Goal: Task Accomplishment & Management: Manage account settings

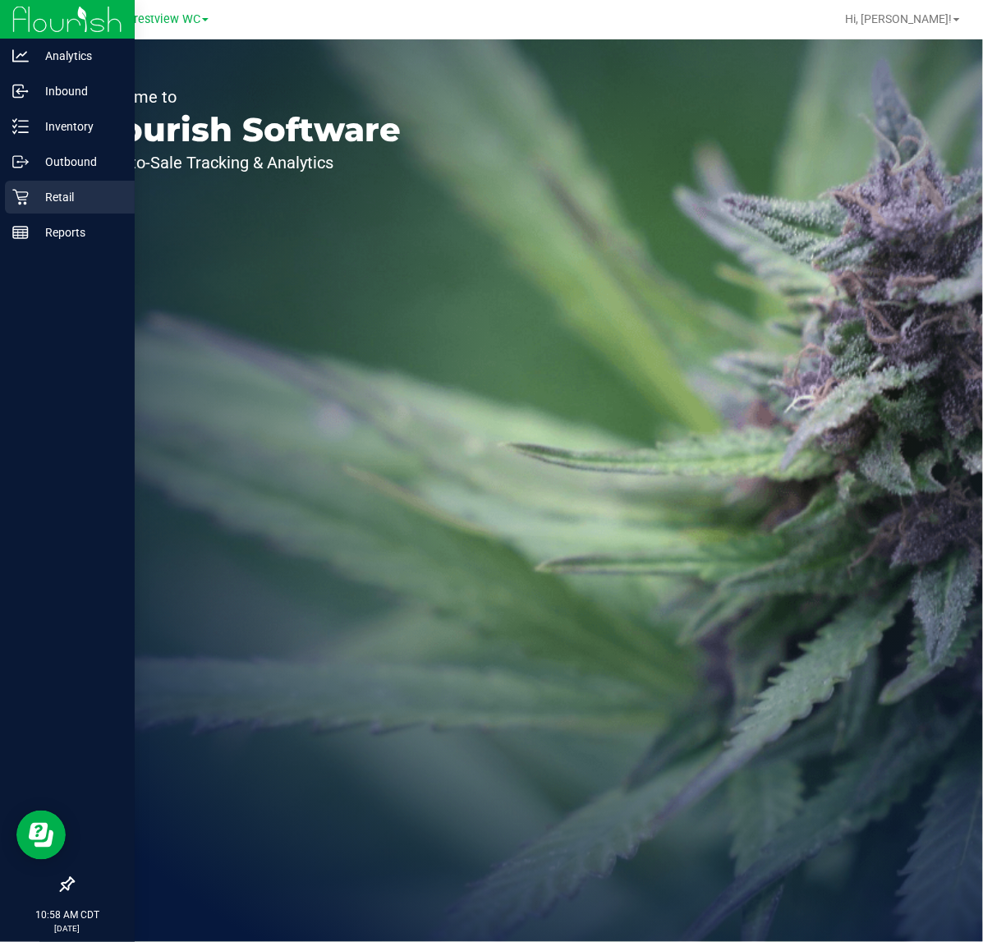
drag, startPoint x: 33, startPoint y: 194, endPoint x: 43, endPoint y: 191, distance: 10.4
click at [35, 193] on p "Retail" at bounding box center [78, 197] width 99 height 20
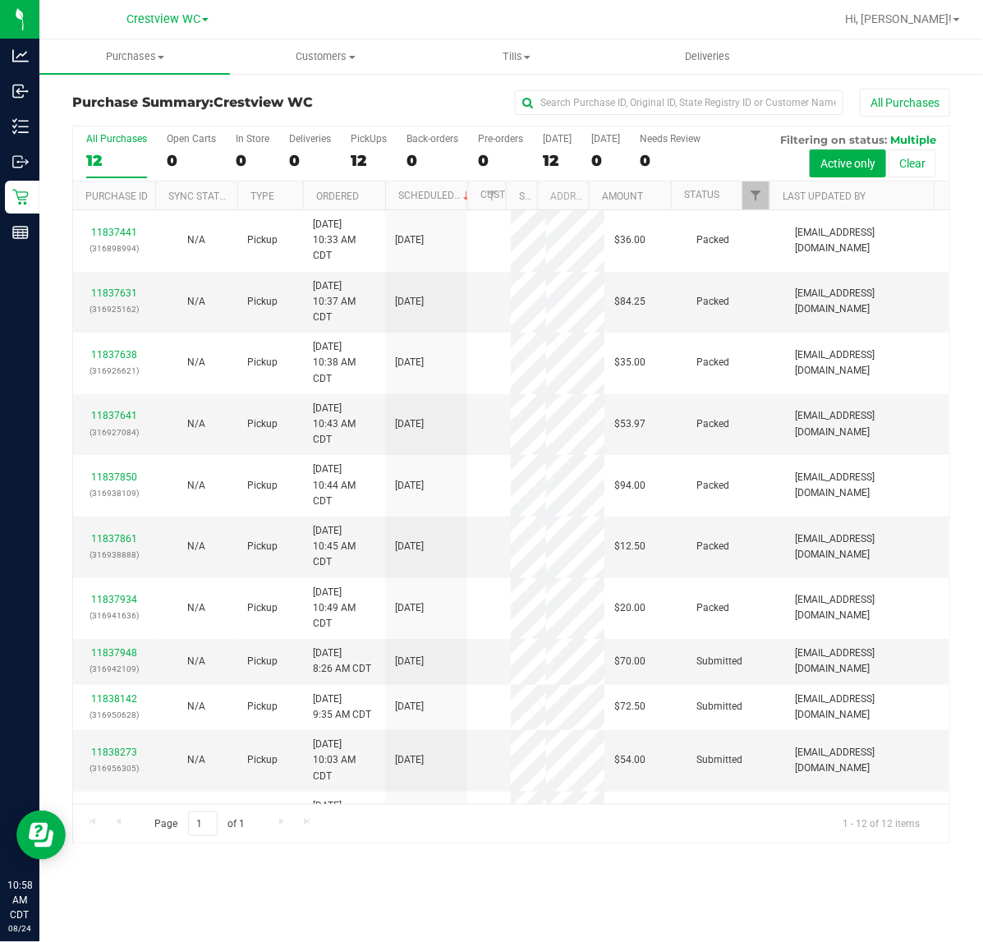
click at [366, 146] on label "PickUps 12" at bounding box center [369, 155] width 36 height 45
click at [0, 0] on input "PickUps 12" at bounding box center [0, 0] width 0 height 0
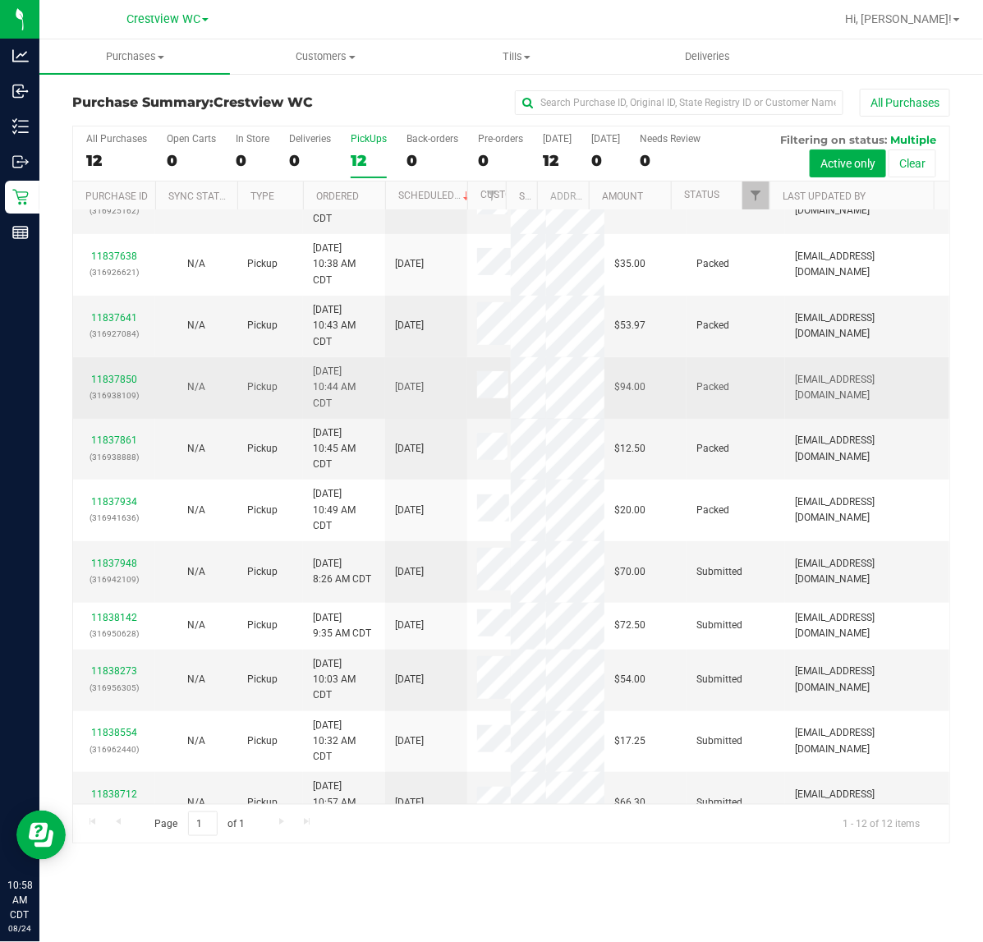
scroll to position [127, 0]
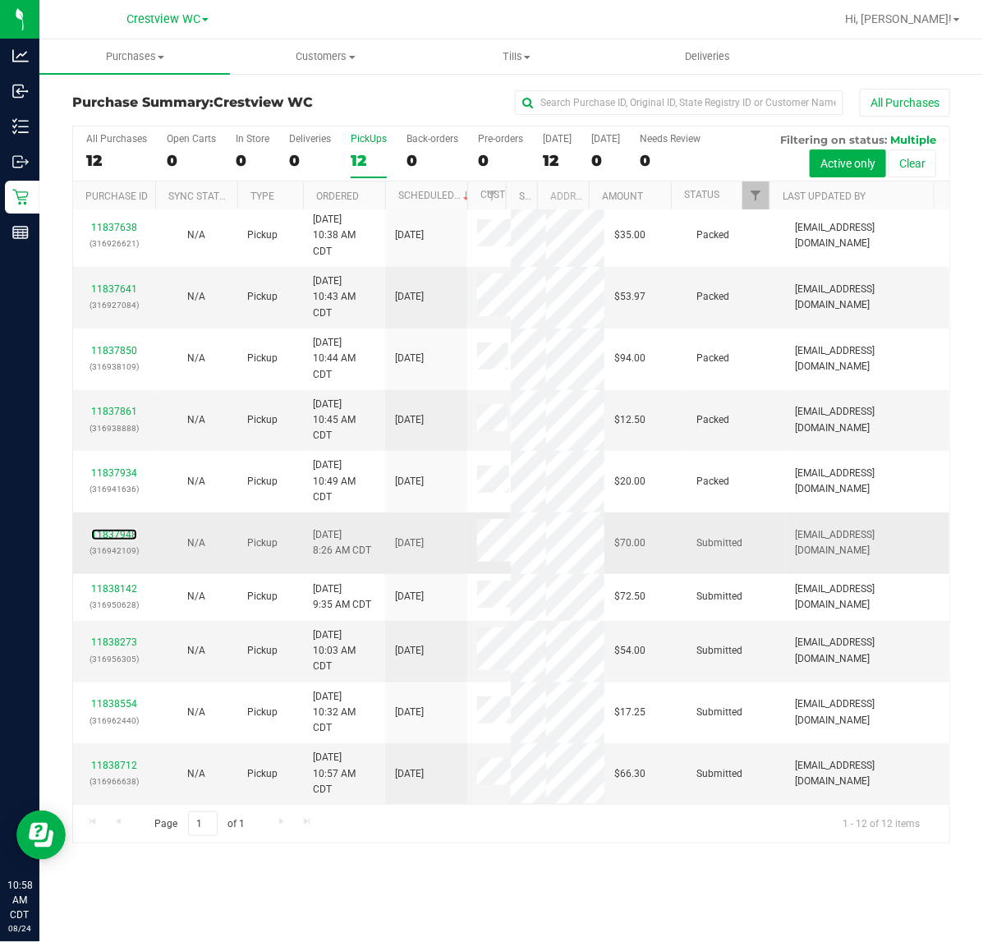
click at [101, 531] on div "11837948 (316942109)" at bounding box center [114, 542] width 62 height 31
click at [115, 535] on link "11837948" at bounding box center [114, 534] width 46 height 11
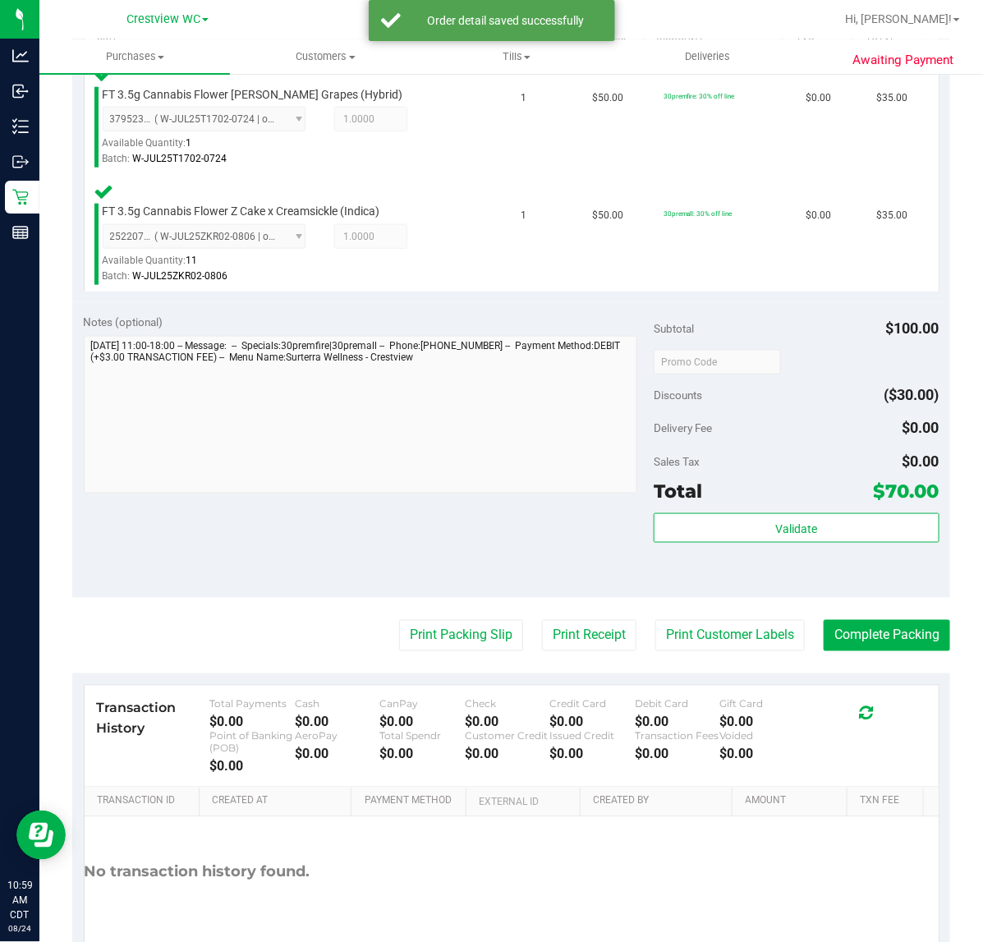
scroll to position [549, 0]
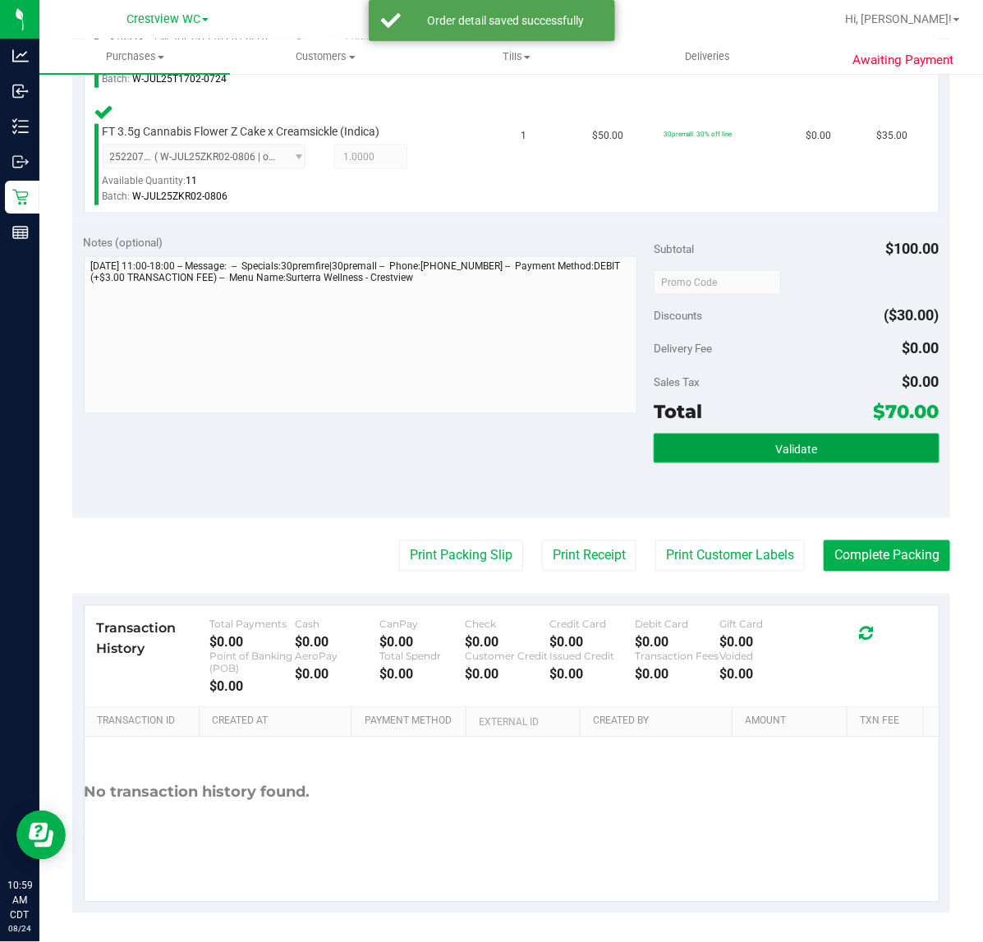
click at [801, 450] on span "Validate" at bounding box center [796, 449] width 42 height 13
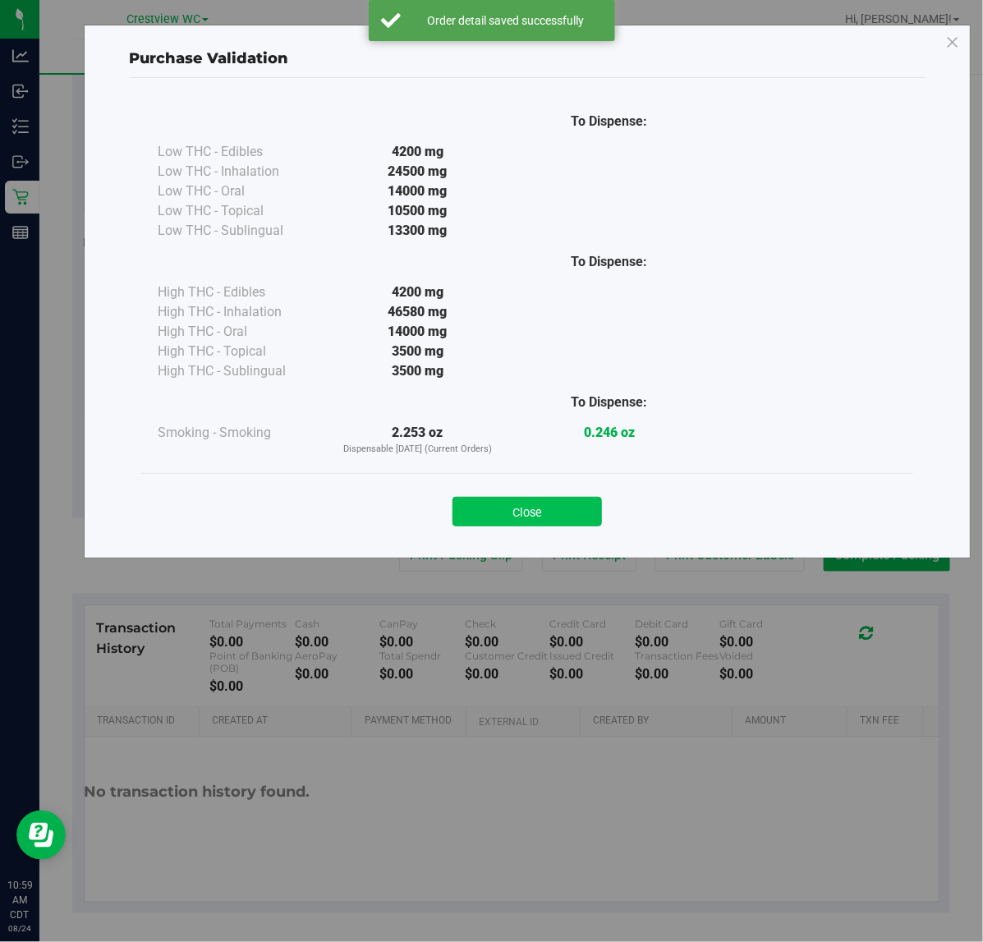
click at [530, 513] on button "Close" at bounding box center [526, 512] width 149 height 30
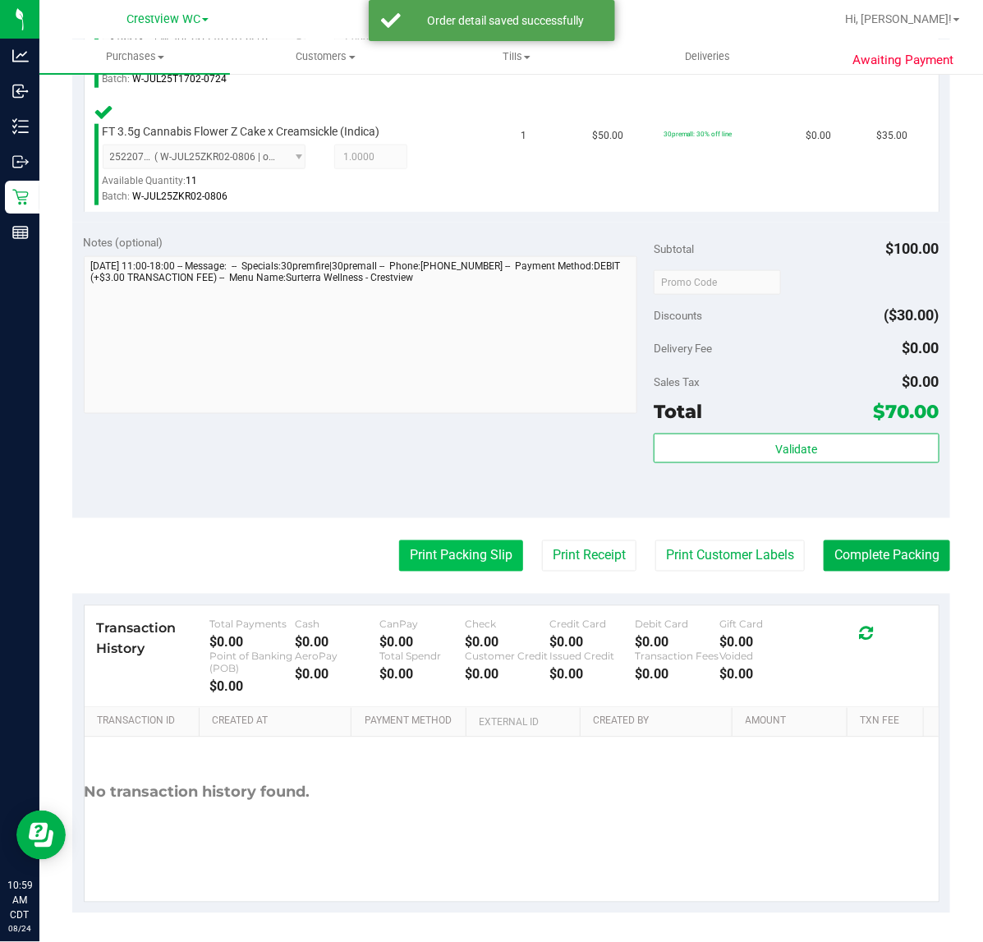
click at [462, 546] on button "Print Packing Slip" at bounding box center [461, 555] width 124 height 31
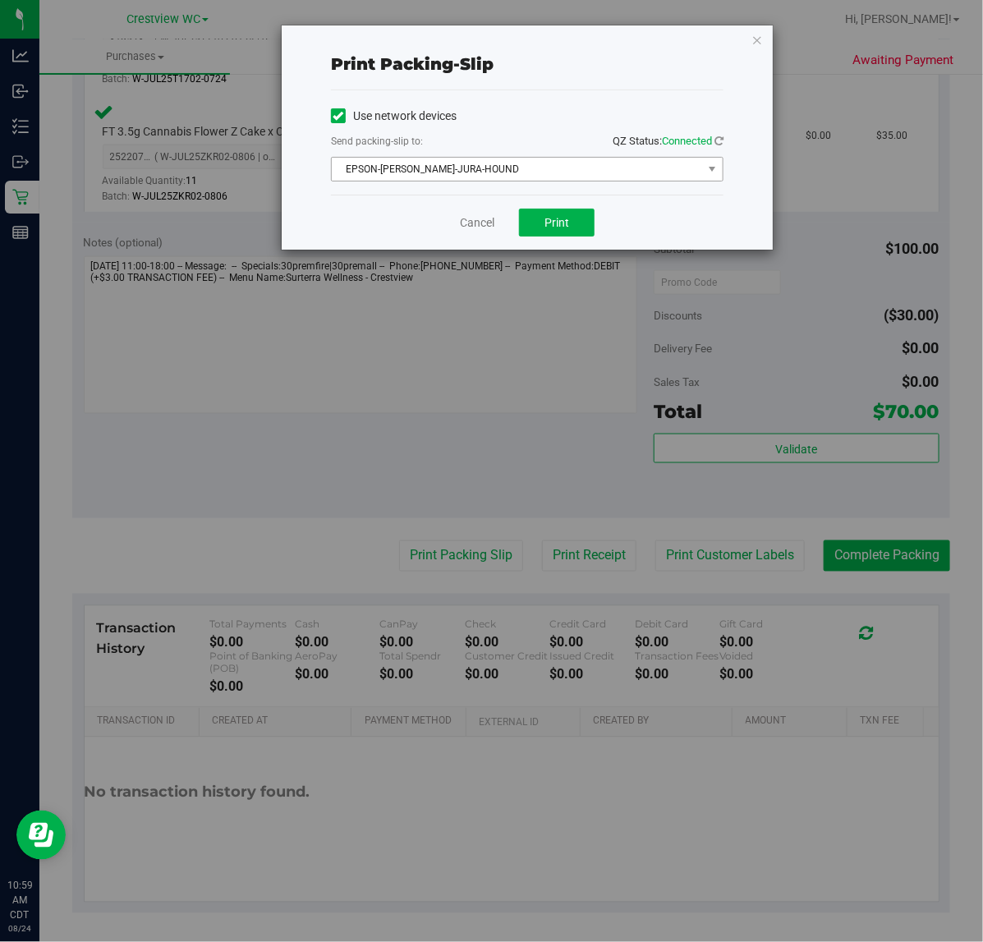
click at [478, 175] on span "EPSON-[PERSON_NAME]-JURA-HOUND" at bounding box center [517, 169] width 370 height 23
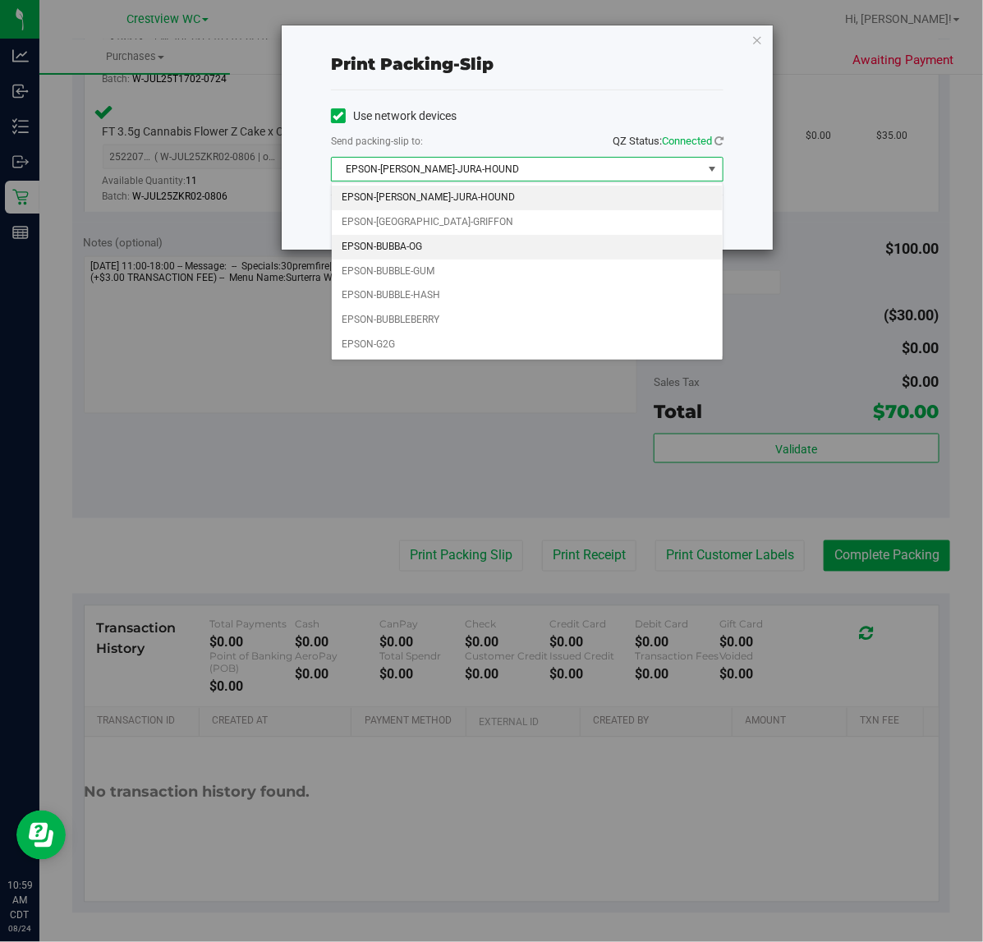
click at [437, 250] on li "EPSON-BUBBA-OG" at bounding box center [527, 247] width 391 height 25
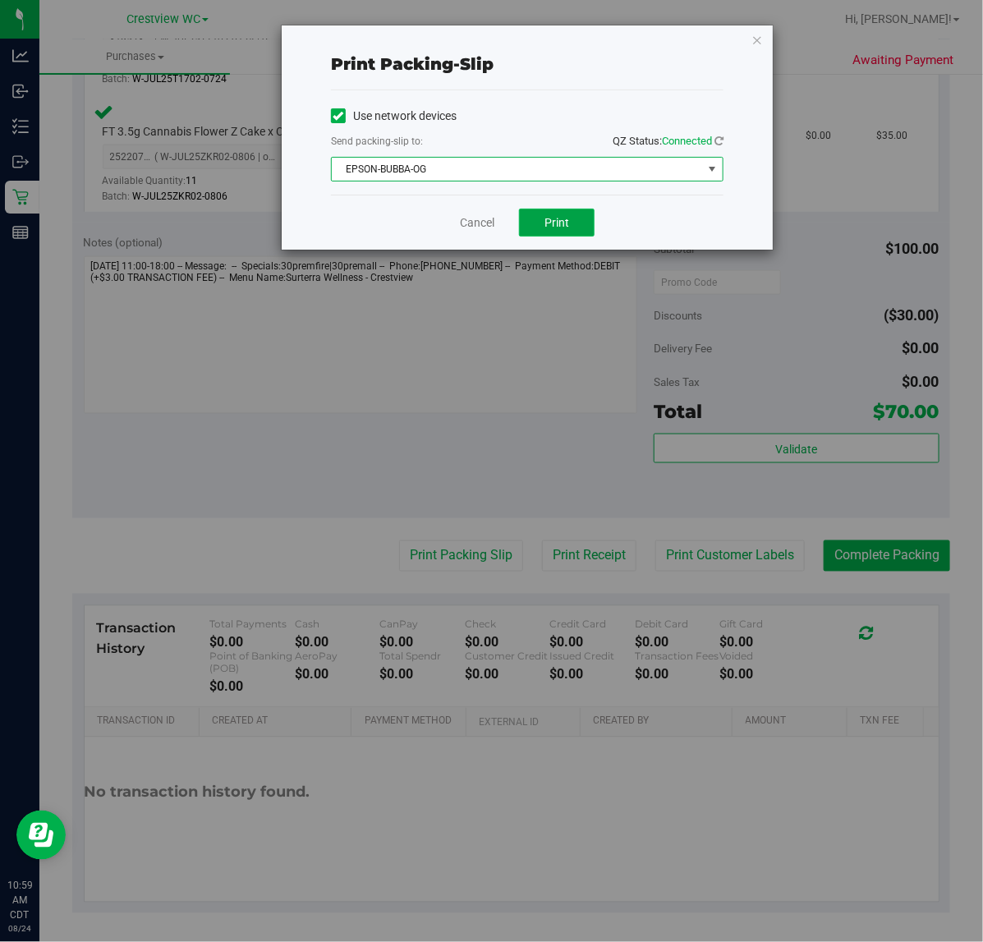
click at [557, 223] on span "Print" at bounding box center [556, 222] width 25 height 13
click at [421, 173] on span "EPSON-BUBBA-OG" at bounding box center [517, 169] width 370 height 23
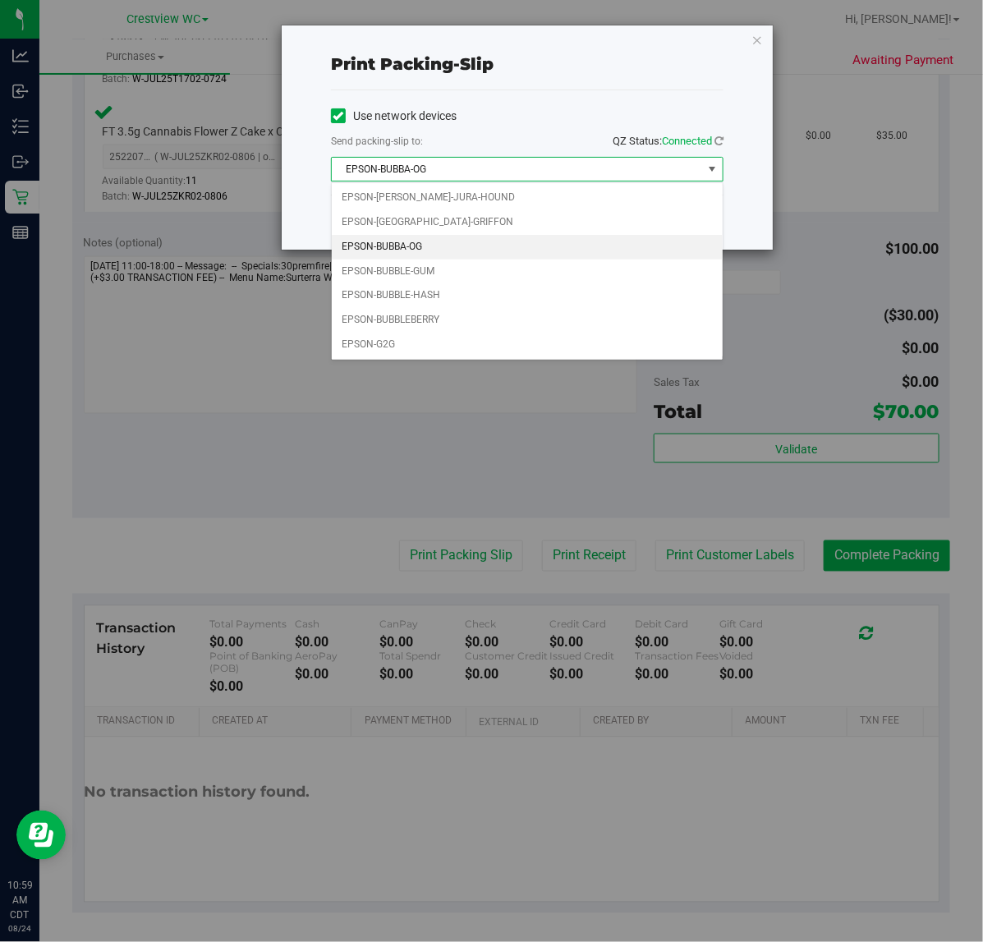
click at [301, 222] on div "Print packing-slip Use network devices Send packing-slip to: QZ Status: Connect…" at bounding box center [527, 137] width 491 height 224
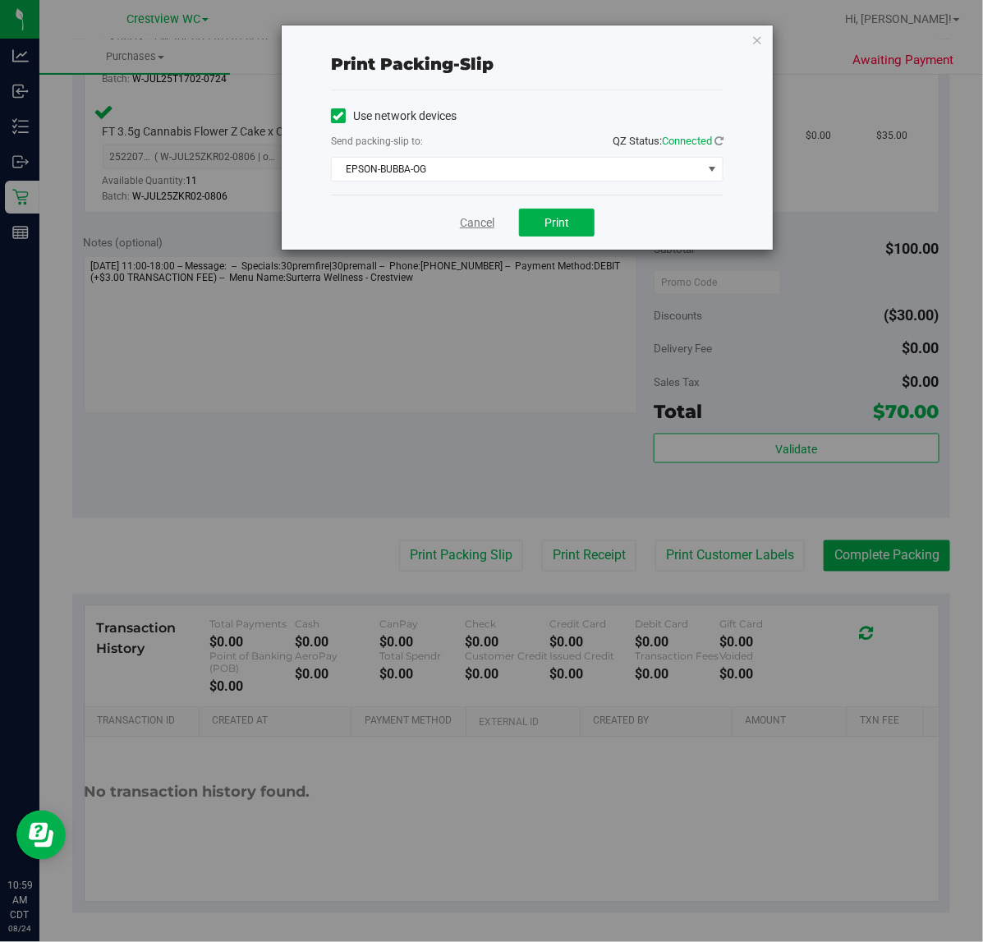
click at [474, 227] on link "Cancel" at bounding box center [477, 222] width 34 height 17
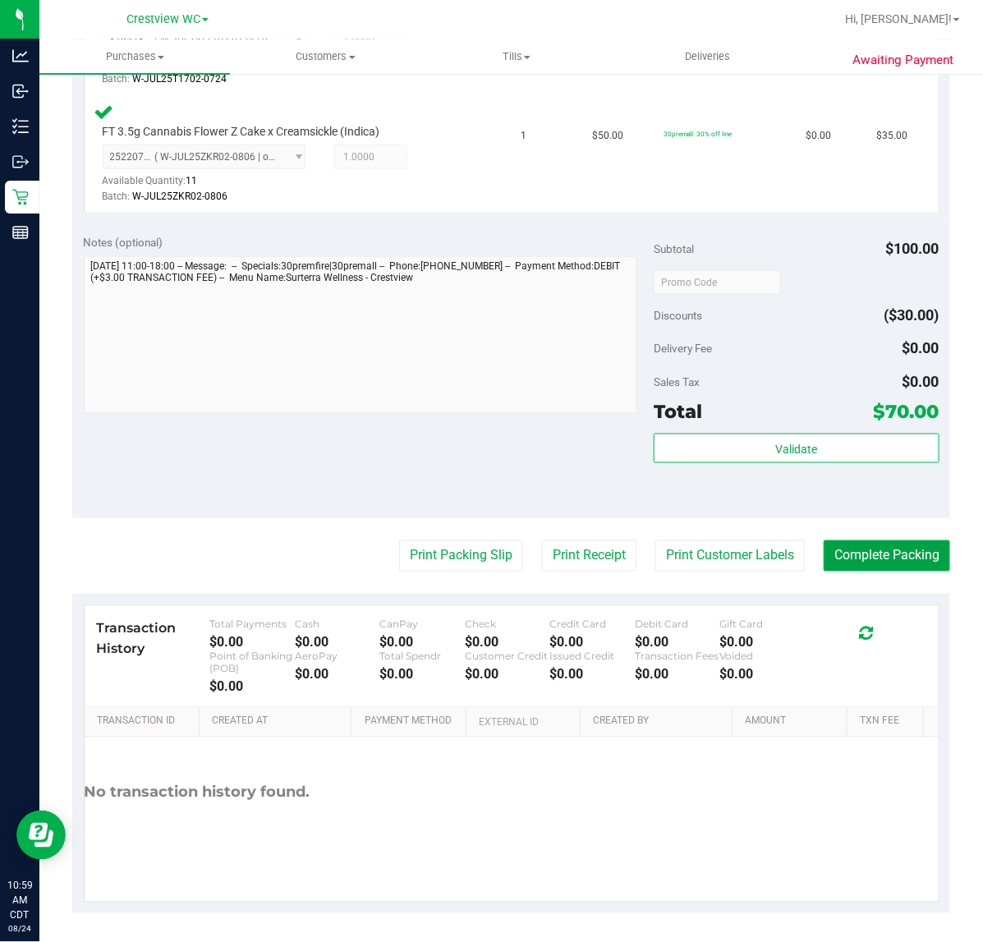
click at [842, 549] on button "Complete Packing" at bounding box center [887, 555] width 126 height 31
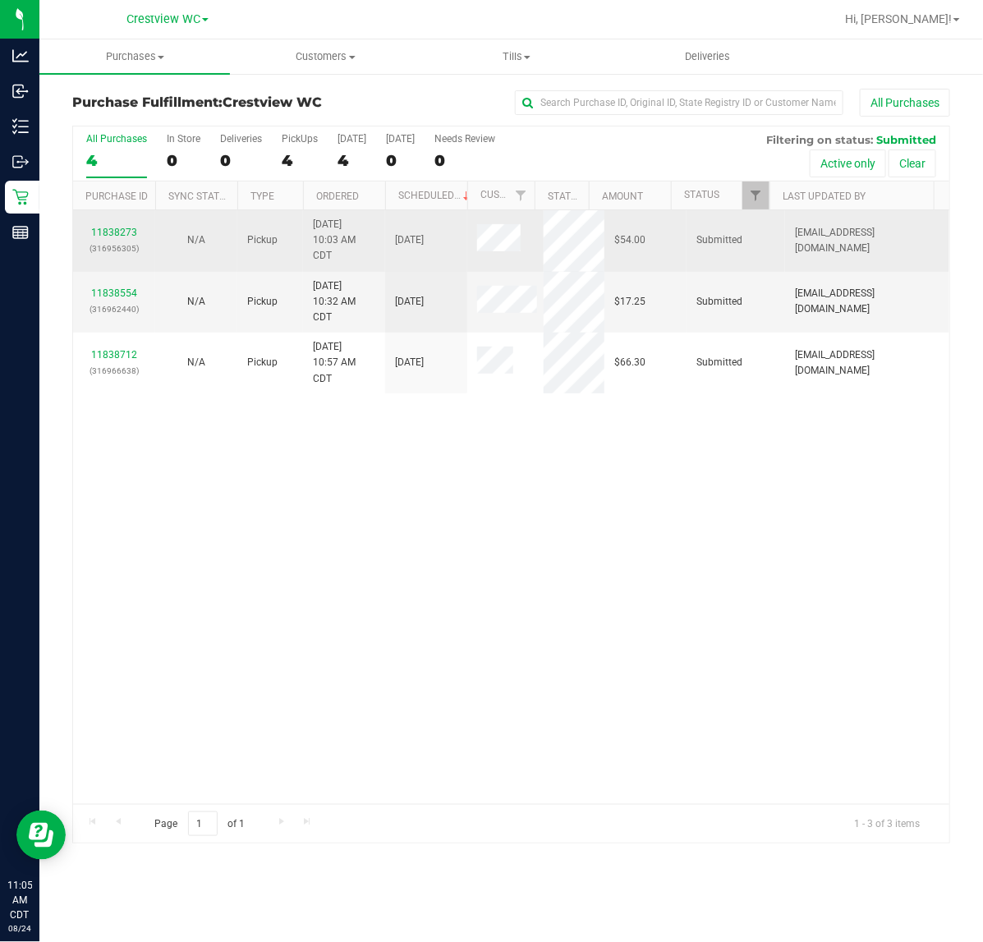
click at [136, 230] on div "11838273 (316956305)" at bounding box center [114, 240] width 62 height 31
click at [136, 230] on link "11838273" at bounding box center [114, 232] width 46 height 11
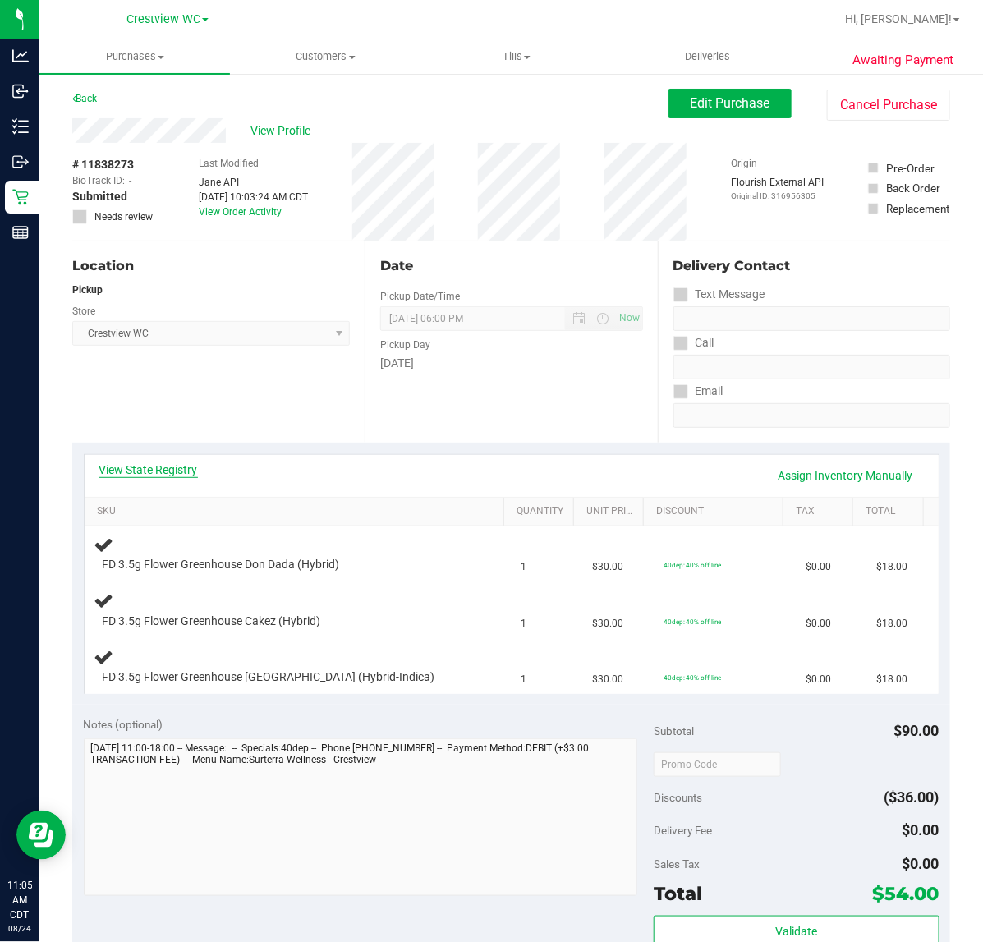
click at [177, 466] on link "View State Registry" at bounding box center [148, 470] width 99 height 16
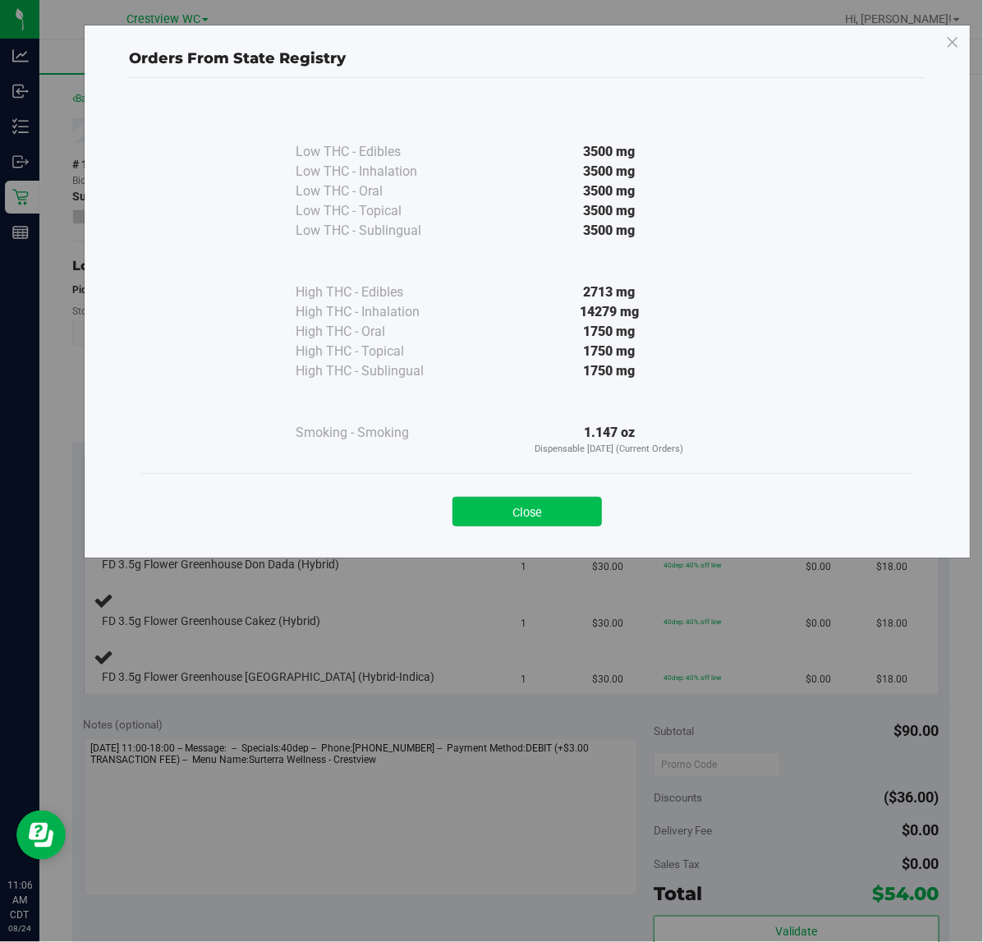
click at [483, 531] on div "Close" at bounding box center [527, 506] width 772 height 67
click at [486, 510] on button "Close" at bounding box center [526, 512] width 149 height 30
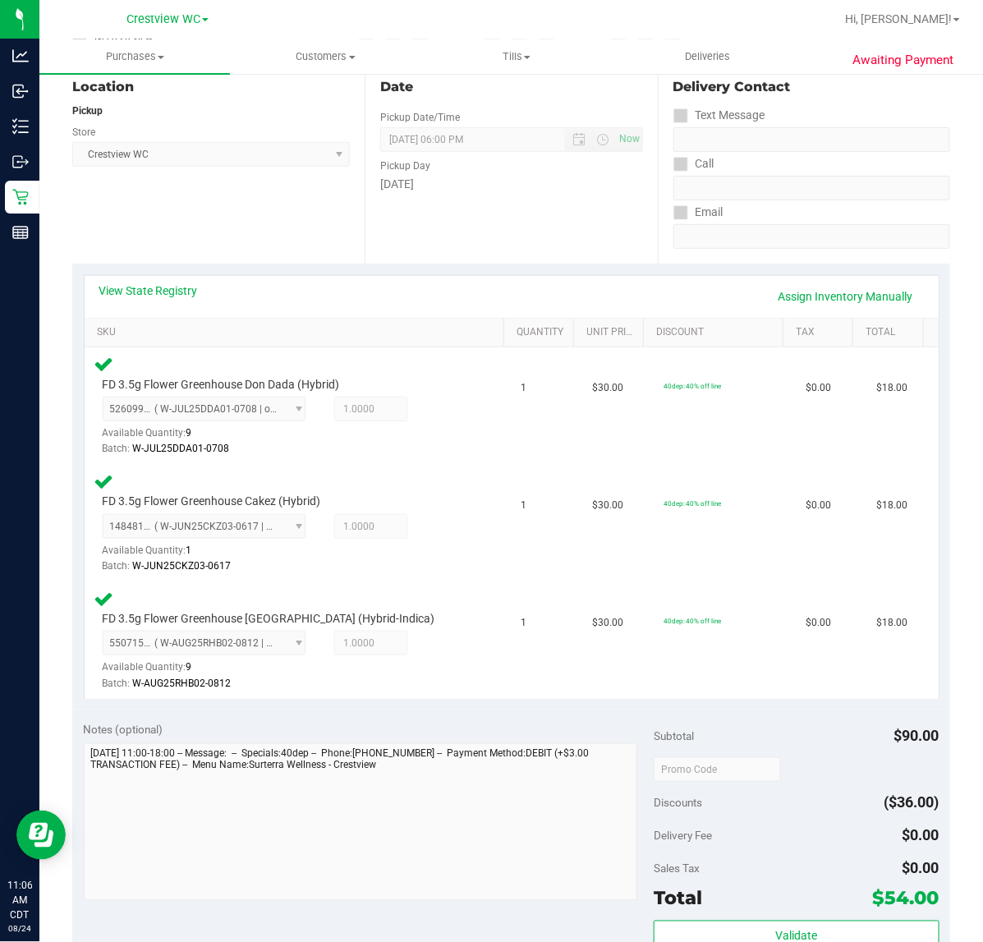
scroll to position [665, 0]
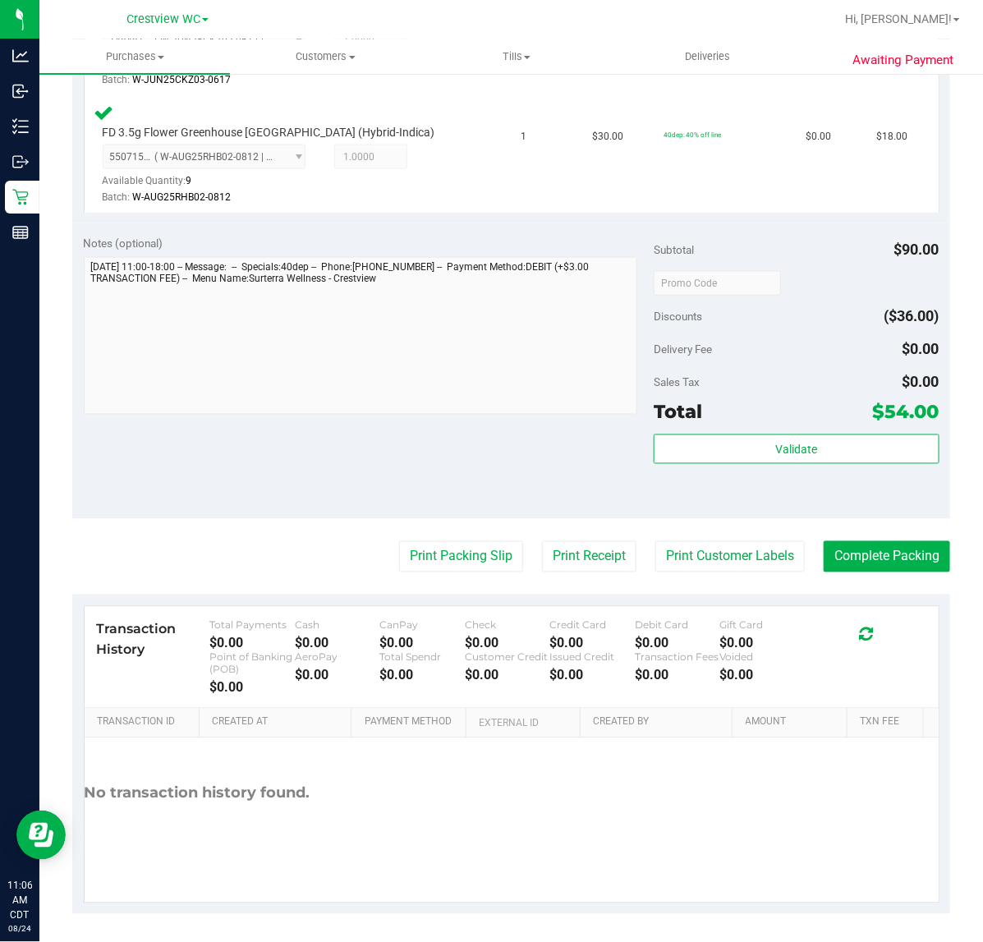
click at [761, 411] on div "Total $54.00" at bounding box center [796, 412] width 285 height 30
click at [756, 443] on button "Validate" at bounding box center [796, 449] width 285 height 30
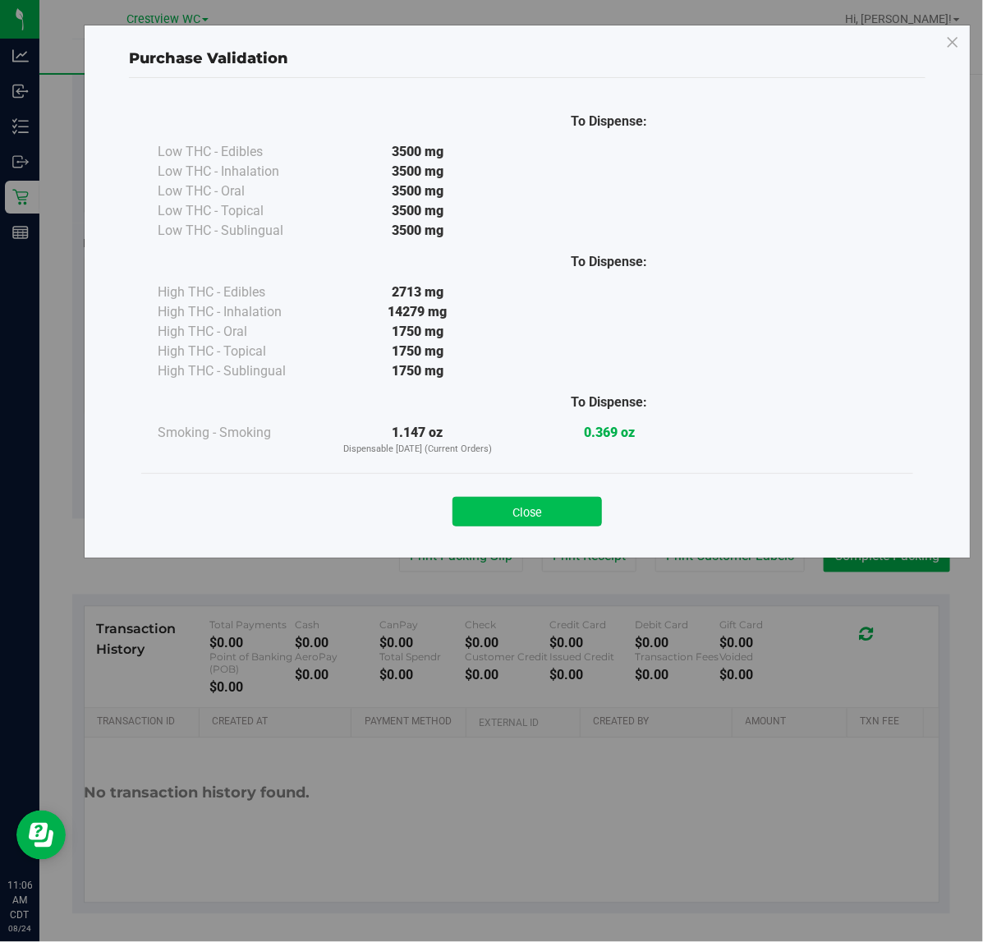
click at [556, 526] on button "Close" at bounding box center [526, 512] width 149 height 30
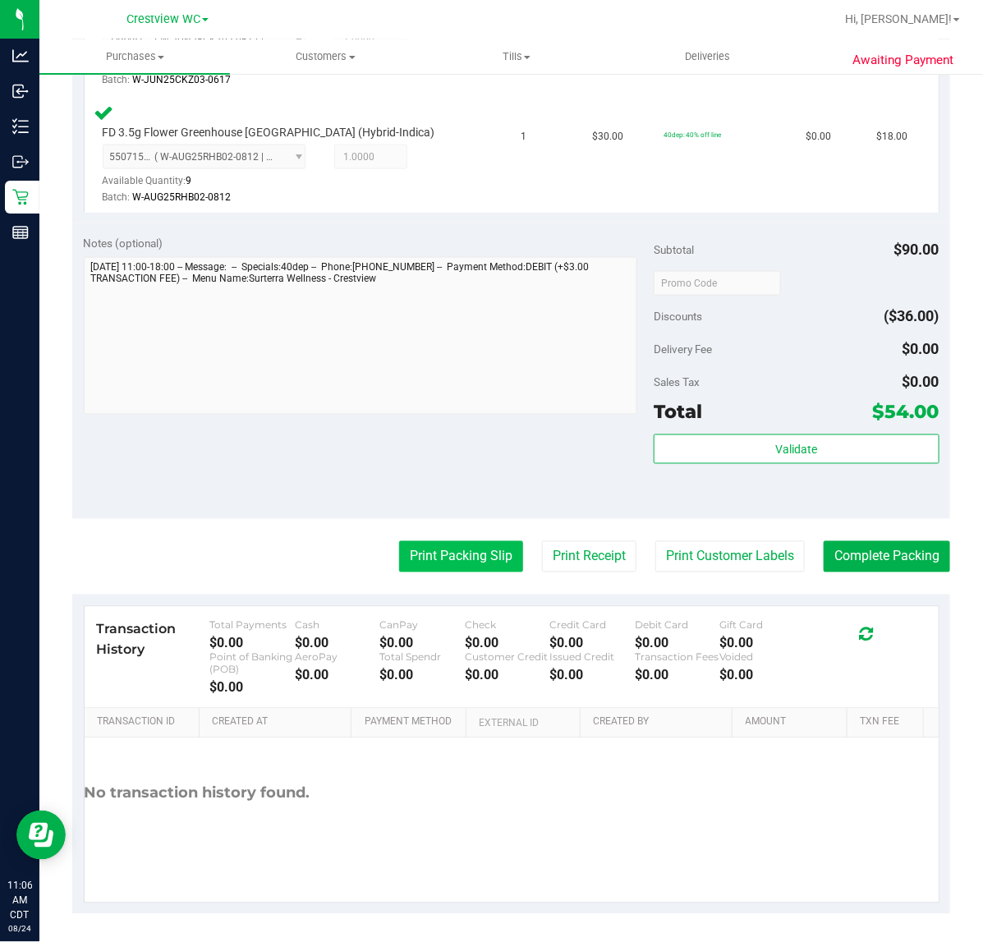
click at [478, 560] on button "Print Packing Slip" at bounding box center [461, 556] width 124 height 31
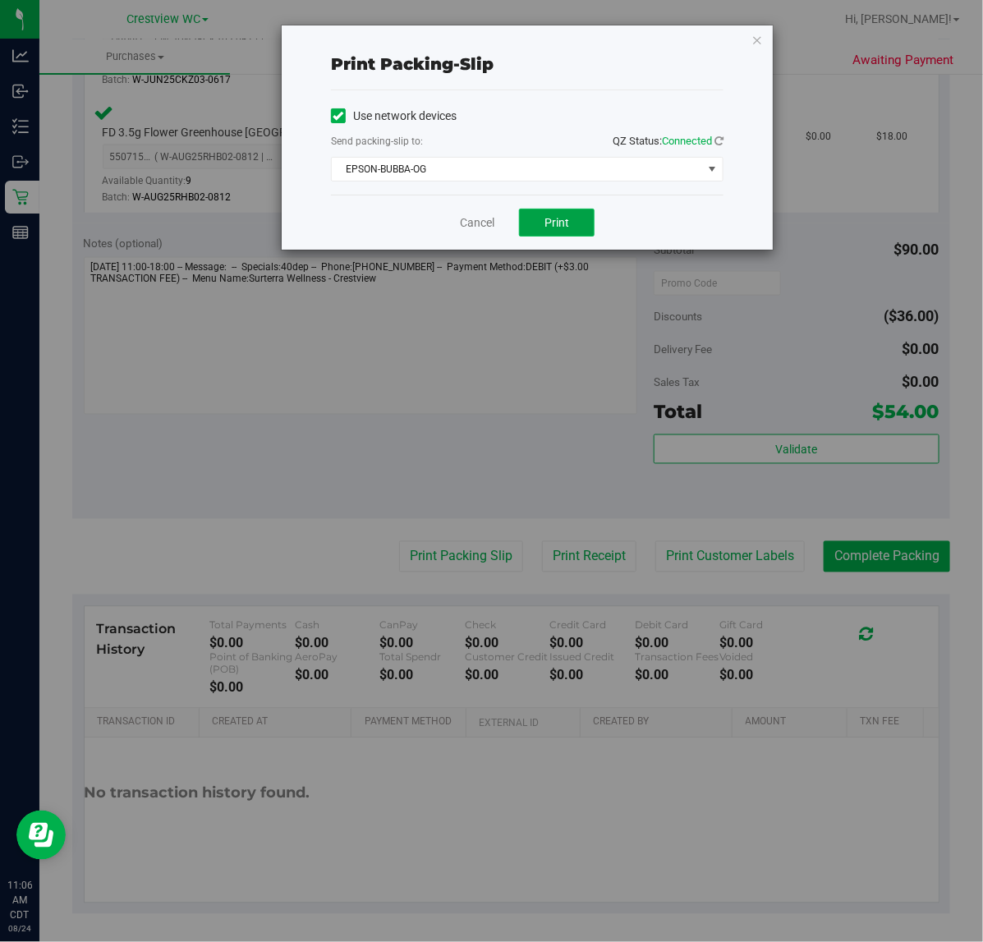
click at [538, 222] on button "Print" at bounding box center [557, 223] width 76 height 28
click at [476, 227] on link "Cancel" at bounding box center [477, 222] width 34 height 17
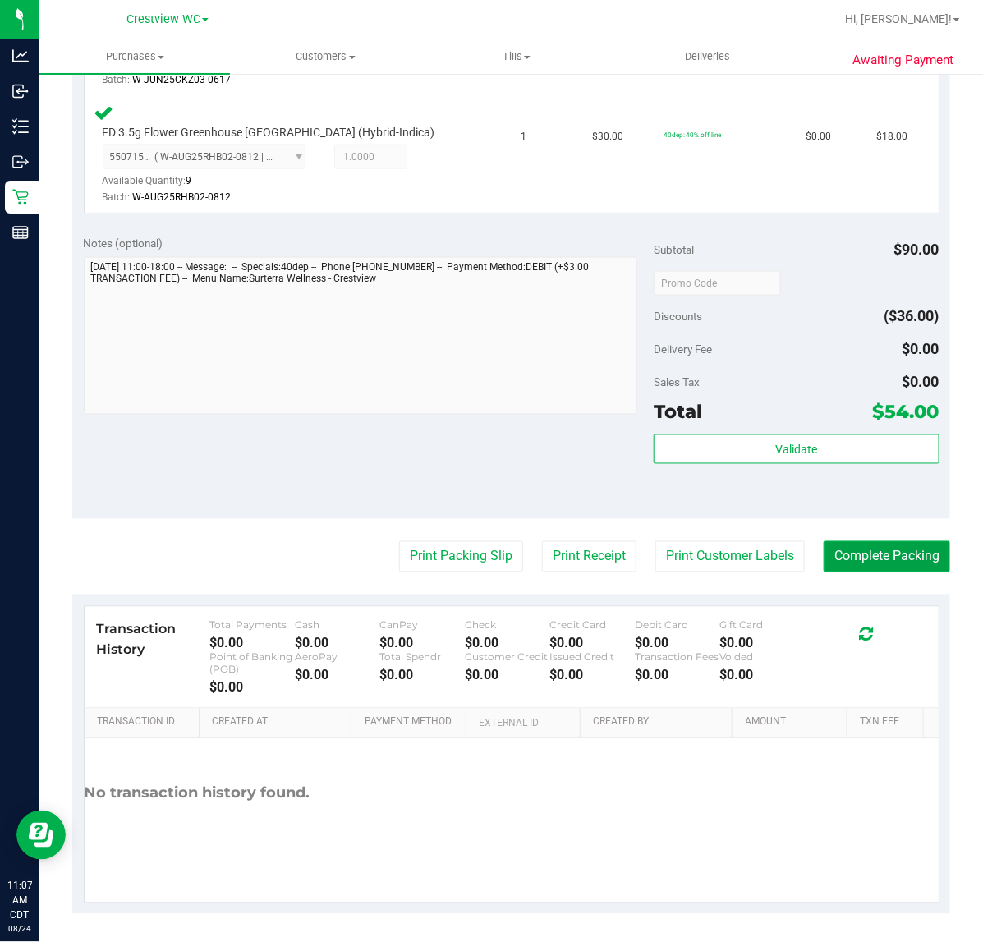
click at [861, 541] on button "Complete Packing" at bounding box center [887, 556] width 126 height 31
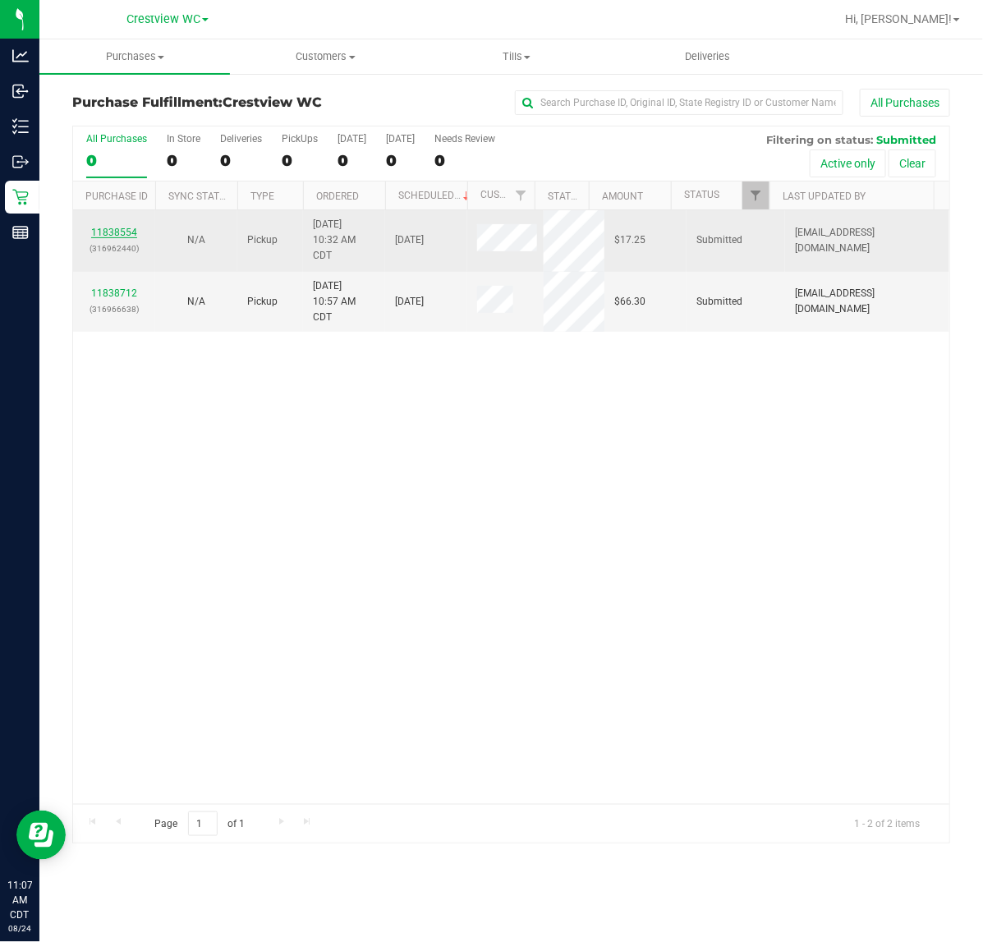
click at [105, 231] on link "11838554" at bounding box center [114, 232] width 46 height 11
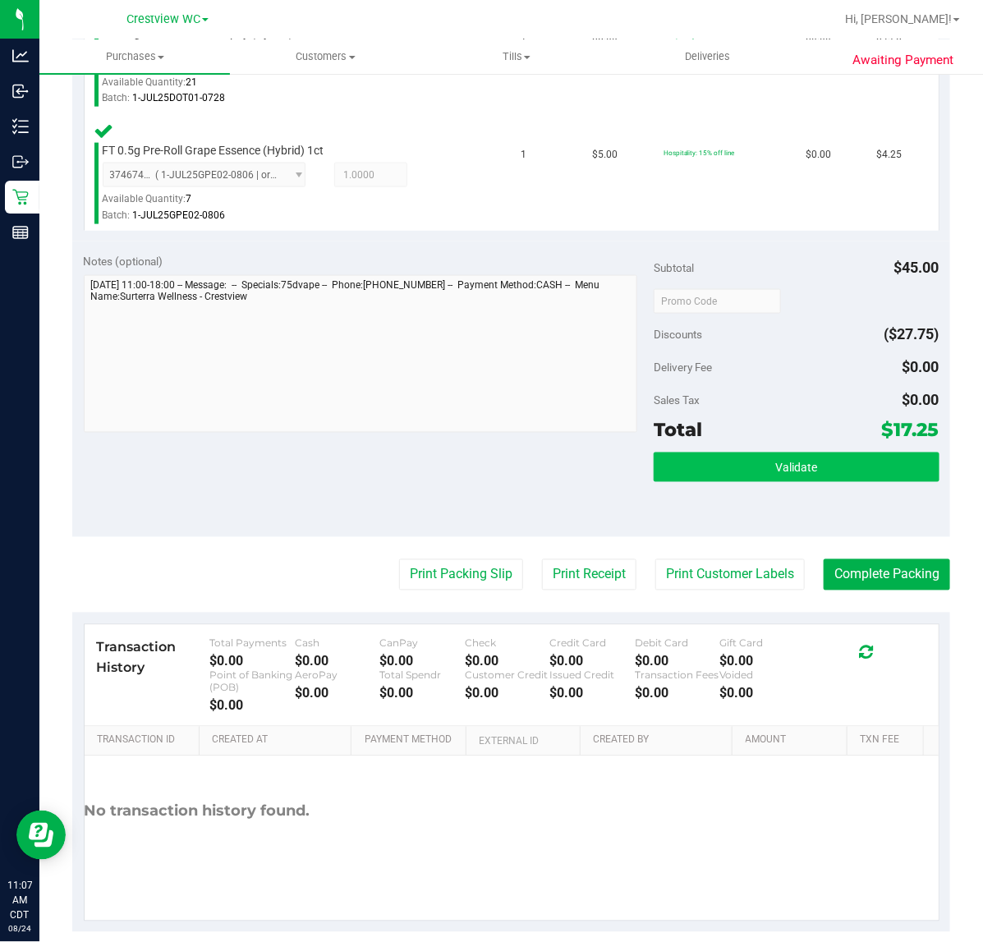
scroll to position [665, 0]
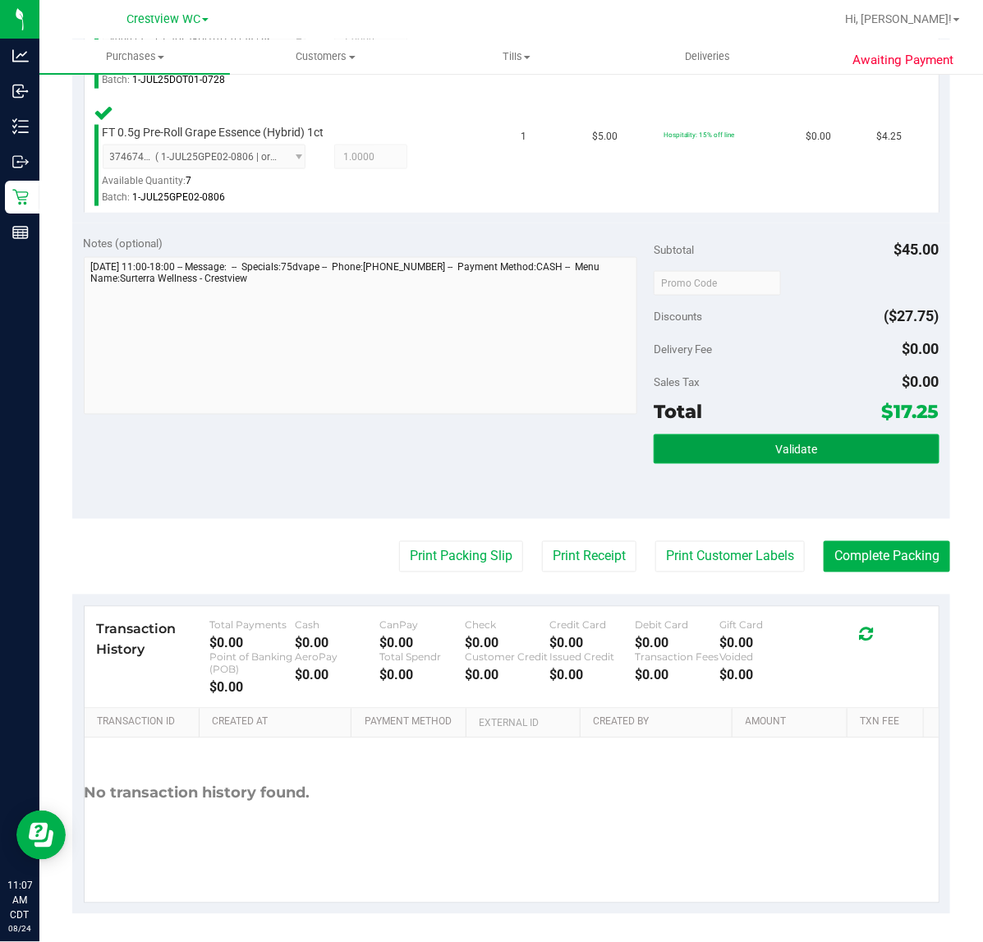
click at [743, 440] on button "Validate" at bounding box center [796, 449] width 285 height 30
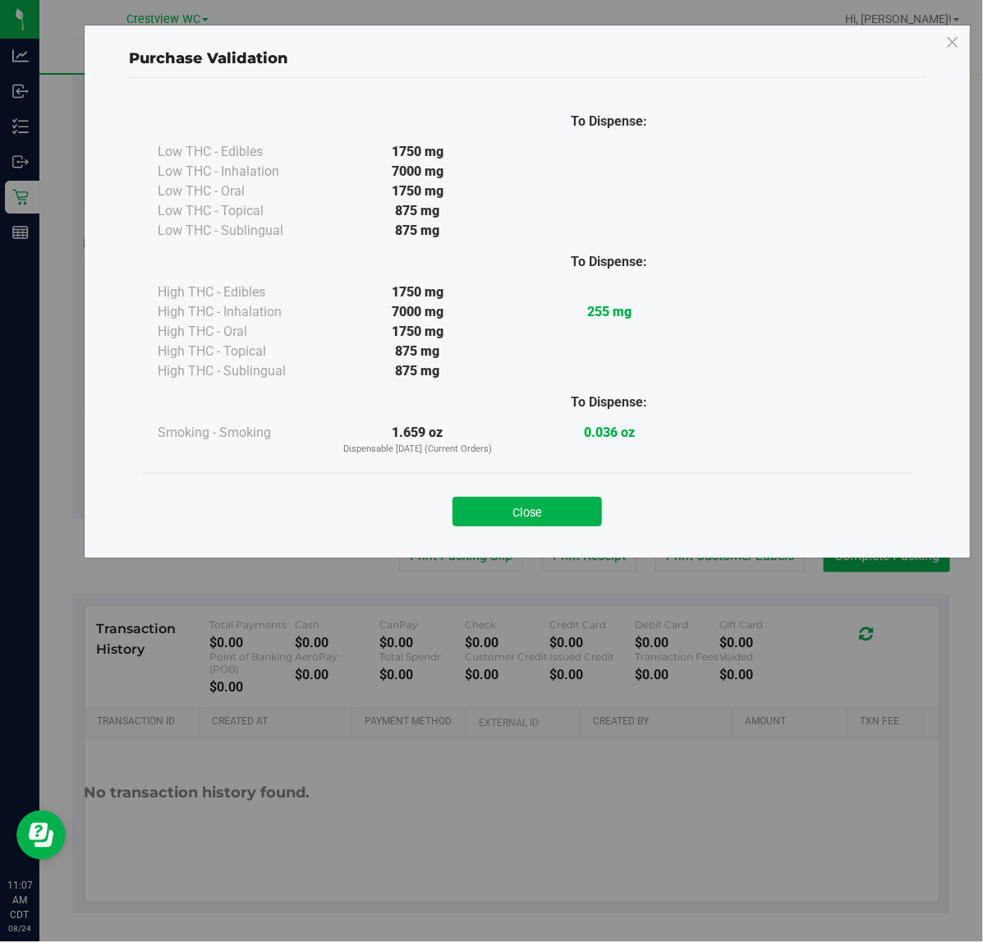
click at [528, 489] on div "Close" at bounding box center [527, 506] width 747 height 41
drag, startPoint x: 535, startPoint y: 501, endPoint x: 526, endPoint y: 480, distance: 22.1
click at [535, 498] on button "Close" at bounding box center [526, 512] width 149 height 30
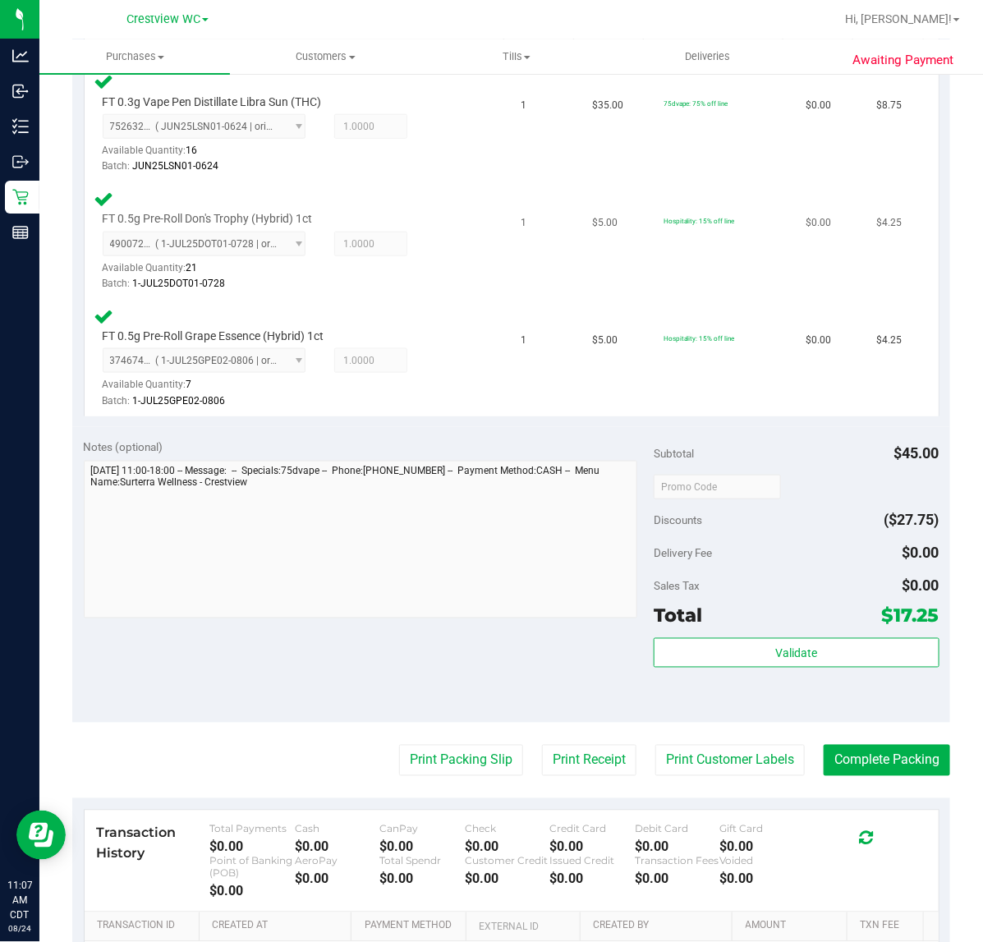
scroll to position [616, 0]
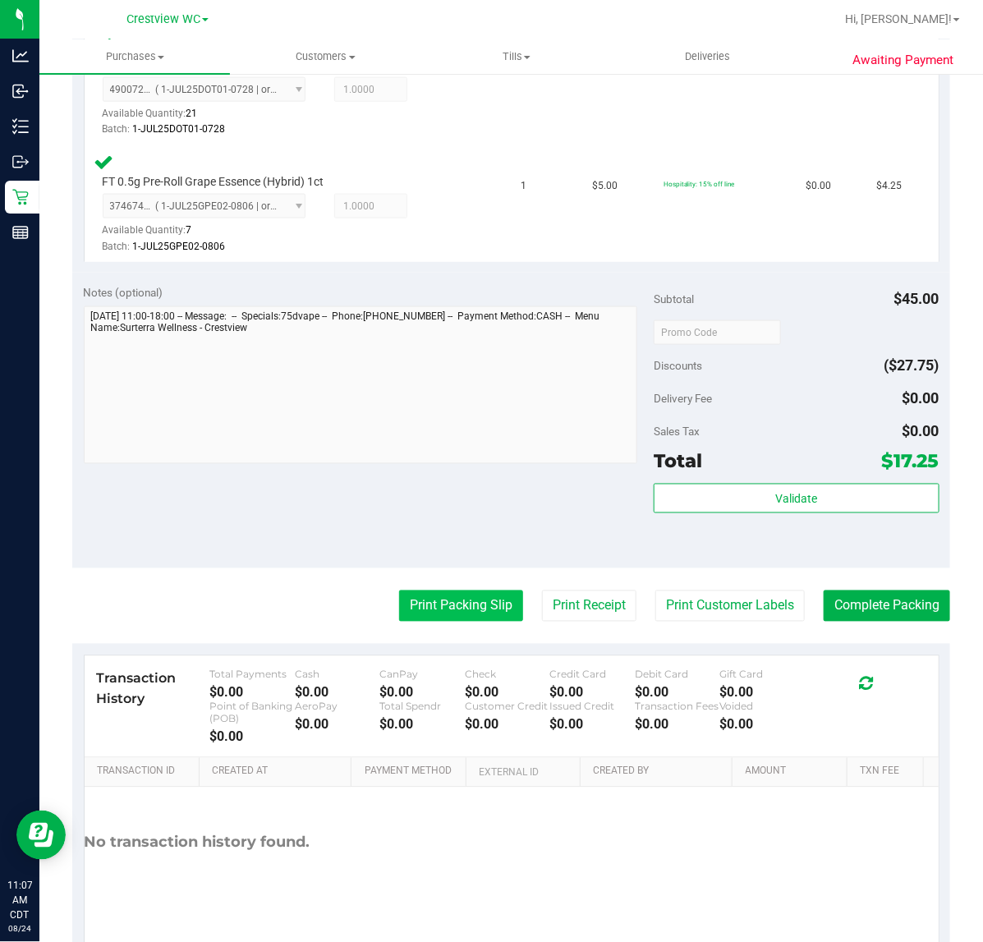
drag, startPoint x: 449, startPoint y: 626, endPoint x: 474, endPoint y: 595, distance: 39.1
click at [454, 617] on purchase-details "Back Edit Purchase Cancel Purchase View Profile # 11838554 BioTrack ID: - Submi…" at bounding box center [511, 218] width 878 height 1491
click at [474, 595] on button "Print Packing Slip" at bounding box center [461, 605] width 124 height 31
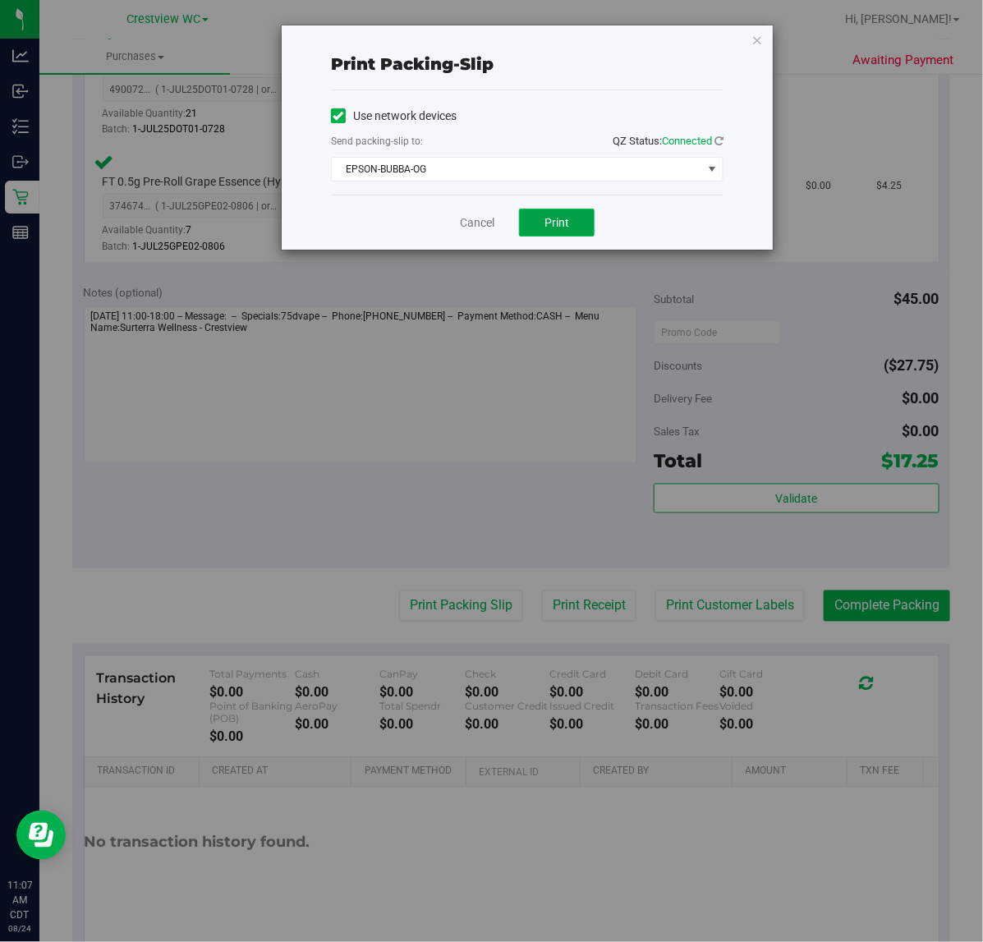
click at [557, 211] on button "Print" at bounding box center [557, 223] width 76 height 28
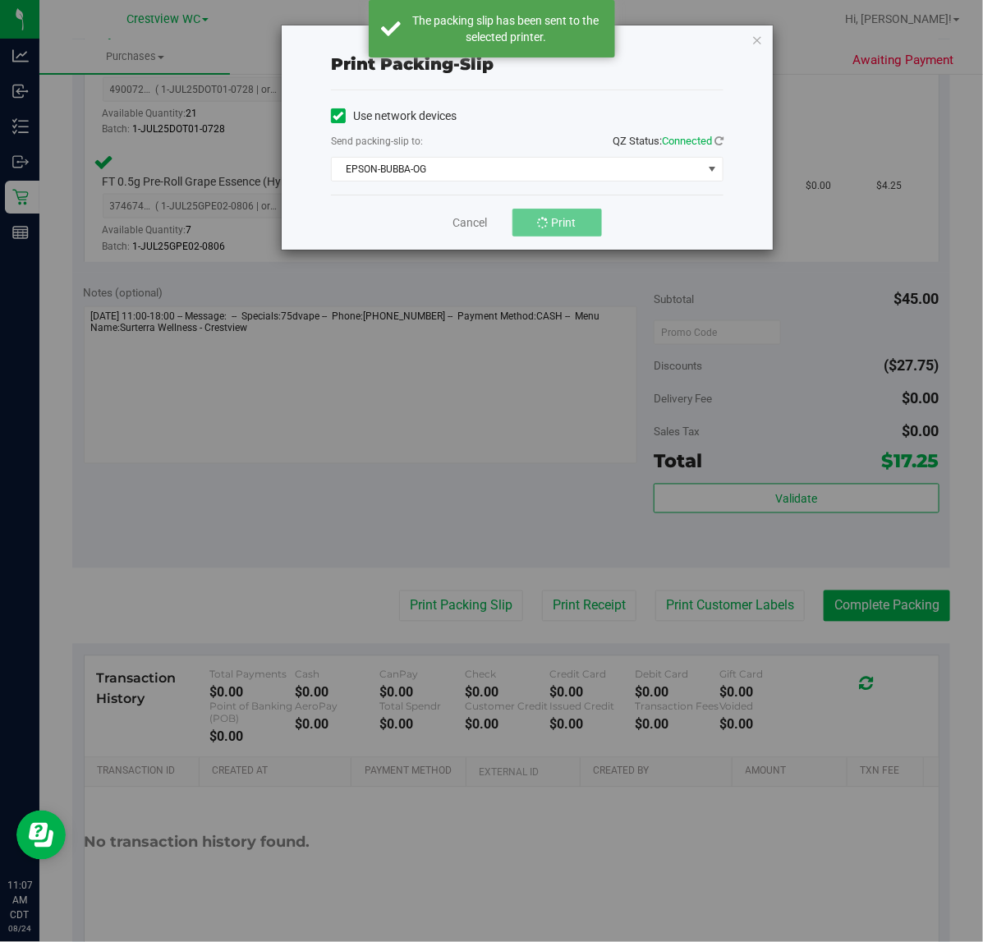
click at [425, 211] on div "Cancel Print" at bounding box center [527, 222] width 393 height 55
click at [464, 227] on link "Cancel" at bounding box center [477, 222] width 34 height 17
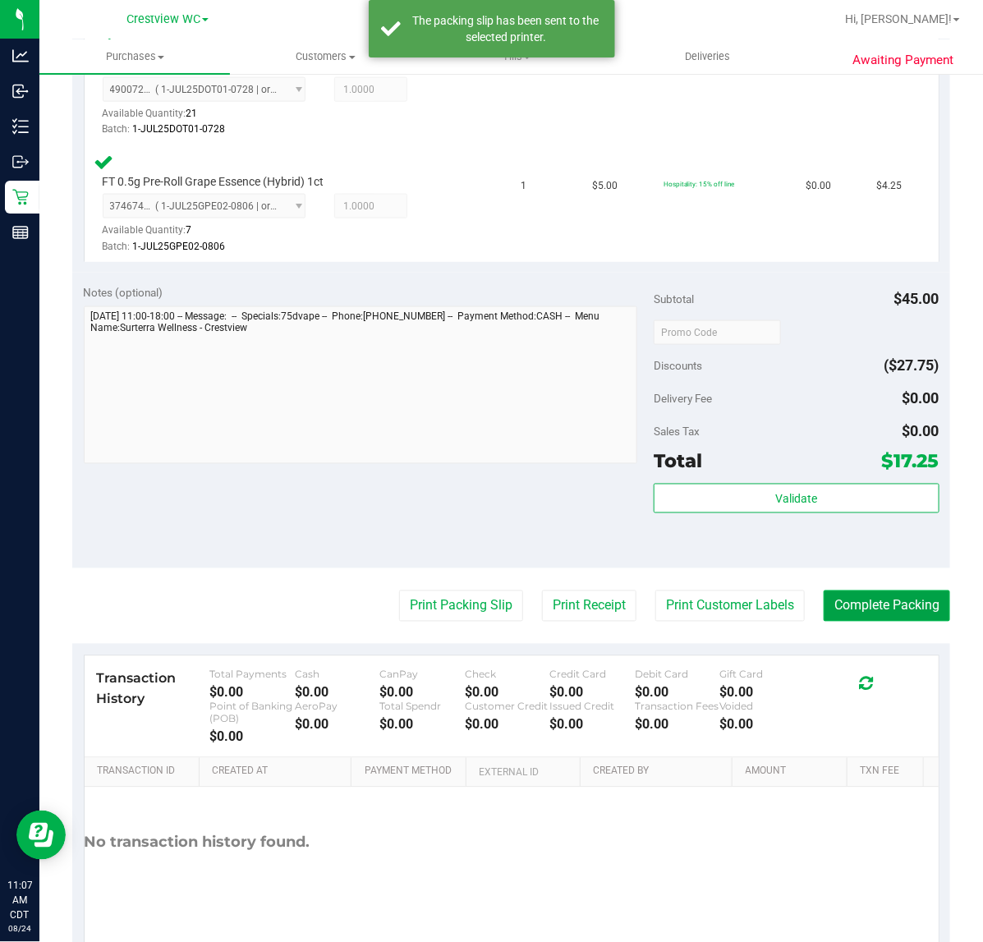
click at [858, 604] on button "Complete Packing" at bounding box center [887, 605] width 126 height 31
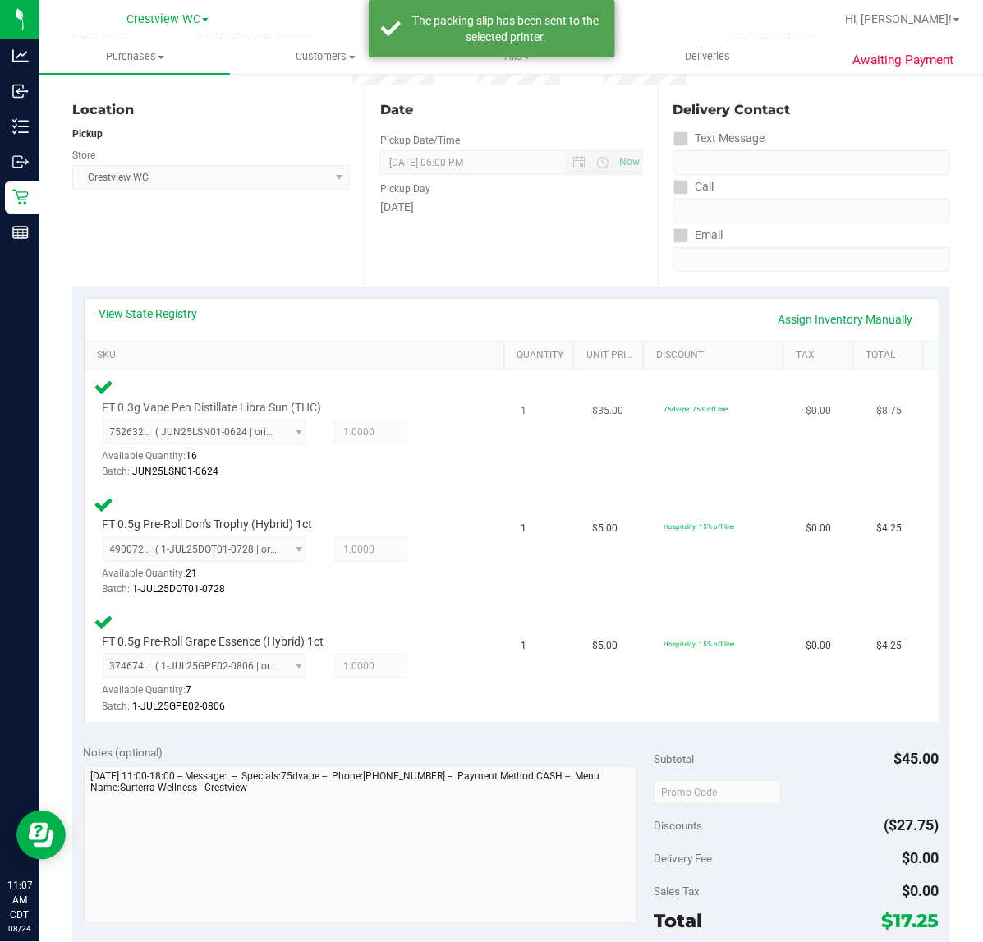
scroll to position [0, 0]
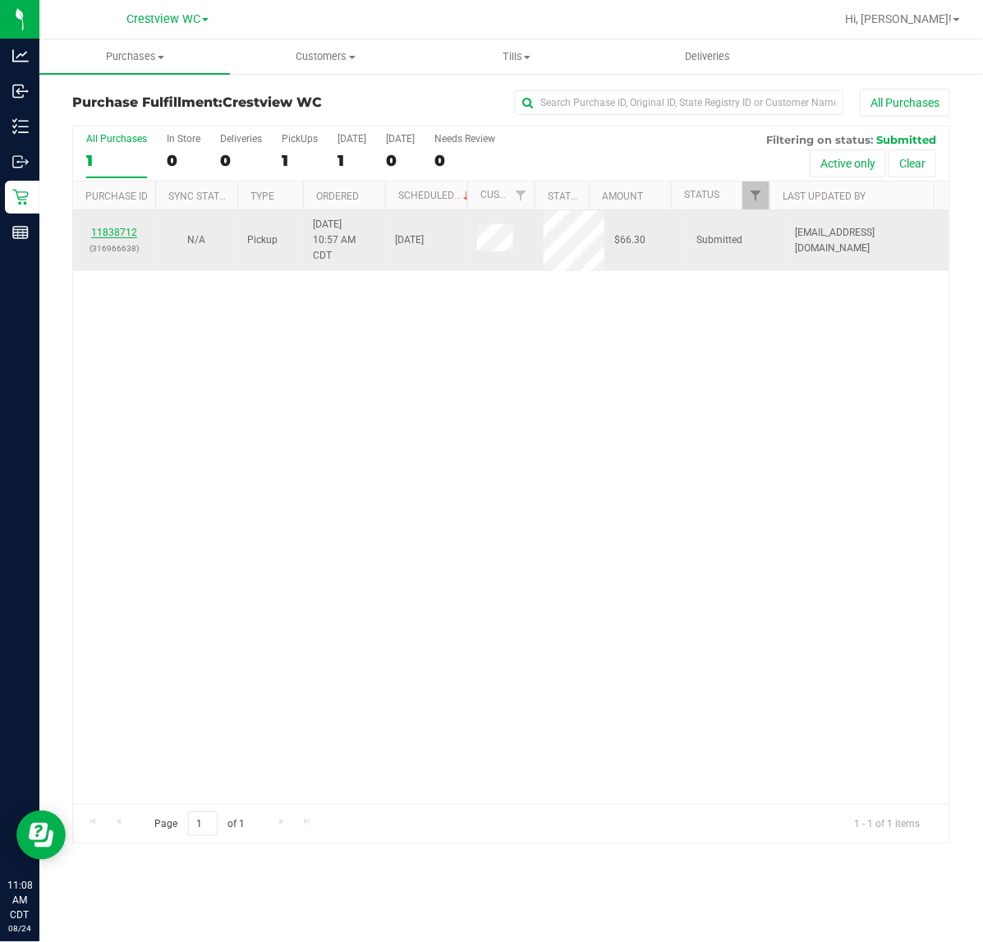
click at [119, 236] on link "11838712" at bounding box center [114, 232] width 46 height 11
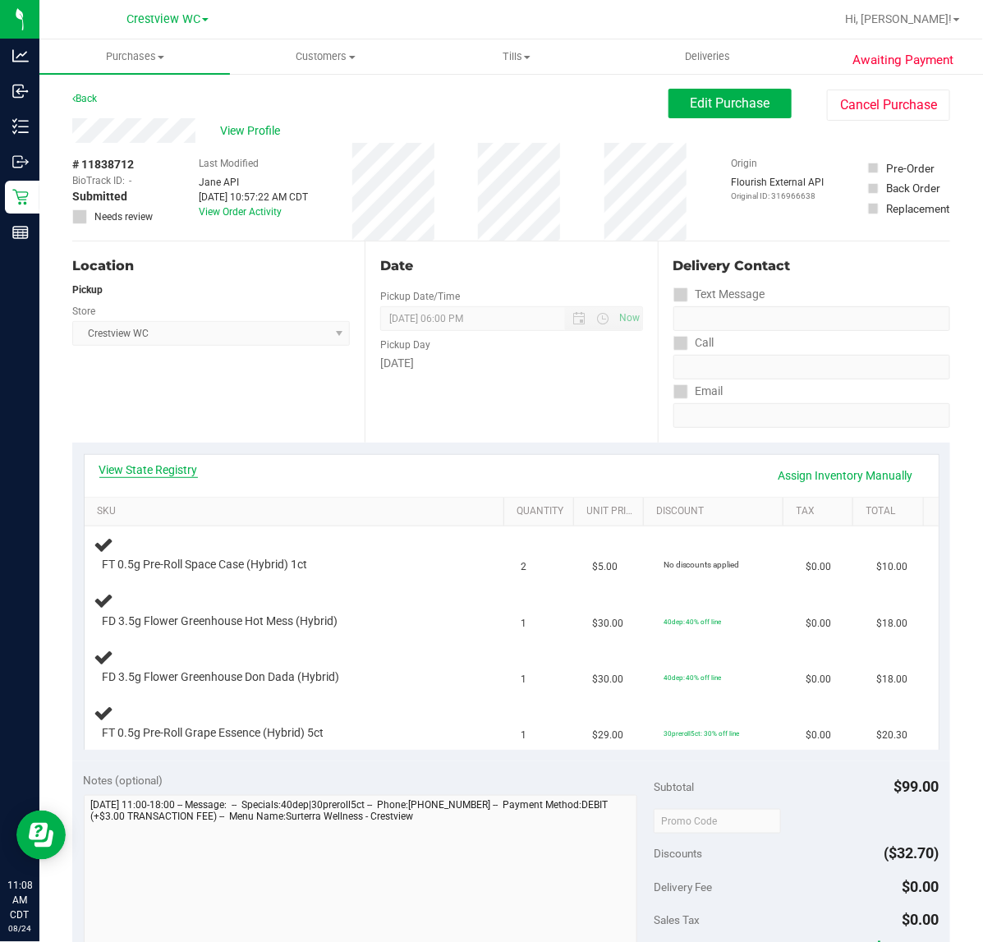
click at [150, 473] on link "View State Registry" at bounding box center [148, 470] width 99 height 16
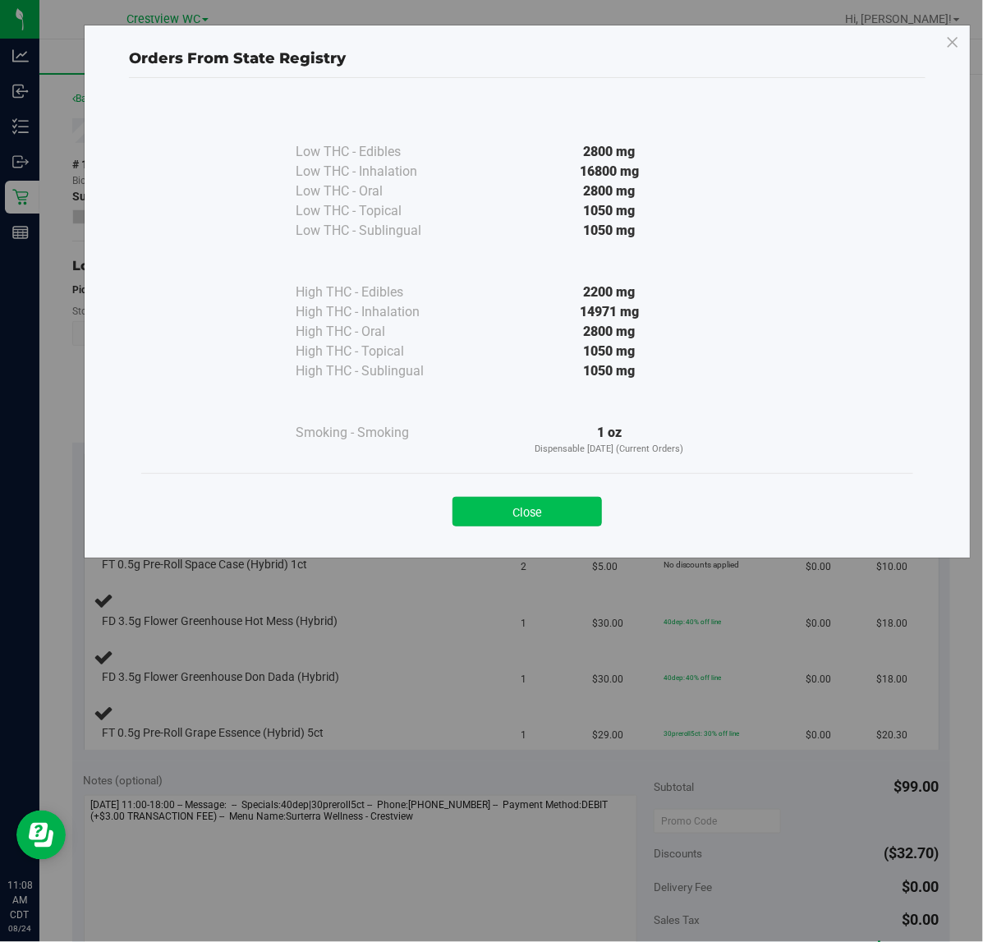
click at [551, 499] on button "Close" at bounding box center [526, 512] width 149 height 30
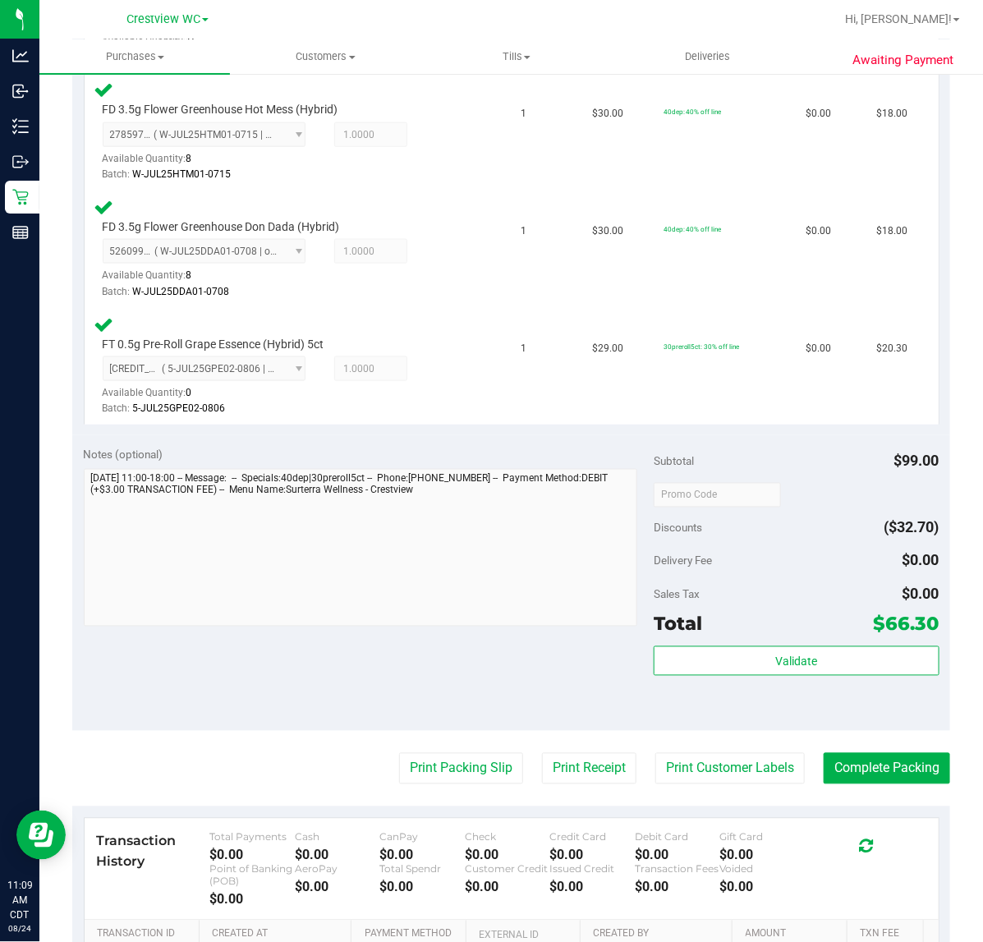
scroll to position [781, 0]
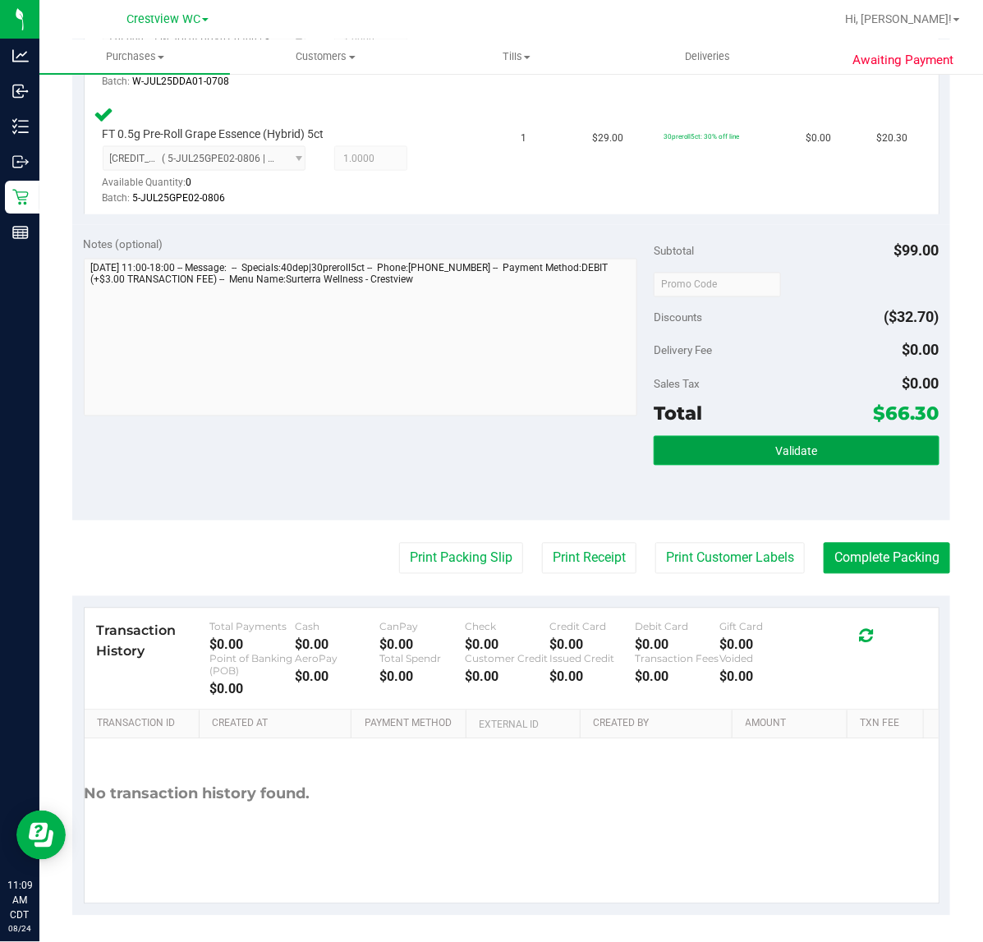
click at [838, 460] on button "Validate" at bounding box center [796, 451] width 285 height 30
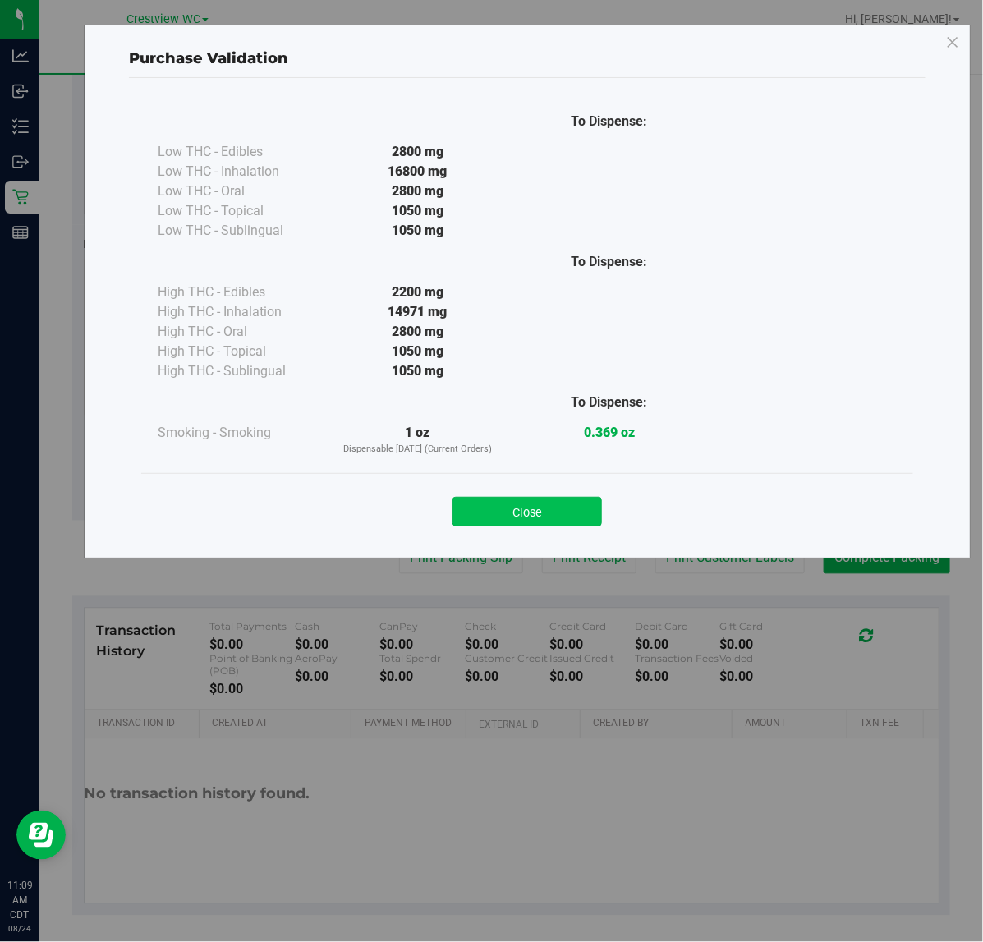
click at [540, 498] on button "Close" at bounding box center [526, 512] width 149 height 30
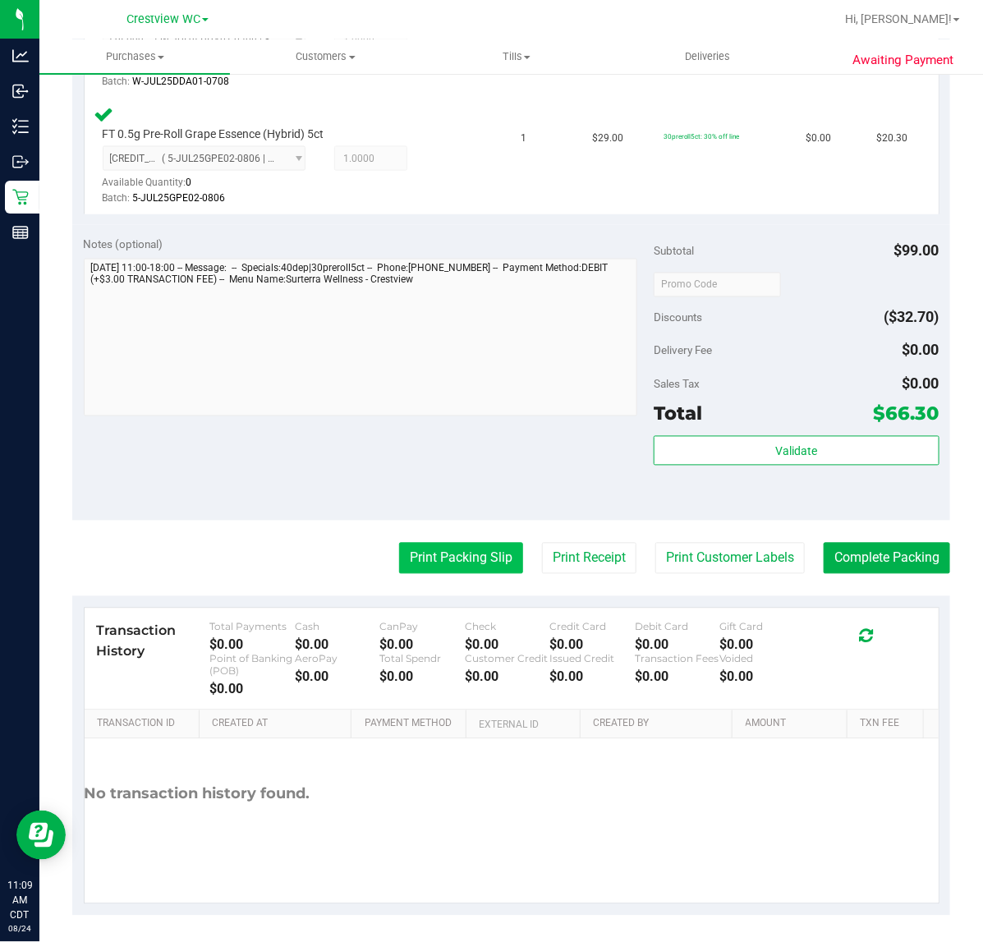
click at [450, 563] on button "Print Packing Slip" at bounding box center [461, 558] width 124 height 31
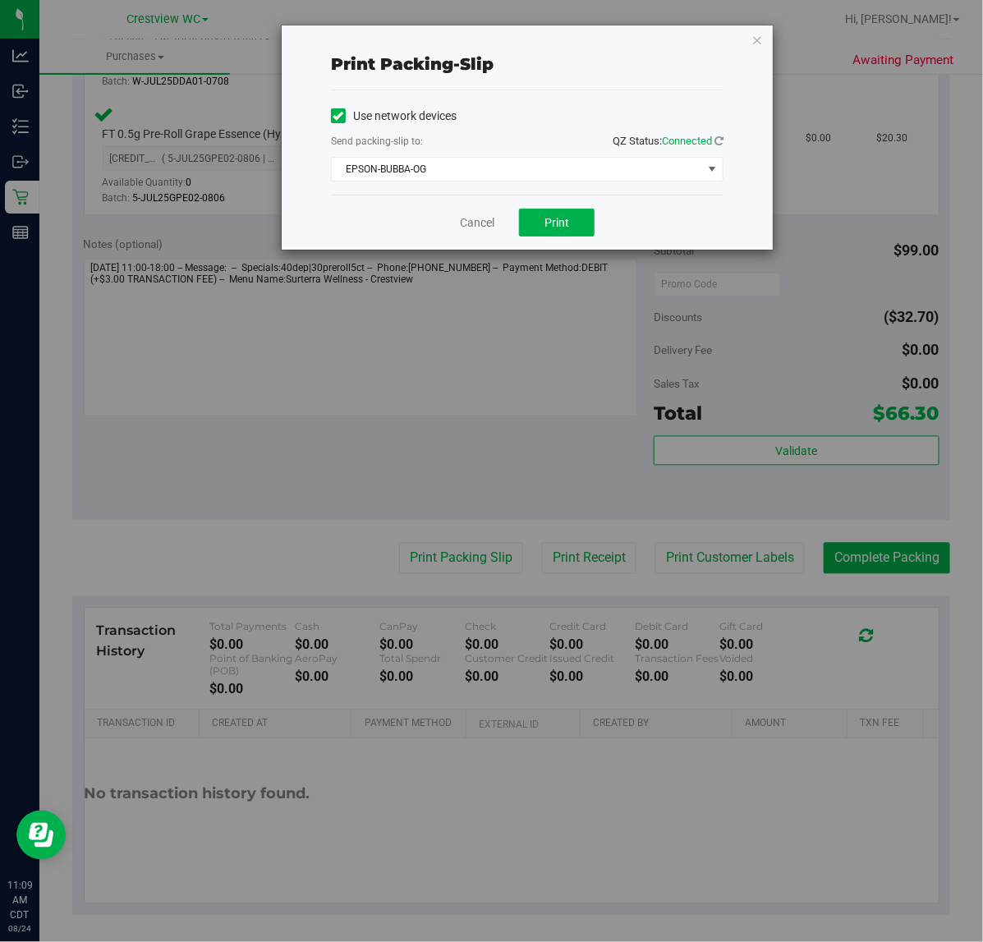
click at [548, 243] on div "Cancel Print" at bounding box center [527, 222] width 393 height 55
click at [557, 223] on span "Print" at bounding box center [556, 222] width 25 height 13
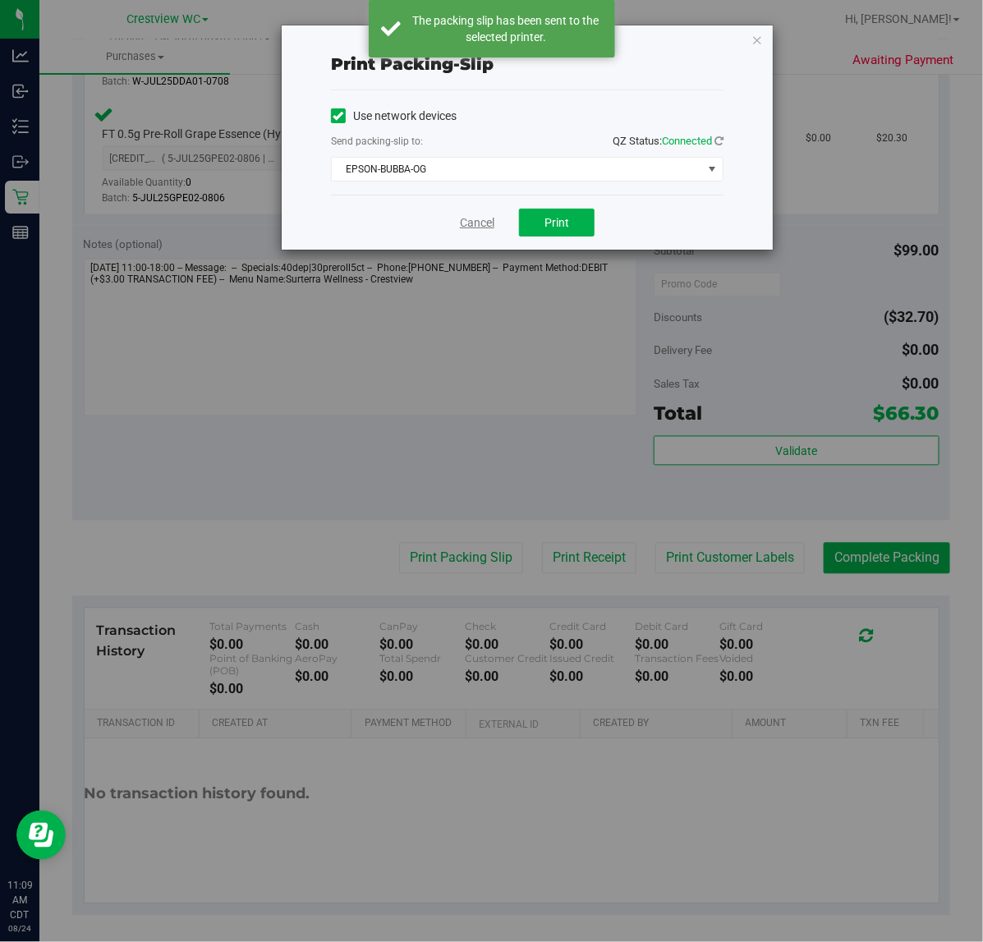
click at [474, 227] on link "Cancel" at bounding box center [477, 222] width 34 height 17
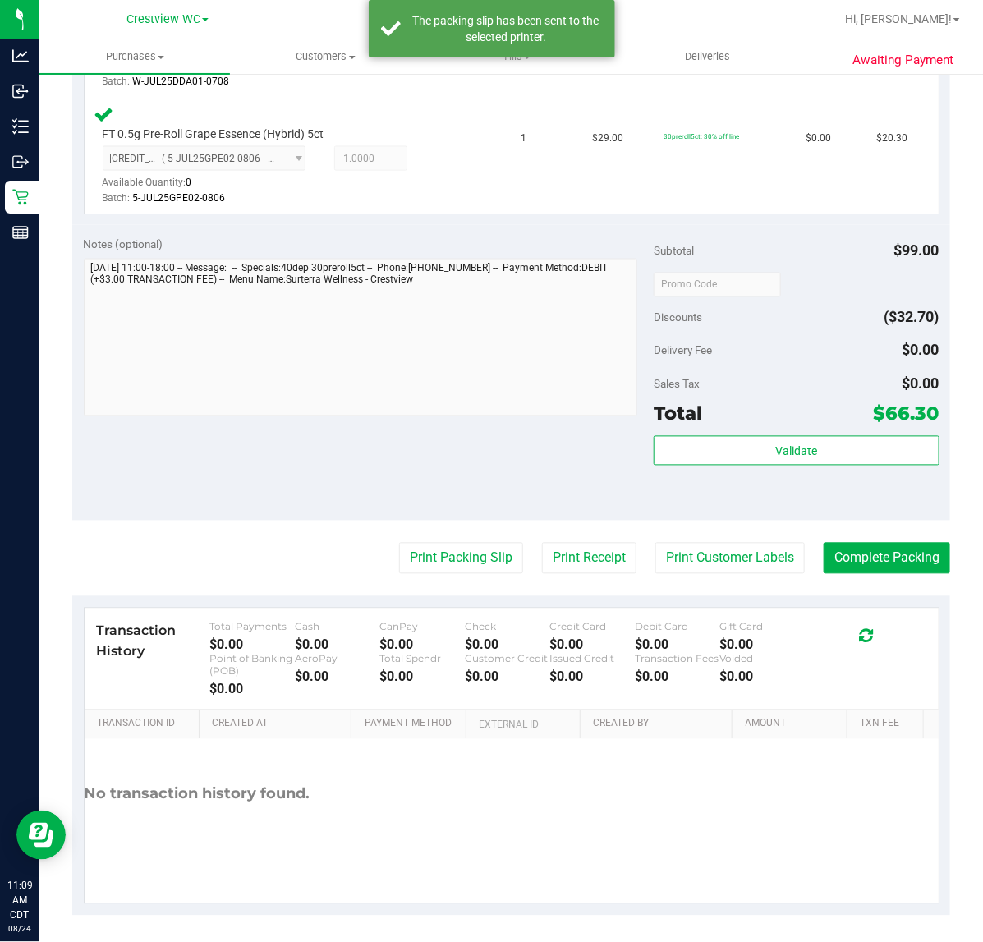
click at [903, 538] on purchase-details "Back Edit Purchase Cancel Purchase View Profile # 11838712 BioTrack ID: - Submi…" at bounding box center [511, 112] width 878 height 1608
click at [909, 544] on button "Complete Packing" at bounding box center [887, 558] width 126 height 31
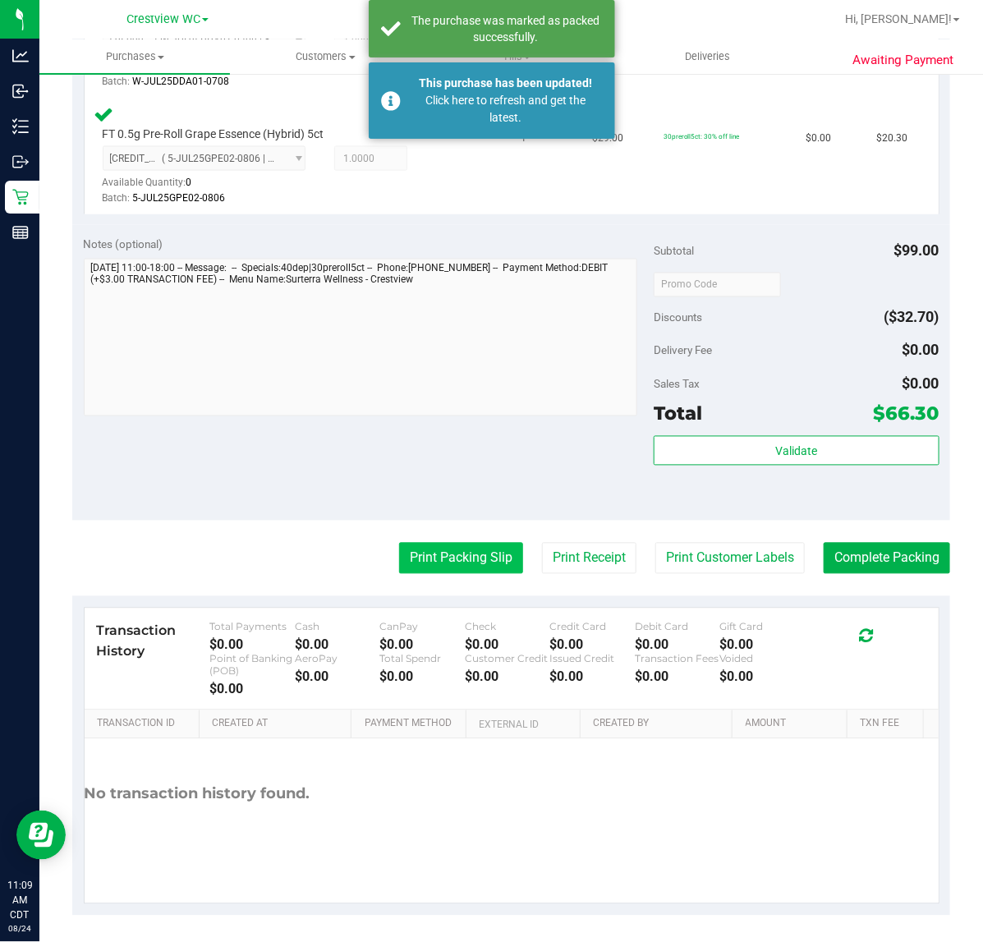
click at [421, 553] on button "Print Packing Slip" at bounding box center [461, 558] width 124 height 31
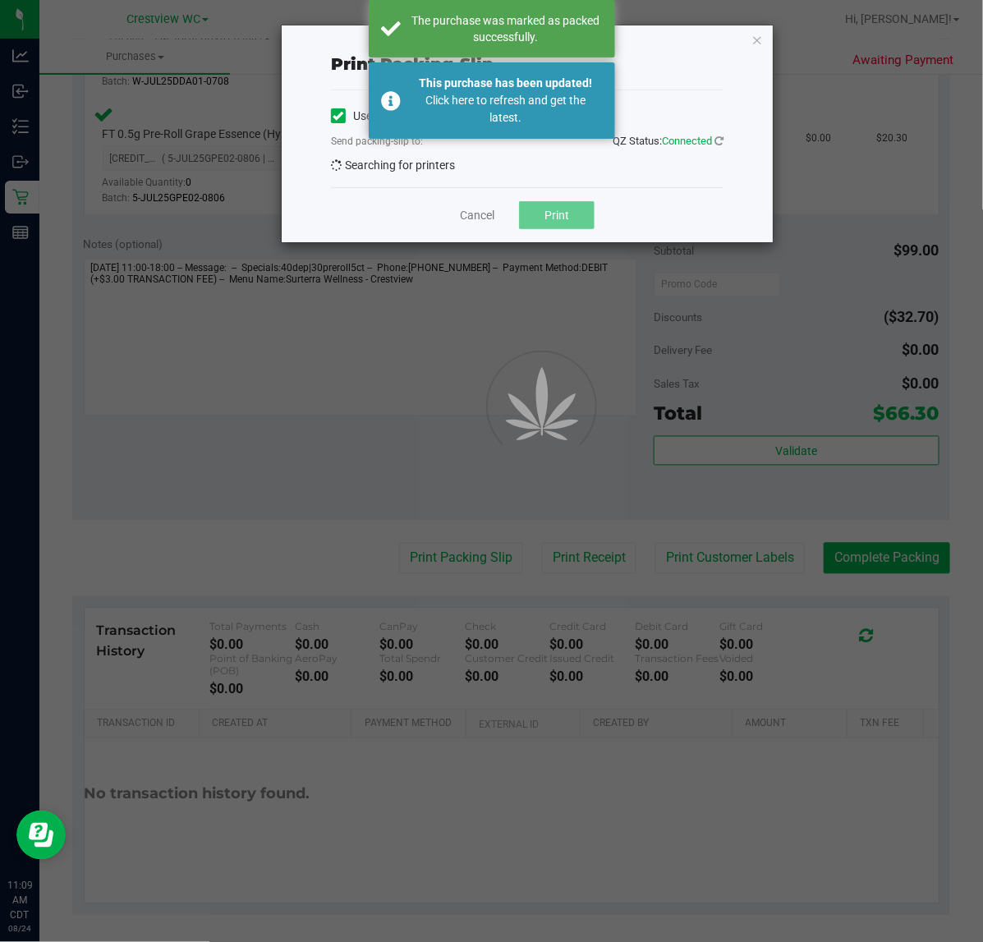
click at [551, 211] on div at bounding box center [491, 471] width 983 height 942
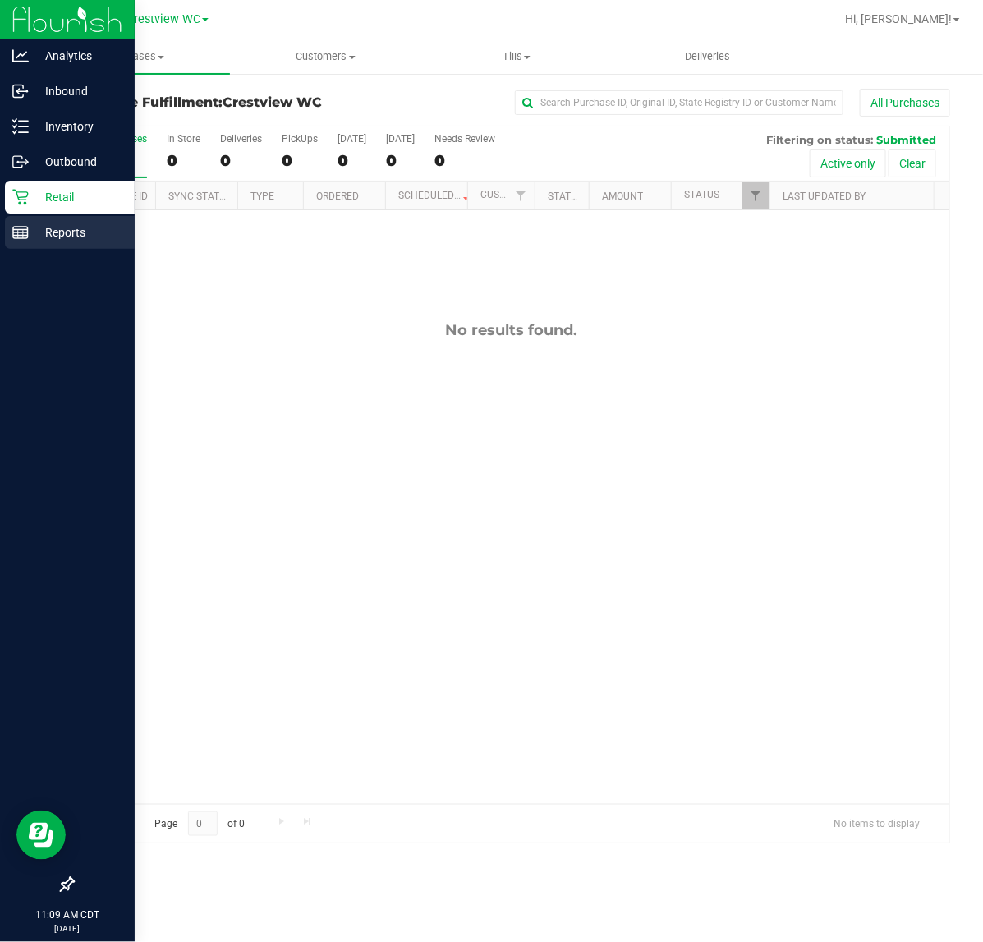
click at [21, 236] on line at bounding box center [20, 236] width 15 height 0
click at [16, 238] on icon at bounding box center [20, 232] width 16 height 16
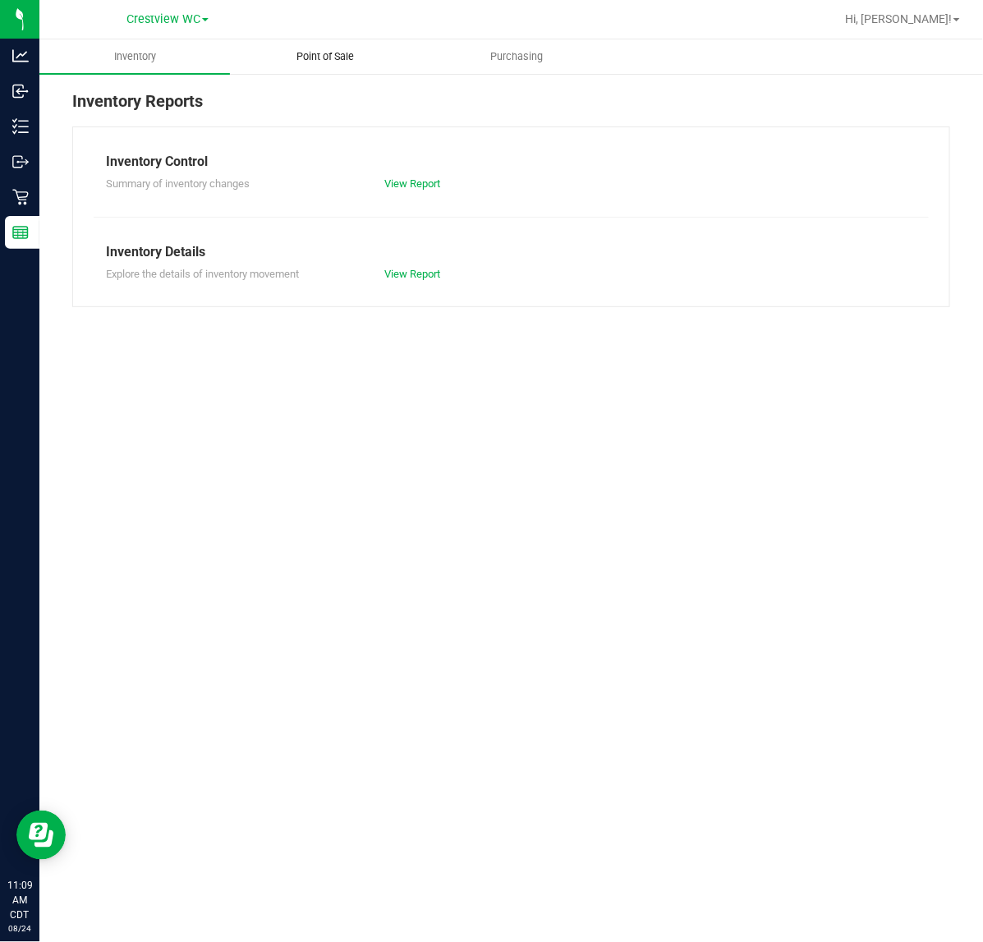
click at [301, 49] on span "Point of Sale" at bounding box center [326, 56] width 102 height 15
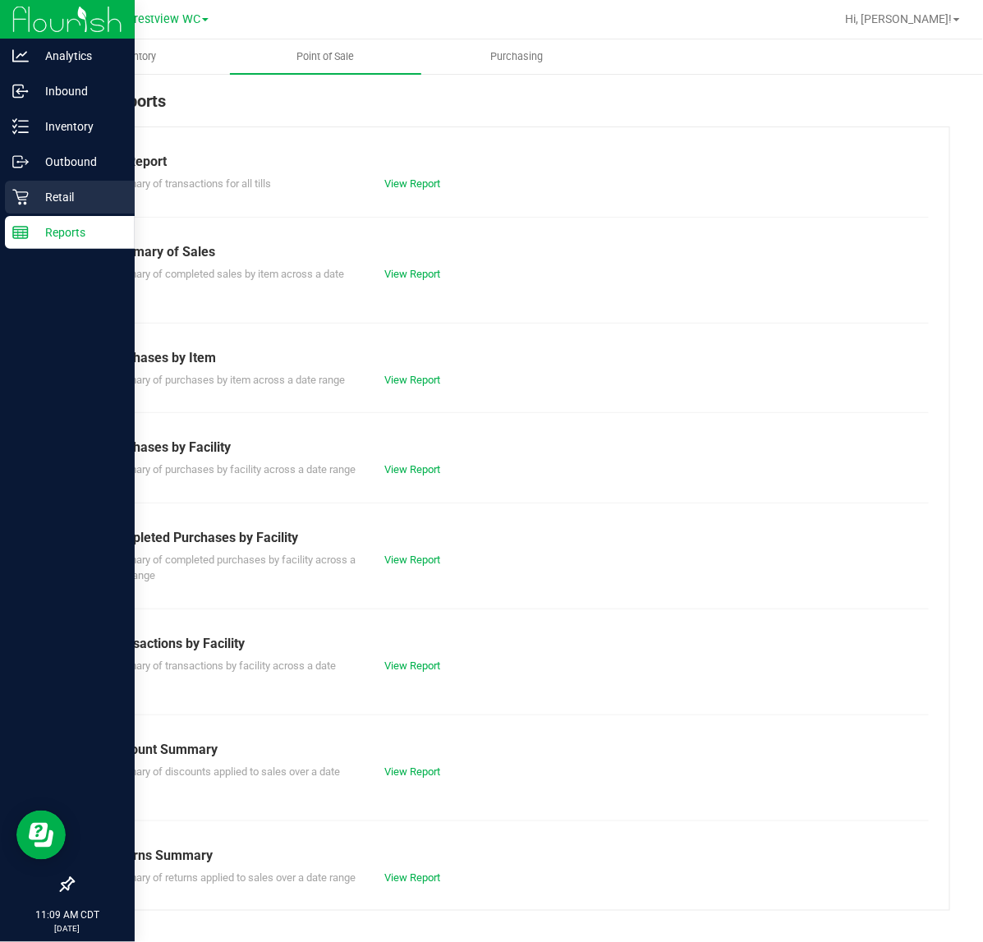
click at [19, 197] on icon at bounding box center [20, 198] width 16 height 16
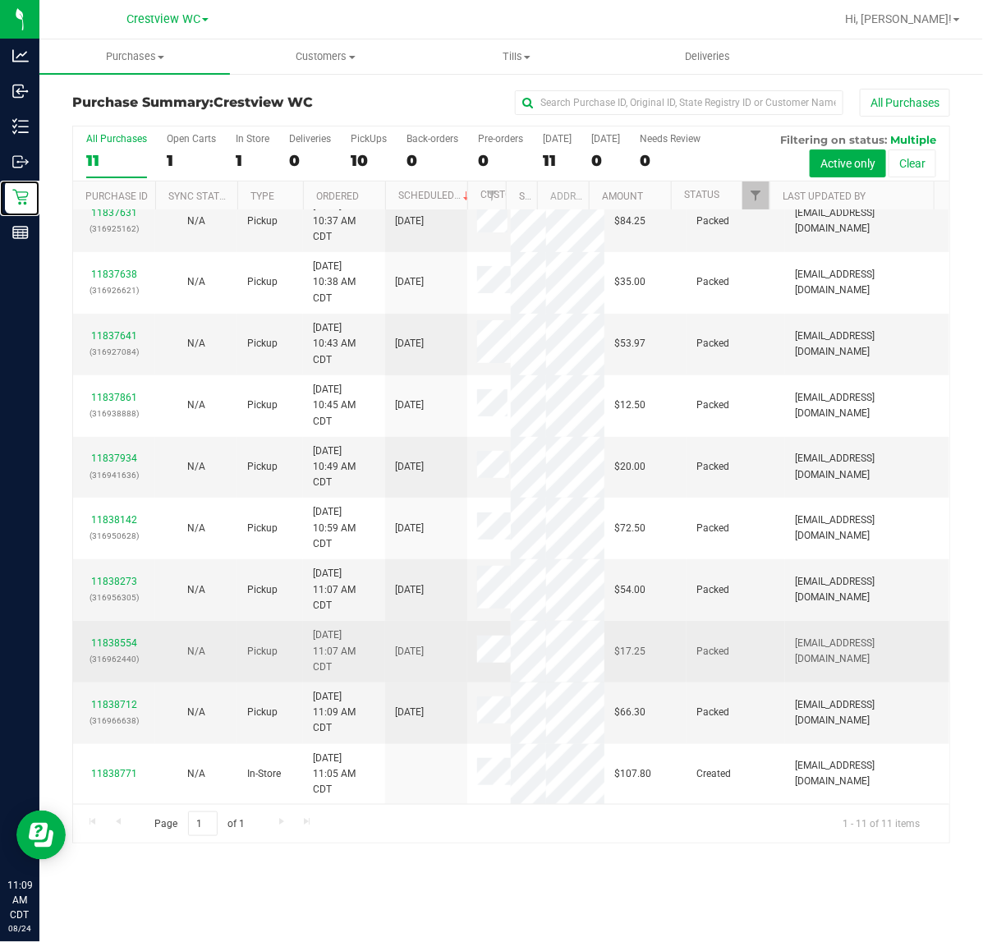
scroll to position [113, 0]
click at [111, 643] on link "11838554" at bounding box center [114, 642] width 46 height 11
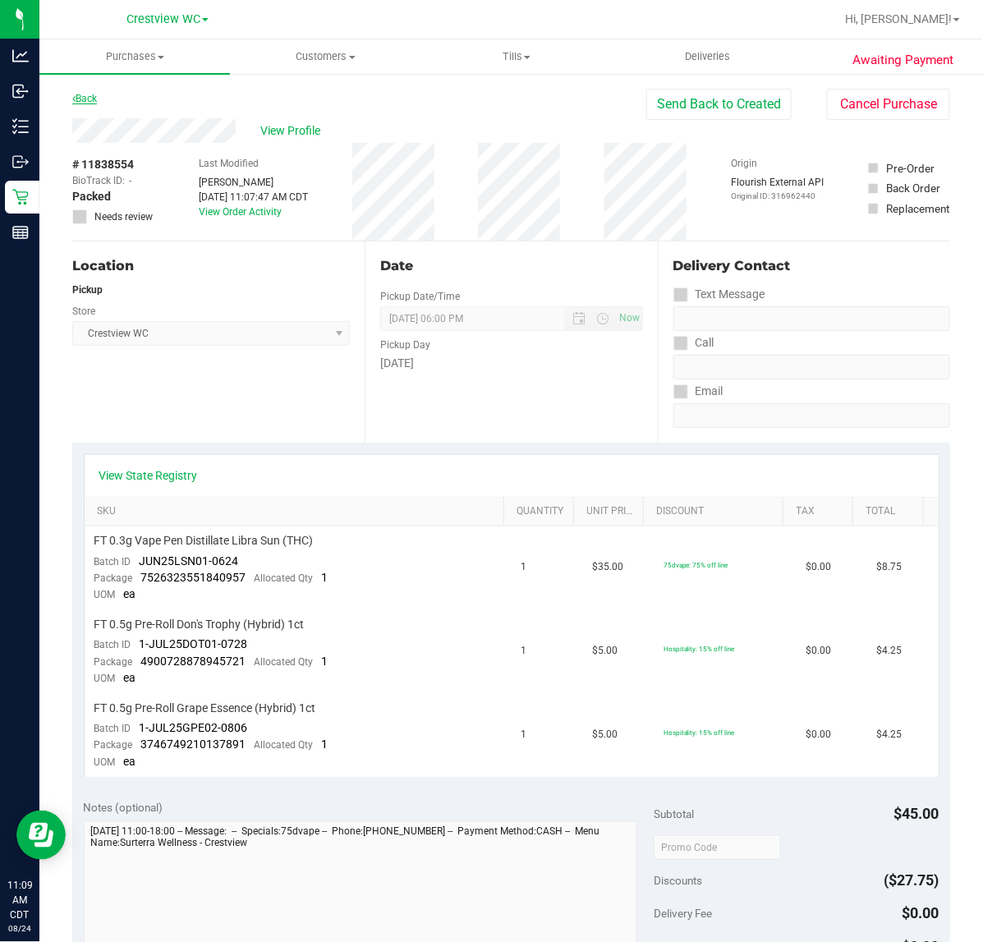
click at [92, 95] on link "Back" at bounding box center [84, 98] width 25 height 11
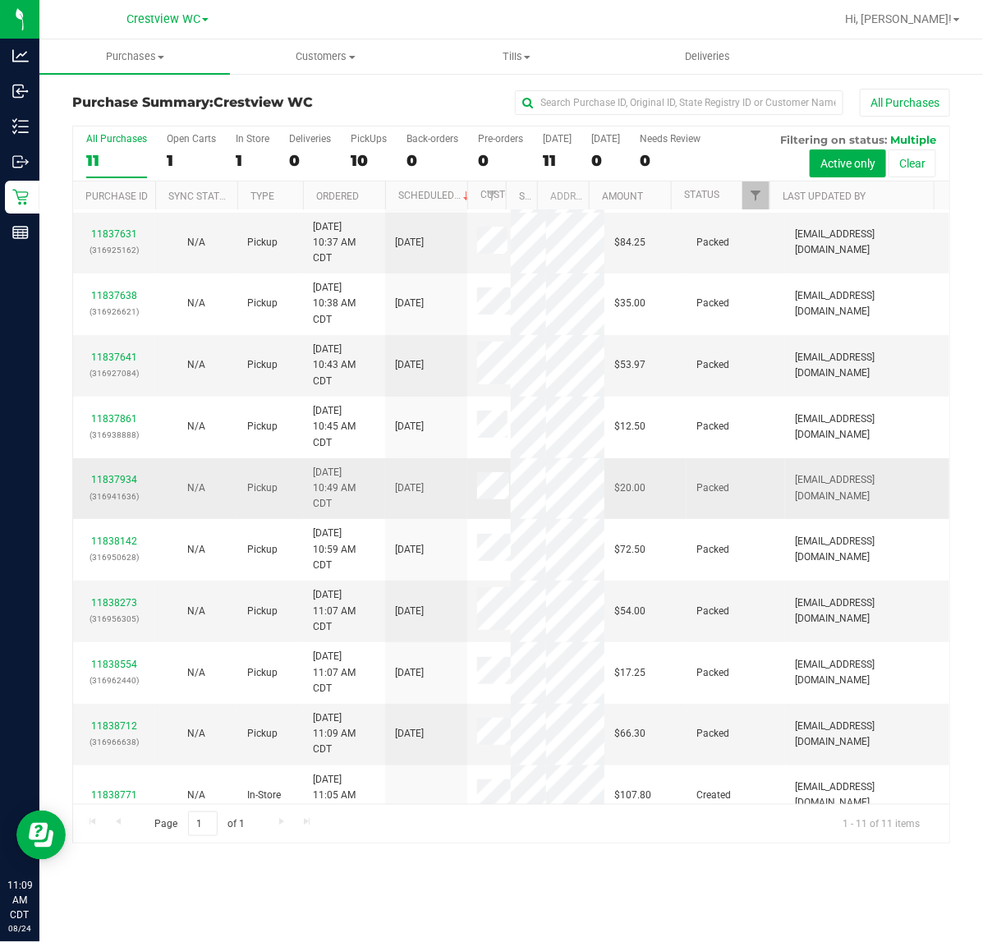
scroll to position [113, 0]
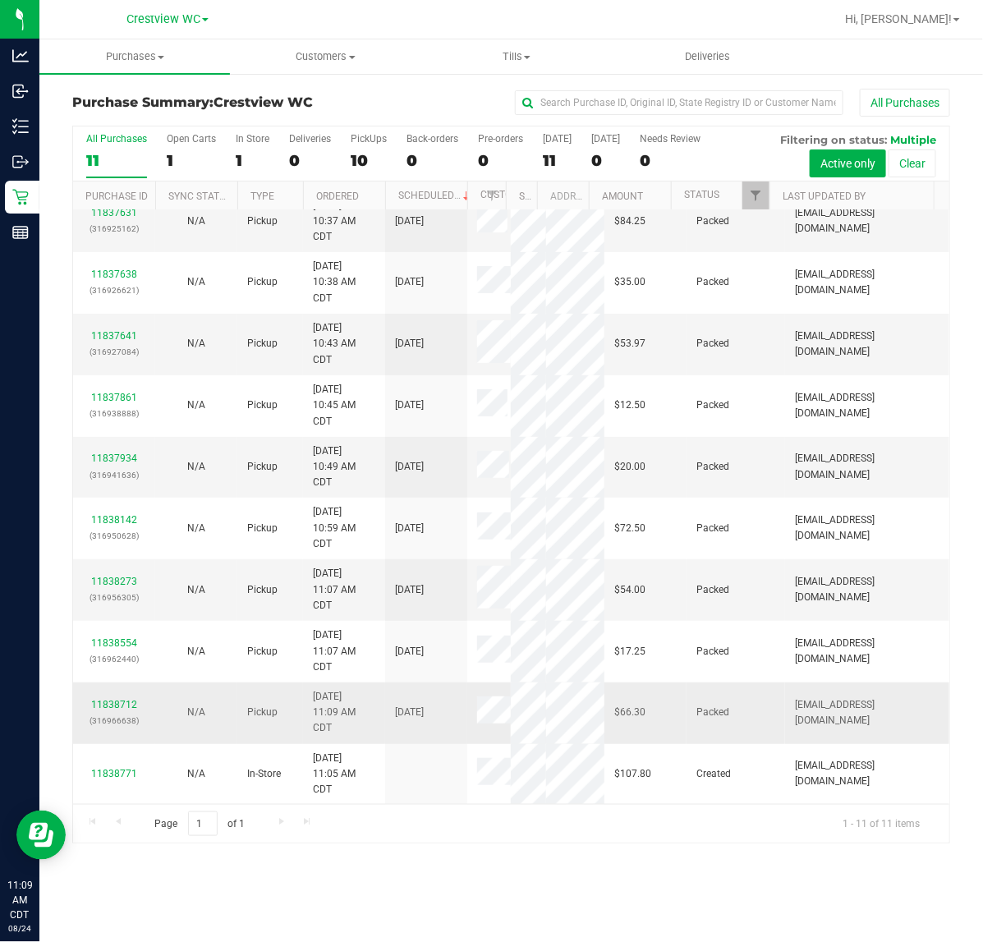
click at [122, 698] on div "11838712 (316966638)" at bounding box center [114, 712] width 62 height 31
click at [123, 707] on link "11838712" at bounding box center [114, 704] width 46 height 11
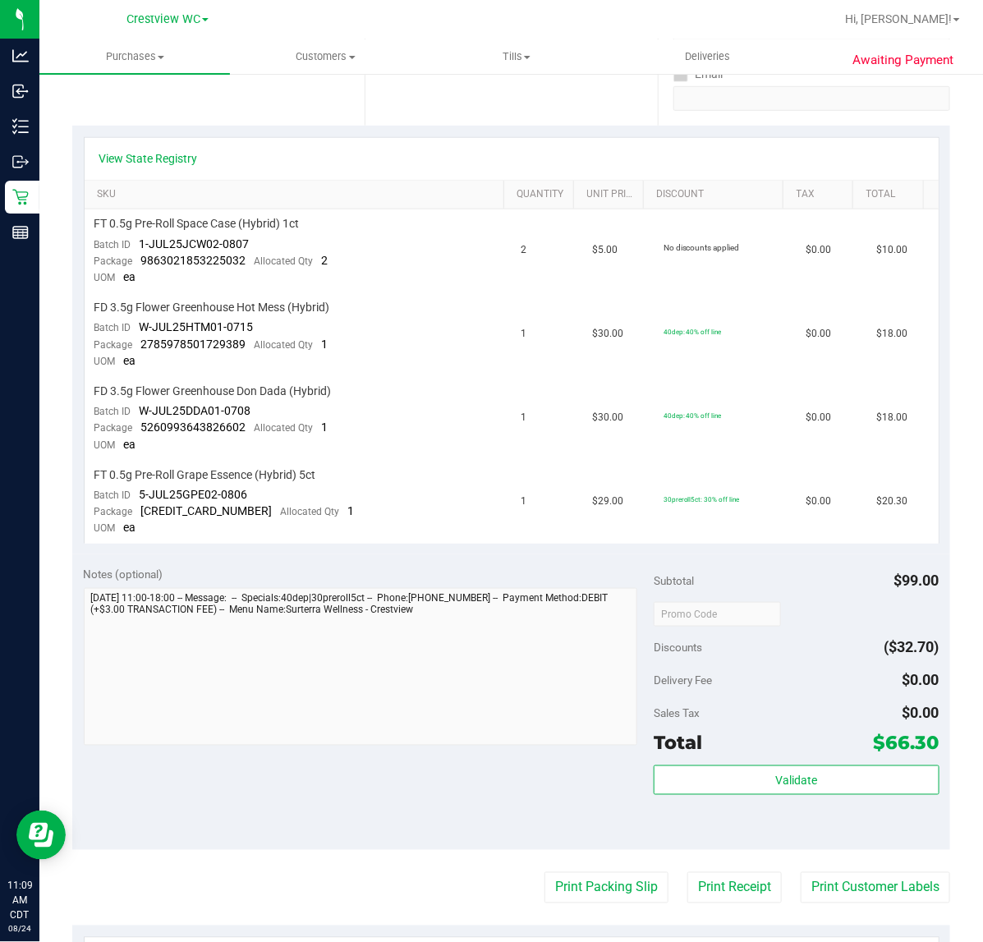
scroll to position [513, 0]
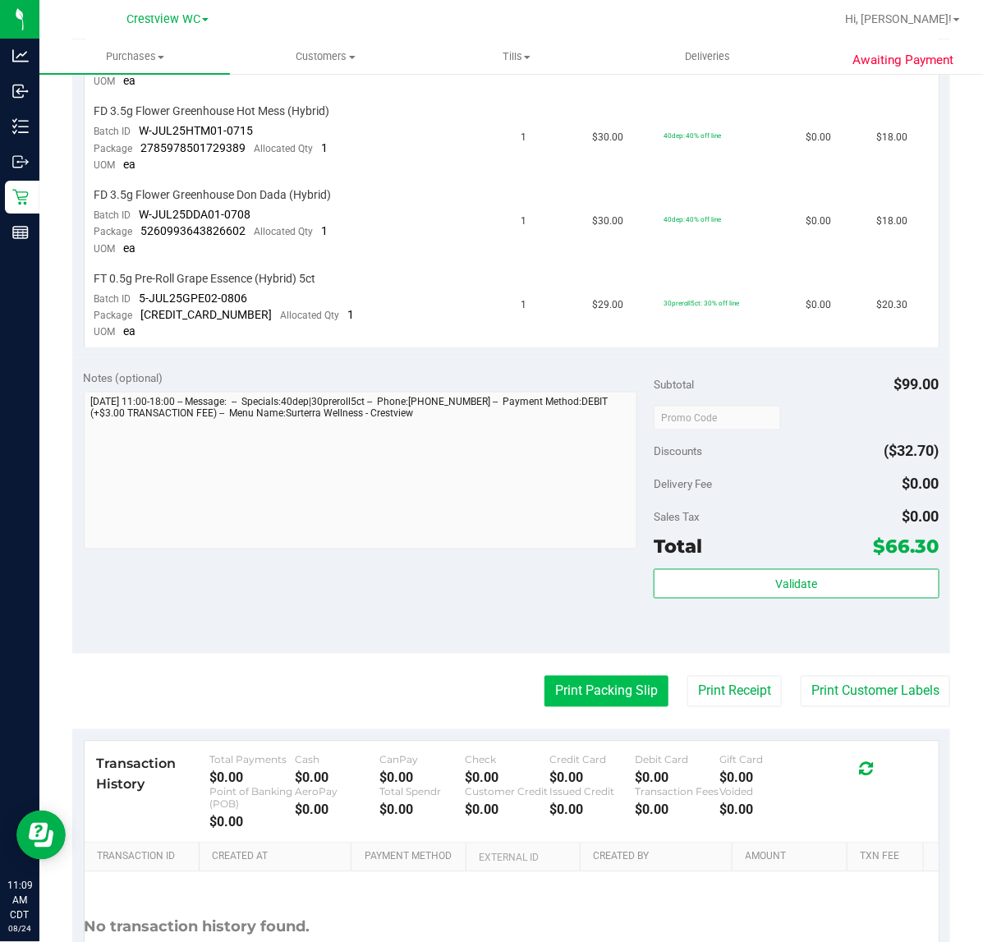
click at [613, 691] on button "Print Packing Slip" at bounding box center [606, 691] width 124 height 31
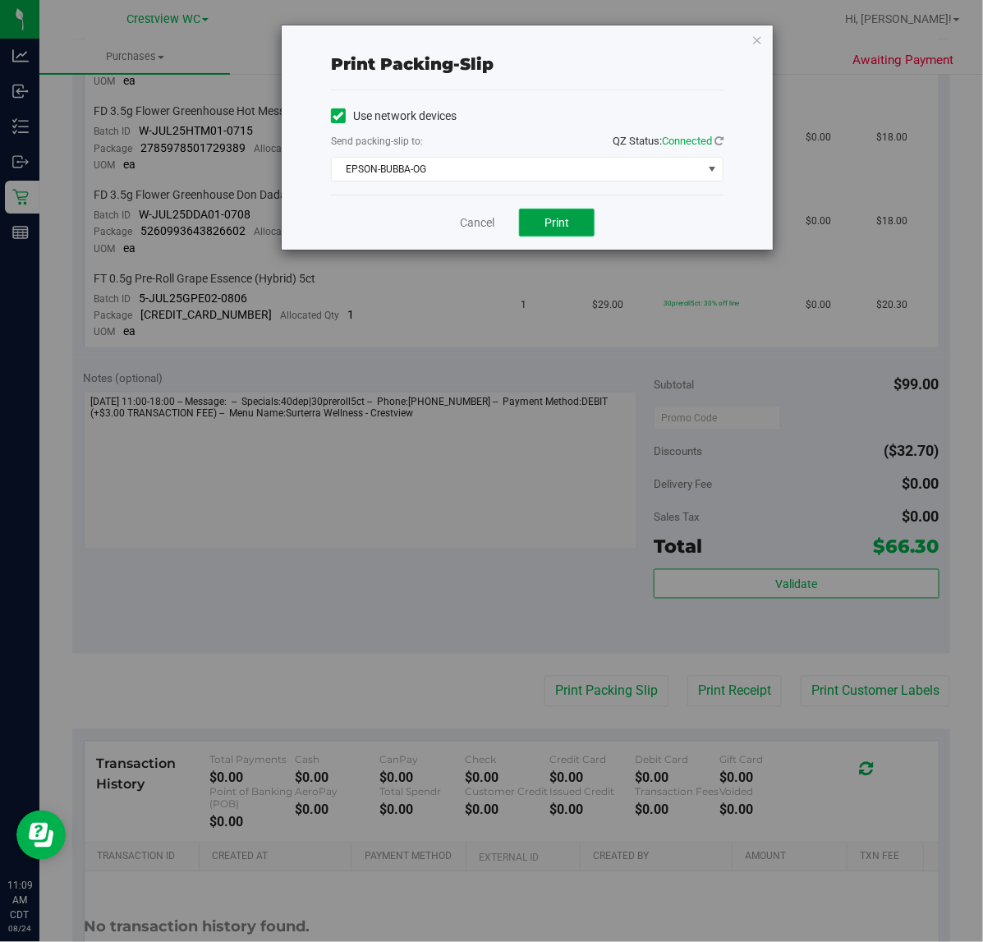
drag, startPoint x: 569, startPoint y: 226, endPoint x: 590, endPoint y: 209, distance: 26.3
click at [572, 226] on button "Print" at bounding box center [557, 223] width 76 height 28
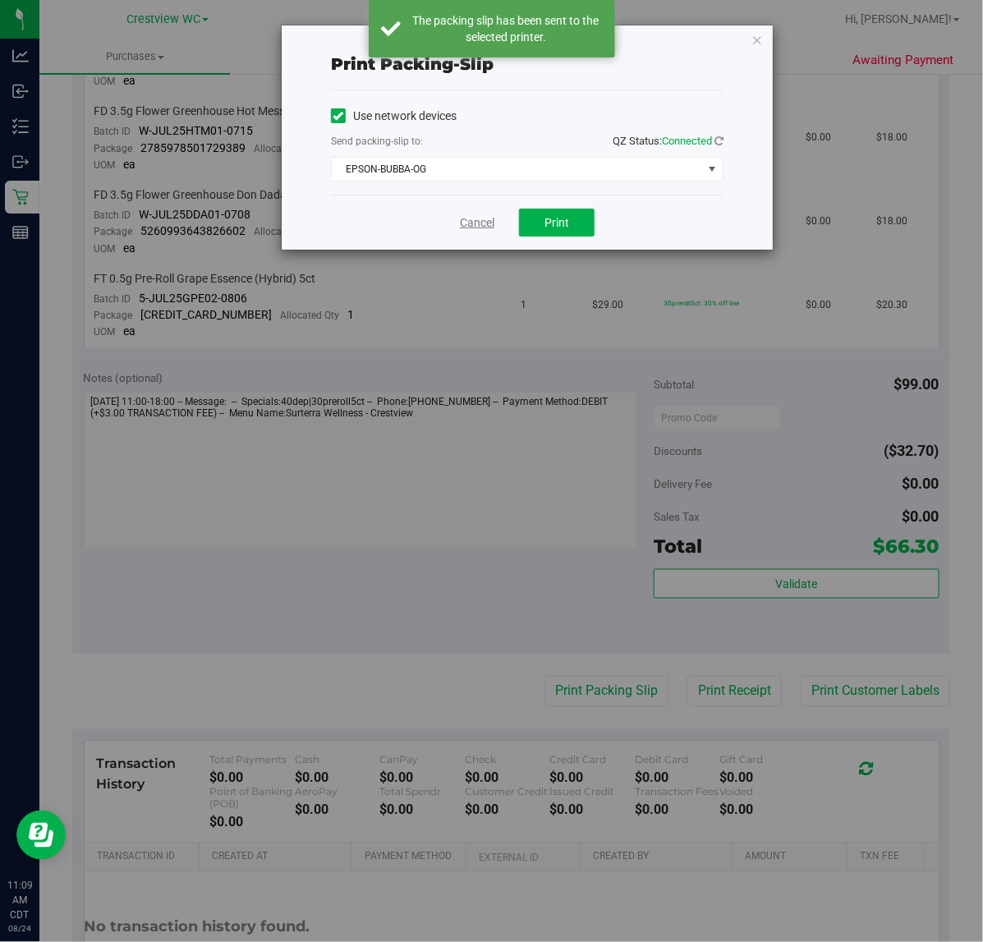
click at [464, 223] on link "Cancel" at bounding box center [477, 222] width 34 height 17
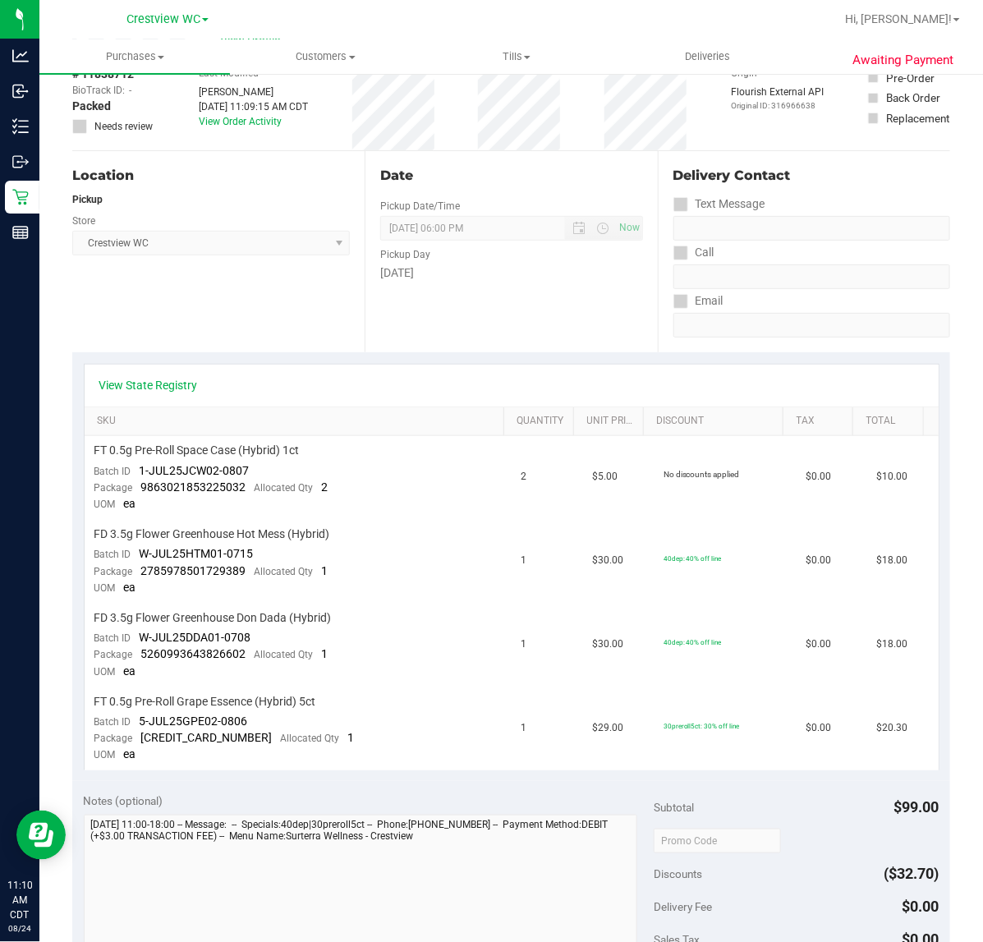
scroll to position [0, 0]
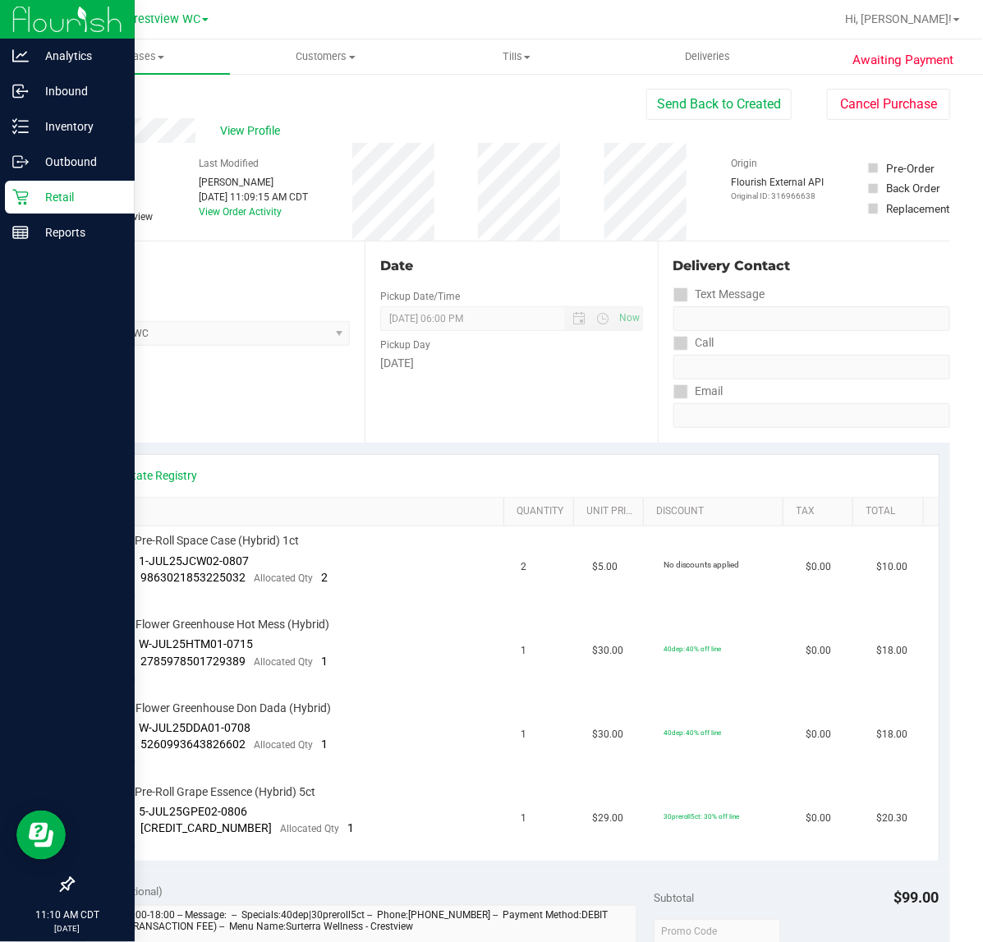
click at [31, 186] on div "Retail" at bounding box center [70, 197] width 130 height 33
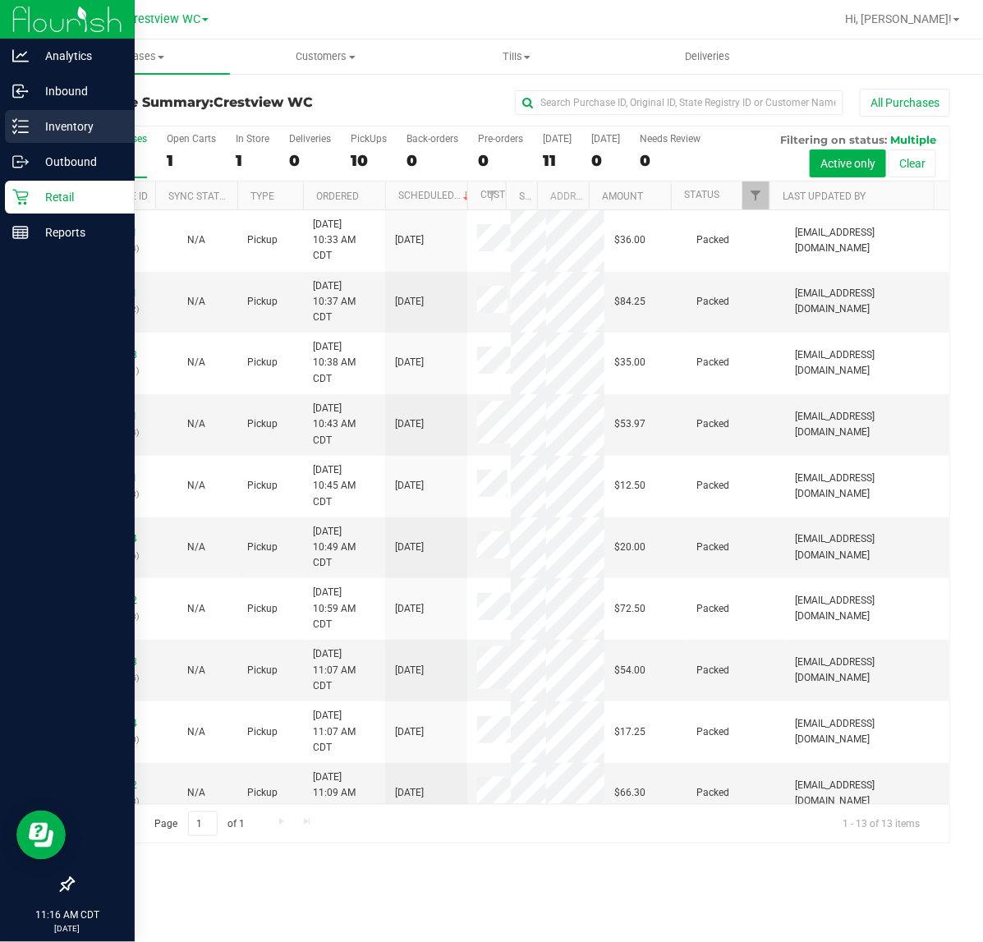
click at [14, 120] on icon at bounding box center [20, 126] width 16 height 16
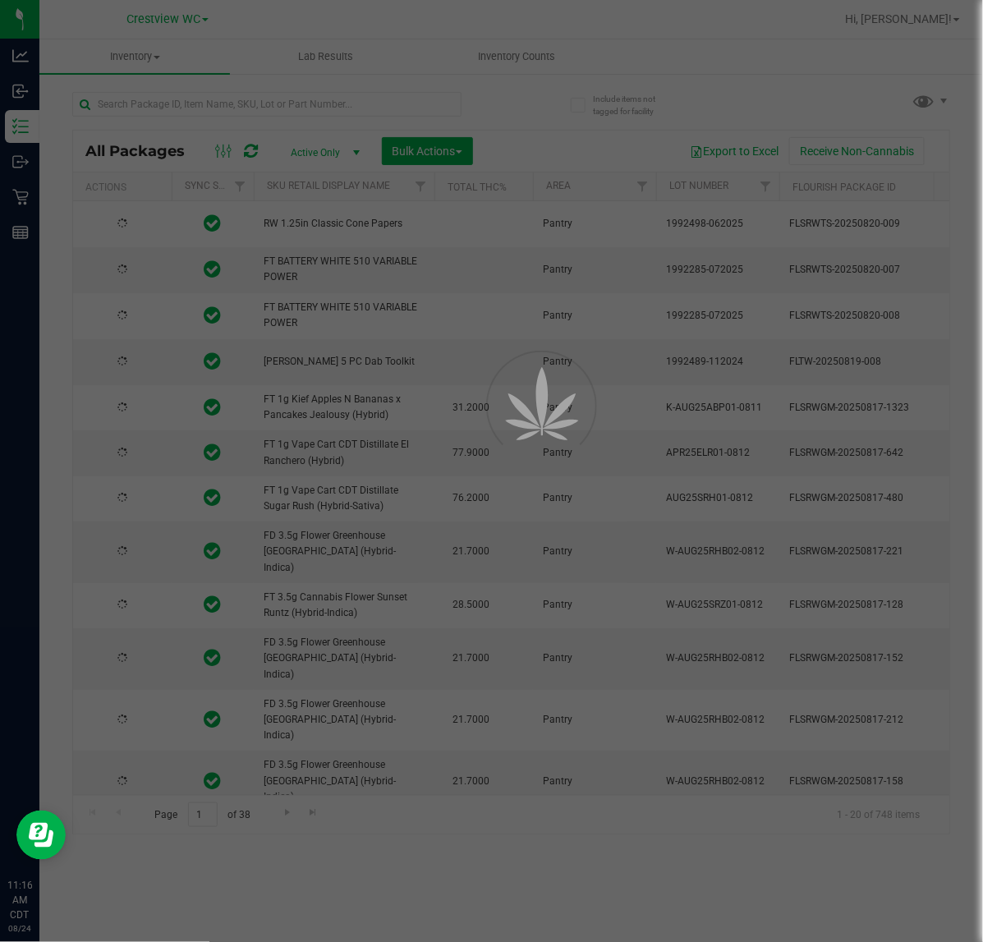
click at [260, 115] on div at bounding box center [491, 471] width 983 height 942
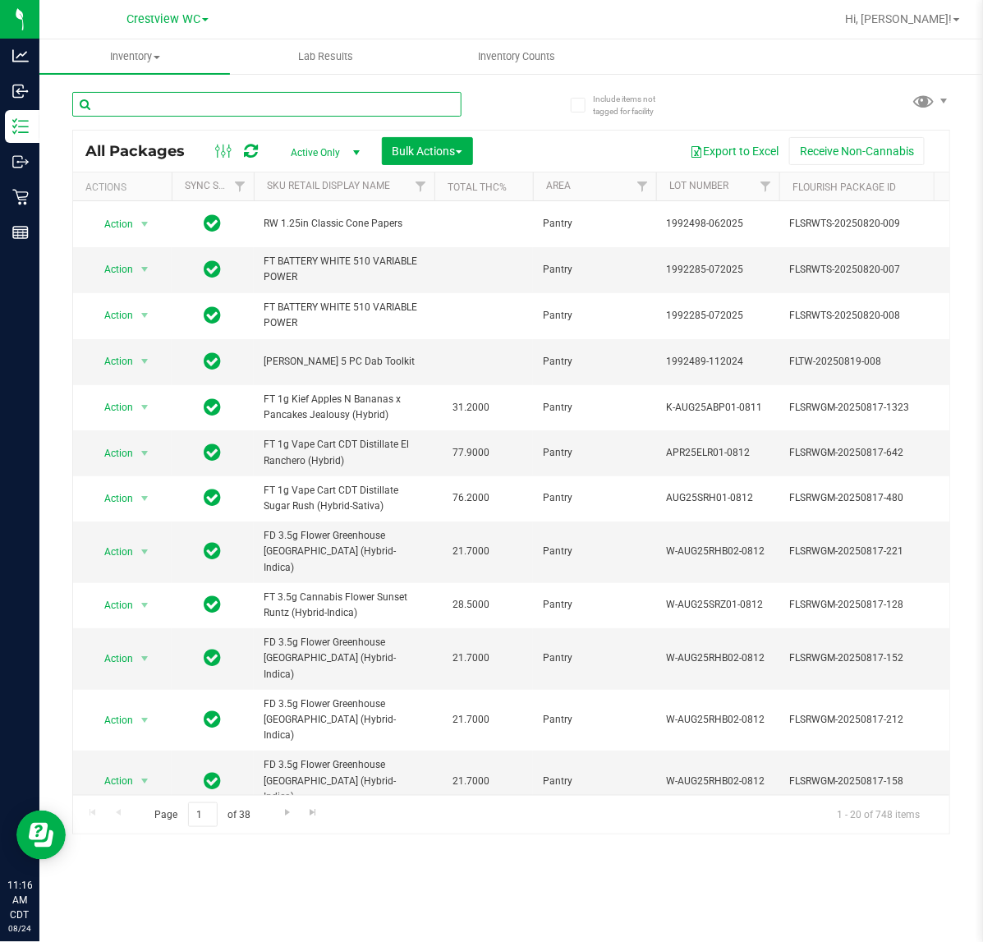
click at [219, 103] on input "text" at bounding box center [266, 104] width 389 height 25
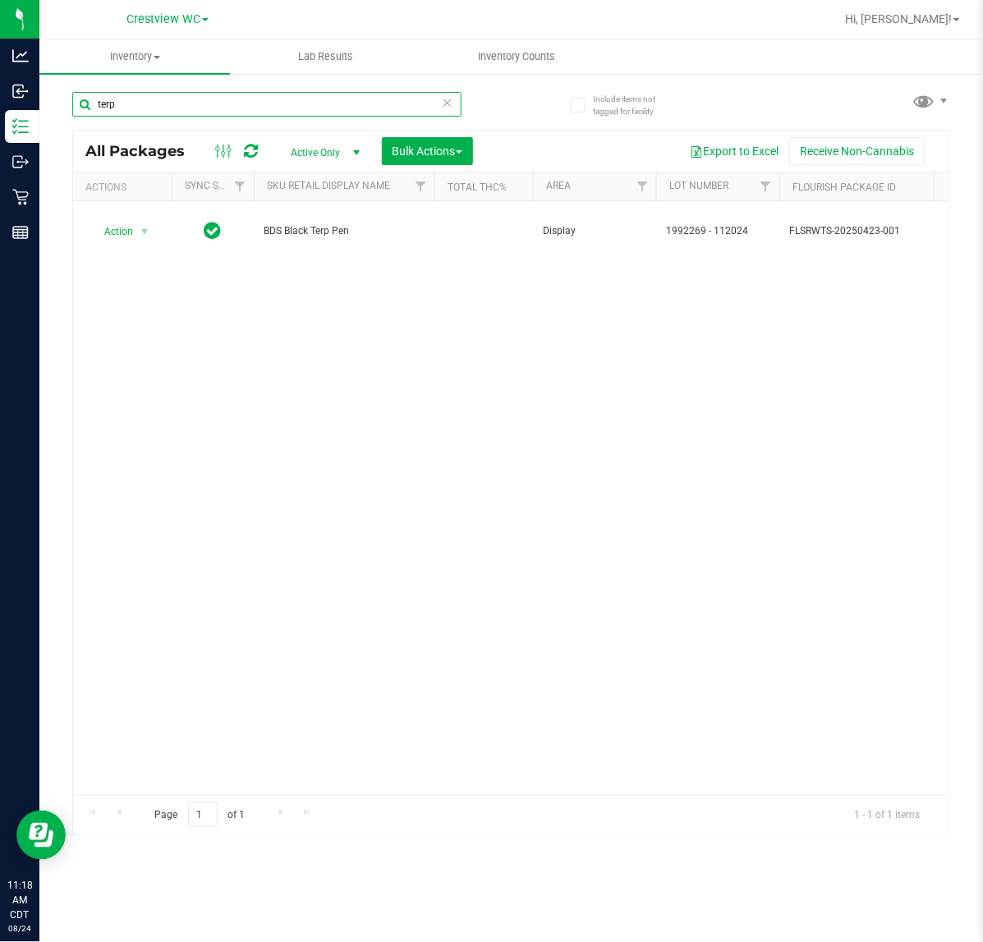
type input "terp"
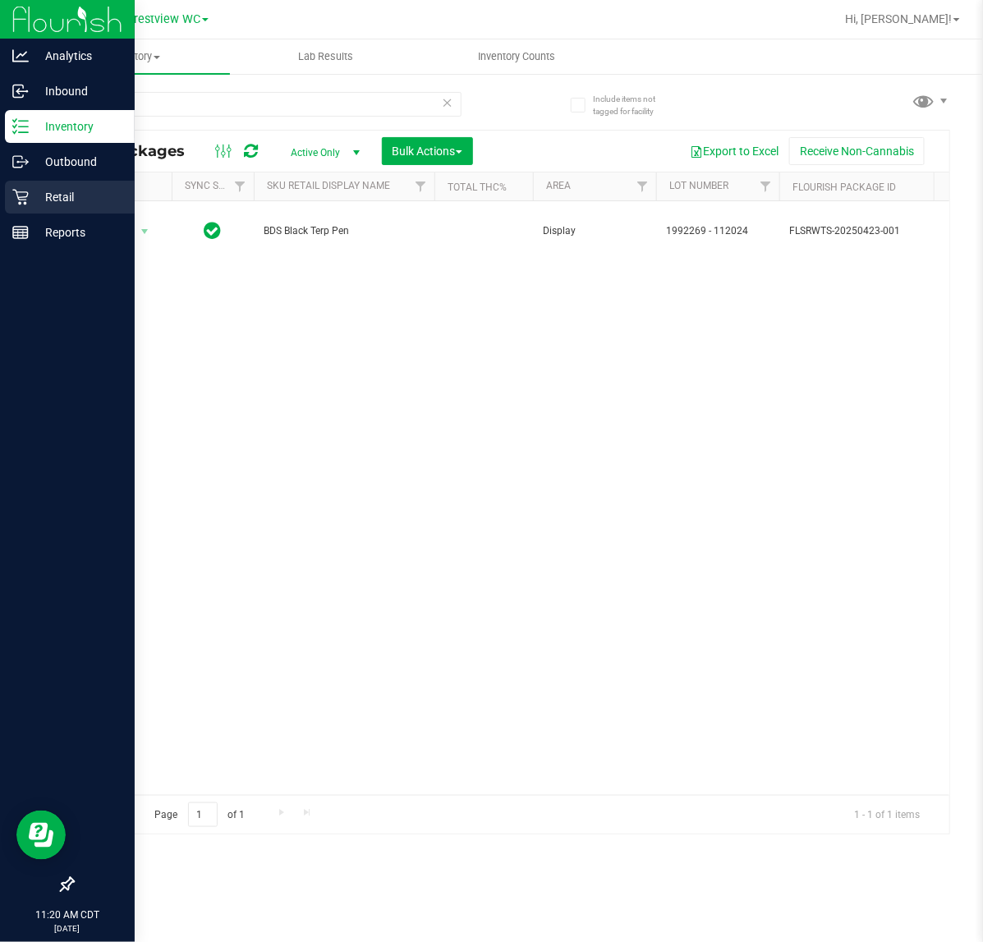
click at [14, 195] on icon at bounding box center [20, 197] width 16 height 16
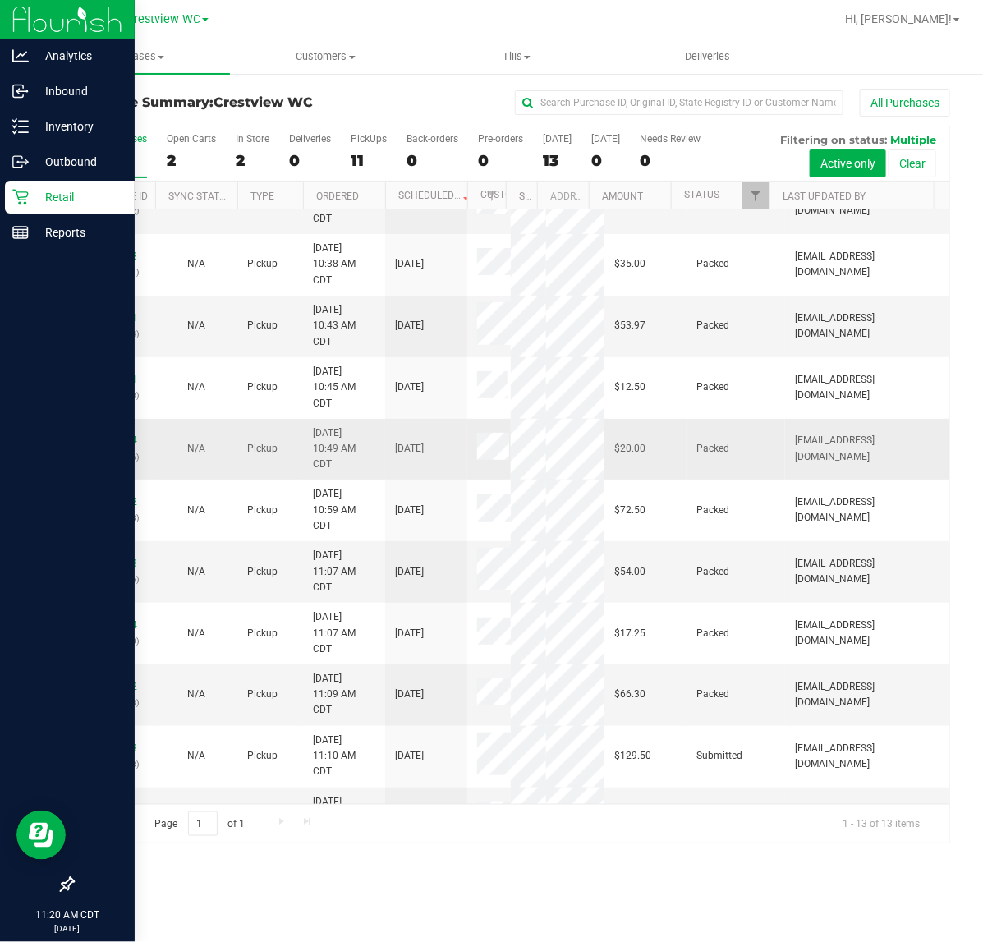
scroll to position [235, 0]
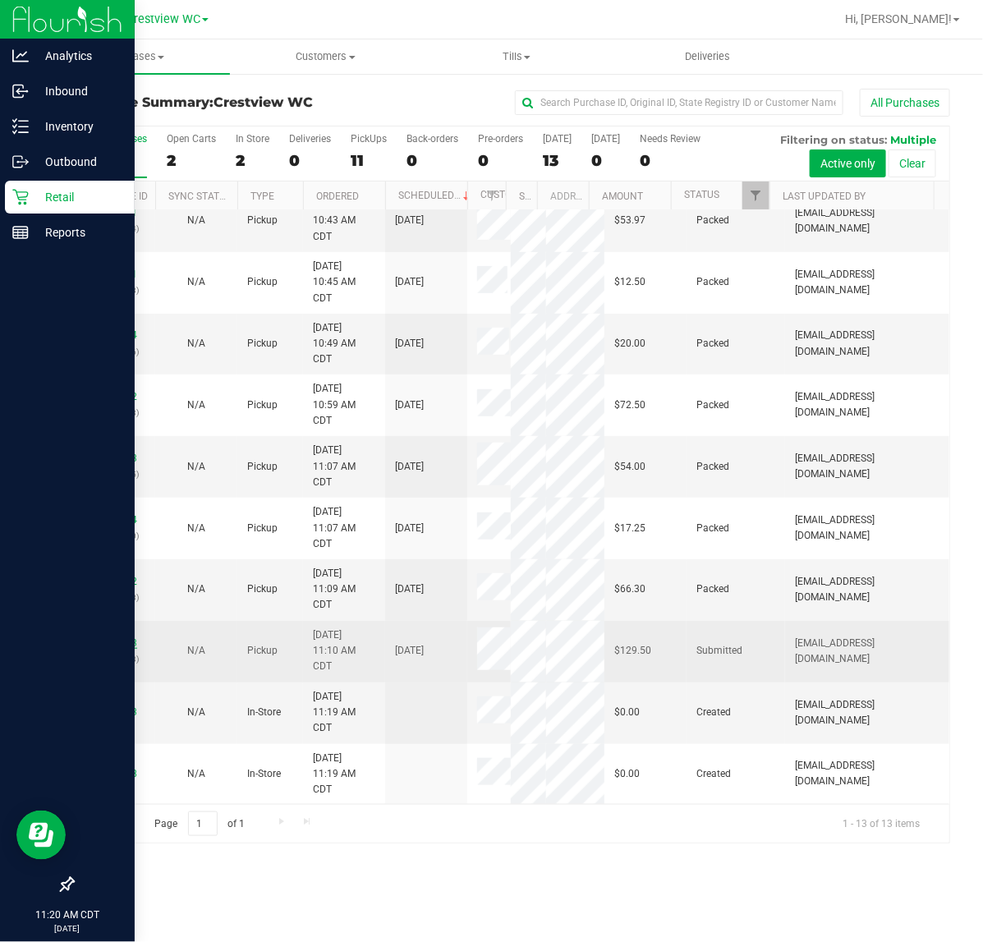
click at [113, 646] on link "11838813" at bounding box center [114, 642] width 46 height 11
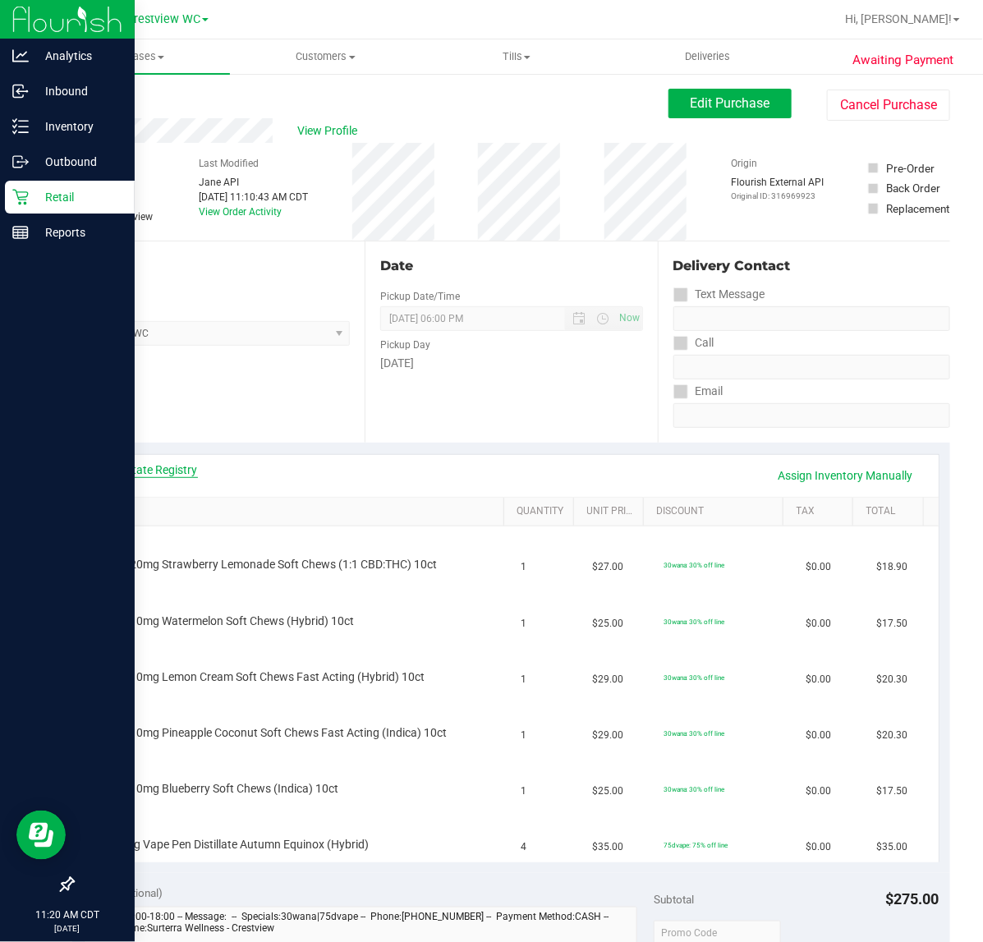
click at [145, 464] on link "View State Registry" at bounding box center [148, 470] width 99 height 16
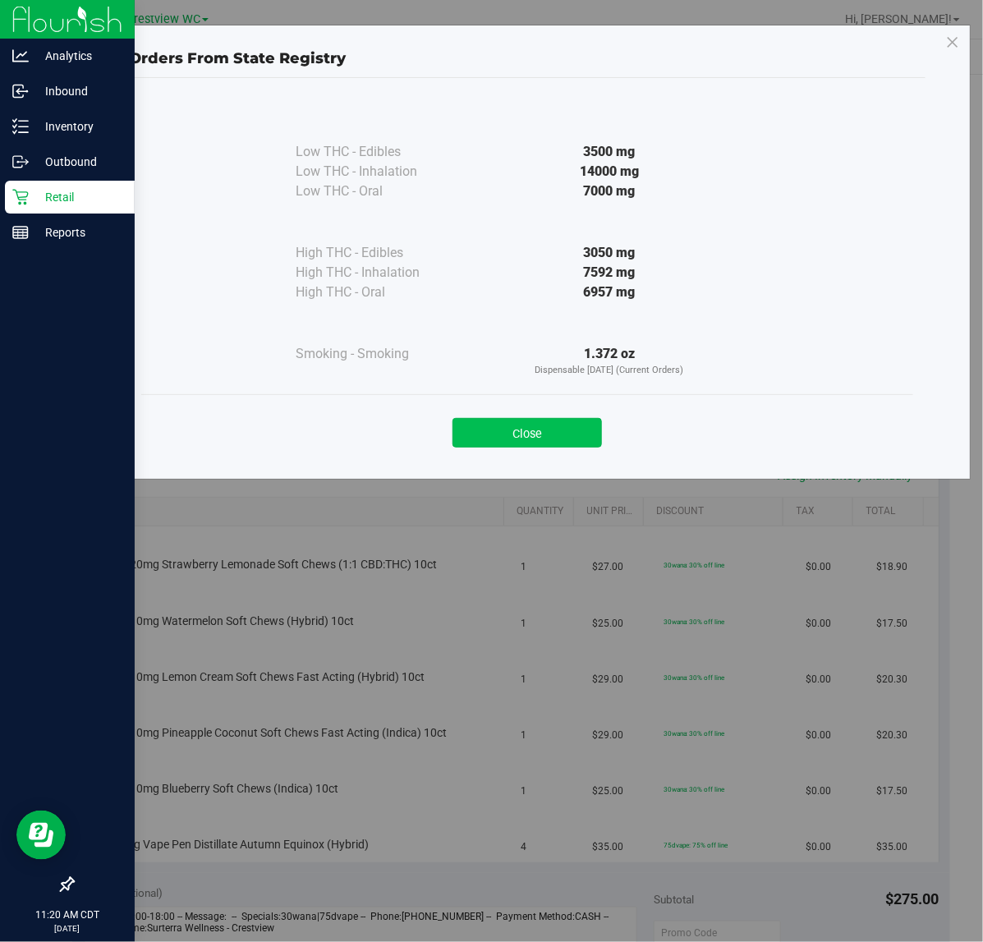
click at [531, 439] on button "Close" at bounding box center [526, 433] width 149 height 30
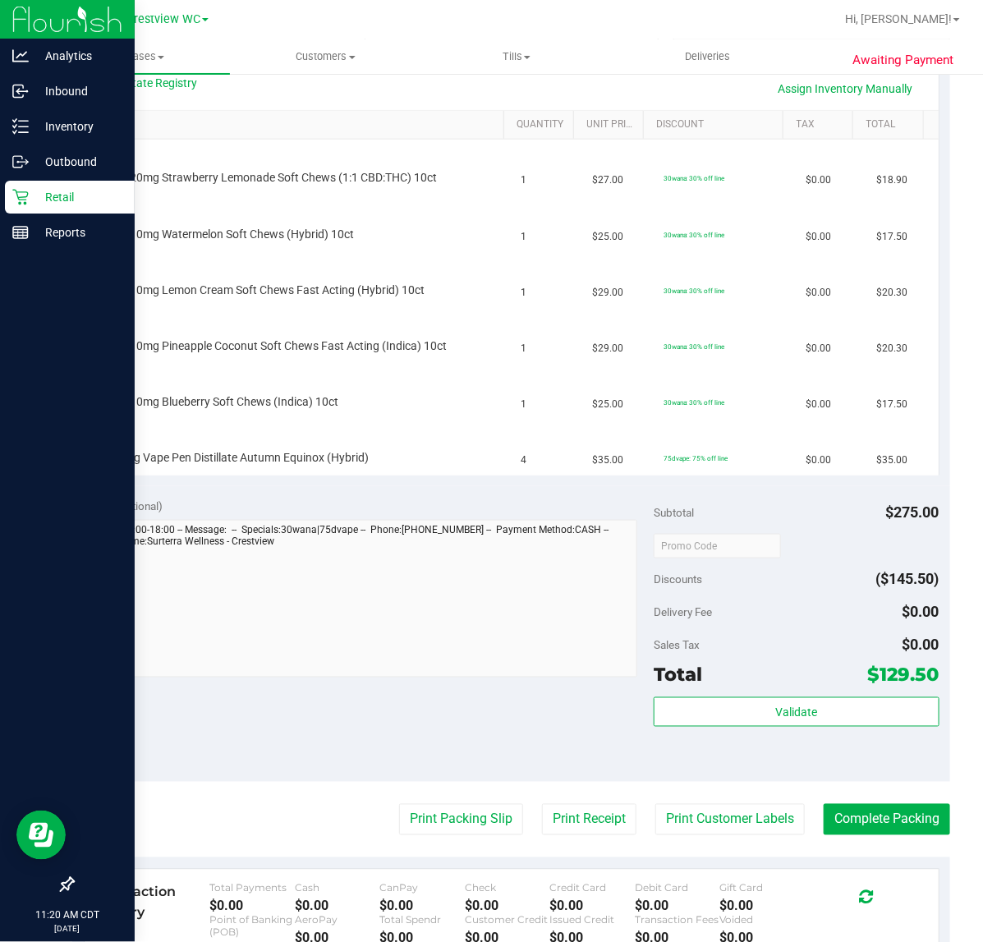
scroll to position [513, 0]
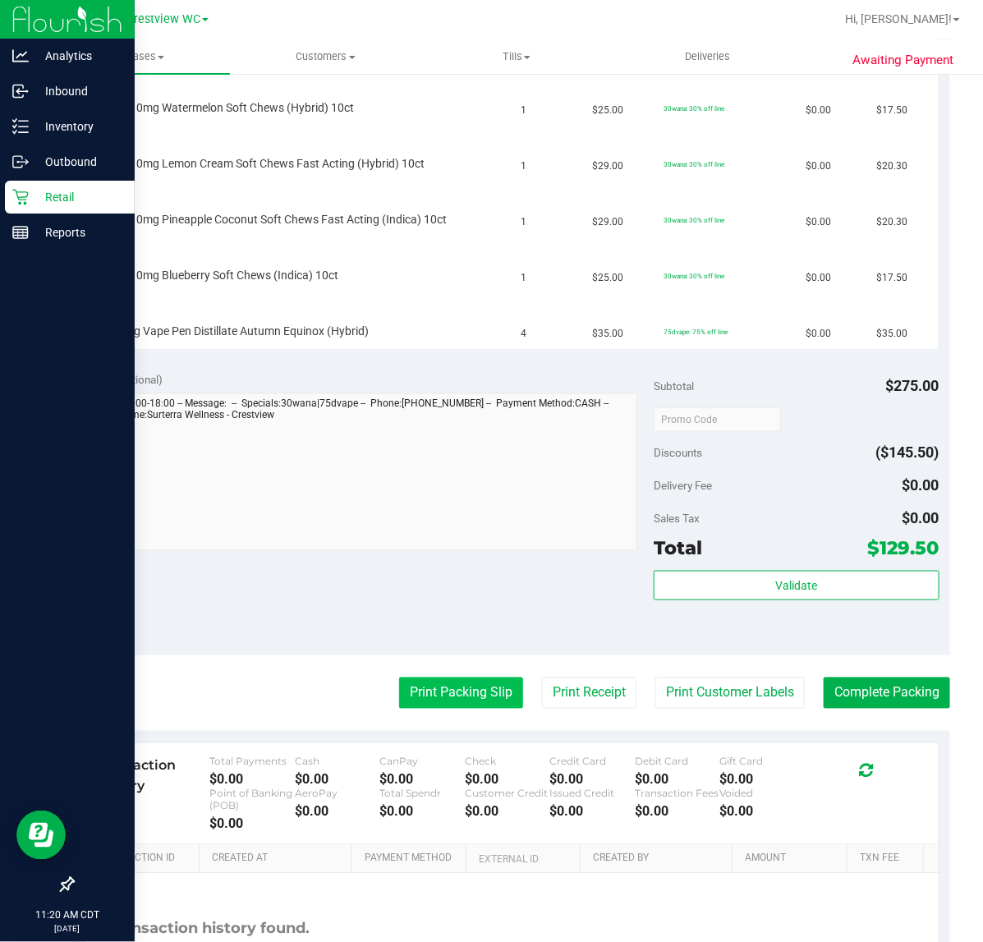
click at [473, 679] on button "Print Packing Slip" at bounding box center [461, 693] width 124 height 31
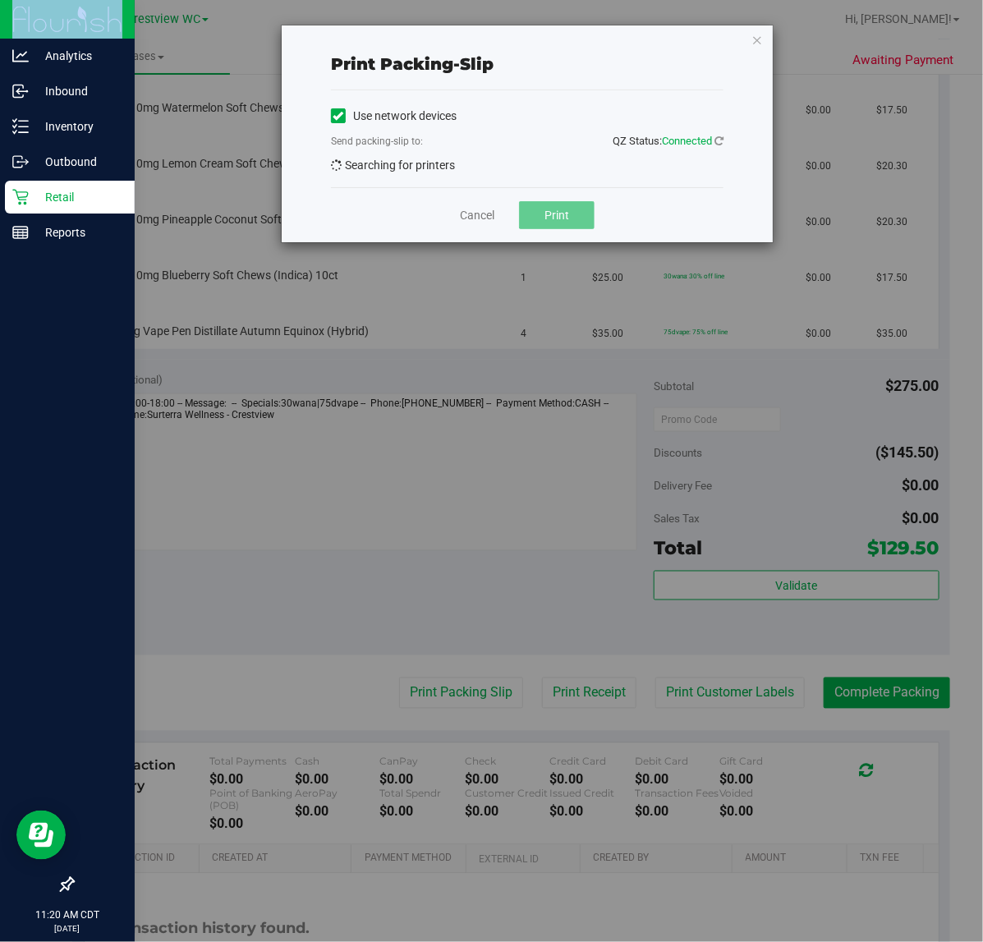
click at [473, 682] on div "Print packing-slip Use network devices Send packing-slip to: QZ Status: Connect…" at bounding box center [497, 471] width 995 height 942
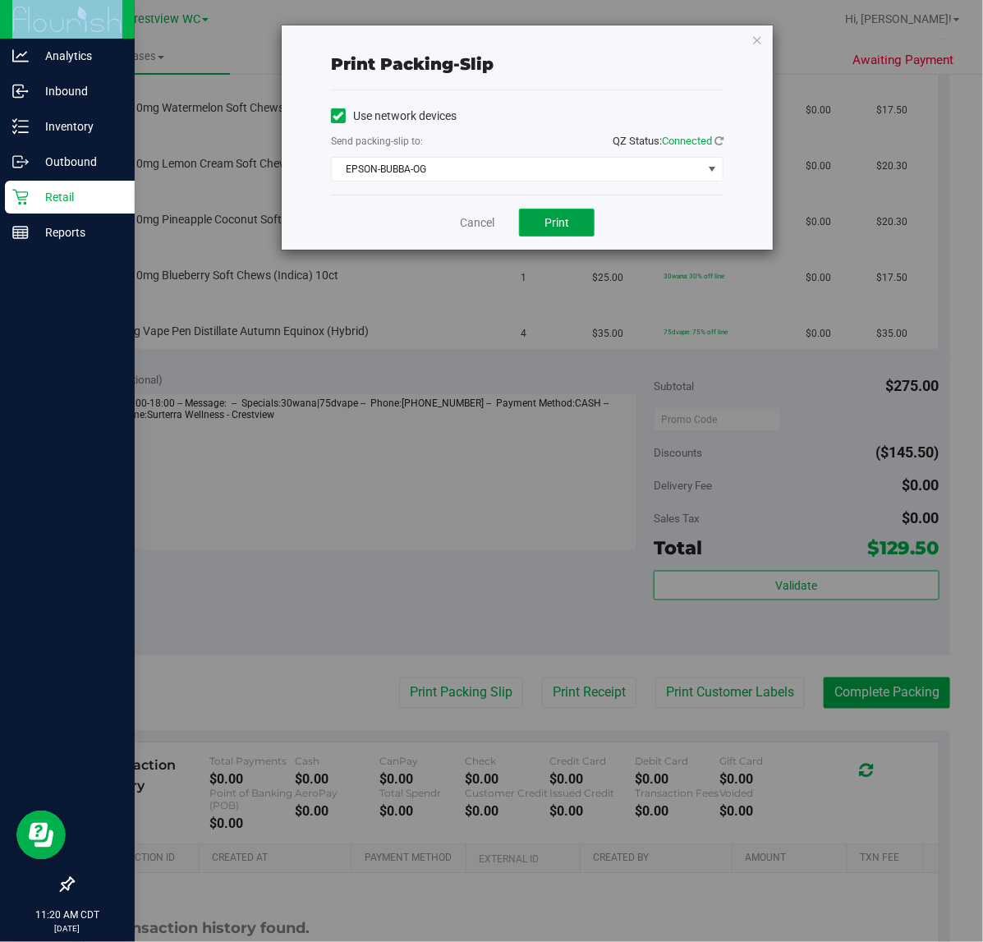
click at [567, 216] on span "Print" at bounding box center [556, 222] width 25 height 13
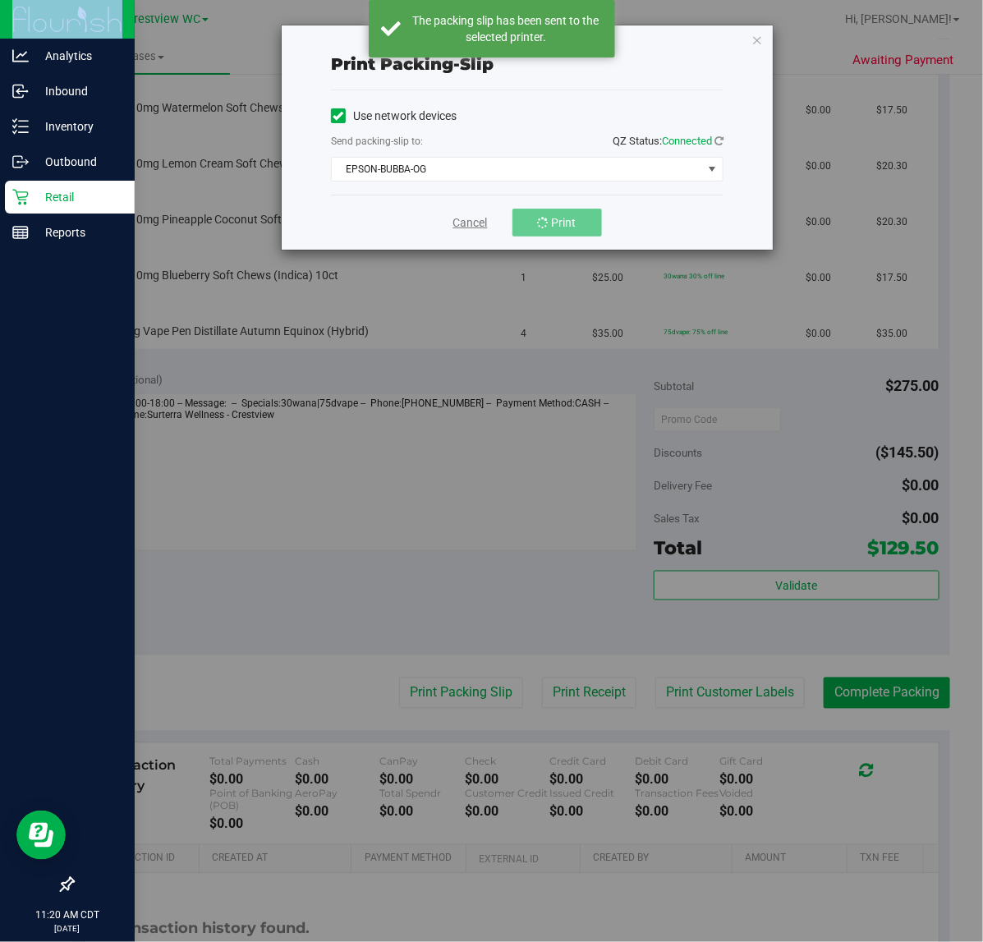
click at [480, 223] on link "Cancel" at bounding box center [470, 222] width 34 height 17
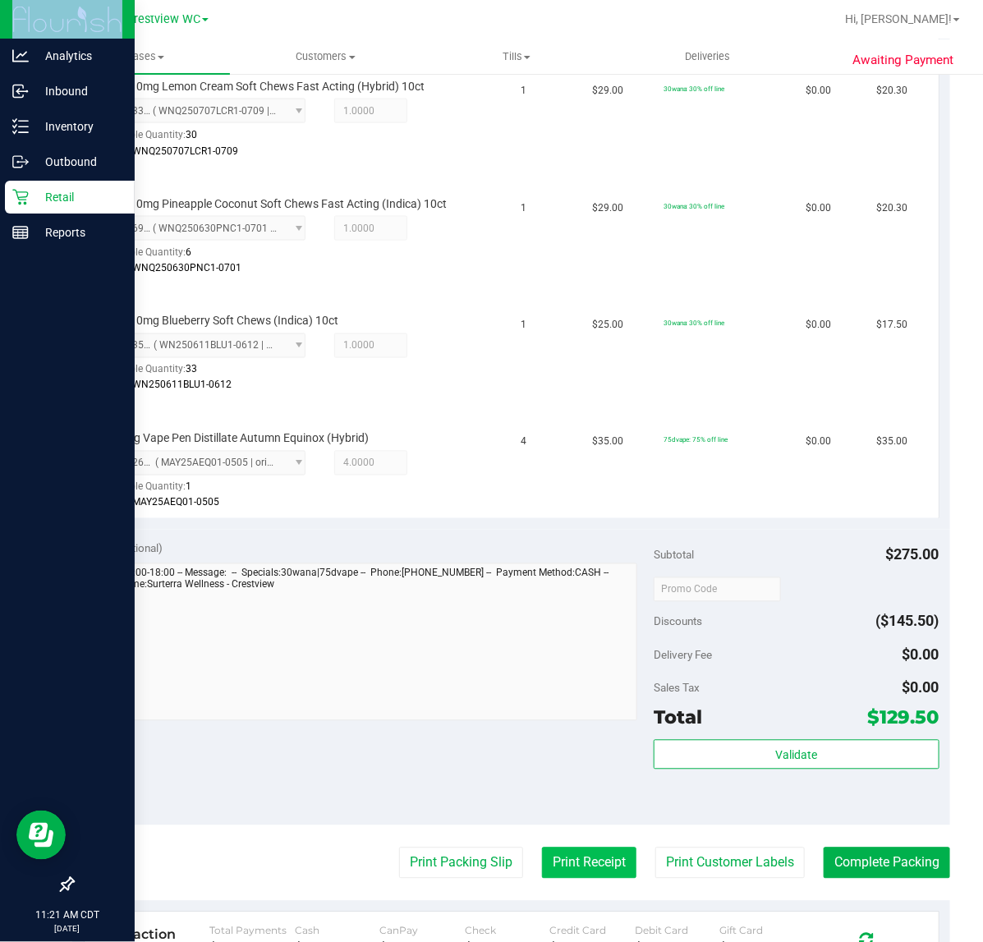
scroll to position [1014, 0]
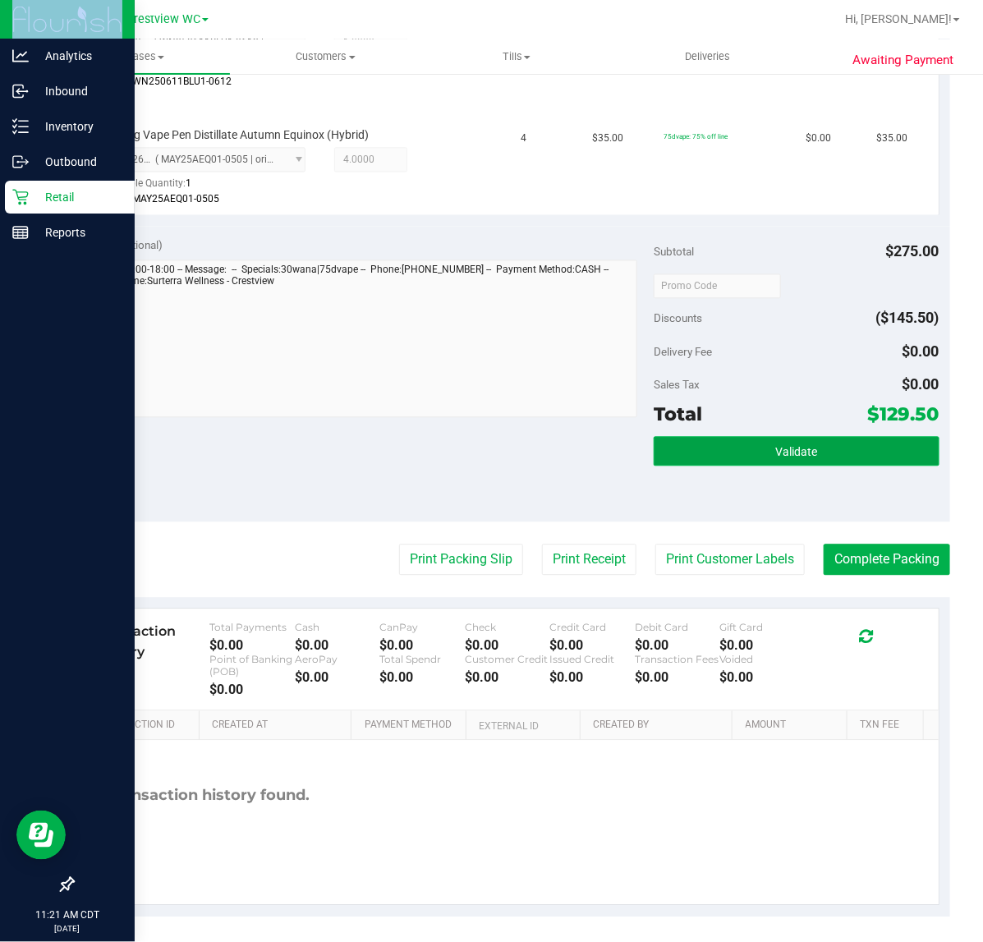
click at [696, 449] on button "Validate" at bounding box center [796, 452] width 285 height 30
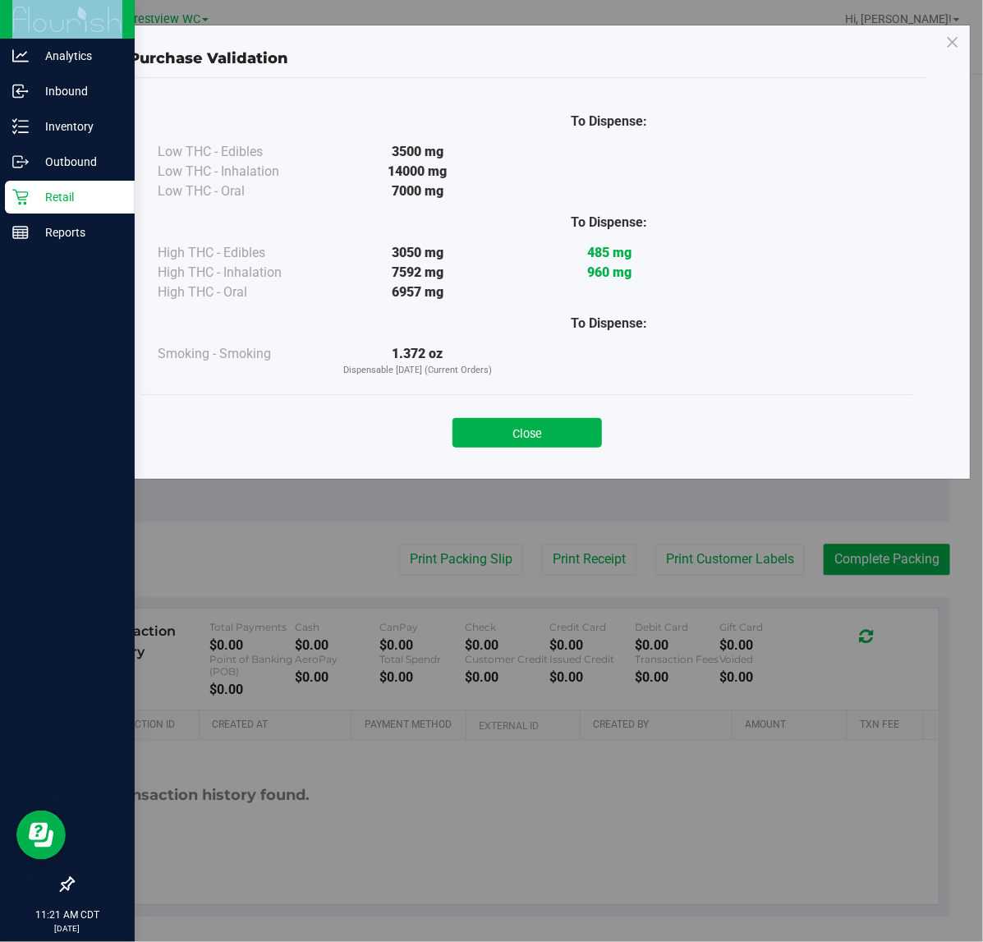
click at [470, 379] on div "To Dispense: Low THC - Edibles 3500 mg" at bounding box center [527, 247] width 772 height 294
drag, startPoint x: 493, startPoint y: 409, endPoint x: 498, endPoint y: 429, distance: 21.3
click at [493, 415] on div "Close" at bounding box center [527, 427] width 747 height 41
drag, startPoint x: 503, startPoint y: 434, endPoint x: 468, endPoint y: 505, distance: 79.3
click at [502, 436] on button "Close" at bounding box center [526, 433] width 149 height 30
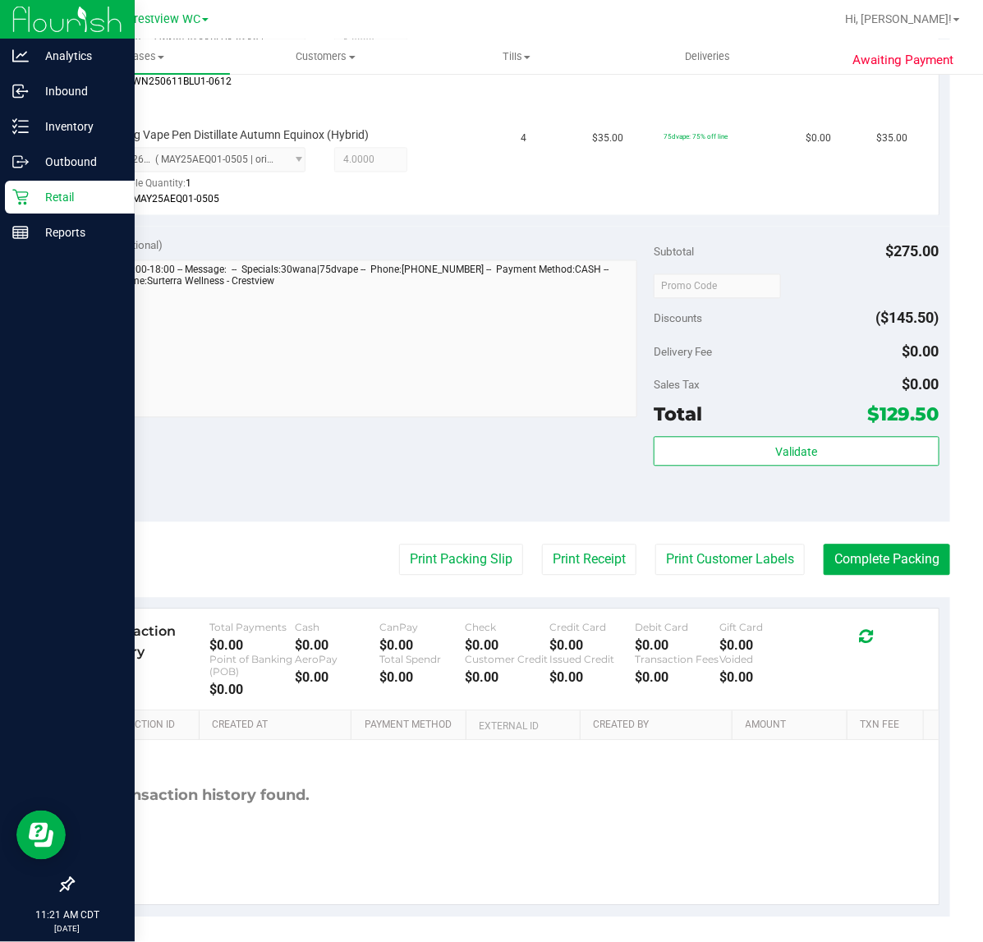
click at [443, 568] on button "Print Packing Slip" at bounding box center [461, 559] width 124 height 31
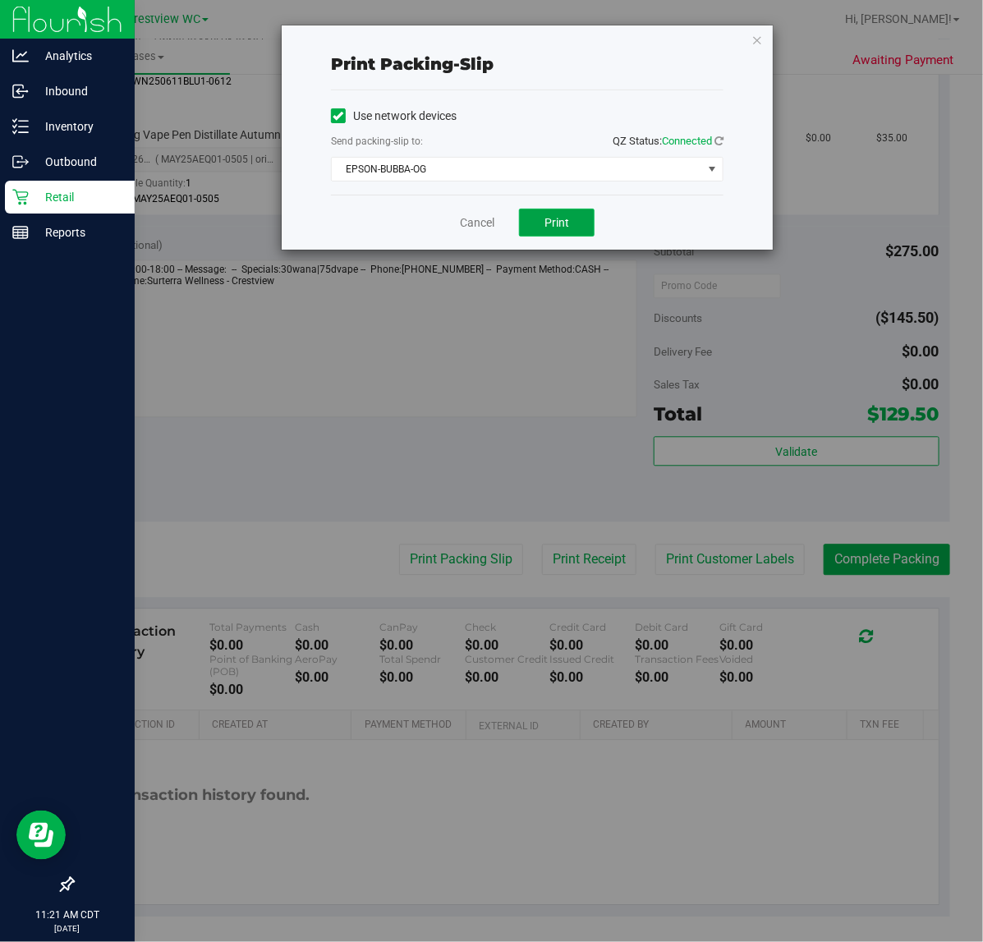
click at [572, 214] on button "Print" at bounding box center [557, 223] width 76 height 28
click at [483, 223] on link "Cancel" at bounding box center [477, 222] width 34 height 17
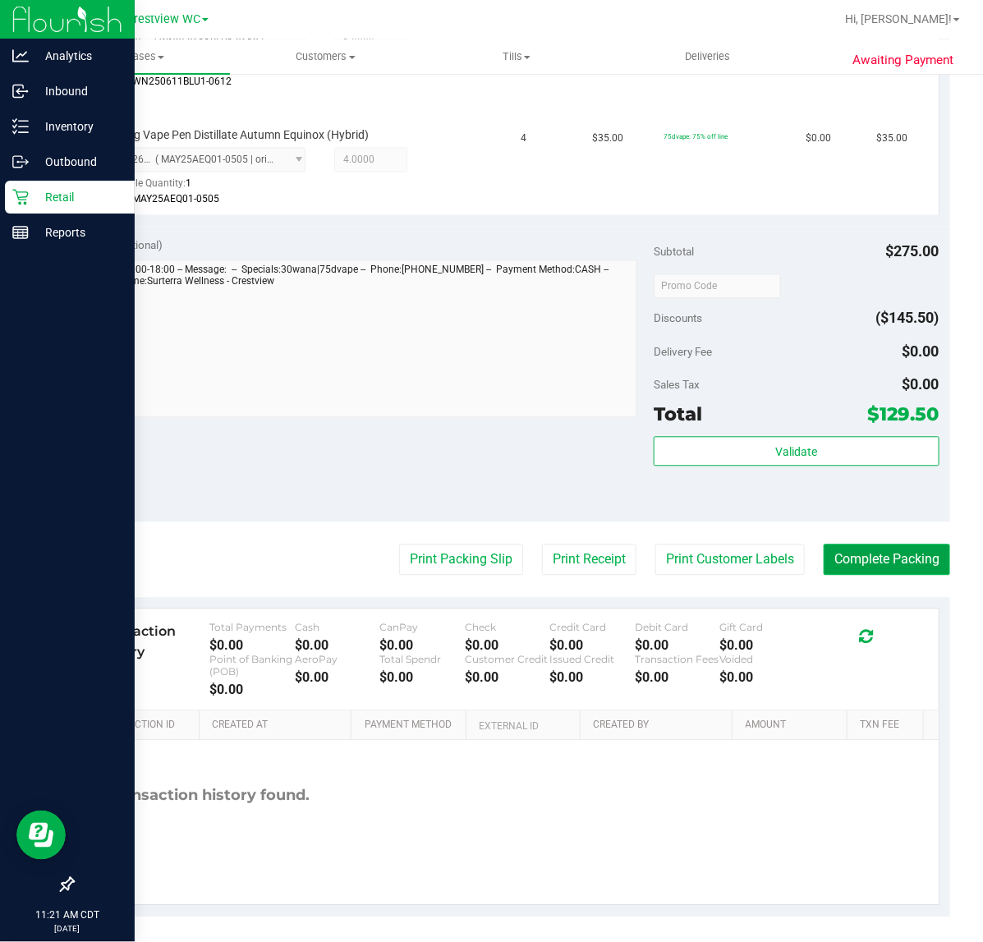
click at [897, 556] on button "Complete Packing" at bounding box center [887, 559] width 126 height 31
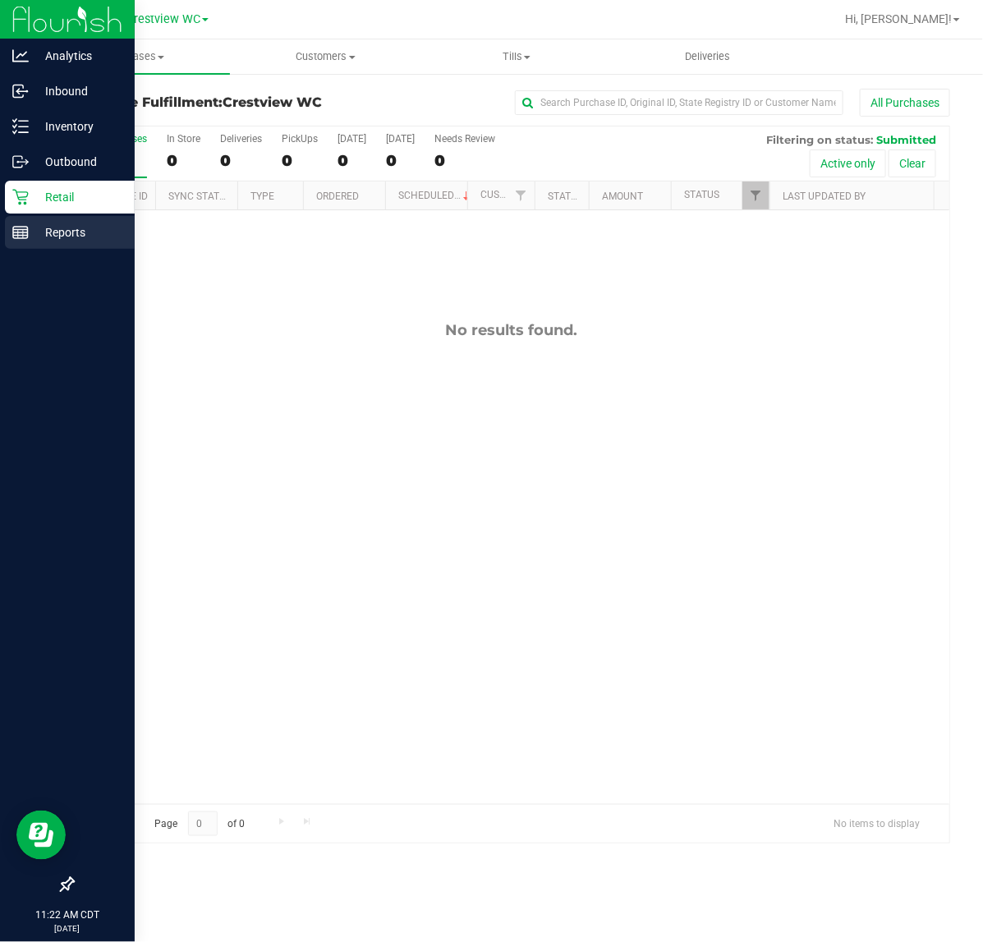
click at [7, 228] on div "Reports" at bounding box center [70, 232] width 130 height 33
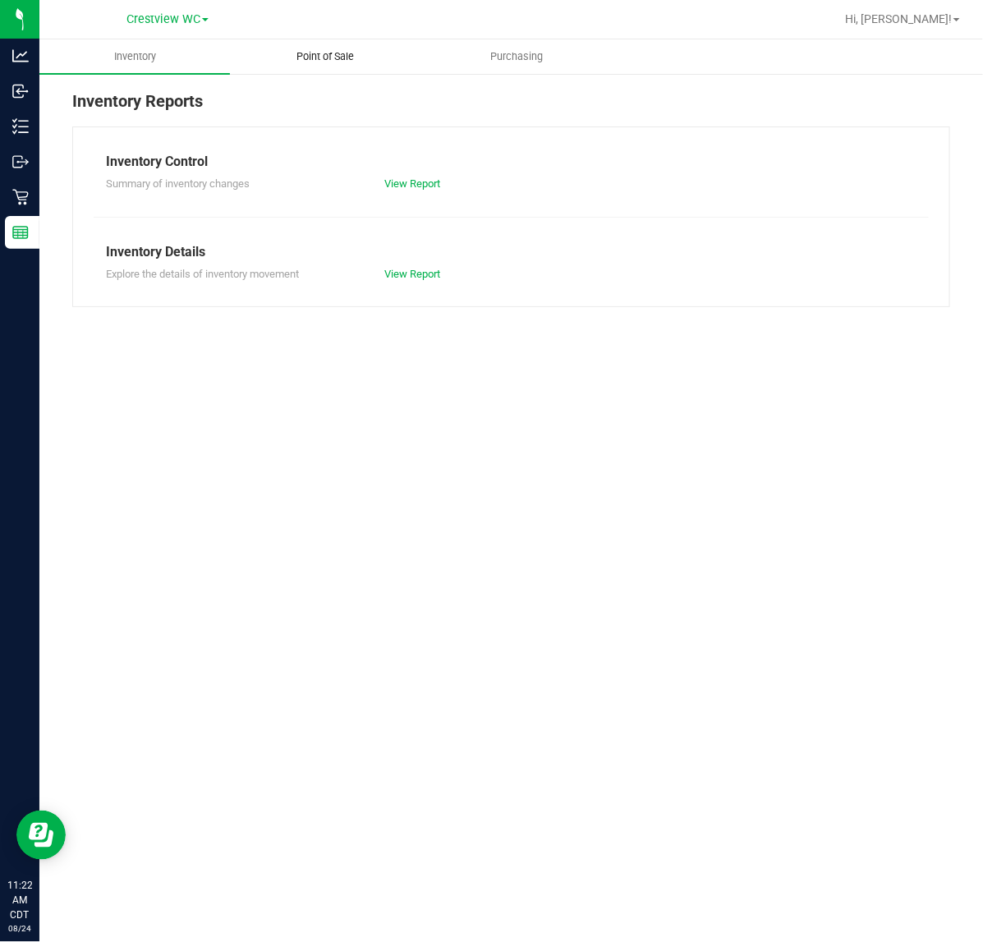
click at [370, 53] on span "Point of Sale" at bounding box center [326, 56] width 102 height 15
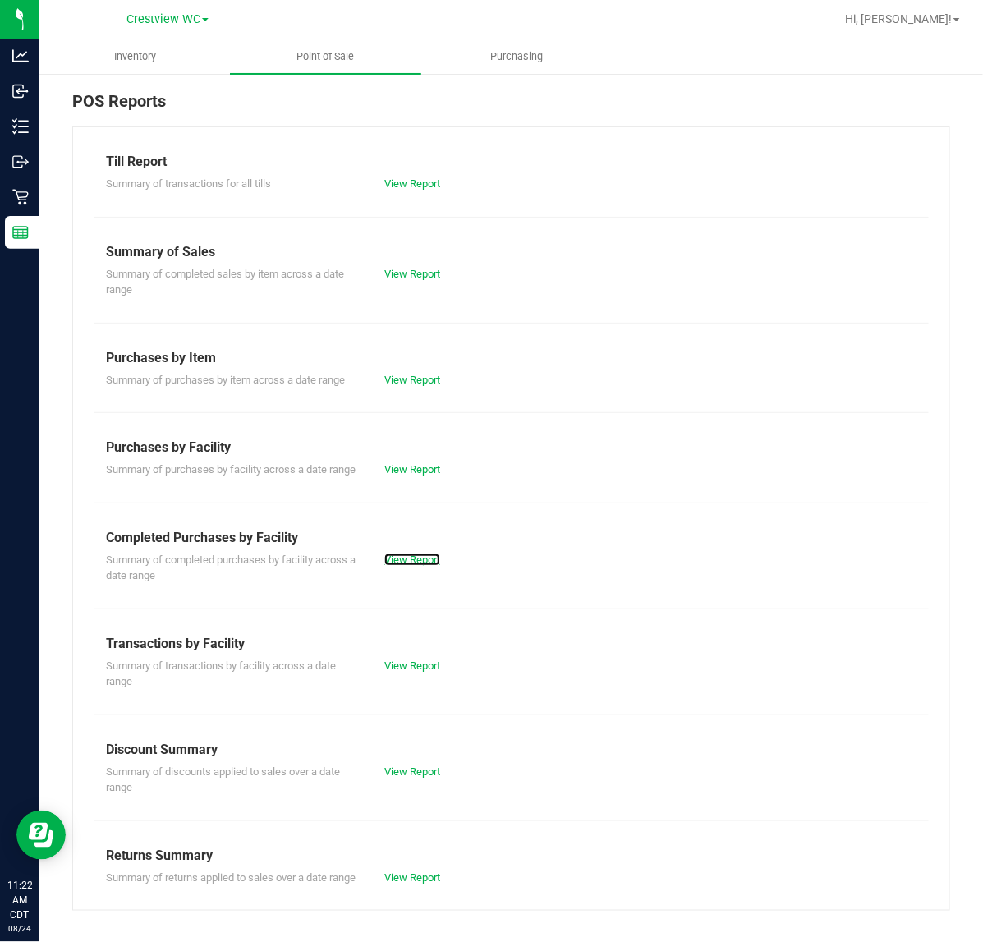
drag, startPoint x: 404, startPoint y: 572, endPoint x: 409, endPoint y: 580, distance: 9.6
click at [404, 566] on link "View Report" at bounding box center [412, 560] width 56 height 12
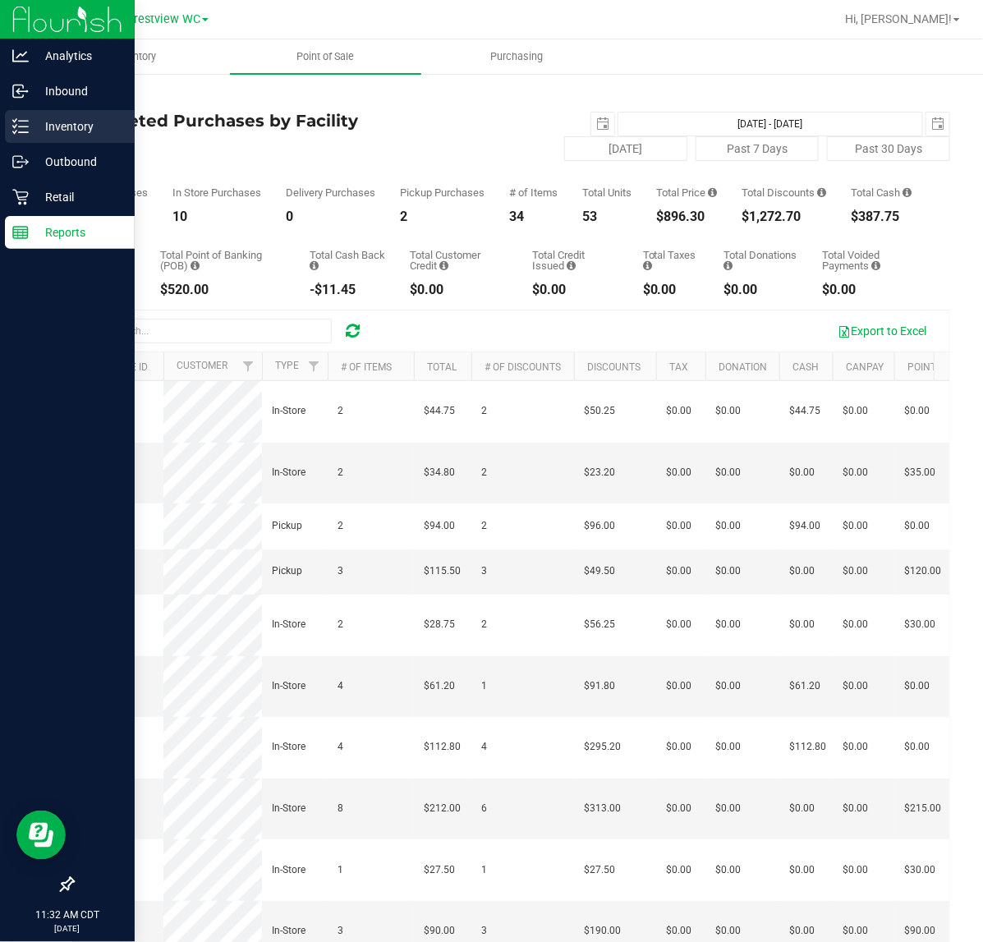
click at [38, 140] on div "Inventory" at bounding box center [70, 126] width 130 height 33
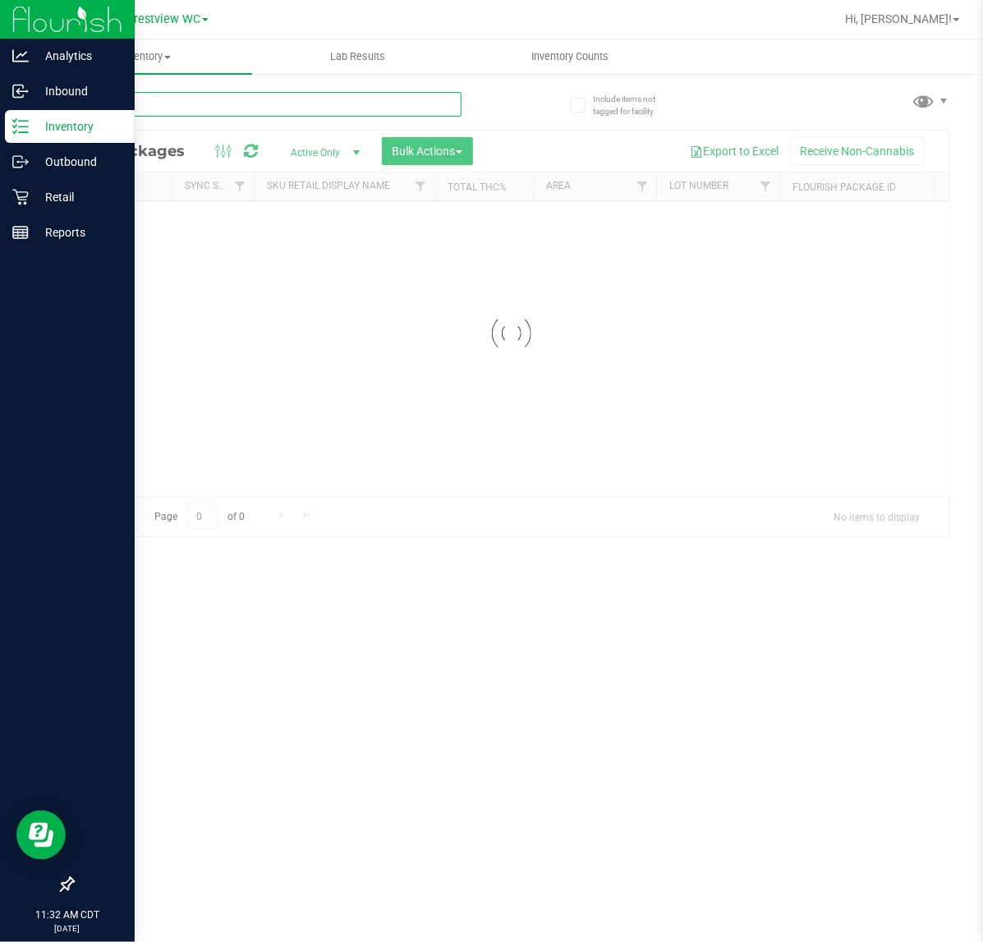
click at [178, 115] on input "text" at bounding box center [266, 104] width 389 height 25
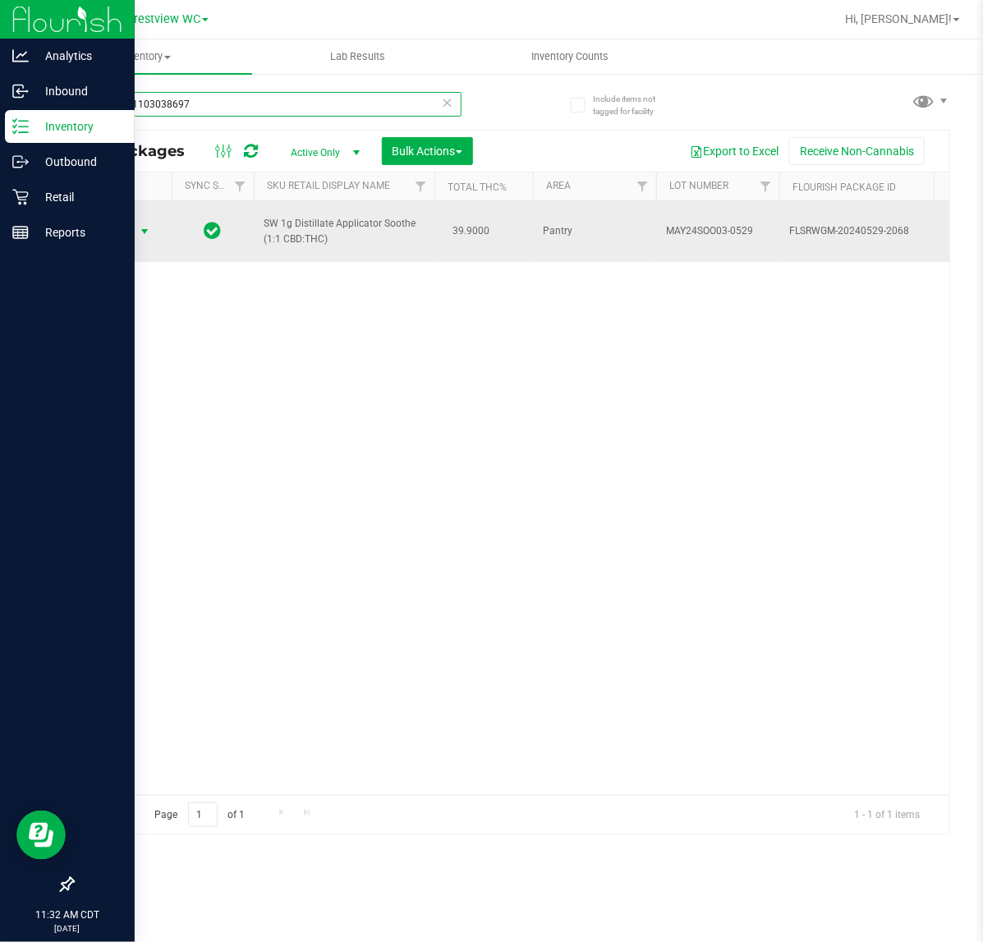
type input "2090881103038697"
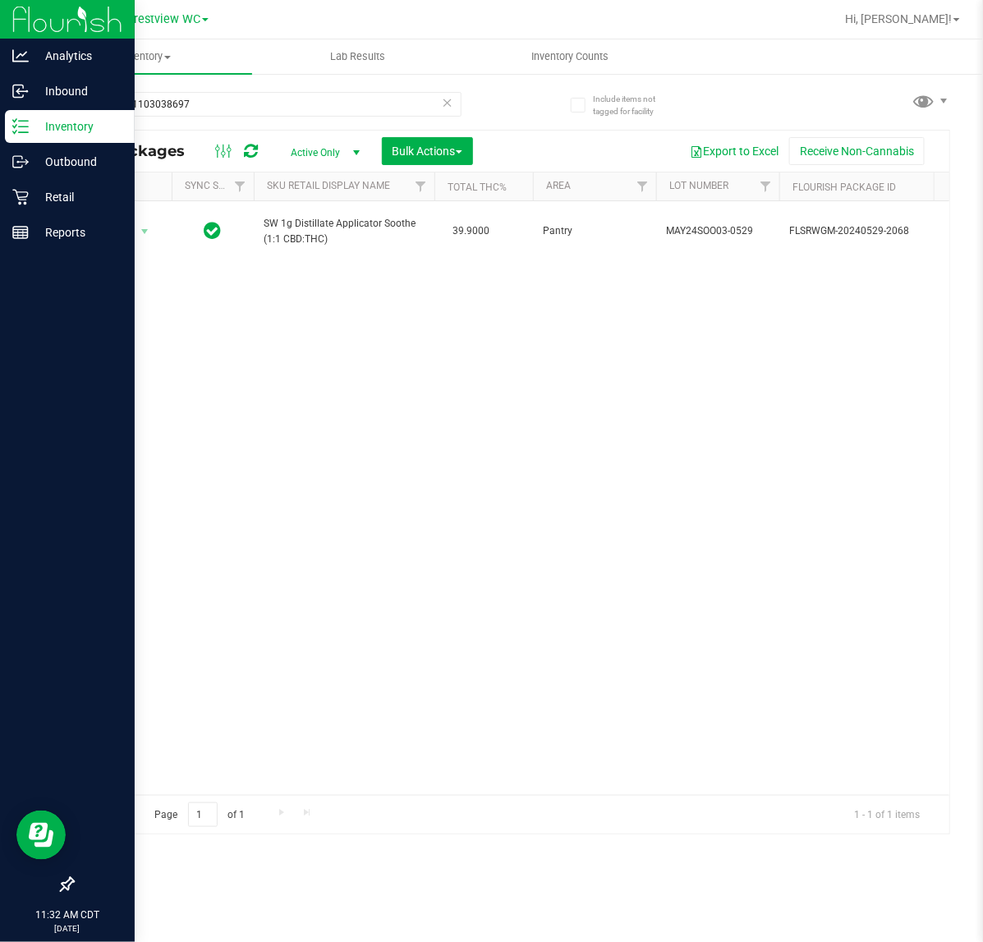
drag, startPoint x: 144, startPoint y: 236, endPoint x: 142, endPoint y: 253, distance: 17.3
click at [142, 236] on span "select" at bounding box center [144, 231] width 13 height 13
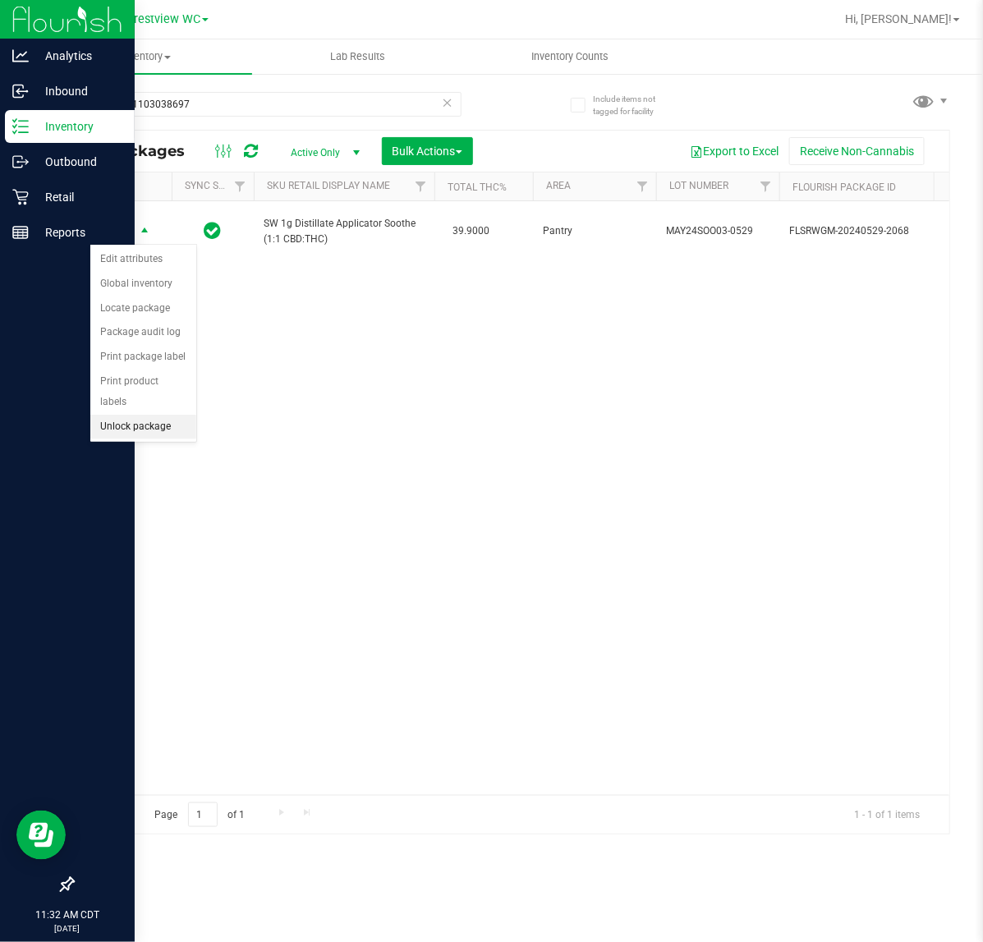
click at [108, 415] on li "Unlock package" at bounding box center [143, 427] width 106 height 25
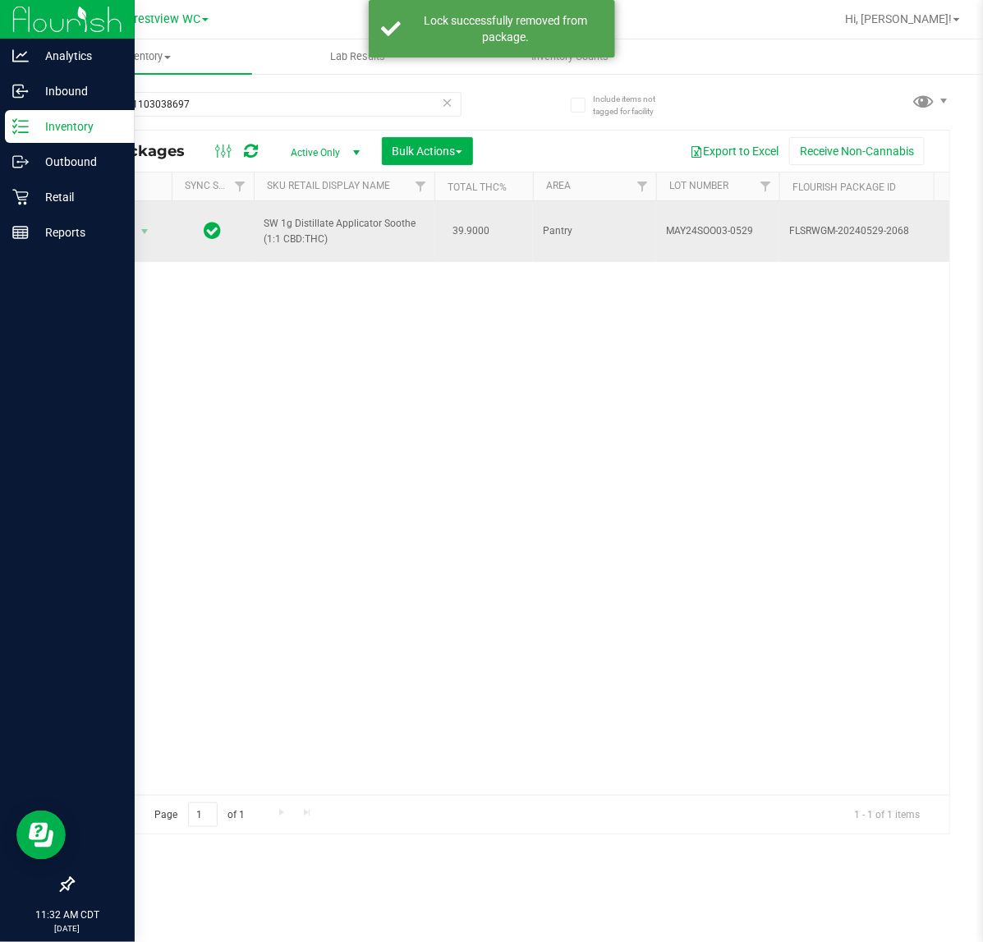
click at [121, 232] on span "Action" at bounding box center [112, 231] width 44 height 23
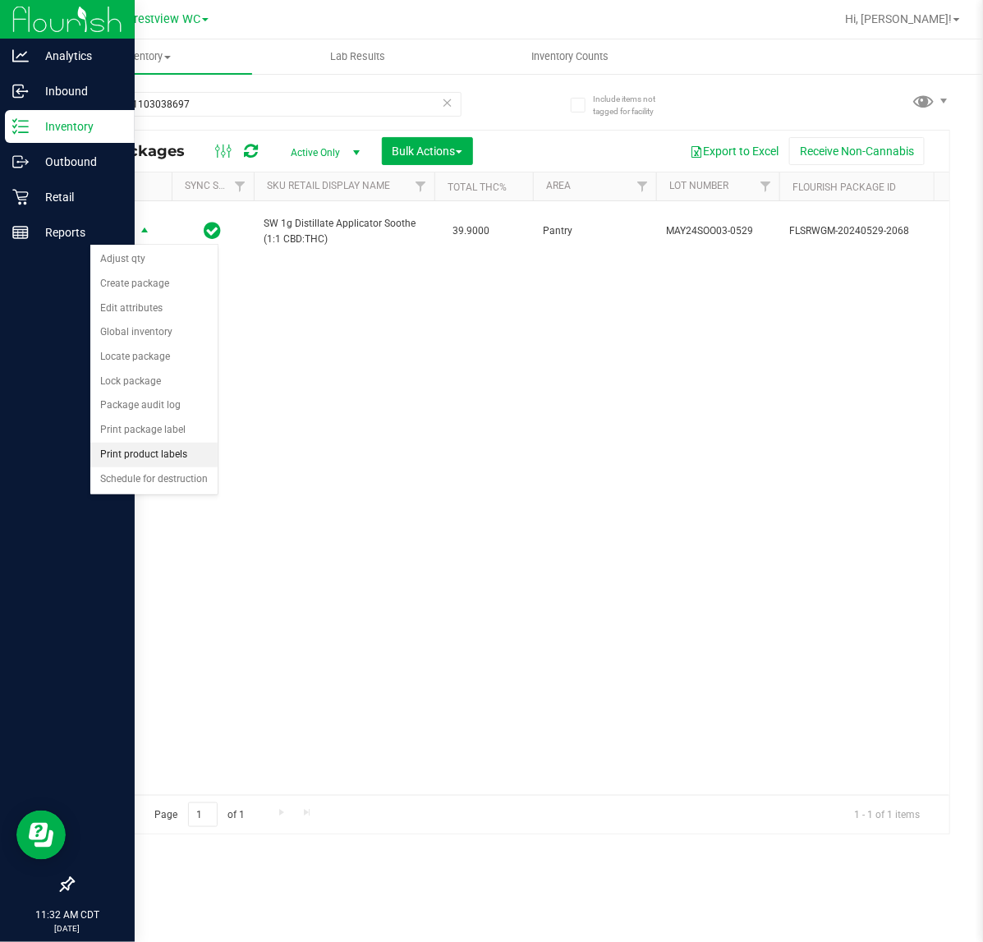
click at [131, 457] on li "Print product labels" at bounding box center [153, 455] width 127 height 25
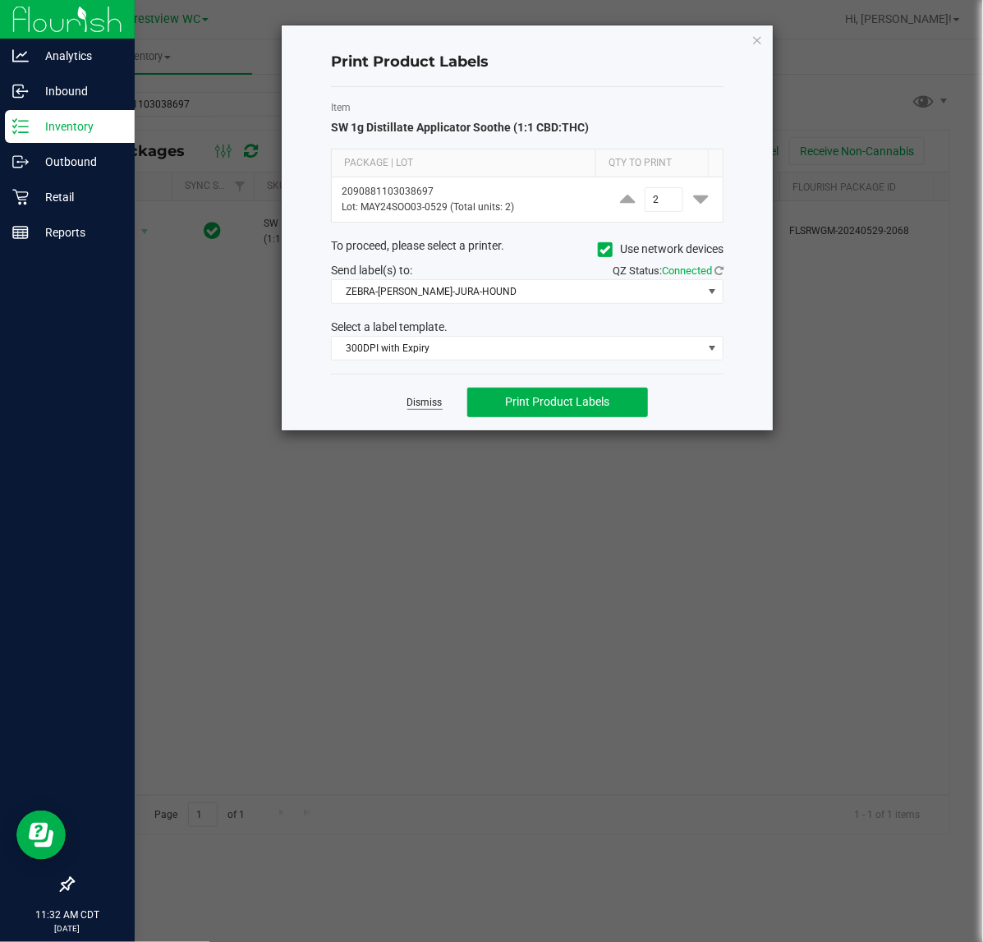
click at [419, 408] on link "Dismiss" at bounding box center [424, 403] width 35 height 14
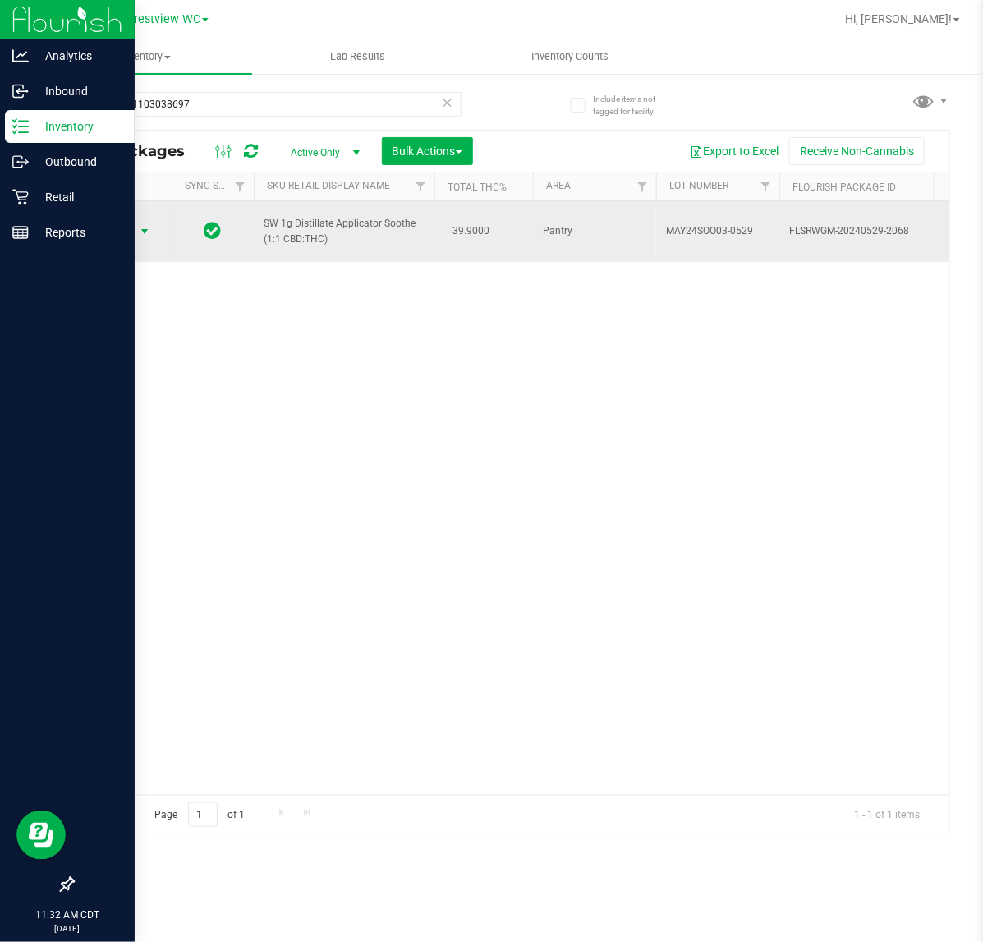
click at [138, 232] on span "select" at bounding box center [144, 231] width 13 height 13
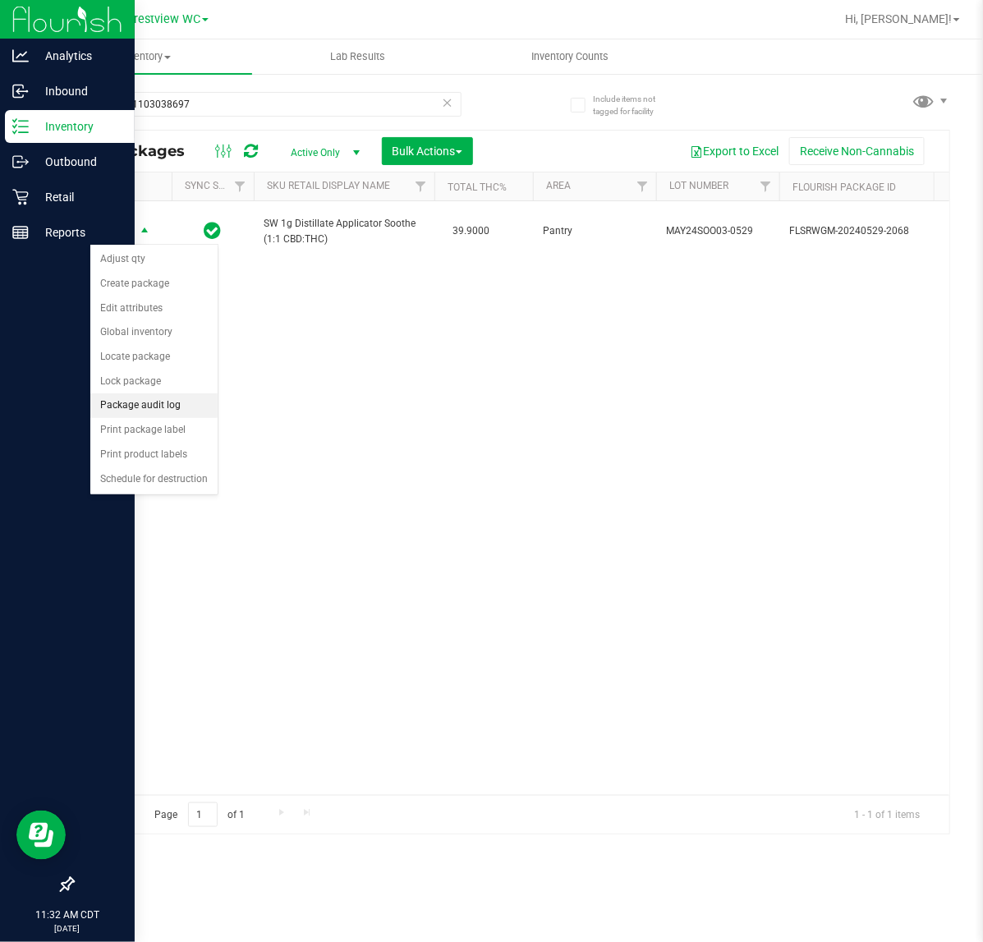
click at [171, 418] on li "Package audit log" at bounding box center [153, 405] width 127 height 25
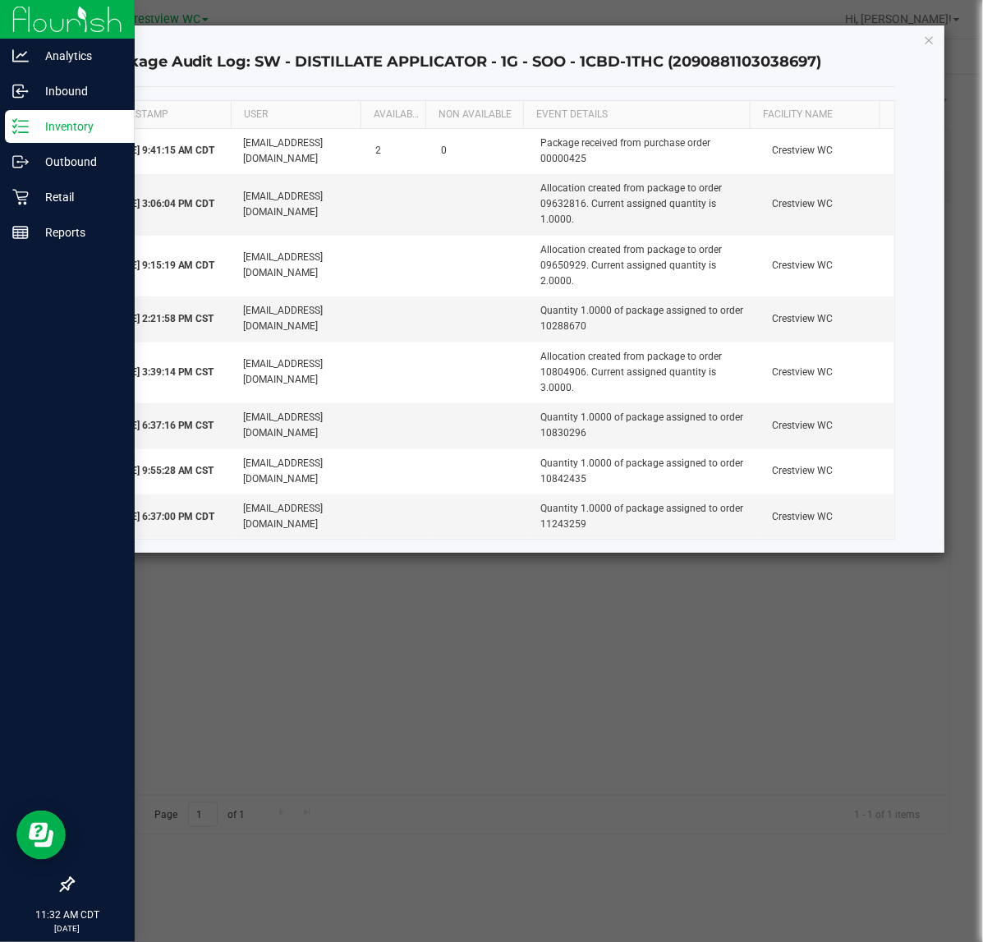
click at [895, 44] on div "Package Audit Log: SW - DISTILLATE APPLICATOR - 1G - SOO - 1CBD-1THC (209088110…" at bounding box center [498, 63] width 796 height 48
click at [925, 39] on icon "button" at bounding box center [929, 40] width 11 height 20
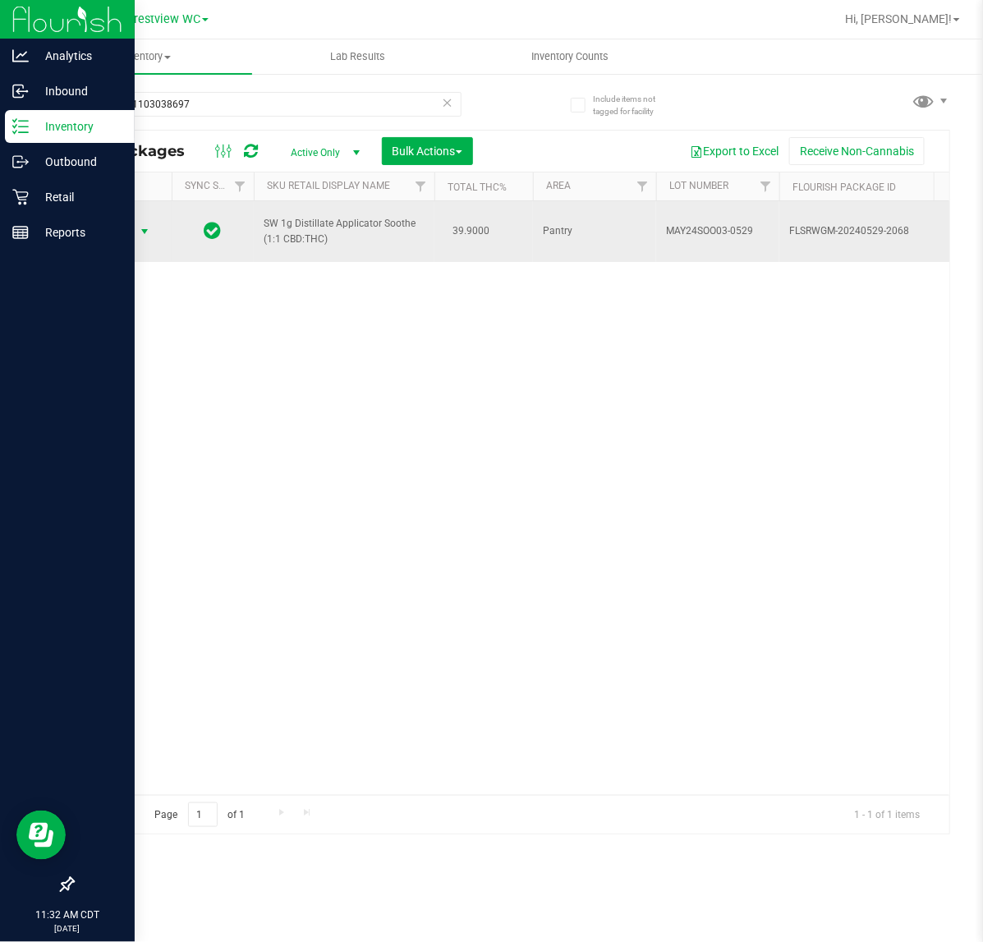
click at [108, 236] on span "Action" at bounding box center [112, 231] width 44 height 23
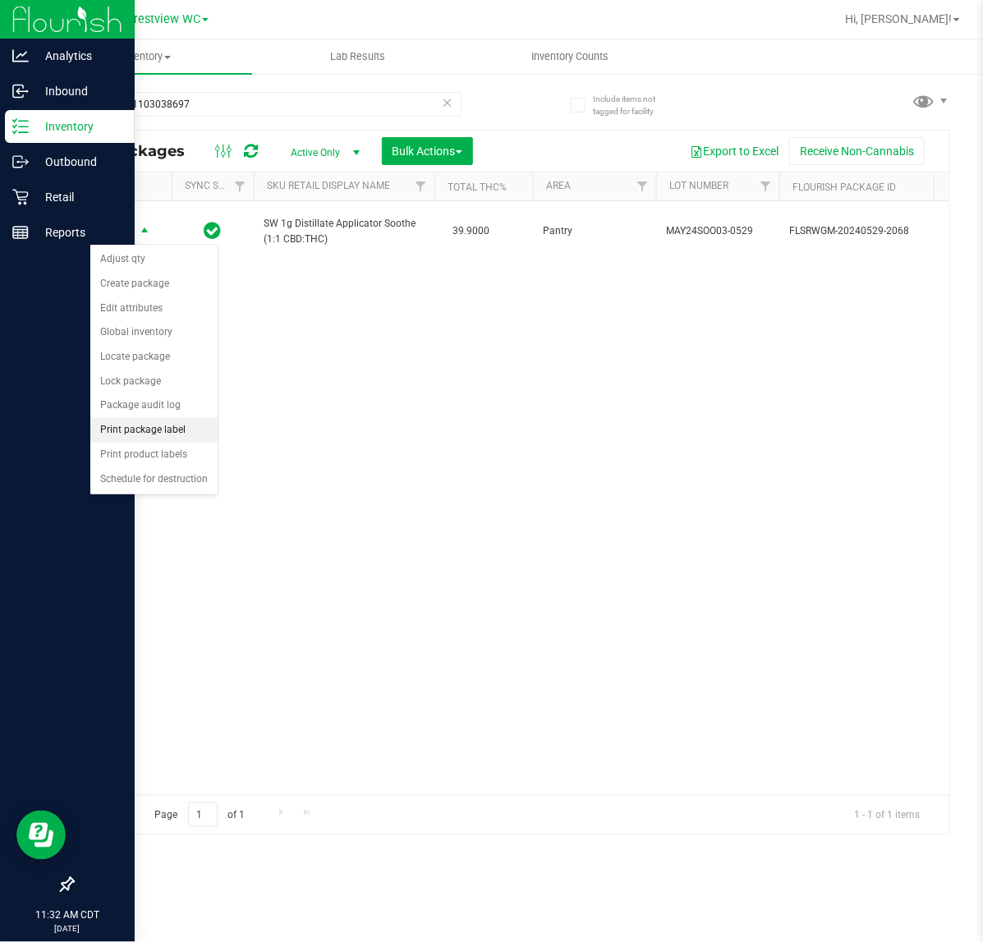
click at [154, 427] on li "Print package label" at bounding box center [153, 430] width 127 height 25
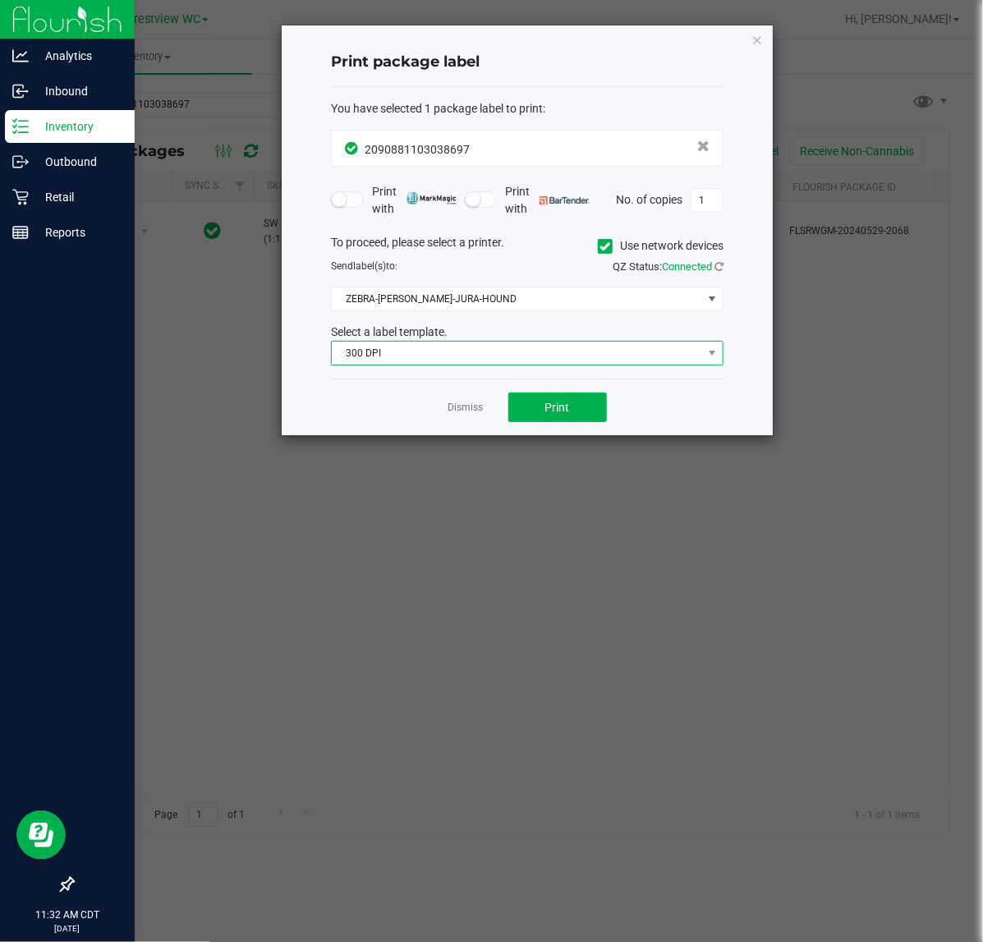
click at [449, 351] on span "300 DPI" at bounding box center [517, 353] width 370 height 23
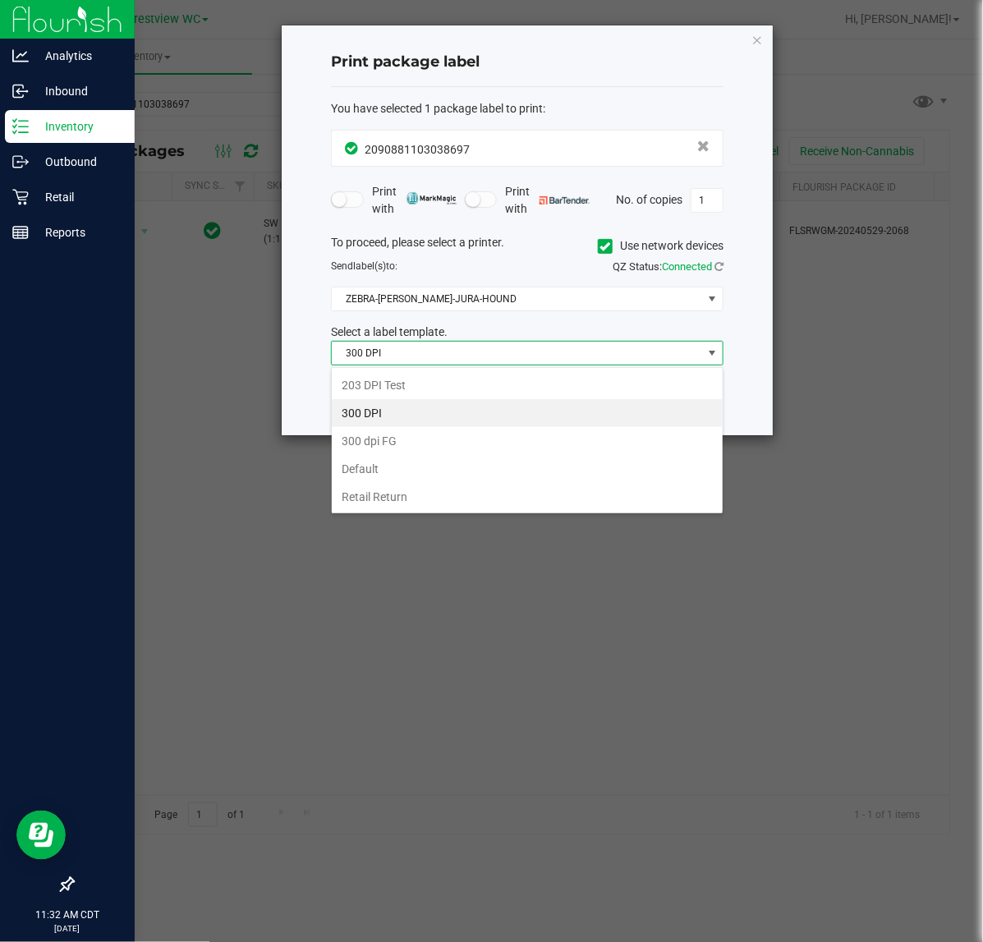
scroll to position [25, 392]
click at [429, 379] on li "203 DPI Test" at bounding box center [527, 385] width 391 height 28
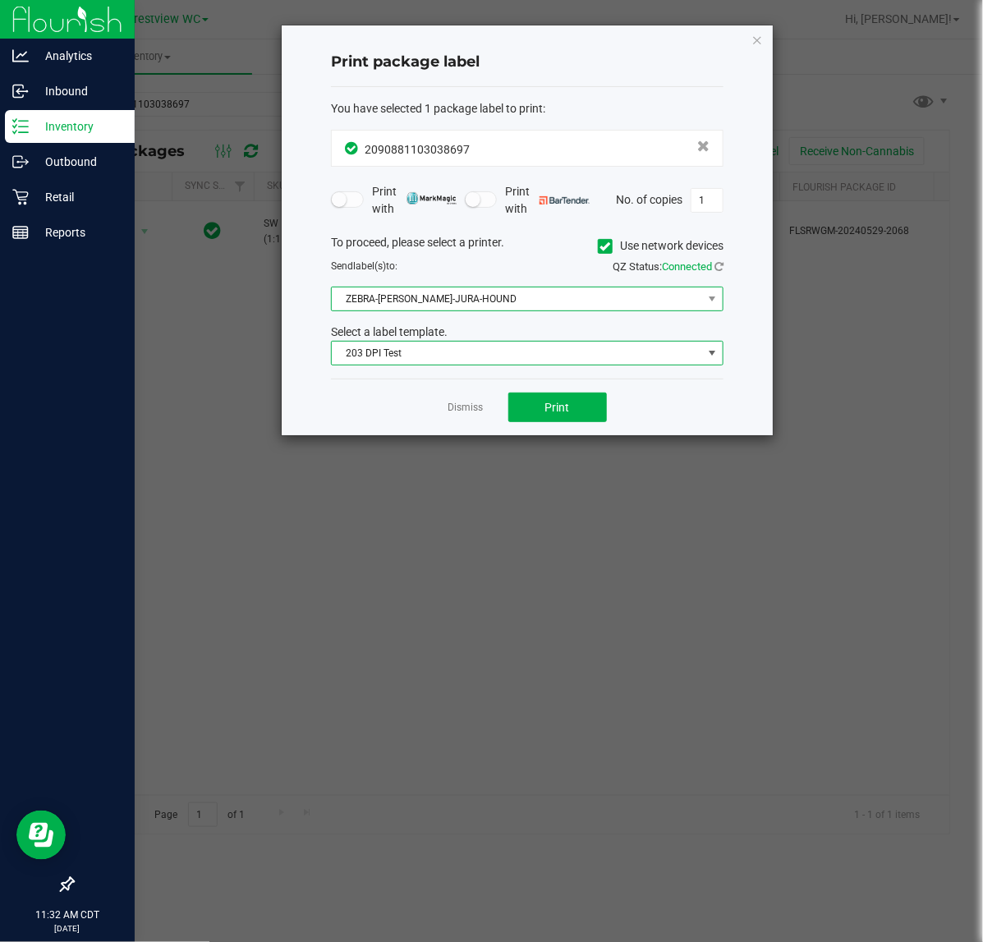
click at [462, 300] on span "ZEBRA-BRUNO-JURA-HOUND" at bounding box center [517, 298] width 370 height 23
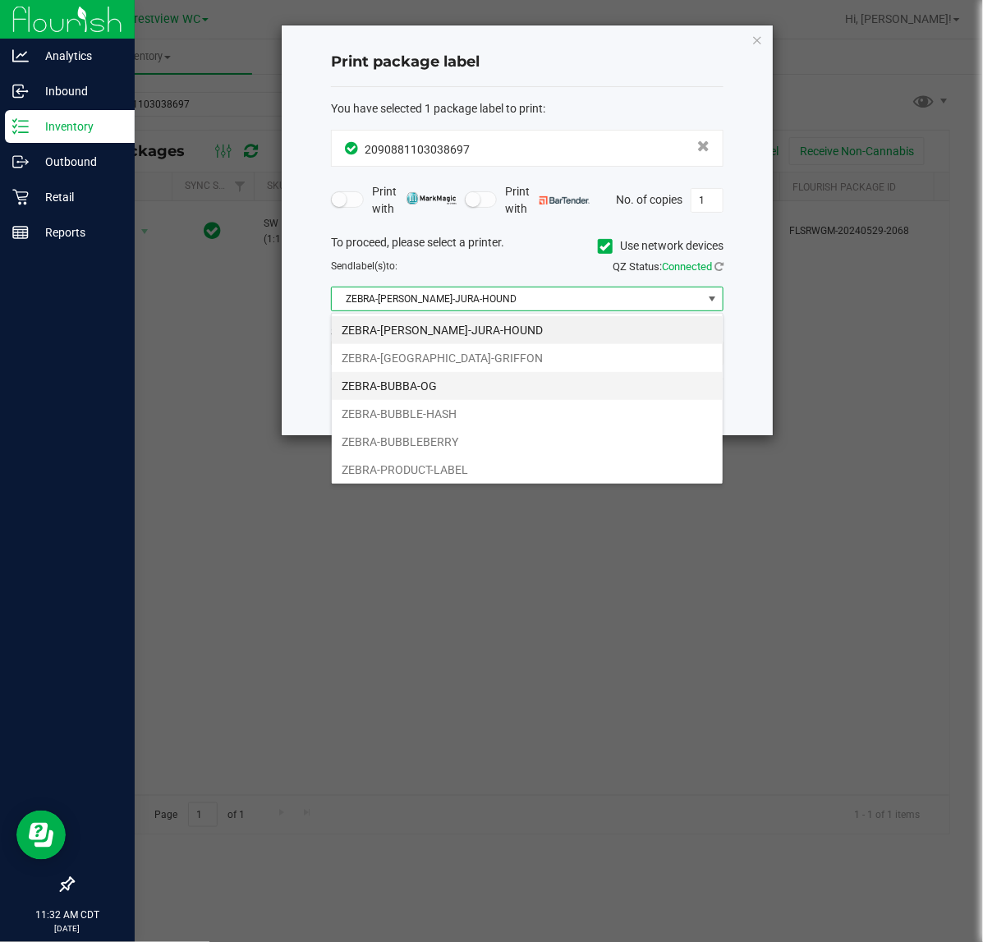
click at [429, 387] on li "ZEBRA-BUBBA-OG" at bounding box center [527, 386] width 391 height 28
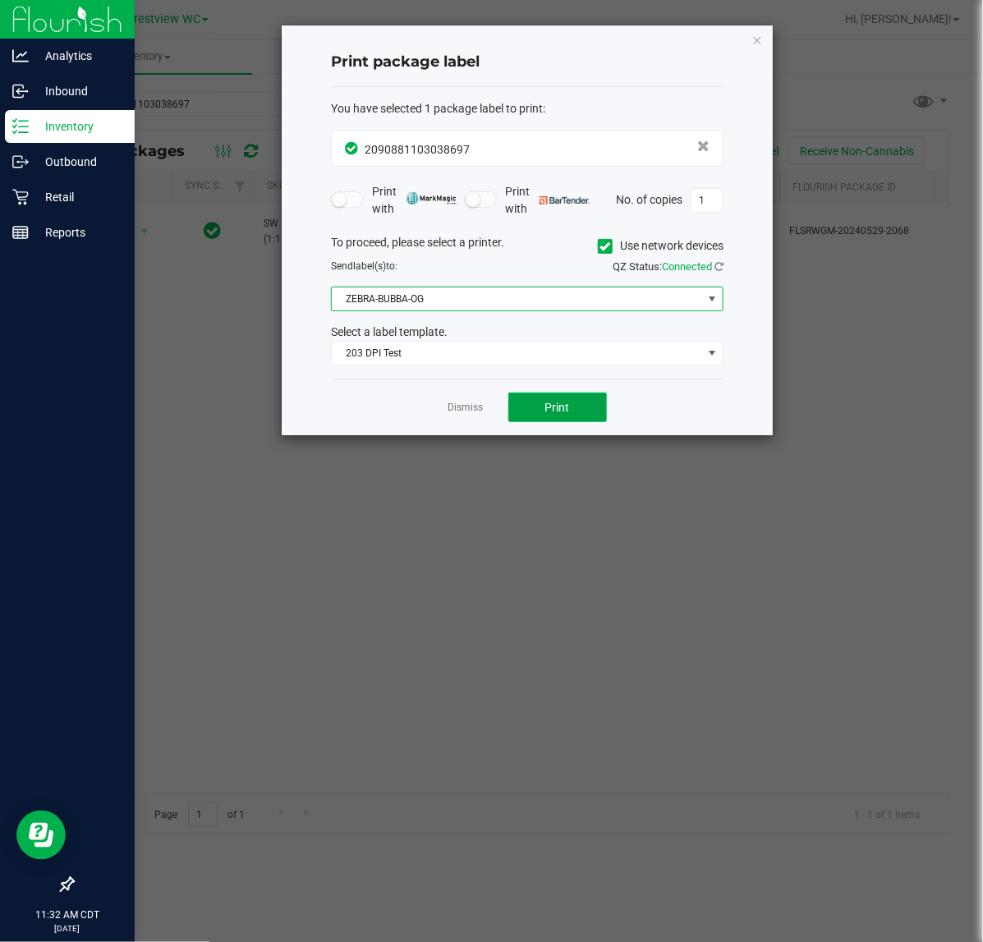
click at [604, 419] on button "Print" at bounding box center [557, 408] width 99 height 30
click at [460, 415] on link "Dismiss" at bounding box center [465, 408] width 35 height 14
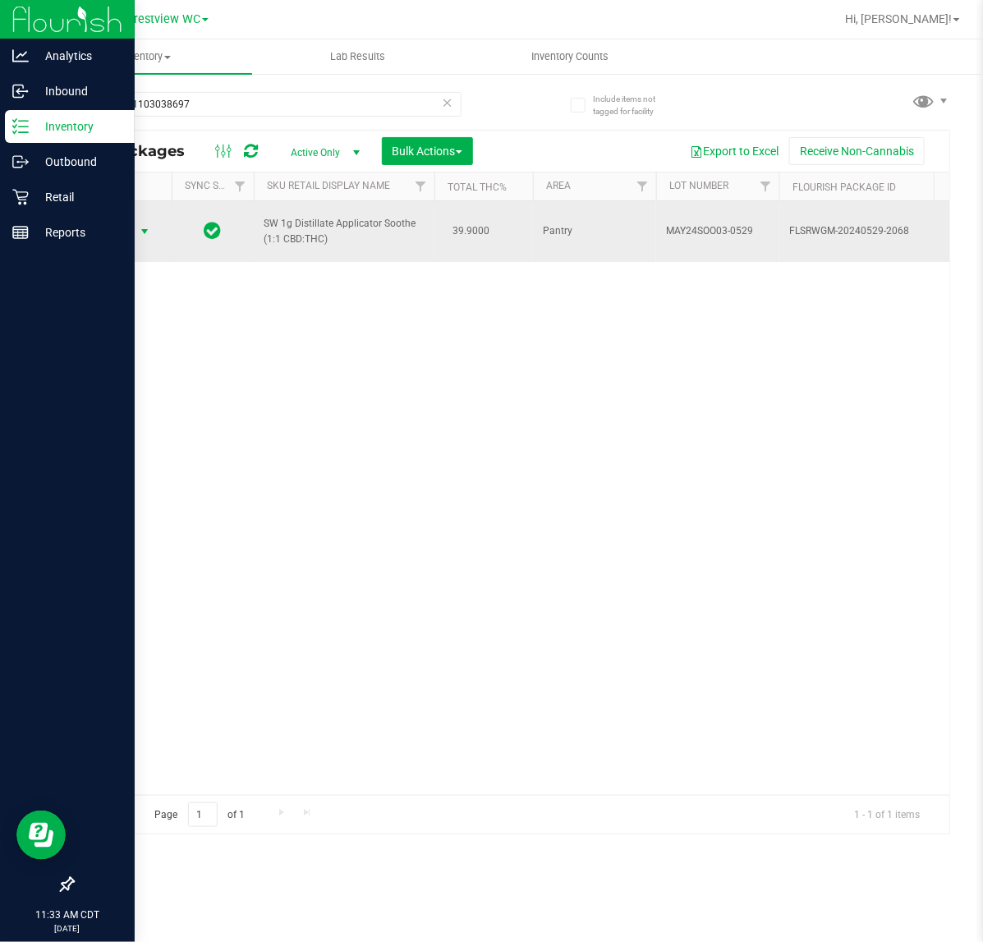
click at [140, 232] on span "select" at bounding box center [144, 231] width 13 height 13
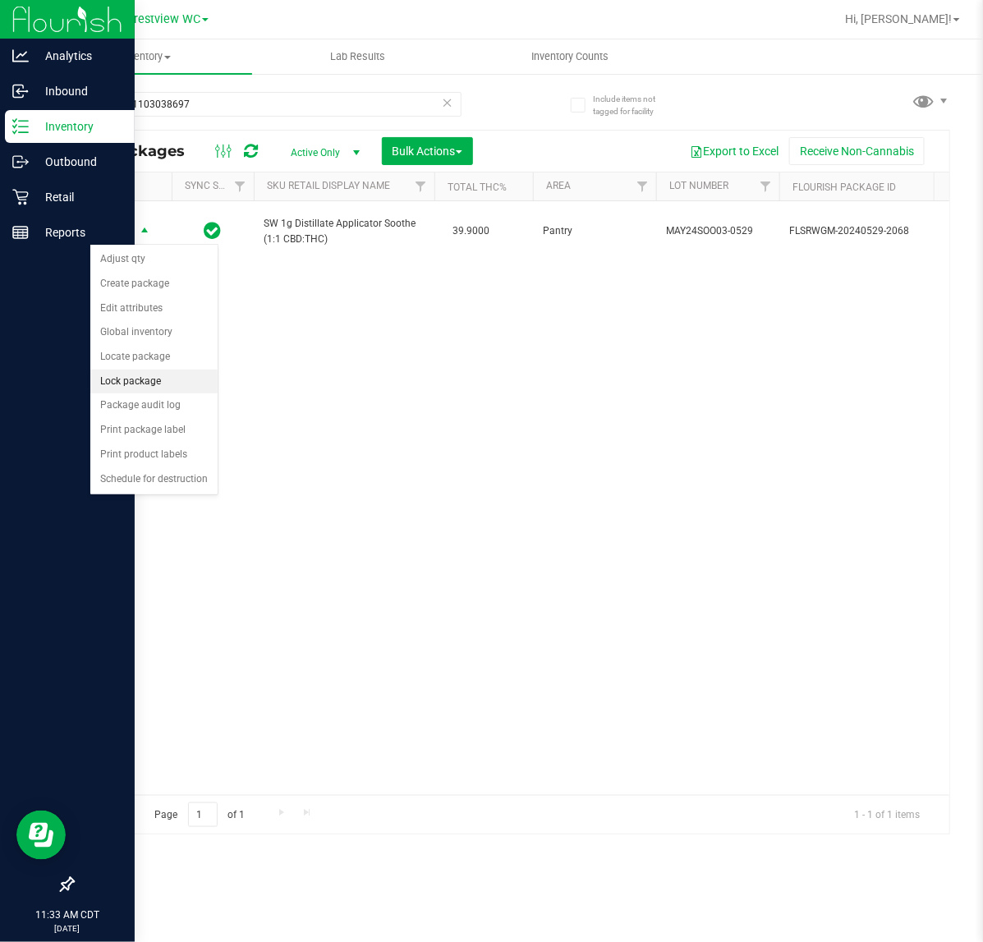
click at [153, 384] on li "Lock package" at bounding box center [153, 382] width 127 height 25
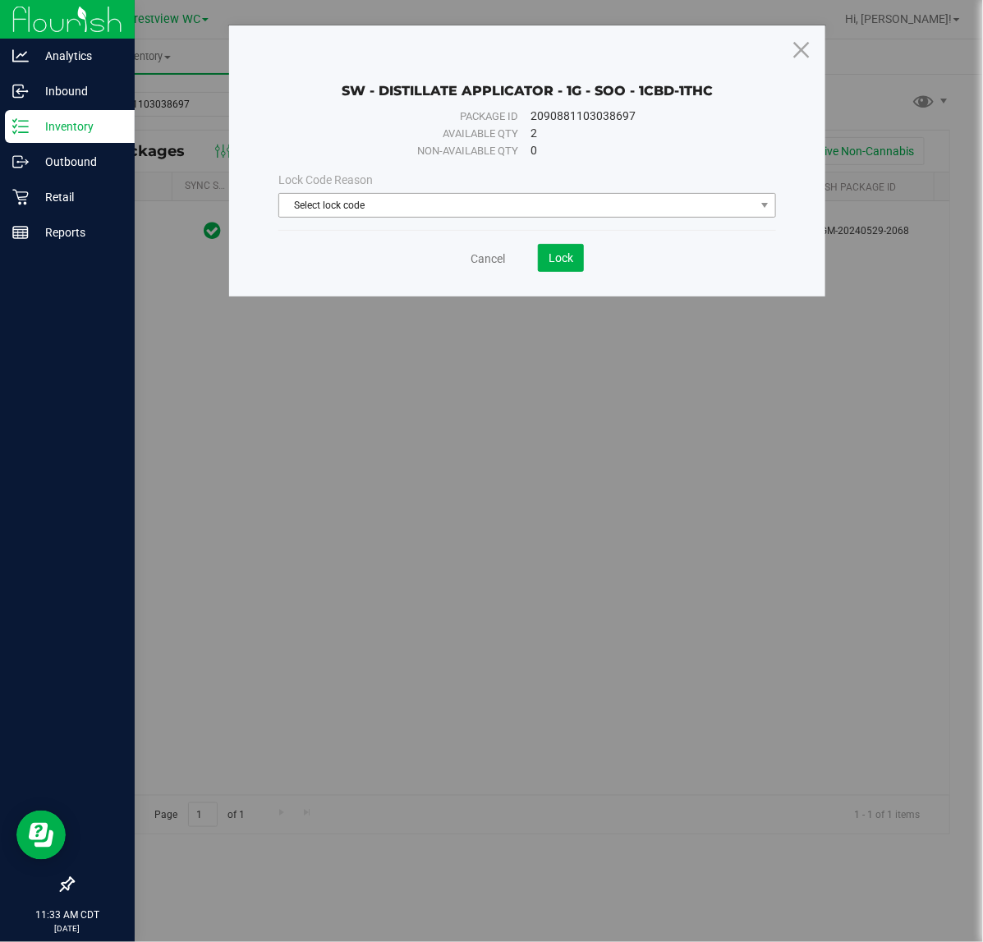
click at [401, 215] on span "Select lock code" at bounding box center [516, 205] width 475 height 23
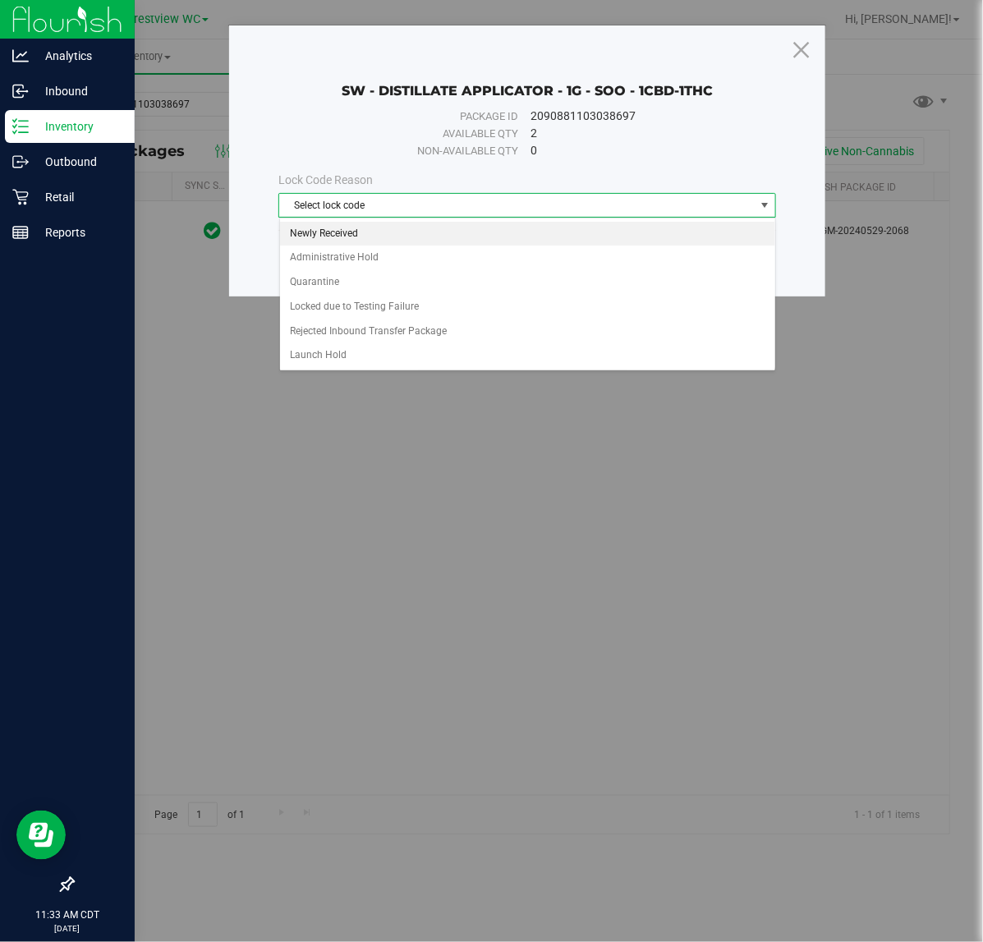
click at [379, 223] on li "Newly Received" at bounding box center [527, 234] width 495 height 25
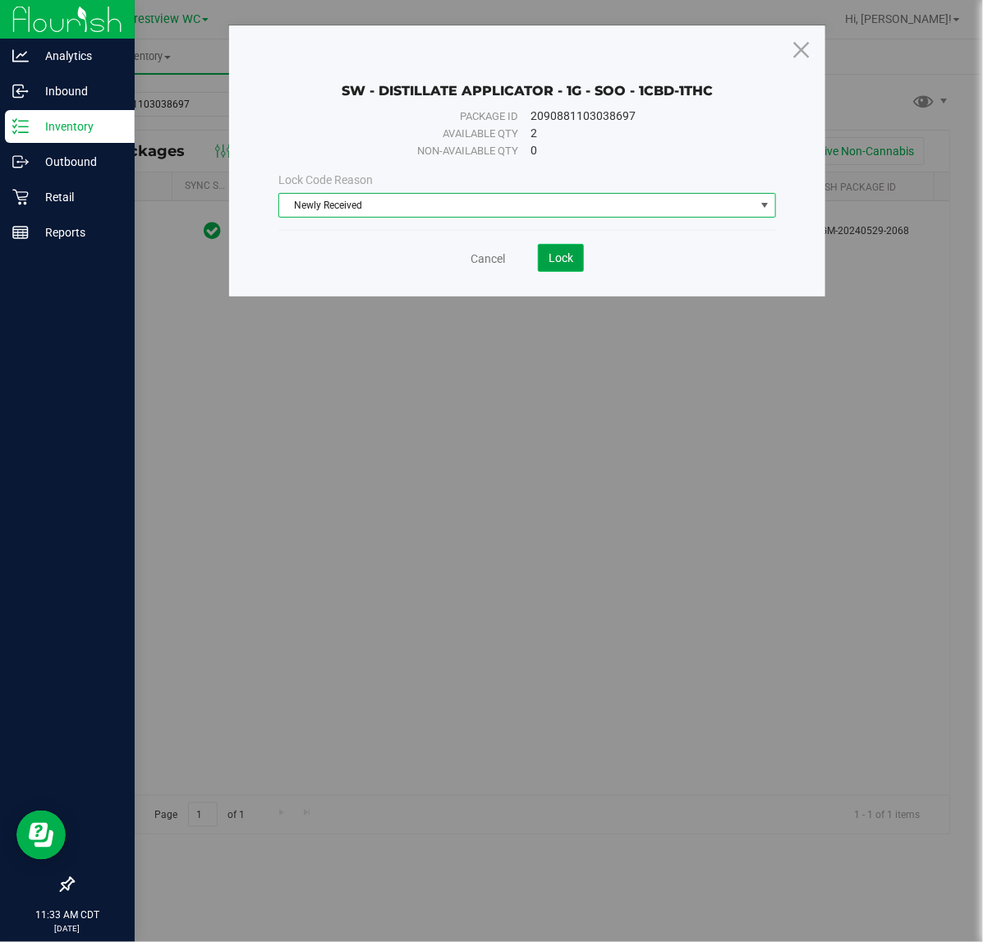
click at [543, 261] on button "Lock" at bounding box center [561, 258] width 46 height 28
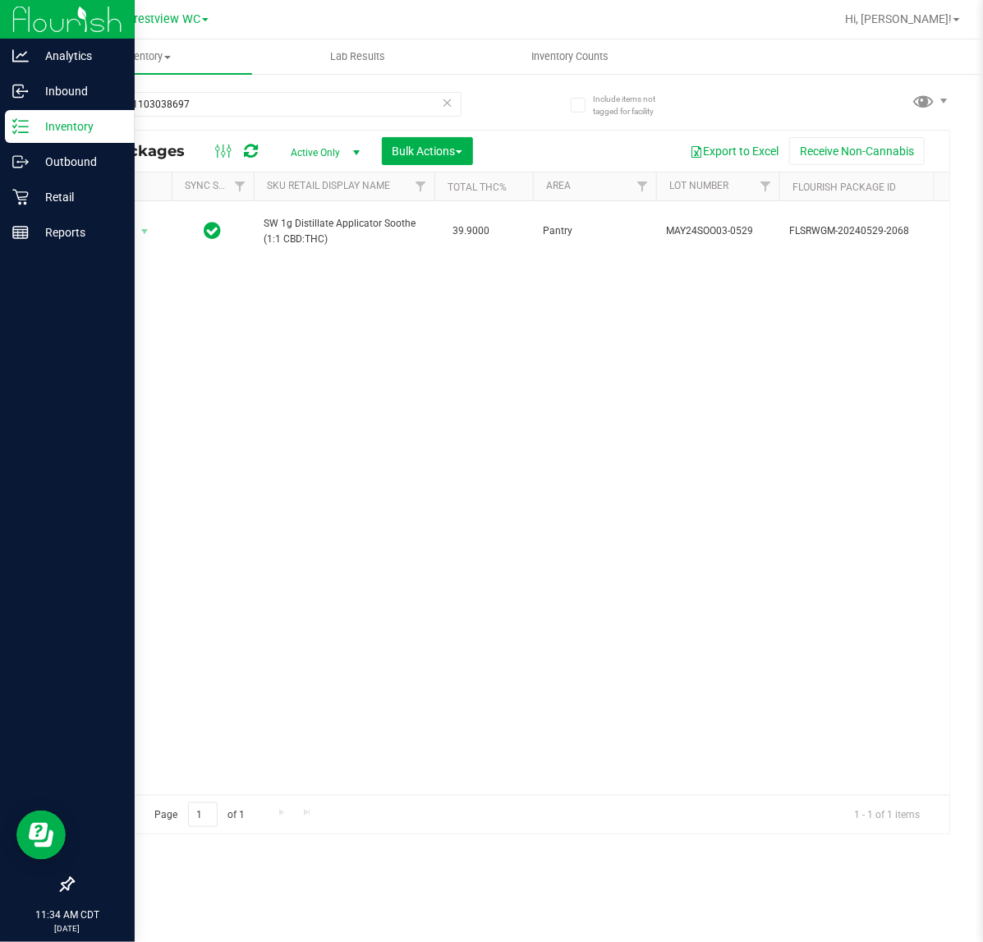
click at [205, 90] on div "2090881103038697" at bounding box center [291, 103] width 439 height 53
click at [215, 107] on input "2090881103038697" at bounding box center [266, 104] width 389 height 25
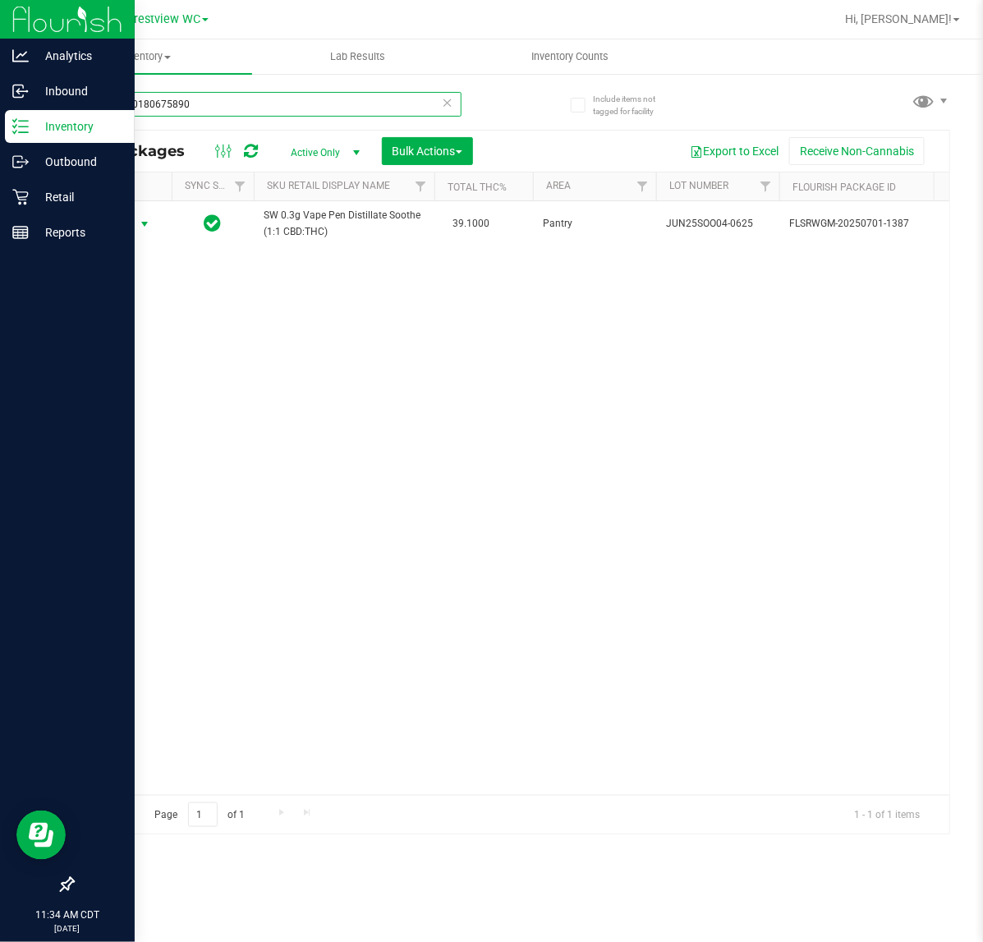
type input "0258770180675890"
click at [115, 231] on span "Action" at bounding box center [112, 224] width 44 height 23
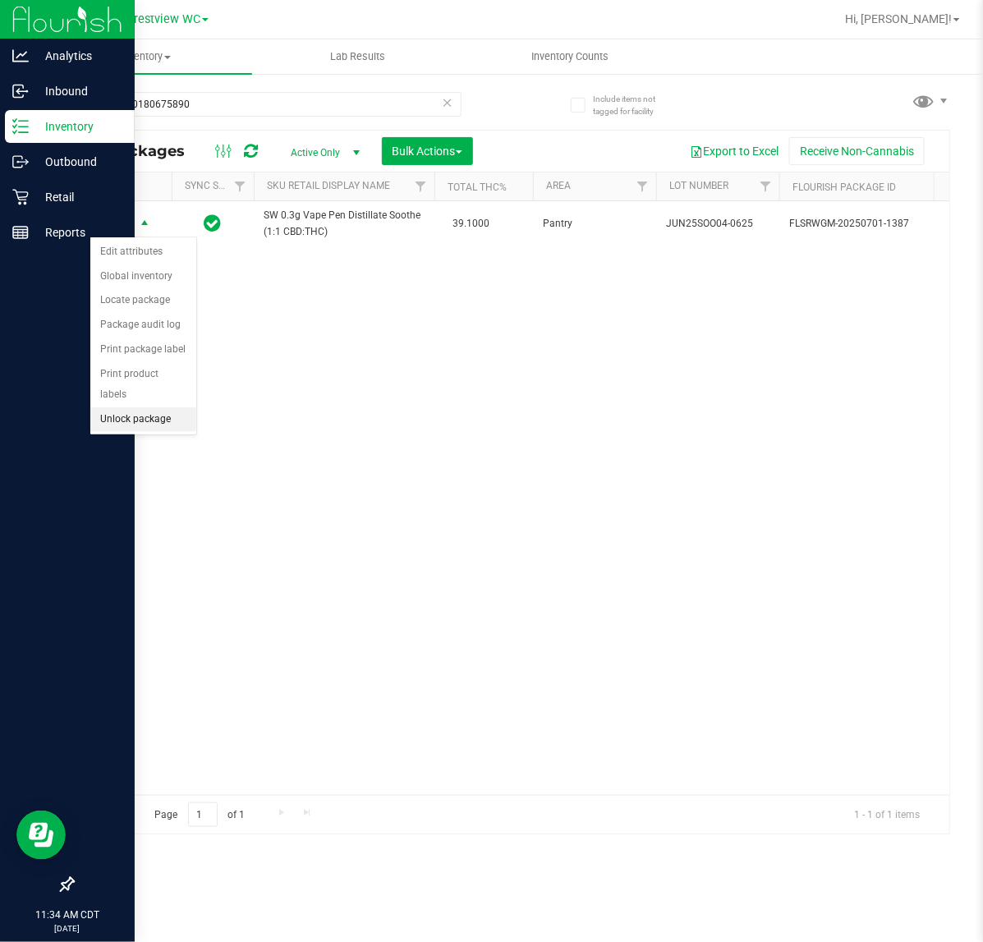
click at [154, 407] on li "Unlock package" at bounding box center [143, 419] width 106 height 25
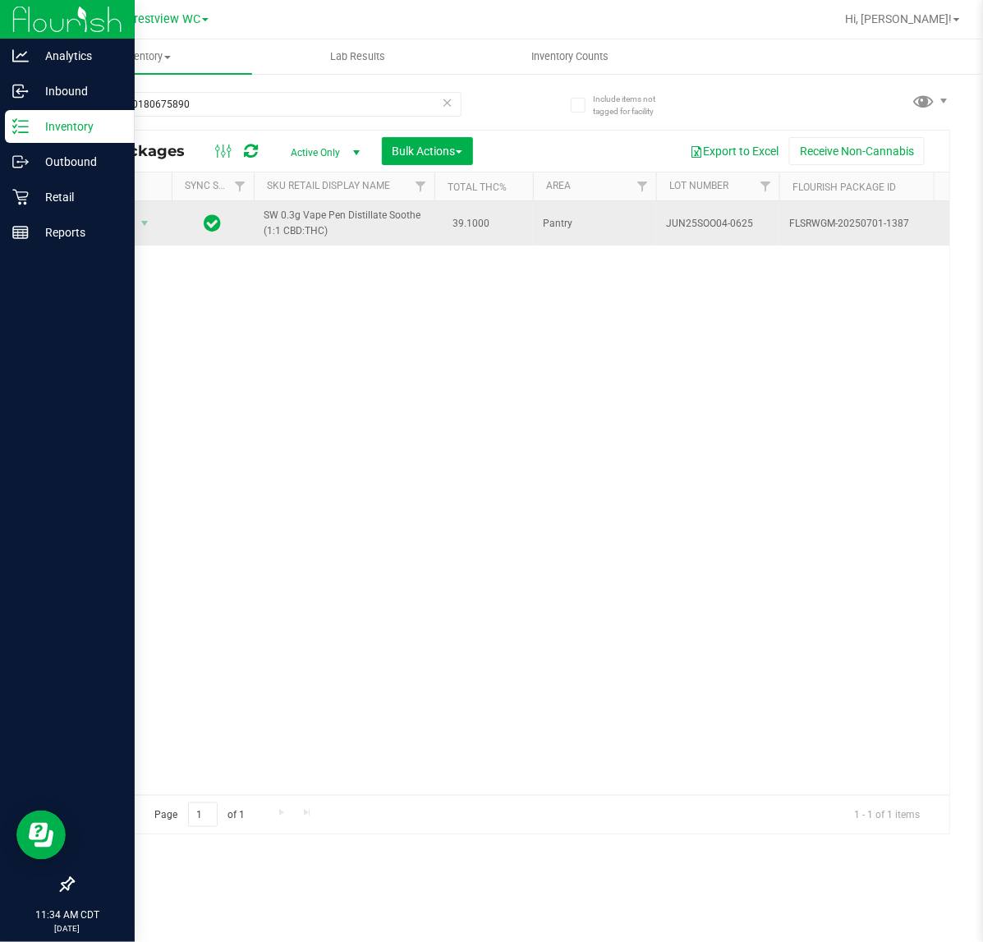
drag, startPoint x: 130, startPoint y: 244, endPoint x: 128, endPoint y: 226, distance: 18.1
click at [129, 240] on td "Action Action Adjust qty Create package Edit attributes Global inventory Locate…" at bounding box center [122, 223] width 99 height 44
click at [128, 226] on span "Action" at bounding box center [112, 223] width 44 height 23
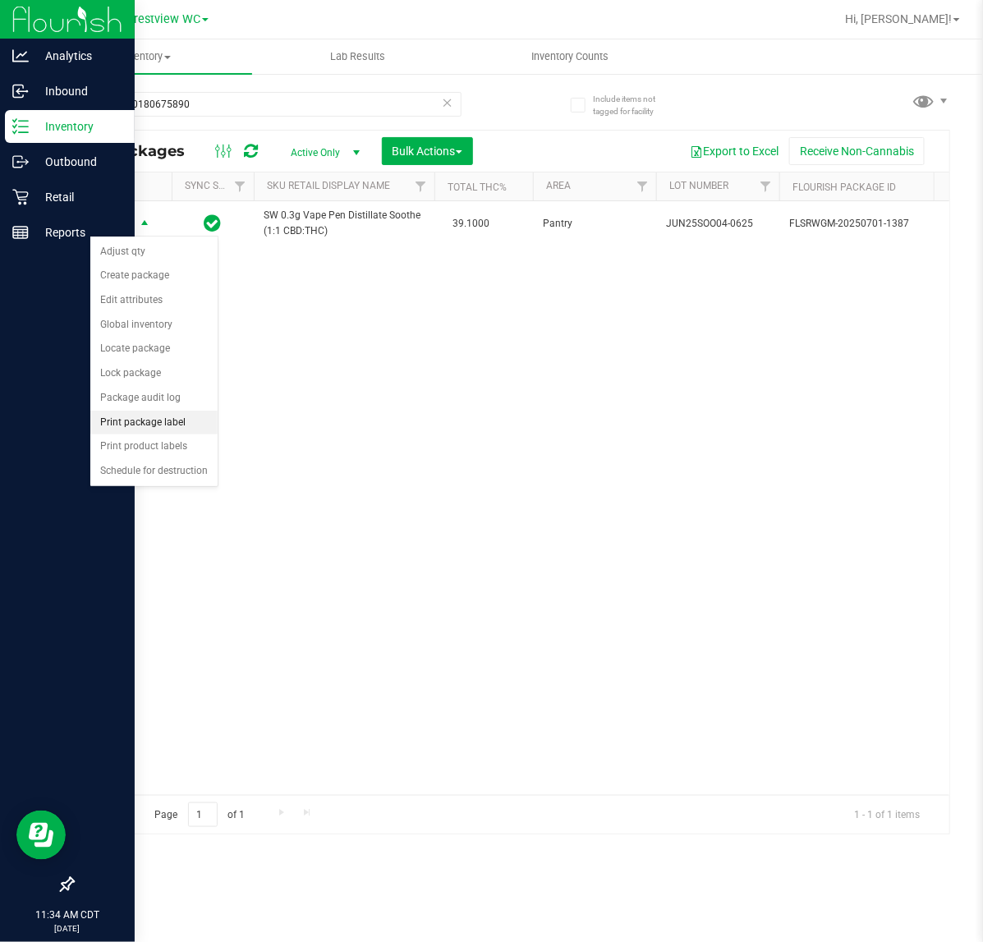
click at [172, 425] on li "Print package label" at bounding box center [153, 423] width 127 height 25
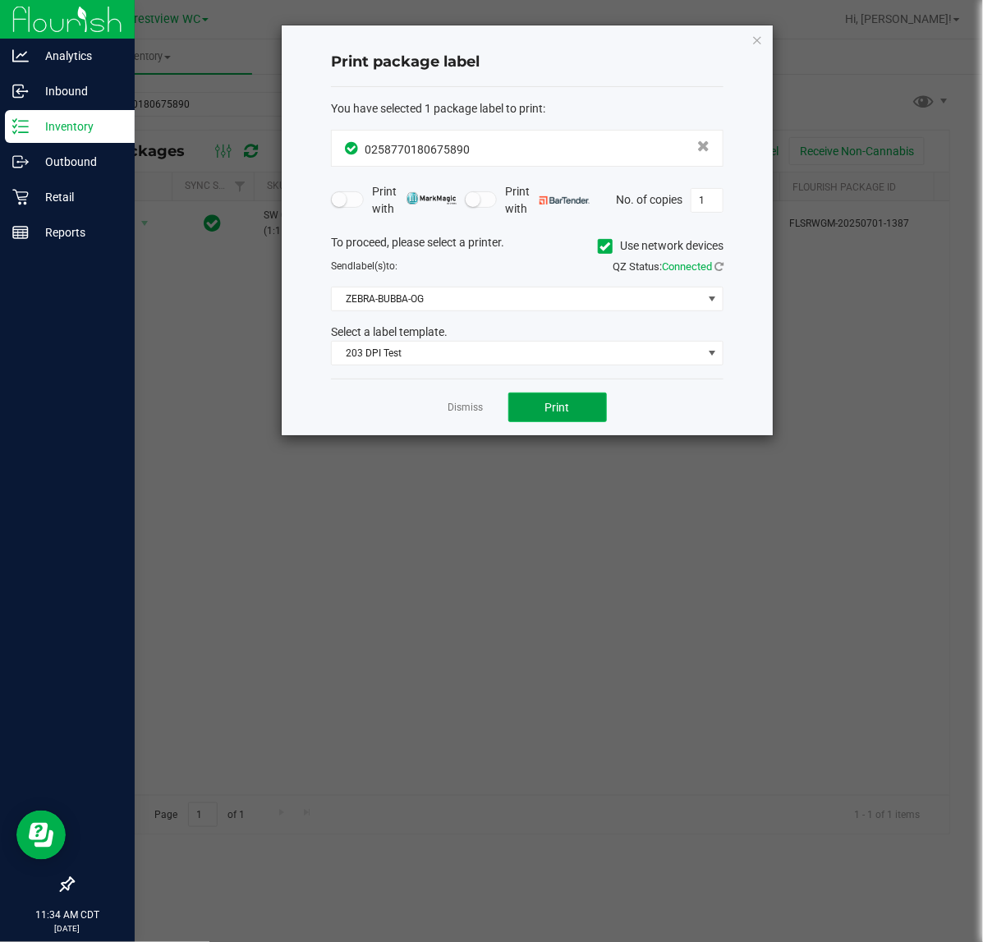
click at [575, 407] on button "Print" at bounding box center [557, 408] width 99 height 30
click at [452, 404] on link "Dismiss" at bounding box center [465, 408] width 35 height 14
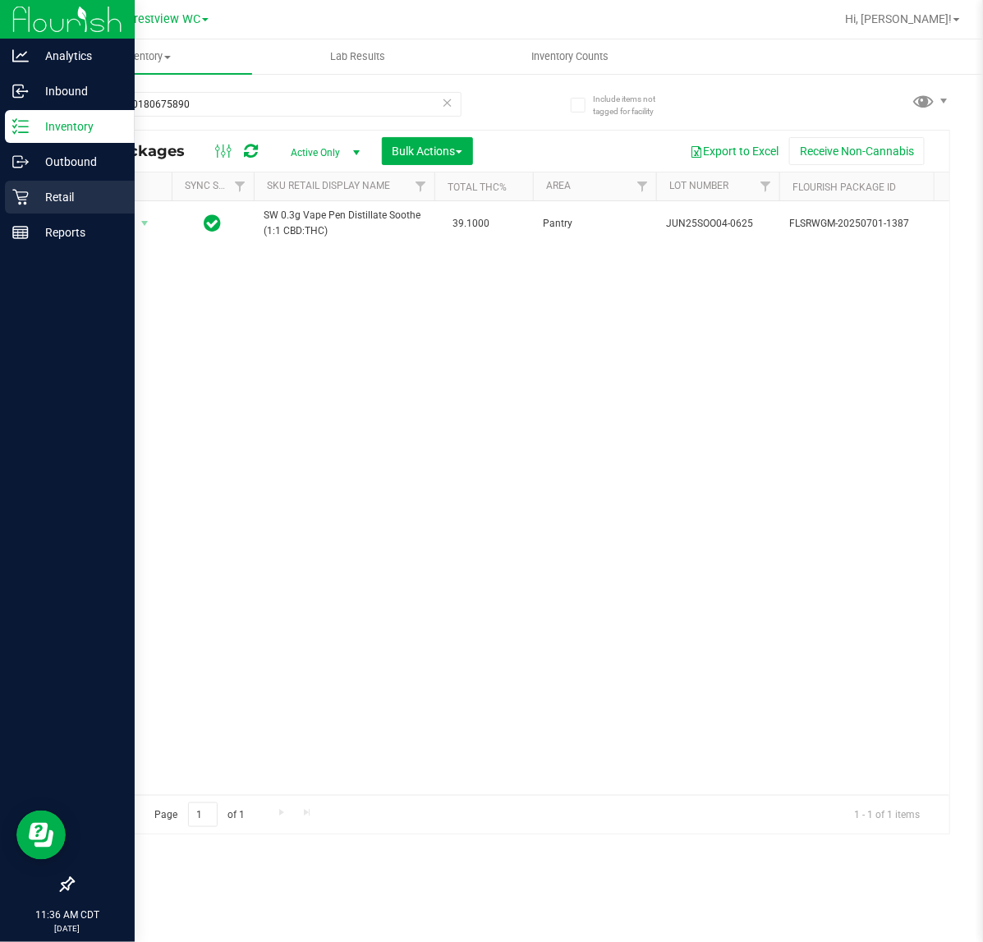
click at [30, 191] on p "Retail" at bounding box center [78, 197] width 99 height 20
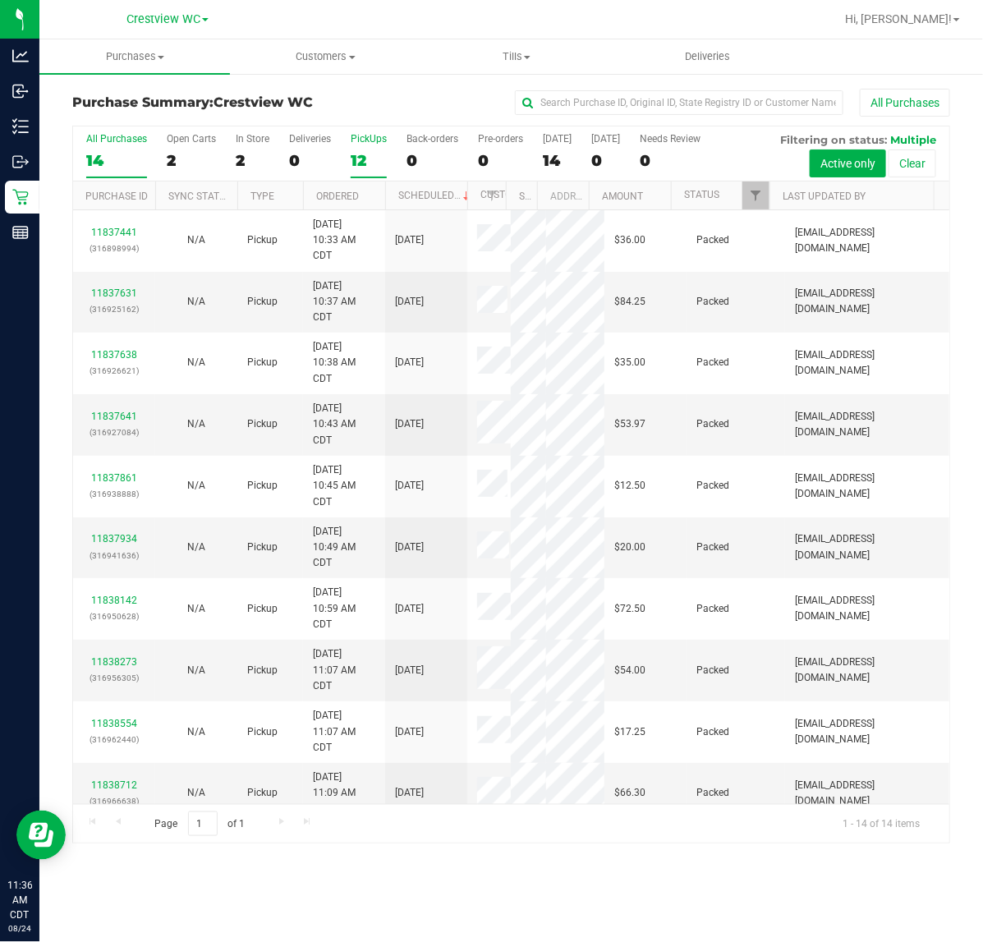
click at [354, 154] on div "12" at bounding box center [369, 160] width 36 height 19
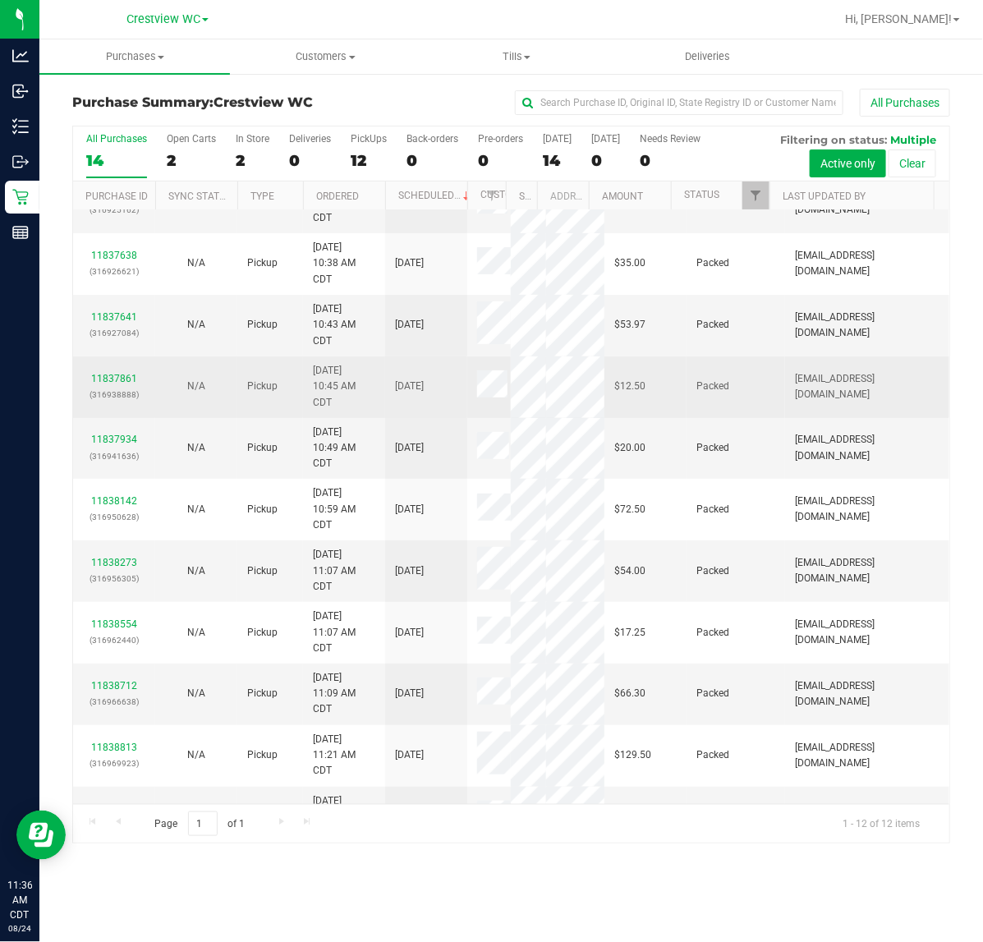
scroll to position [190, 0]
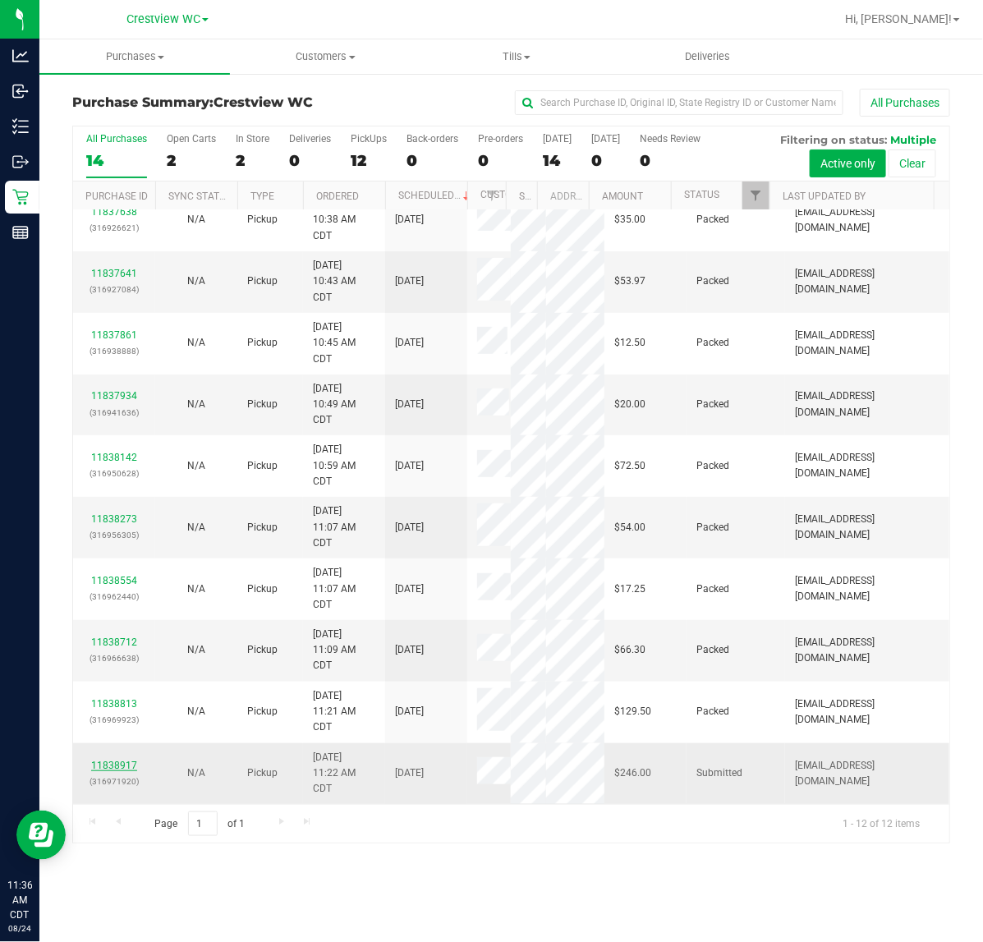
click at [109, 769] on link "11838917" at bounding box center [114, 765] width 46 height 11
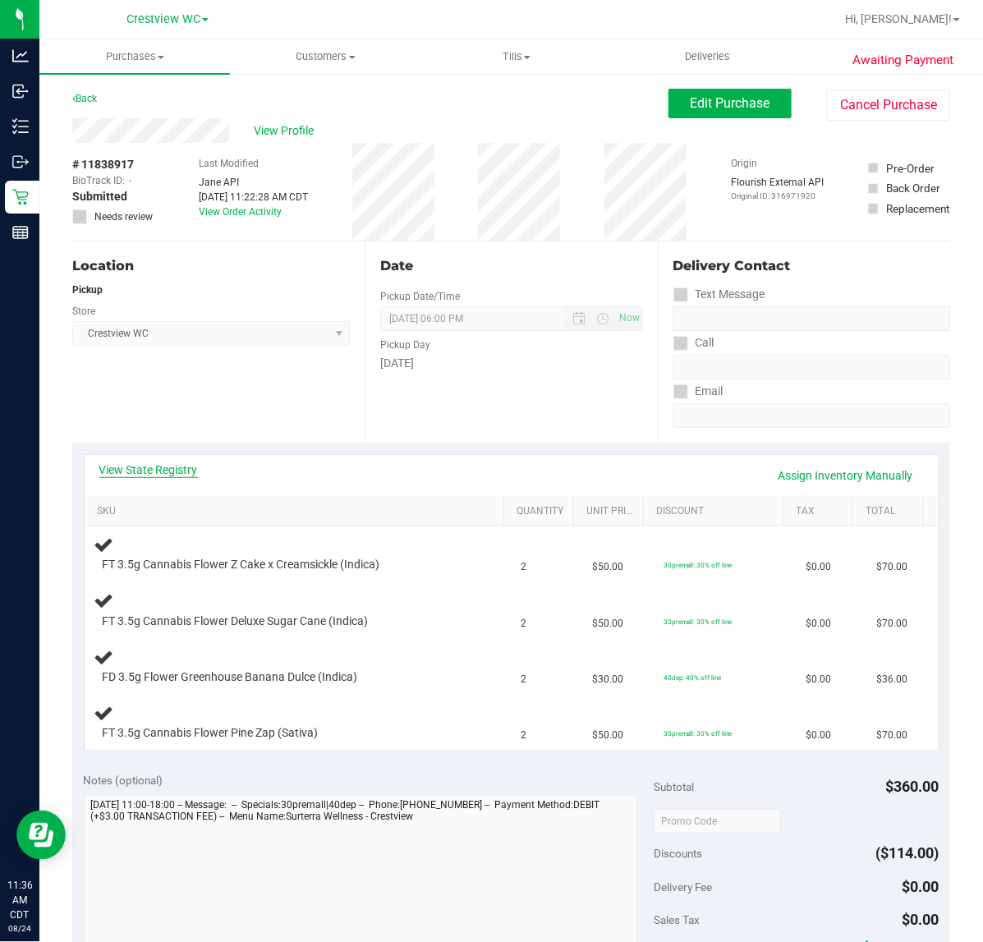
click at [146, 468] on link "View State Registry" at bounding box center [148, 470] width 99 height 16
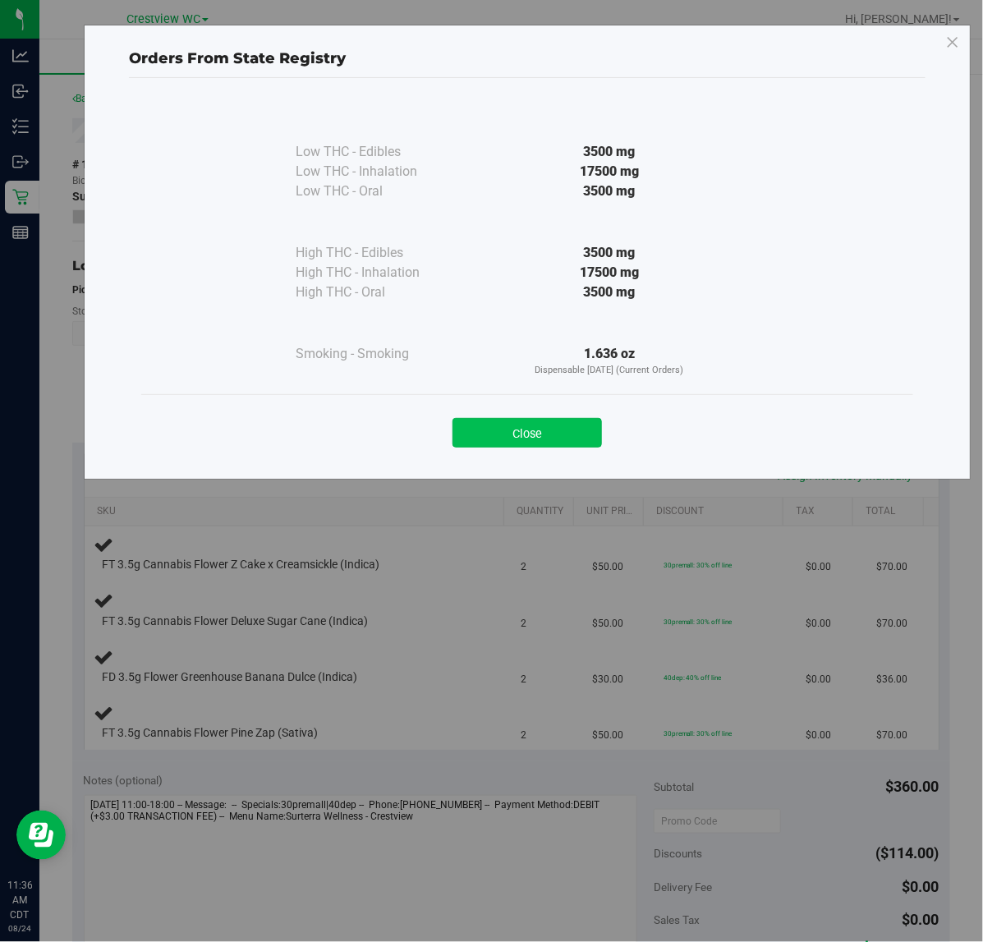
click at [549, 423] on button "Close" at bounding box center [526, 433] width 149 height 30
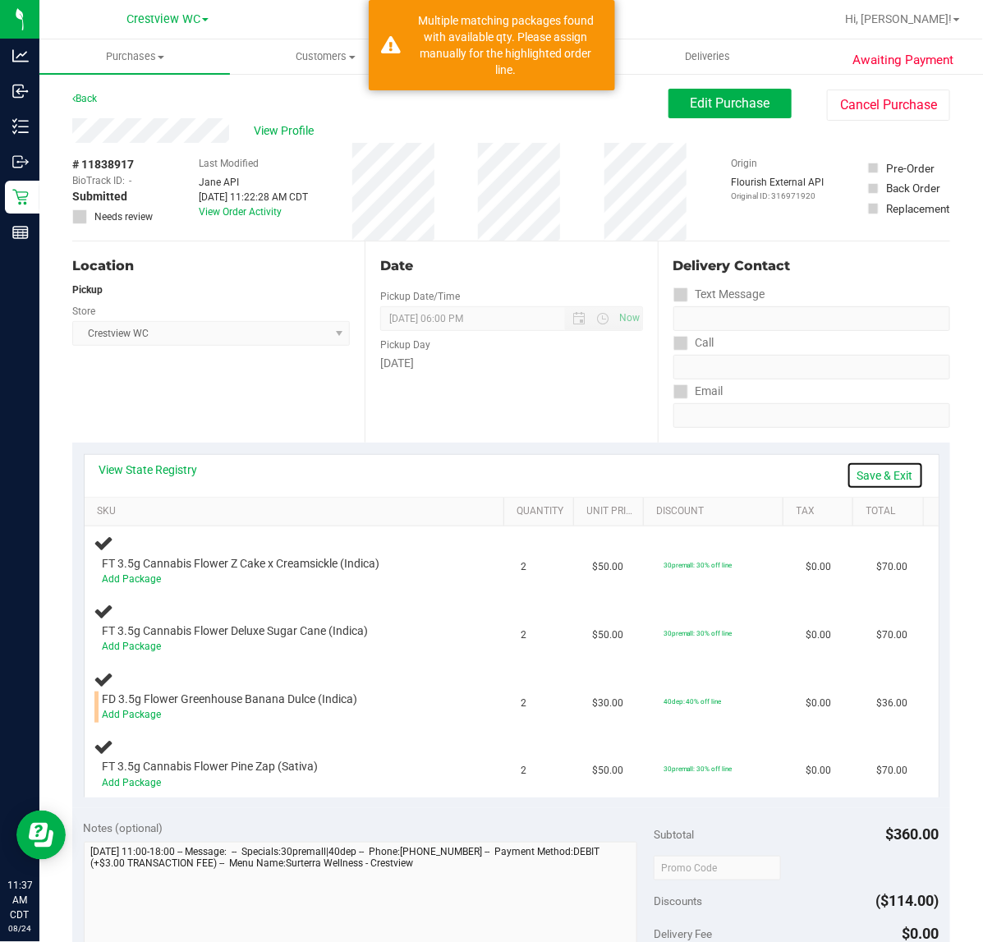
click at [847, 466] on link "Save & Exit" at bounding box center [885, 476] width 77 height 28
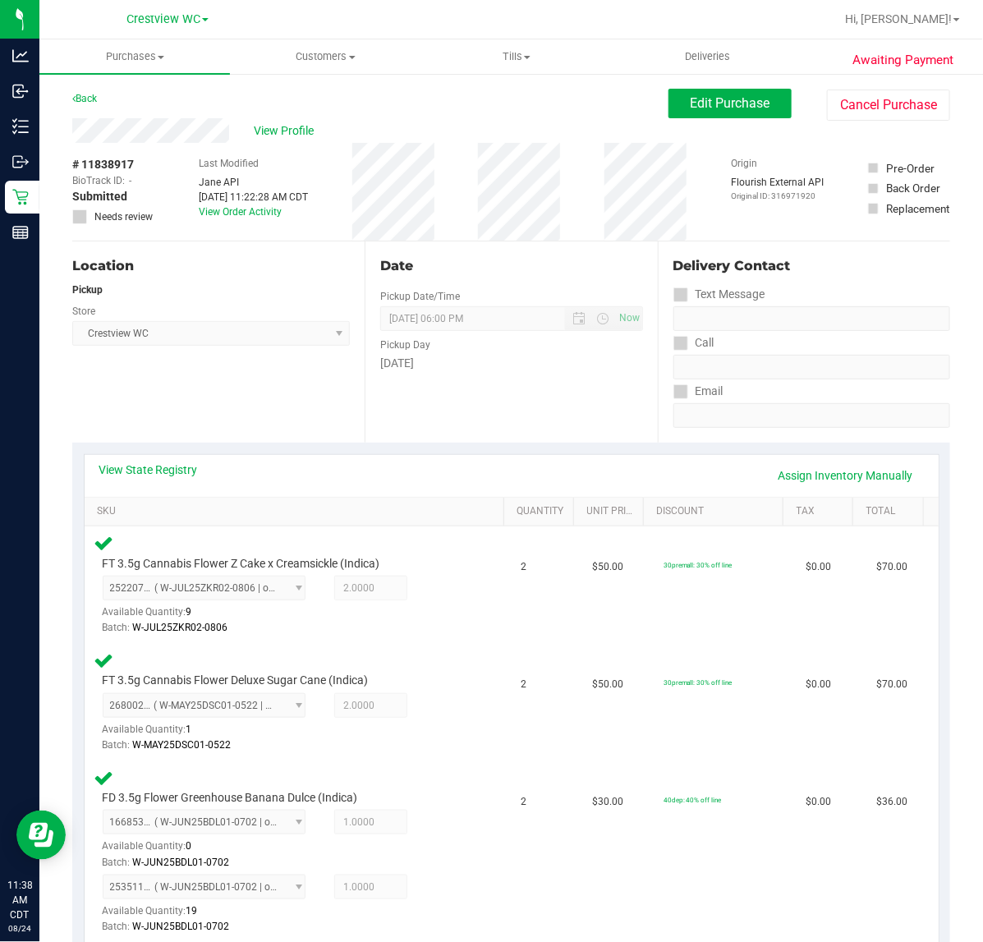
scroll to position [513, 0]
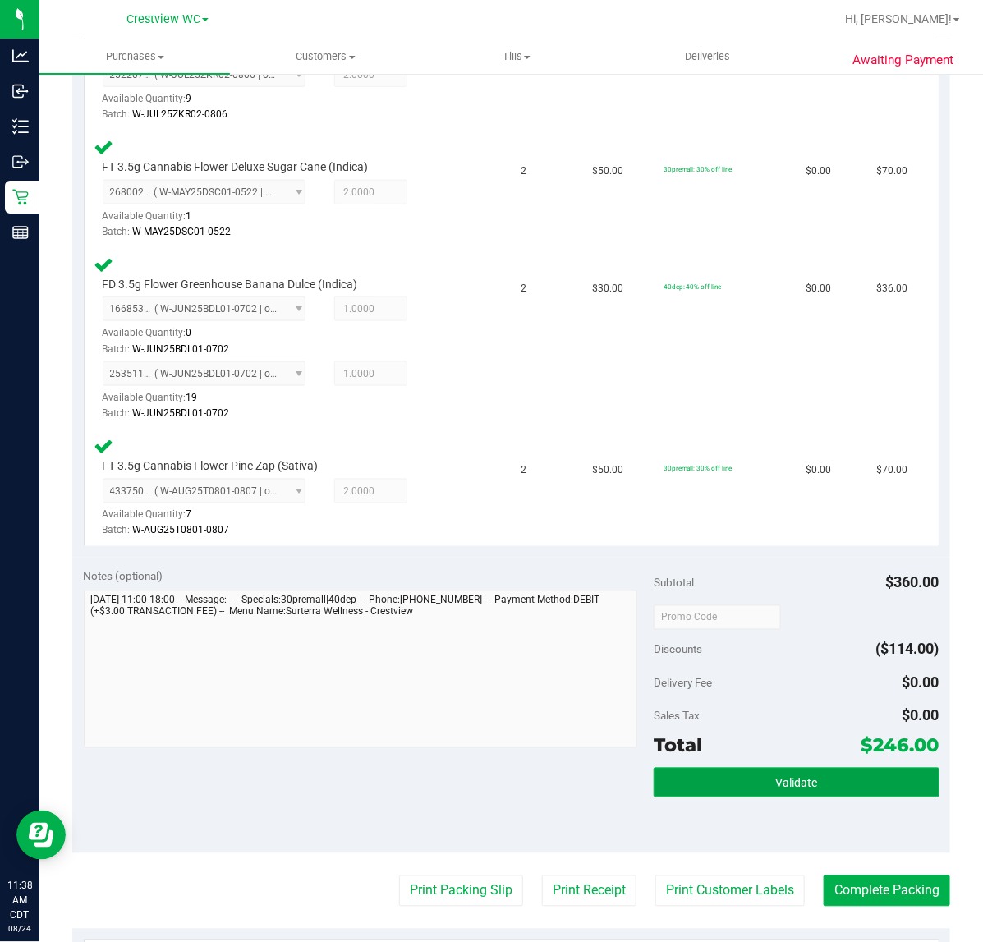
click at [792, 794] on button "Validate" at bounding box center [796, 783] width 285 height 30
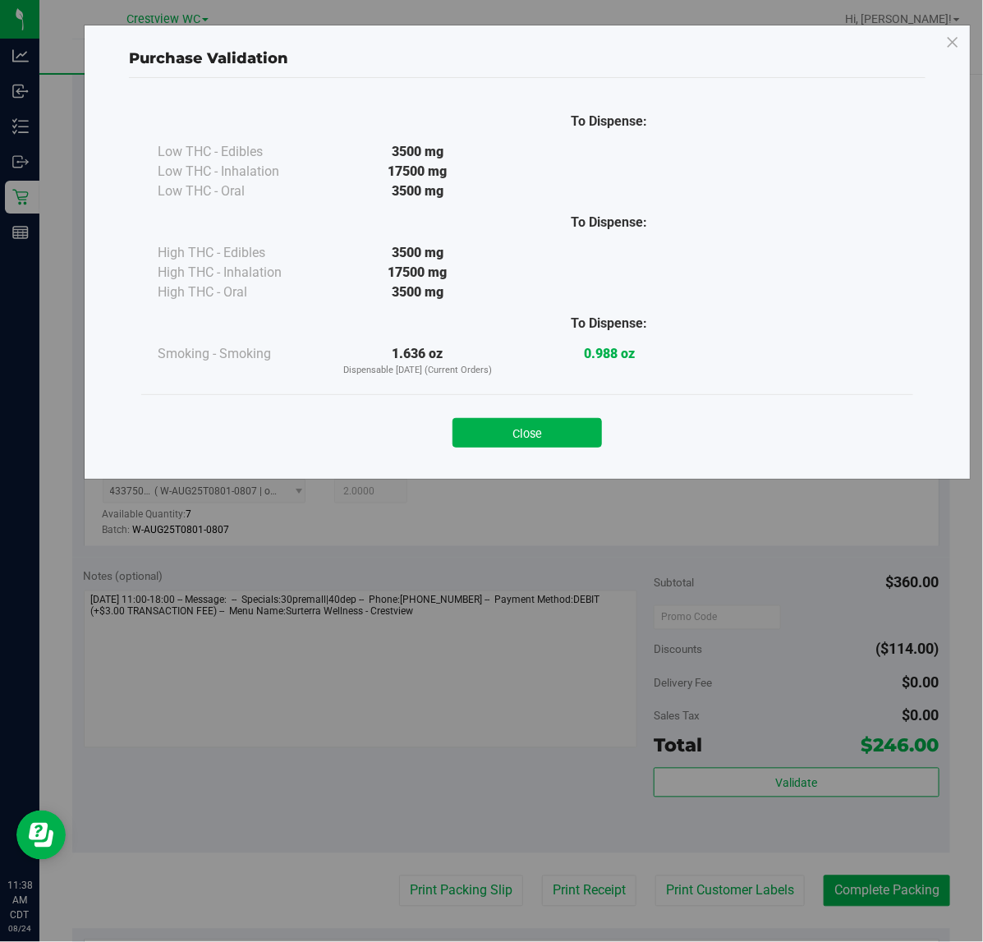
click at [521, 423] on button "Close" at bounding box center [526, 433] width 149 height 30
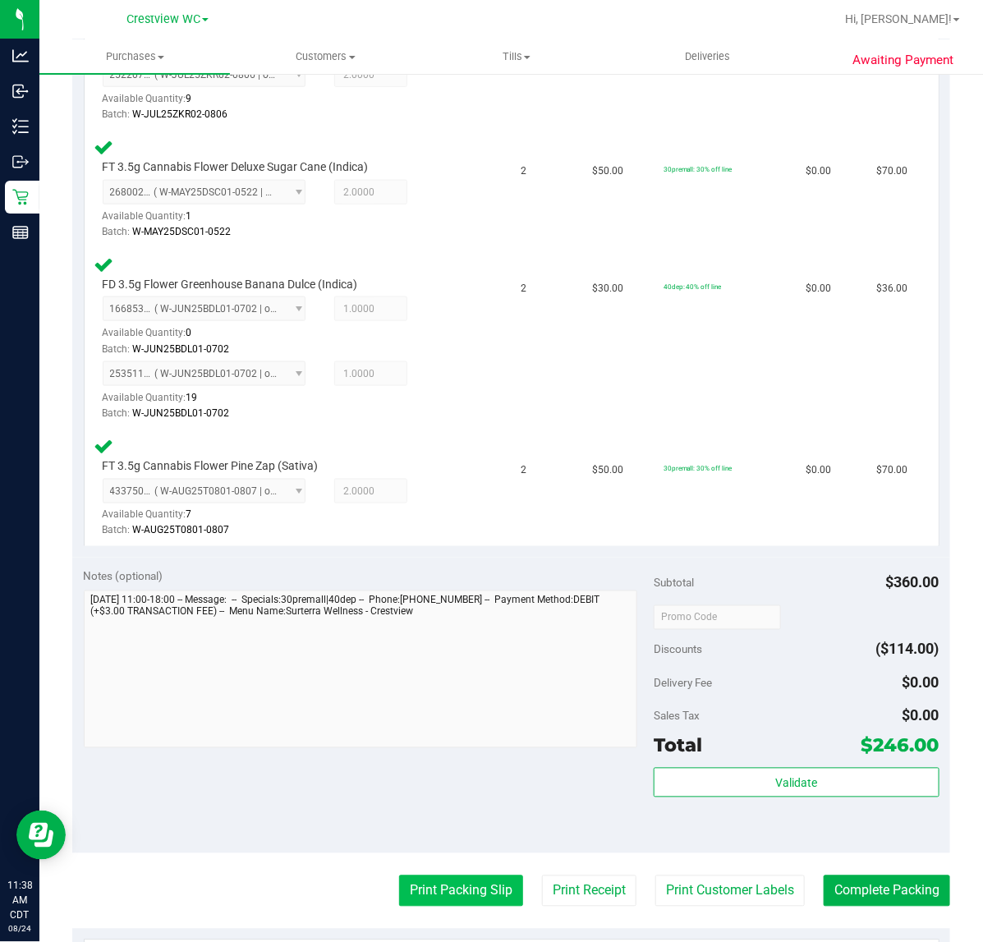
click at [399, 875] on button "Print Packing Slip" at bounding box center [461, 890] width 124 height 31
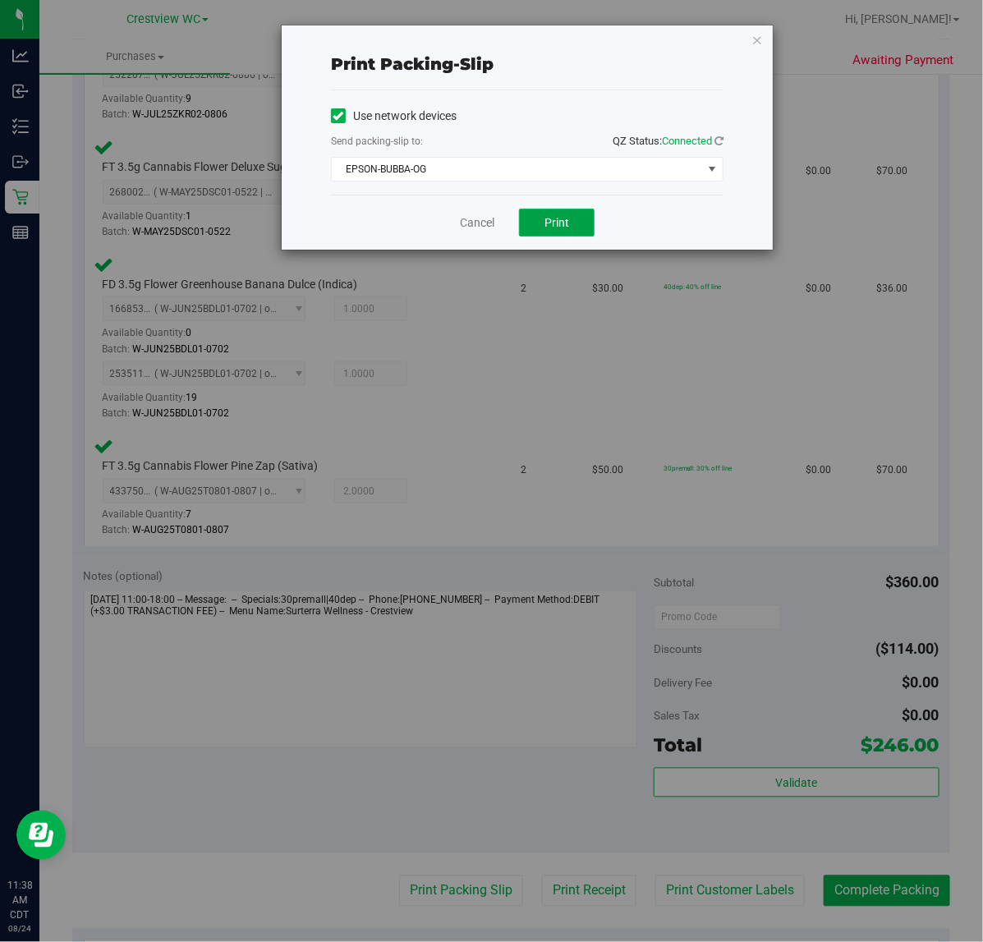
click at [572, 231] on button "Print" at bounding box center [557, 223] width 76 height 28
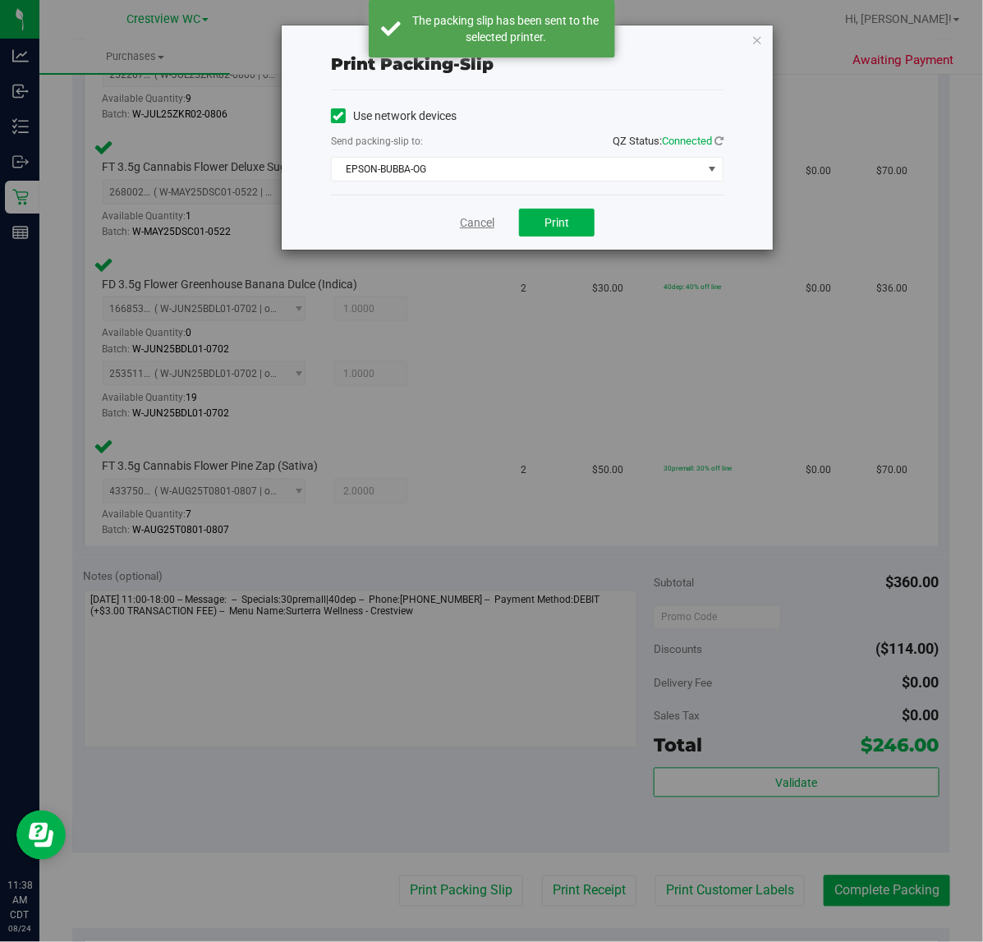
click at [474, 228] on link "Cancel" at bounding box center [477, 222] width 34 height 17
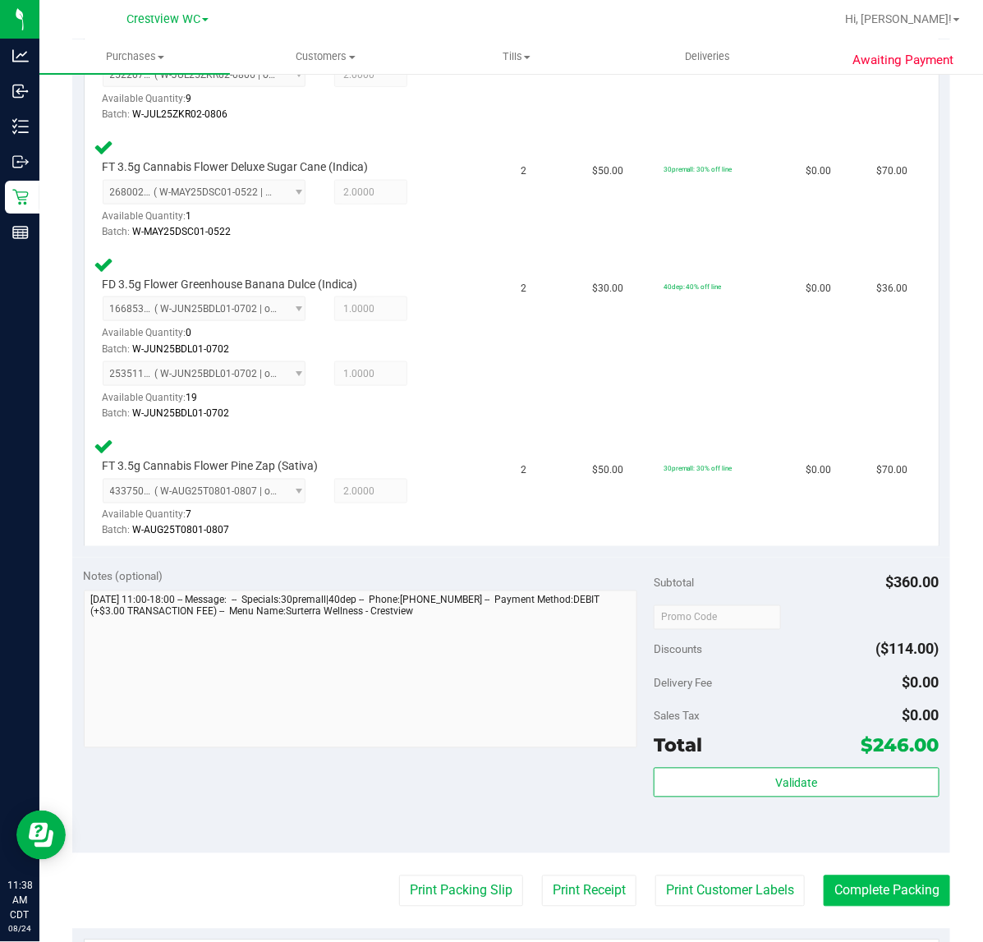
click at [880, 892] on button "Complete Packing" at bounding box center [887, 890] width 126 height 31
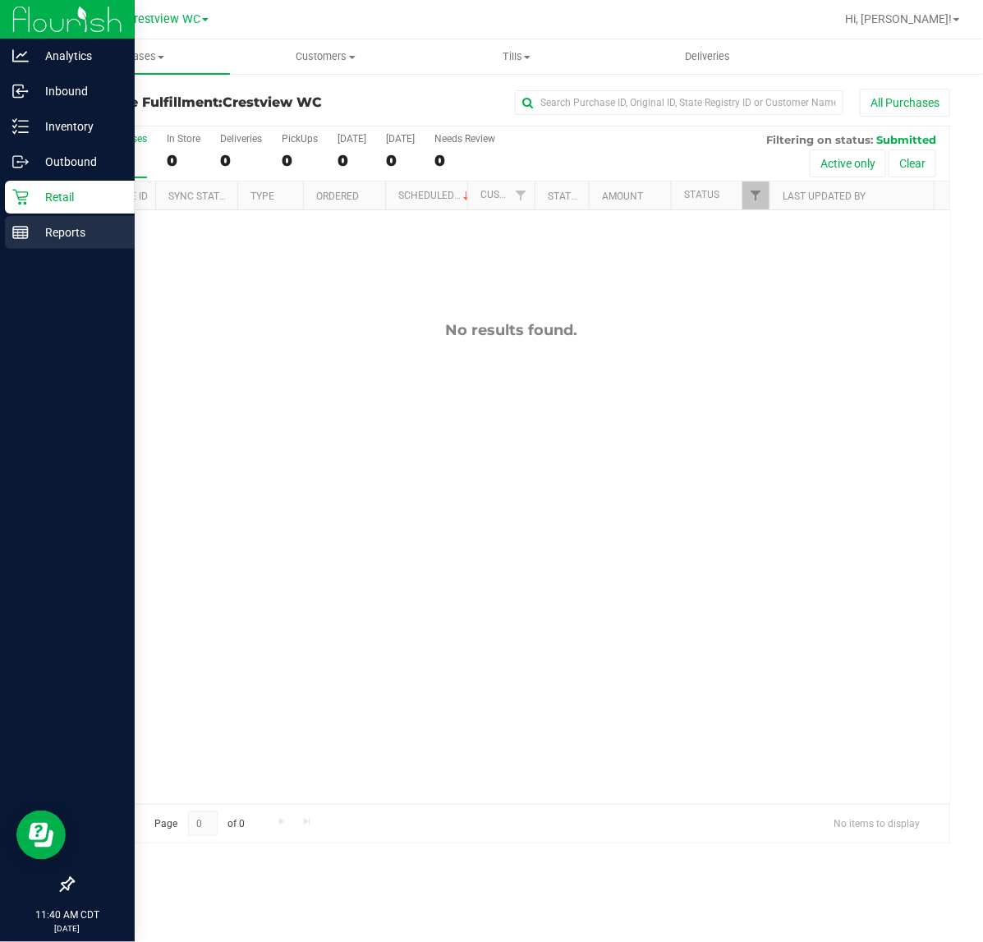
click at [52, 227] on p "Reports" at bounding box center [78, 233] width 99 height 20
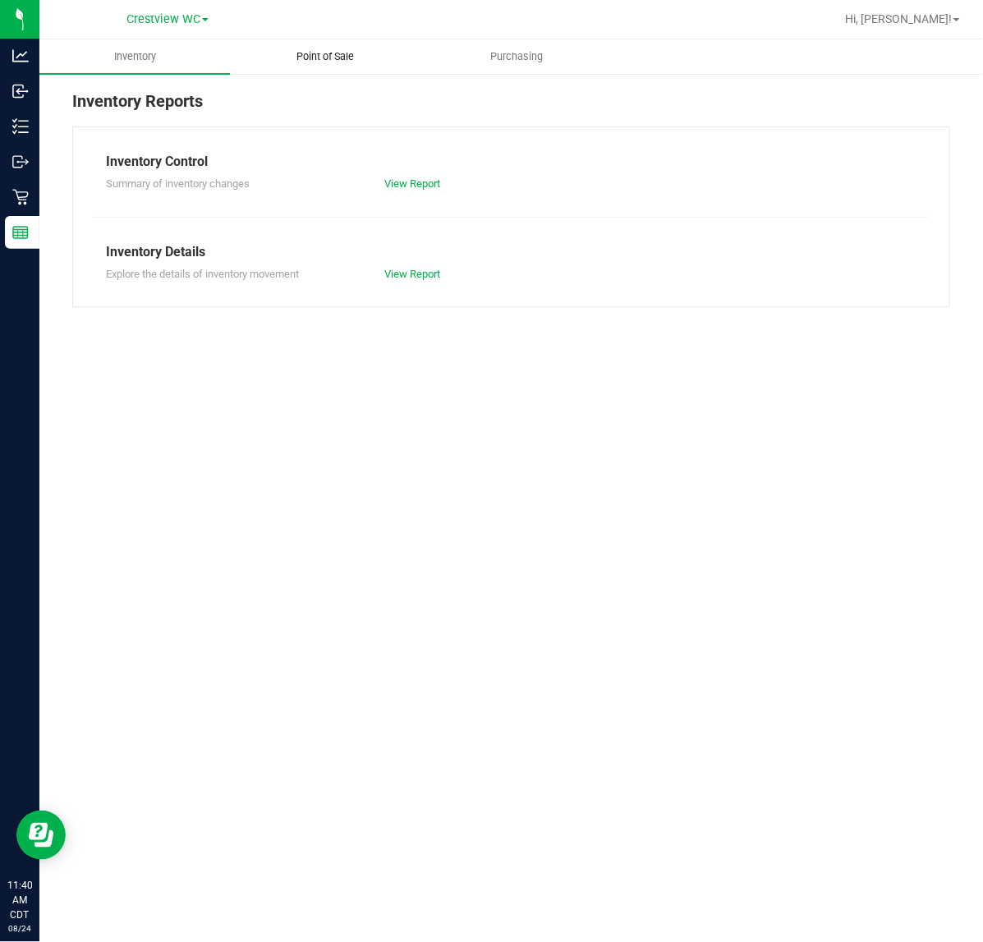
click at [334, 56] on span "Point of Sale" at bounding box center [326, 56] width 102 height 15
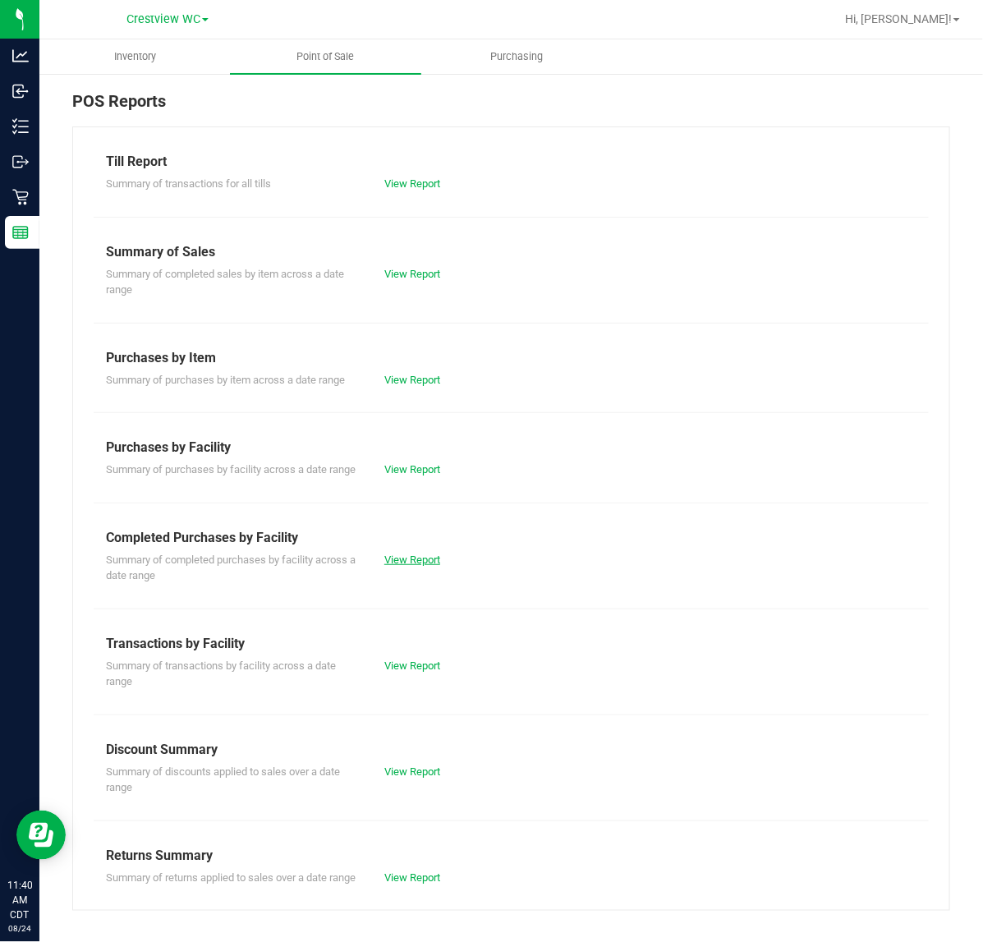
click at [423, 566] on link "View Report" at bounding box center [412, 560] width 56 height 12
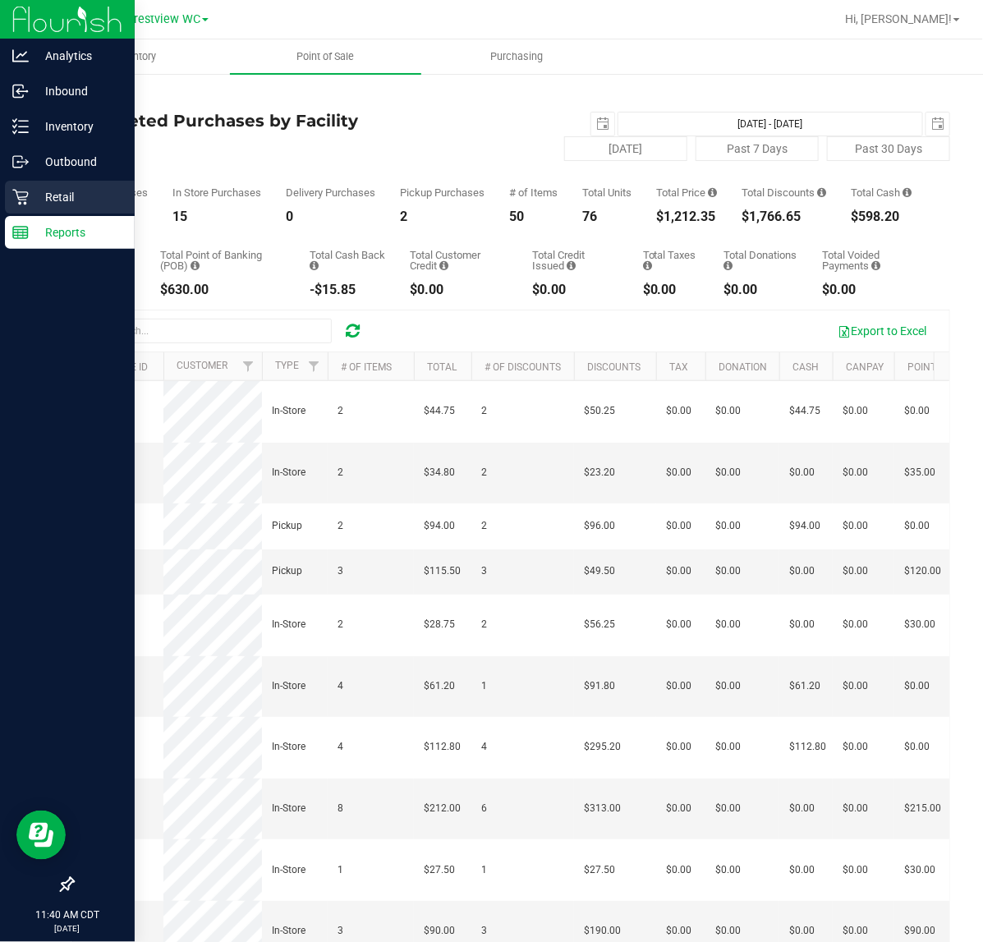
click at [29, 191] on p "Retail" at bounding box center [78, 197] width 99 height 20
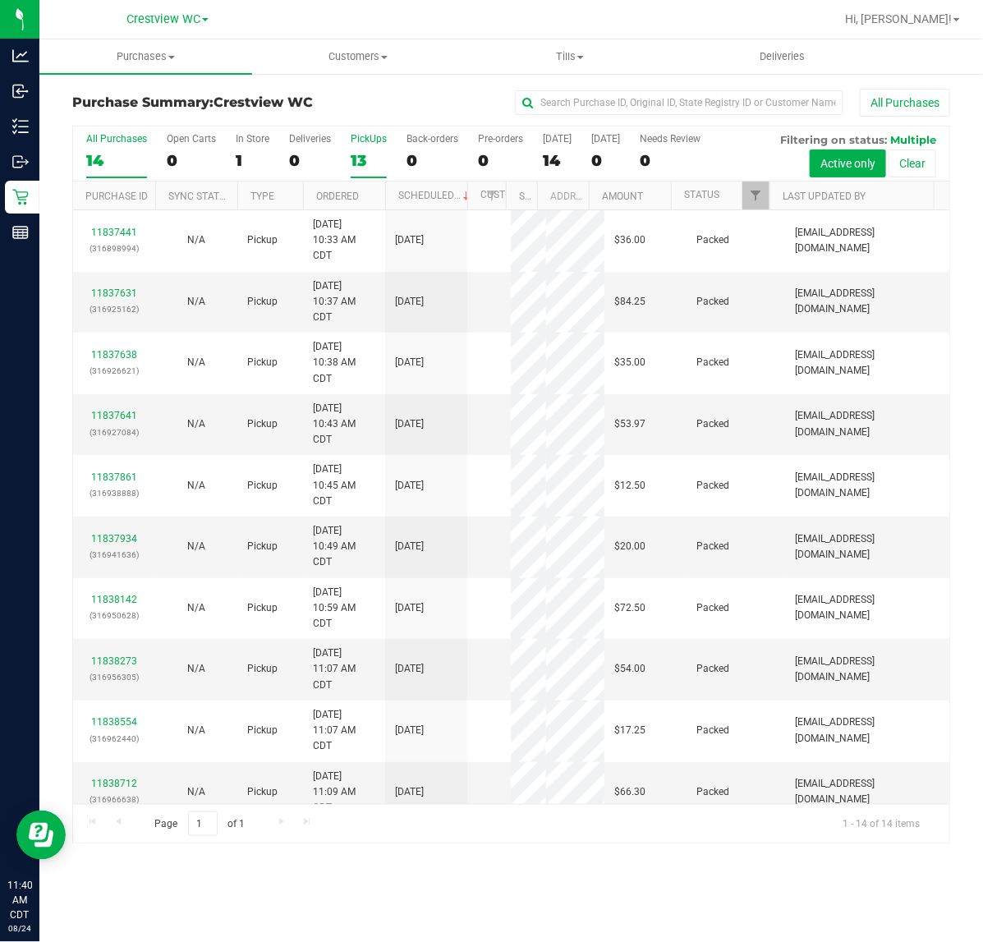
click at [358, 154] on div "13" at bounding box center [369, 160] width 36 height 19
click at [0, 0] on input "PickUps 13" at bounding box center [0, 0] width 0 height 0
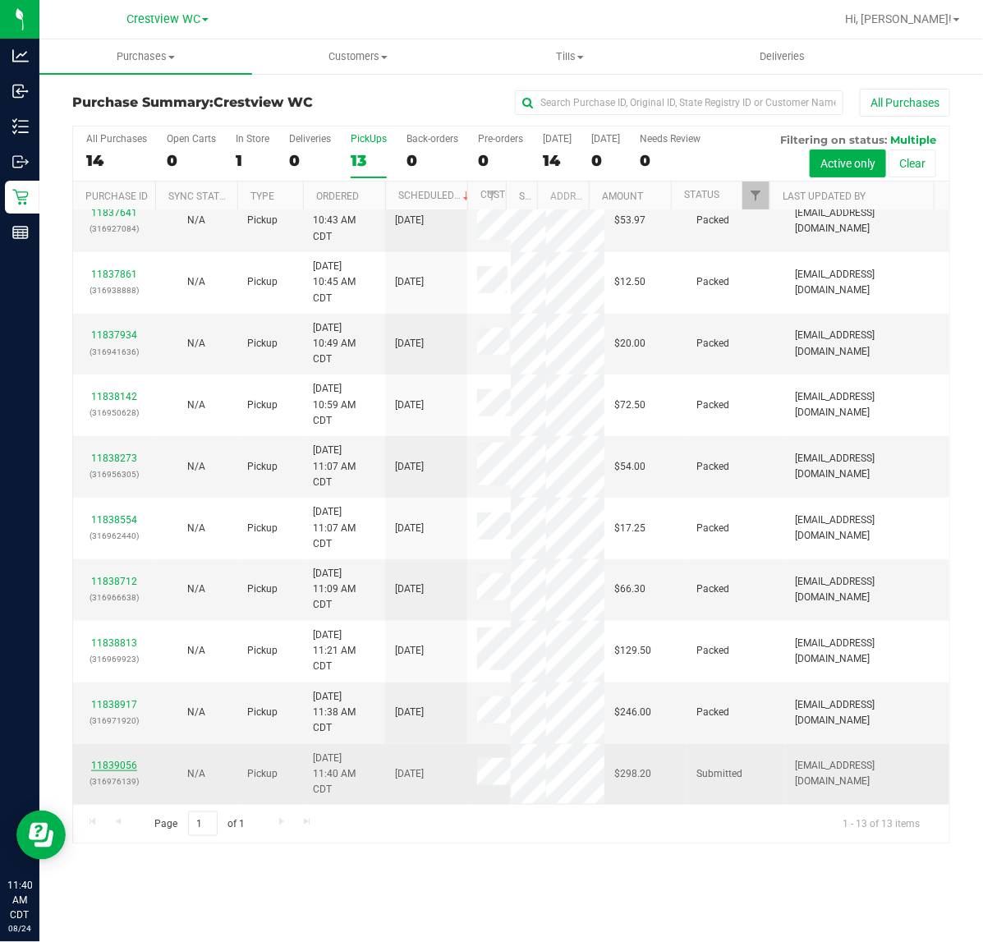
click at [113, 765] on link "11839056" at bounding box center [114, 765] width 46 height 11
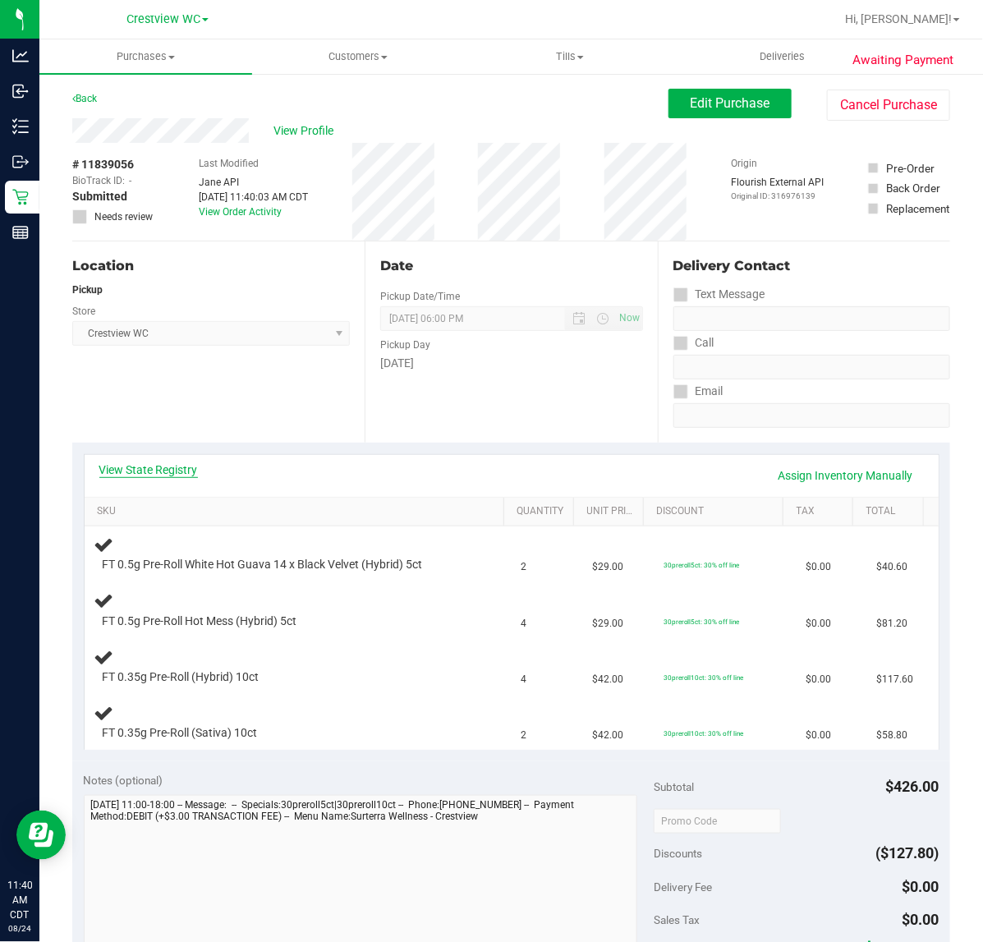
click at [181, 471] on link "View State Registry" at bounding box center [148, 470] width 99 height 16
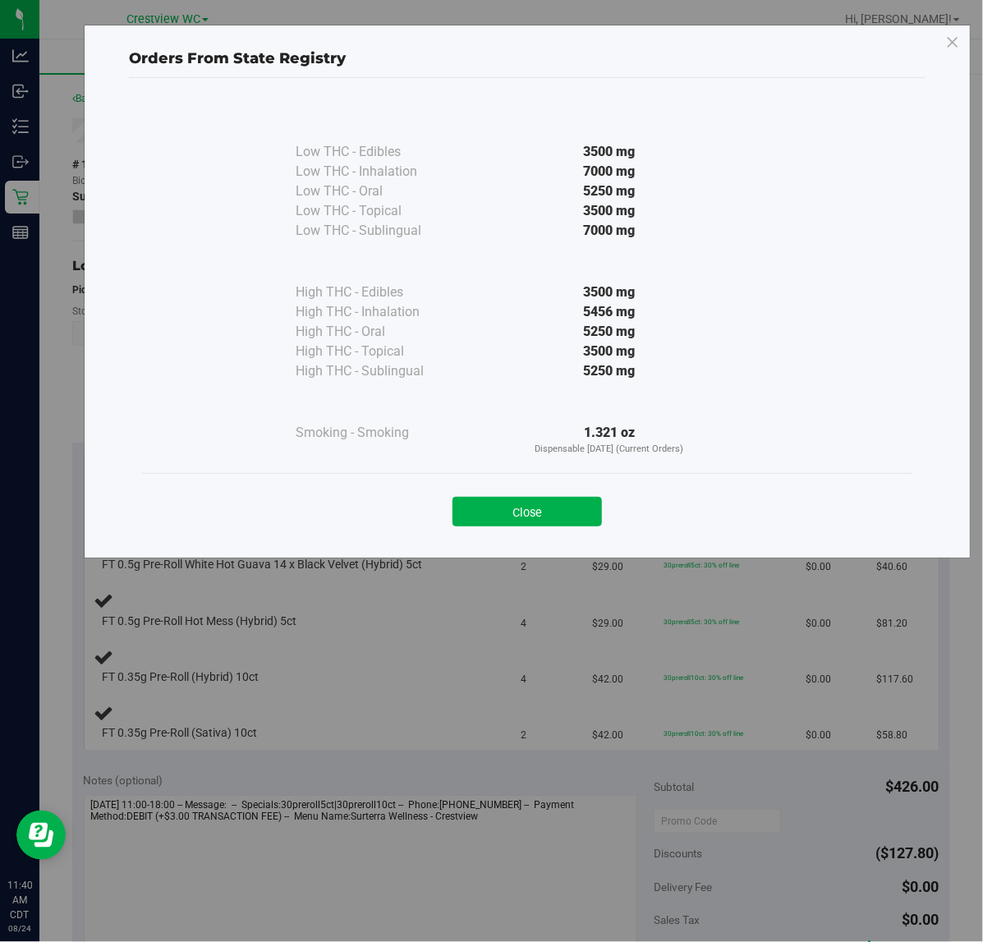
click at [531, 499] on button "Close" at bounding box center [526, 512] width 149 height 30
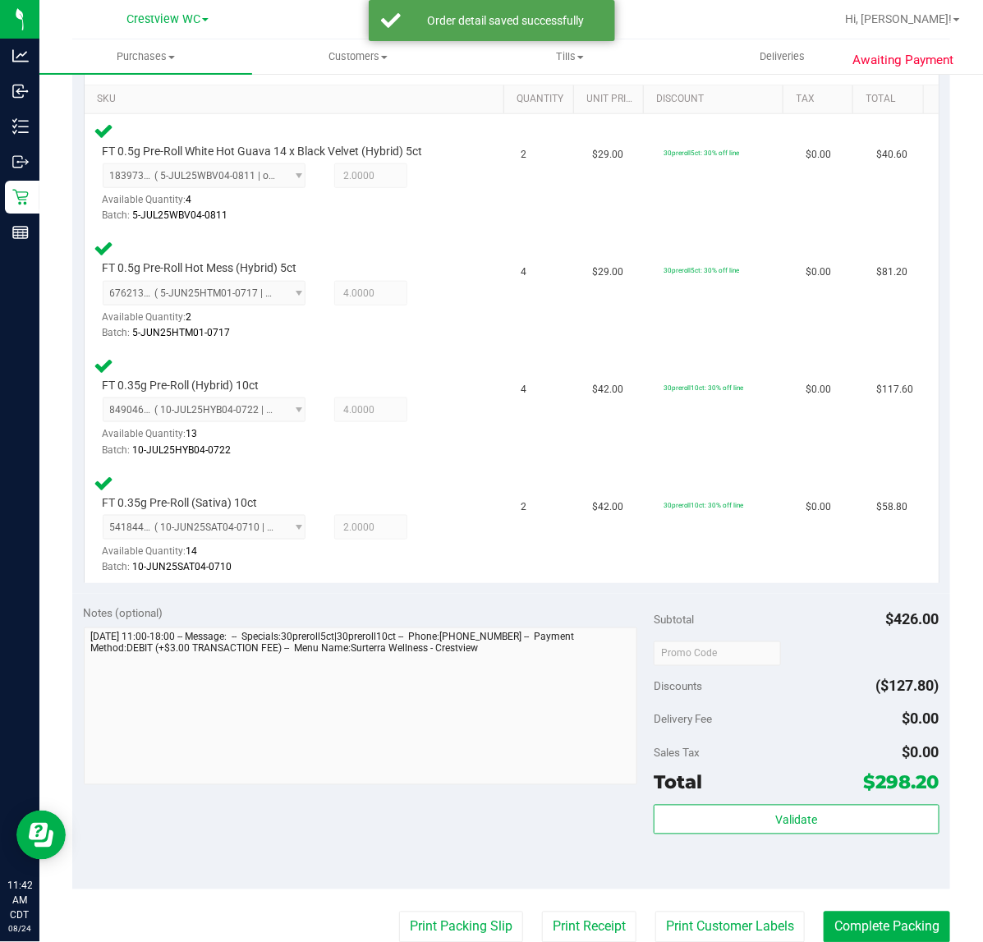
scroll to position [616, 0]
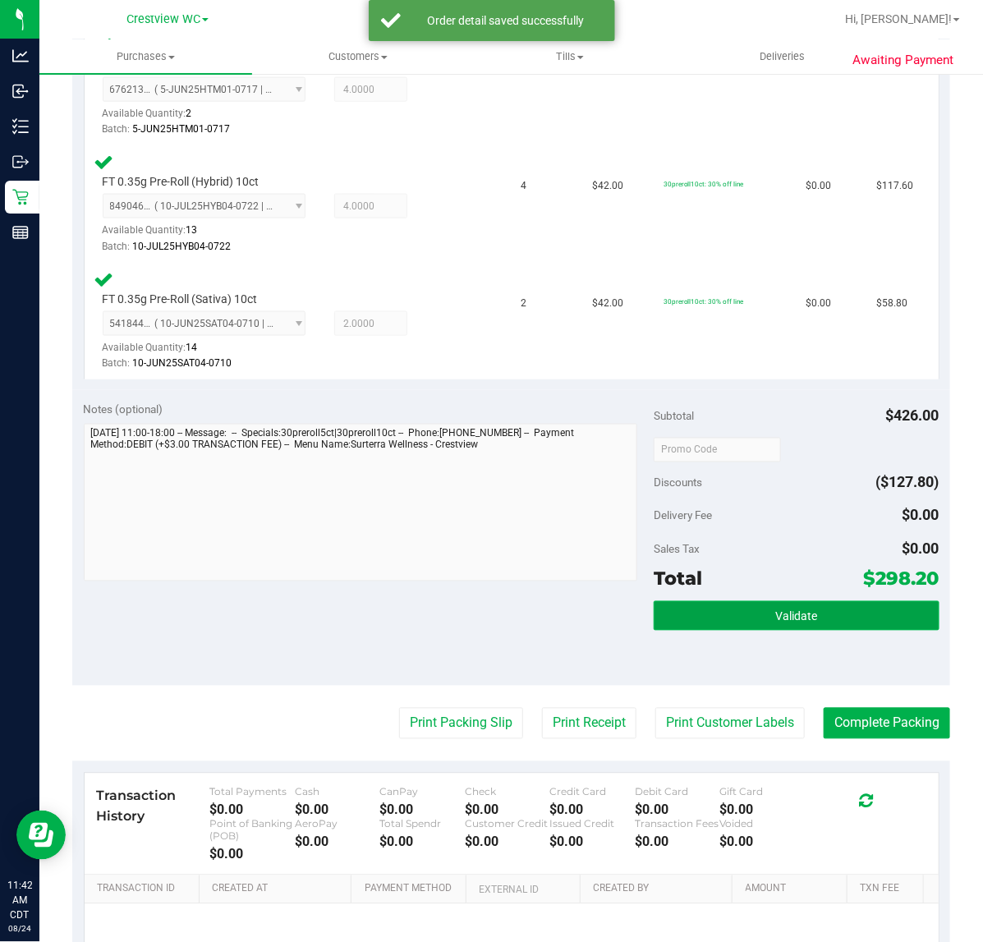
click at [704, 601] on button "Validate" at bounding box center [796, 616] width 285 height 30
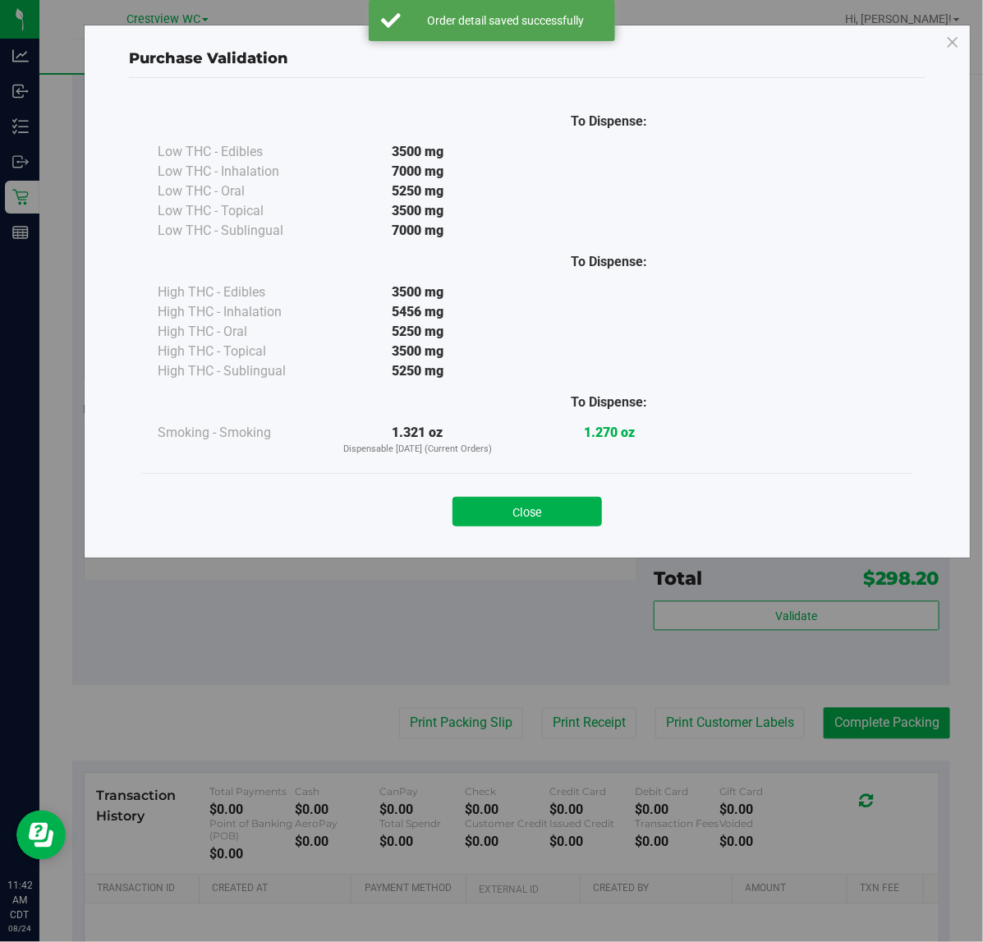
drag, startPoint x: 517, startPoint y: 474, endPoint x: 517, endPoint y: 487, distance: 13.1
click at [517, 476] on div "Close" at bounding box center [527, 506] width 772 height 67
click at [518, 499] on button "Close" at bounding box center [526, 512] width 149 height 30
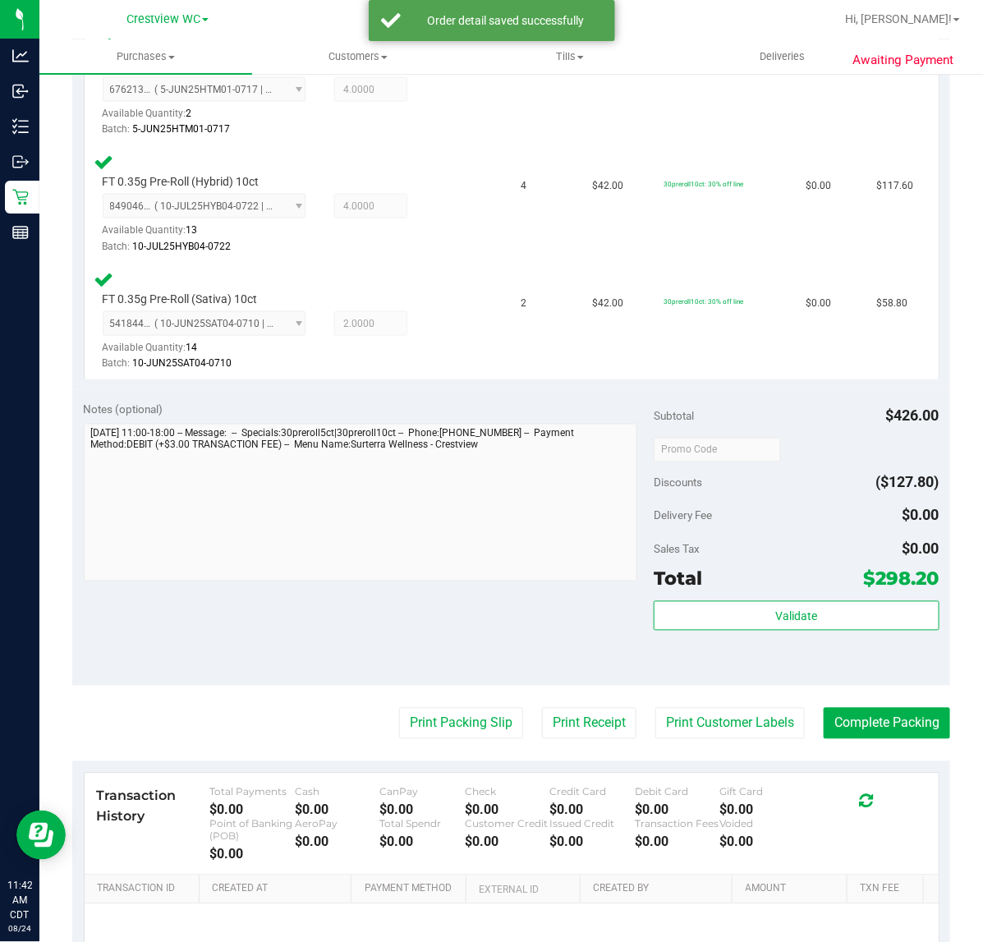
click at [438, 696] on purchase-details "Back Edit Purchase Cancel Purchase View Profile # 11839056 BioTrack ID: - Submi…" at bounding box center [511, 277] width 878 height 1608
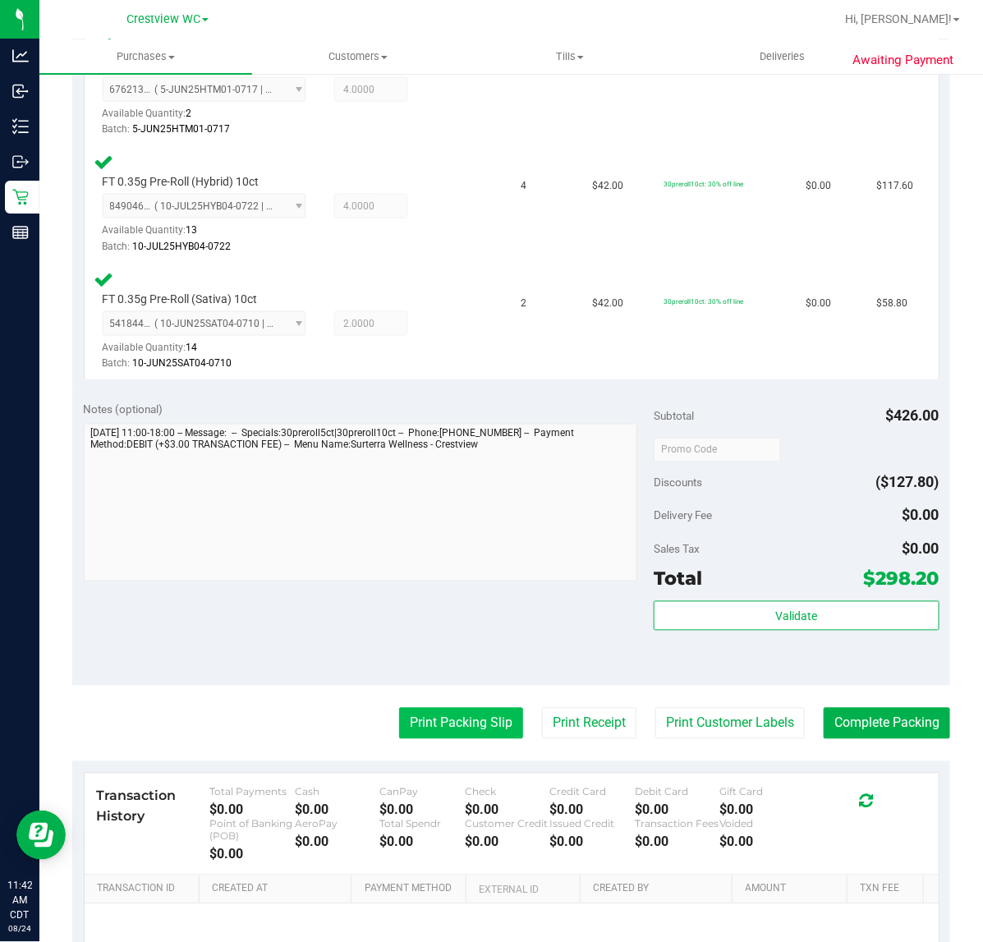
click at [440, 708] on button "Print Packing Slip" at bounding box center [461, 723] width 124 height 31
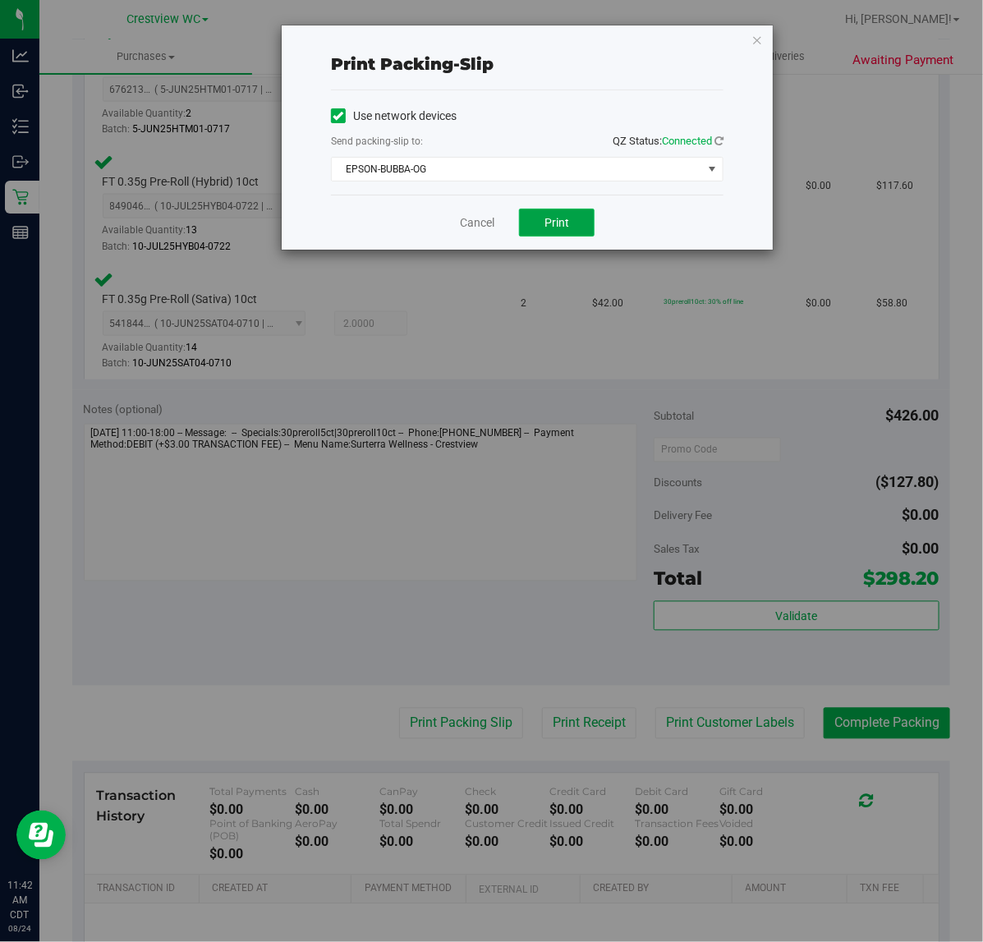
click at [594, 215] on button "Print" at bounding box center [557, 223] width 76 height 28
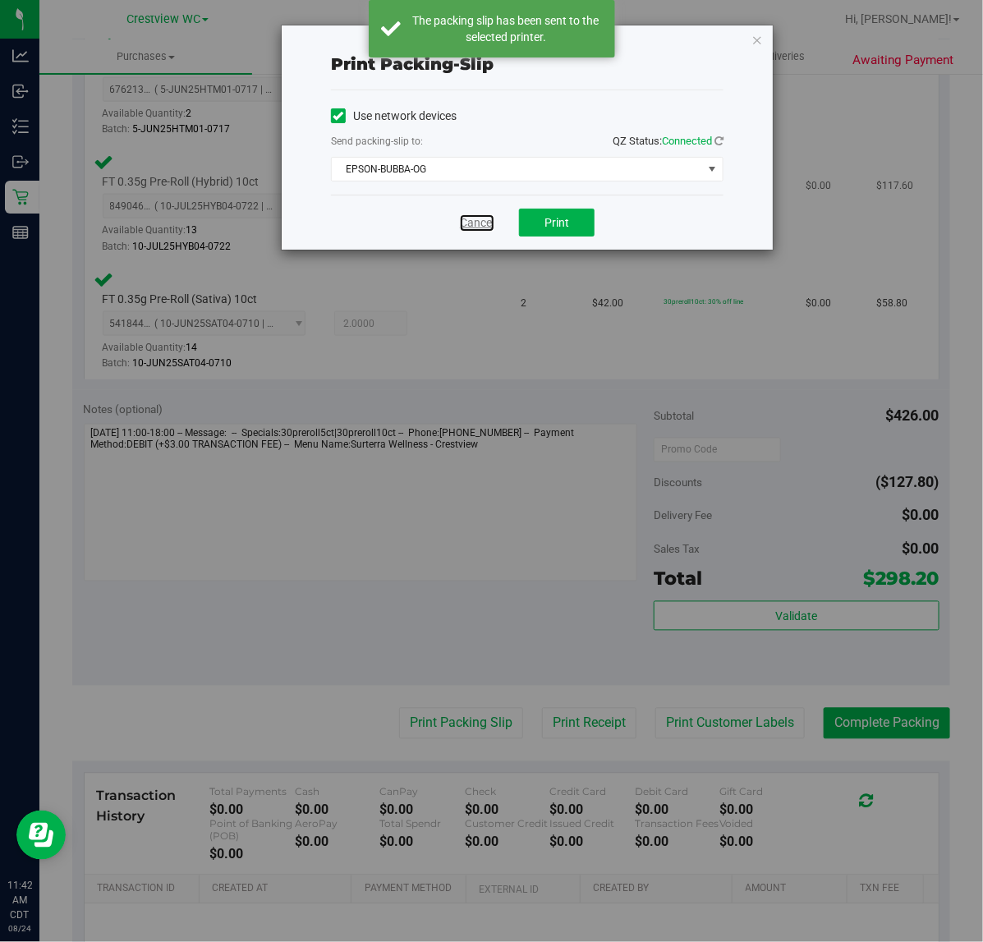
click at [468, 226] on link "Cancel" at bounding box center [477, 222] width 34 height 17
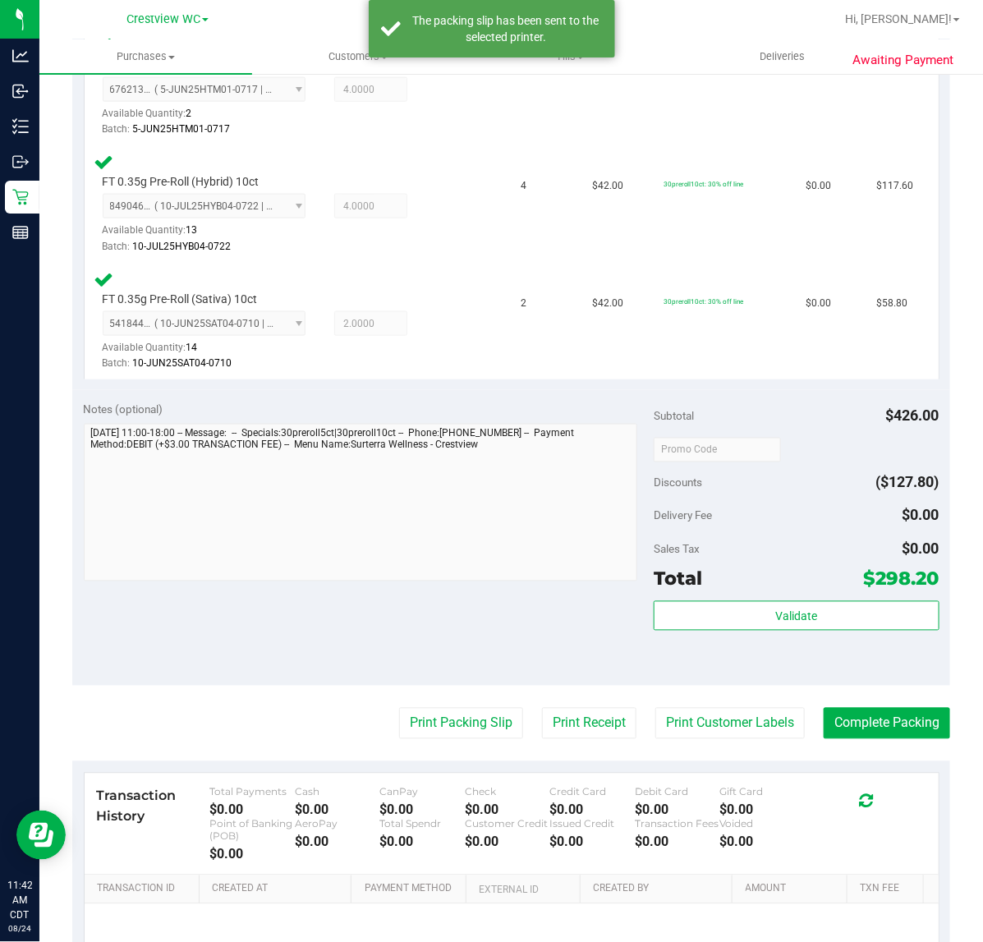
click at [924, 746] on purchase-details "Back Edit Purchase Cancel Purchase View Profile # 11839056 BioTrack ID: - Submi…" at bounding box center [511, 277] width 878 height 1608
click at [904, 732] on button "Complete Packing" at bounding box center [887, 723] width 126 height 31
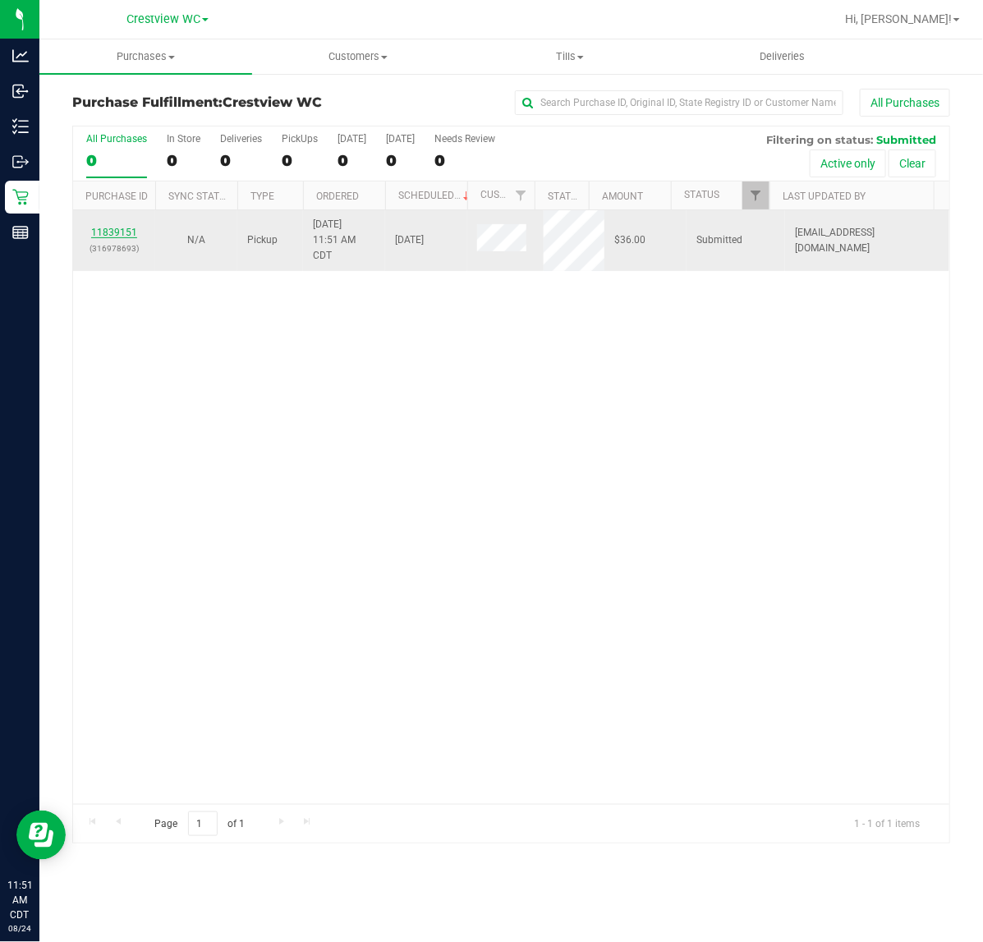
click at [120, 238] on link "11839151" at bounding box center [114, 232] width 46 height 11
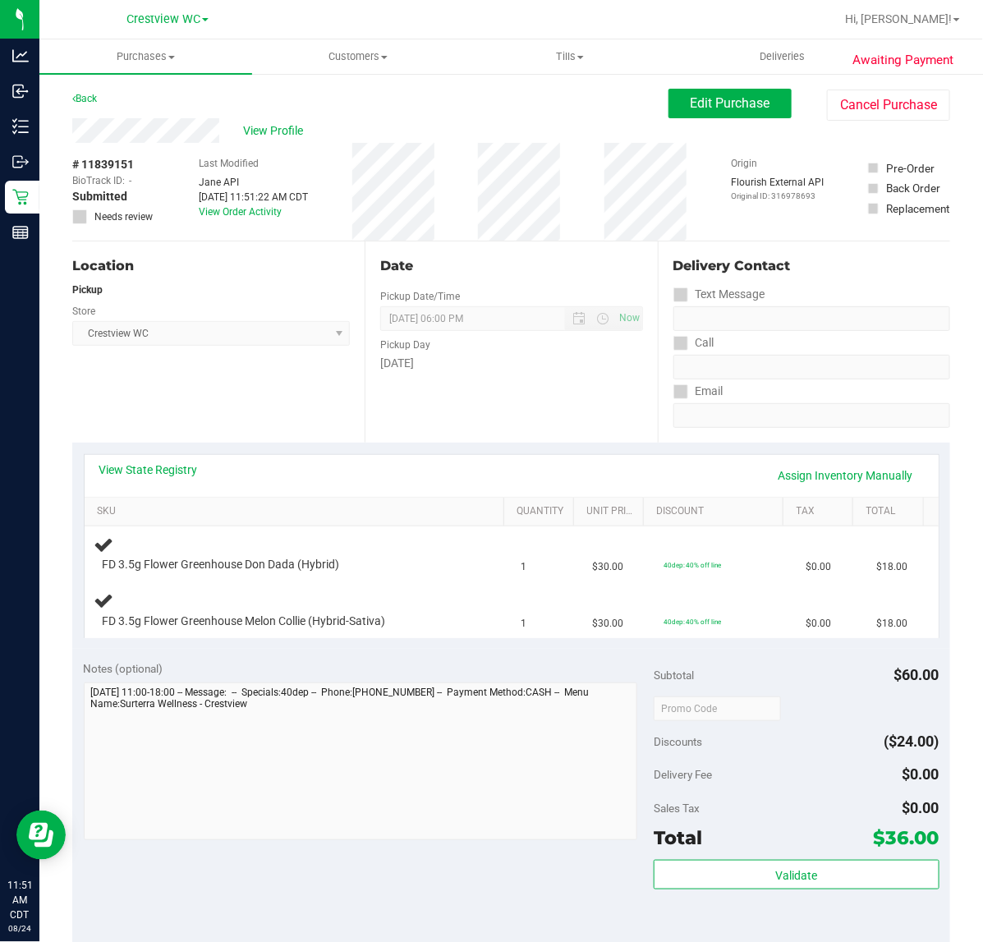
click at [158, 462] on link "View State Registry" at bounding box center [148, 470] width 99 height 16
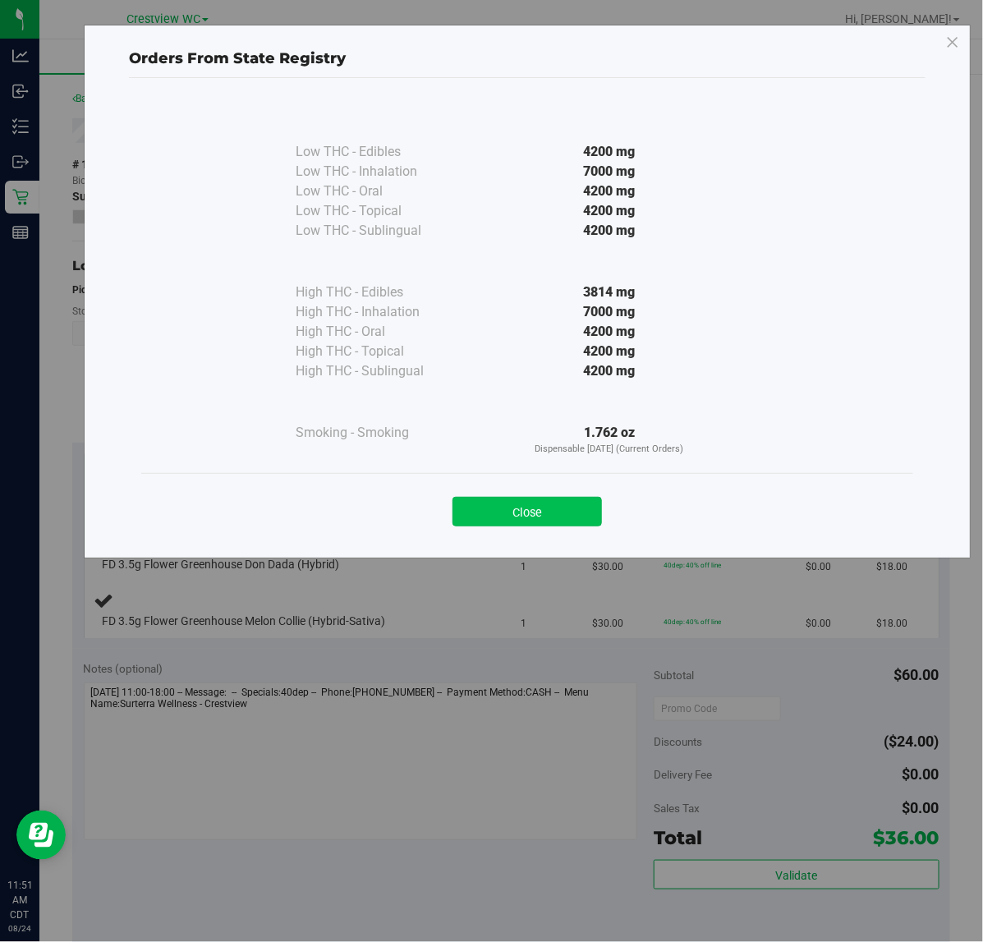
click at [535, 523] on button "Close" at bounding box center [526, 512] width 149 height 30
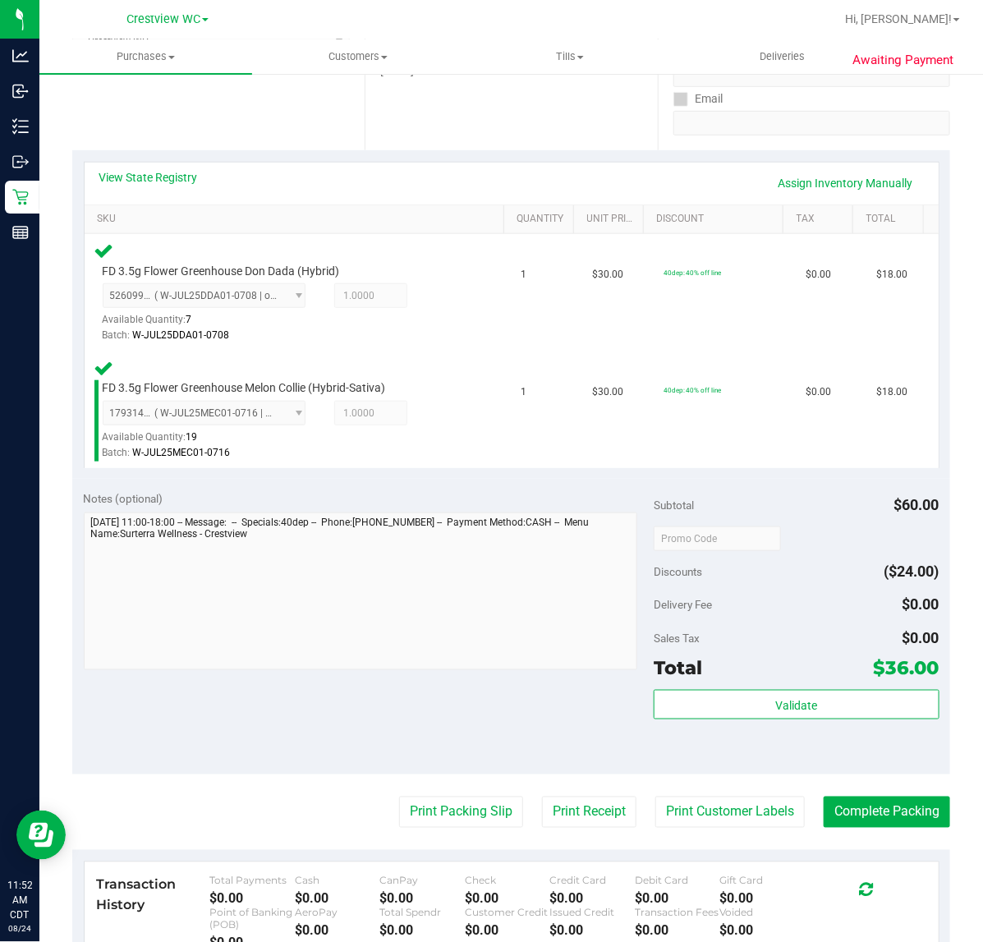
scroll to position [513, 0]
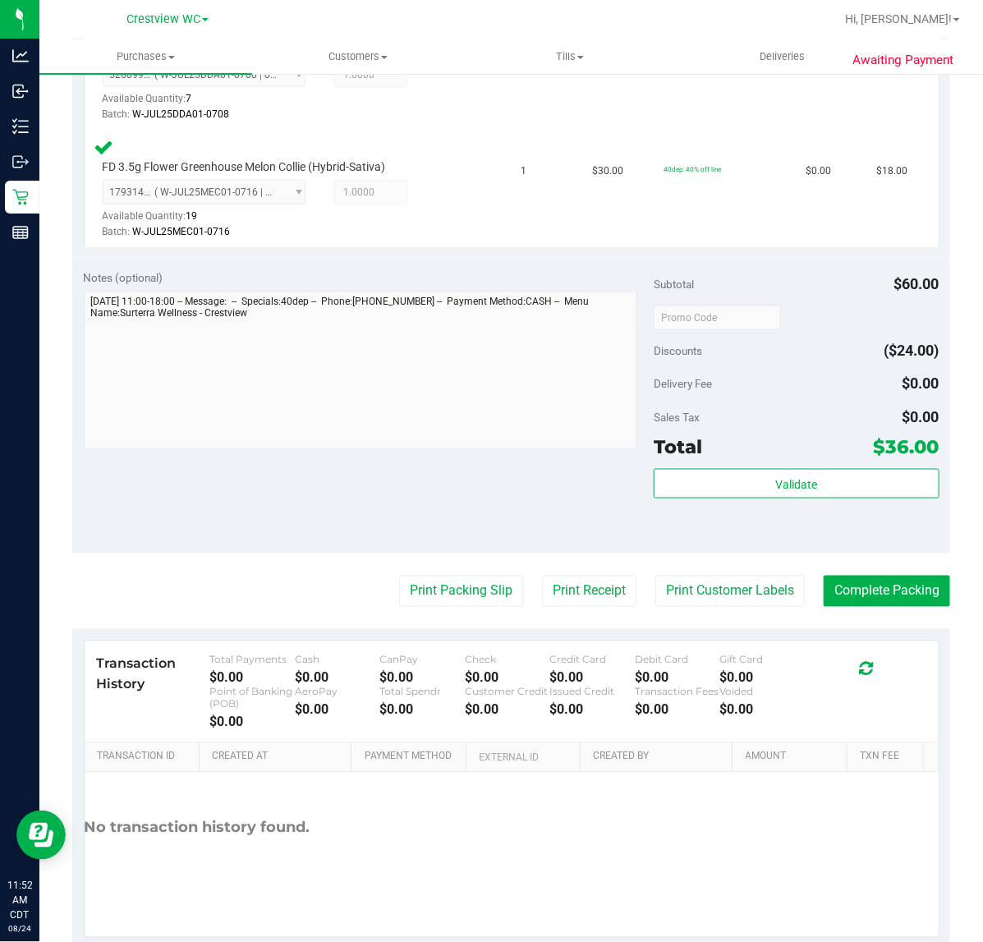
click at [776, 502] on div "Validate" at bounding box center [796, 506] width 285 height 74
click at [778, 494] on button "Validate" at bounding box center [796, 484] width 285 height 30
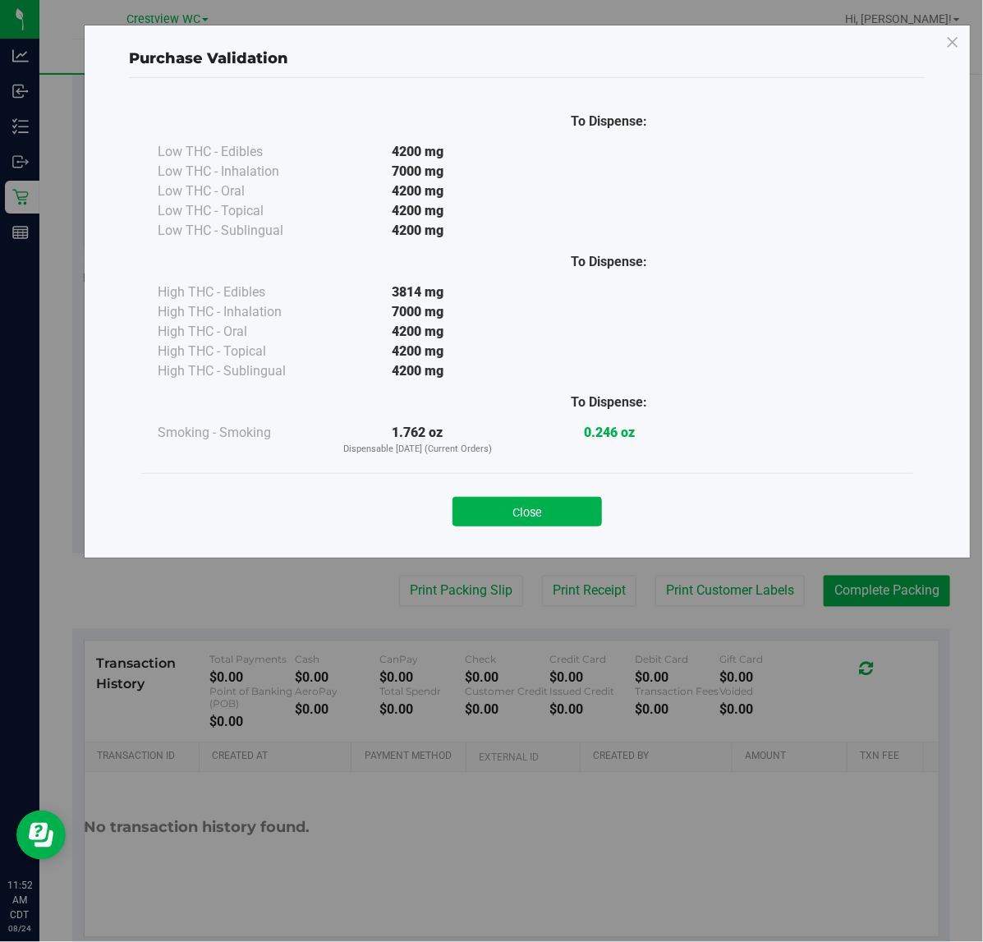
click at [526, 487] on div "Close" at bounding box center [527, 506] width 747 height 41
click at [526, 495] on div "Close" at bounding box center [527, 506] width 747 height 41
click at [530, 493] on div "Close" at bounding box center [527, 506] width 747 height 41
click at [530, 514] on button "Close" at bounding box center [526, 512] width 149 height 30
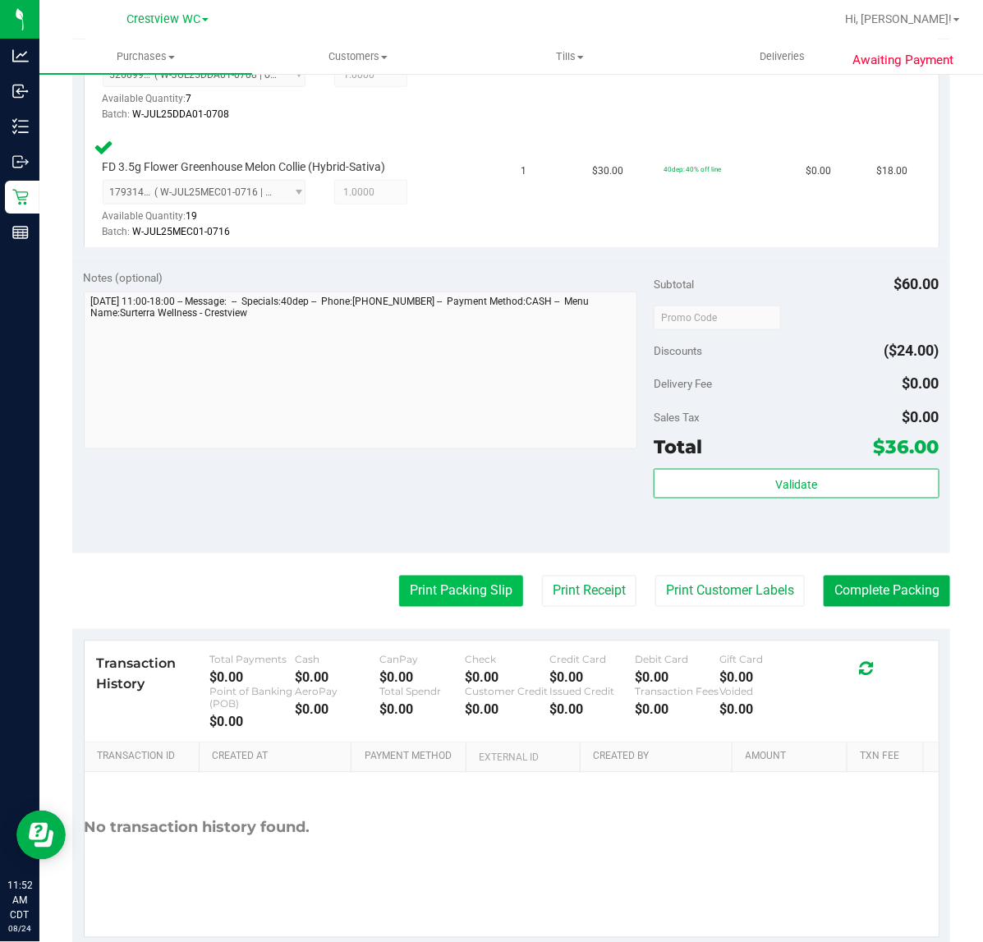
drag, startPoint x: 452, startPoint y: 629, endPoint x: 464, endPoint y: 590, distance: 41.3
click at [453, 622] on purchase-details "Back Edit Purchase Cancel Purchase View Profile # 11839151 BioTrack ID: - Submi…" at bounding box center [511, 261] width 878 height 1373
click at [464, 590] on button "Print Packing Slip" at bounding box center [461, 591] width 124 height 31
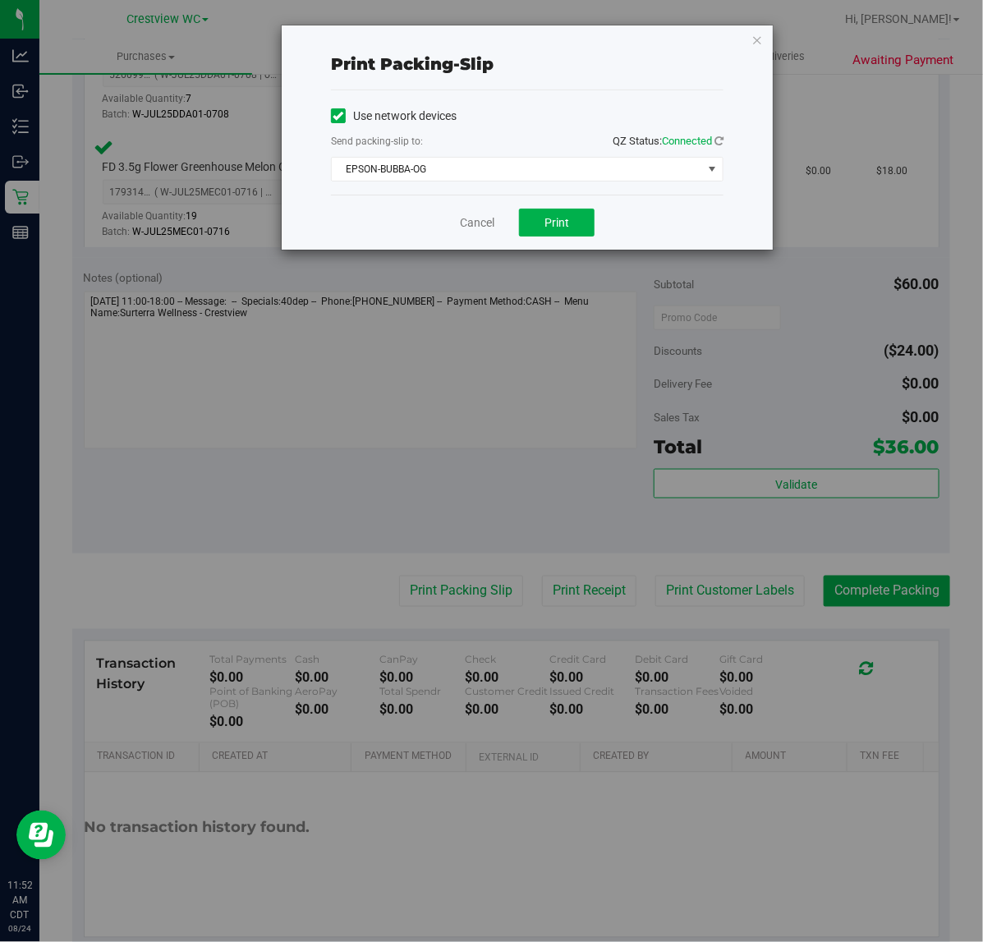
click at [195, 279] on div "Print packing-slip Use network devices Send packing-slip to: QZ Status: Connect…" at bounding box center [497, 471] width 995 height 942
click at [572, 215] on button "Print" at bounding box center [557, 223] width 76 height 28
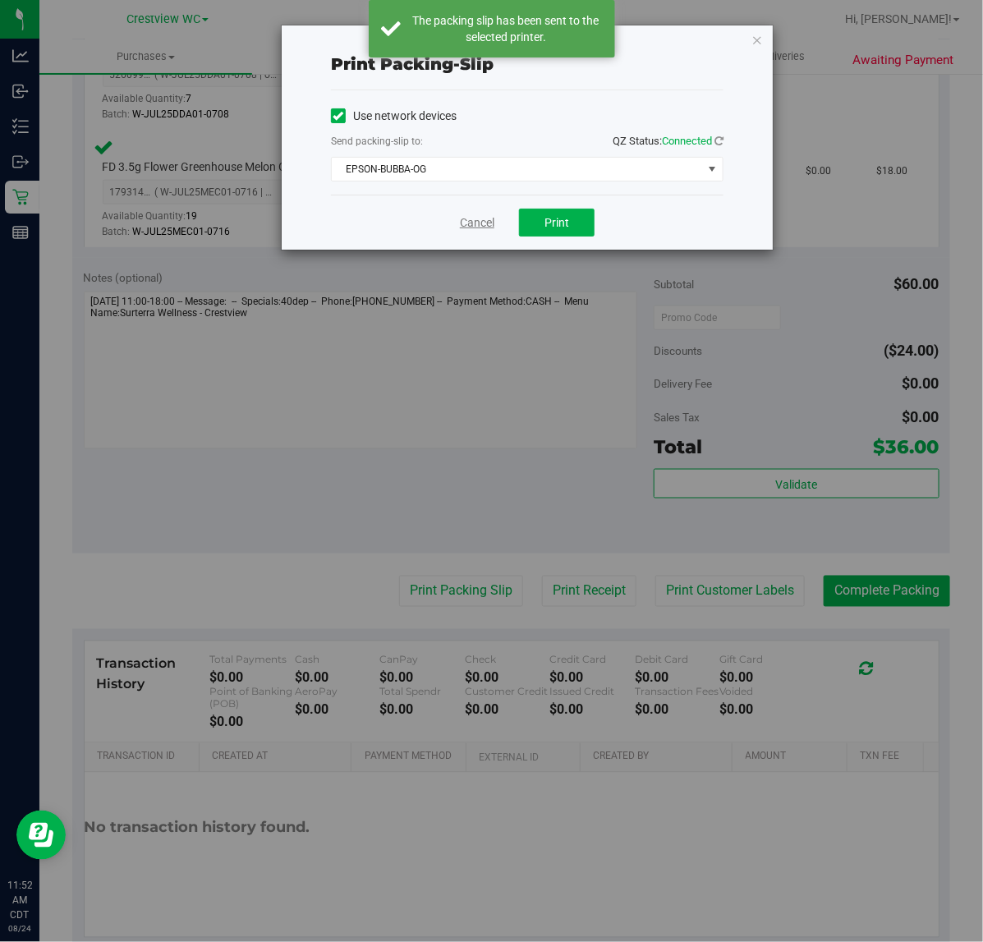
click at [482, 227] on link "Cancel" at bounding box center [477, 222] width 34 height 17
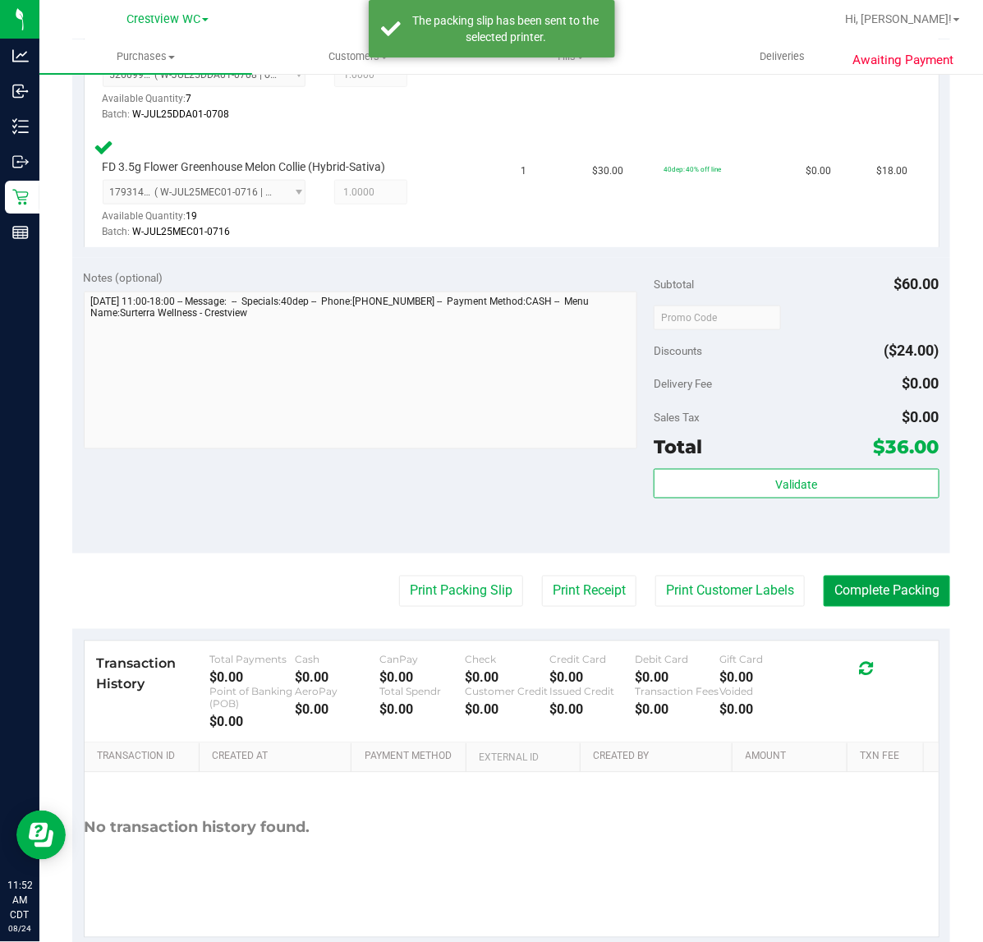
drag, startPoint x: 887, startPoint y: 587, endPoint x: 905, endPoint y: 580, distance: 19.5
click at [897, 584] on button "Complete Packing" at bounding box center [887, 591] width 126 height 31
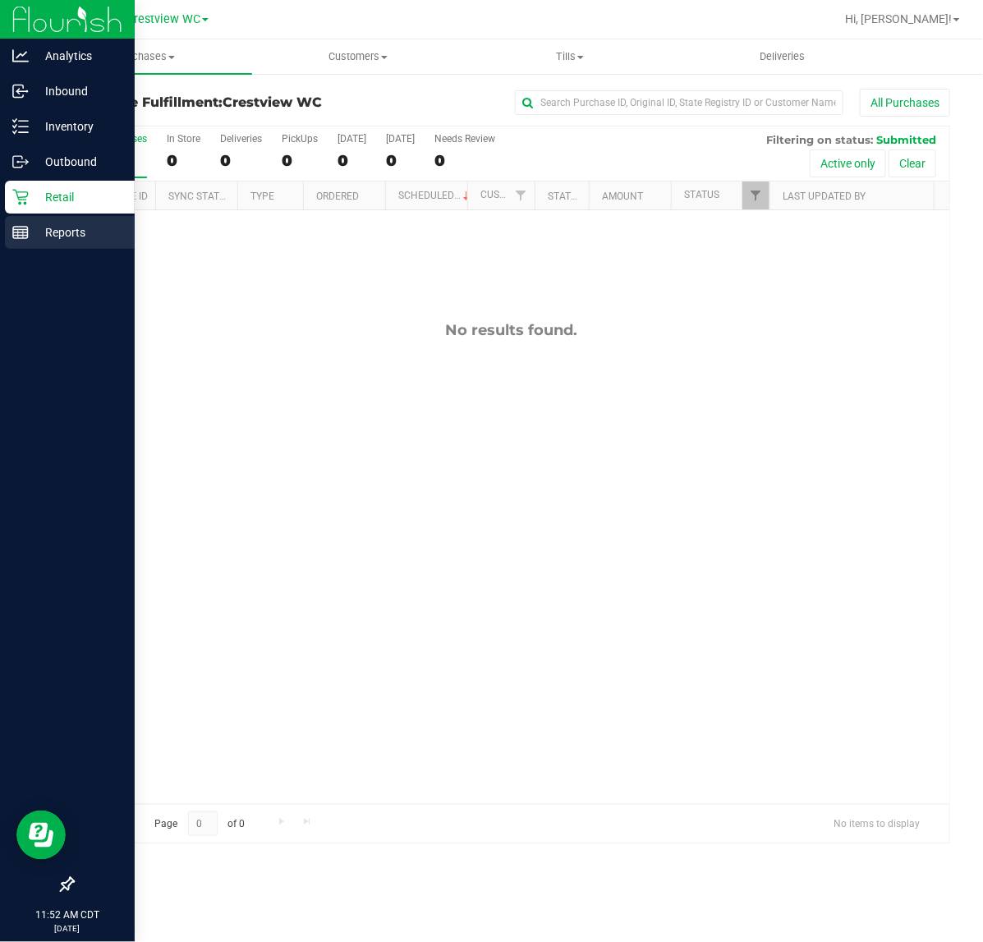
click at [14, 234] on icon at bounding box center [20, 232] width 16 height 16
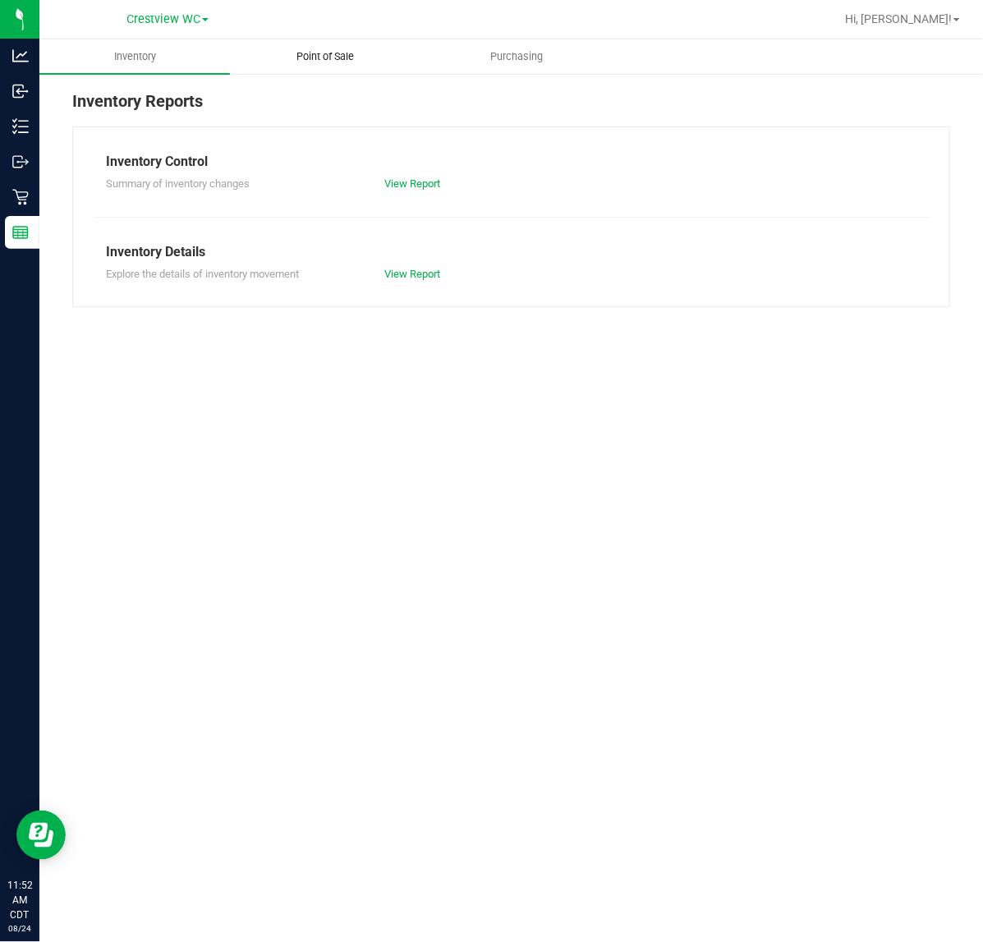
click at [337, 52] on span "Point of Sale" at bounding box center [326, 56] width 102 height 15
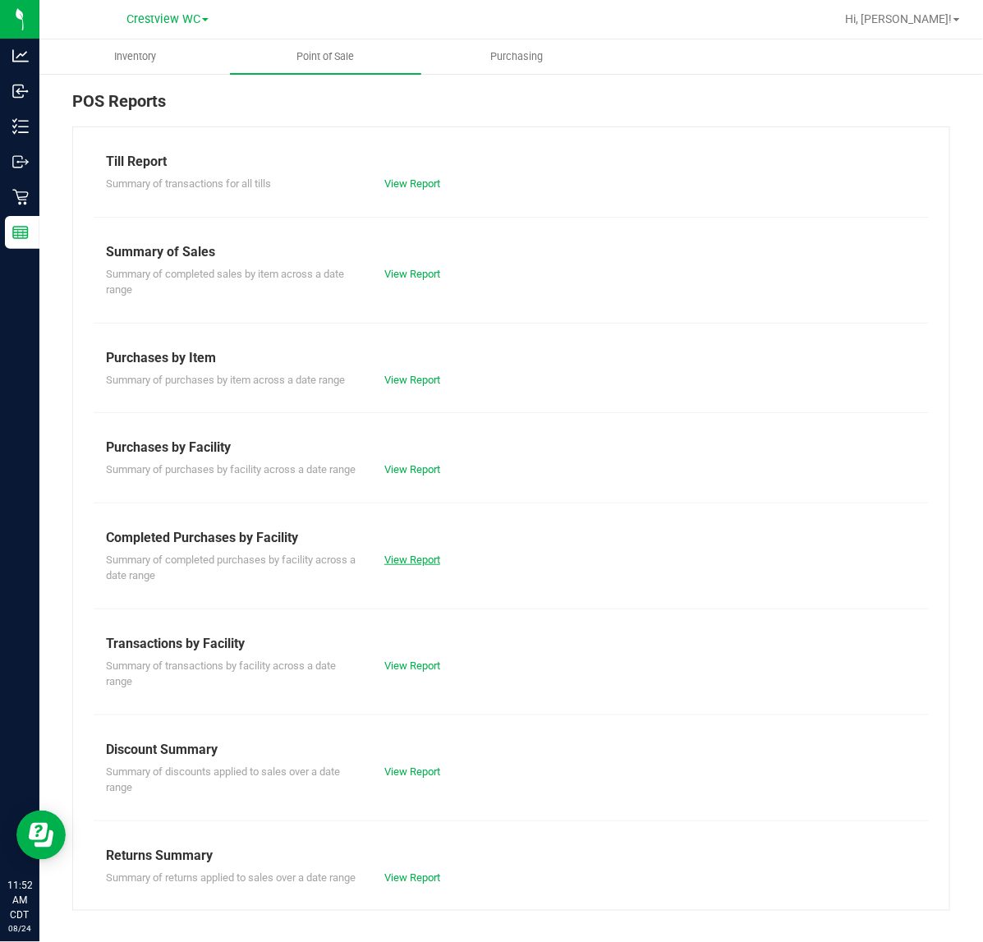
click at [386, 566] on link "View Report" at bounding box center [412, 560] width 56 height 12
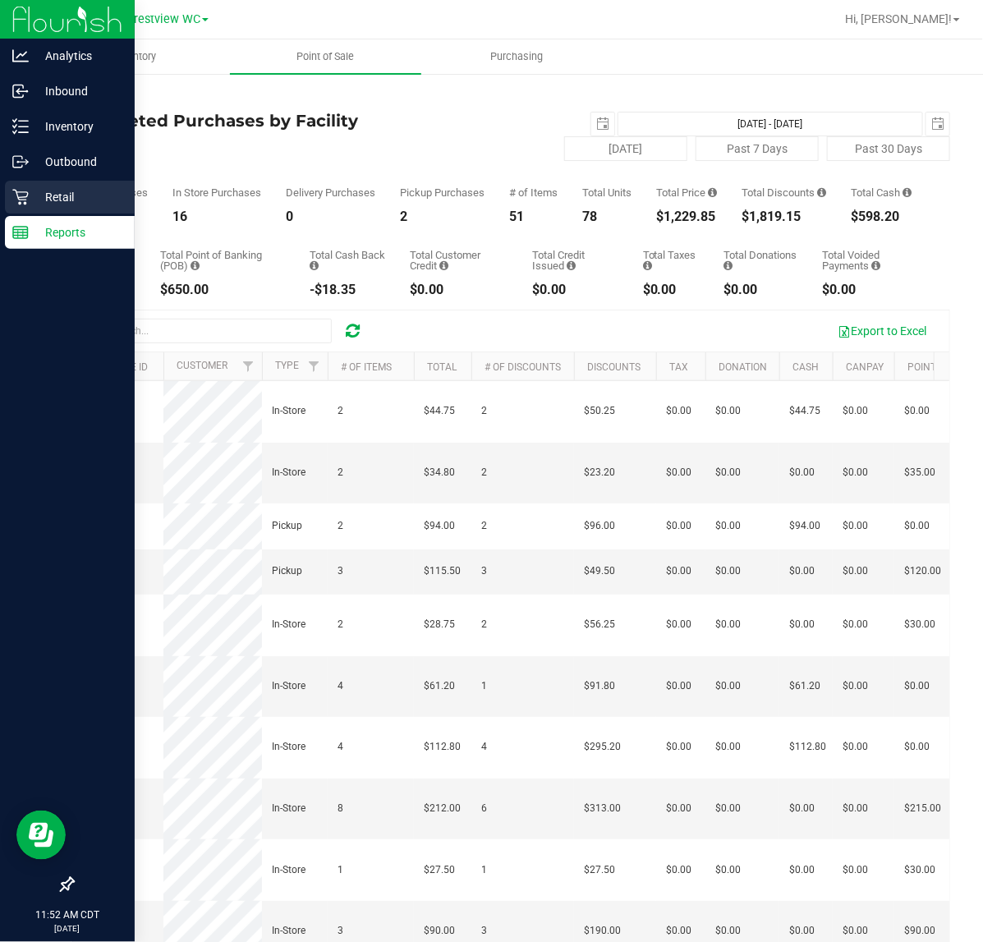
click at [22, 194] on icon at bounding box center [20, 197] width 16 height 16
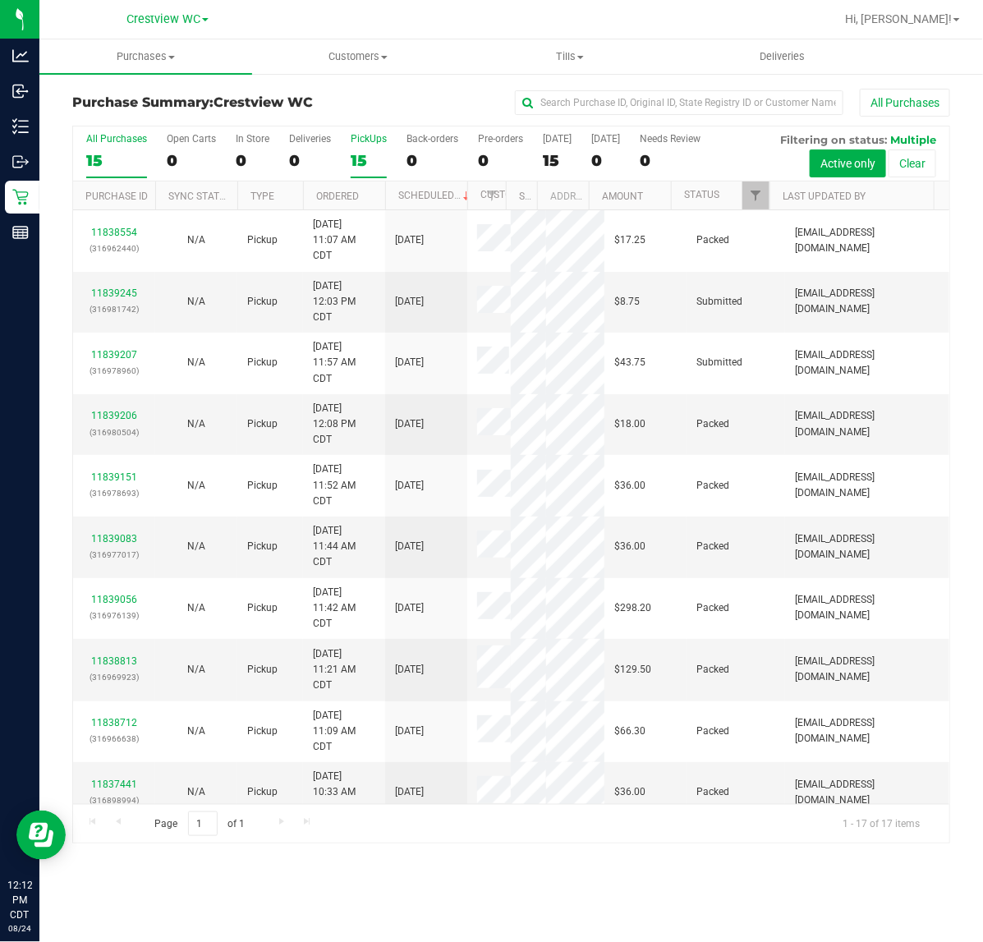
click at [364, 140] on div "PickUps" at bounding box center [369, 138] width 36 height 11
click at [0, 0] on input "PickUps 15" at bounding box center [0, 0] width 0 height 0
click at [751, 201] on span "Filter" at bounding box center [755, 195] width 13 height 13
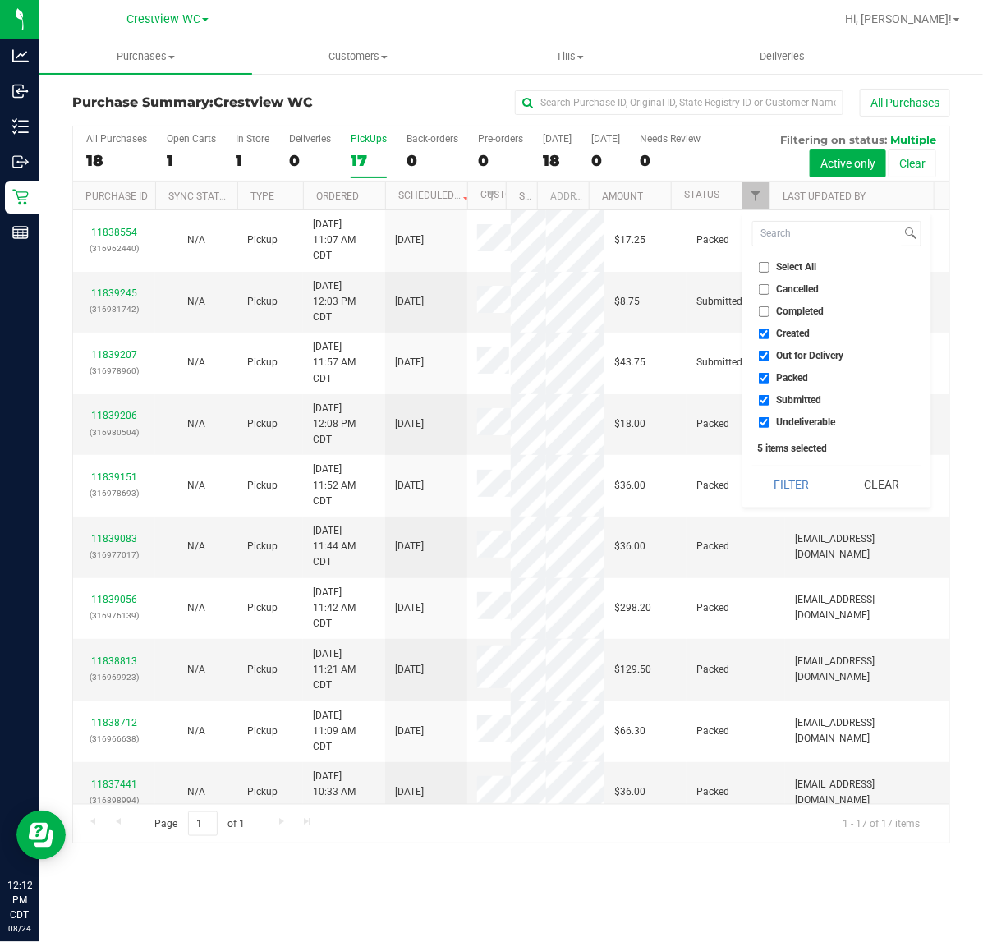
click at [770, 268] on label "Select All" at bounding box center [788, 267] width 58 height 11
click at [769, 268] on input "Select All" at bounding box center [764, 267] width 11 height 11
checkbox input "true"
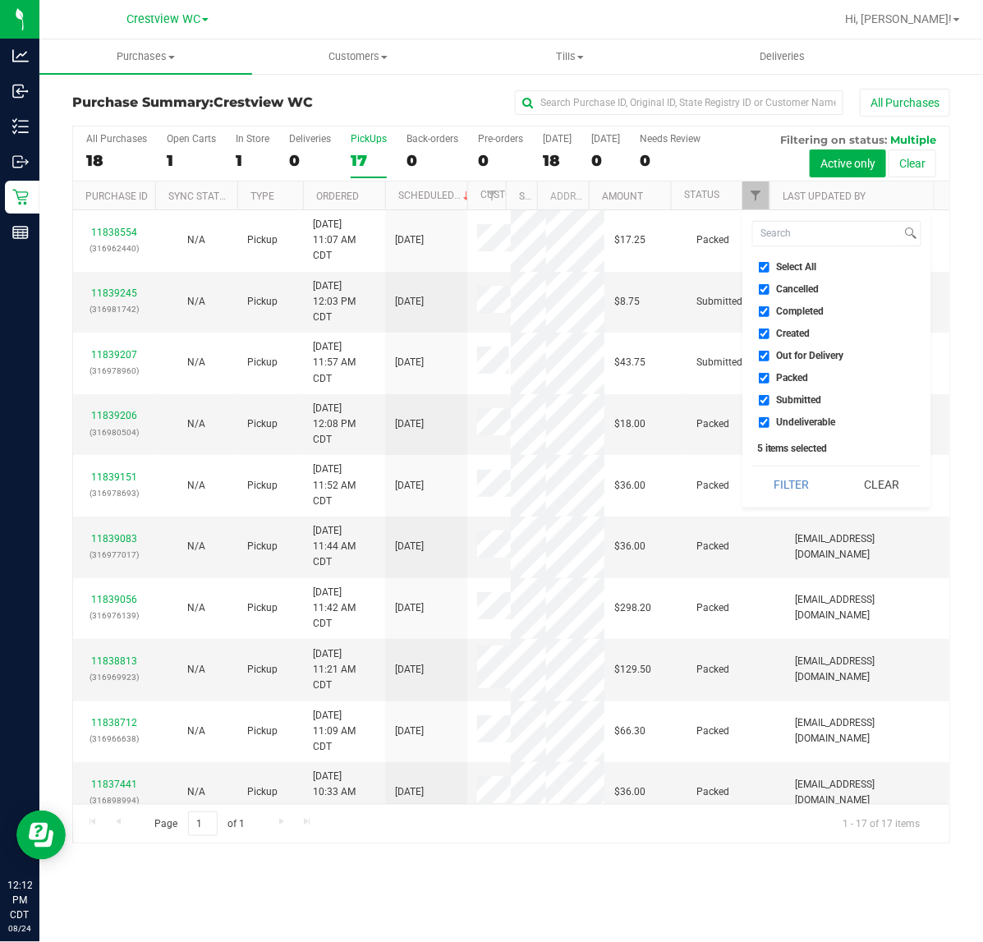
click at [770, 268] on label "Select All" at bounding box center [788, 267] width 58 height 11
click at [769, 268] on input "Select All" at bounding box center [764, 267] width 11 height 11
checkbox input "false"
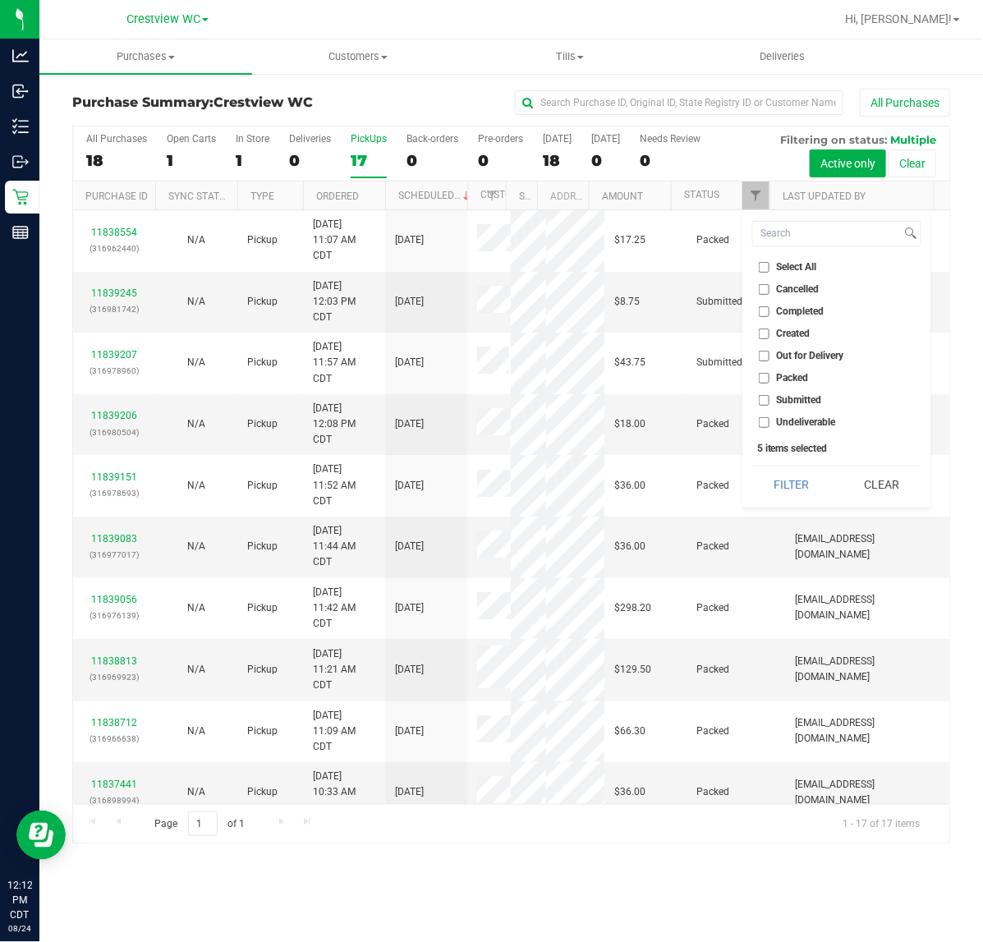
checkbox input "false"
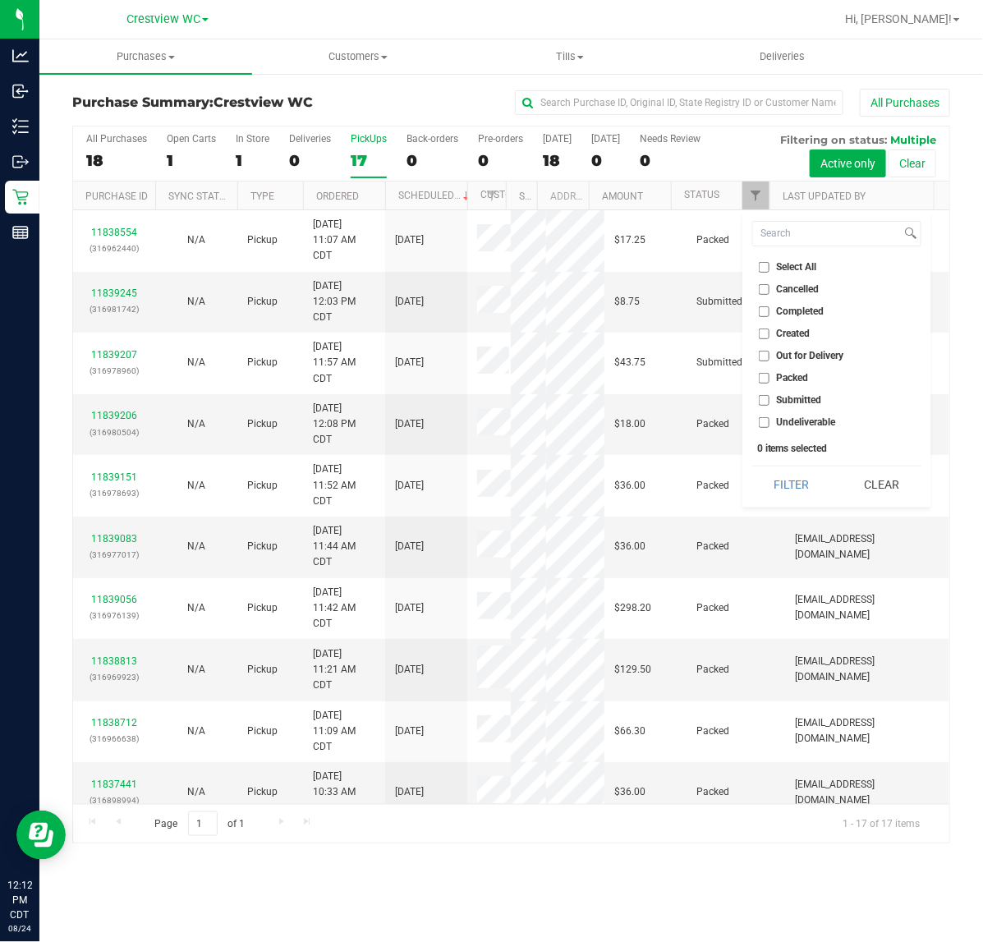
click at [805, 396] on span "Submitted" at bounding box center [799, 400] width 45 height 10
click at [769, 396] on input "Submitted" at bounding box center [764, 400] width 11 height 11
checkbox input "true"
click at [813, 498] on button "Filter" at bounding box center [791, 484] width 79 height 36
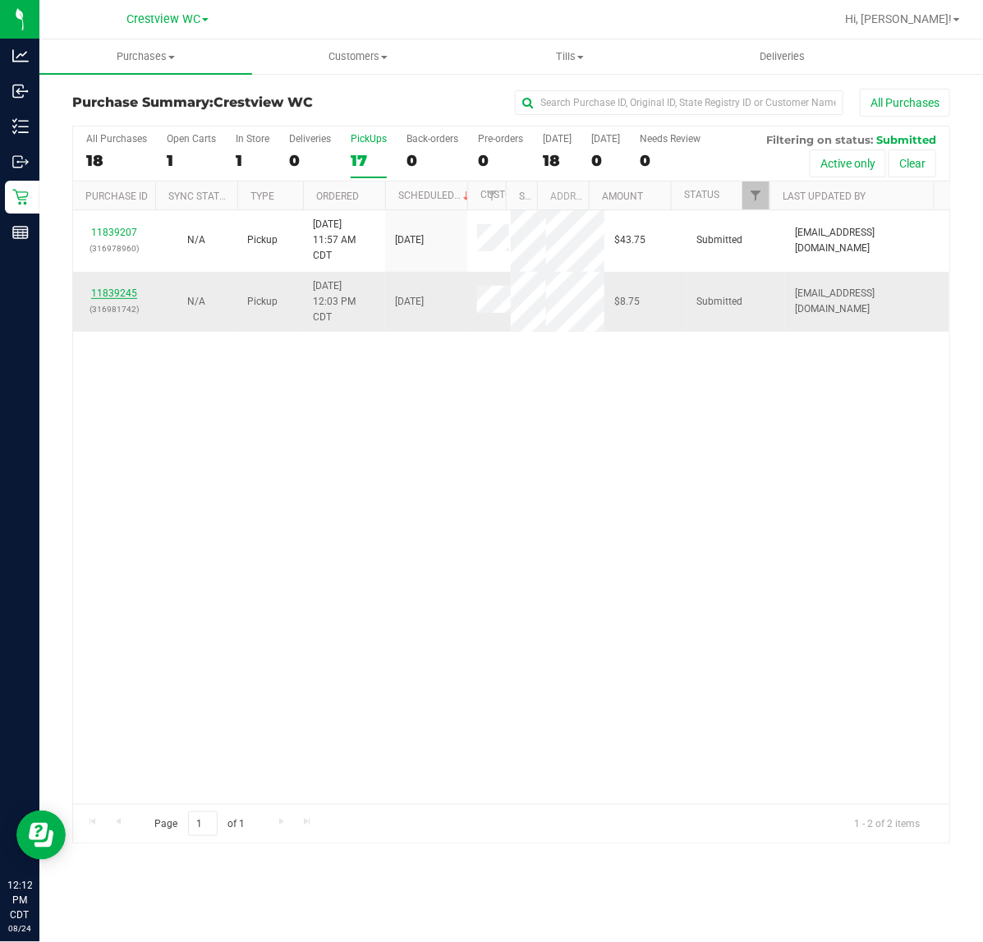
click at [101, 296] on link "11839245" at bounding box center [114, 292] width 46 height 11
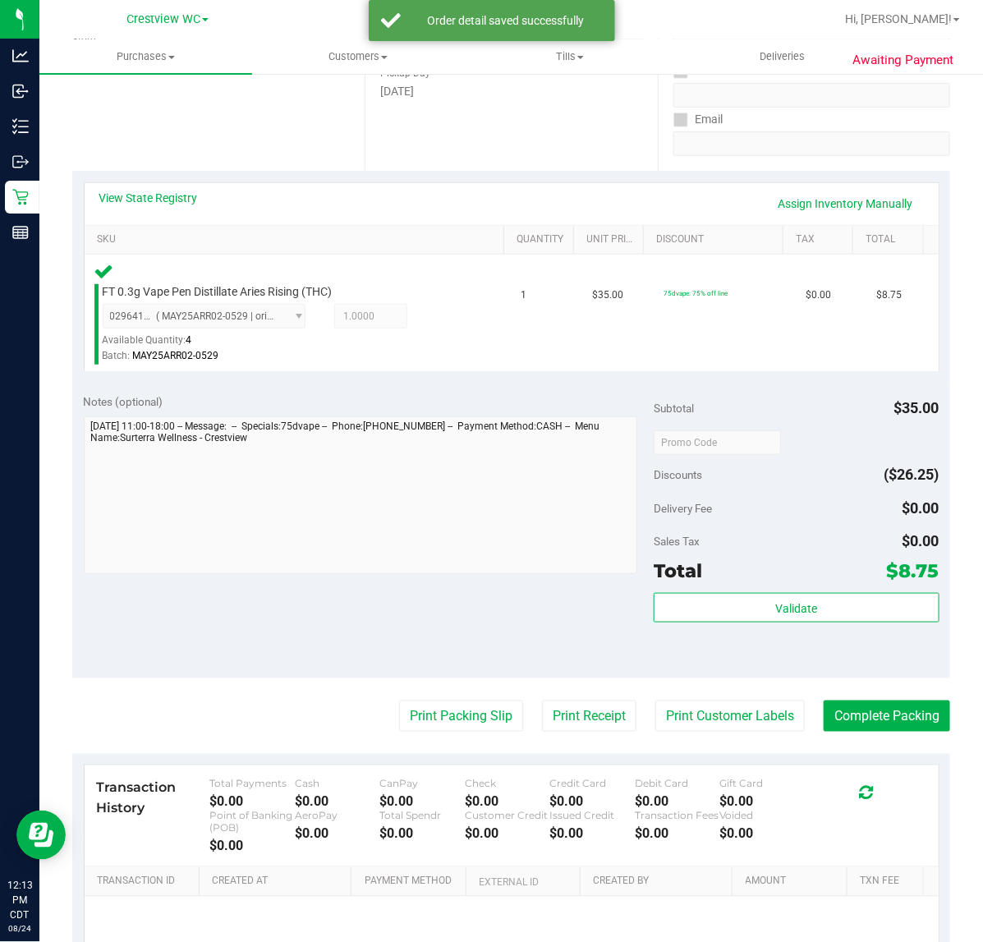
scroll to position [432, 0]
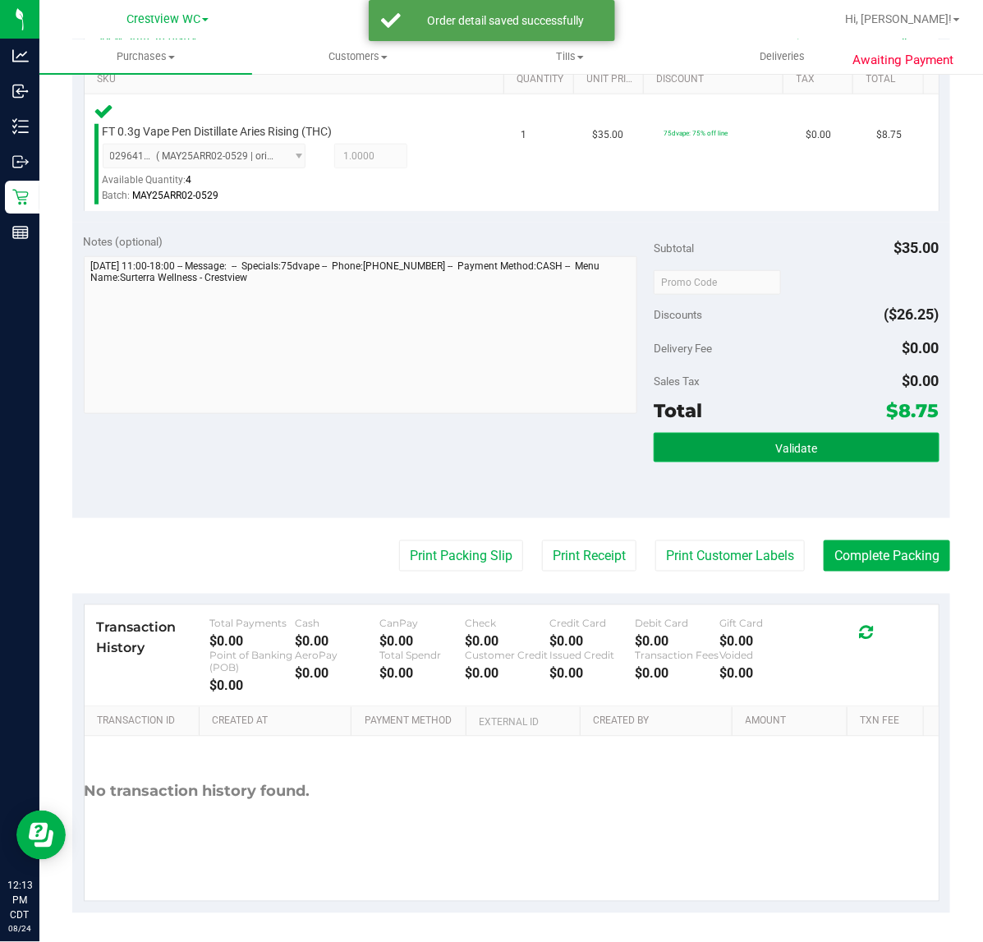
click at [747, 446] on button "Validate" at bounding box center [796, 448] width 285 height 30
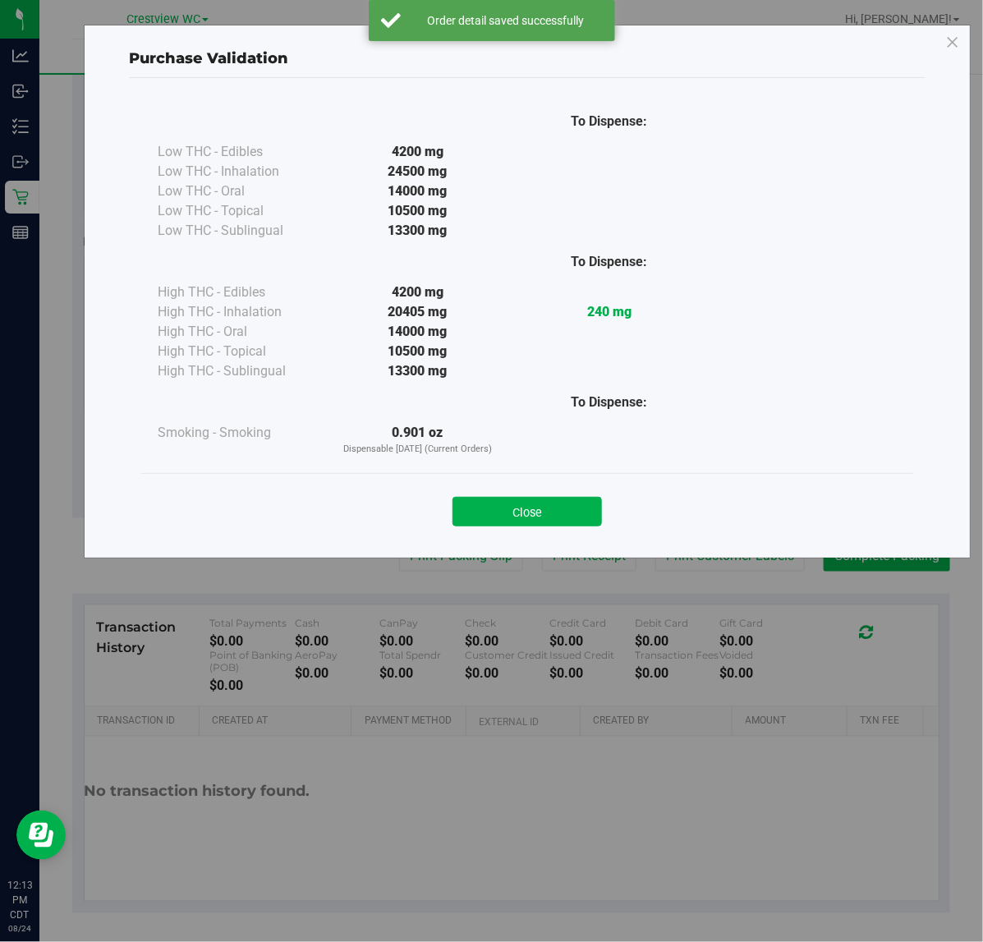
drag, startPoint x: 507, startPoint y: 518, endPoint x: 493, endPoint y: 517, distance: 14.0
click at [508, 518] on button "Close" at bounding box center [526, 512] width 149 height 30
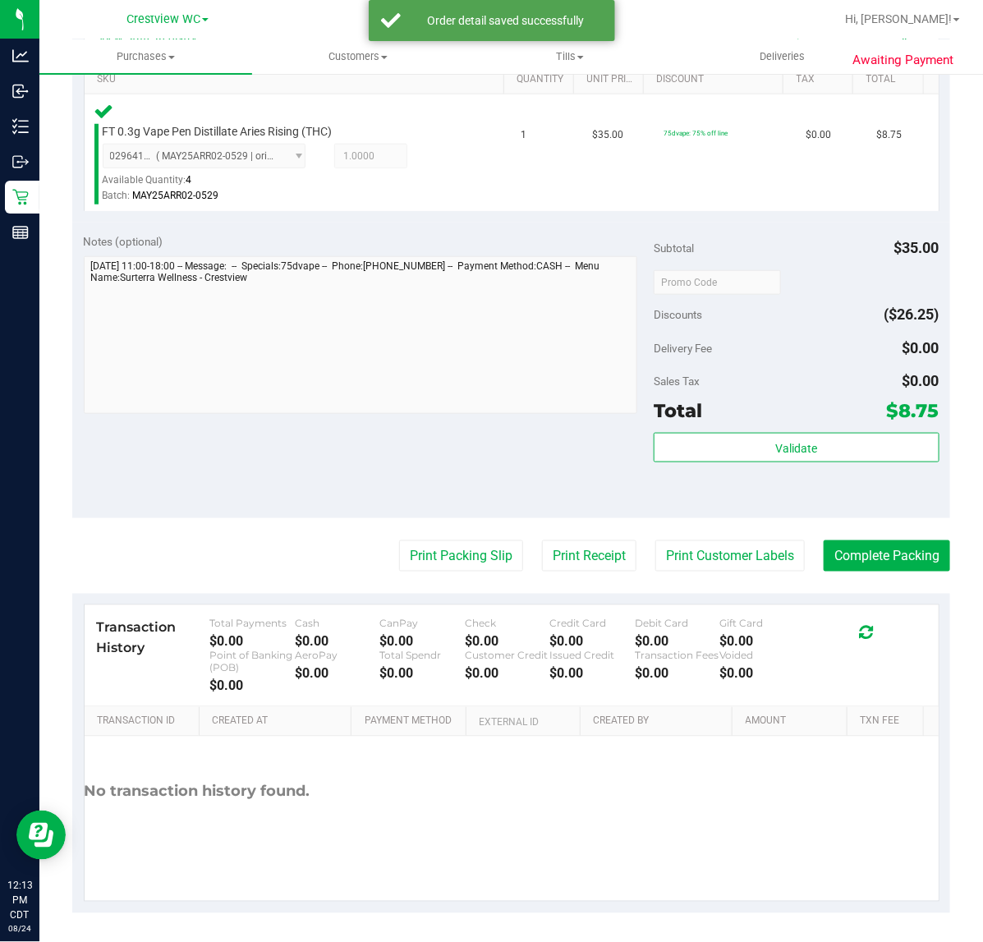
click at [449, 535] on purchase-details "Back Edit Purchase Cancel Purchase View Profile # 11839245 BioTrack ID: - Submi…" at bounding box center [511, 285] width 878 height 1256
click at [456, 542] on button "Print Packing Slip" at bounding box center [461, 555] width 124 height 31
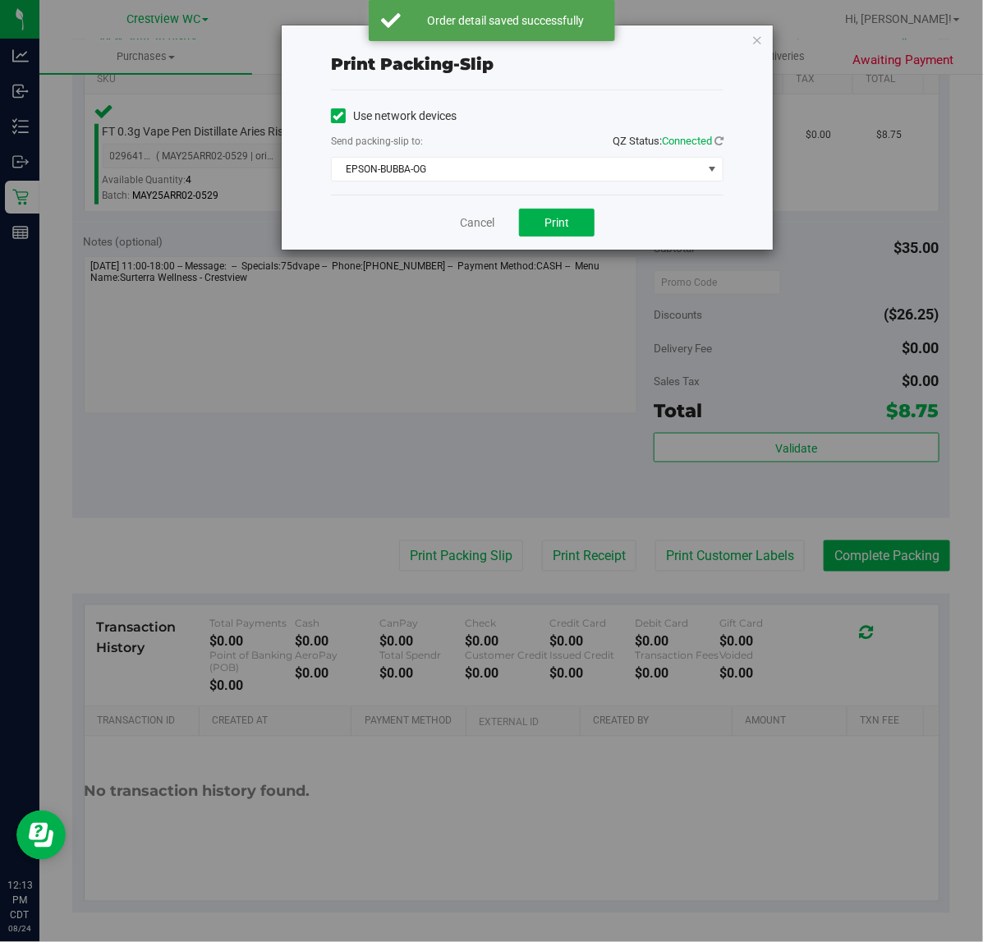
click at [576, 208] on div "Cancel Print" at bounding box center [527, 222] width 393 height 55
click at [576, 223] on button "Print" at bounding box center [557, 223] width 76 height 28
click at [465, 224] on link "Cancel" at bounding box center [477, 222] width 34 height 17
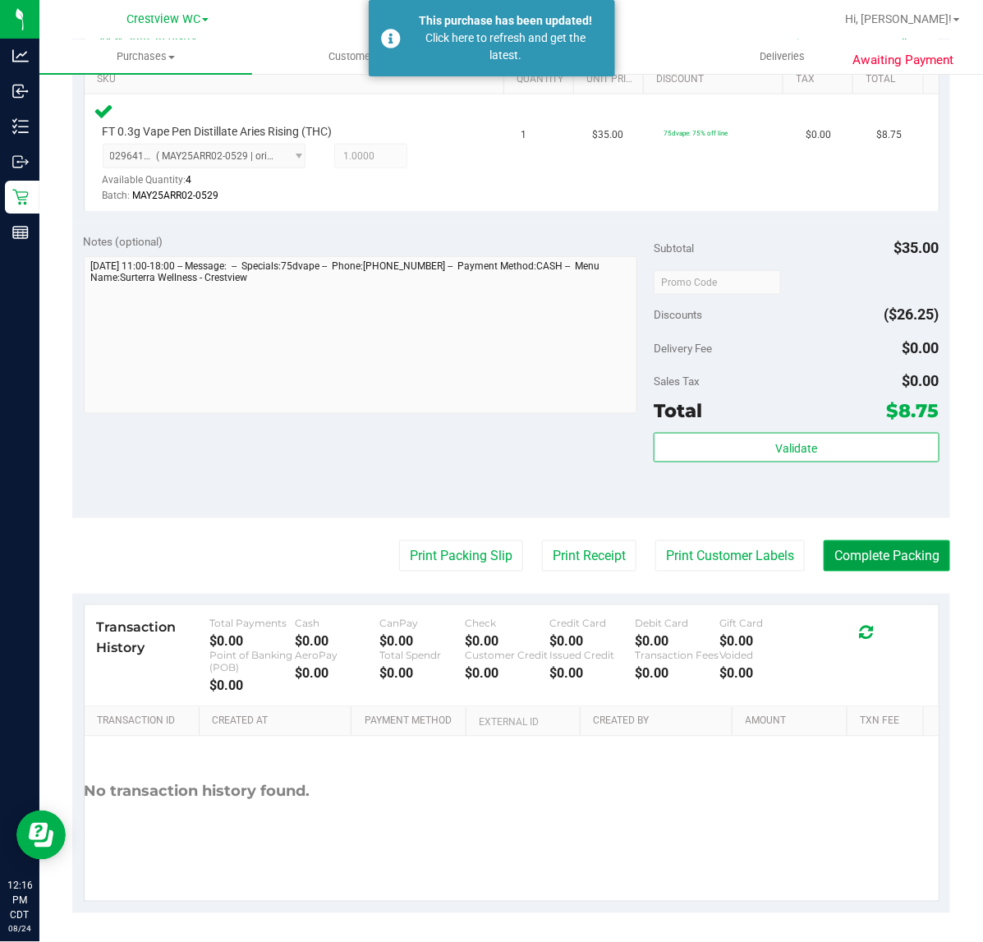
click at [893, 540] on button "Complete Packing" at bounding box center [887, 555] width 126 height 31
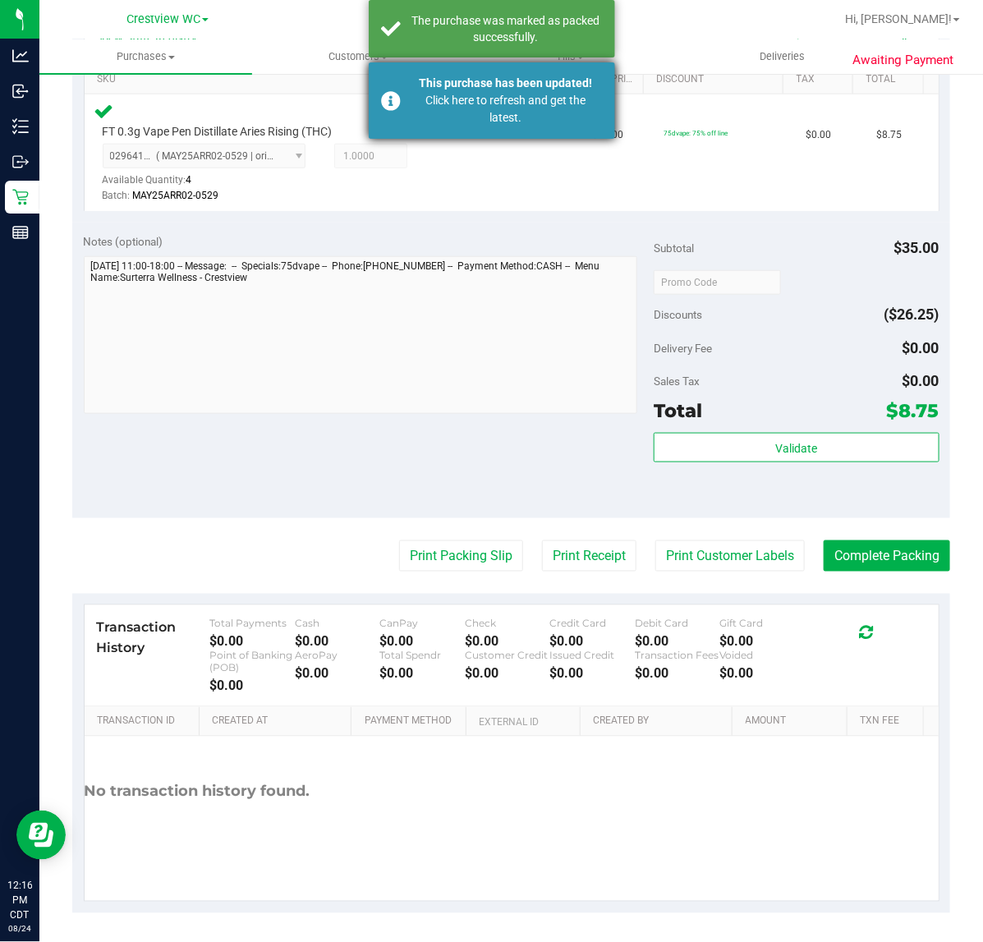
click at [456, 99] on div "Click here to refresh and get the latest." at bounding box center [506, 109] width 193 height 34
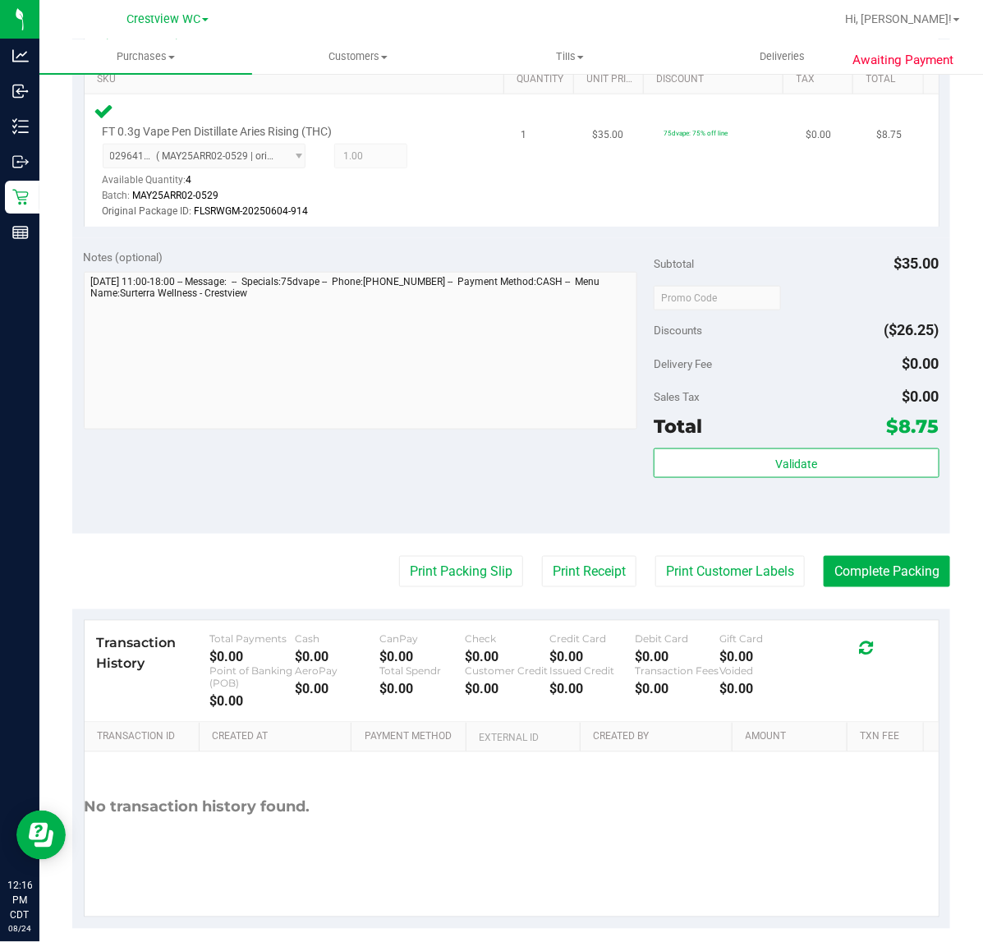
scroll to position [438, 0]
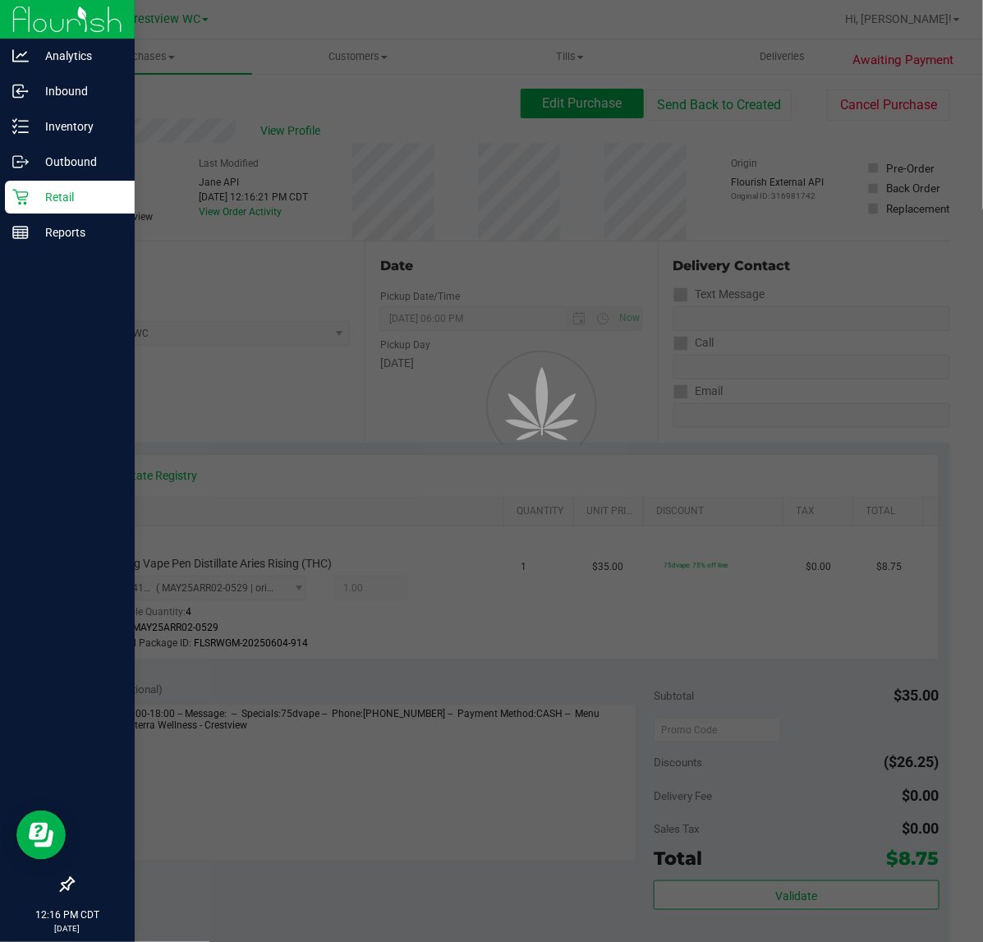
click at [38, 209] on div "Retail" at bounding box center [70, 197] width 130 height 33
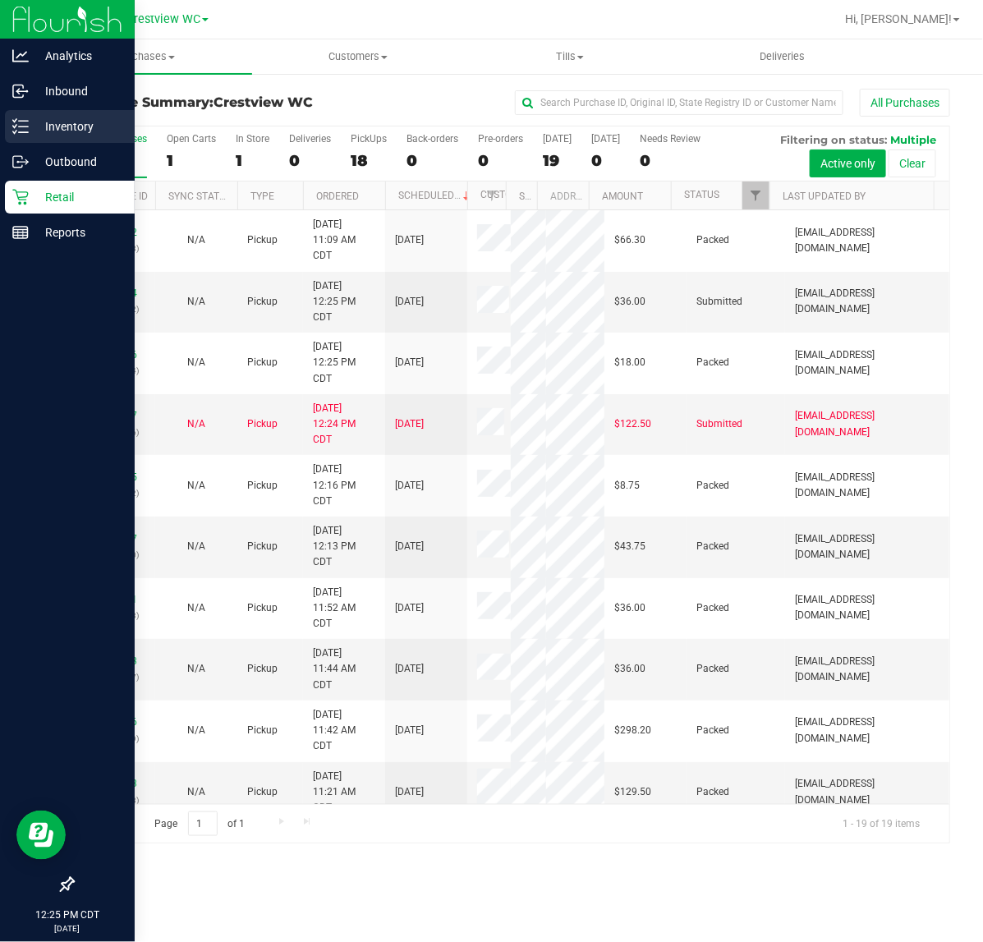
drag, startPoint x: 31, startPoint y: 122, endPoint x: 22, endPoint y: 126, distance: 9.9
click at [31, 122] on p "Inventory" at bounding box center [78, 127] width 99 height 20
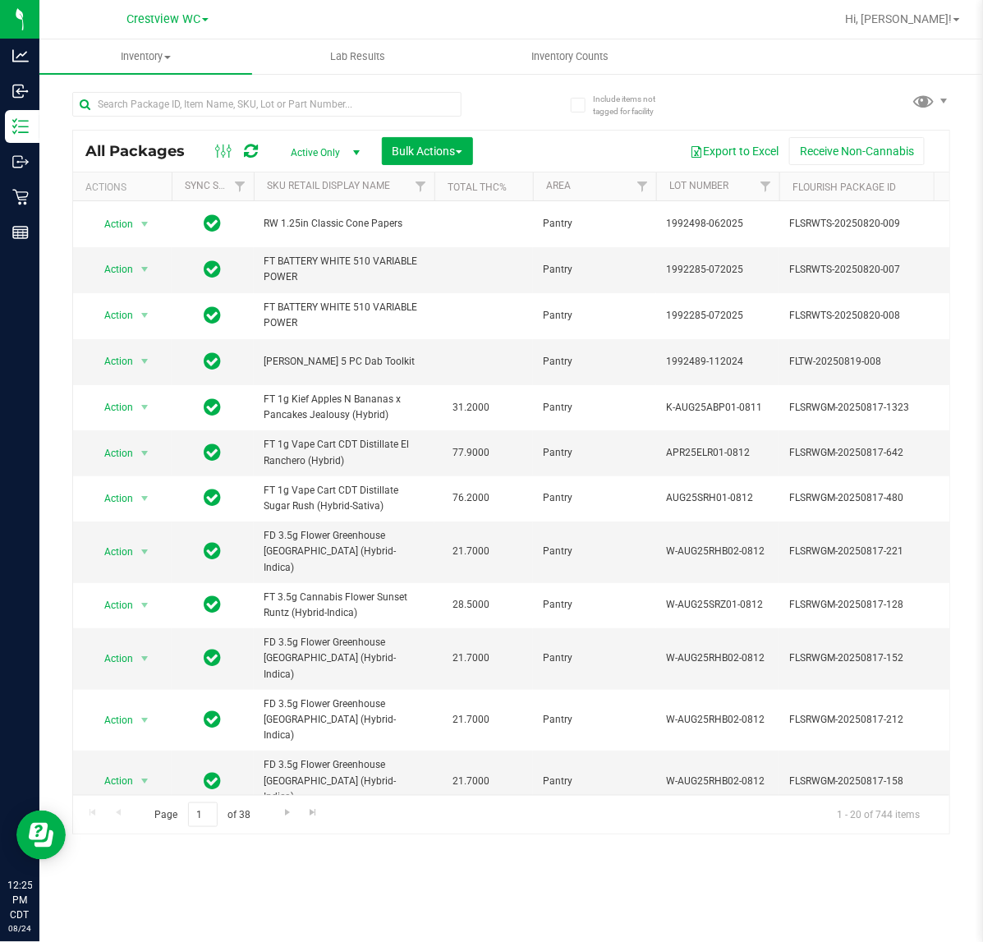
click at [261, 87] on div at bounding box center [291, 103] width 439 height 53
click at [177, 103] on input "text" at bounding box center [266, 104] width 389 height 25
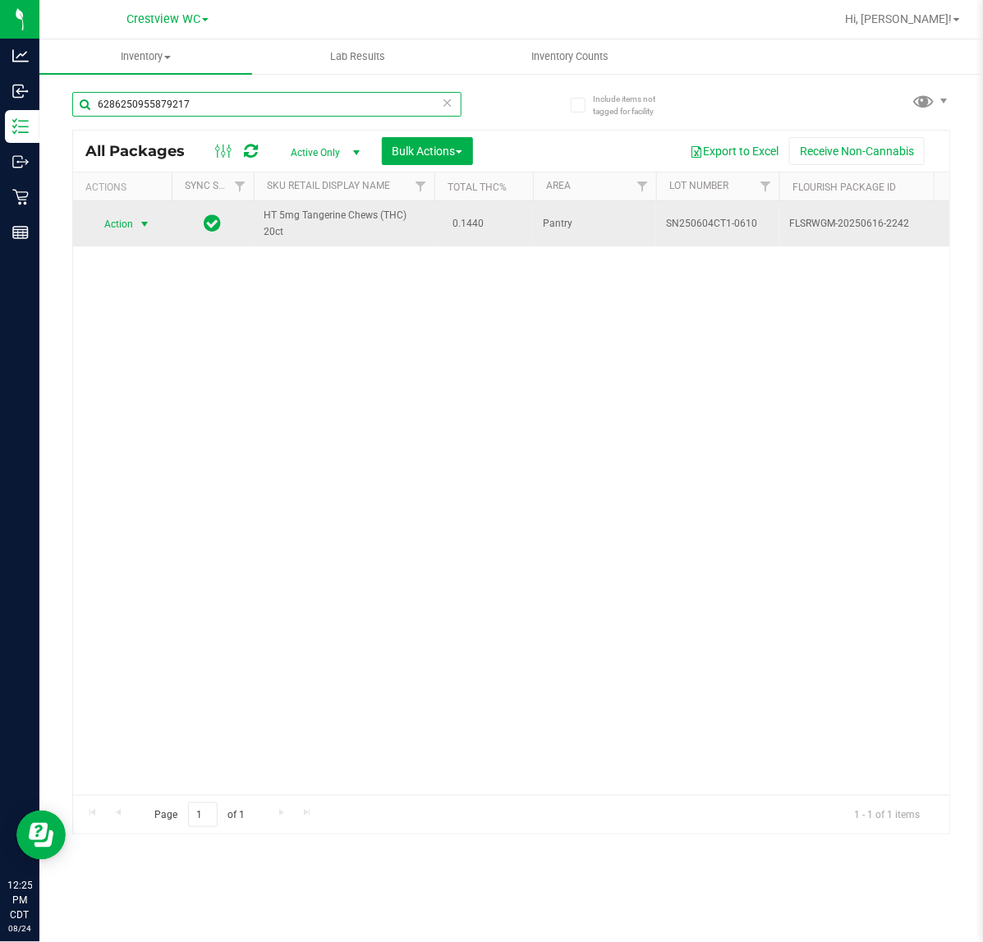
type input "6286250955879217"
click at [145, 226] on span "select" at bounding box center [144, 224] width 13 height 13
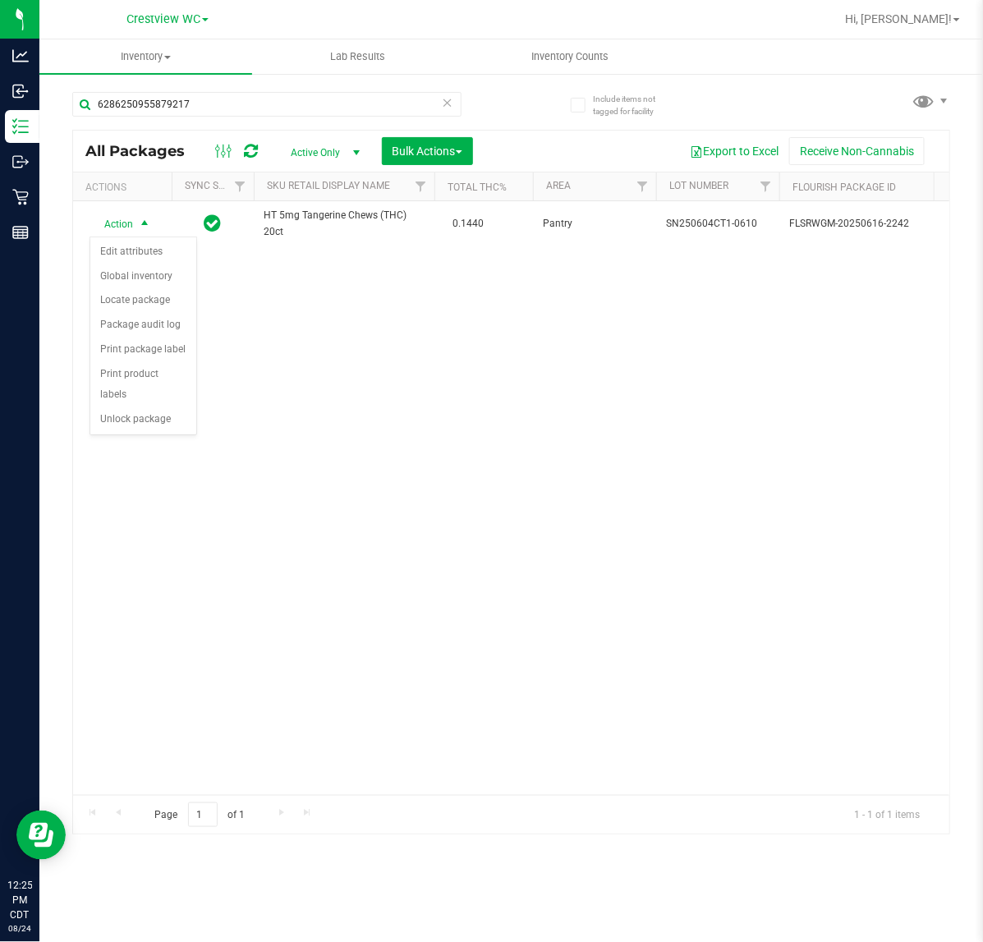
click at [152, 413] on div "Action Edit attributes Global inventory Locate package Package audit log Print …" at bounding box center [144, 337] width 108 height 200
click at [181, 407] on li "Unlock package" at bounding box center [143, 419] width 106 height 25
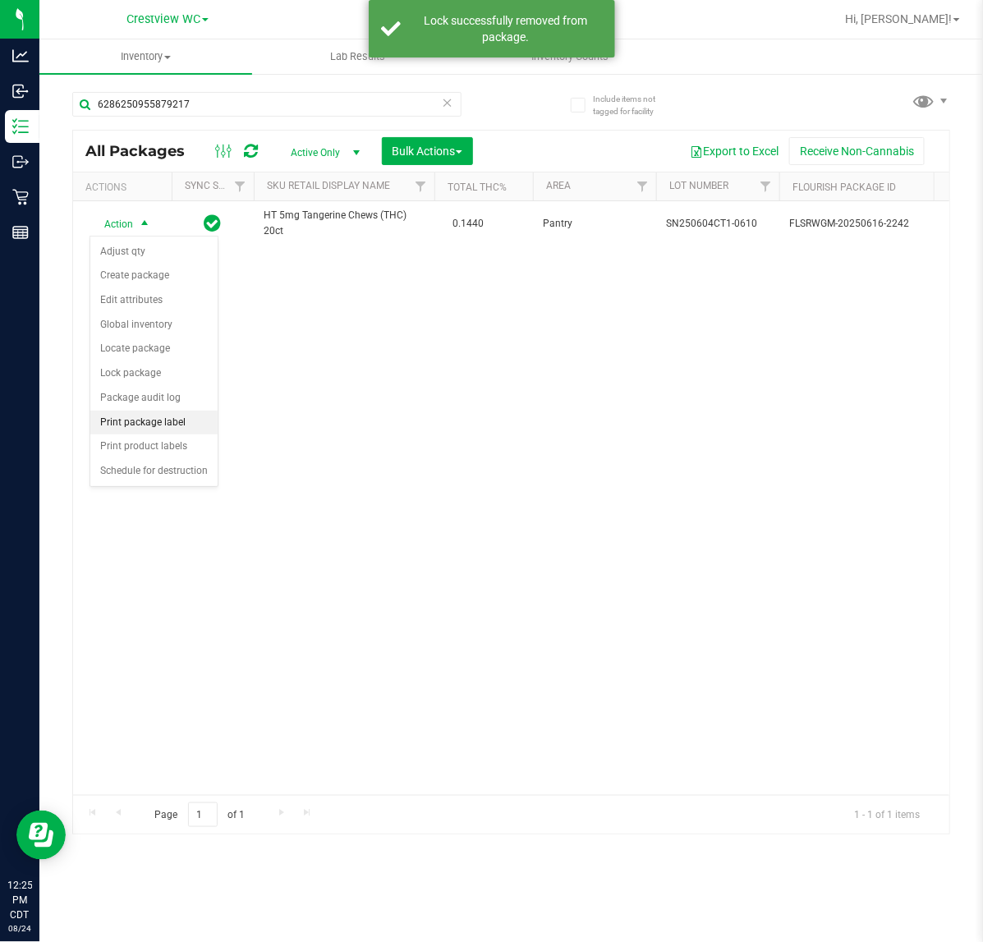
click at [179, 429] on li "Print package label" at bounding box center [153, 423] width 127 height 25
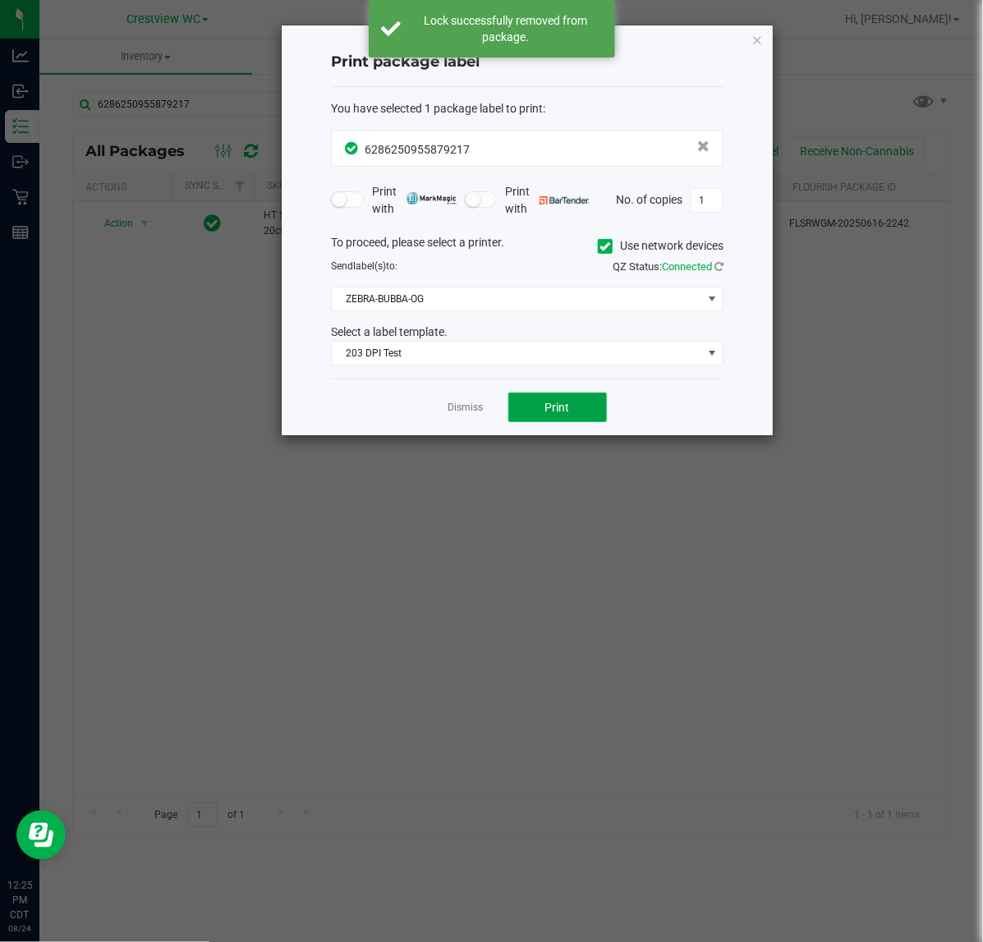
click at [543, 417] on button "Print" at bounding box center [557, 408] width 99 height 30
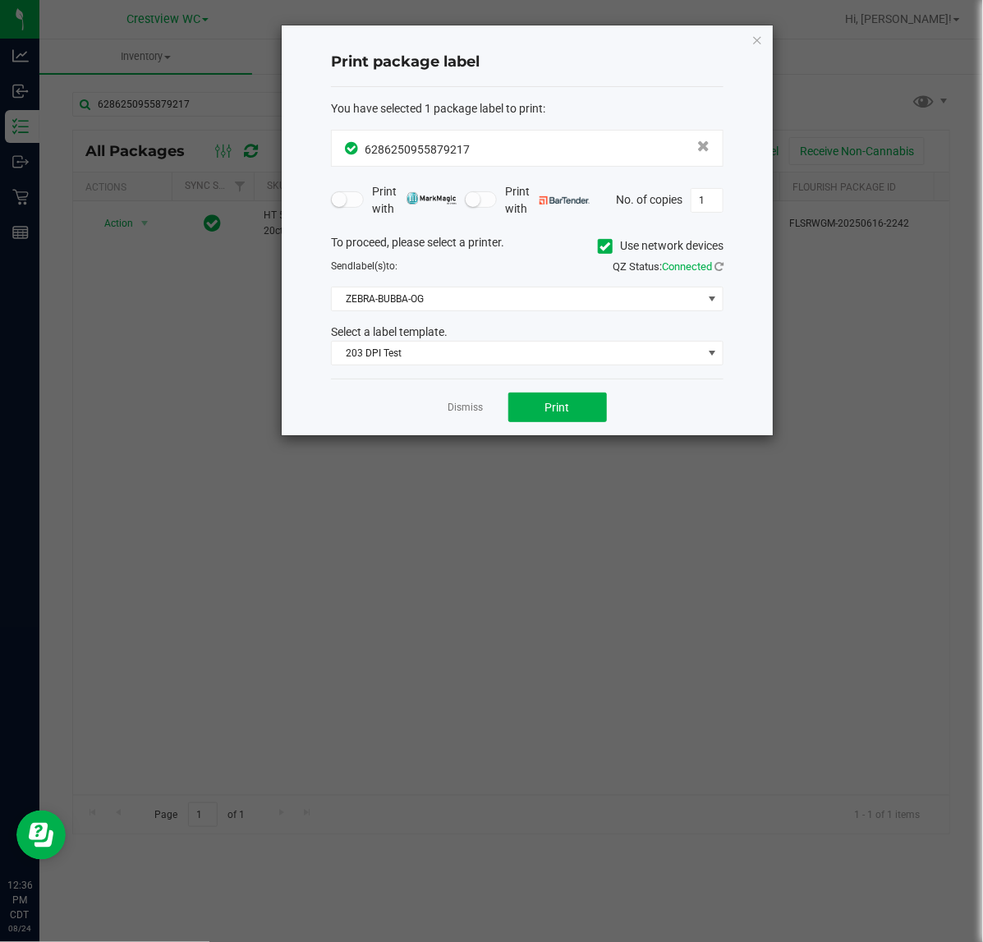
click at [472, 420] on div "Dismiss Print" at bounding box center [527, 407] width 393 height 57
click at [464, 407] on link "Dismiss" at bounding box center [465, 408] width 35 height 14
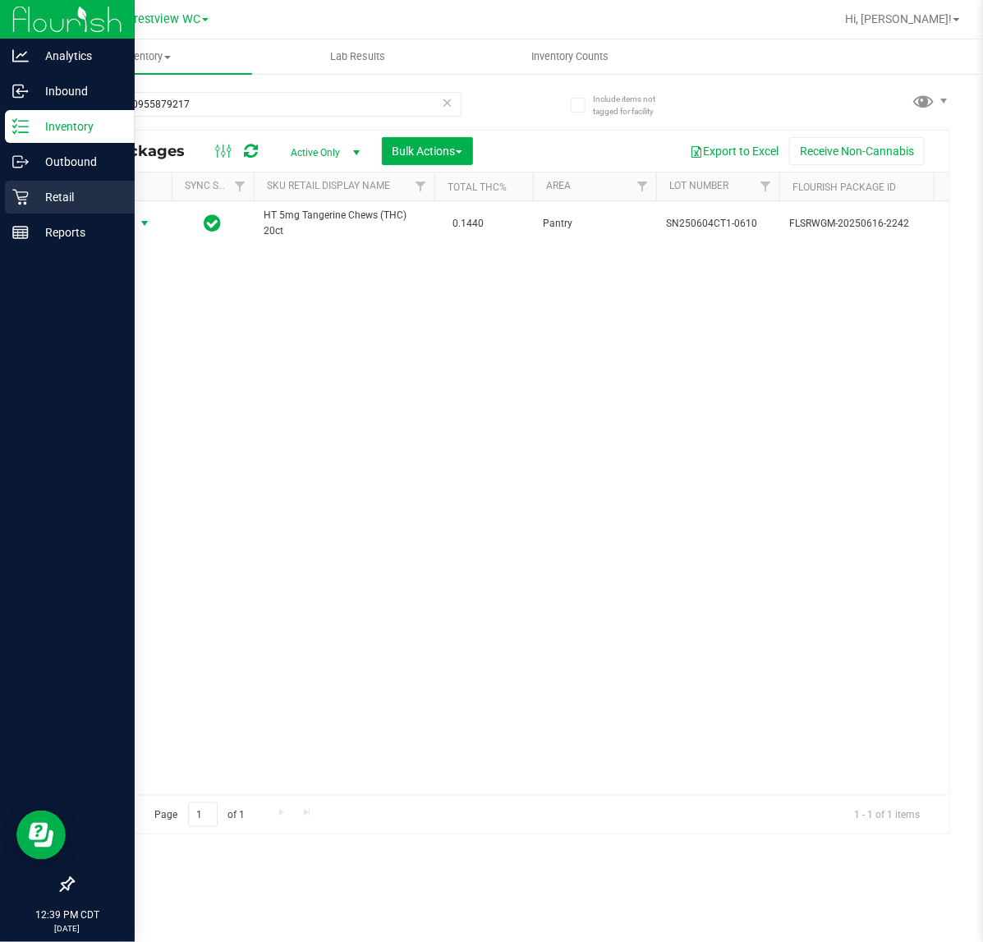
click at [30, 186] on div "Retail" at bounding box center [70, 197] width 130 height 33
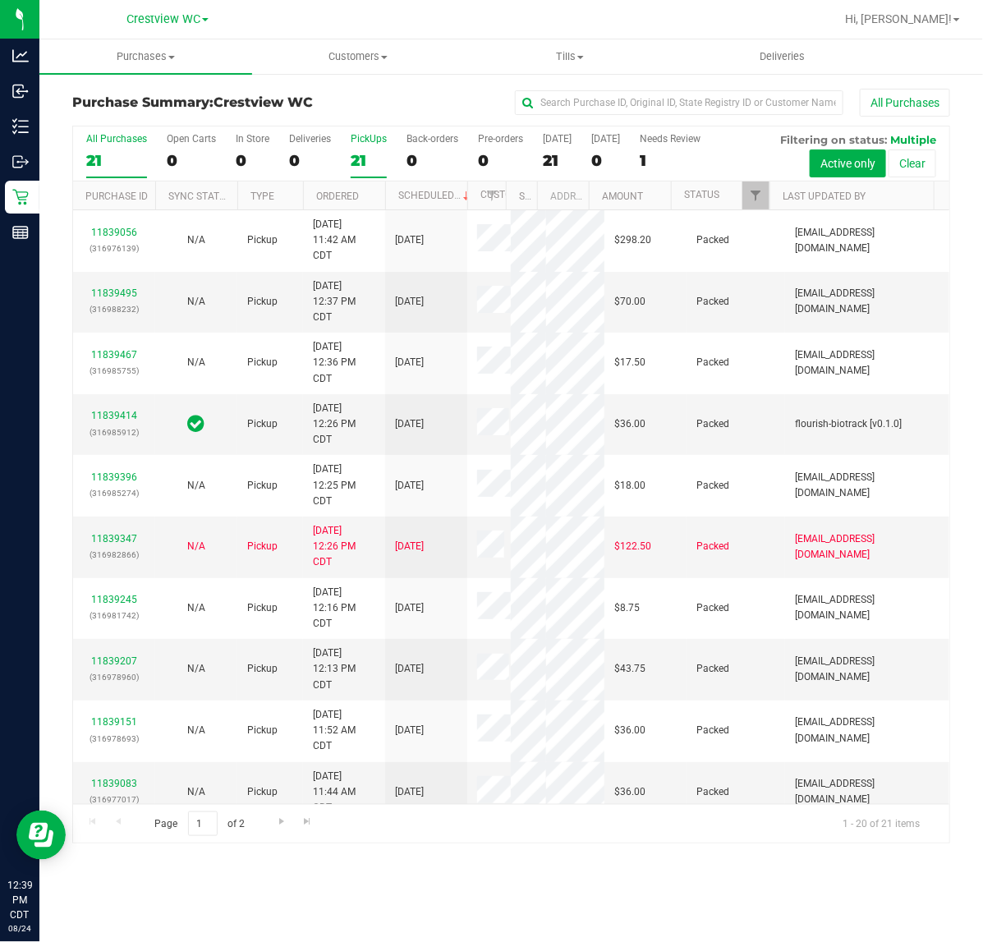
click at [368, 140] on div "PickUps" at bounding box center [369, 138] width 36 height 11
click at [0, 0] on input "PickUps 21" at bounding box center [0, 0] width 0 height 0
click at [113, 563] on p "(316982866)" at bounding box center [114, 555] width 62 height 16
click at [117, 544] on link "11839347" at bounding box center [114, 538] width 46 height 11
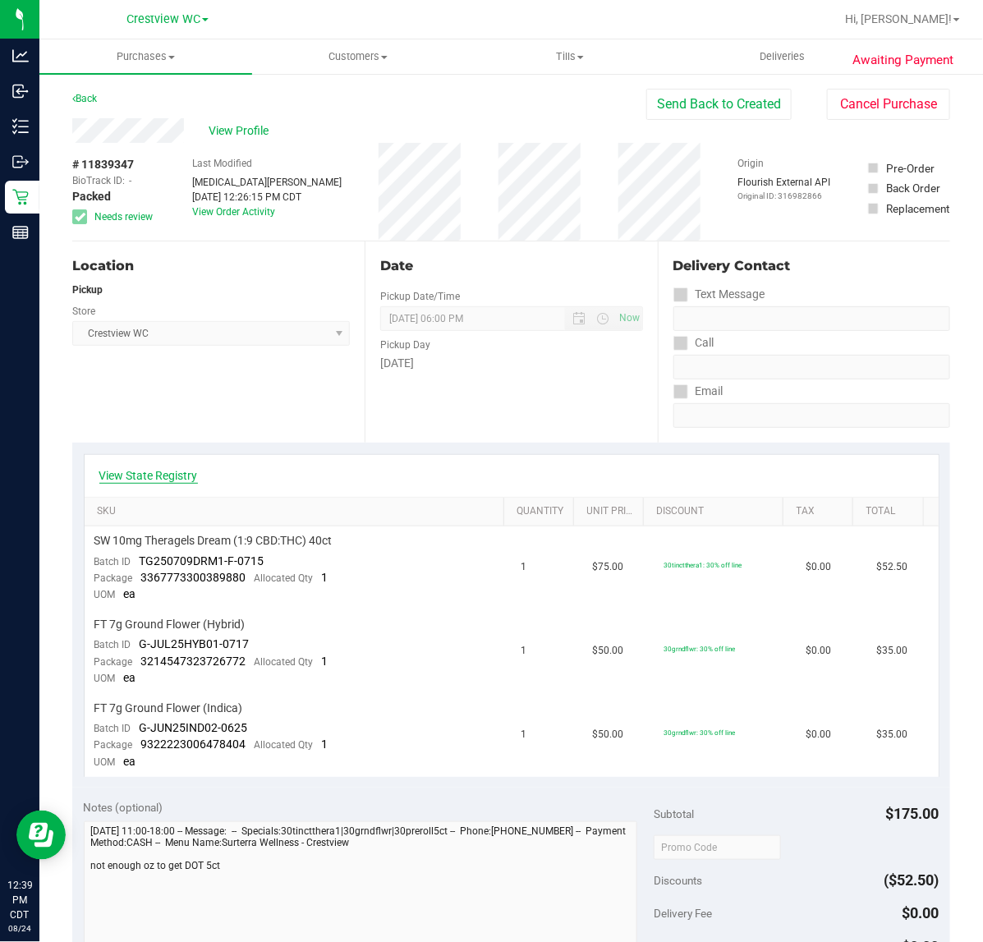
click at [187, 480] on link "View State Registry" at bounding box center [148, 475] width 99 height 16
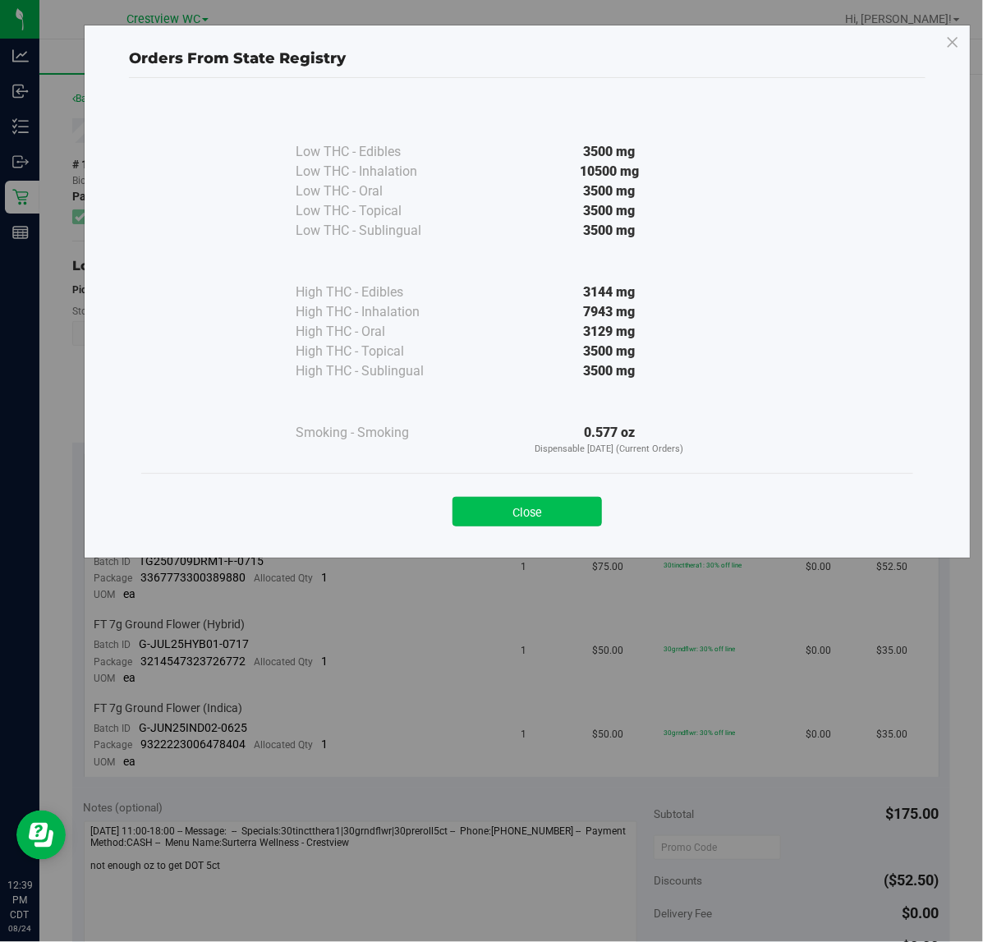
click at [498, 521] on button "Close" at bounding box center [526, 512] width 149 height 30
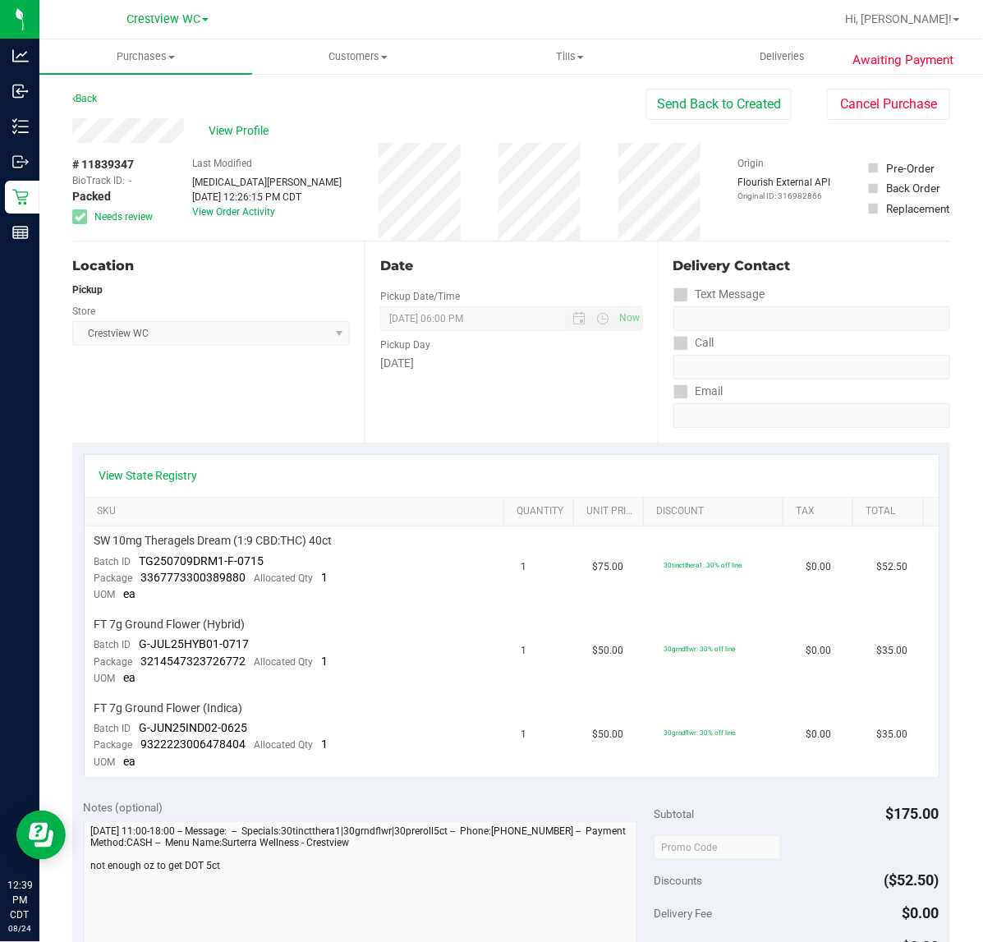
click at [72, 879] on div "Notes (optional) Subtotal $175.00 Discounts ($52.50) Delivery Fee $0.00 Sales T…" at bounding box center [511, 936] width 878 height 296
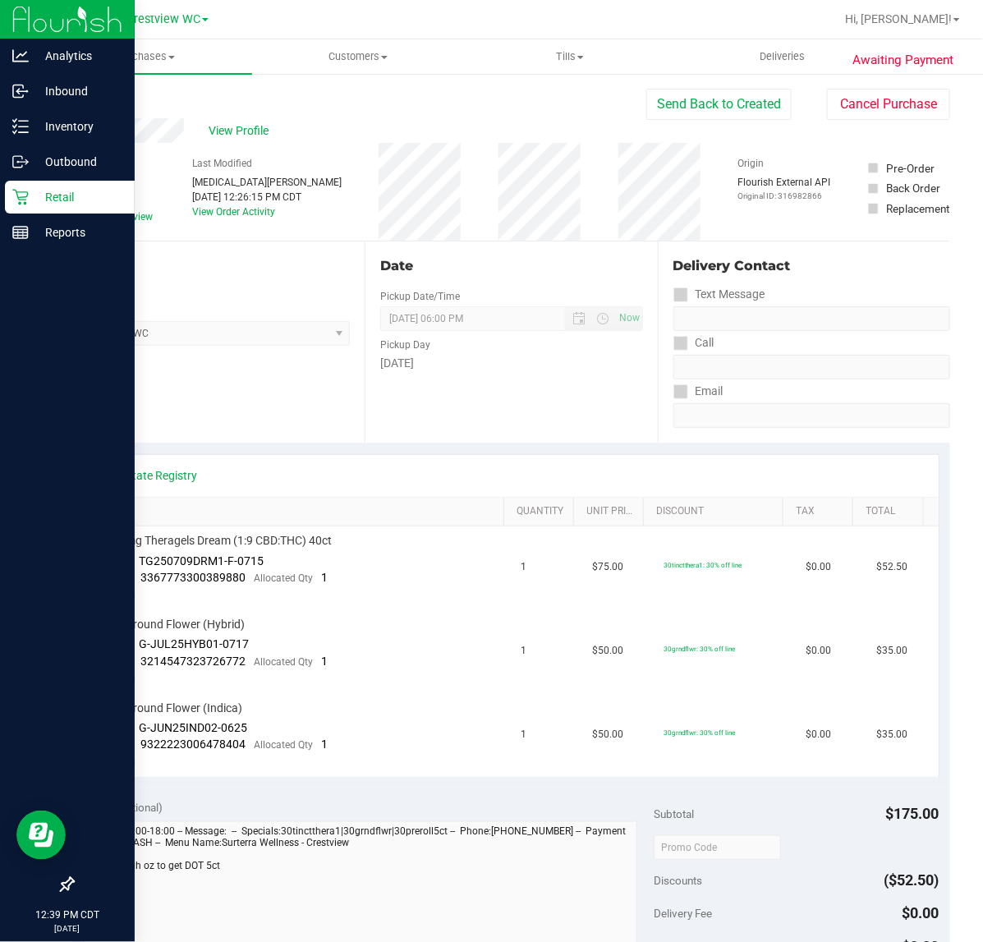
click at [30, 194] on p "Retail" at bounding box center [78, 197] width 99 height 20
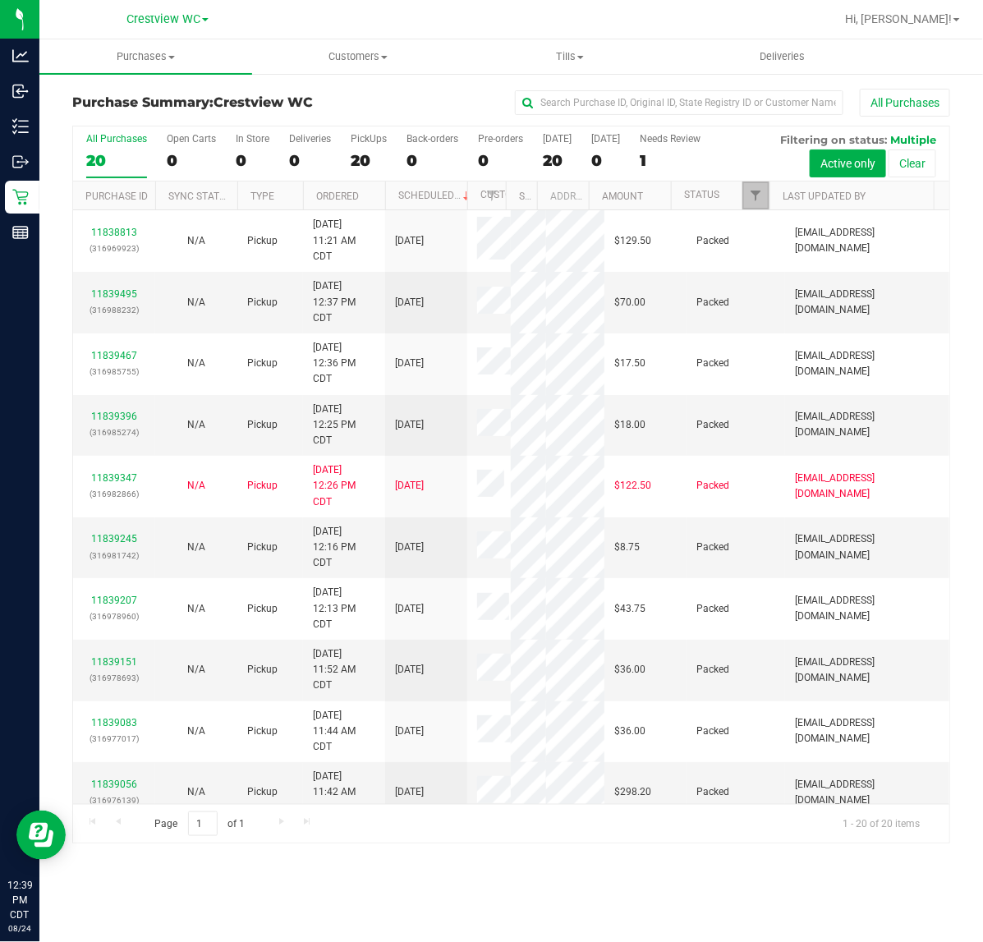
click at [764, 200] on link "Filter" at bounding box center [755, 195] width 27 height 28
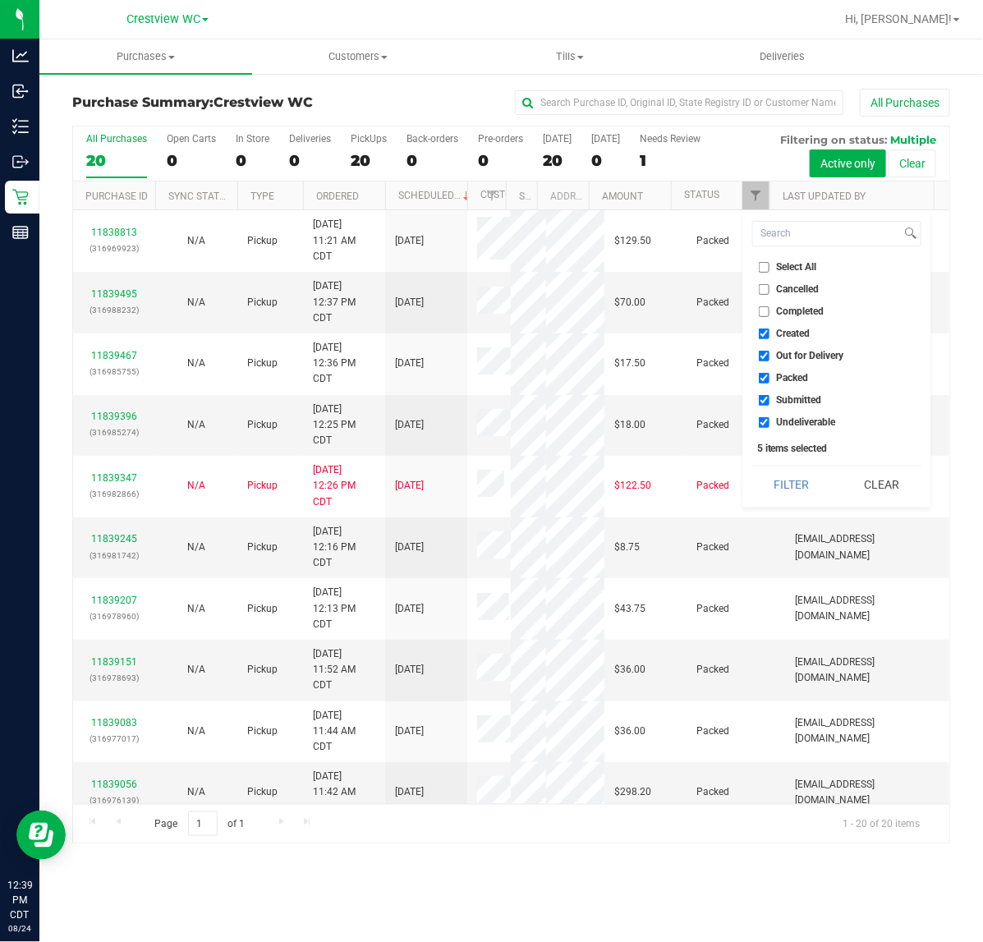
click at [778, 250] on div "Select All Cancelled Completed Created Out for Delivery Packed Submitted Undeli…" at bounding box center [836, 359] width 189 height 296
click at [783, 260] on li "Select All" at bounding box center [836, 267] width 169 height 17
click at [785, 268] on span "Select All" at bounding box center [797, 267] width 40 height 10
click at [769, 268] on input "Select All" at bounding box center [764, 267] width 11 height 11
checkbox input "true"
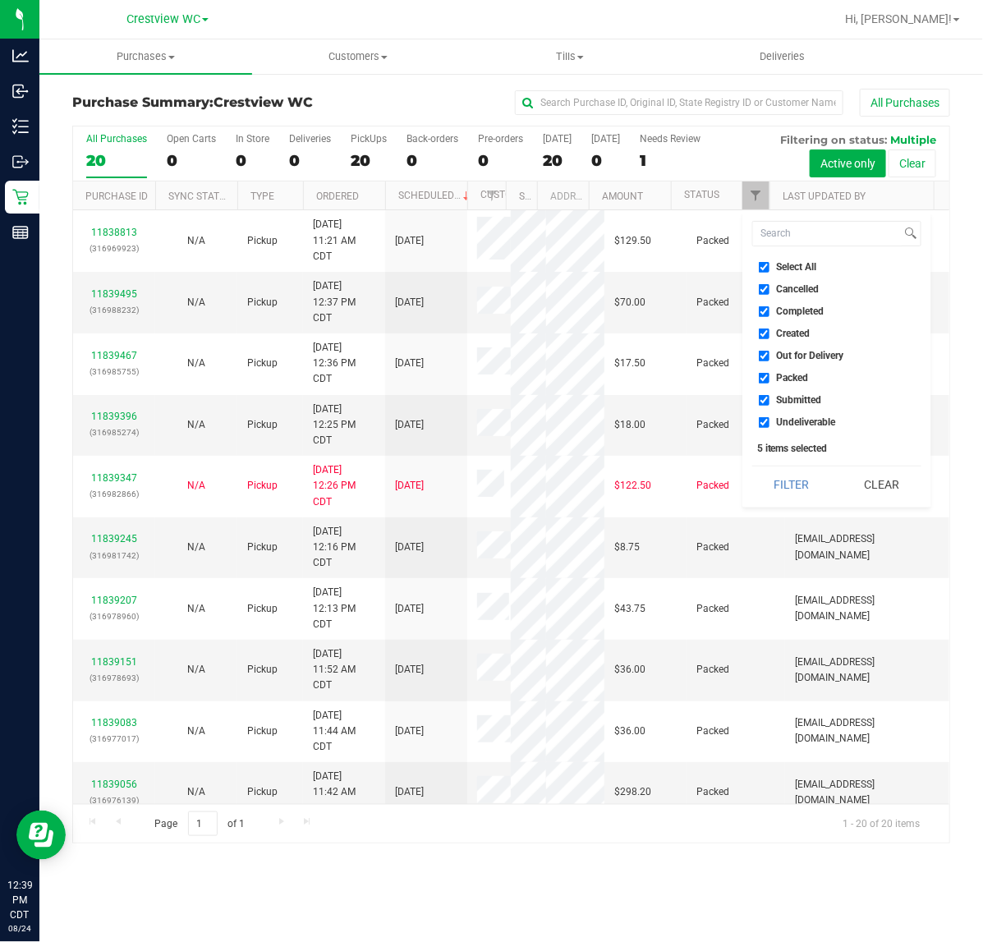
checkbox input "true"
click at [785, 268] on span "Select All" at bounding box center [797, 267] width 40 height 10
click at [769, 268] on input "Select All" at bounding box center [764, 267] width 11 height 11
checkbox input "false"
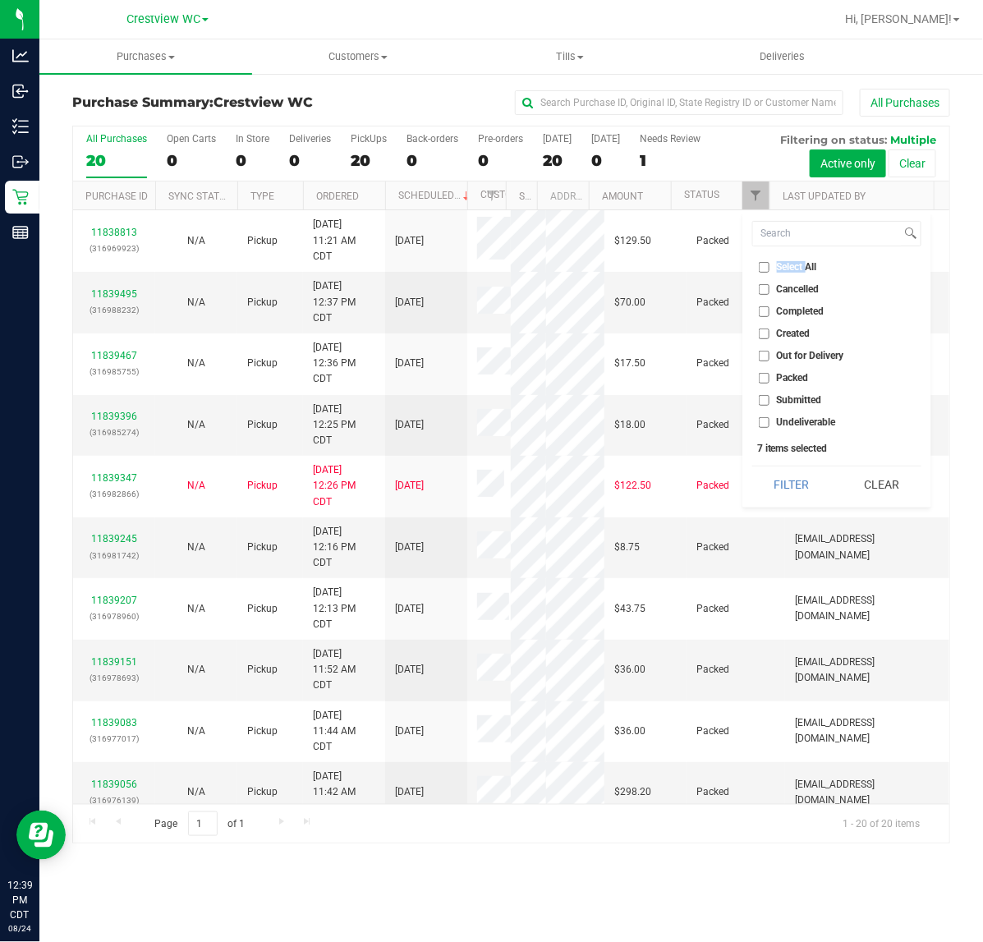
checkbox input "false"
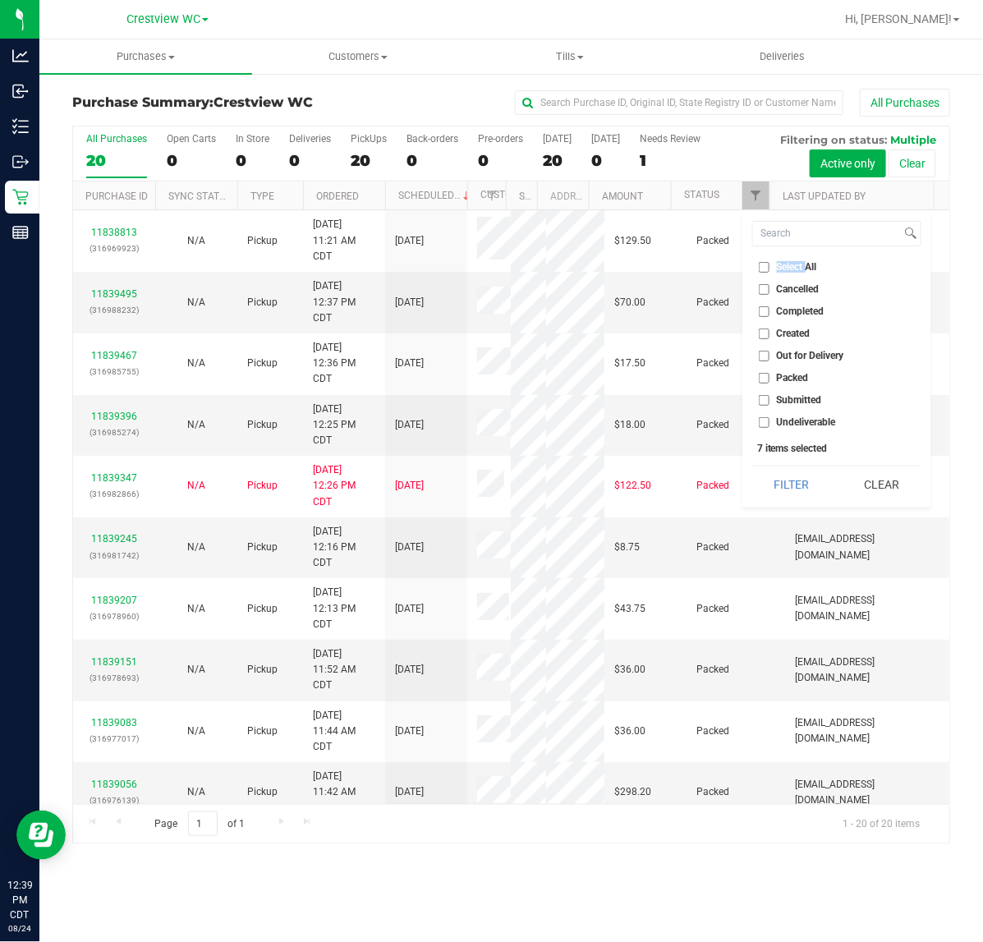
checkbox input "false"
click at [782, 399] on span "Submitted" at bounding box center [799, 400] width 45 height 10
click at [769, 399] on input "Submitted" at bounding box center [764, 400] width 11 height 11
checkbox input "true"
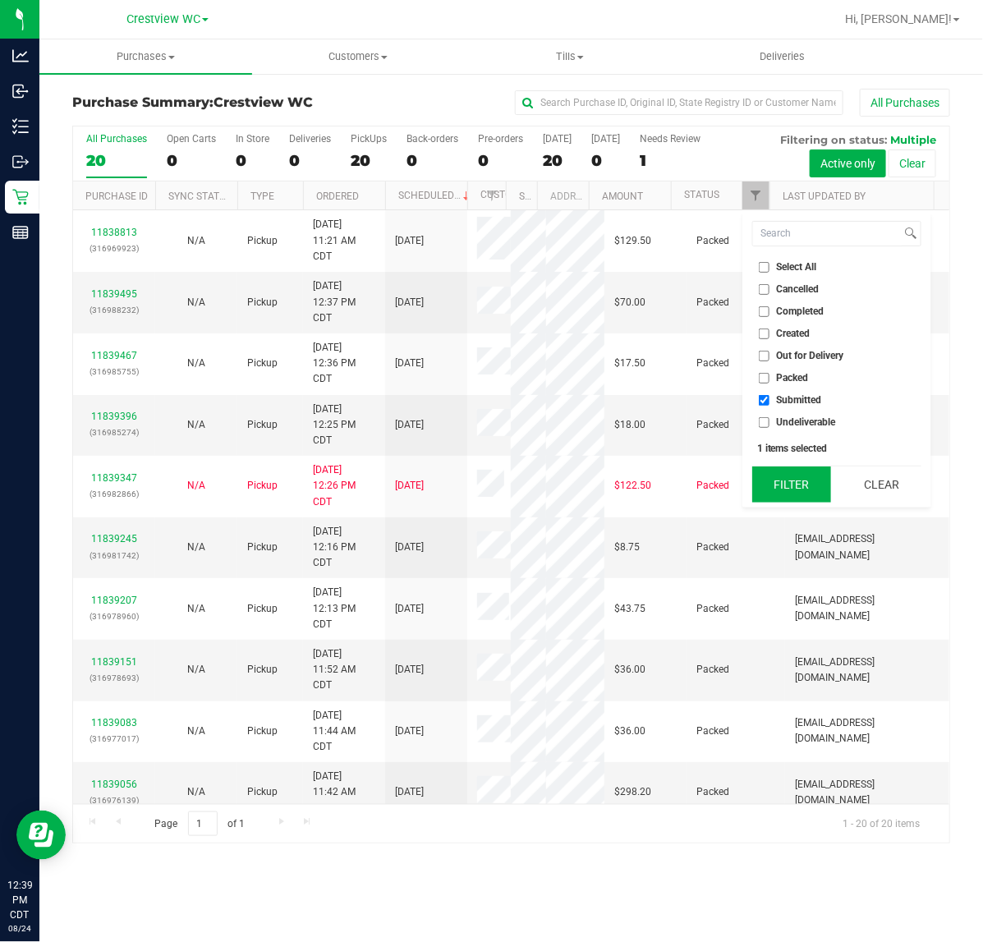
click at [793, 480] on button "Filter" at bounding box center [791, 484] width 79 height 36
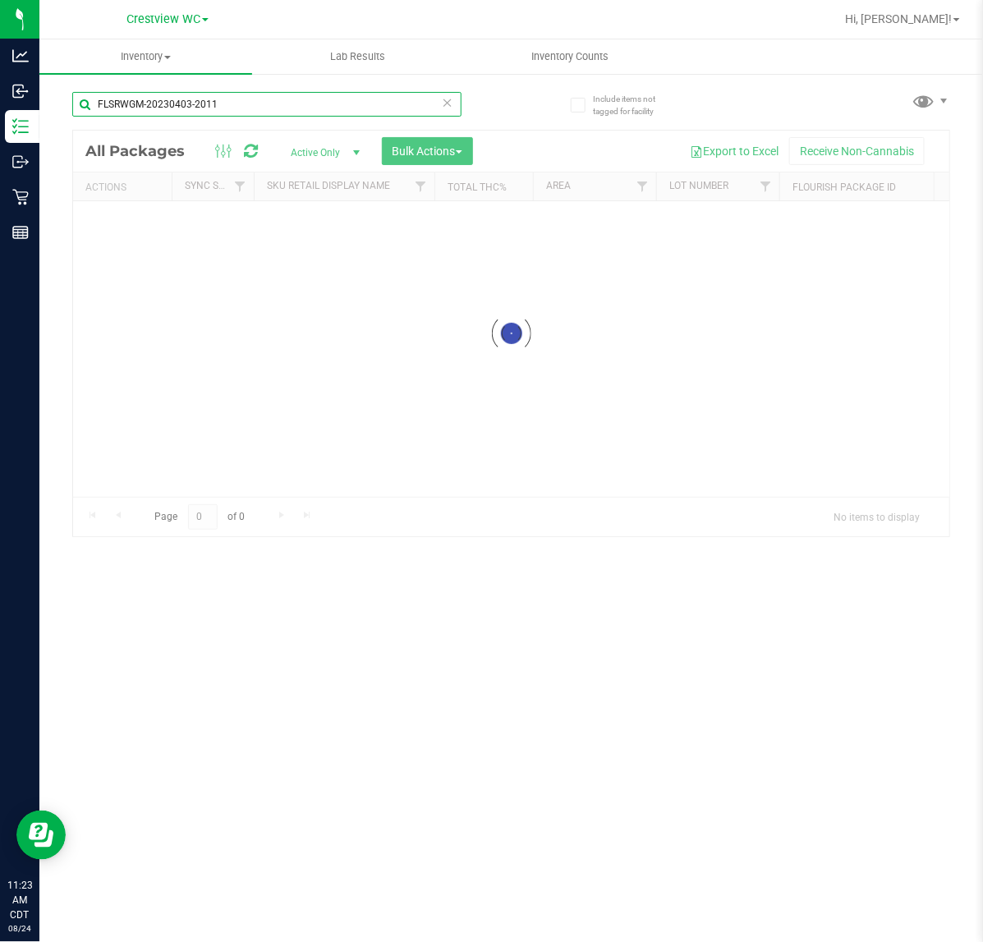
click at [232, 111] on input "FLSRWGM-20230403-2011" at bounding box center [266, 104] width 389 height 25
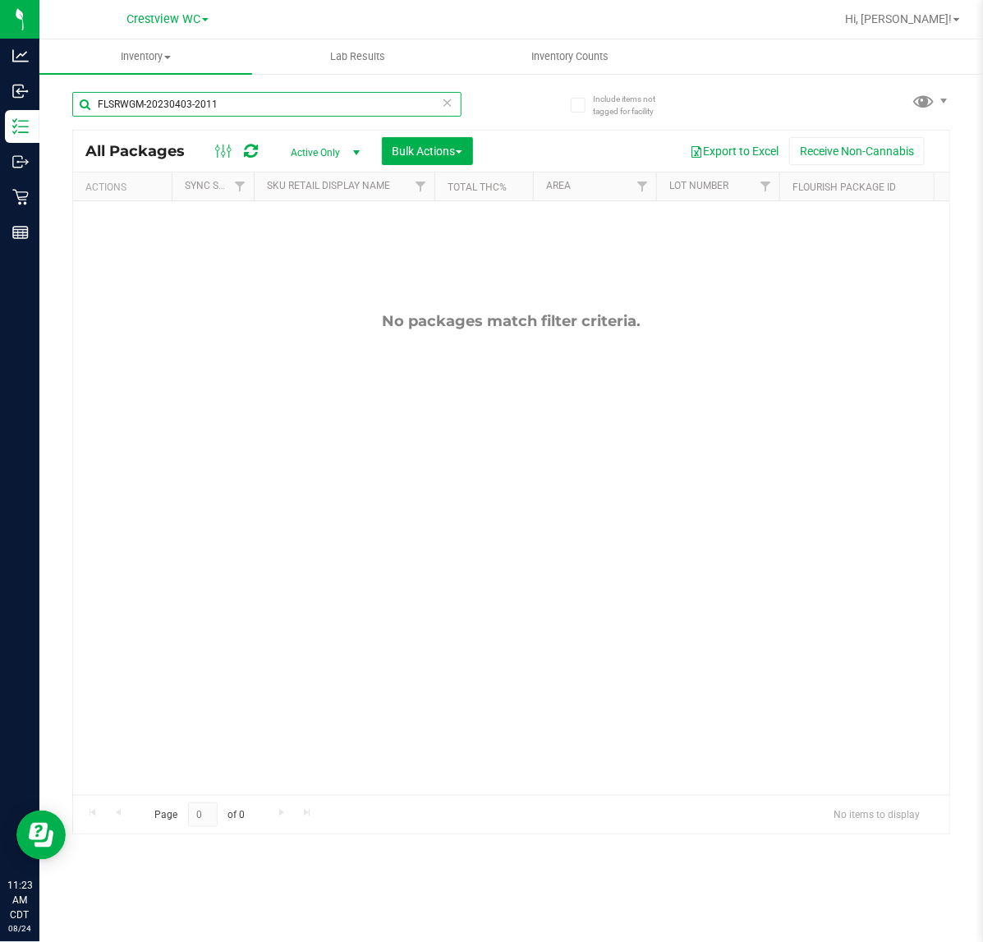
click at [232, 109] on input "FLSRWGM-20230403-2011" at bounding box center [266, 104] width 389 height 25
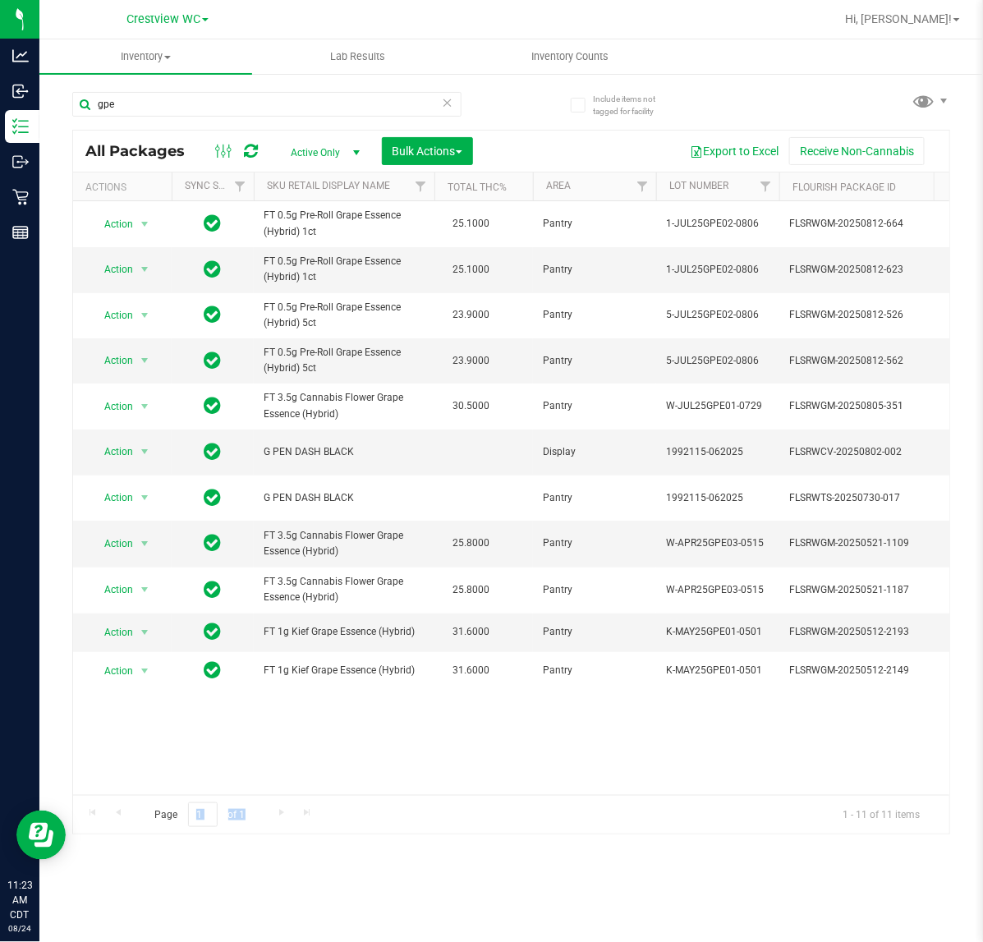
drag, startPoint x: 263, startPoint y: 795, endPoint x: 273, endPoint y: 795, distance: 9.9
click at [273, 795] on div "Page 1 of 1 1 - 11 of 11 items" at bounding box center [511, 814] width 876 height 39
click at [312, 770] on div "Action Action Edit attributes Global inventory Locate package Package audit log…" at bounding box center [511, 498] width 876 height 594
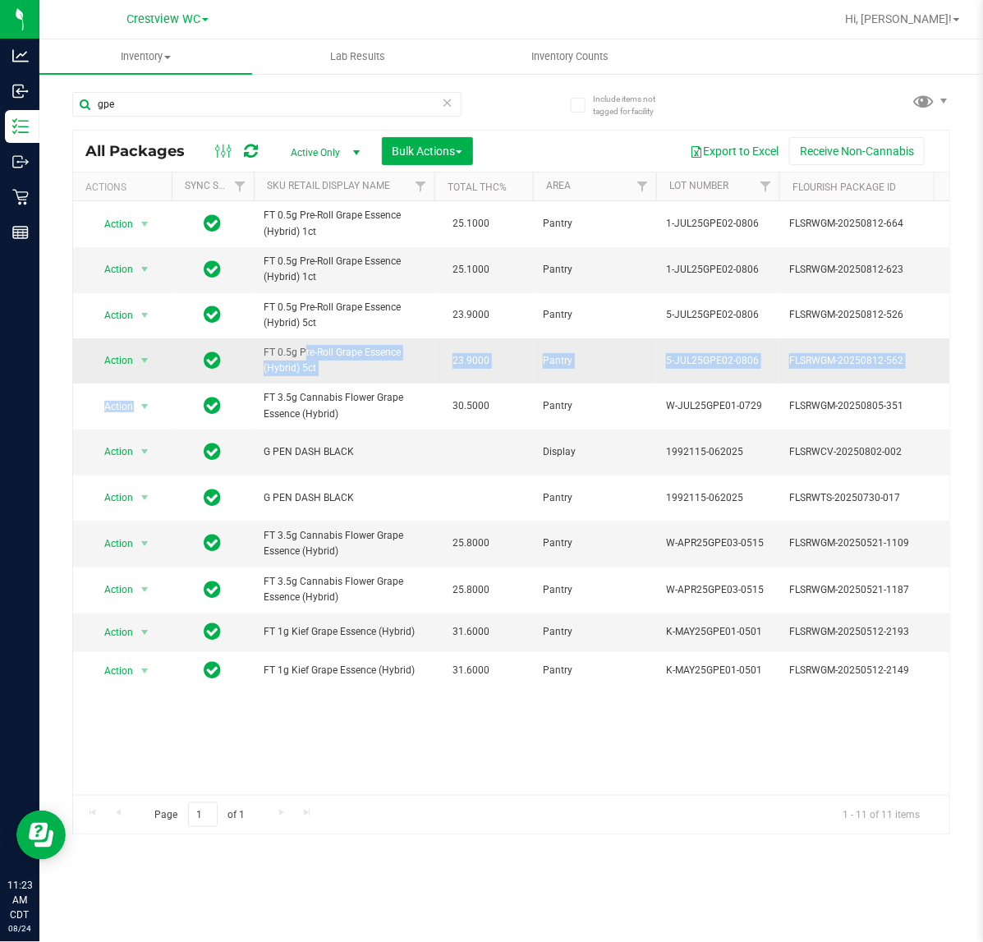
drag, startPoint x: 321, startPoint y: 382, endPoint x: 313, endPoint y: 379, distance: 8.8
click at [353, 375] on span "FT 0.5g Pre-Roll Grape Essence (Hybrid) 5ct" at bounding box center [344, 360] width 161 height 31
drag, startPoint x: 349, startPoint y: 374, endPoint x: 257, endPoint y: 351, distance: 94.6
click at [257, 351] on td "FT 0.5g Pre-Roll Grape Essence (Hybrid) 5ct" at bounding box center [344, 360] width 181 height 45
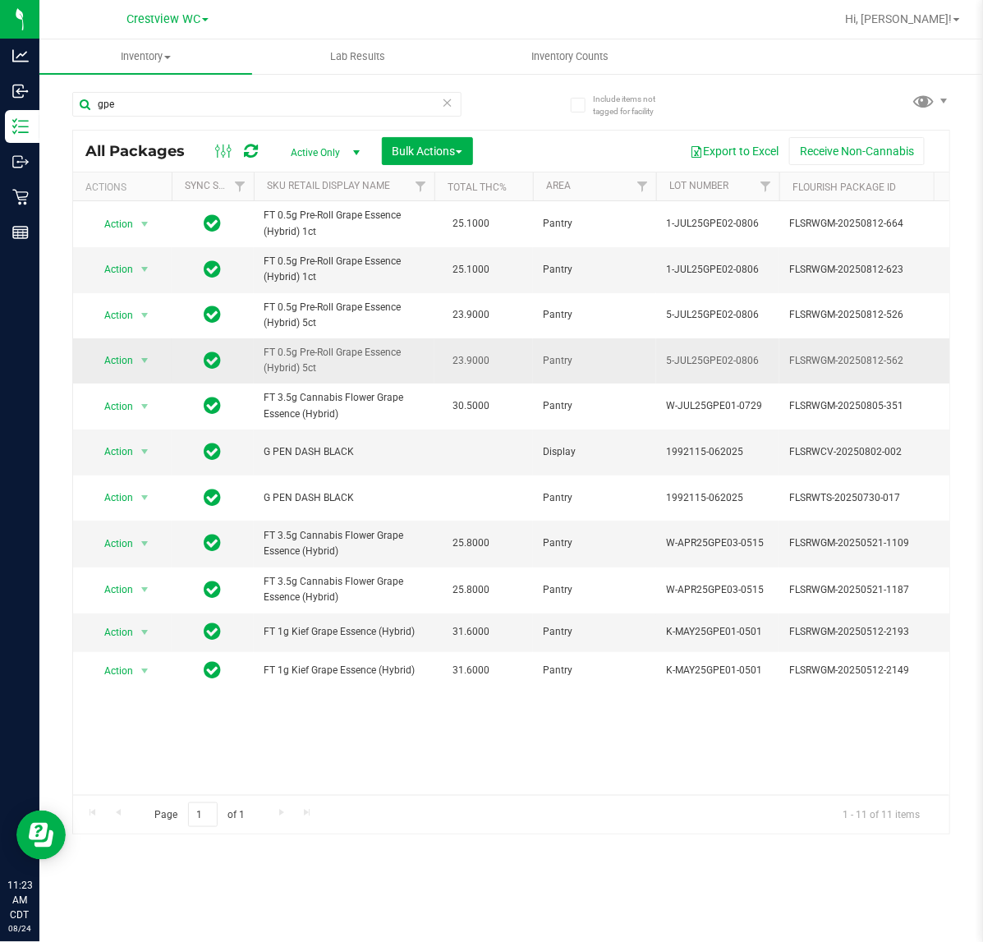
copy span "FT 0.5g Pre-Roll Grape Essence (Hybrid) 5ct"
click at [164, 108] on input "gpe" at bounding box center [266, 104] width 389 height 25
paste input "FT 0.5g Pre-Roll Grape Essence (Hybrid) 5ct"
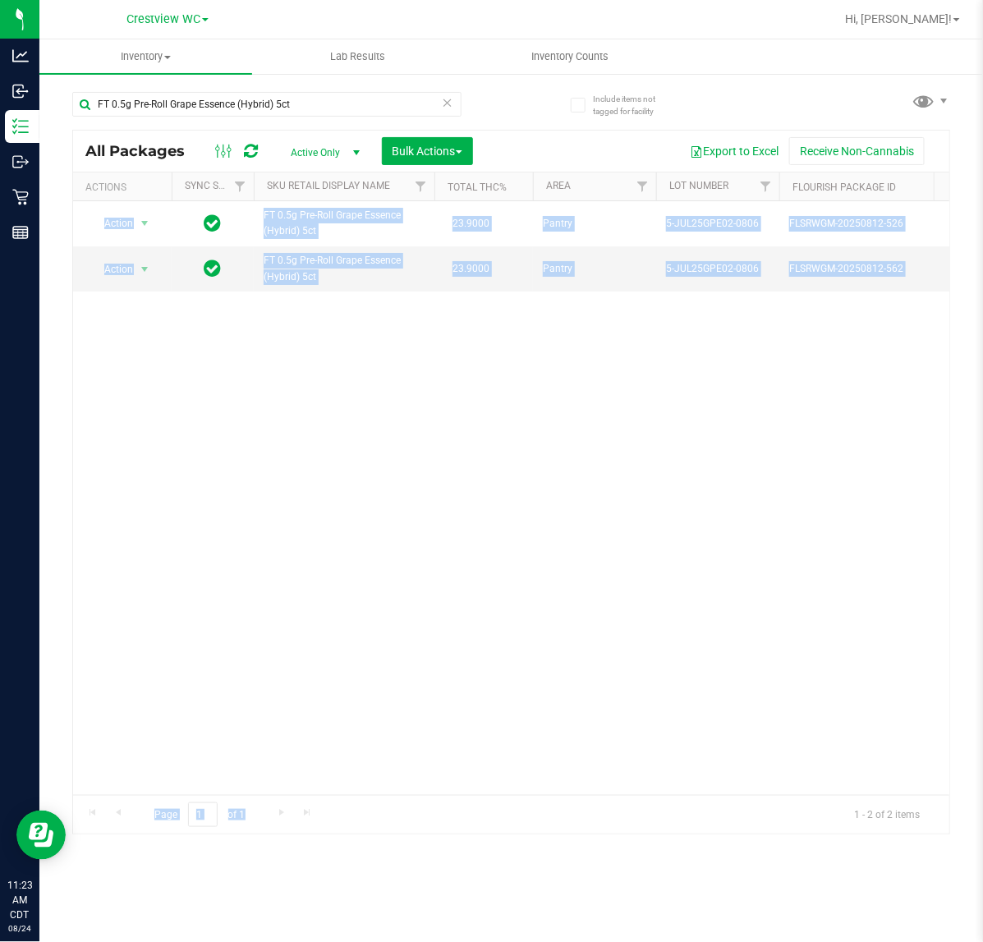
drag, startPoint x: 308, startPoint y: 795, endPoint x: 417, endPoint y: 781, distance: 110.1
click at [431, 785] on div "All Packages Active Only Active Only Lab Samples Locked All External Internal B…" at bounding box center [511, 482] width 878 height 705
click at [372, 769] on div "Action Action Adjust qty Create package Edit attributes Global inventory Locate…" at bounding box center [511, 498] width 876 height 594
click at [292, 733] on div "Action Action Adjust qty Create package Edit attributes Global inventory Locate…" at bounding box center [511, 498] width 876 height 594
click at [297, 773] on div "Action Action Adjust qty Create package Edit attributes Global inventory Locate…" at bounding box center [511, 498] width 876 height 594
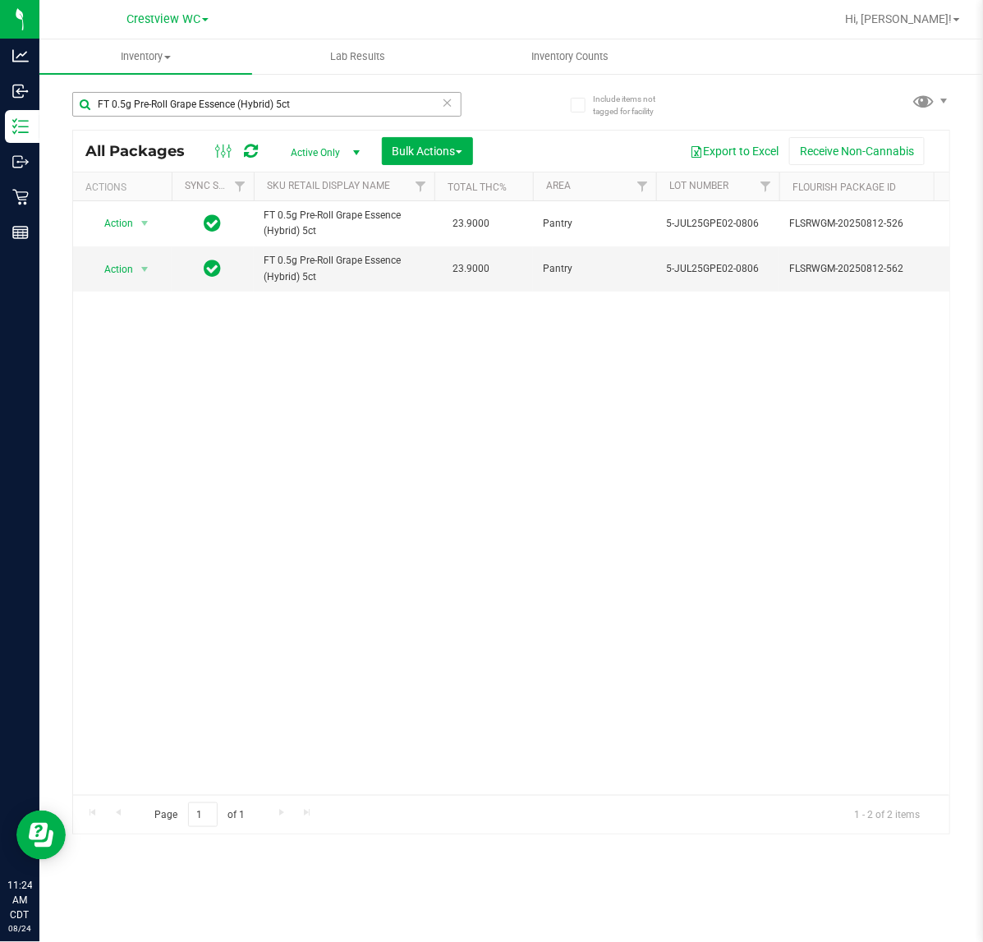
drag, startPoint x: 323, startPoint y: 74, endPoint x: 331, endPoint y: 92, distance: 19.8
click at [330, 90] on inventory "Inventory All packages All inventory Waste log Create inventory Lab Results Inv…" at bounding box center [511, 306] width 944 height 534
click at [333, 95] on input "FT 0.5g Pre-Roll Grape Essence (Hybrid) 5ct" at bounding box center [266, 104] width 389 height 25
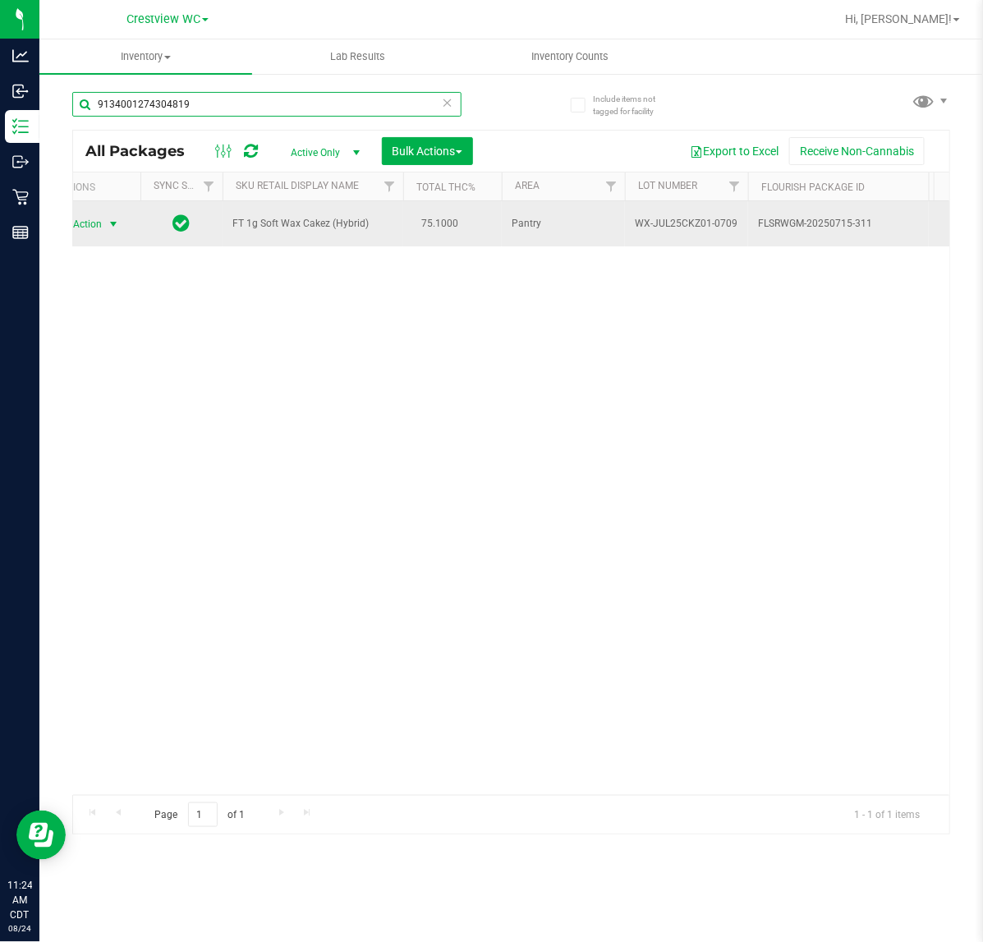
type input "9134001274304819"
click at [108, 224] on span "select" at bounding box center [113, 224] width 13 height 13
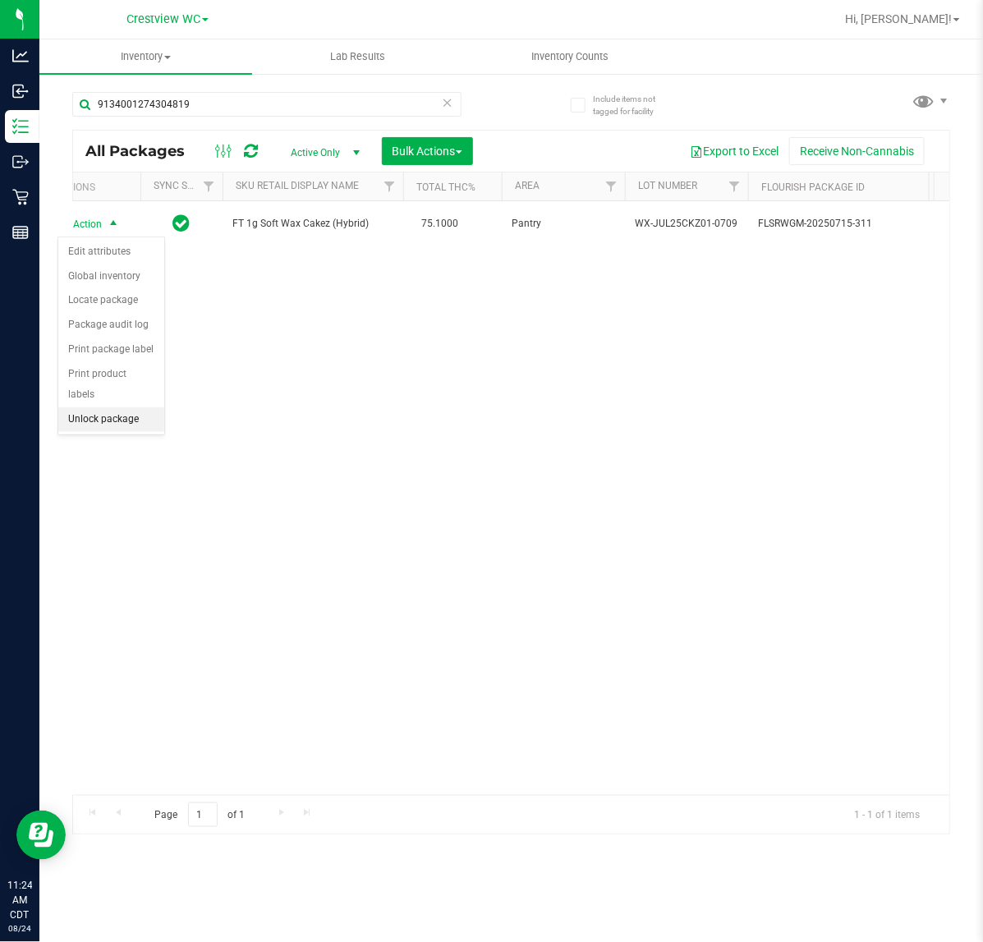
click at [113, 407] on li "Unlock package" at bounding box center [111, 419] width 106 height 25
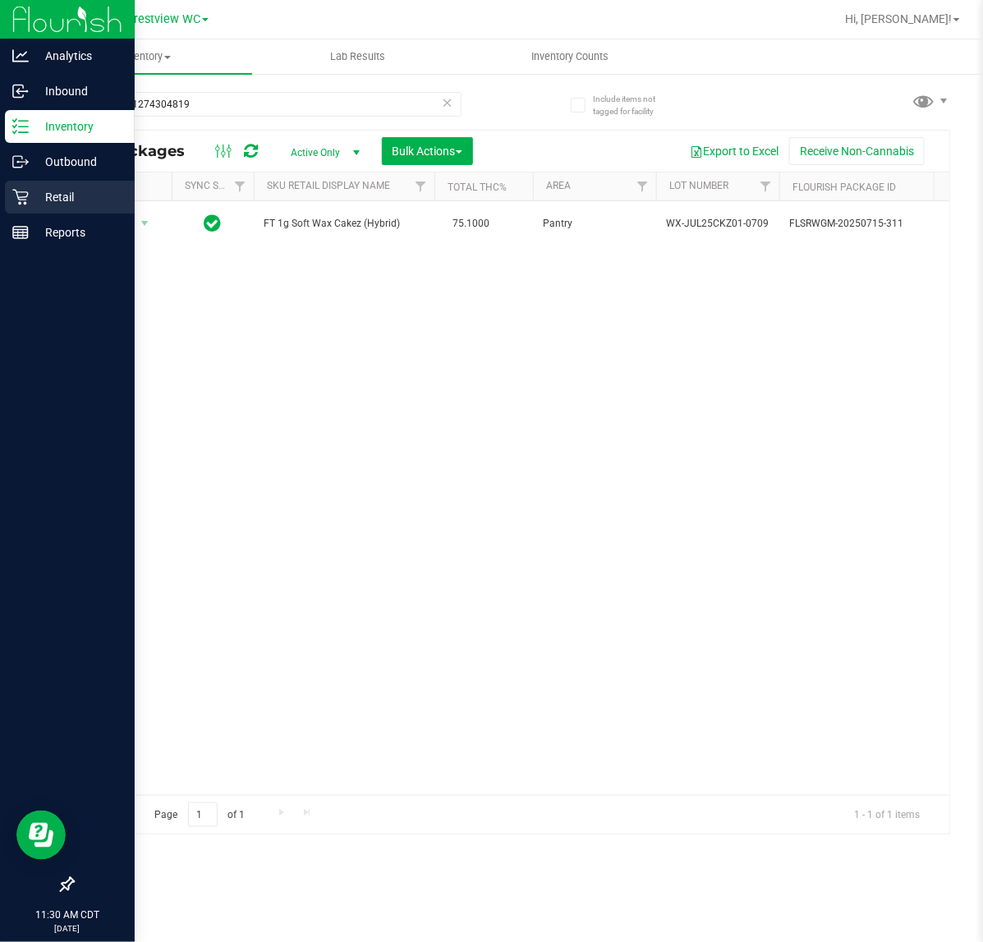
click at [16, 214] on link "Retail" at bounding box center [67, 198] width 135 height 35
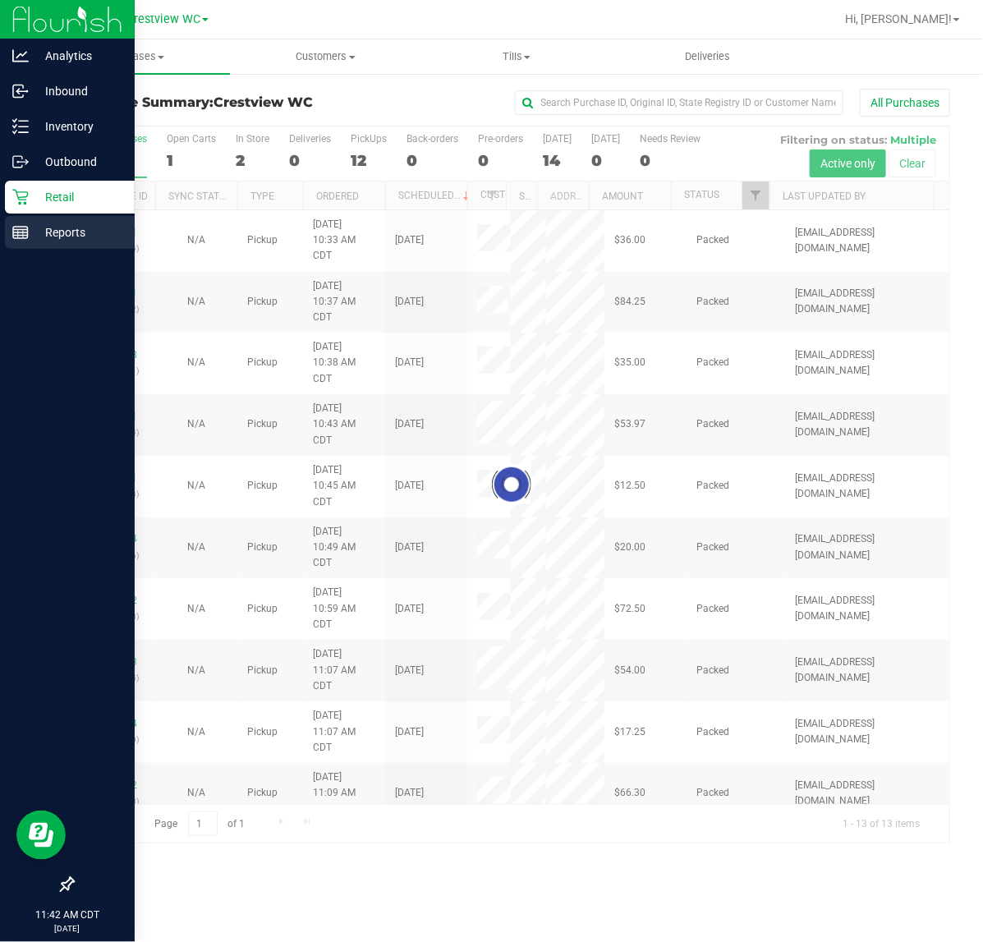
click at [76, 234] on p "Reports" at bounding box center [78, 233] width 99 height 20
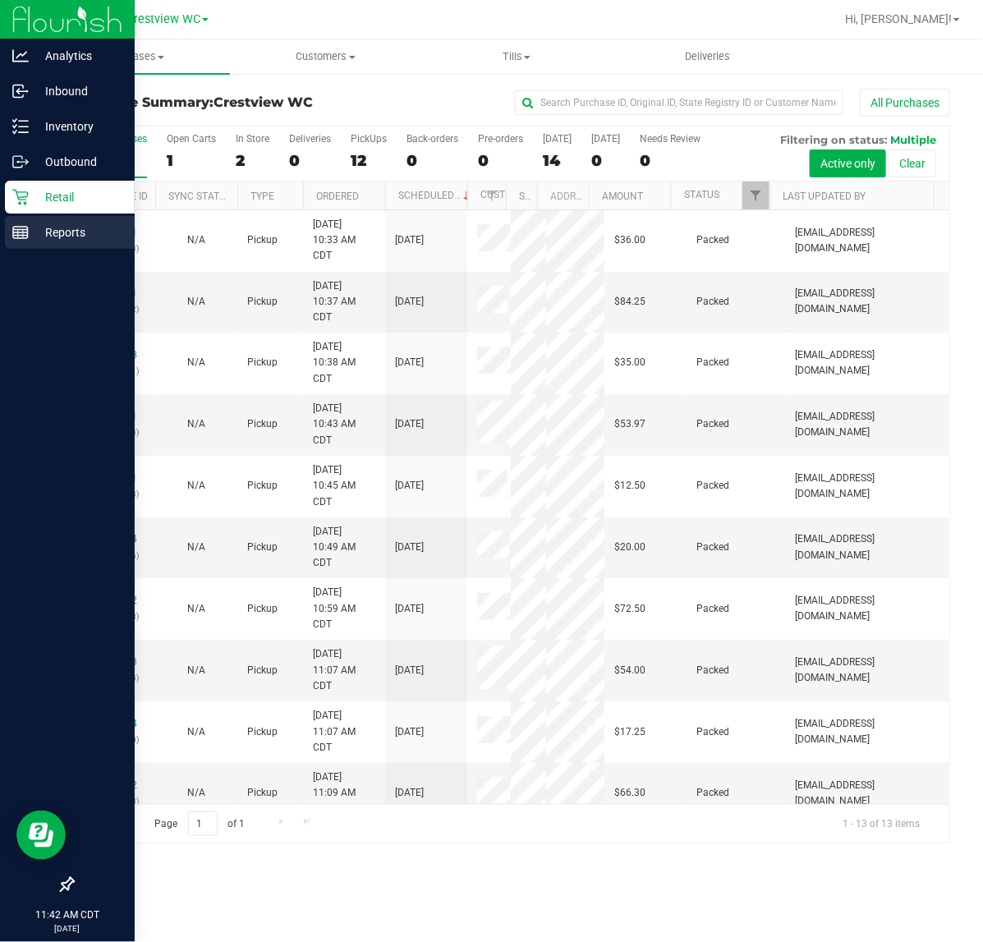
click at [86, 238] on p "Reports" at bounding box center [78, 233] width 99 height 20
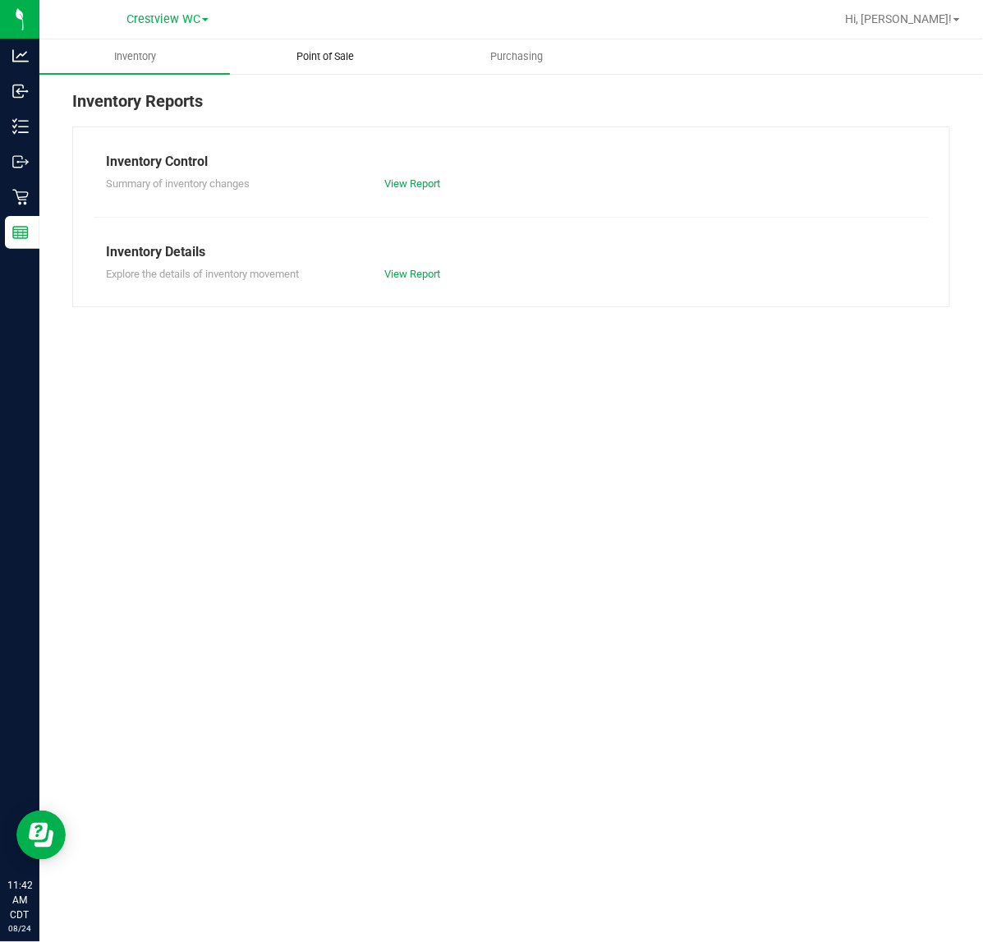
click at [347, 60] on span "Point of Sale" at bounding box center [326, 56] width 102 height 15
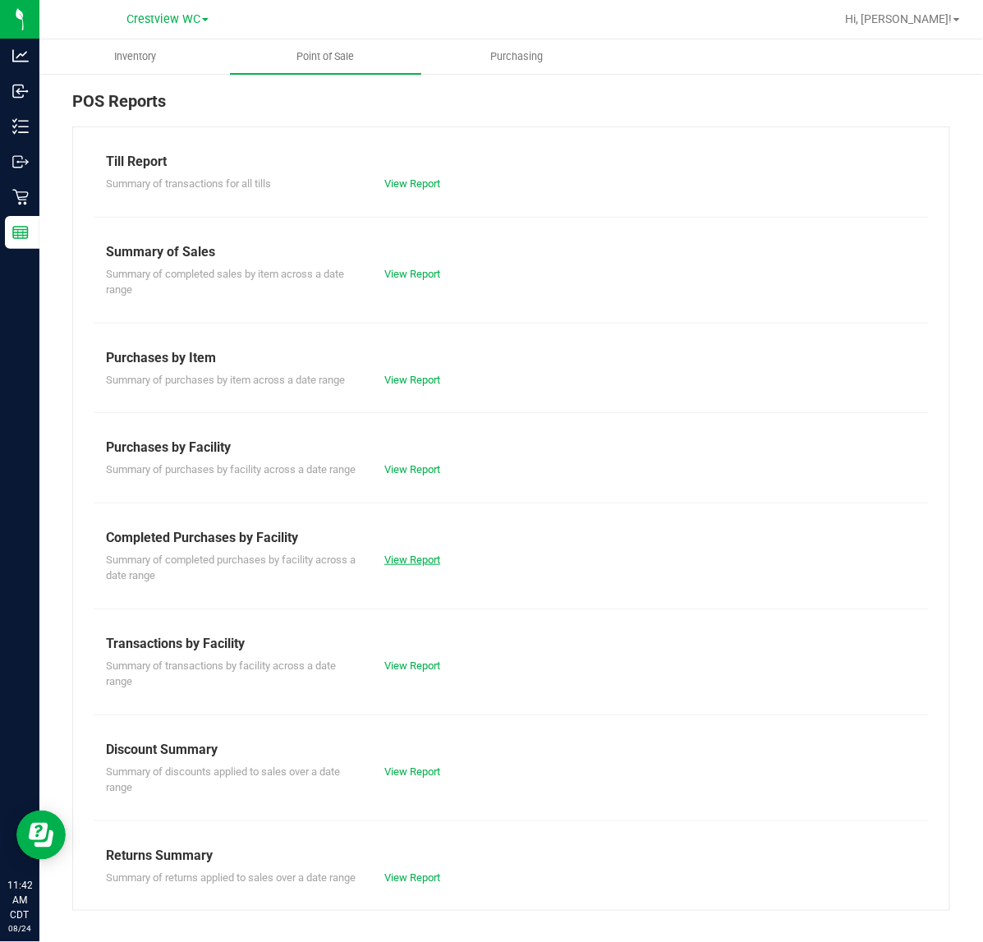
click at [395, 566] on link "View Report" at bounding box center [412, 560] width 56 height 12
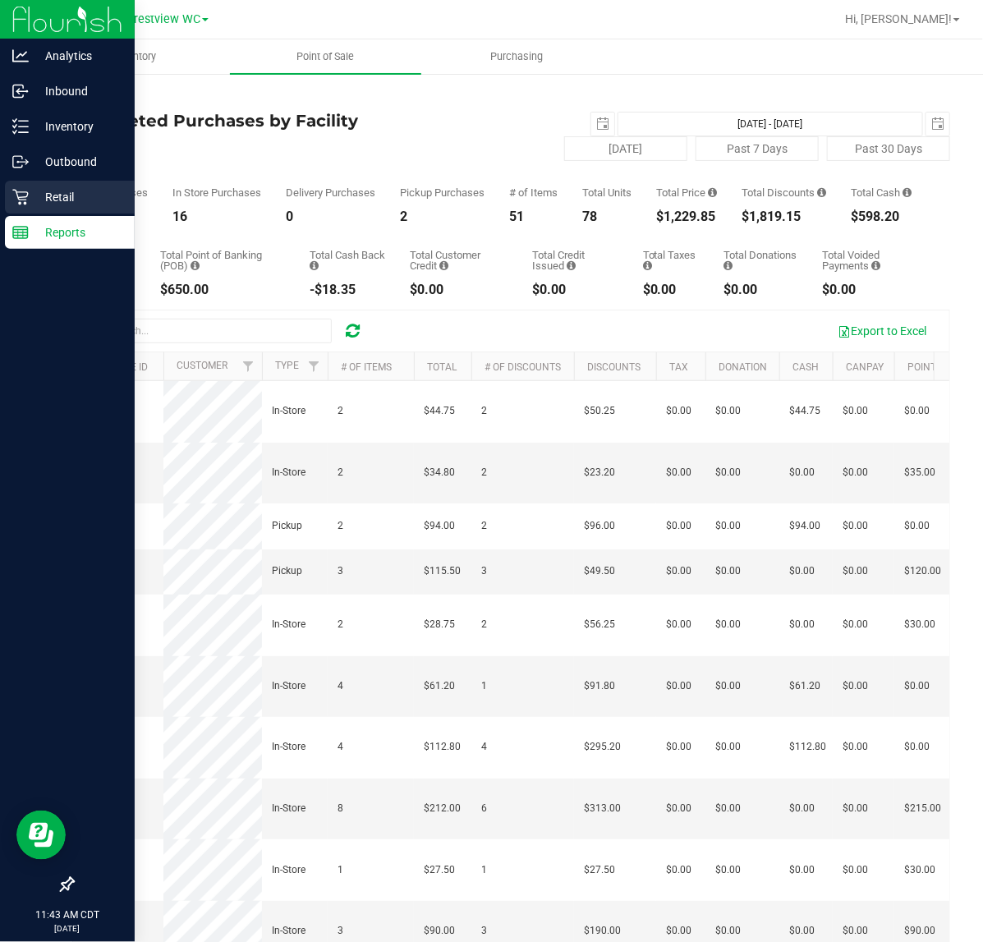
click at [33, 187] on p "Retail" at bounding box center [78, 197] width 99 height 20
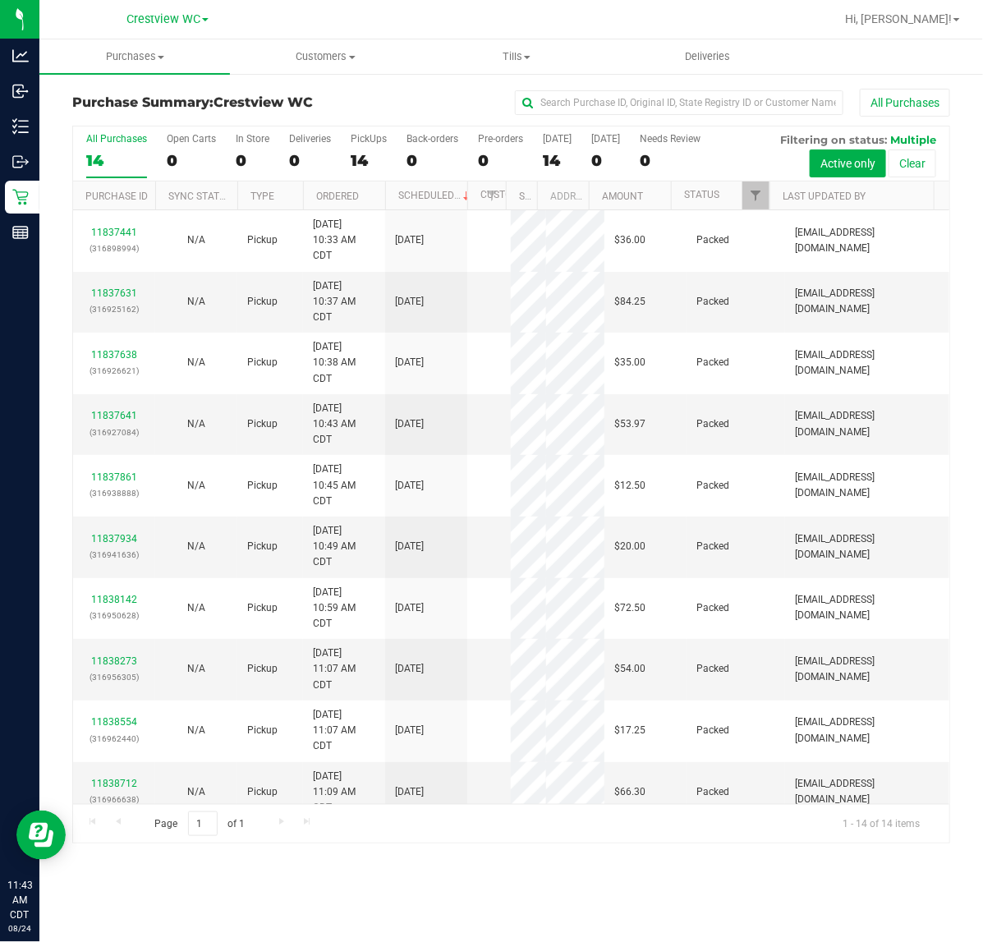
click at [360, 140] on div "PickUps" at bounding box center [369, 138] width 36 height 11
click at [0, 0] on input "PickUps 14" at bounding box center [0, 0] width 0 height 0
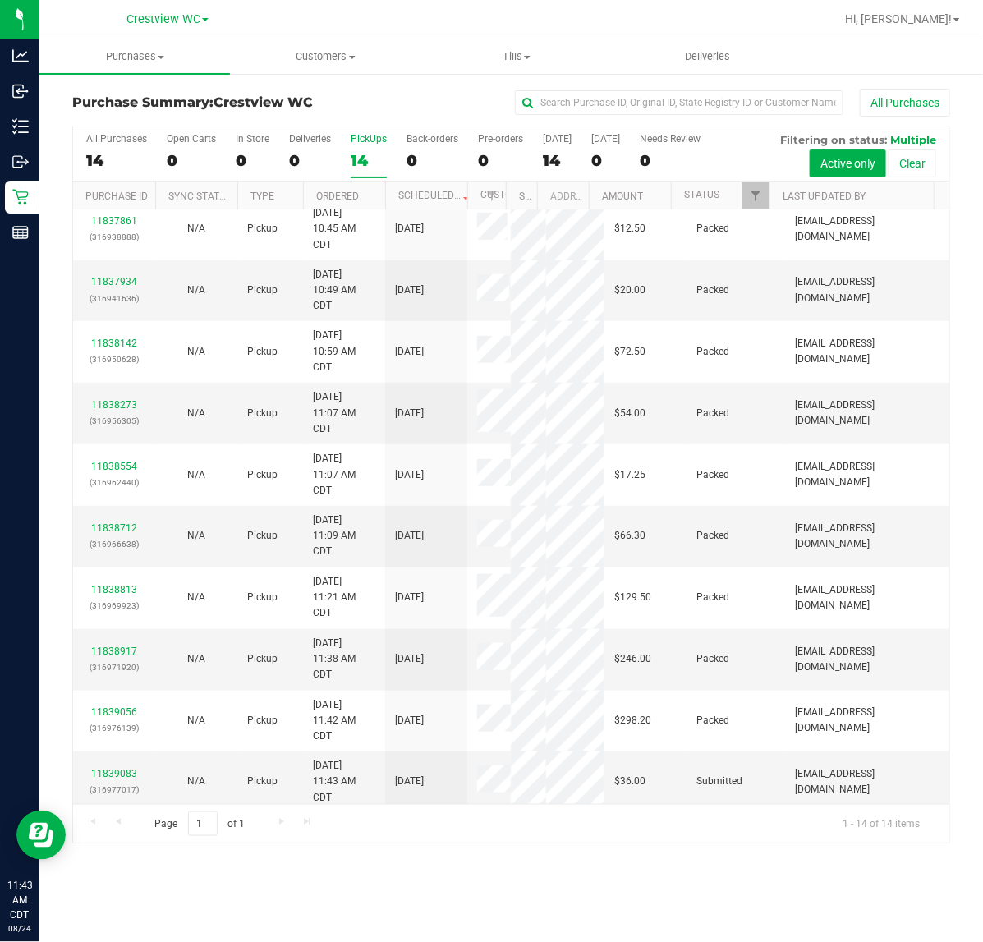
scroll to position [423, 0]
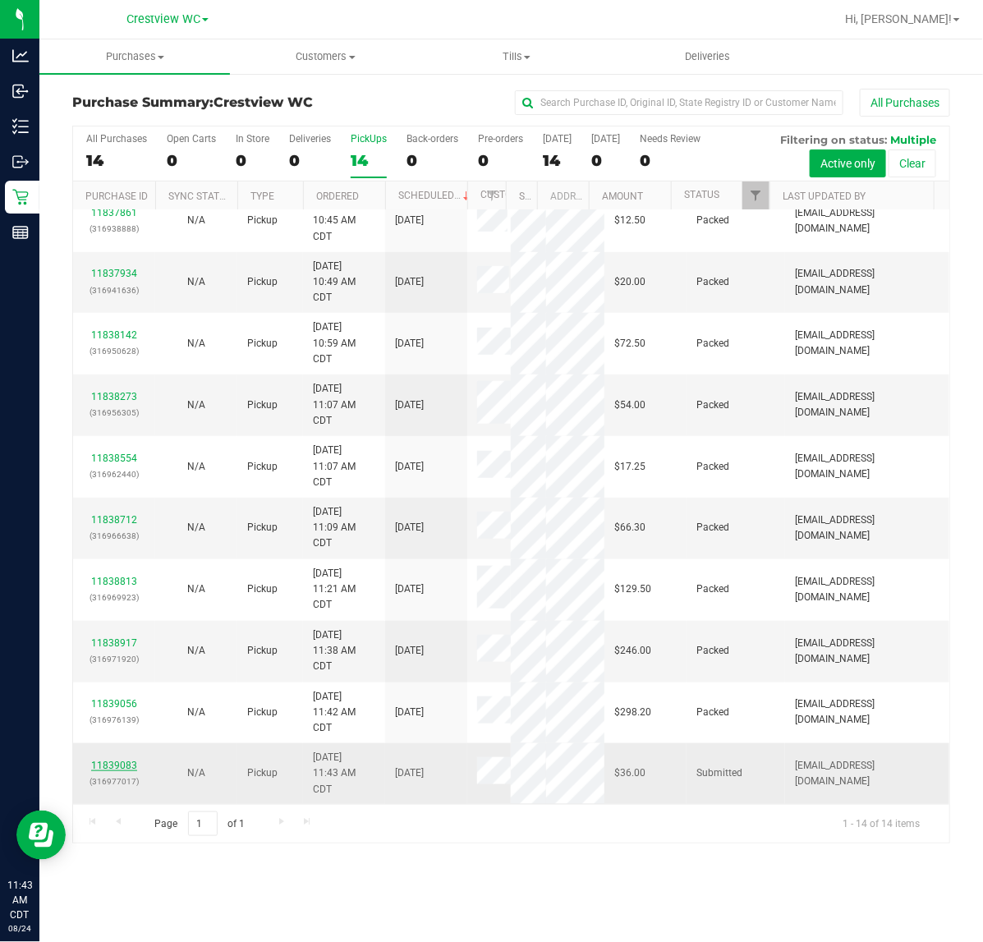
click at [132, 762] on link "11839083" at bounding box center [114, 765] width 46 height 11
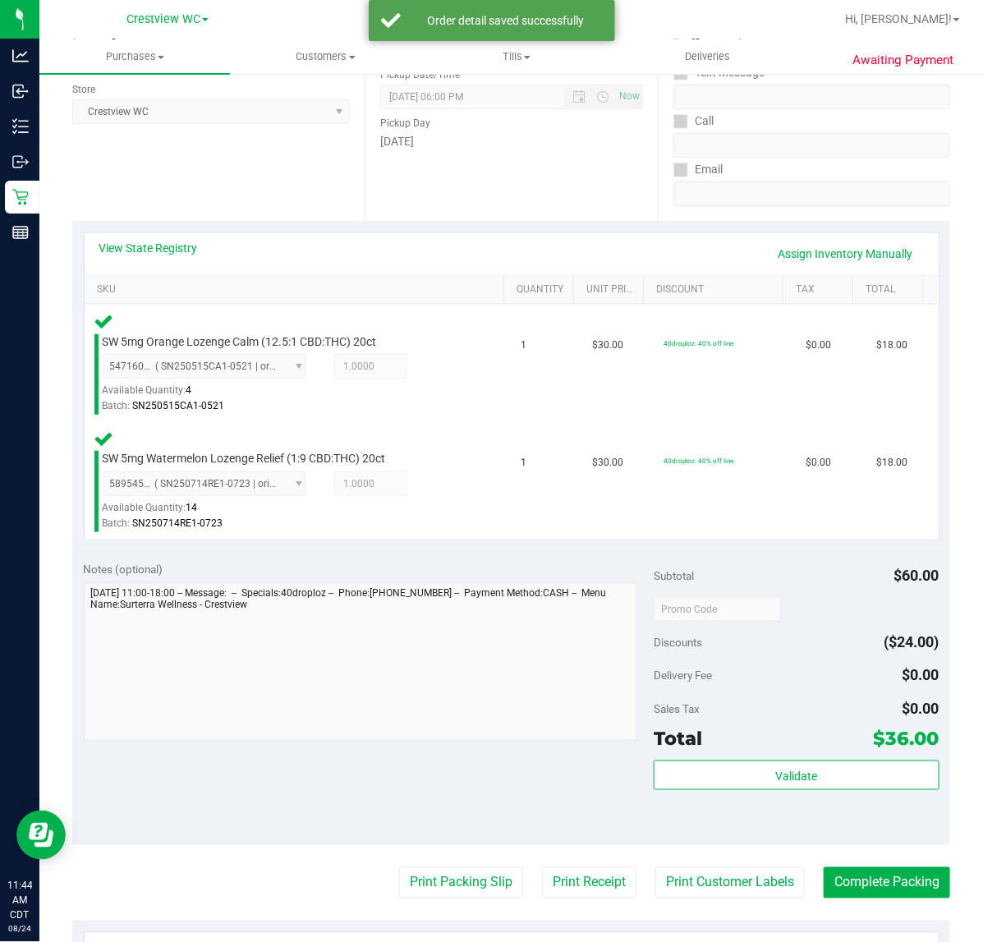
scroll to position [549, 0]
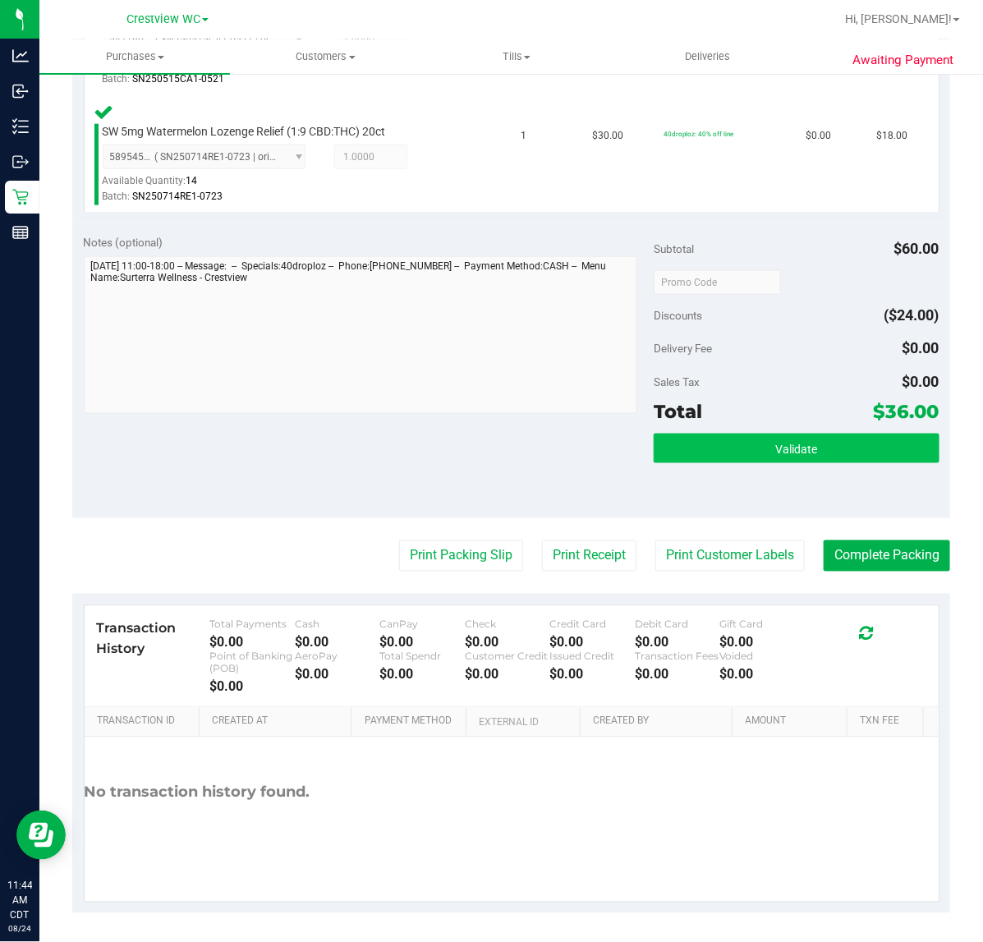
click at [776, 466] on div "Validate" at bounding box center [796, 471] width 285 height 74
drag, startPoint x: 834, startPoint y: 442, endPoint x: 765, endPoint y: 474, distance: 75.3
click at [834, 442] on button "Validate" at bounding box center [796, 449] width 285 height 30
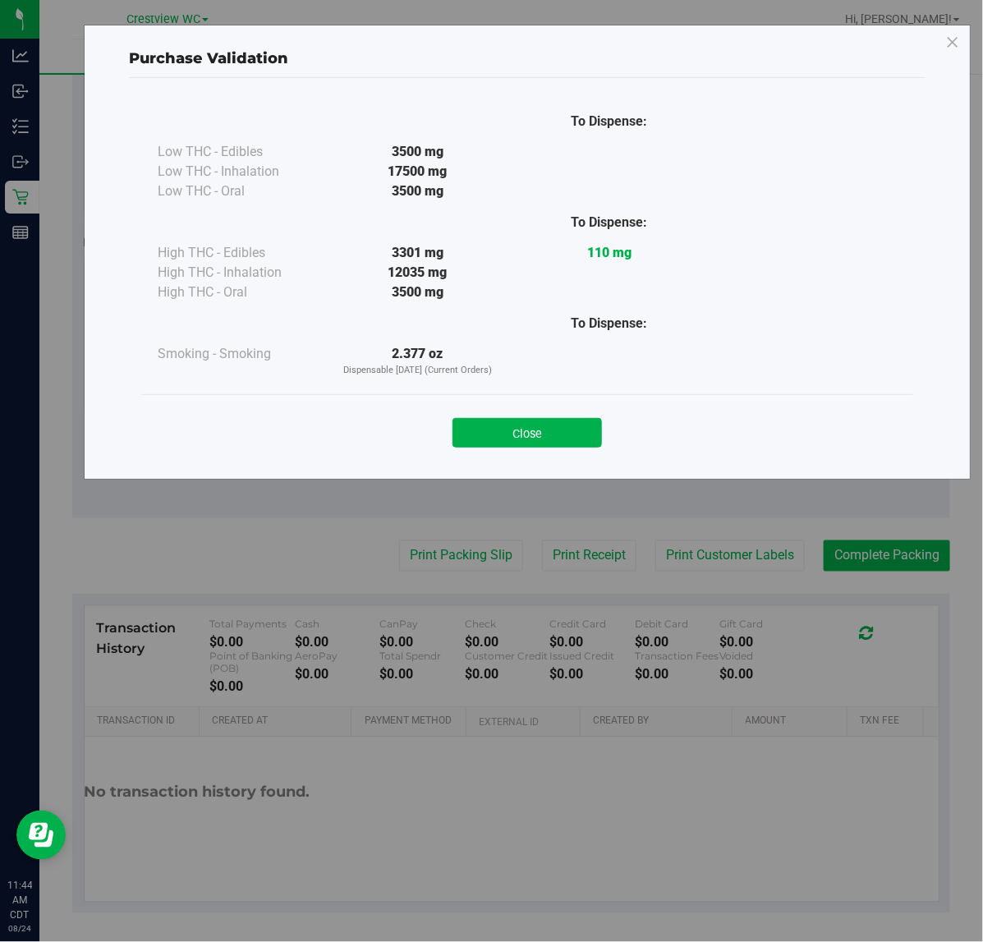
drag, startPoint x: 445, startPoint y: 444, endPoint x: 498, endPoint y: 444, distance: 52.6
click at [448, 444] on div "Close" at bounding box center [527, 427] width 747 height 41
click at [498, 444] on button "Close" at bounding box center [526, 433] width 149 height 30
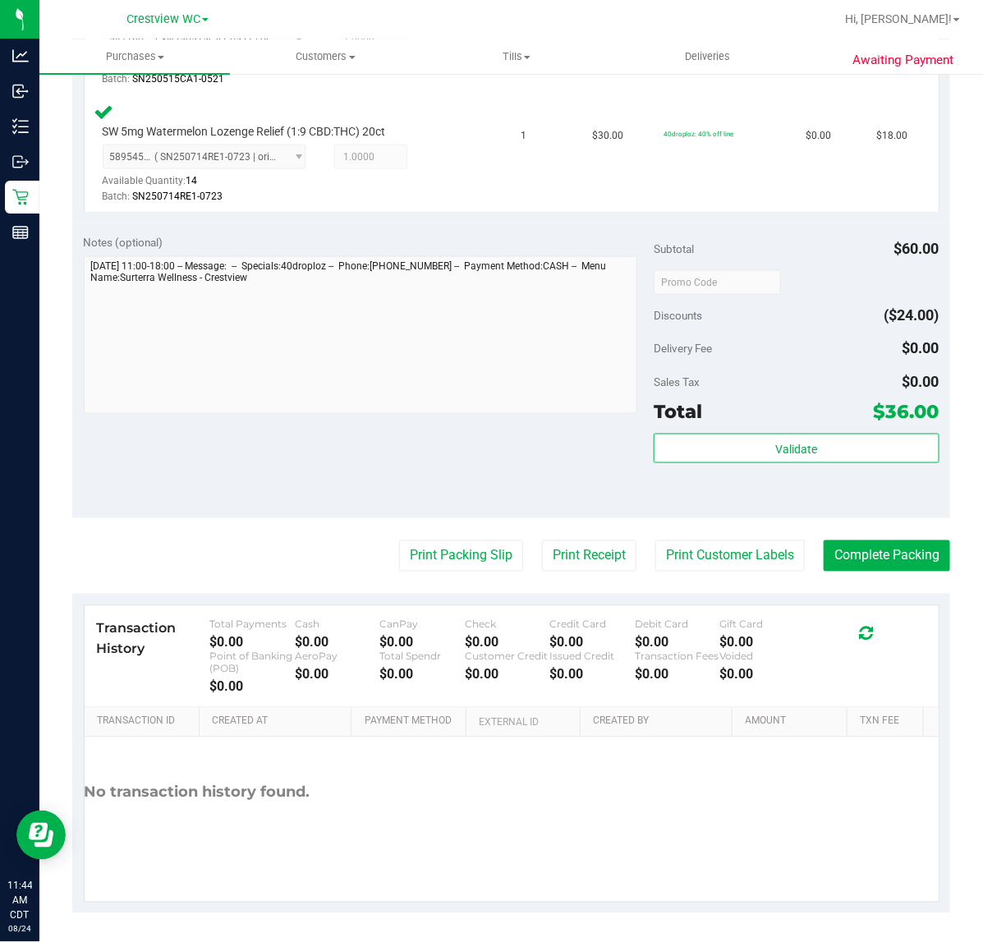
click at [454, 581] on purchase-details "Back Edit Purchase Cancel Purchase View Profile # 11839083 BioTrack ID: - Submi…" at bounding box center [511, 226] width 878 height 1373
click at [457, 556] on button "Print Packing Slip" at bounding box center [461, 555] width 124 height 31
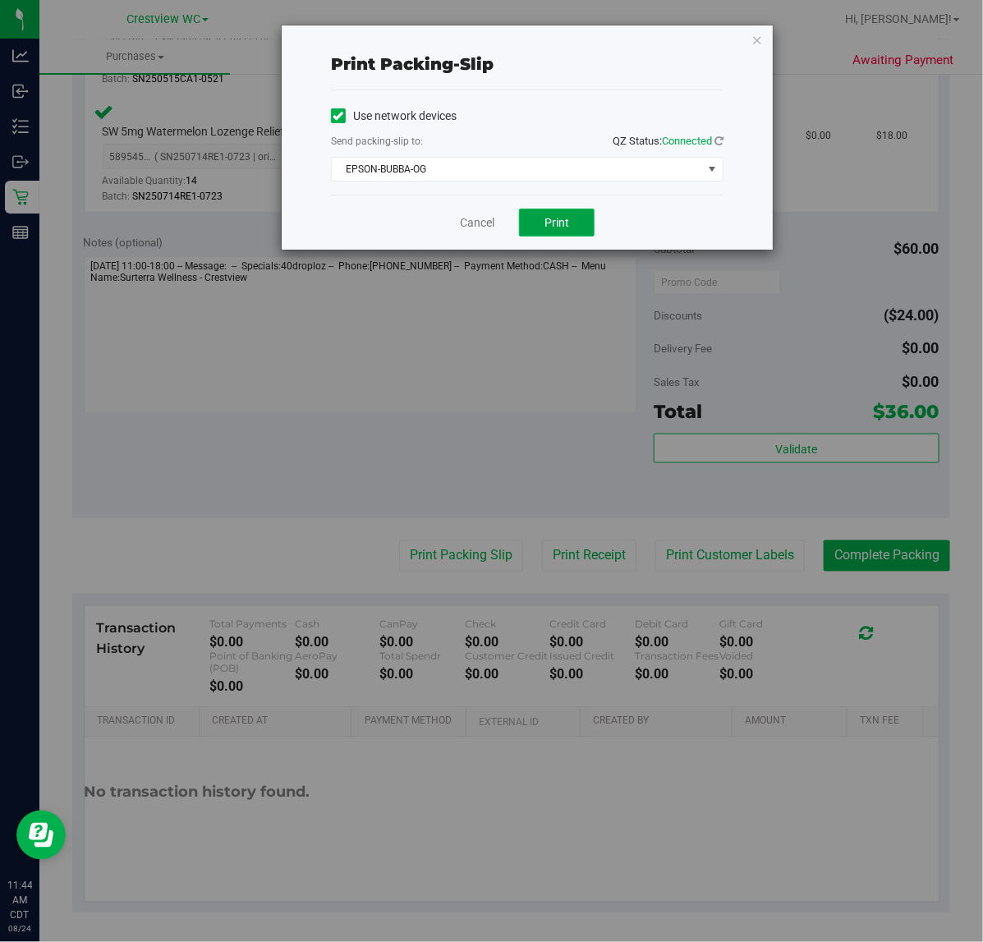
click at [539, 215] on button "Print" at bounding box center [557, 223] width 76 height 28
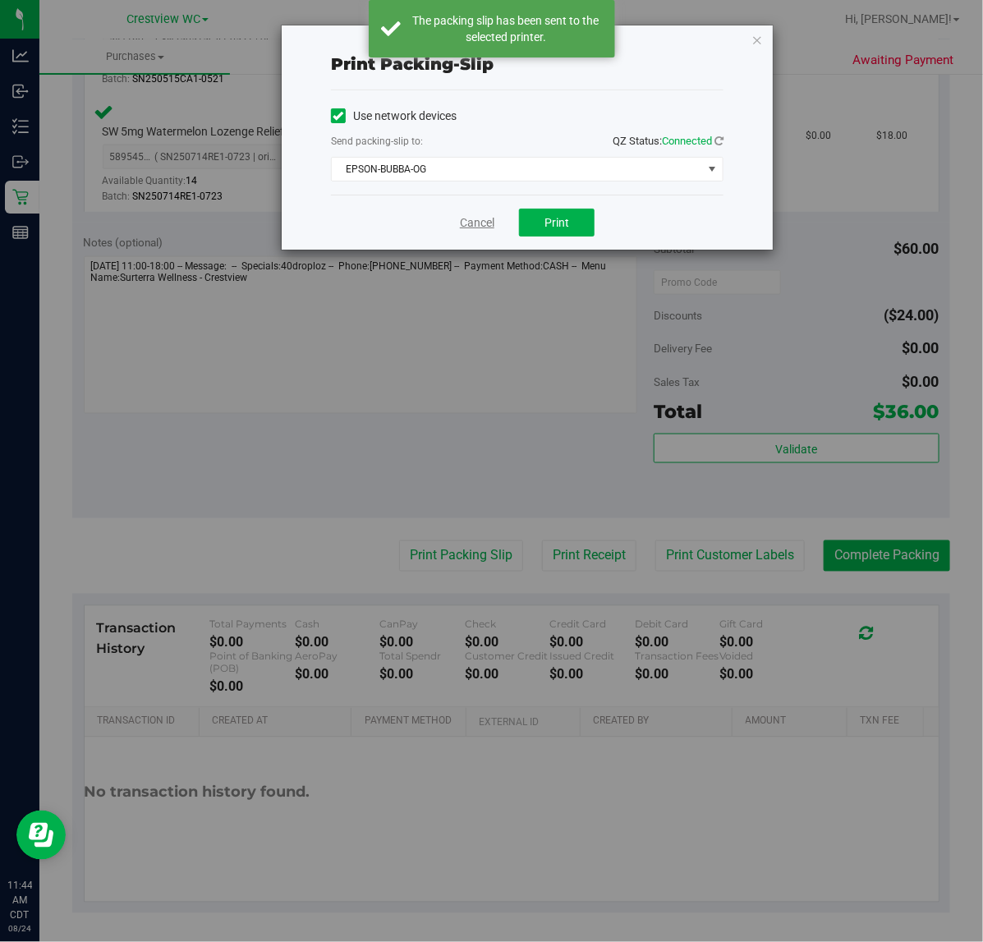
click at [470, 223] on link "Cancel" at bounding box center [477, 222] width 34 height 17
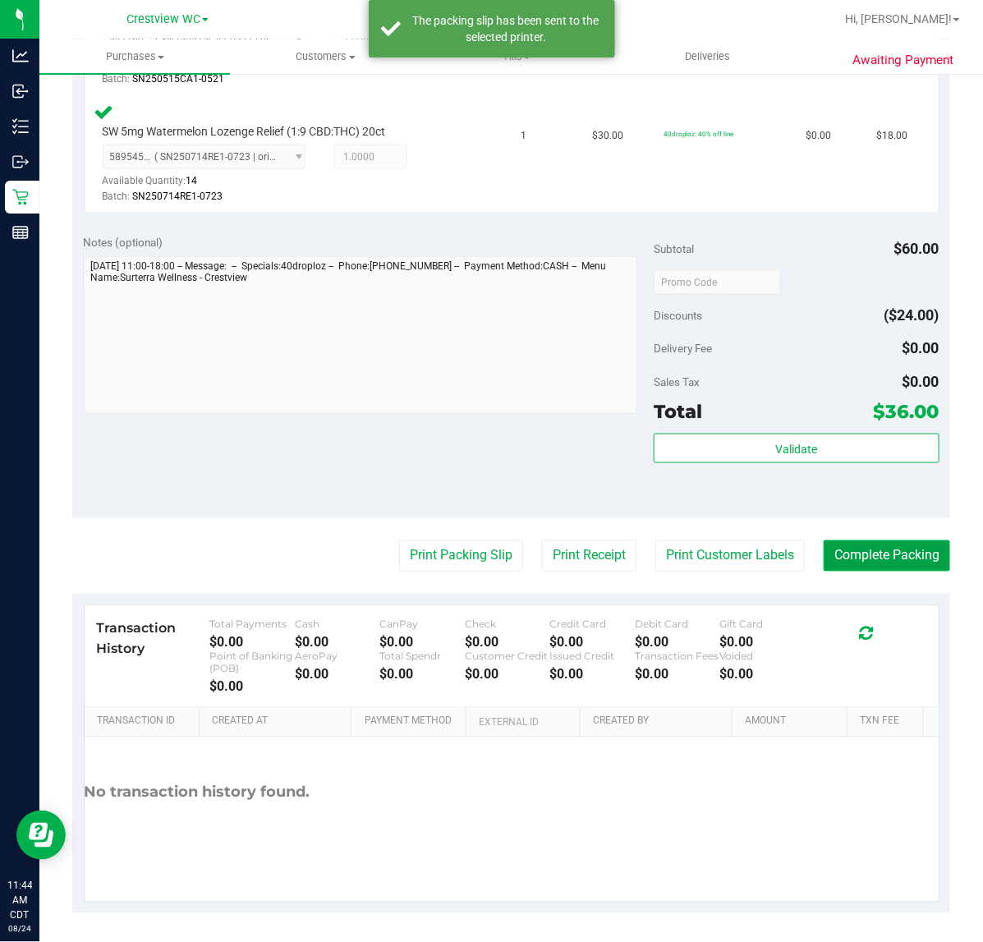
click at [891, 552] on button "Complete Packing" at bounding box center [887, 555] width 126 height 31
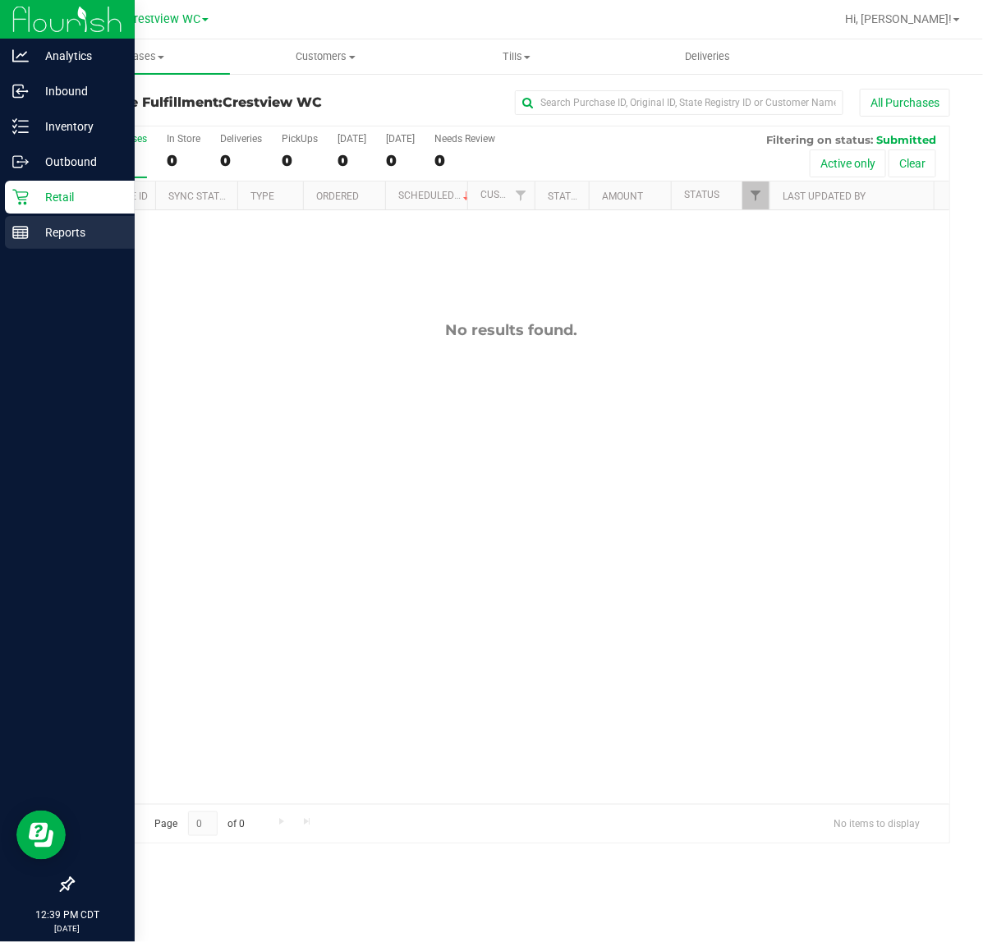
click at [33, 226] on p "Reports" at bounding box center [78, 233] width 99 height 20
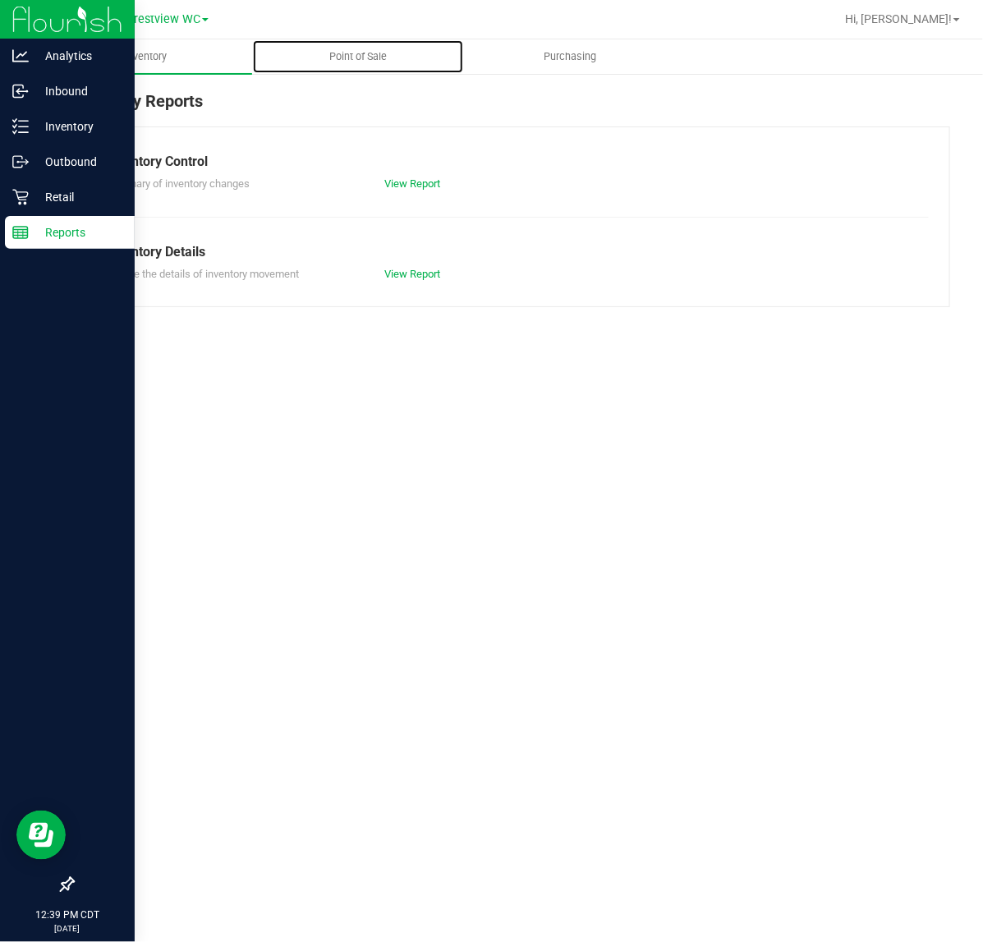
click at [376, 55] on span "Point of Sale" at bounding box center [358, 56] width 102 height 15
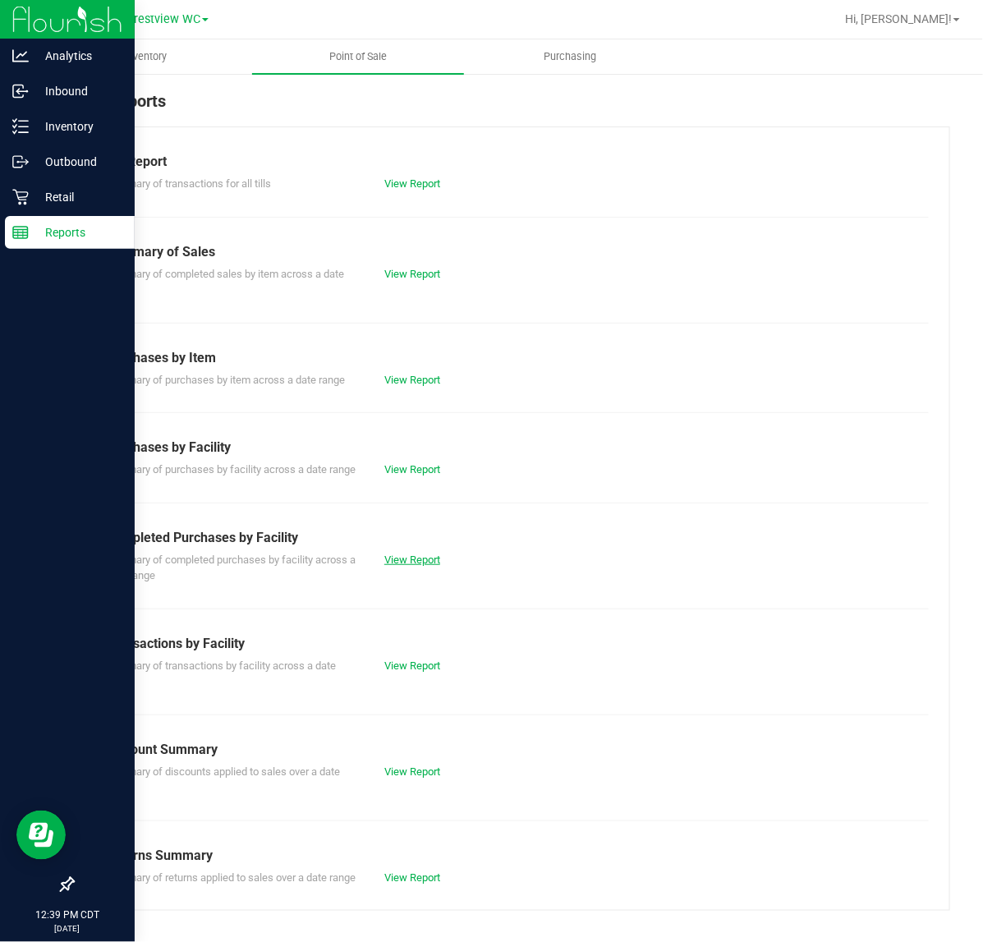
click at [407, 566] on link "View Report" at bounding box center [412, 560] width 56 height 12
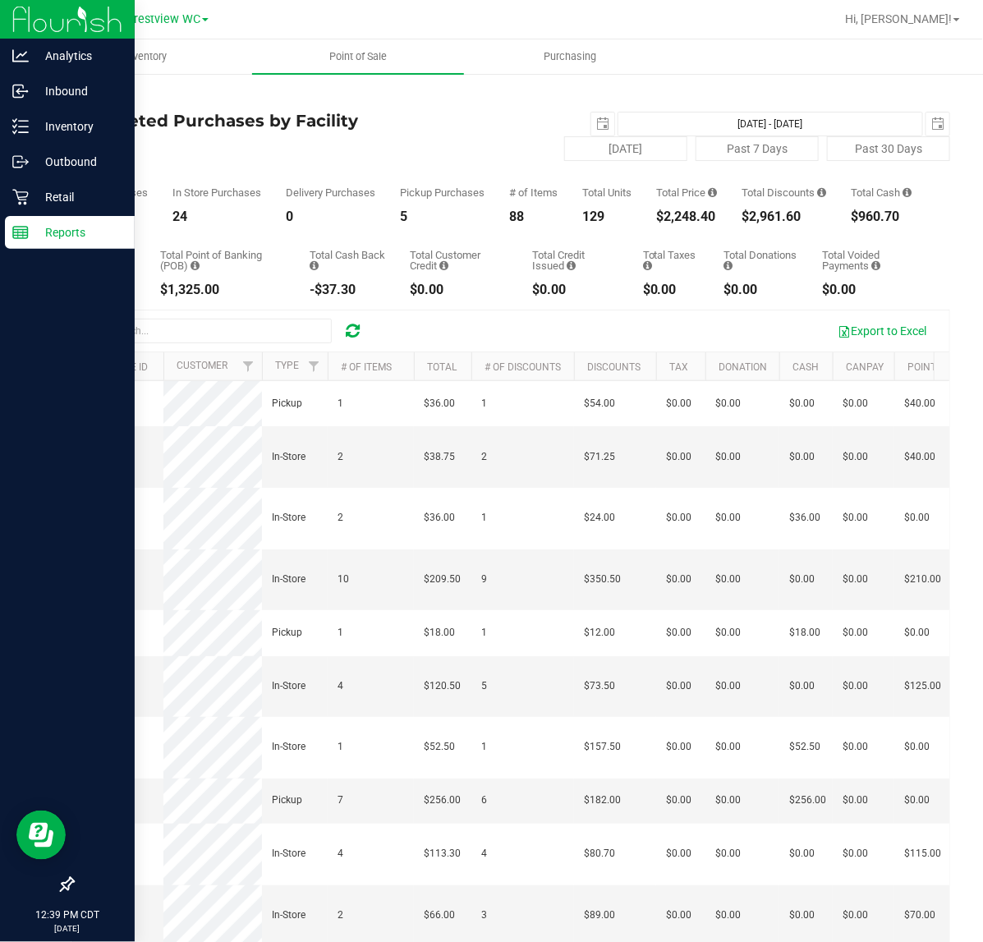
drag, startPoint x: 622, startPoint y: 232, endPoint x: 695, endPoint y: 220, distance: 74.0
click at [695, 220] on div "Total Purchases 29 In Store Purchases 24 Delivery Purchases 0 Pickup Purchases …" at bounding box center [511, 192] width 878 height 62
click at [699, 223] on div "$2,248.40" at bounding box center [686, 216] width 61 height 13
drag, startPoint x: 715, startPoint y: 224, endPoint x: 630, endPoint y: 226, distance: 85.4
click at [631, 223] on div "Total Purchases 29 In Store Purchases 24 Delivery Purchases 0 Pickup Purchases …" at bounding box center [511, 192] width 878 height 62
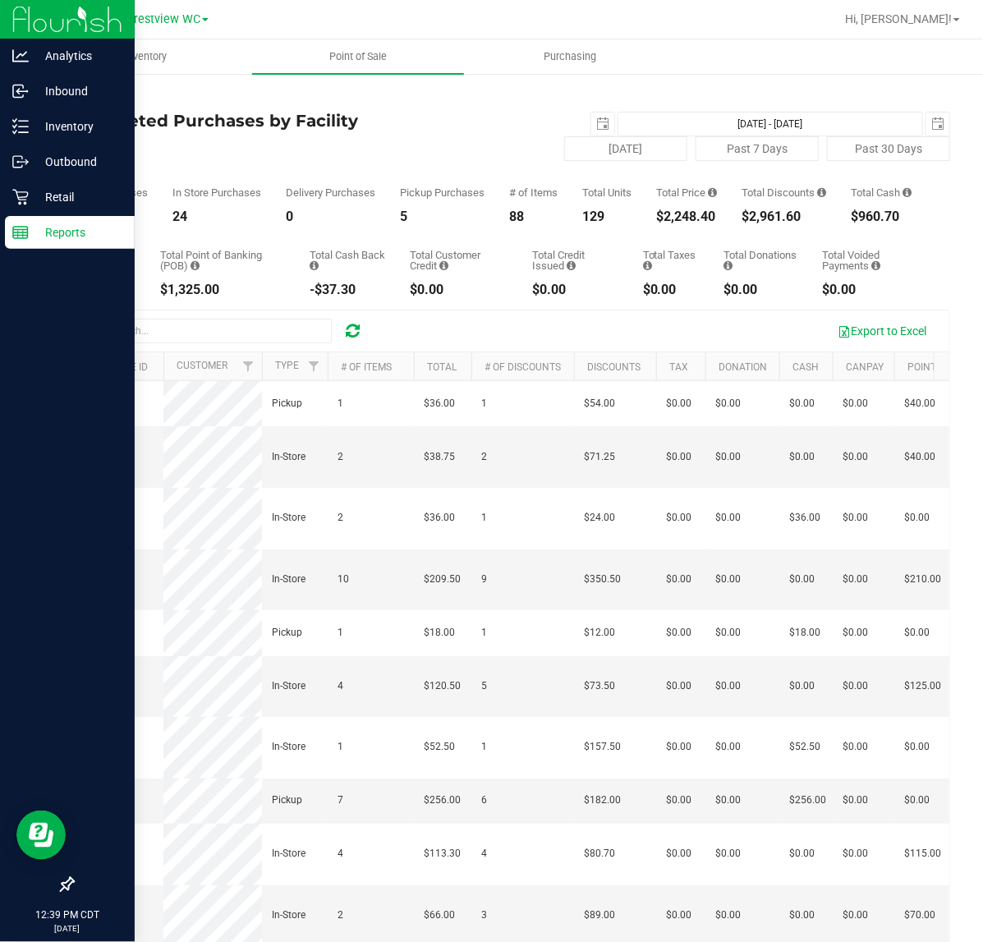
click at [630, 223] on div "Total Purchases 29 In Store Purchases 24 Delivery Purchases 0 Pickup Purchases …" at bounding box center [511, 192] width 878 height 62
drag, startPoint x: 641, startPoint y: 227, endPoint x: 687, endPoint y: 231, distance: 46.2
click at [687, 223] on div "Total Purchases 29 In Store Purchases 24 Delivery Purchases 0 Pickup Purchases …" at bounding box center [511, 192] width 878 height 62
click at [687, 223] on div "$2,248.40" at bounding box center [686, 216] width 61 height 13
click at [103, 173] on div "Total Purchases 29 In Store Purchases 24 Delivery Purchases 0 Pickup Purchases …" at bounding box center [511, 192] width 878 height 62
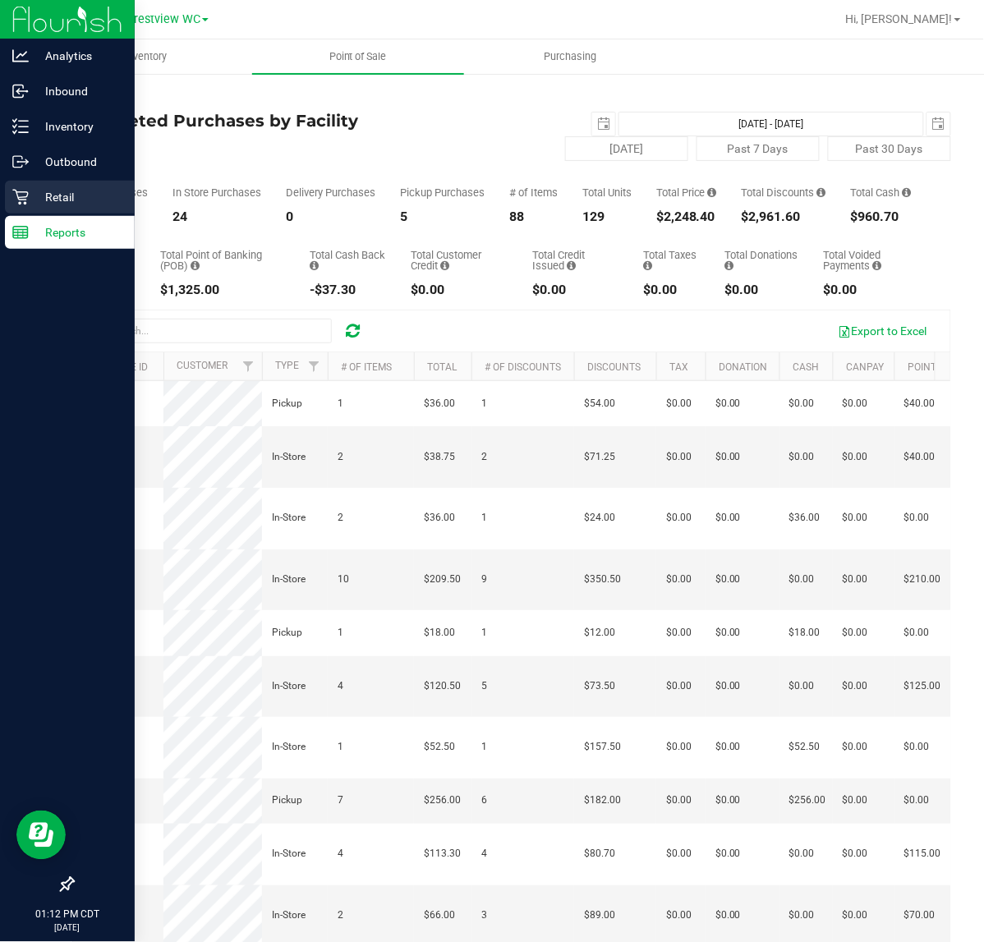
click at [22, 195] on icon at bounding box center [20, 197] width 16 height 16
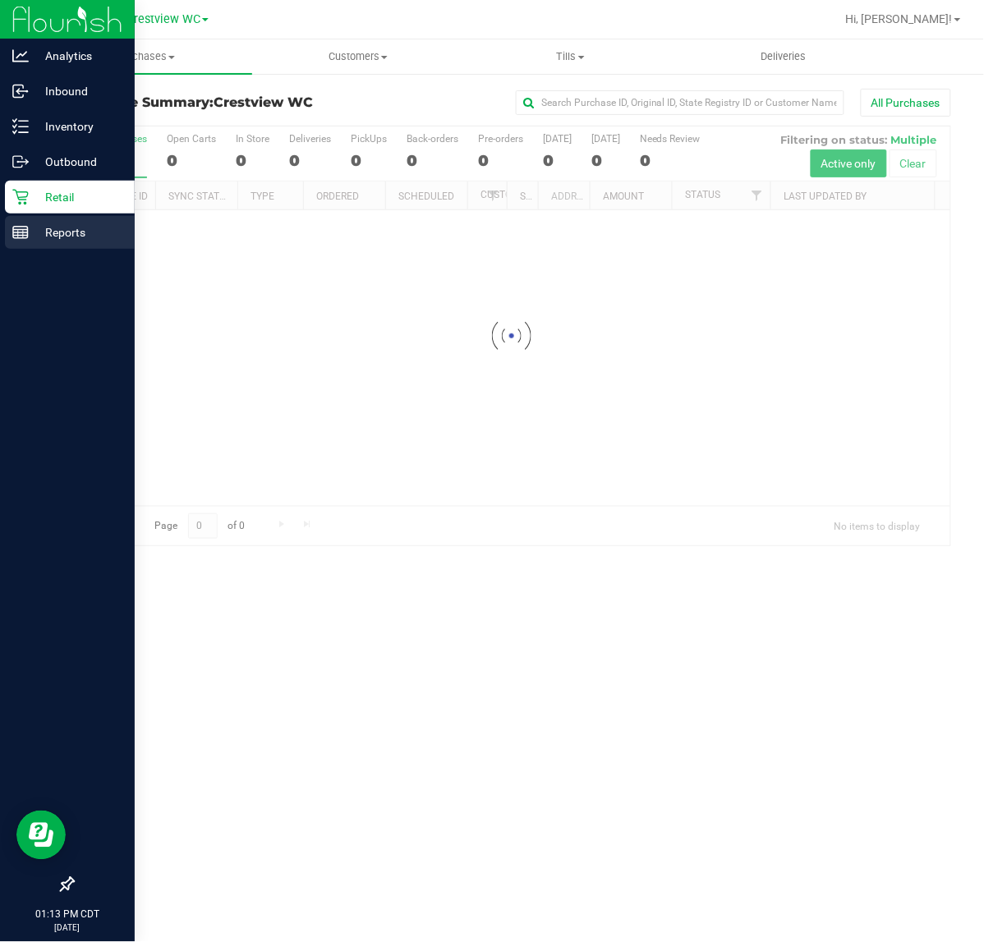
click at [25, 232] on line at bounding box center [20, 232] width 15 height 0
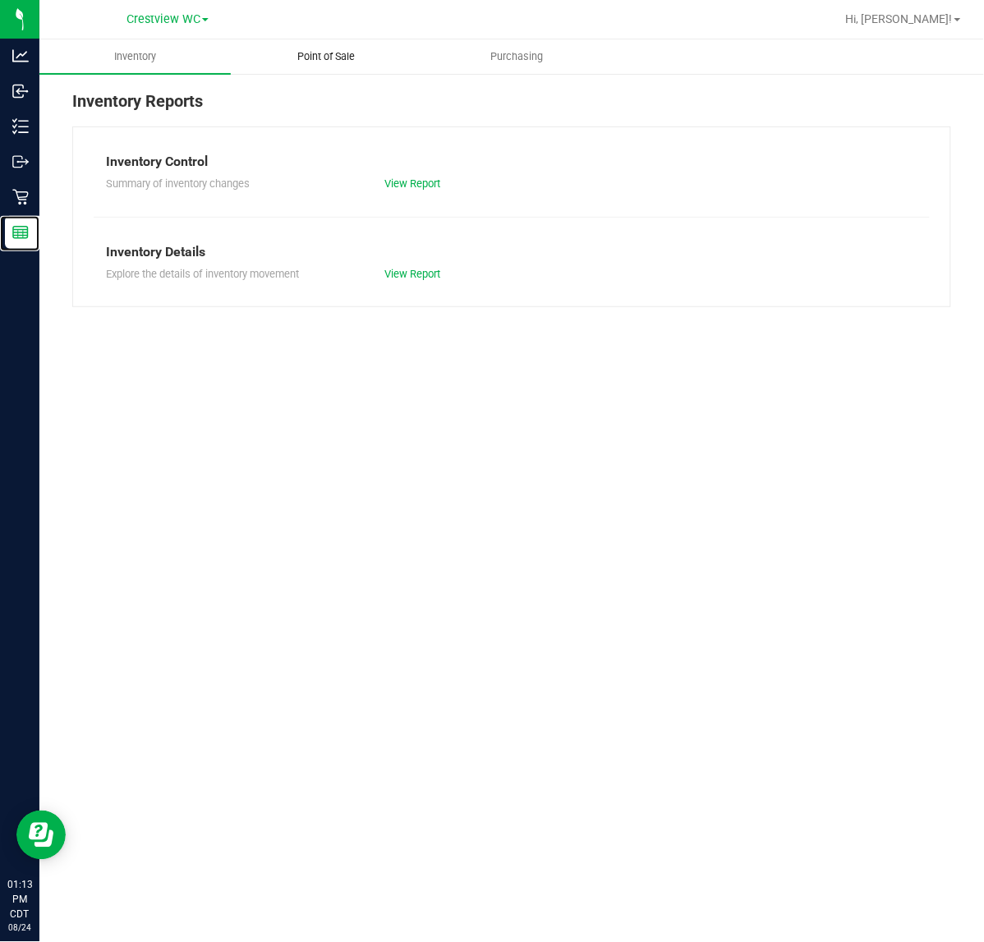
click at [335, 68] on uib-tab-heading "Point of Sale" at bounding box center [327, 56] width 190 height 33
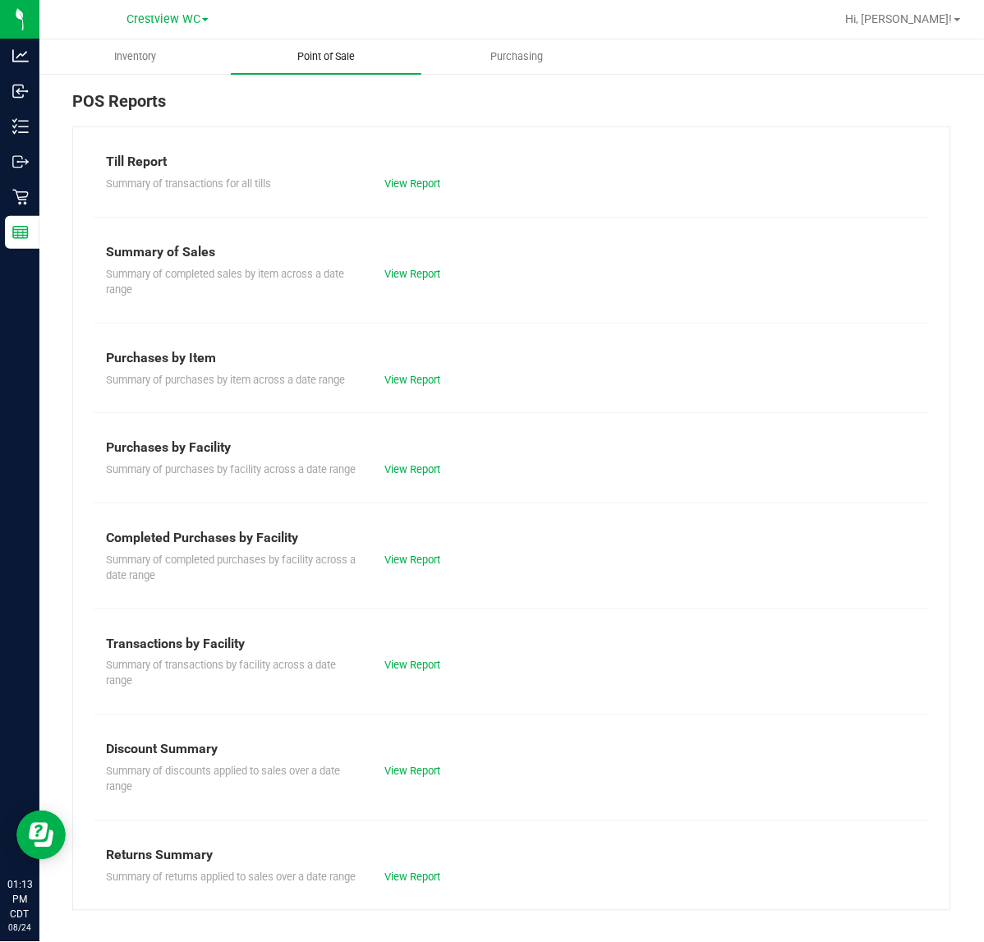
click at [429, 566] on link "View Report" at bounding box center [412, 560] width 56 height 12
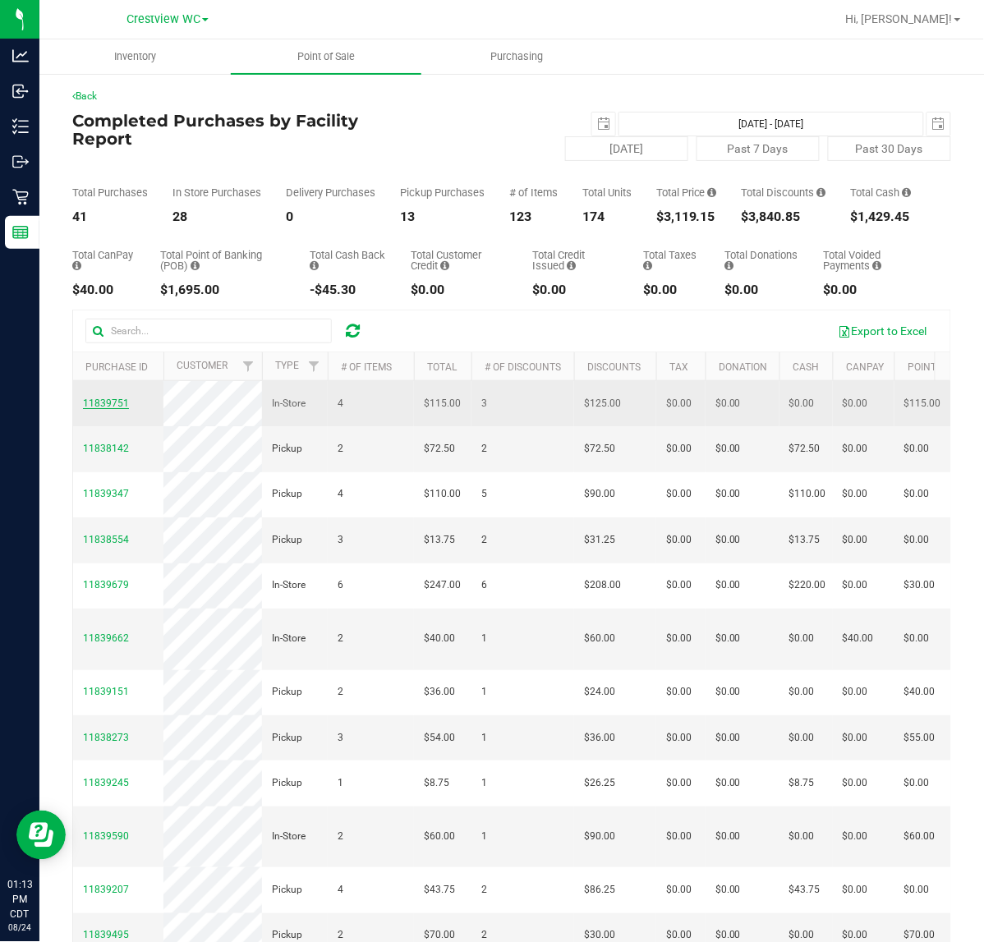
click at [104, 409] on span "11839751" at bounding box center [106, 402] width 46 height 11
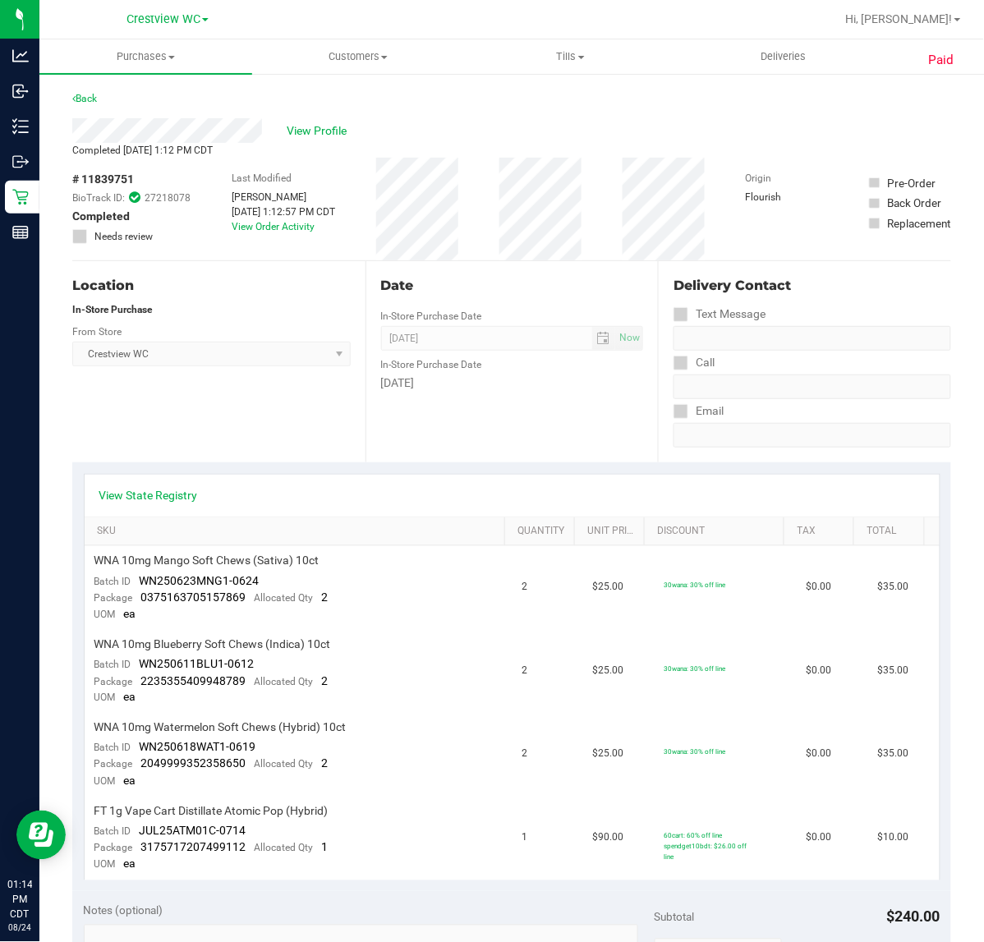
click at [109, 171] on span "# 11839751" at bounding box center [103, 179] width 62 height 17
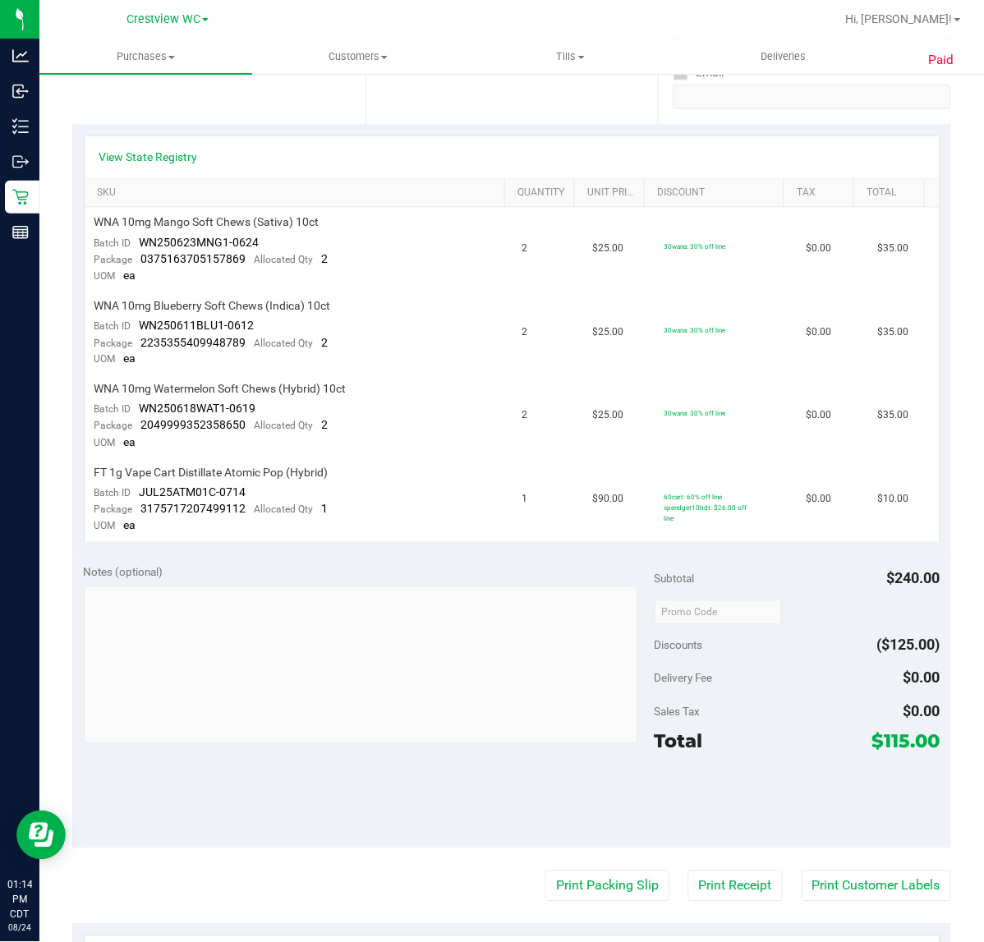
scroll to position [616, 0]
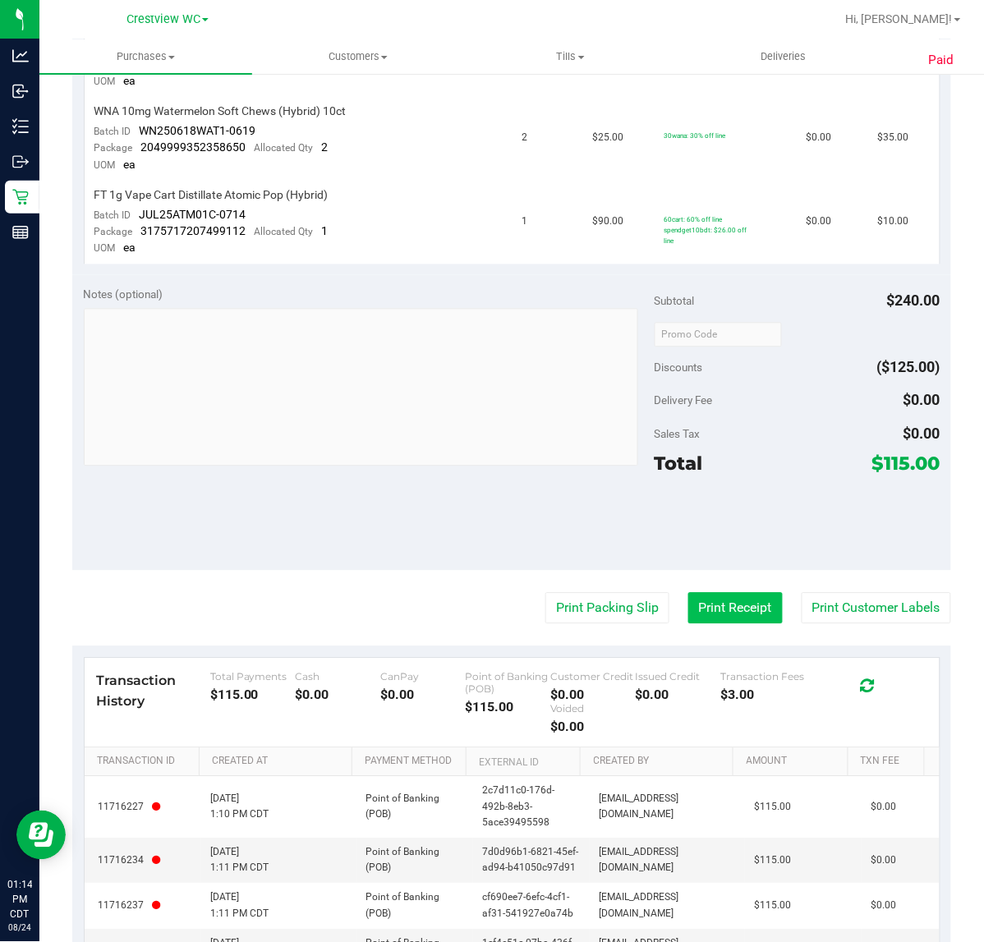
click at [714, 596] on button "Print Receipt" at bounding box center [735, 608] width 94 height 31
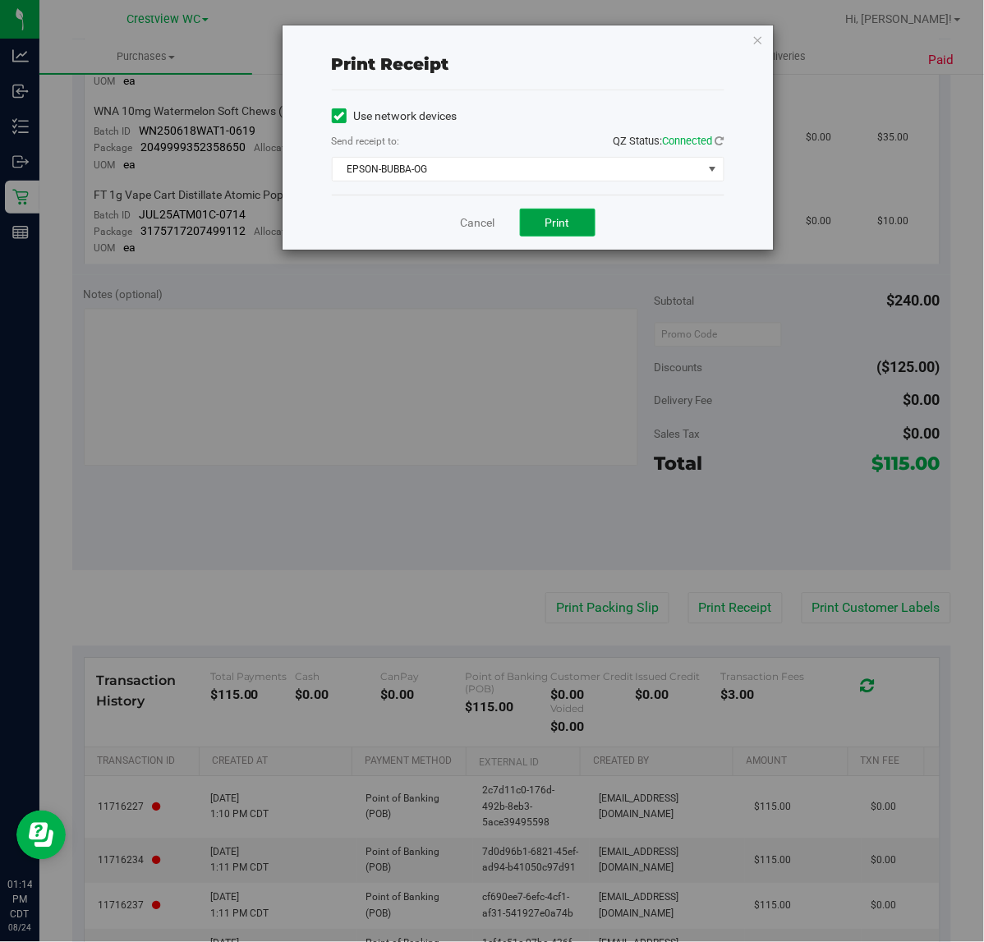
click at [550, 229] on span "Print" at bounding box center [557, 222] width 25 height 13
click at [205, 631] on div "Print receipt Use network devices Send receipt to: QZ Status: Connected EPSON-B…" at bounding box center [498, 471] width 996 height 942
click at [485, 220] on link "Cancel" at bounding box center [478, 222] width 34 height 17
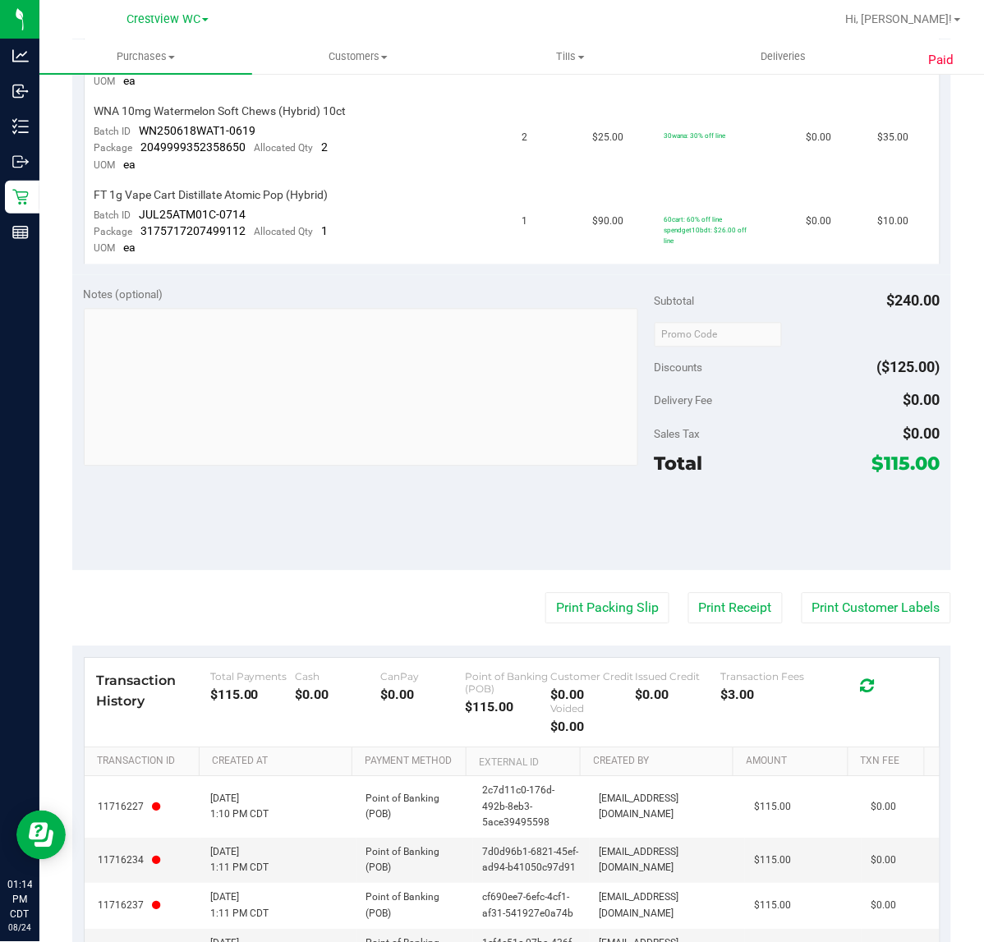
scroll to position [744, 0]
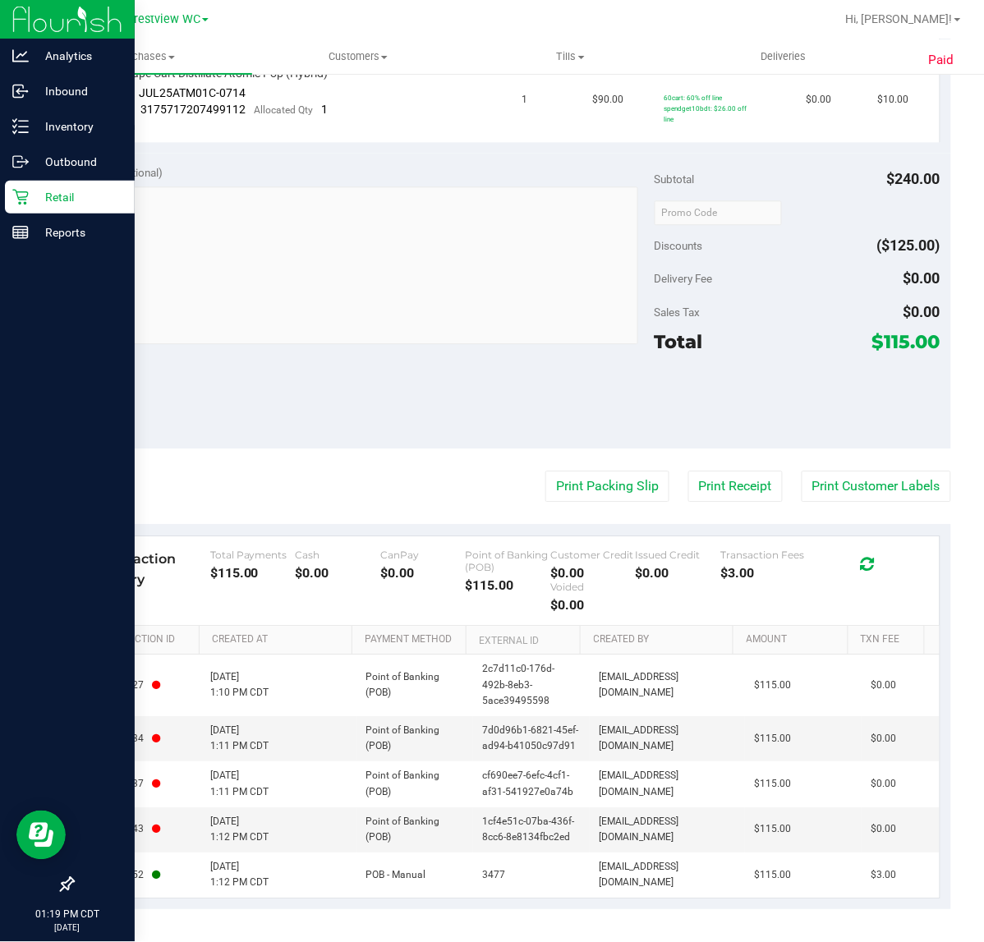
click at [25, 204] on icon at bounding box center [20, 198] width 16 height 16
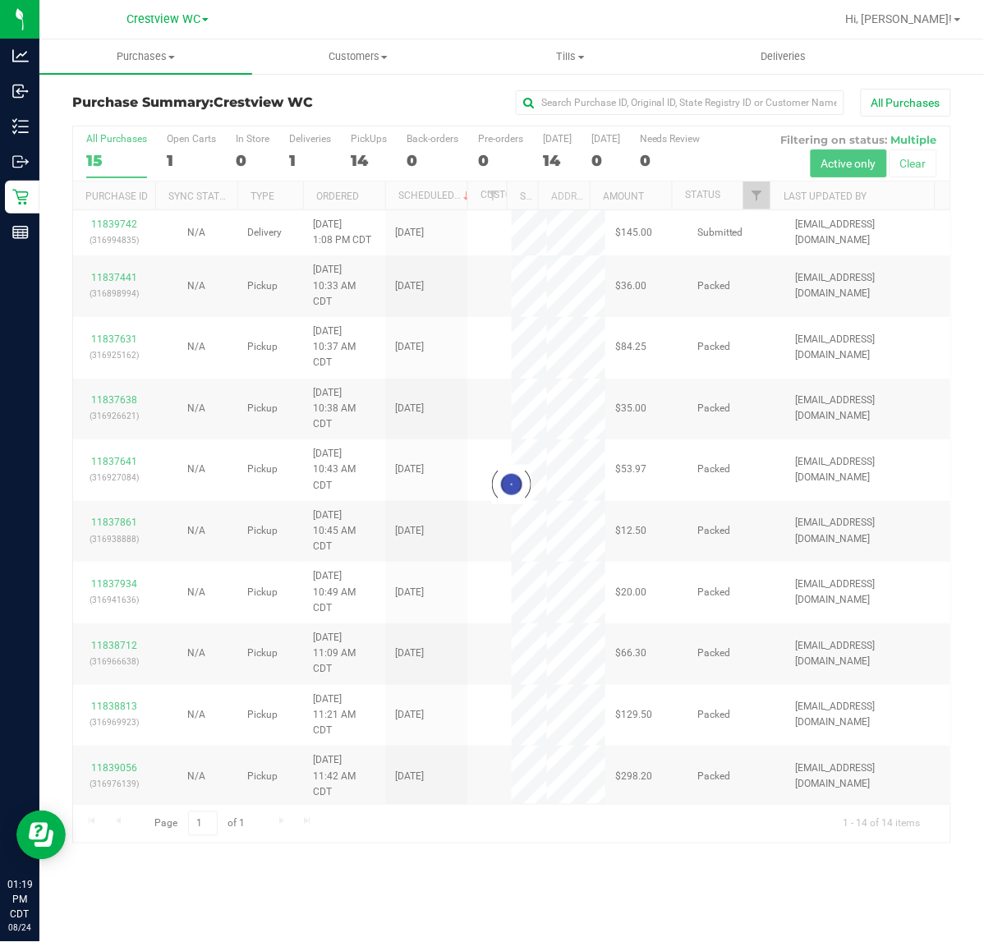
click at [372, 148] on div at bounding box center [511, 484] width 877 height 717
click at [371, 148] on div at bounding box center [511, 484] width 877 height 717
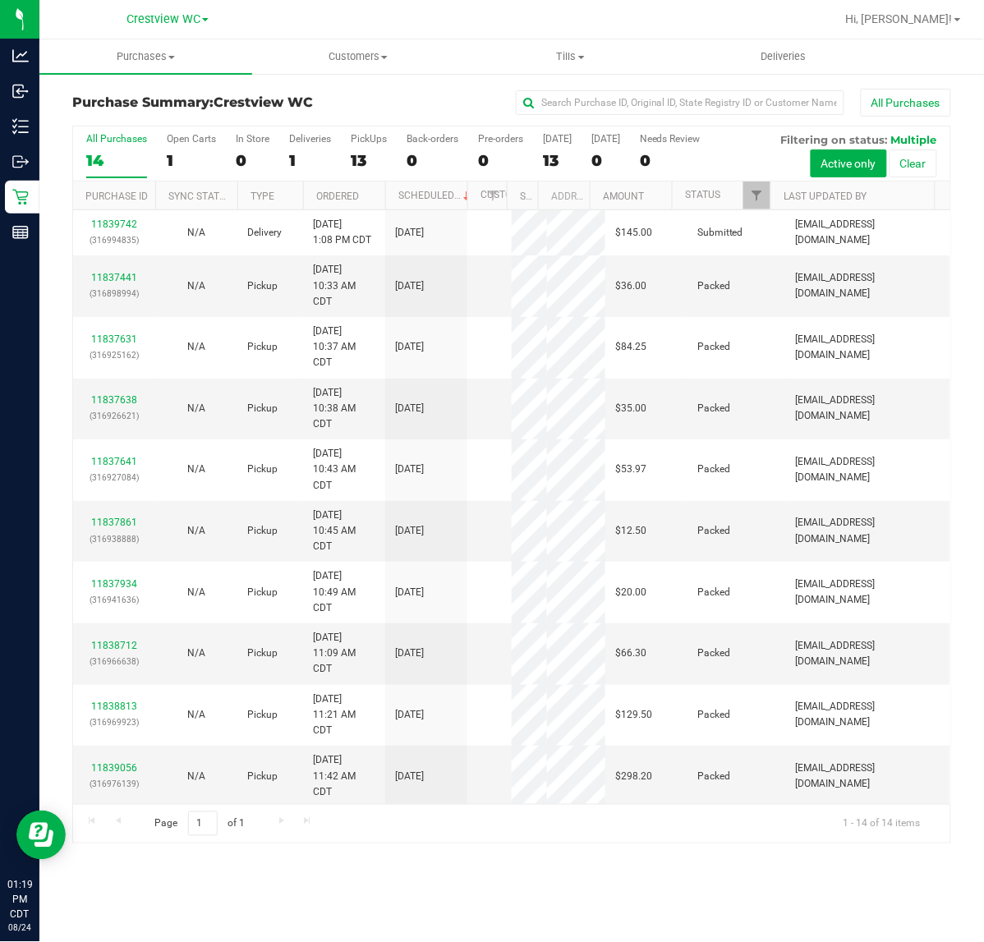
click at [372, 149] on label "PickUps 13" at bounding box center [369, 155] width 36 height 45
click at [0, 0] on input "PickUps 13" at bounding box center [0, 0] width 0 height 0
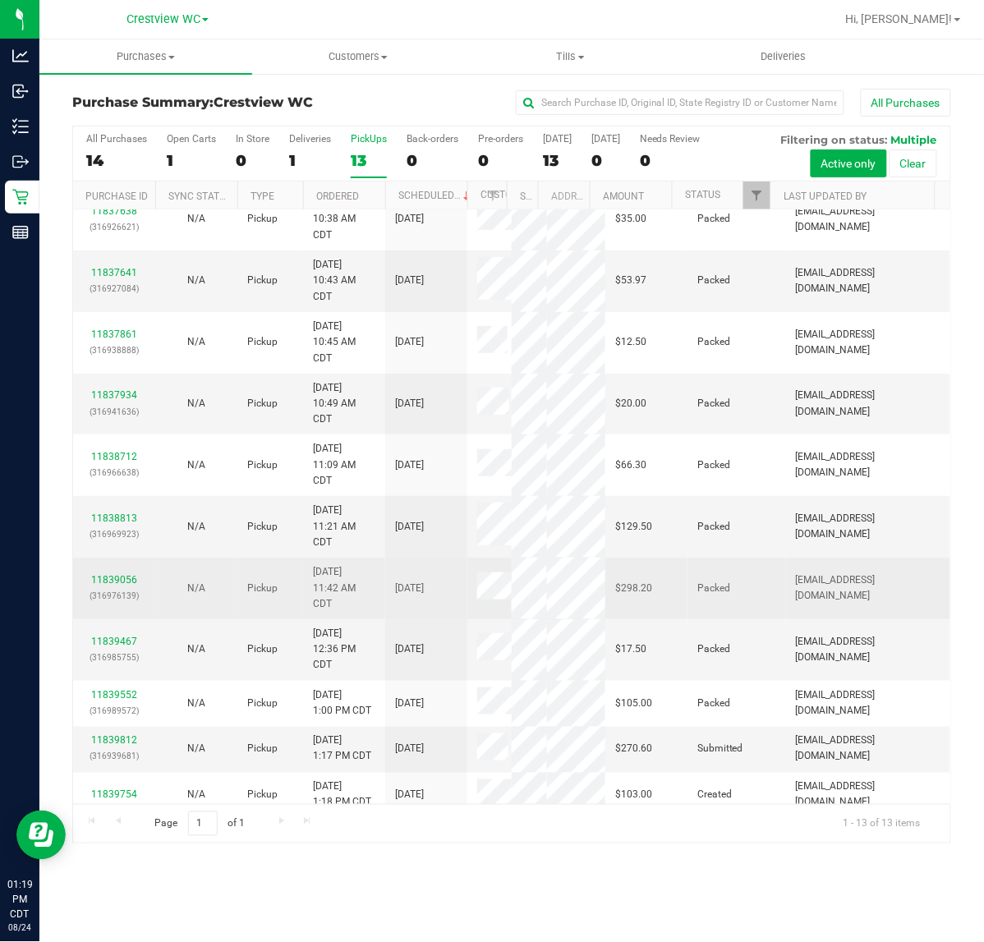
scroll to position [314, 0]
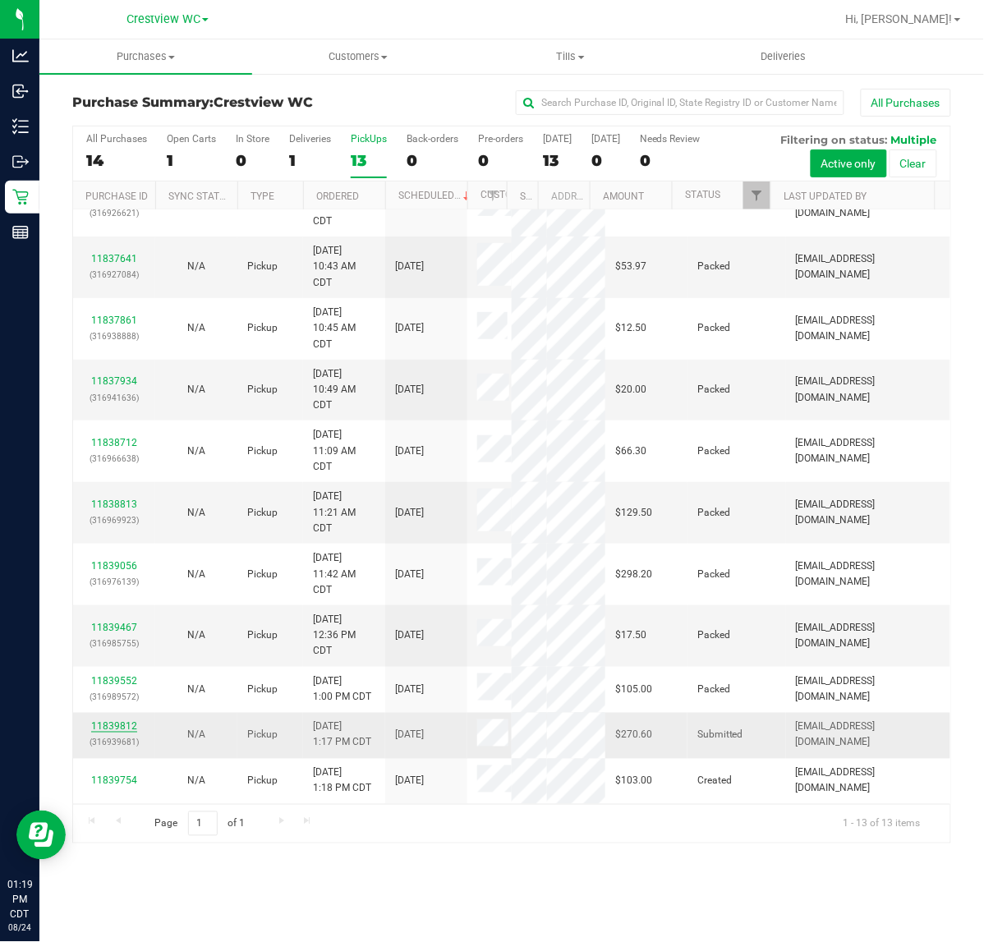
click at [115, 721] on link "11839812" at bounding box center [114, 726] width 46 height 11
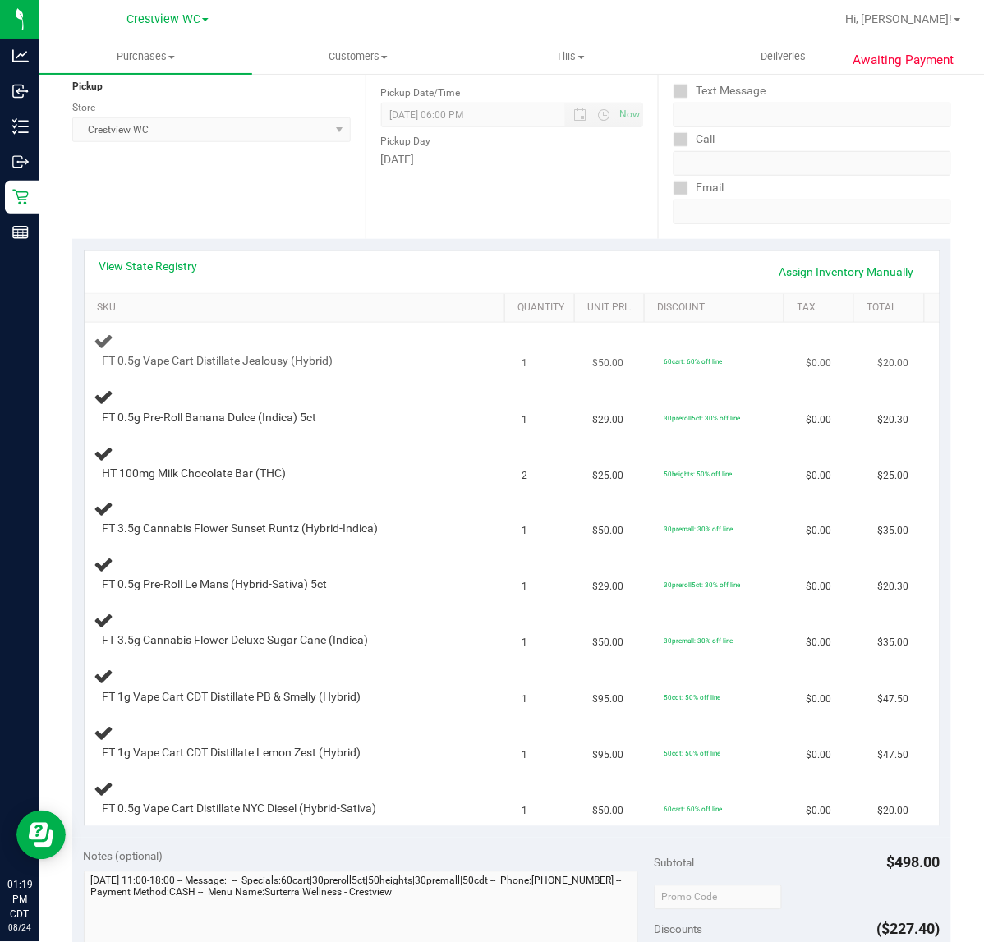
scroll to position [205, 0]
click at [170, 255] on div "View State Registry Assign Inventory Manually" at bounding box center [512, 271] width 855 height 42
click at [175, 259] on link "View State Registry" at bounding box center [148, 264] width 99 height 16
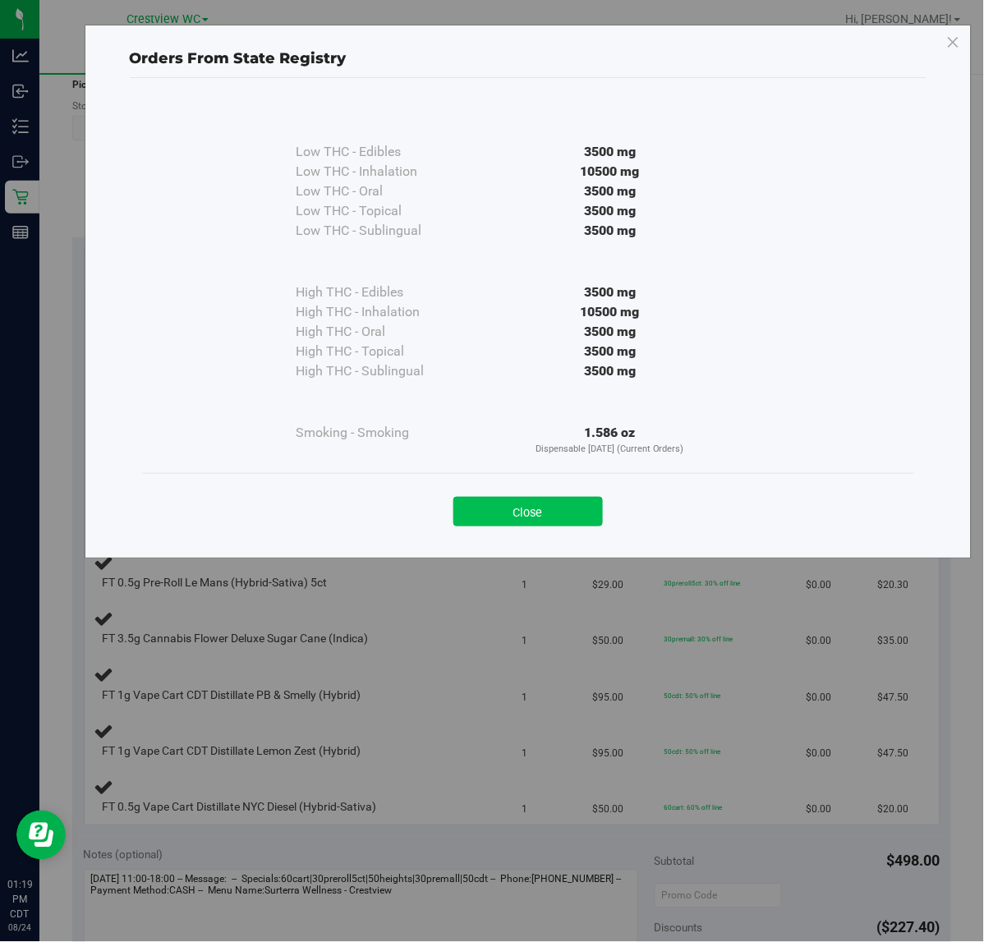
click at [542, 499] on button "Close" at bounding box center [527, 512] width 149 height 30
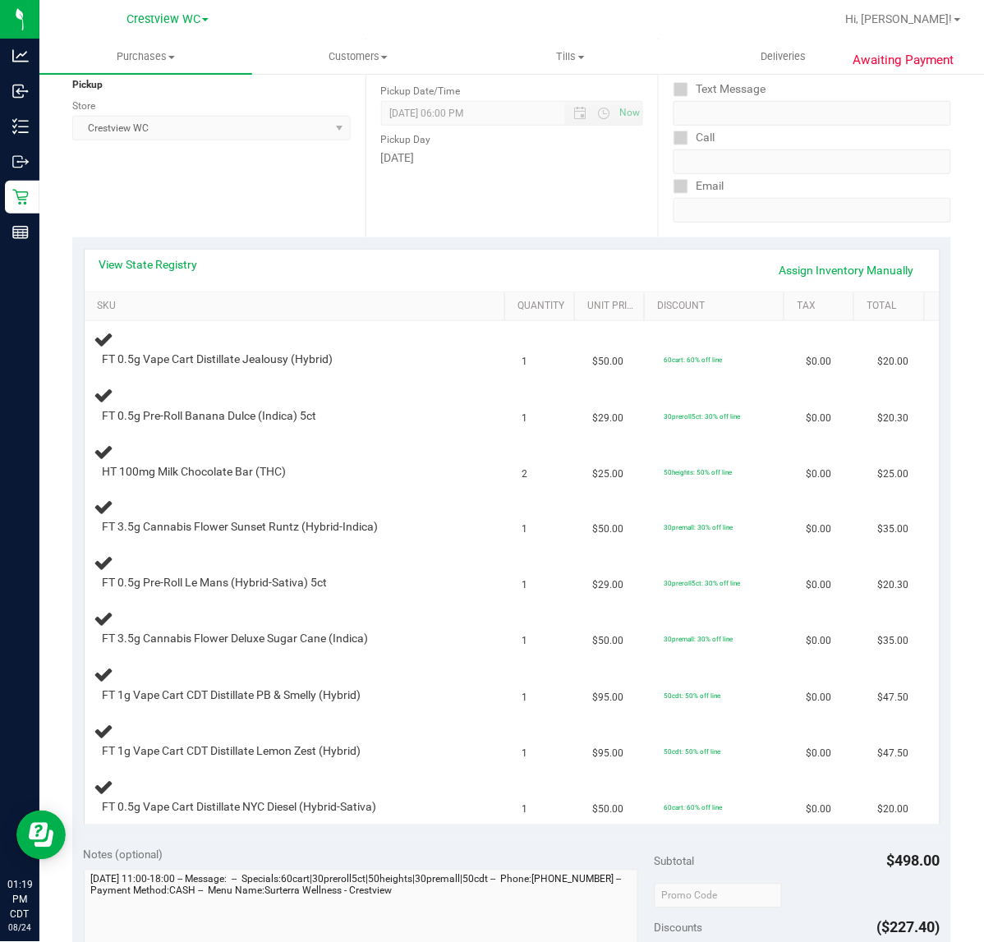
scroll to position [719, 0]
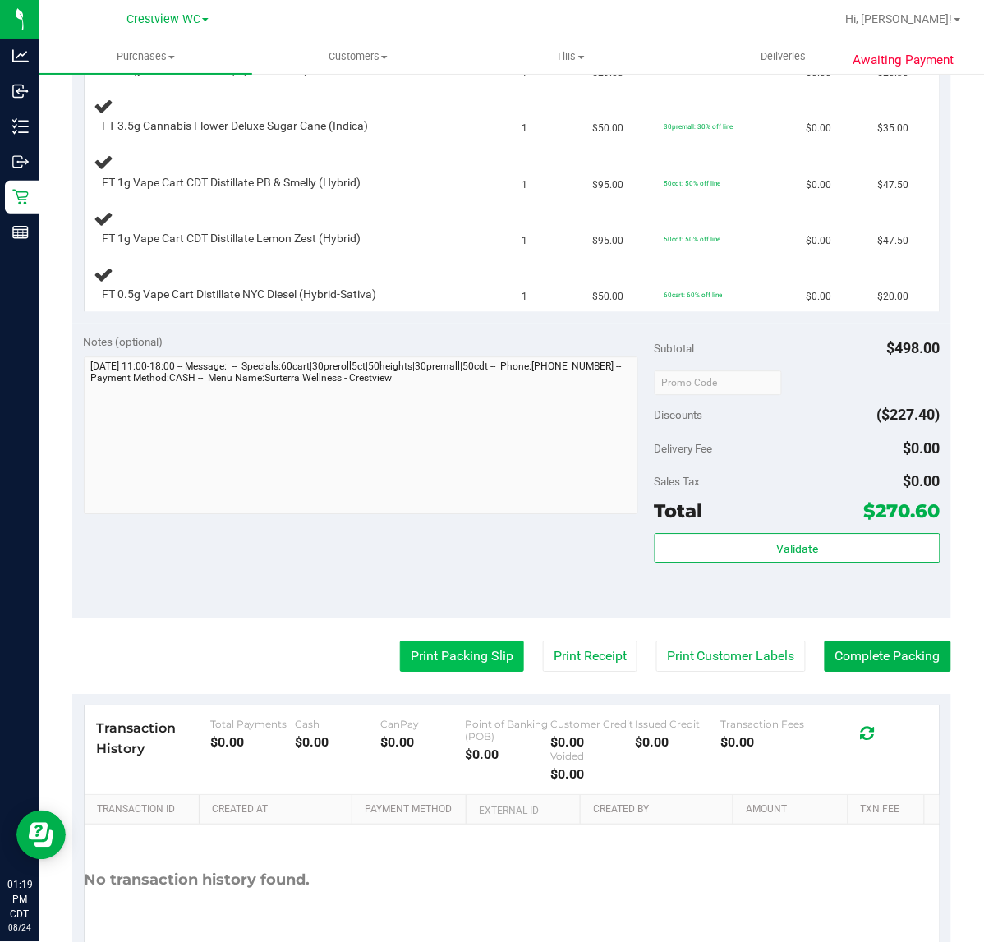
click at [490, 653] on button "Print Packing Slip" at bounding box center [462, 656] width 124 height 31
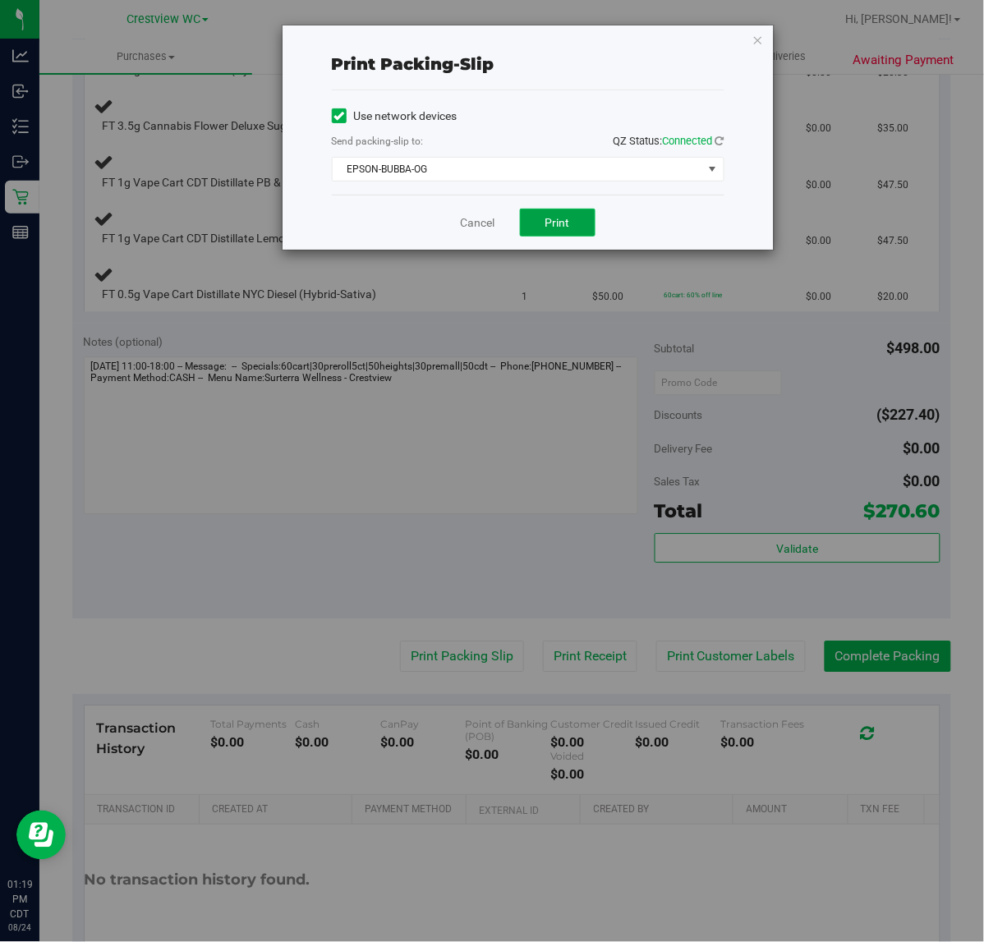
click at [540, 218] on button "Print" at bounding box center [558, 223] width 76 height 28
click at [466, 231] on link "Cancel" at bounding box center [478, 222] width 34 height 17
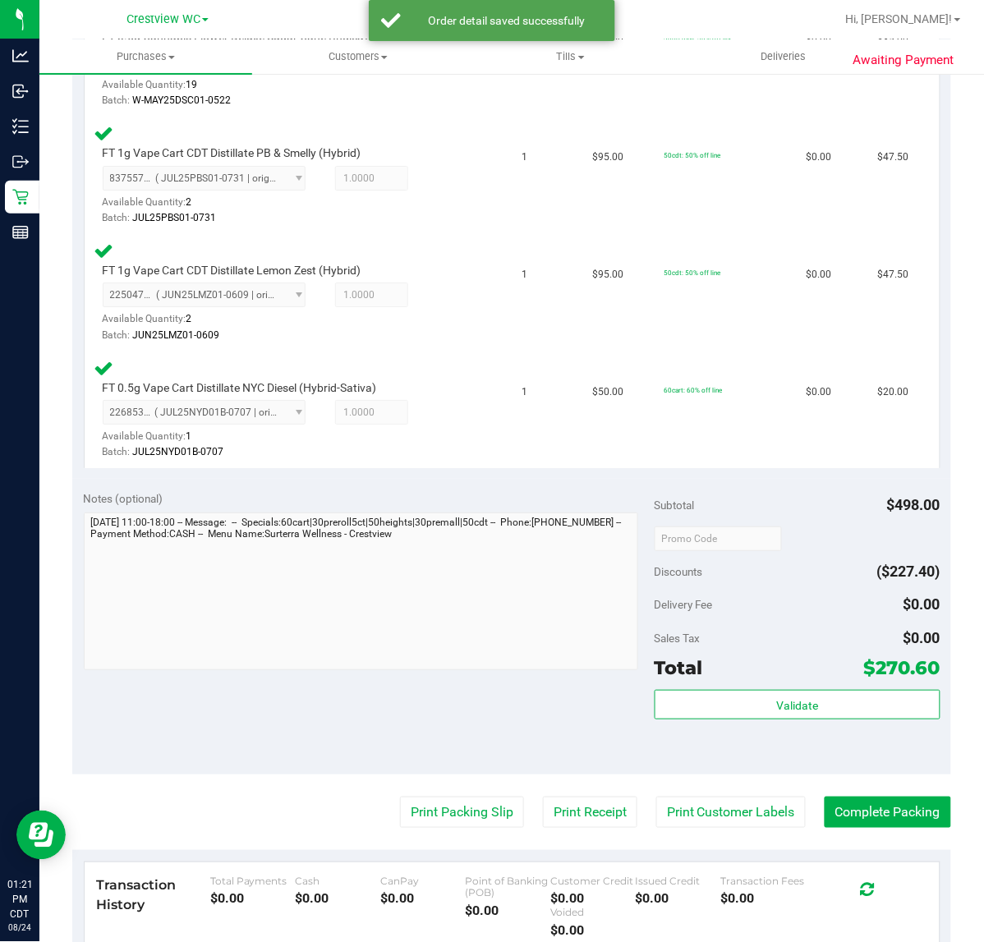
scroll to position [1353, 0]
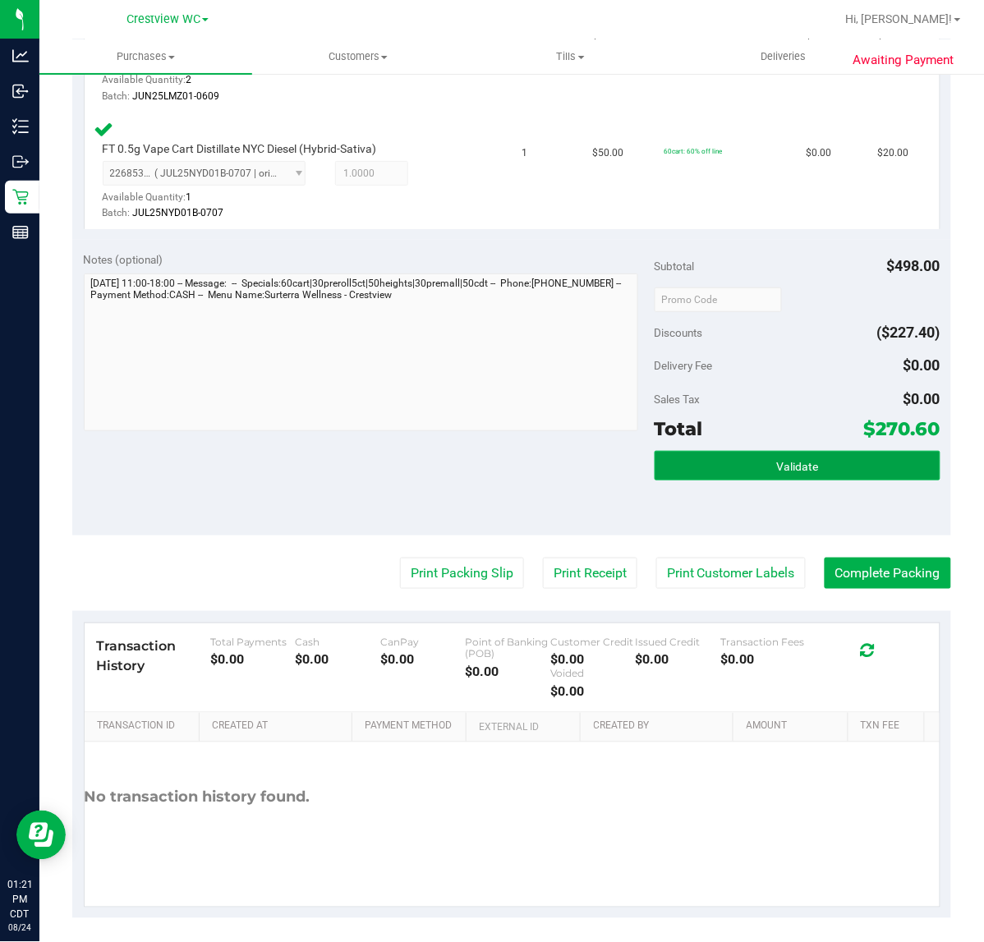
click at [753, 466] on button "Validate" at bounding box center [798, 466] width 286 height 30
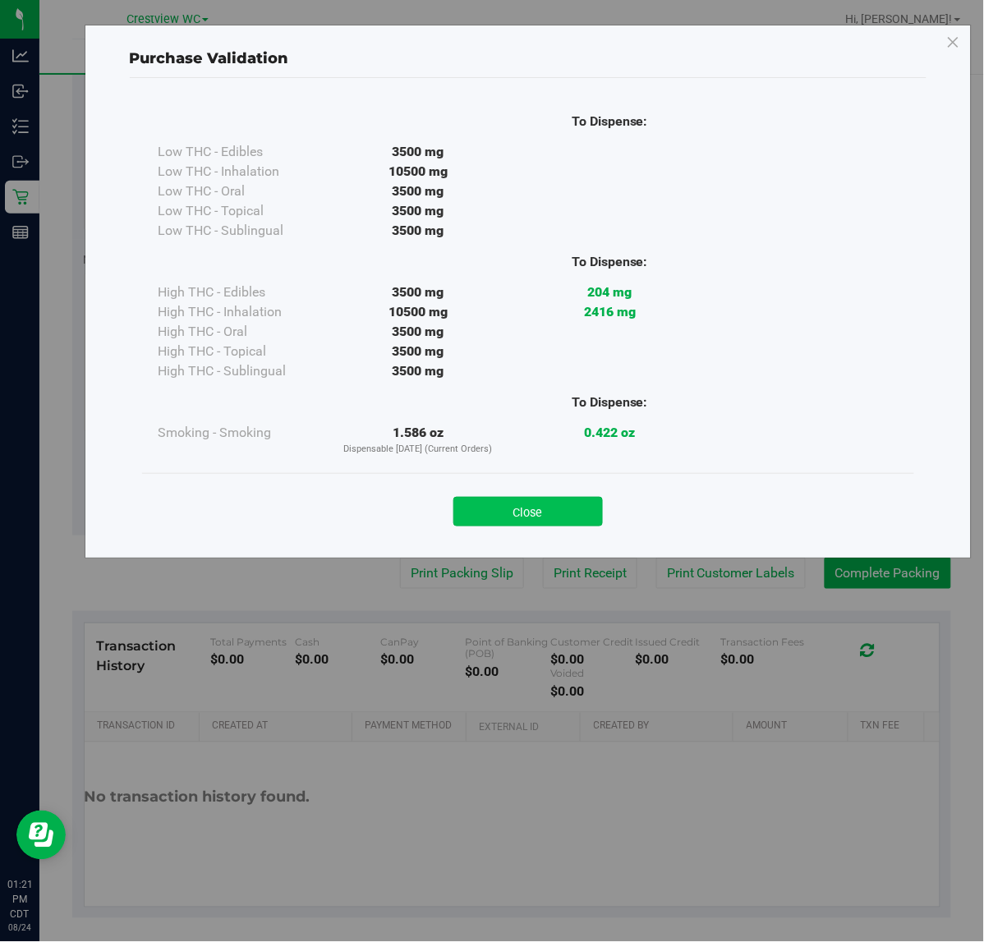
click at [551, 503] on button "Close" at bounding box center [527, 512] width 149 height 30
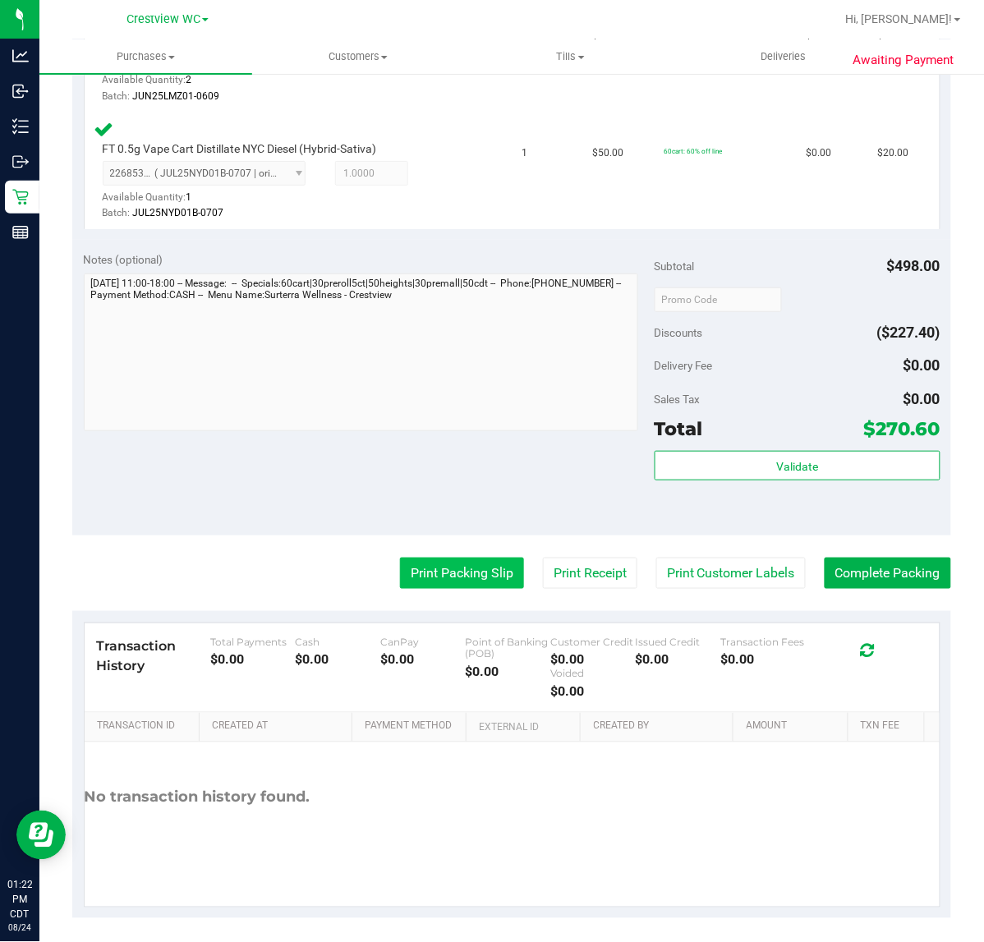
click at [495, 567] on button "Print Packing Slip" at bounding box center [462, 573] width 124 height 31
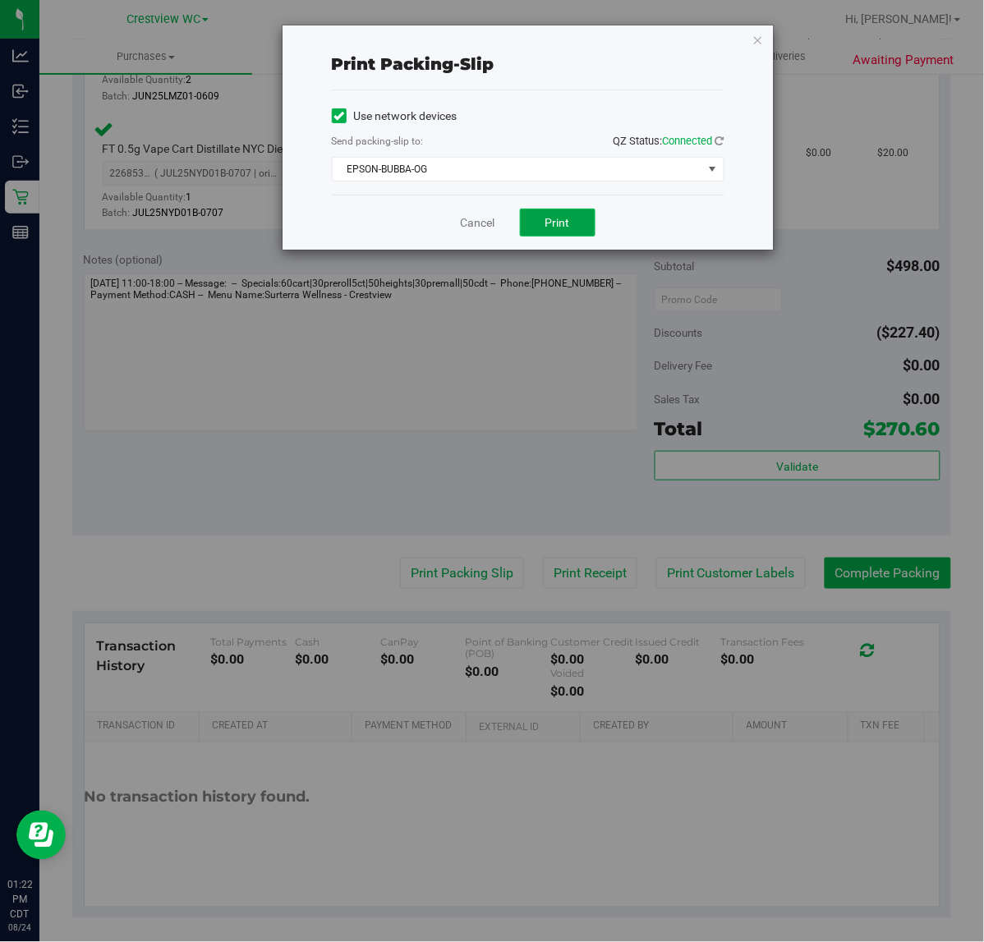
click at [571, 211] on button "Print" at bounding box center [558, 223] width 76 height 28
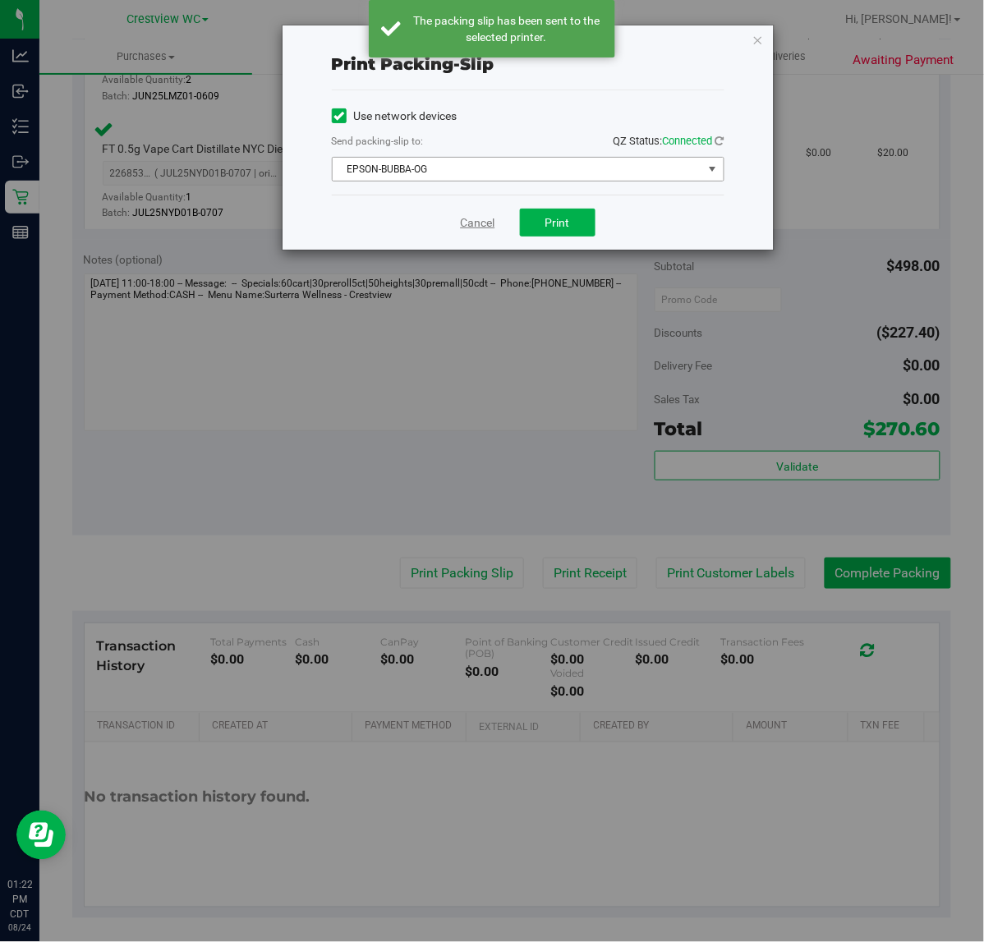
click at [473, 226] on link "Cancel" at bounding box center [478, 222] width 34 height 17
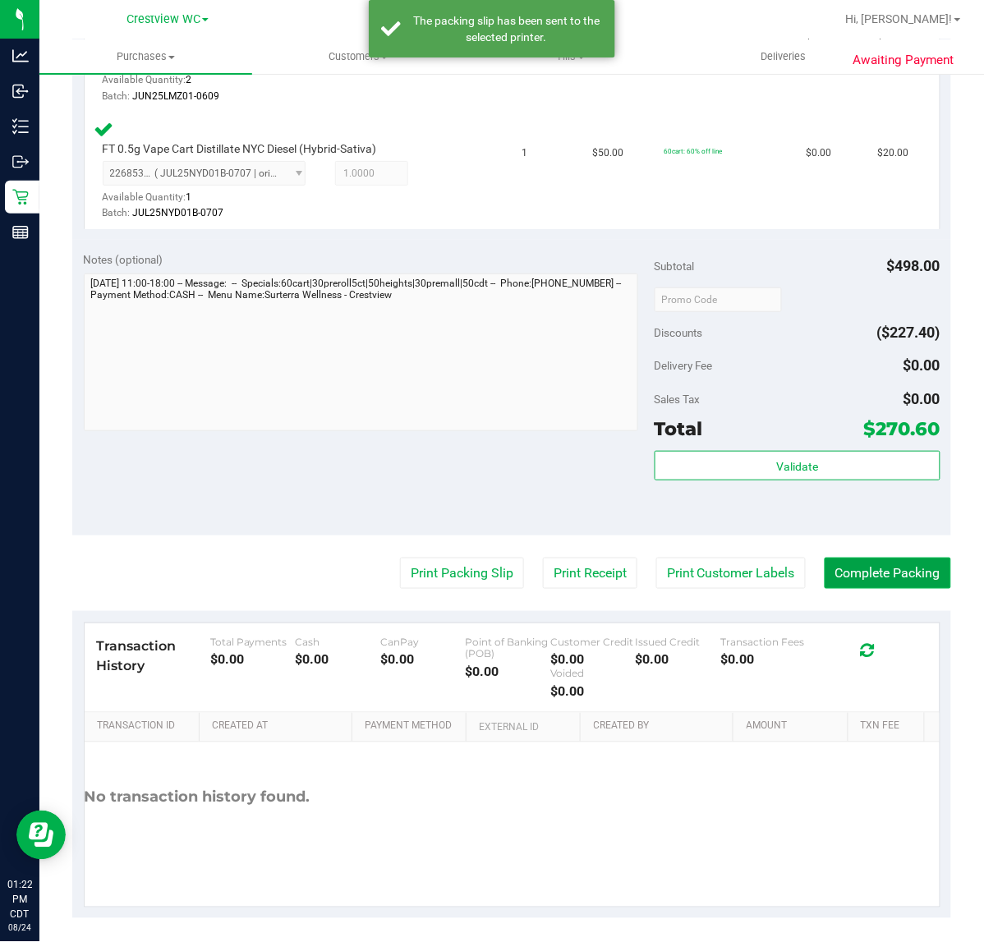
click at [865, 564] on button "Complete Packing" at bounding box center [888, 573] width 126 height 31
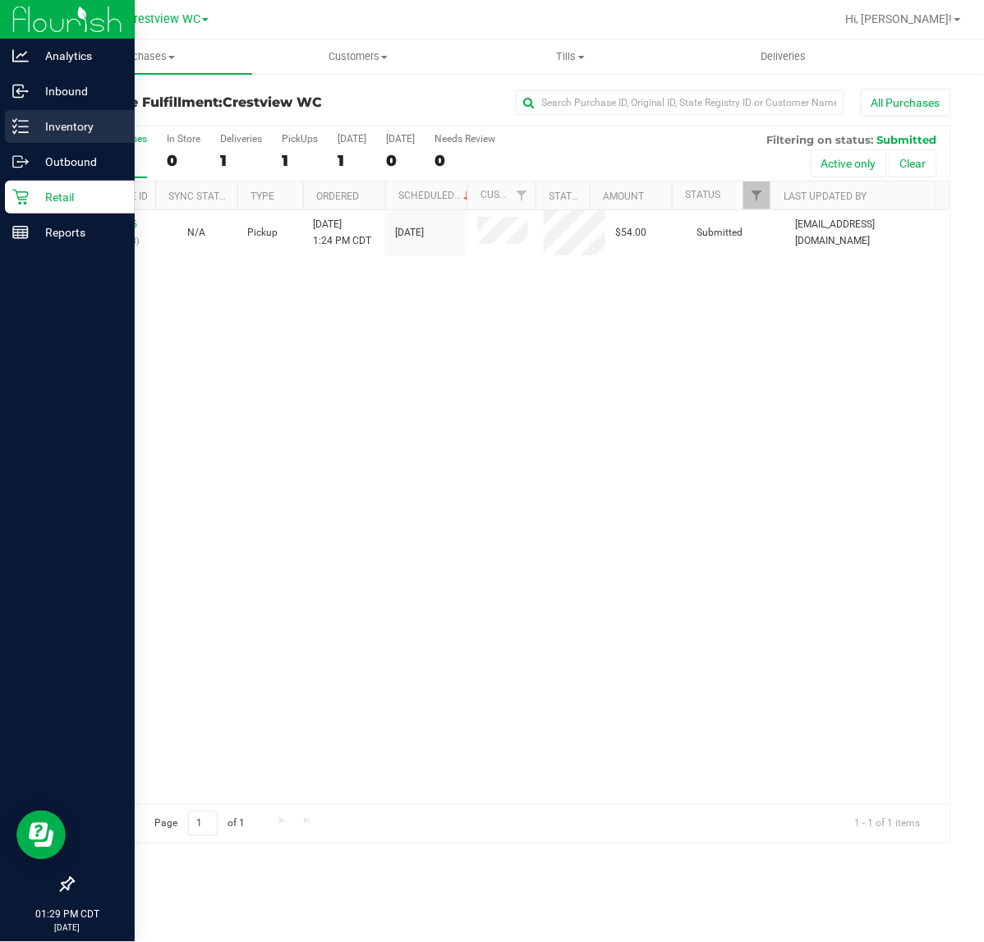
click at [21, 129] on icon at bounding box center [20, 126] width 16 height 16
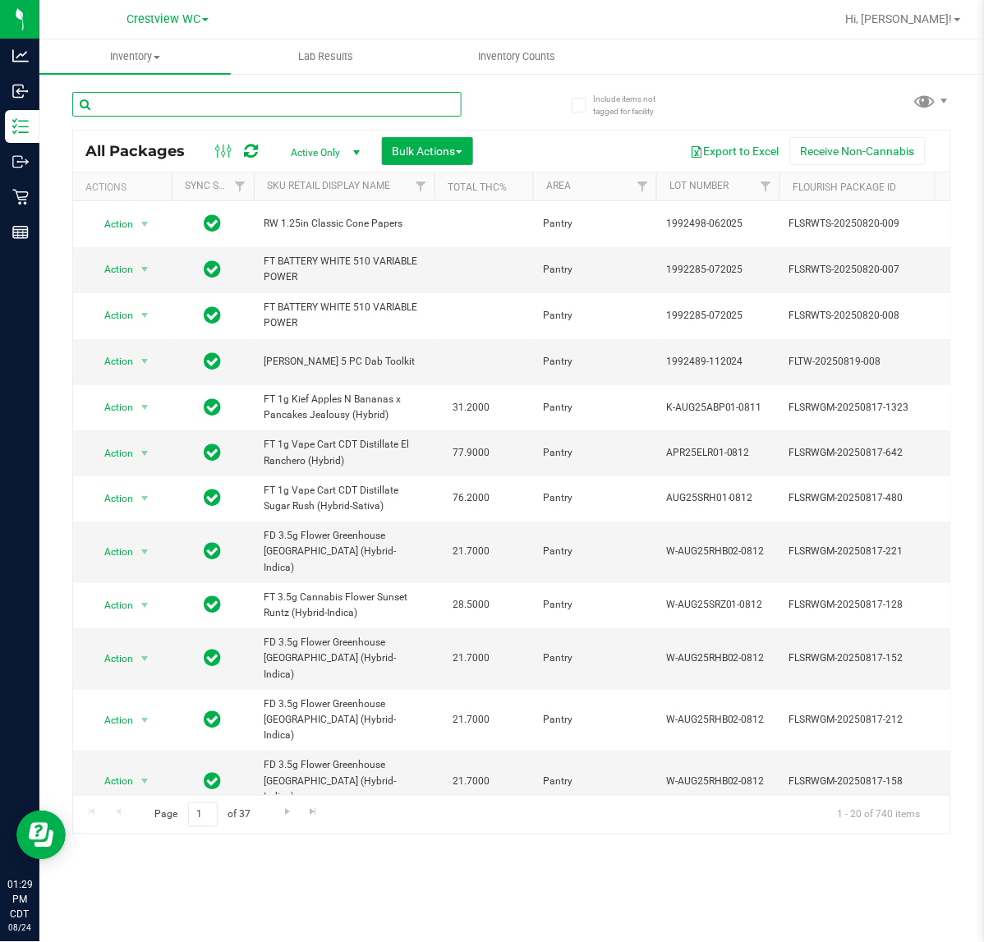
click at [232, 100] on input "text" at bounding box center [266, 104] width 389 height 25
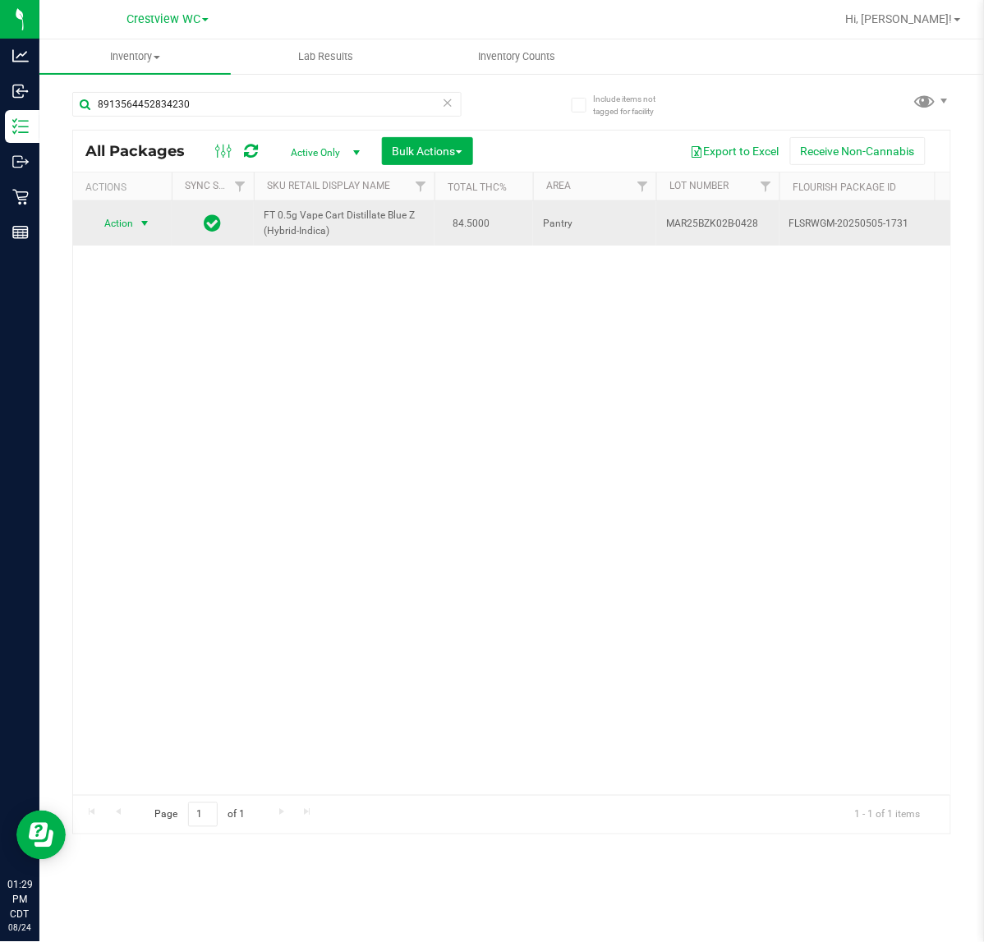
click at [148, 224] on span "select" at bounding box center [144, 223] width 13 height 13
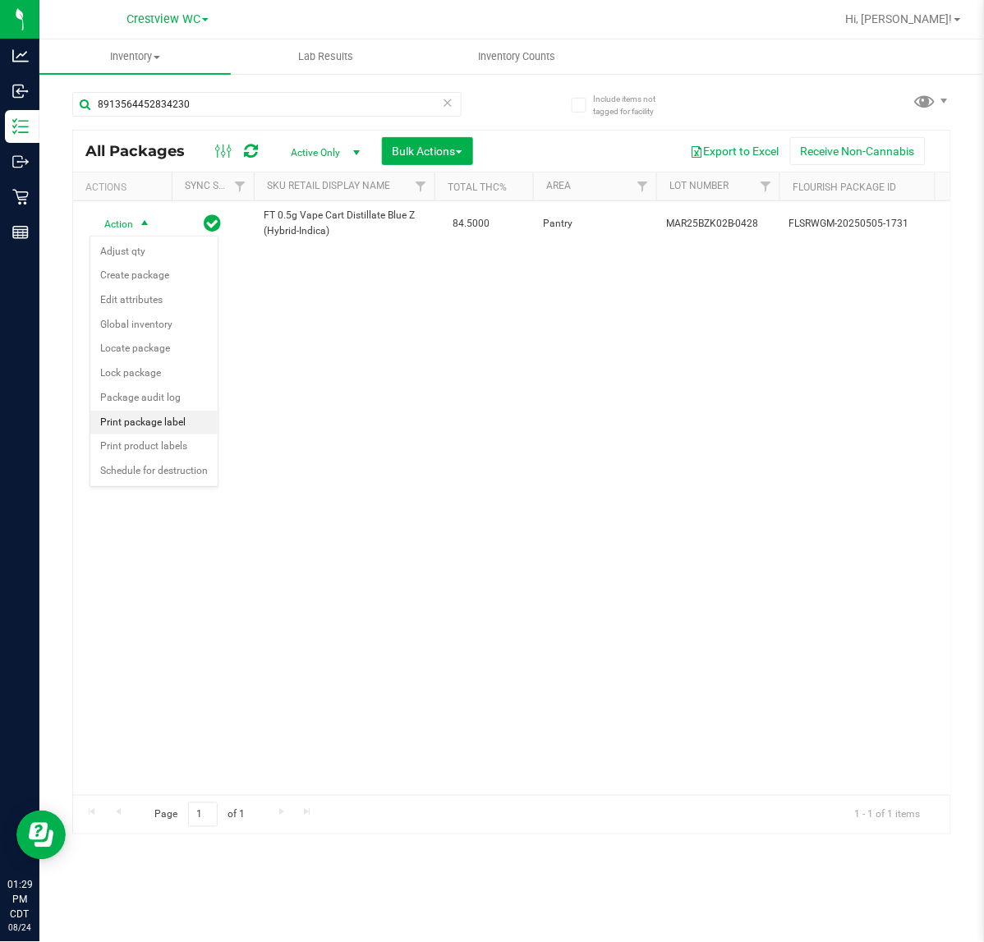
click at [133, 420] on li "Print package label" at bounding box center [153, 423] width 127 height 25
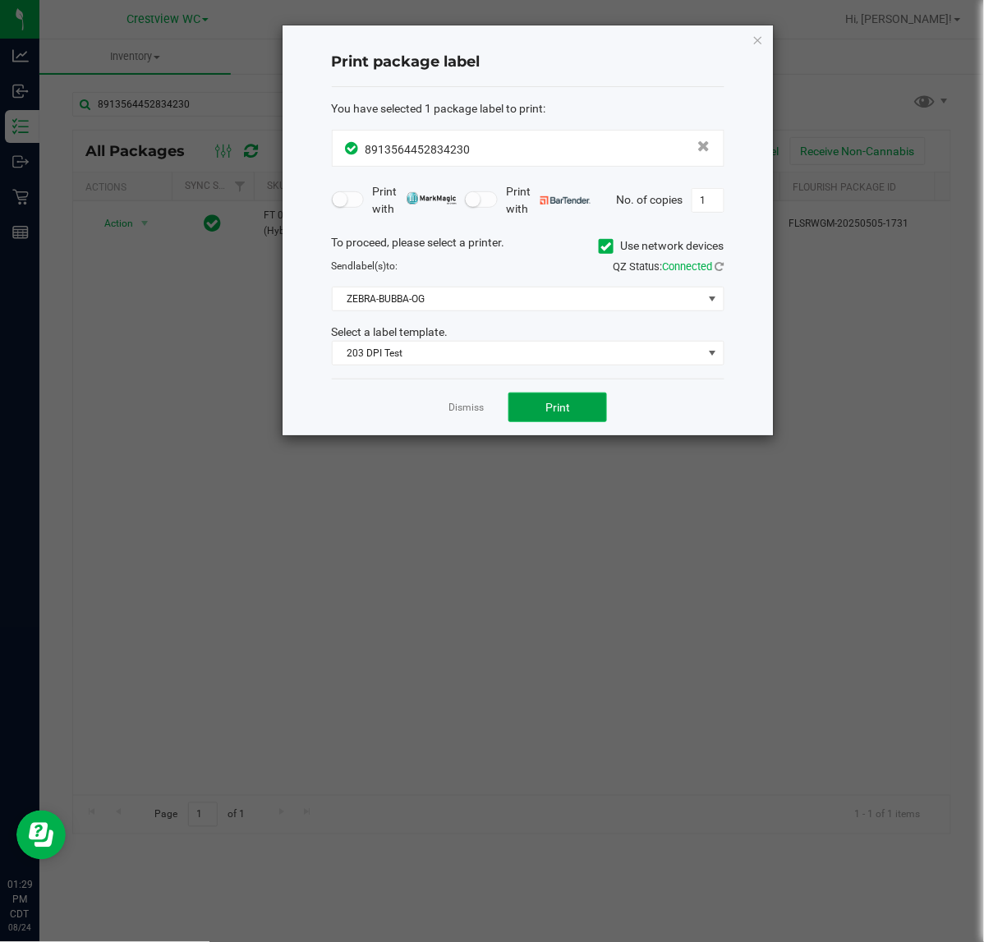
click at [583, 402] on button "Print" at bounding box center [557, 408] width 99 height 30
click at [481, 412] on link "Dismiss" at bounding box center [465, 408] width 35 height 14
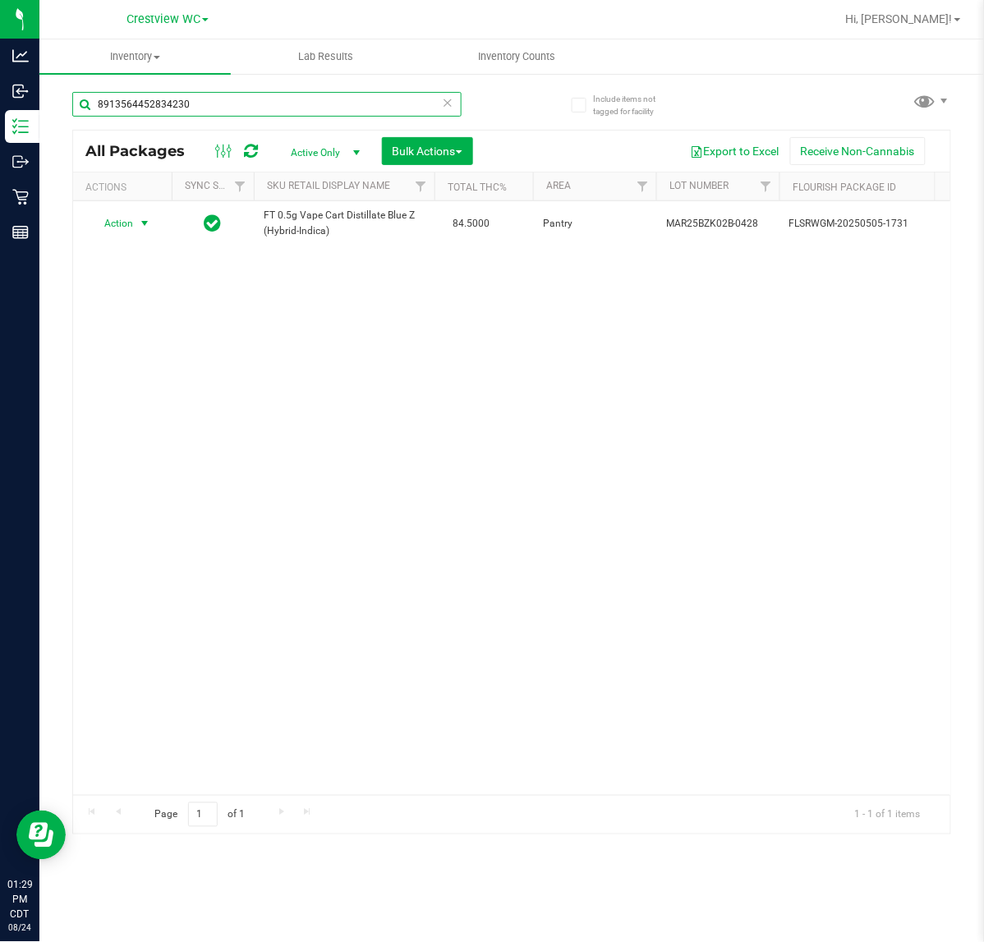
click at [202, 113] on input "8913564452834230" at bounding box center [266, 104] width 389 height 25
click at [122, 223] on span "Action" at bounding box center [112, 223] width 44 height 23
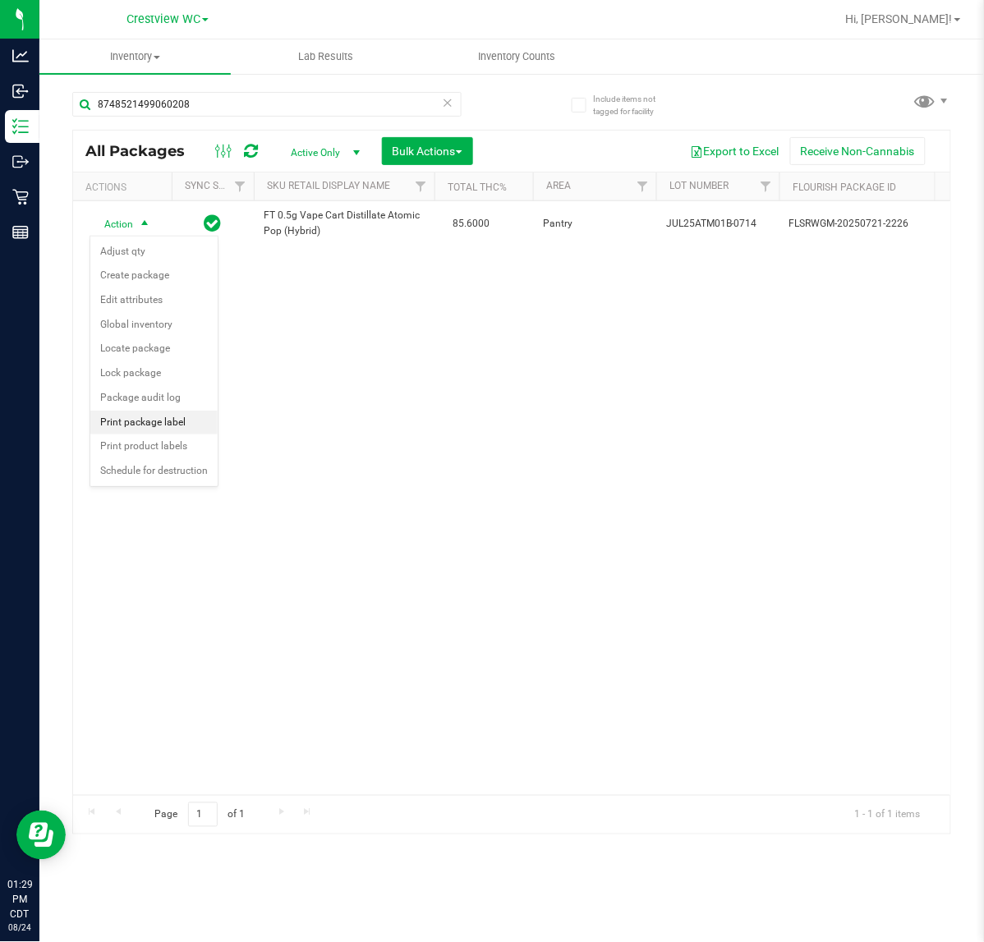
click at [175, 420] on li "Print package label" at bounding box center [153, 423] width 127 height 25
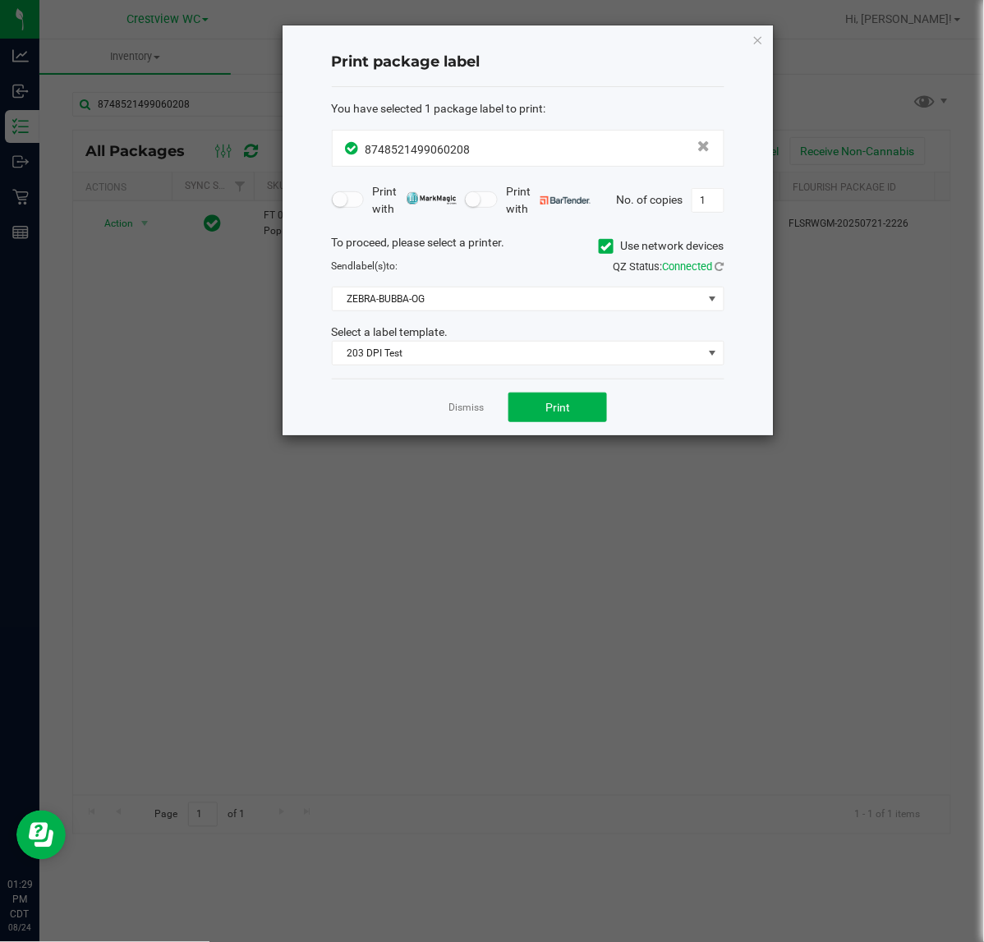
click at [563, 433] on div "Dismiss Print" at bounding box center [528, 407] width 393 height 57
click at [563, 419] on button "Print" at bounding box center [557, 408] width 99 height 30
click at [469, 403] on link "Dismiss" at bounding box center [465, 408] width 35 height 14
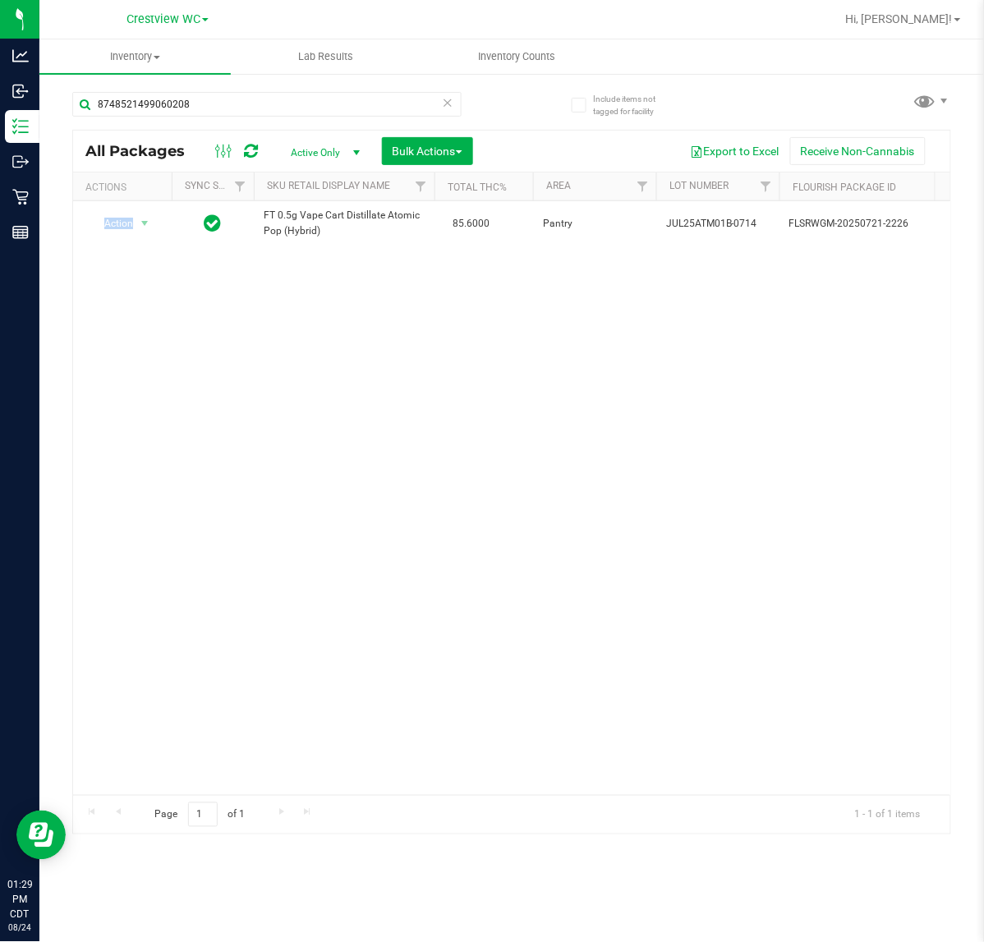
drag, startPoint x: 468, startPoint y: 404, endPoint x: 290, endPoint y: 261, distance: 228.4
click at [464, 404] on div "Action Action Adjust qty Create package Edit attributes Global inventory Locate…" at bounding box center [511, 498] width 877 height 594
click at [222, 119] on div "8748521499060208" at bounding box center [266, 111] width 389 height 38
click at [220, 108] on input "8748521499060208" at bounding box center [266, 104] width 389 height 25
click at [219, 108] on input "8748521499060208" at bounding box center [266, 104] width 389 height 25
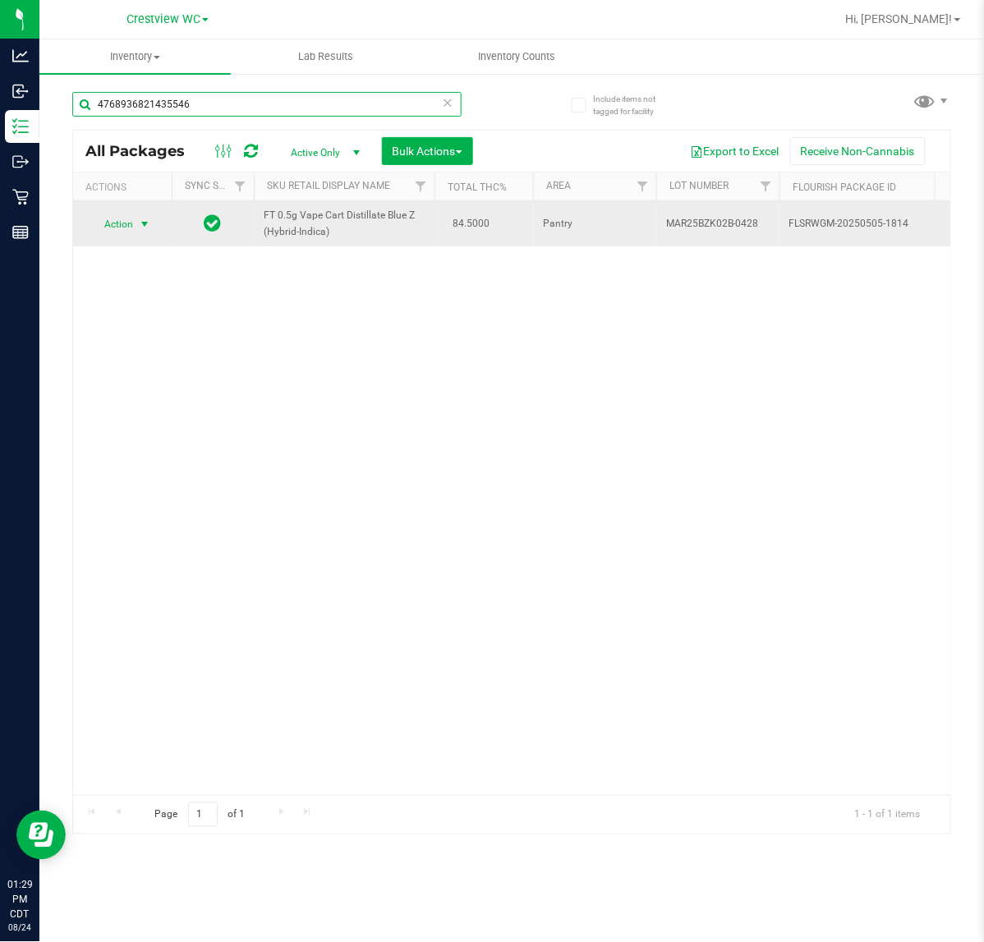
type input "4768936821435546"
click at [144, 223] on span "select" at bounding box center [144, 224] width 13 height 13
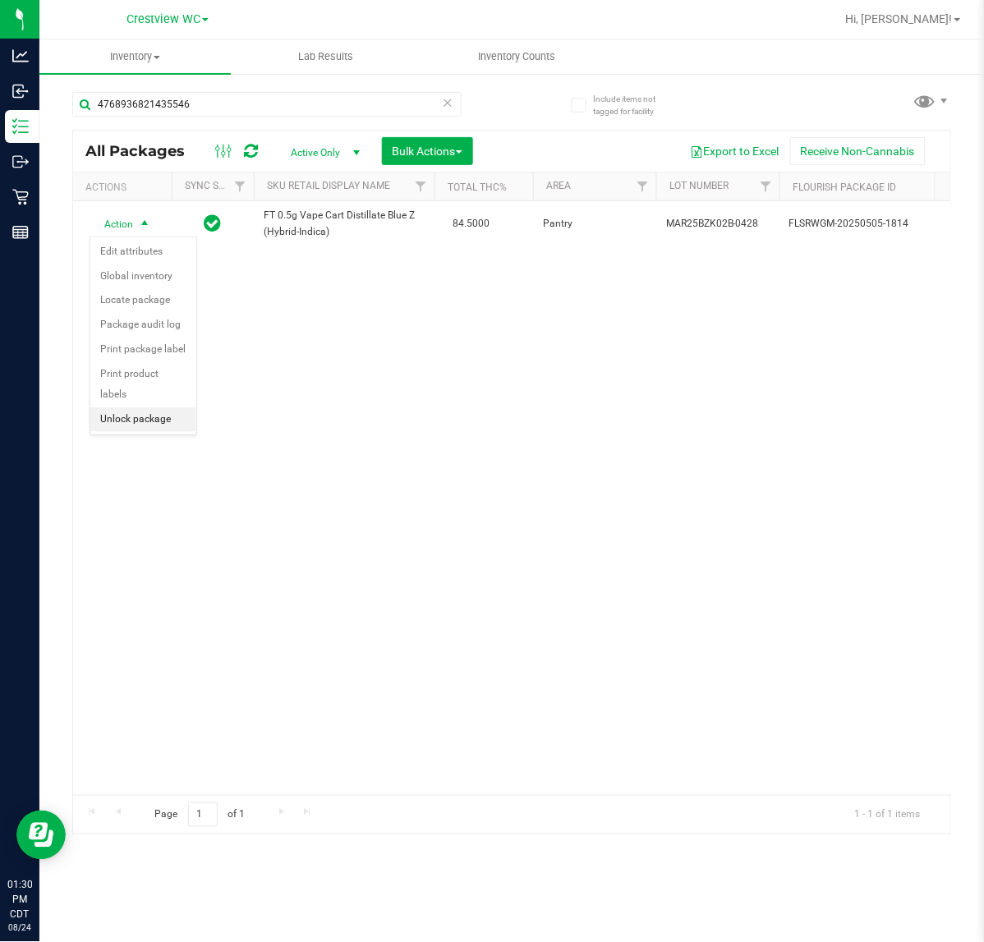
click at [141, 407] on li "Unlock package" at bounding box center [143, 419] width 106 height 25
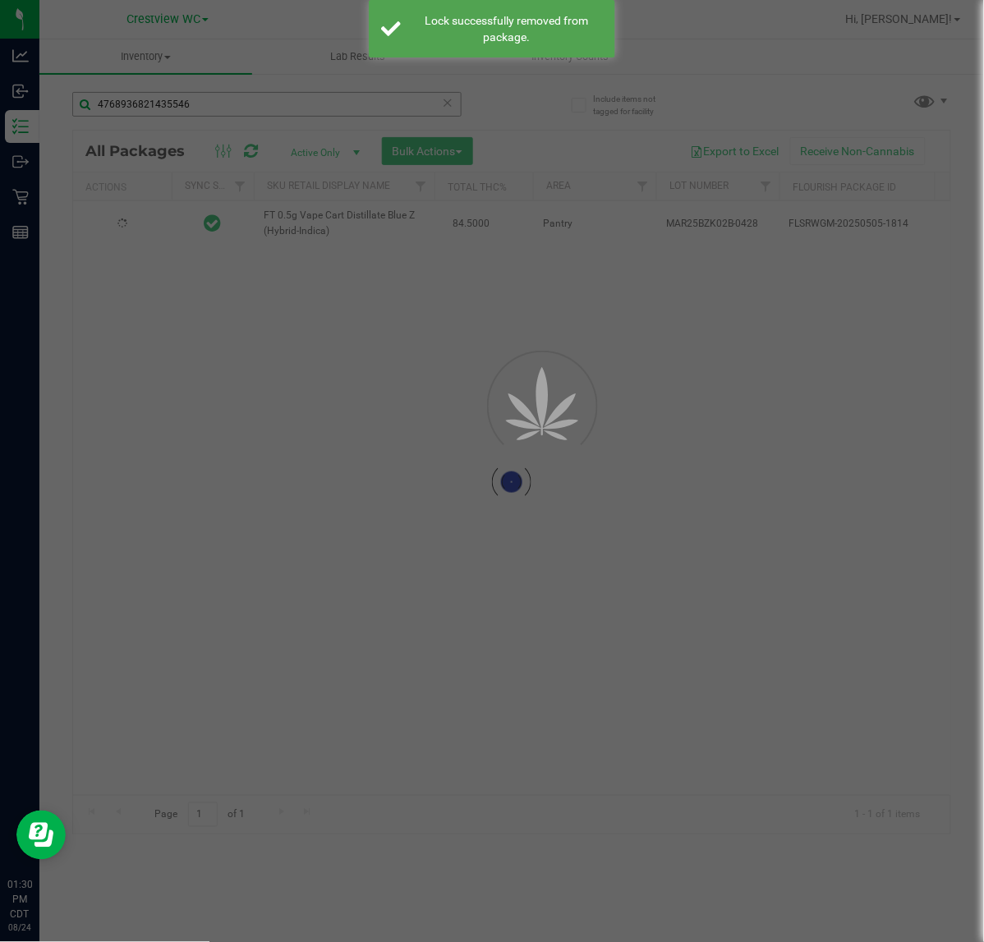
click at [251, 105] on div at bounding box center [492, 471] width 984 height 942
click at [251, 105] on input "4768936821435546" at bounding box center [266, 104] width 389 height 25
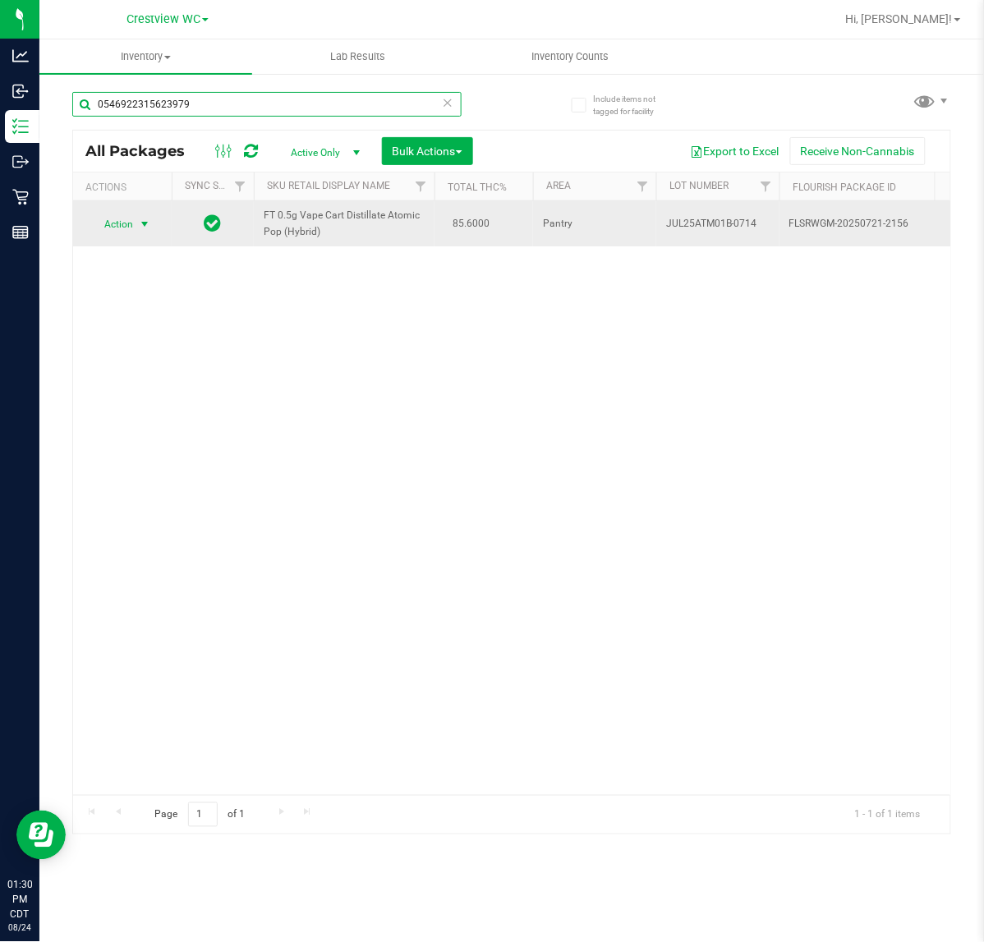
type input "0546922315623979"
click at [108, 223] on span "Action" at bounding box center [112, 224] width 44 height 23
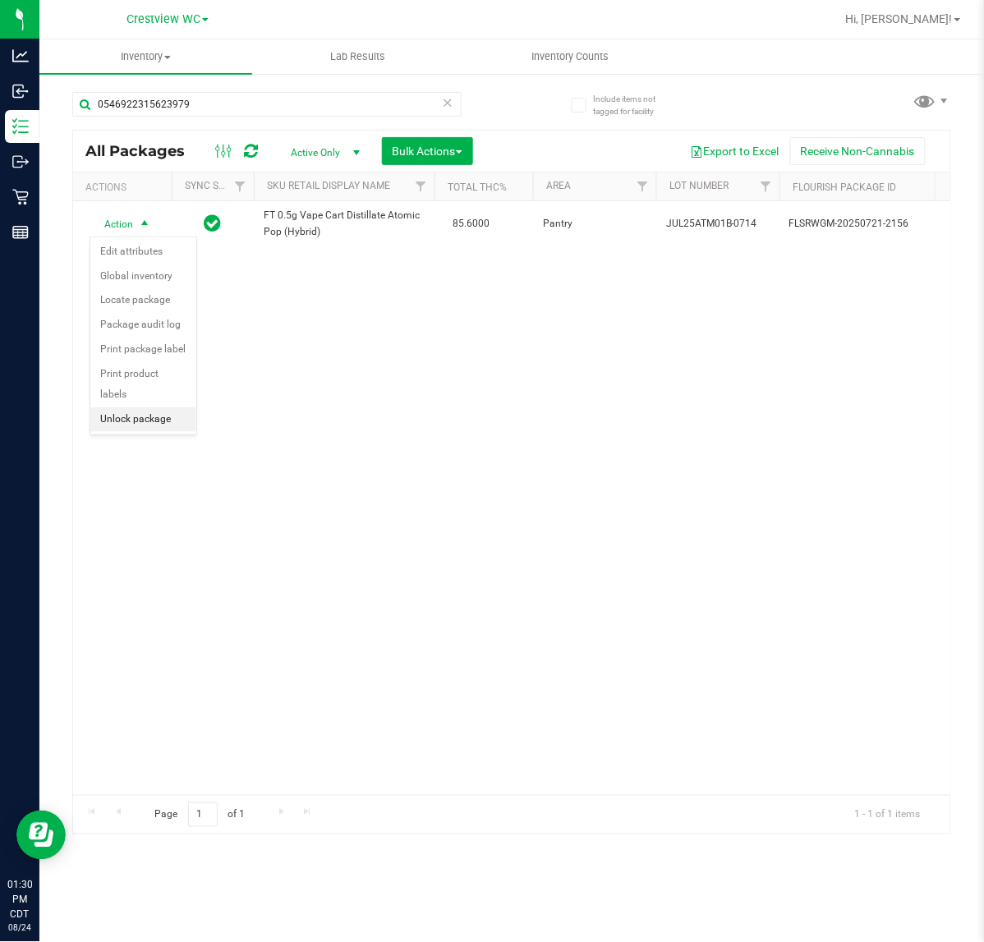
drag, startPoint x: 136, startPoint y: 396, endPoint x: 136, endPoint y: 388, distance: 8.3
click at [136, 407] on li "Unlock package" at bounding box center [143, 419] width 106 height 25
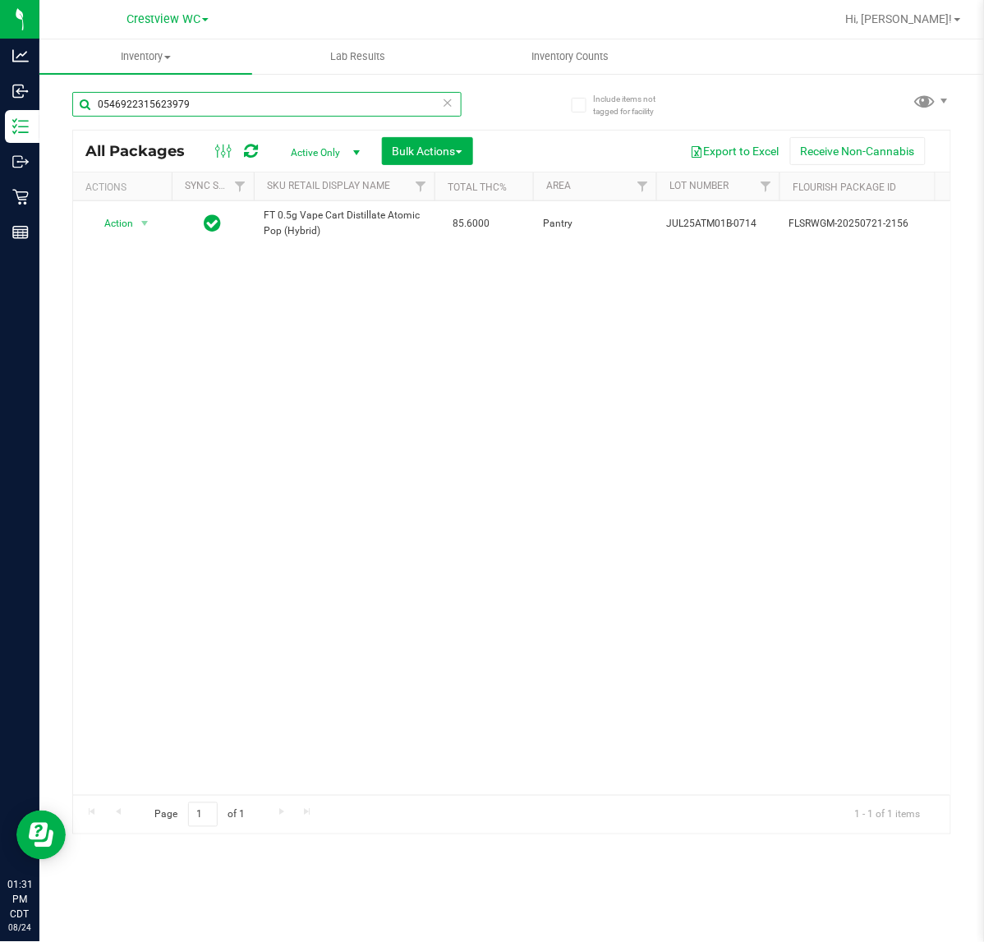
click at [227, 99] on input "0546922315623979" at bounding box center [266, 104] width 389 height 25
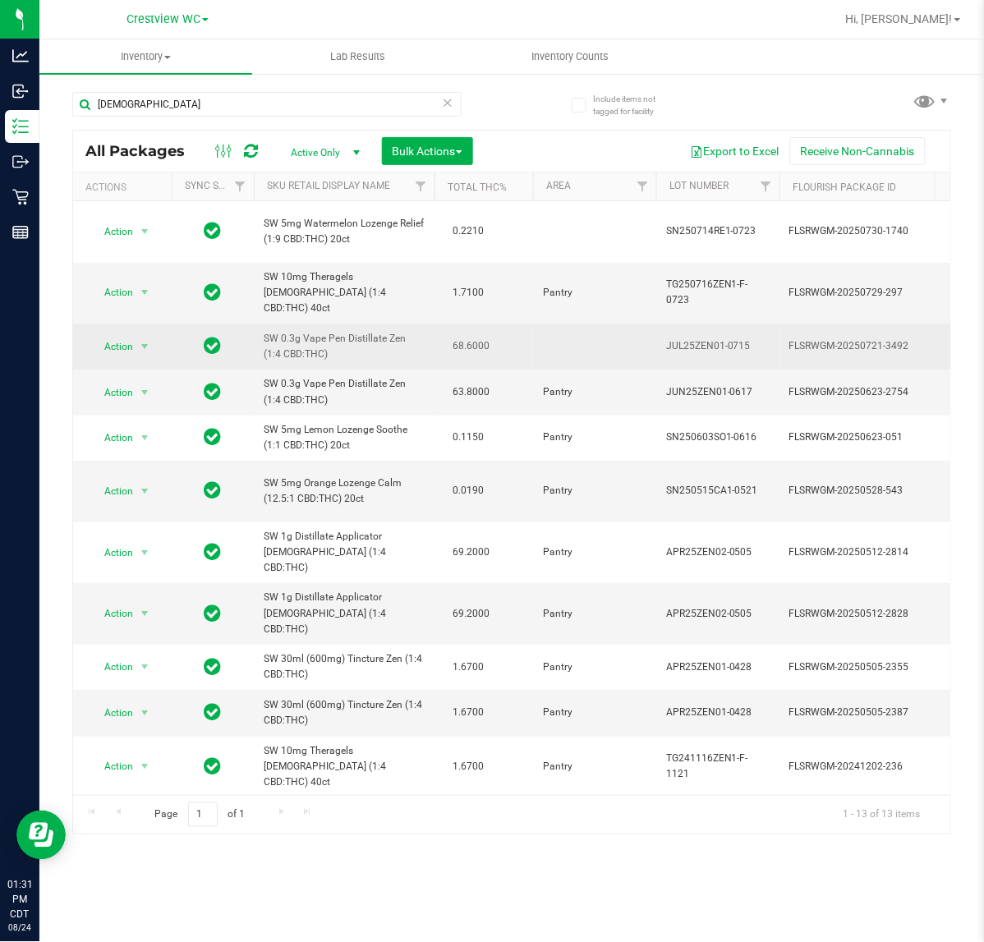
click at [321, 343] on td "SW 0.3g Vape Pen Distillate Zen (1:4 CBD:THC)" at bounding box center [344, 347] width 181 height 46
copy span "SW 0.3g Vape Pen Distillate Zen (1:4 CBD:THC)"
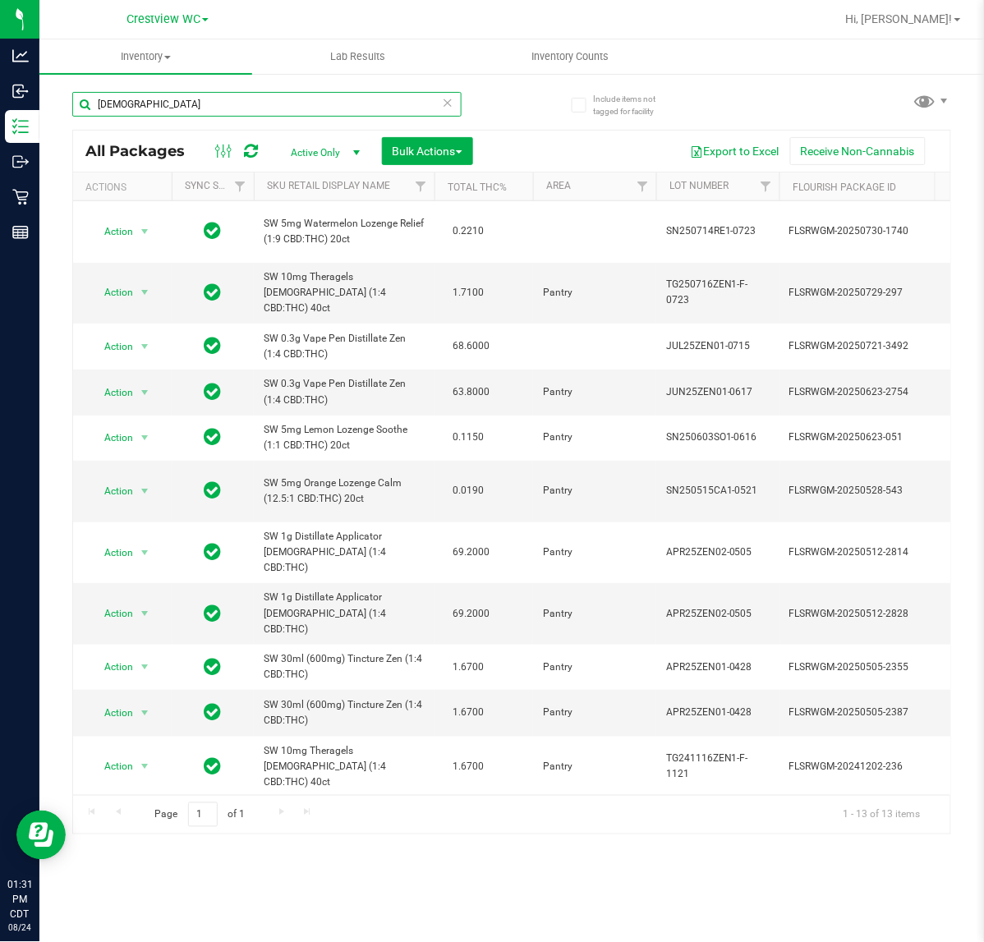
click at [169, 113] on input "zen" at bounding box center [266, 104] width 389 height 25
paste input "SW 0.3g Vape Pen Distillate Zen (1:4 CBD:THC)"
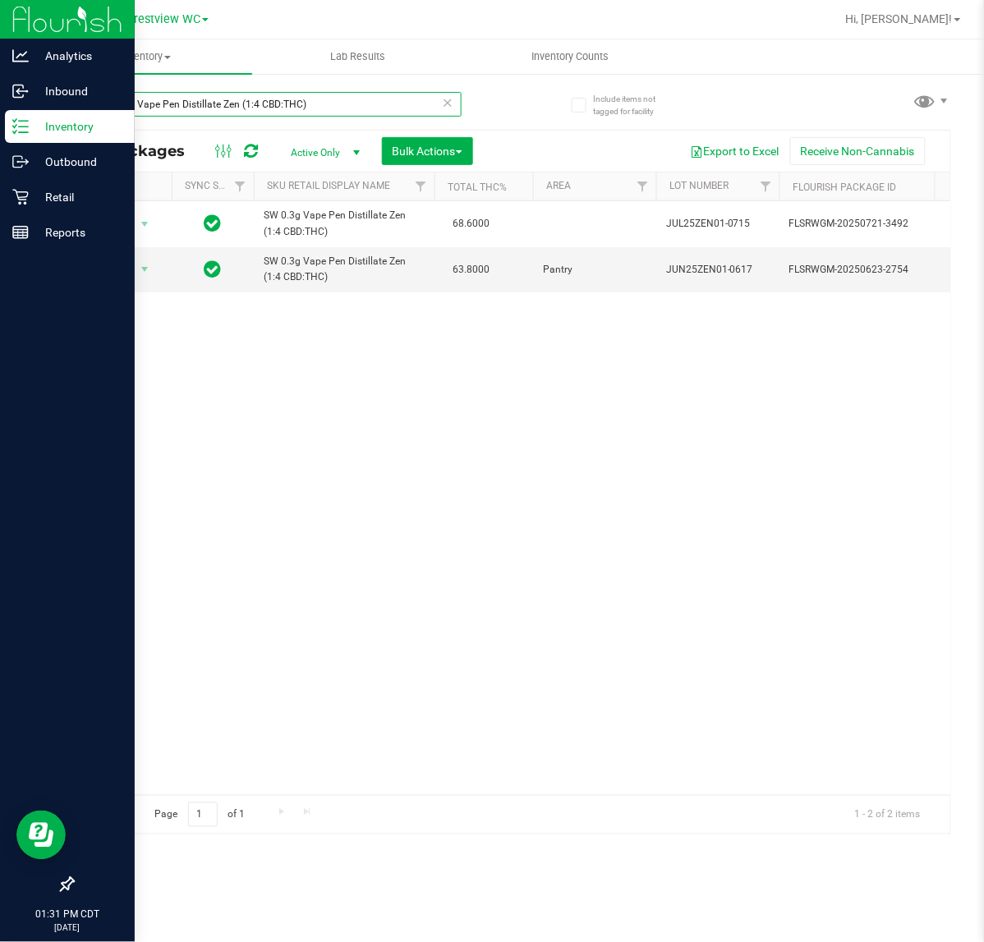
type input "SW 0.3g Vape Pen Distillate Zen (1:4 CBD:THC)"
click at [21, 240] on icon at bounding box center [20, 232] width 16 height 16
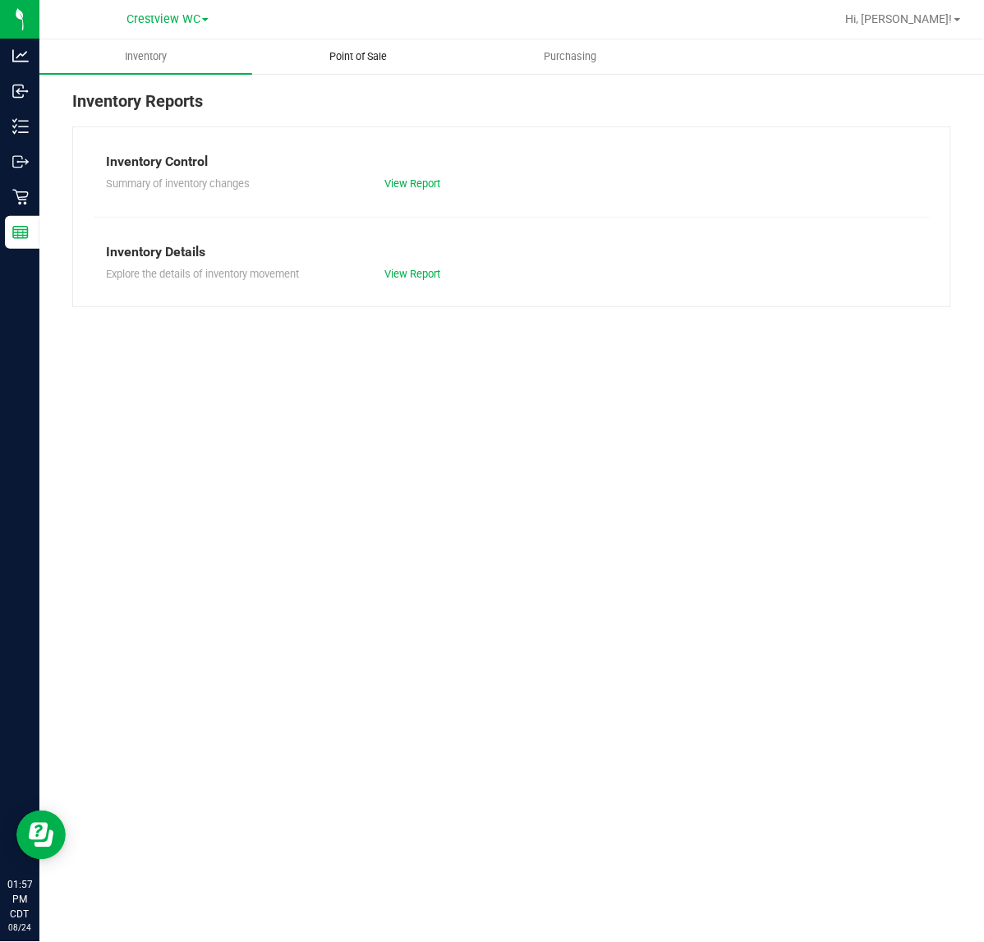
click at [407, 70] on uib-tab-heading "Point of Sale" at bounding box center [358, 56] width 211 height 33
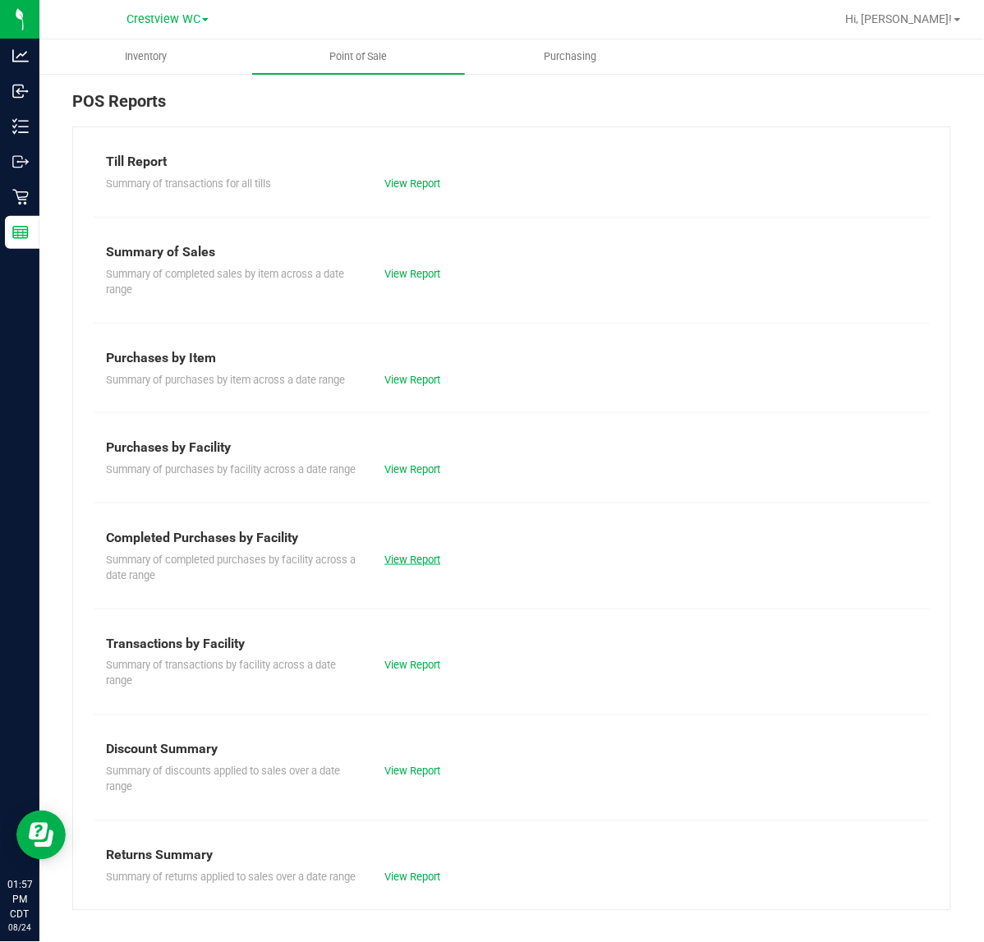
click at [425, 566] on link "View Report" at bounding box center [412, 560] width 56 height 12
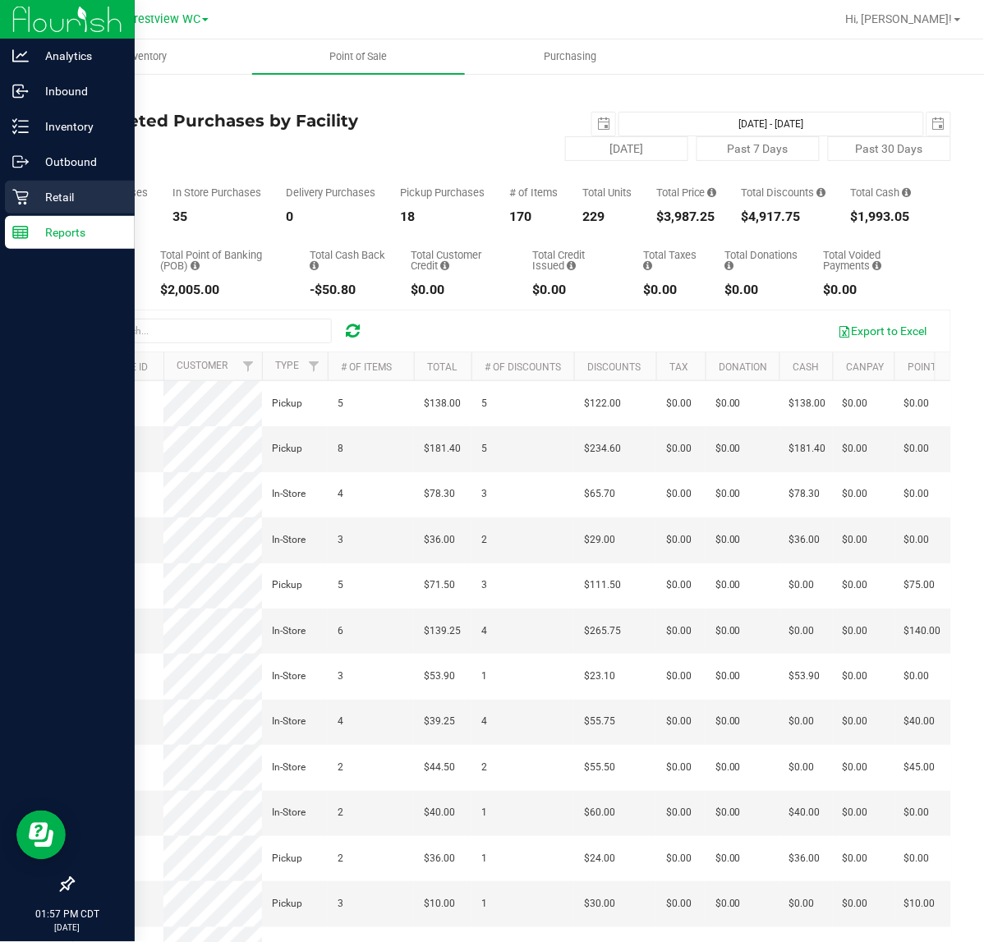
click at [43, 203] on p "Retail" at bounding box center [78, 197] width 99 height 20
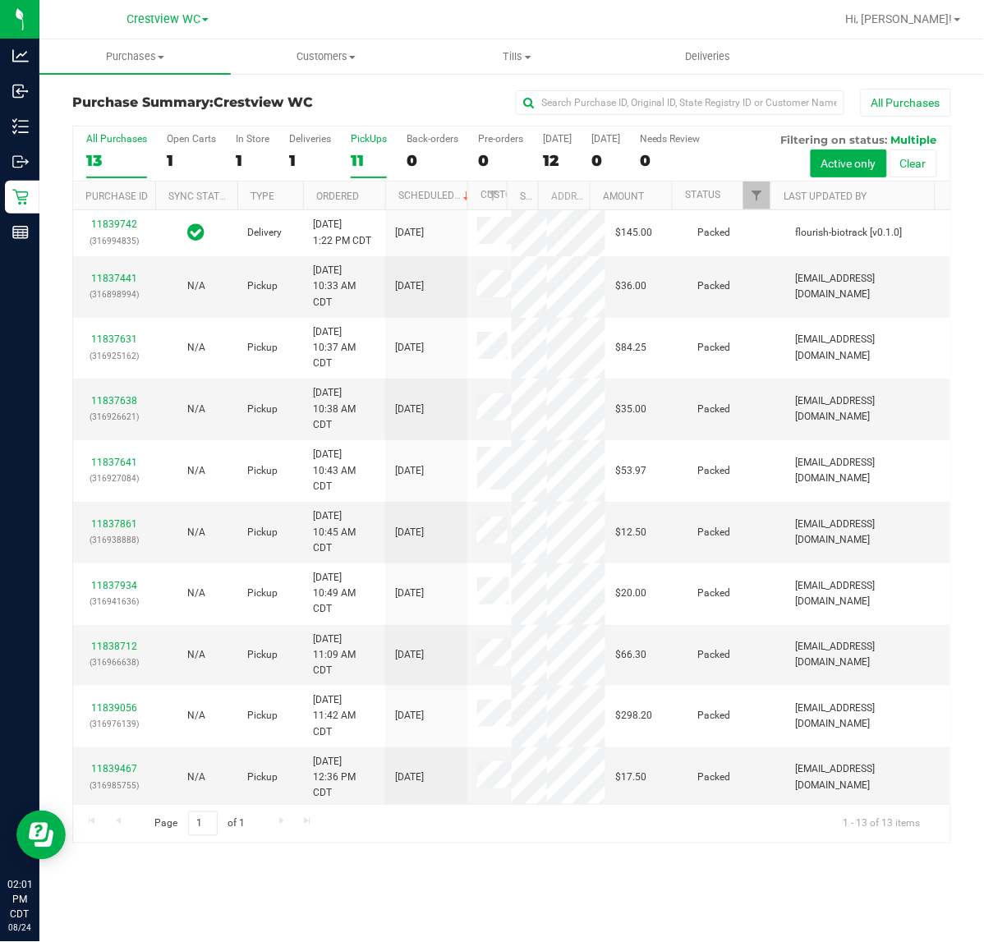
click at [365, 154] on div "11" at bounding box center [369, 160] width 36 height 19
click at [0, 0] on input "PickUps 11" at bounding box center [0, 0] width 0 height 0
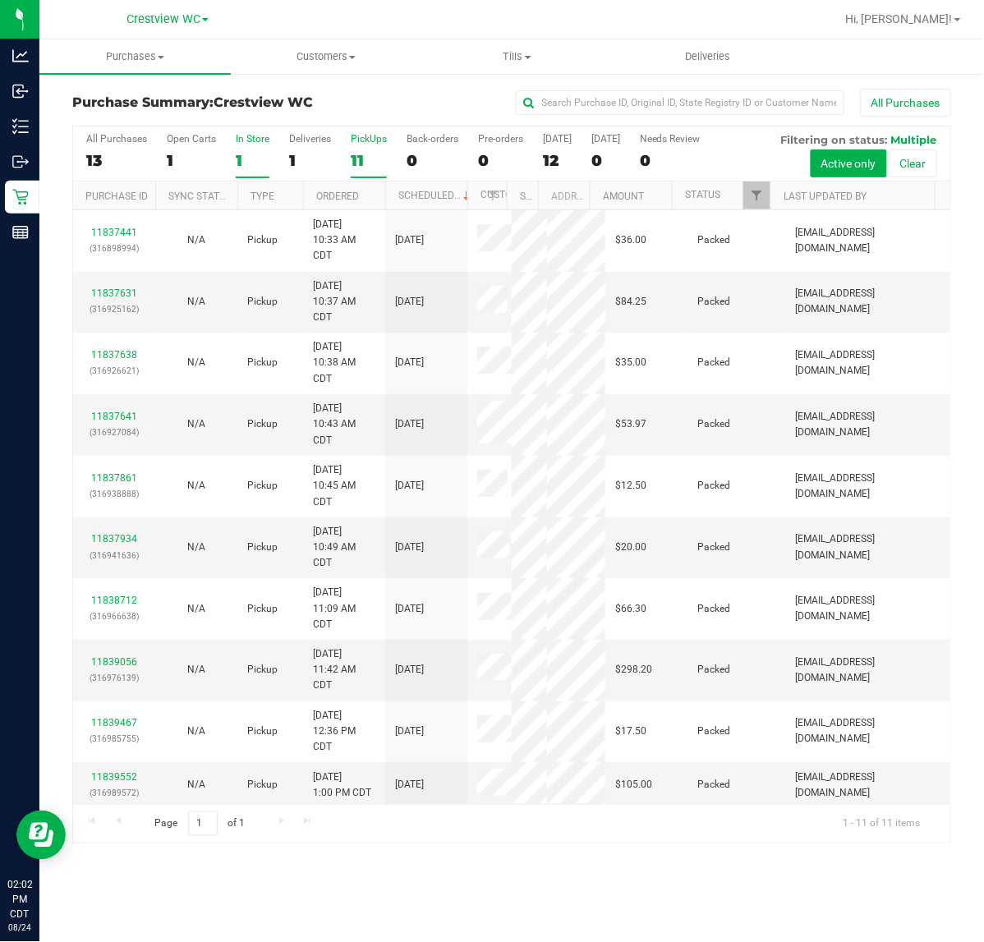
click at [252, 164] on div "1" at bounding box center [253, 160] width 34 height 19
click at [0, 0] on input "In Store 1" at bounding box center [0, 0] width 0 height 0
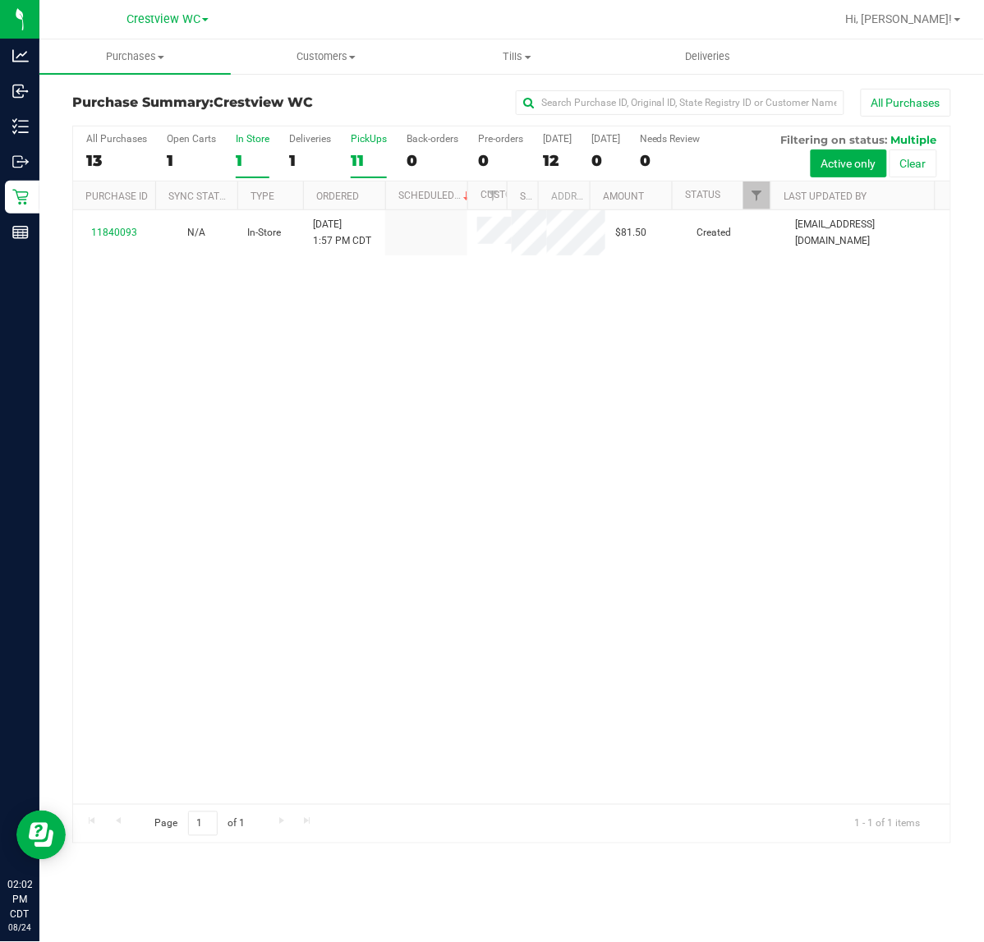
click at [374, 157] on div "11" at bounding box center [369, 160] width 36 height 19
click at [0, 0] on input "PickUps 11" at bounding box center [0, 0] width 0 height 0
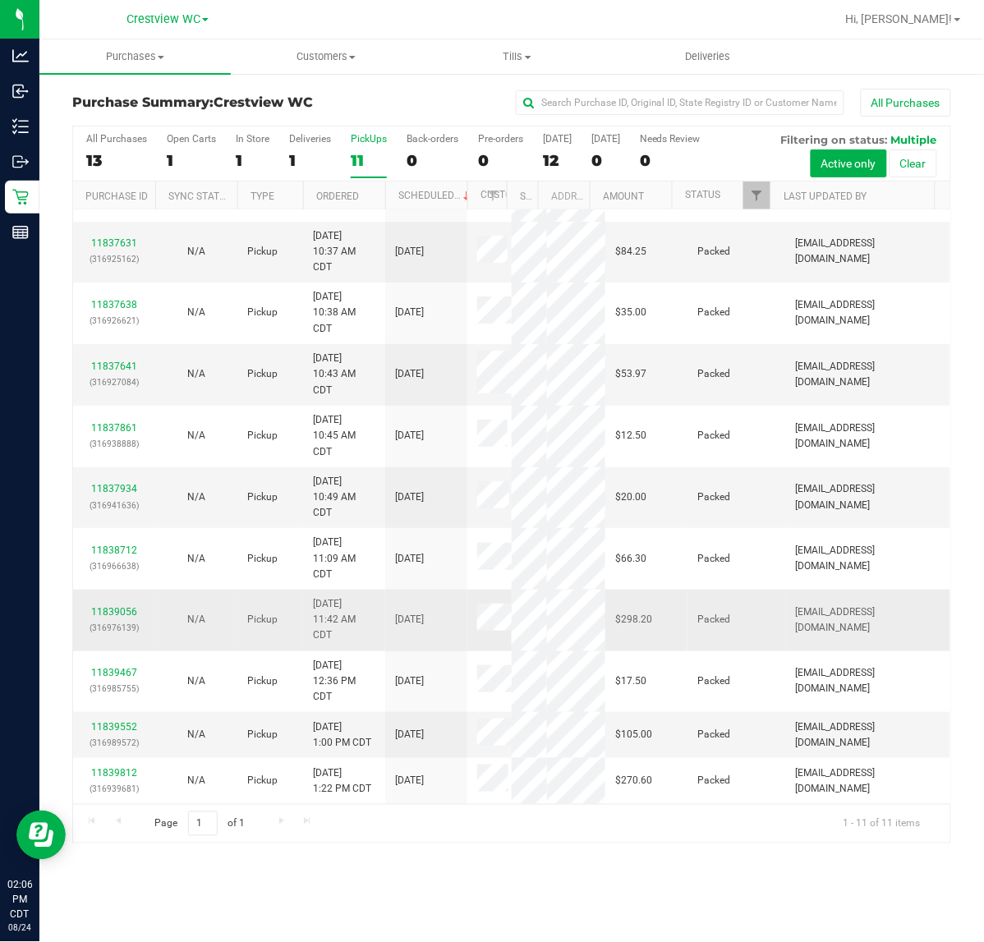
scroll to position [160, 0]
click at [256, 145] on label "In Store 1" at bounding box center [253, 155] width 34 height 45
click at [0, 0] on input "In Store 1" at bounding box center [0, 0] width 0 height 0
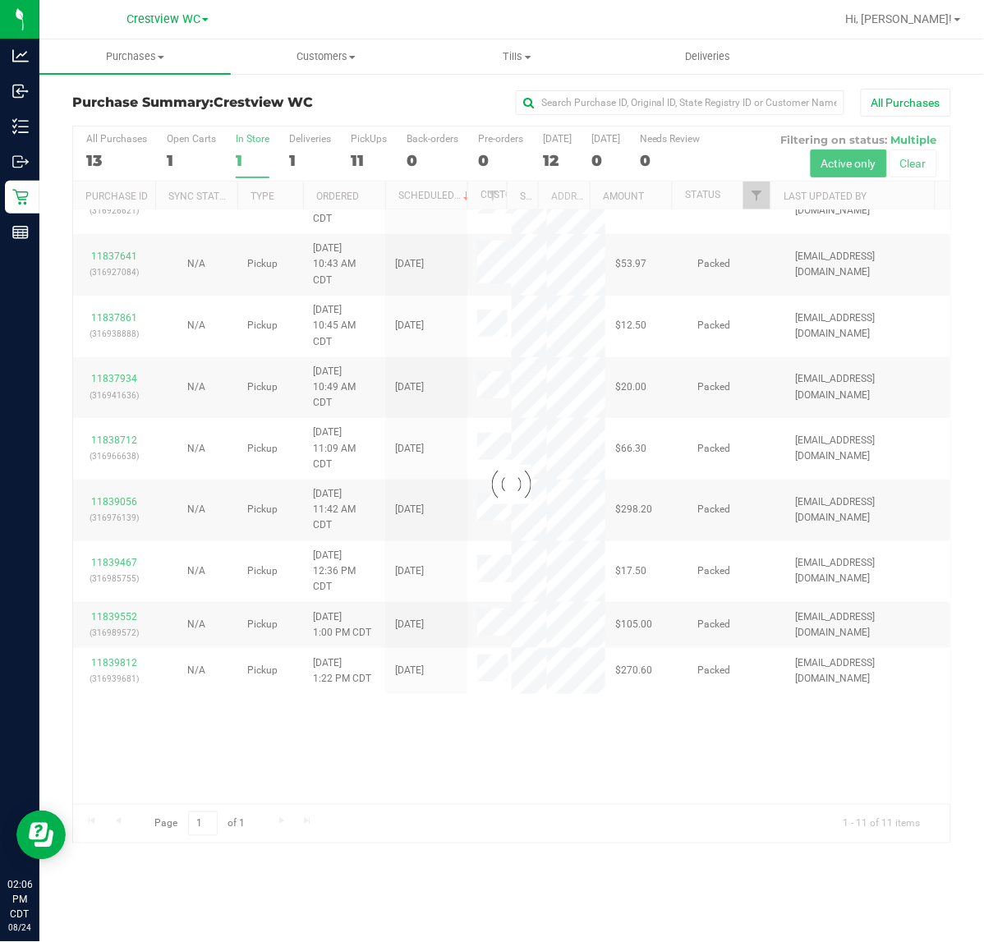
scroll to position [0, 0]
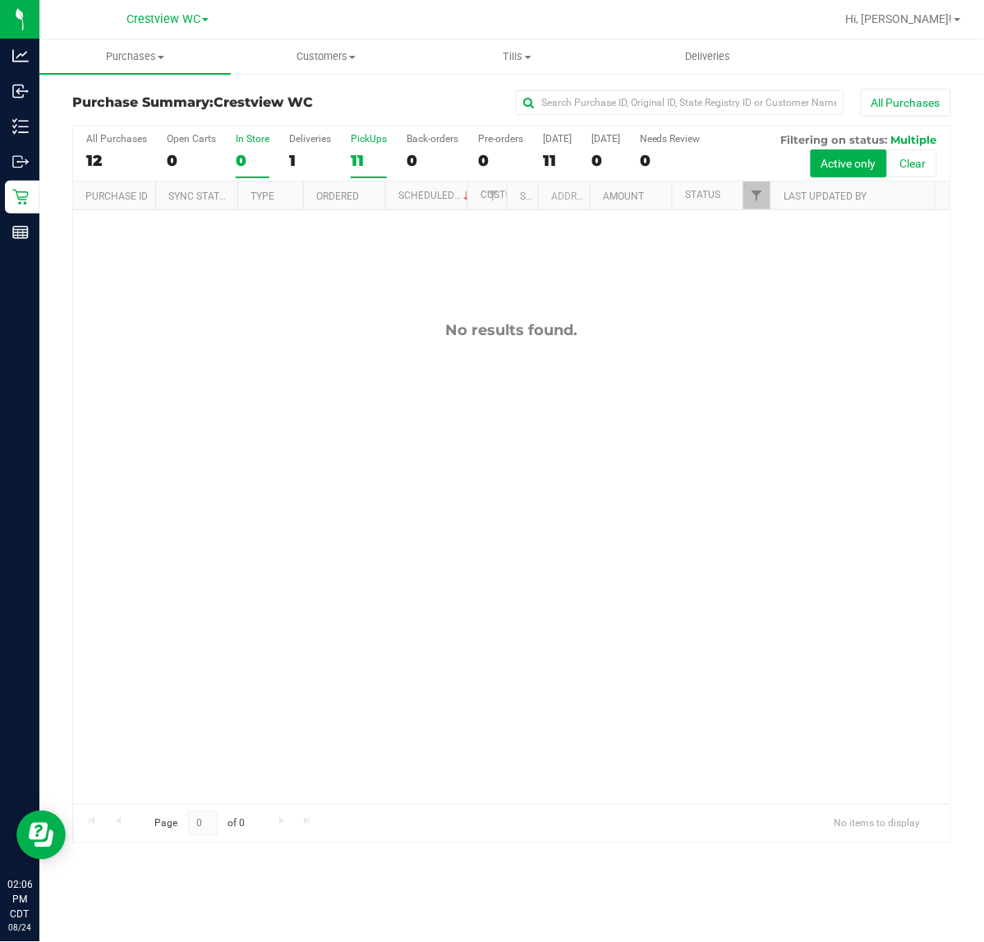
click at [372, 154] on div "11" at bounding box center [369, 160] width 36 height 19
click at [0, 0] on input "PickUps 11" at bounding box center [0, 0] width 0 height 0
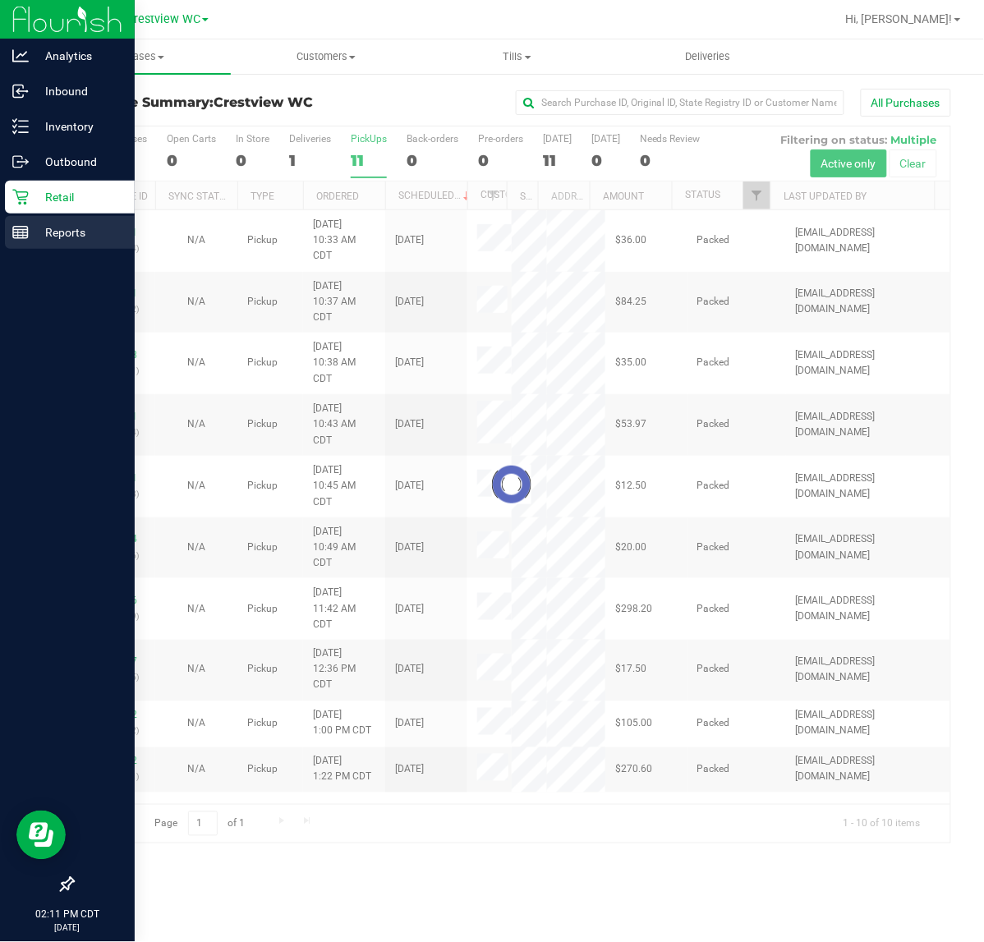
click at [29, 227] on p "Reports" at bounding box center [78, 233] width 99 height 20
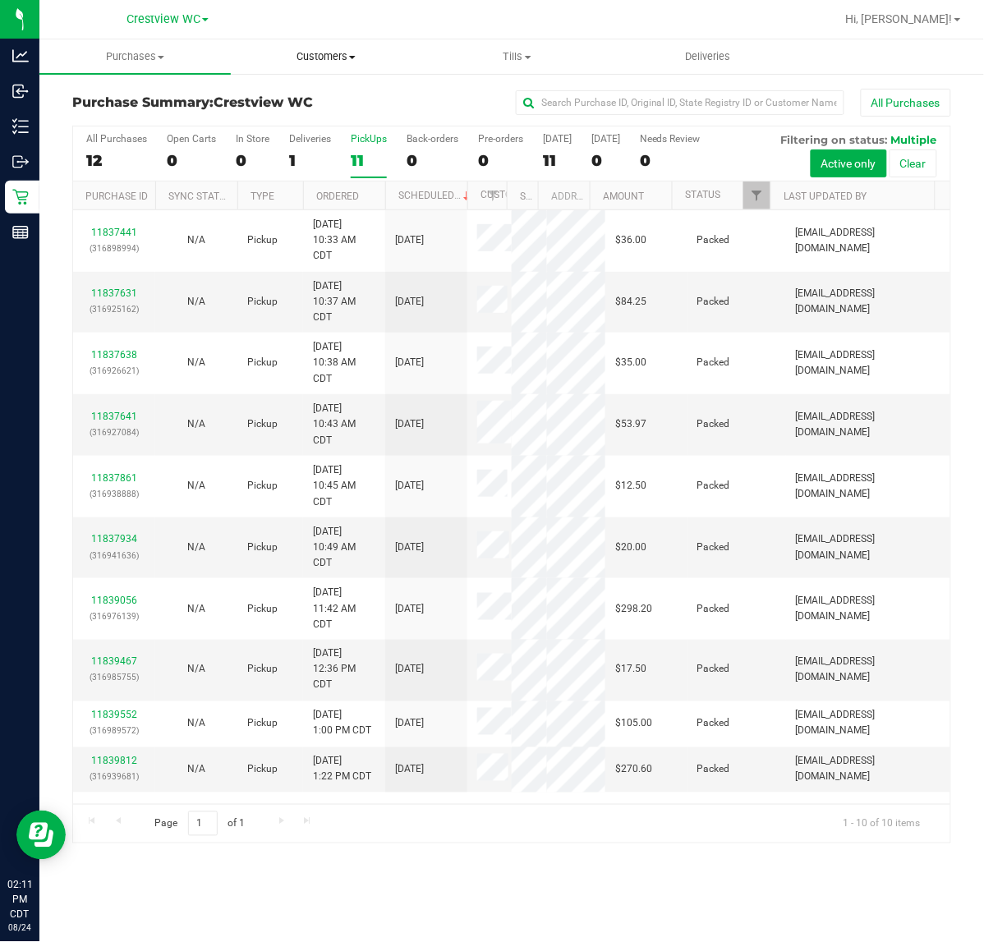
click at [368, 53] on span "Customers" at bounding box center [327, 56] width 190 height 15
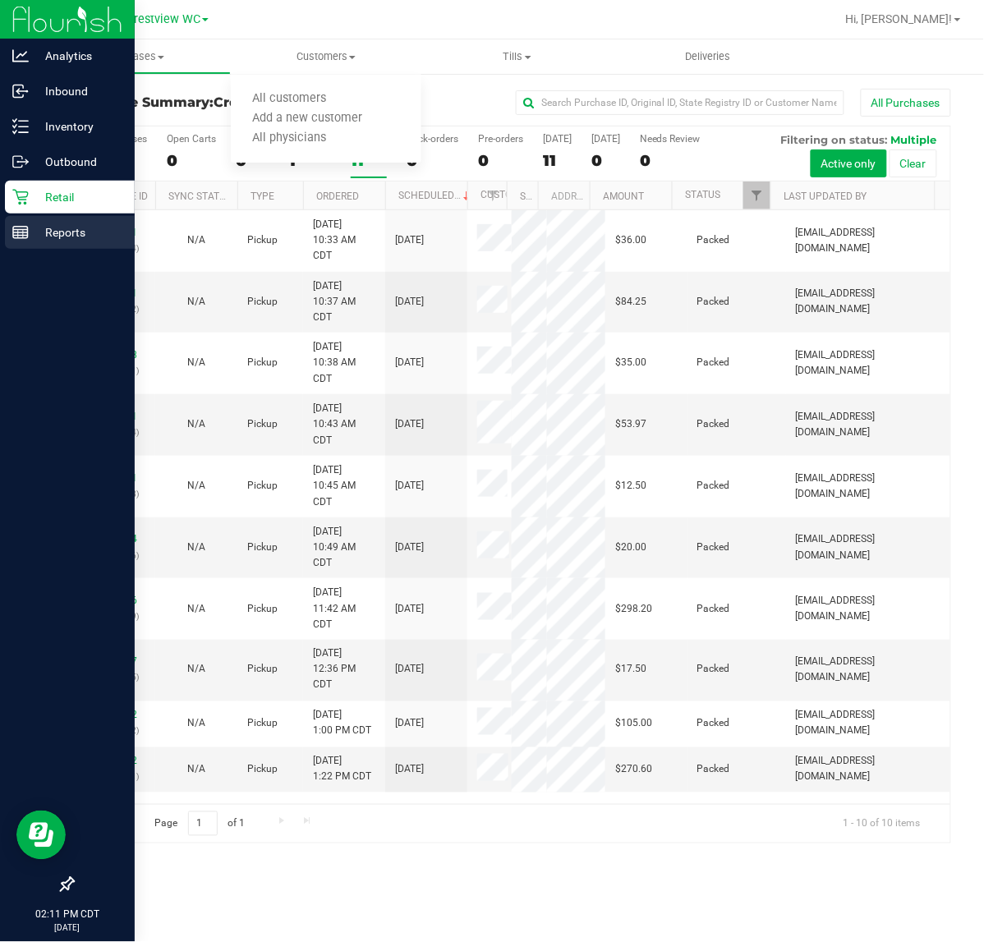
click at [16, 227] on icon at bounding box center [20, 232] width 16 height 16
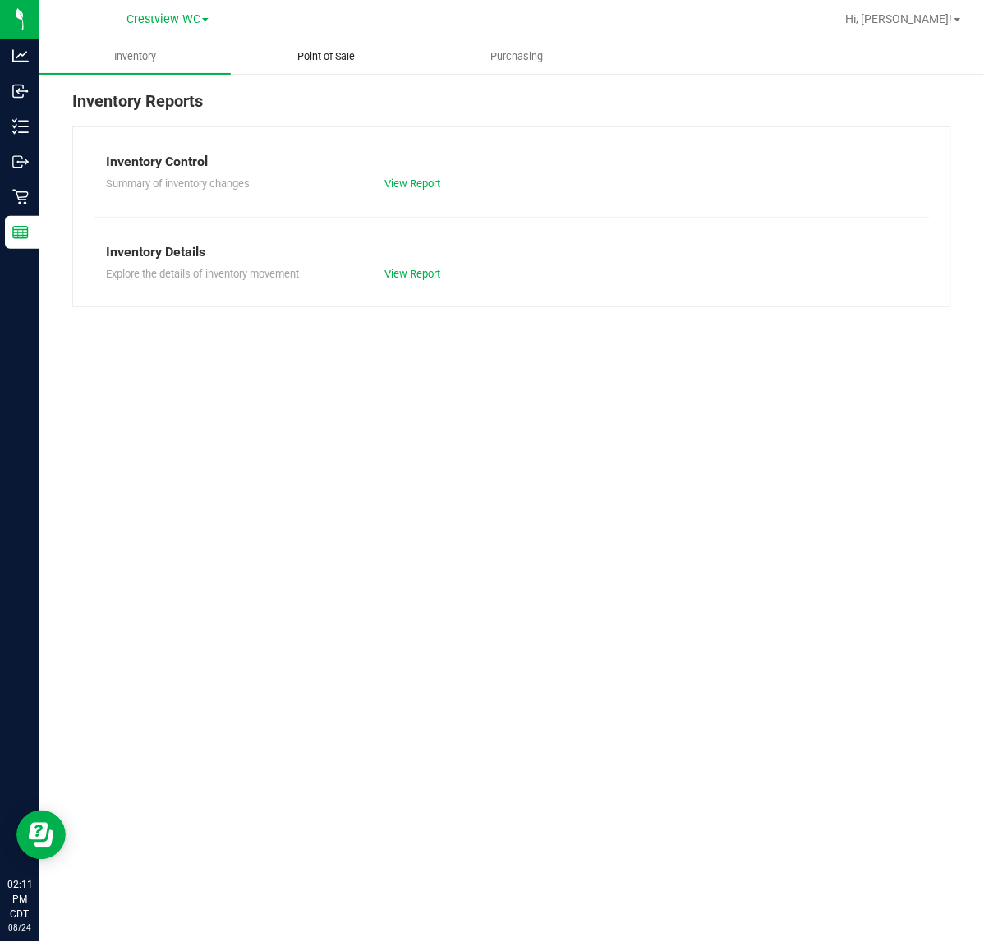
click at [368, 59] on span "Point of Sale" at bounding box center [326, 56] width 102 height 15
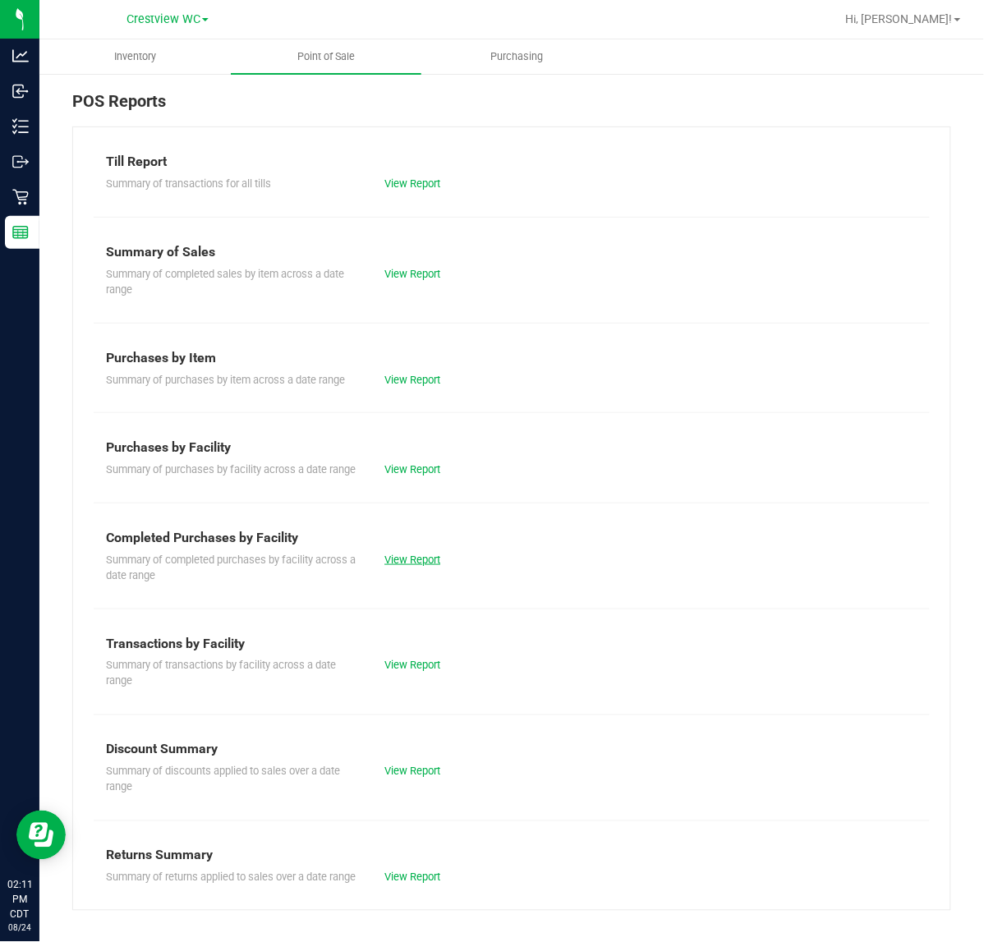
click at [409, 566] on link "View Report" at bounding box center [412, 560] width 56 height 12
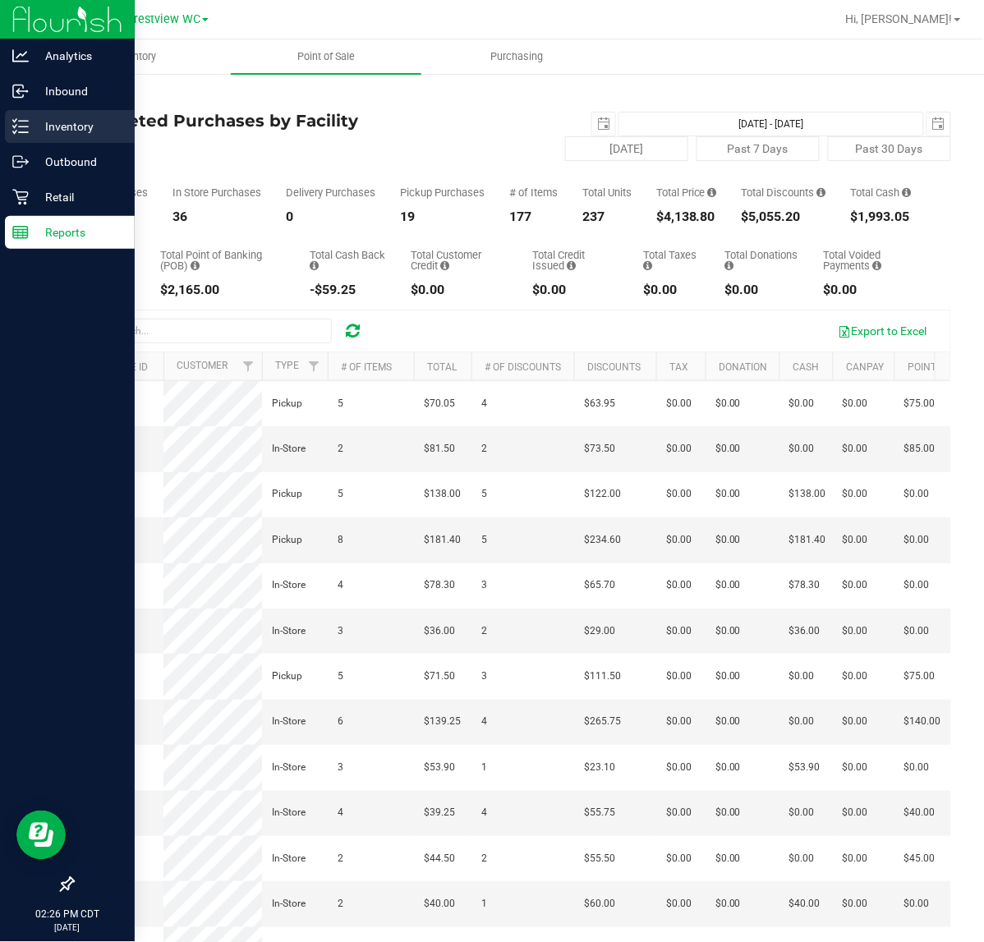
click at [35, 130] on p "Inventory" at bounding box center [78, 127] width 99 height 20
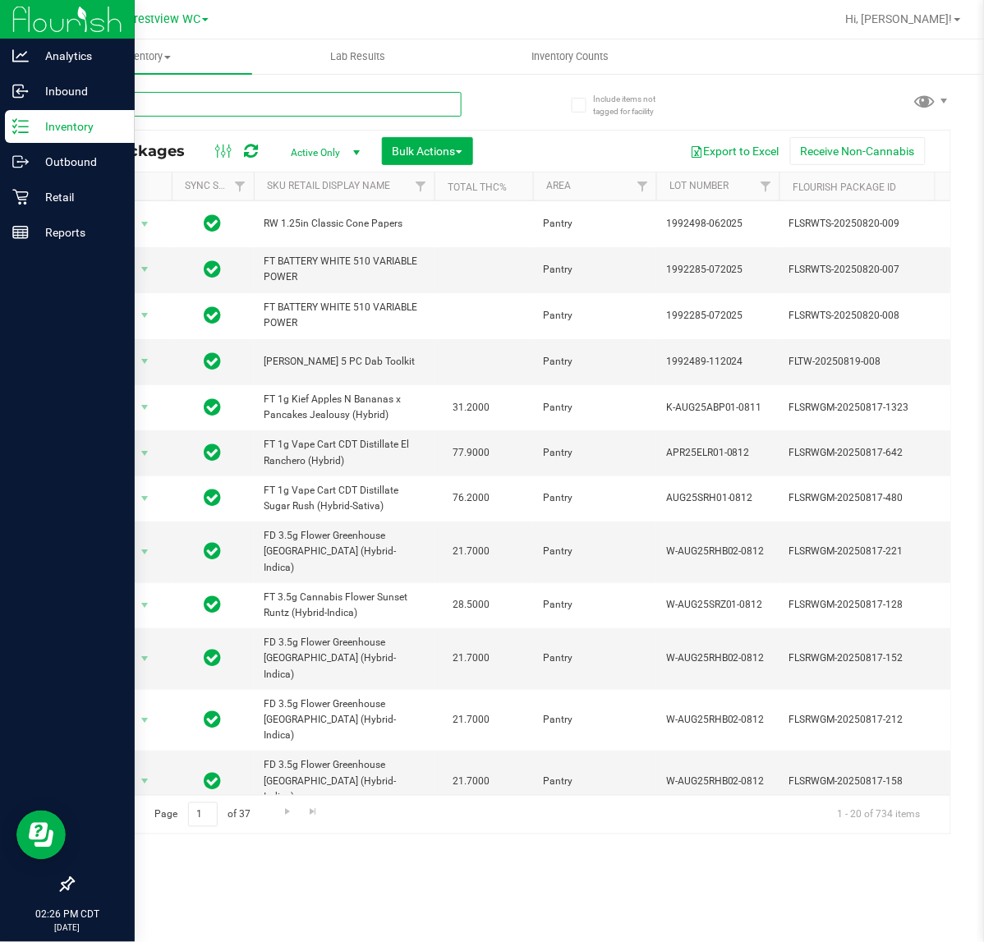
click at [168, 107] on input "text" at bounding box center [266, 104] width 389 height 25
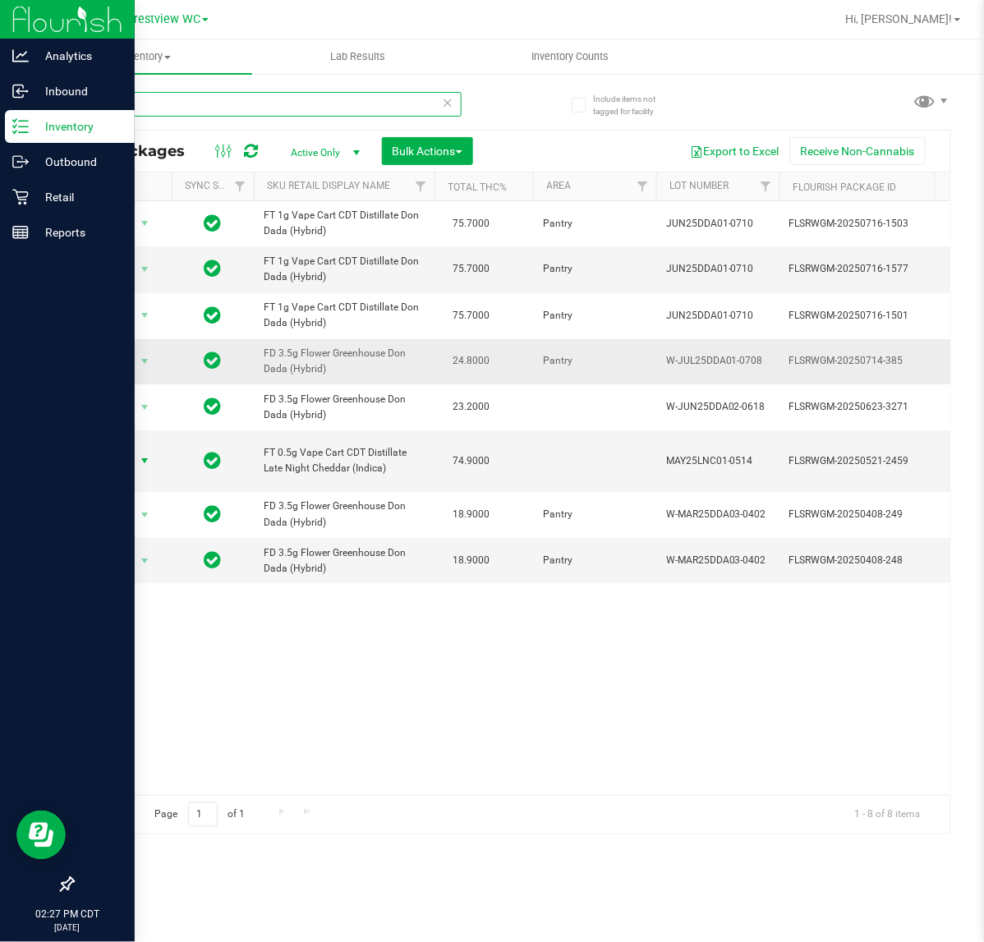
type input "dda"
click at [129, 373] on span "Action" at bounding box center [112, 361] width 44 height 23
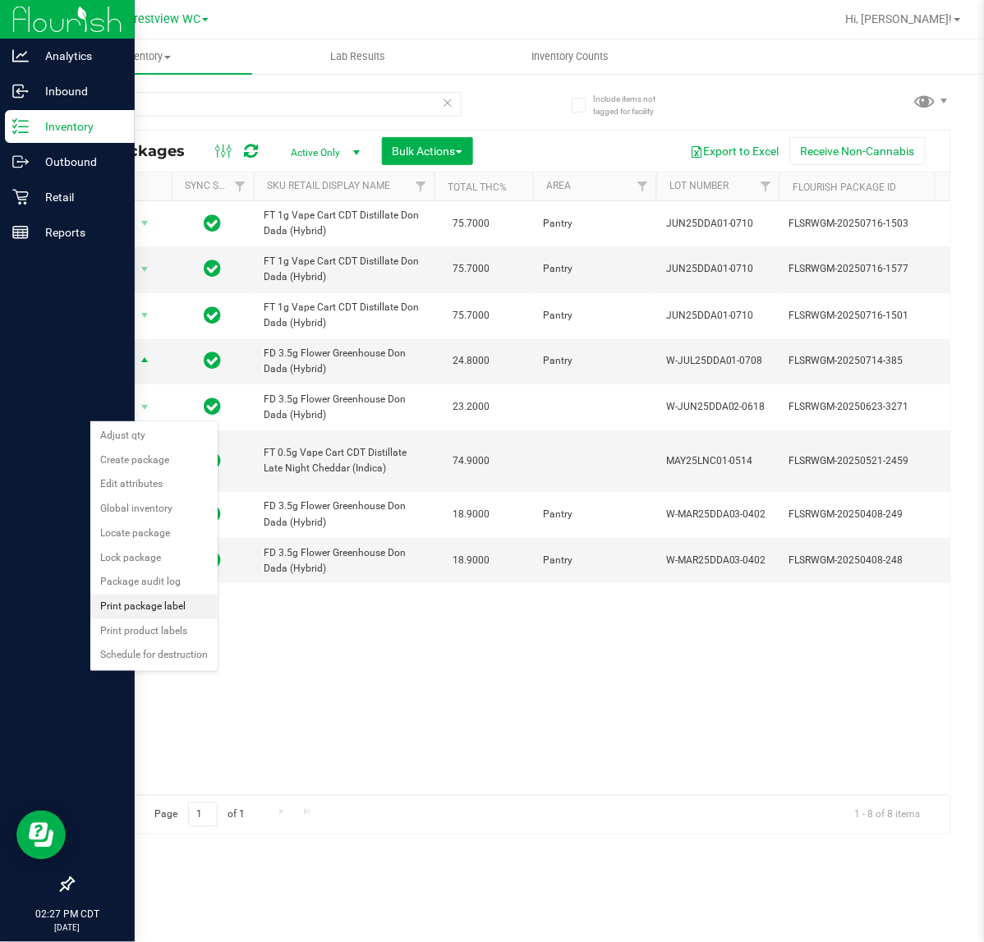
click at [197, 612] on li "Print package label" at bounding box center [153, 607] width 127 height 25
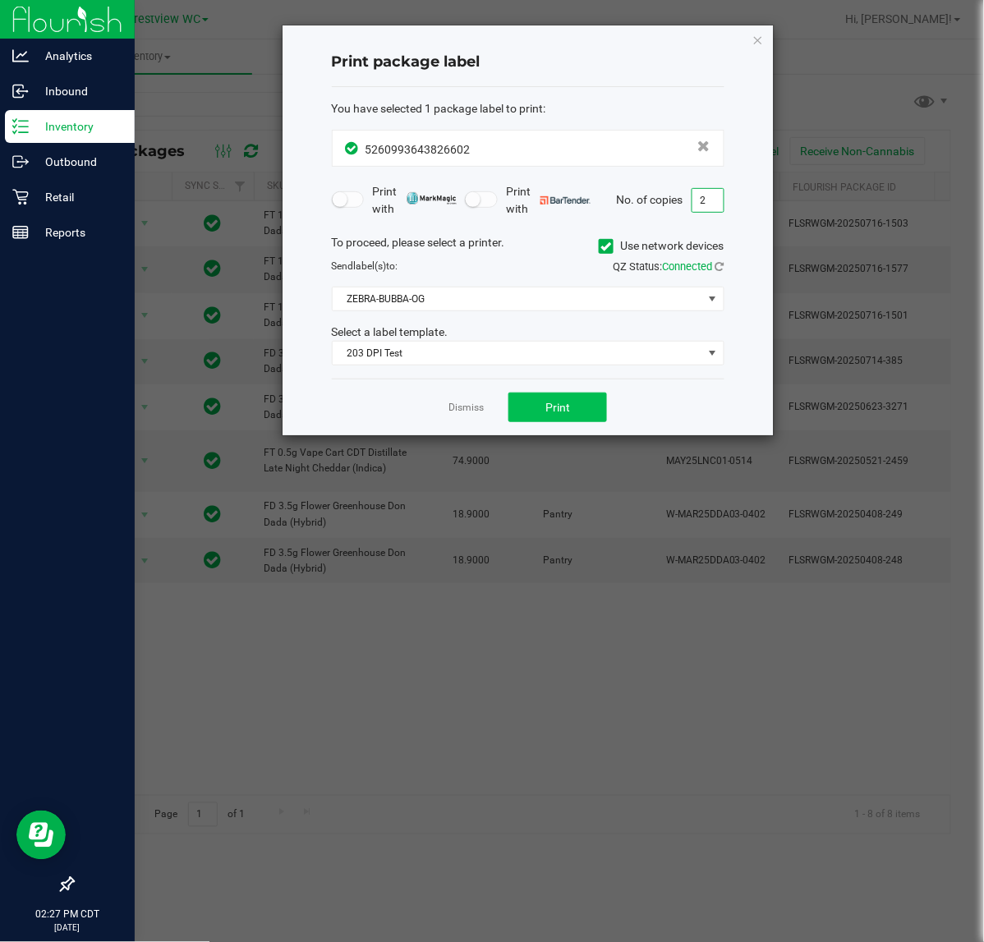
type input "2"
click at [565, 420] on button "Print" at bounding box center [557, 408] width 99 height 30
click at [469, 413] on link "Dismiss" at bounding box center [465, 408] width 35 height 14
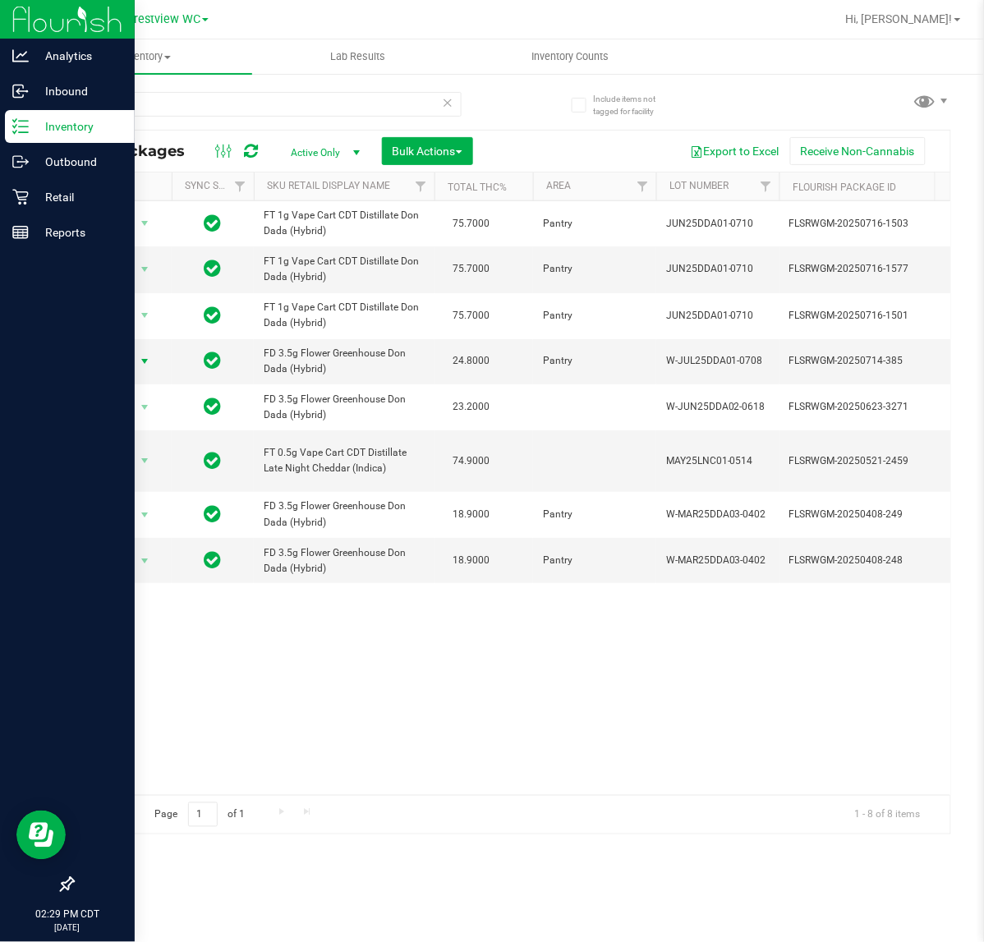
click at [243, 87] on div "dda" at bounding box center [291, 103] width 439 height 53
click at [242, 101] on input "dda" at bounding box center [266, 104] width 389 height 25
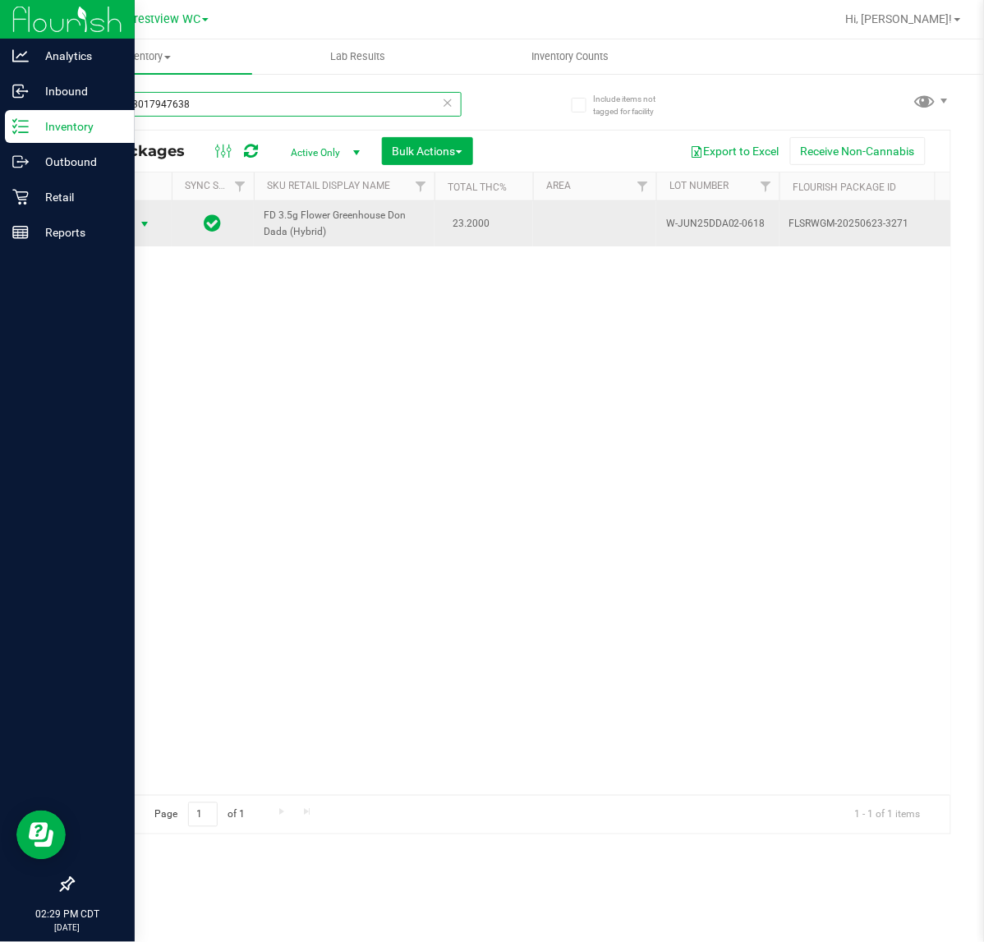
type input "5324773017947638"
click at [138, 224] on span "select" at bounding box center [144, 224] width 13 height 13
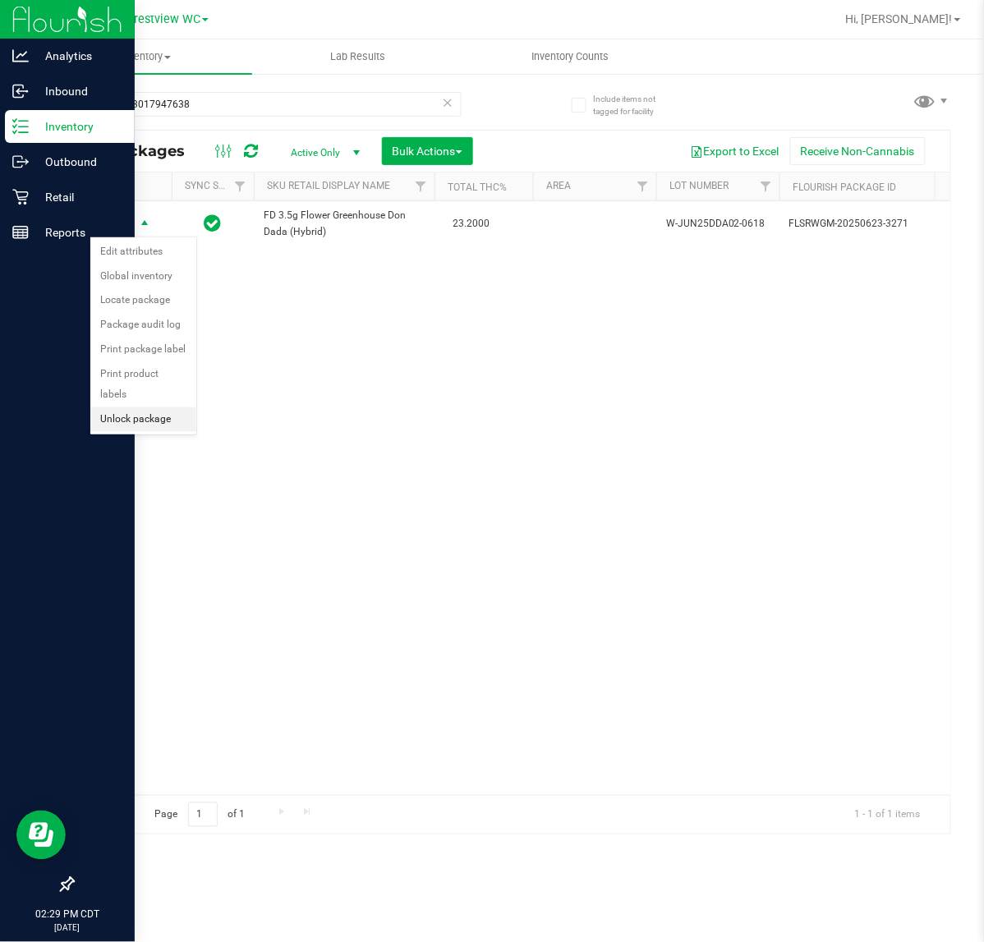
click at [145, 408] on li "Unlock package" at bounding box center [143, 419] width 106 height 25
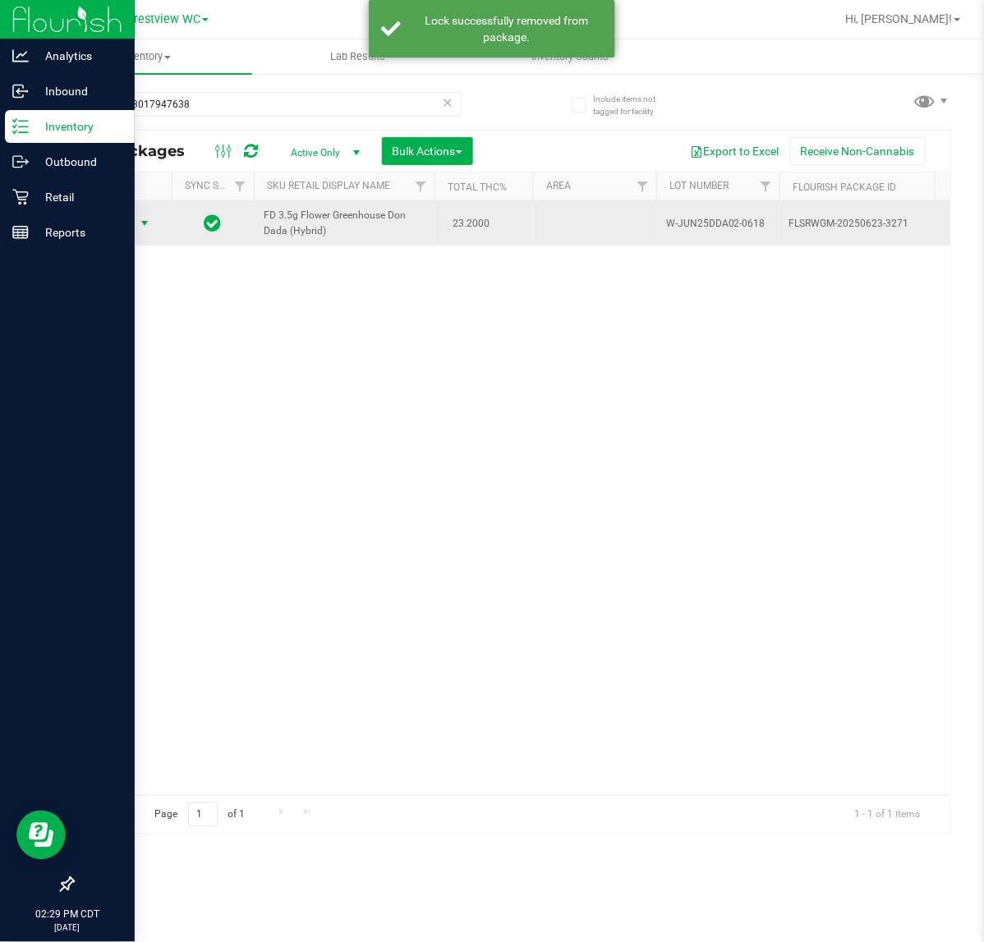
click at [144, 223] on span "select" at bounding box center [144, 223] width 13 height 13
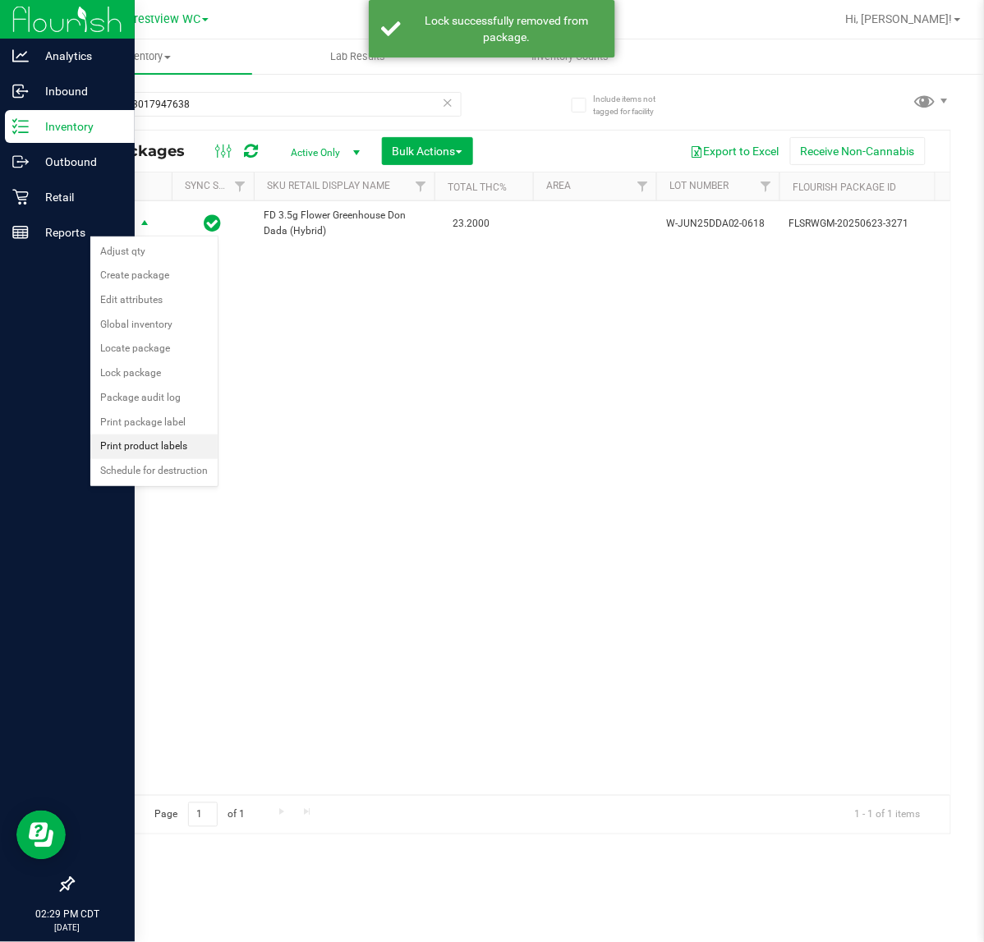
click at [150, 449] on li "Print product labels" at bounding box center [153, 446] width 127 height 25
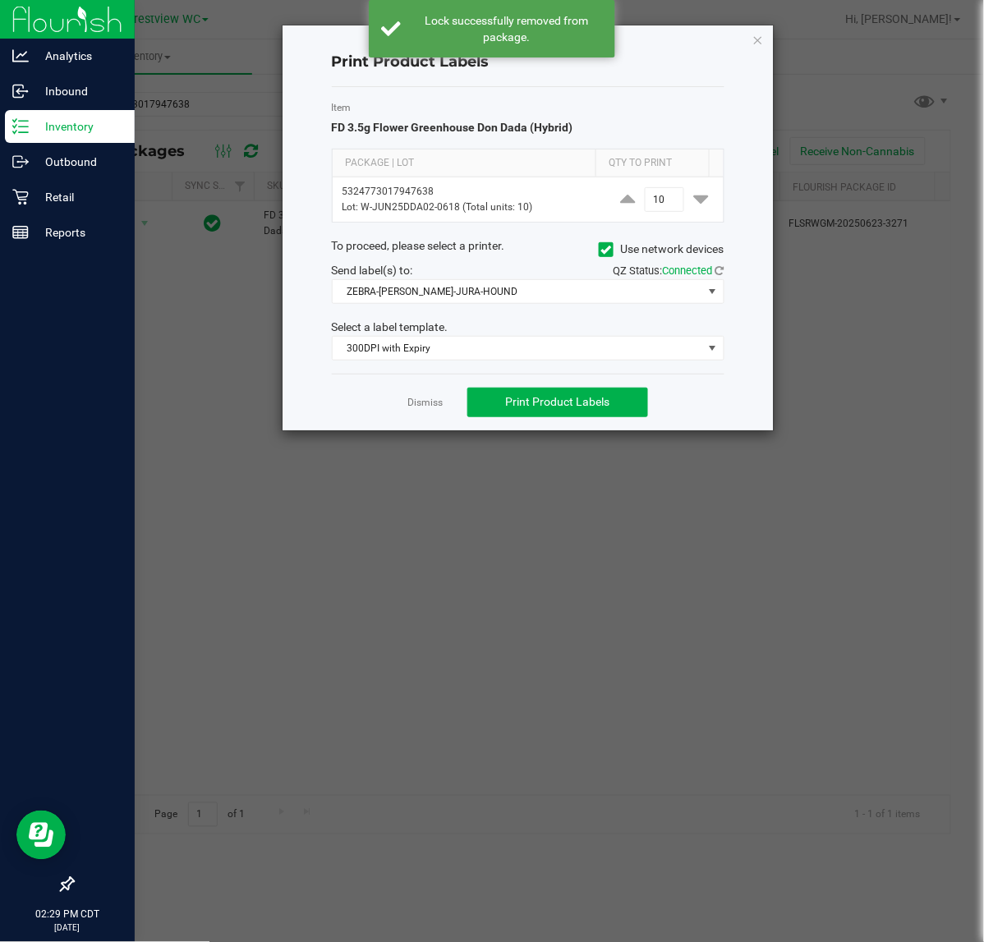
click at [388, 404] on div "Dismiss Print Product Labels" at bounding box center [528, 402] width 393 height 57
click at [415, 404] on link "Dismiss" at bounding box center [424, 403] width 35 height 14
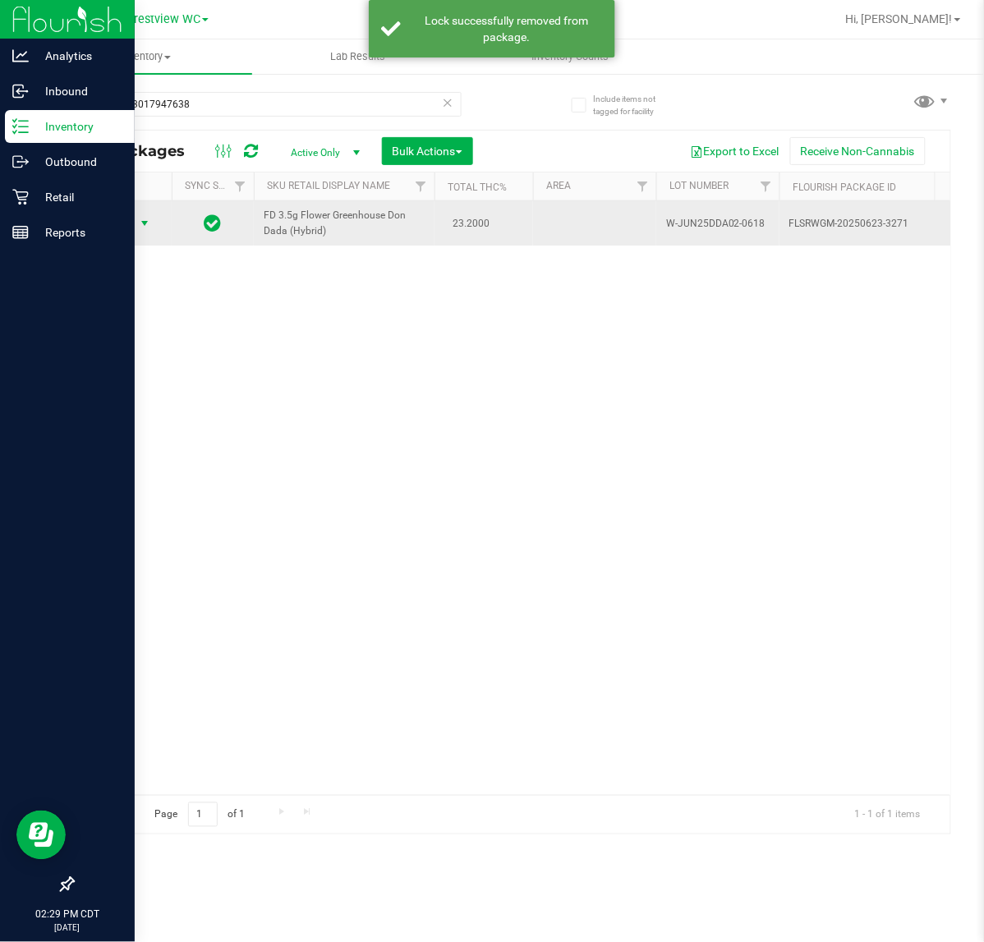
click at [145, 223] on span "select" at bounding box center [144, 223] width 13 height 13
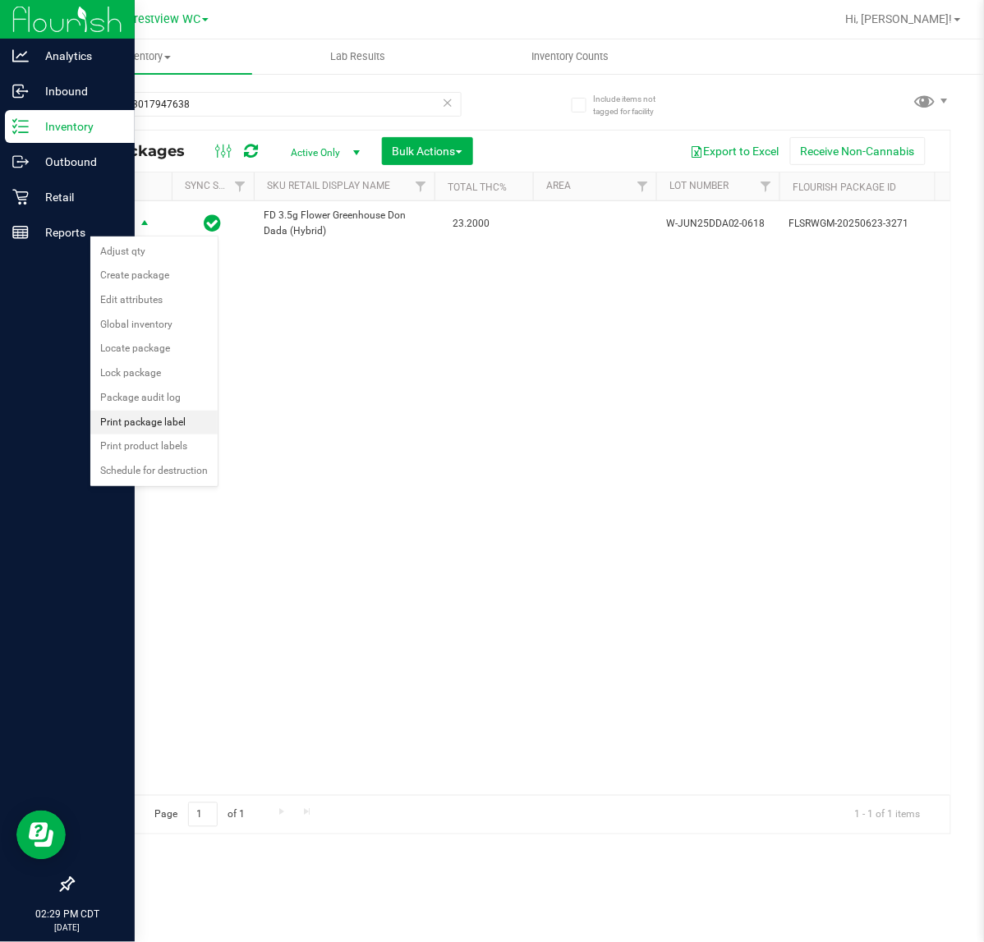
click at [177, 423] on li "Print package label" at bounding box center [153, 423] width 127 height 25
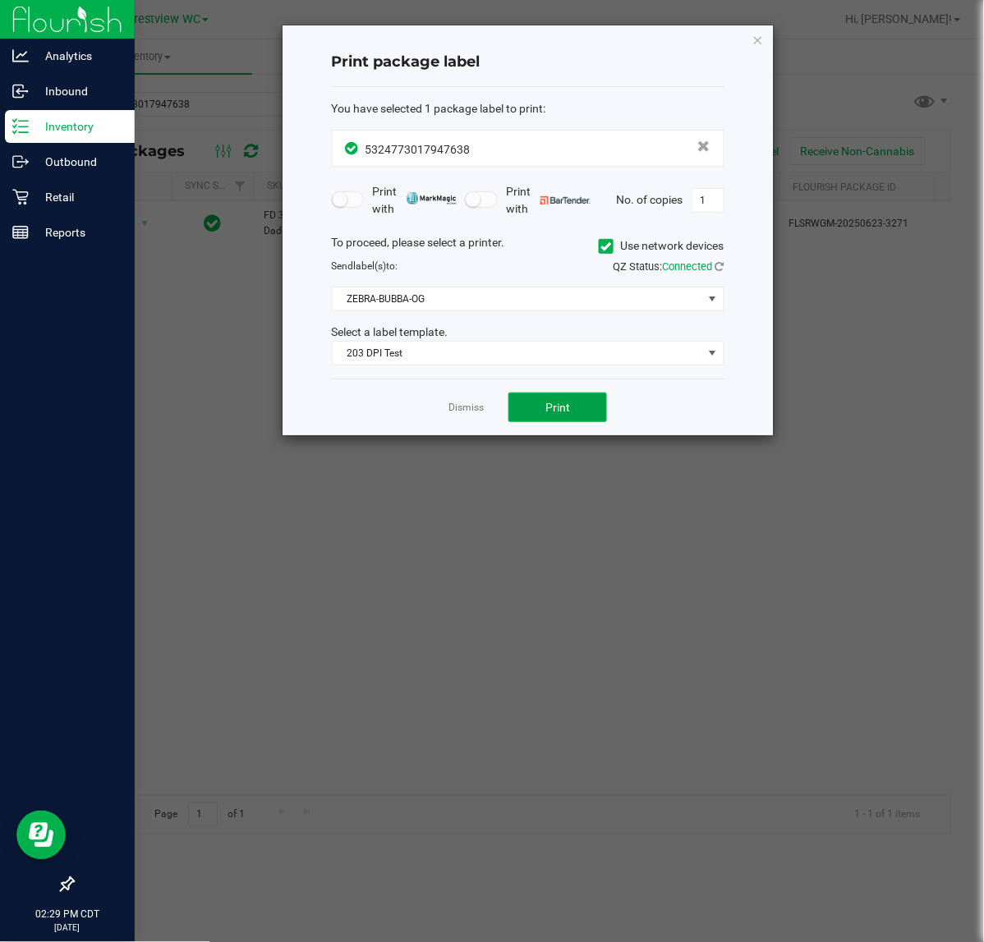
click at [561, 411] on span "Print" at bounding box center [557, 407] width 25 height 13
click at [474, 425] on div "Dismiss Print" at bounding box center [528, 407] width 393 height 57
click at [450, 411] on link "Dismiss" at bounding box center [465, 408] width 35 height 14
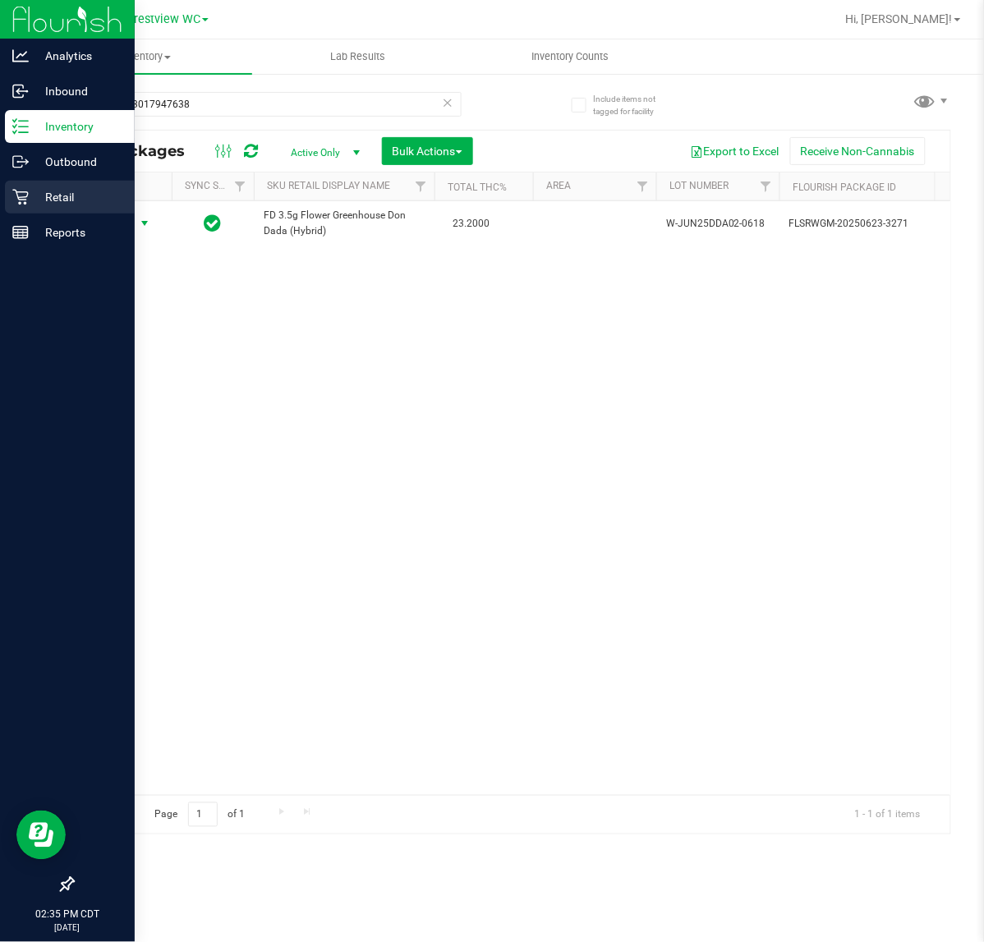
click at [35, 190] on p "Retail" at bounding box center [78, 197] width 99 height 20
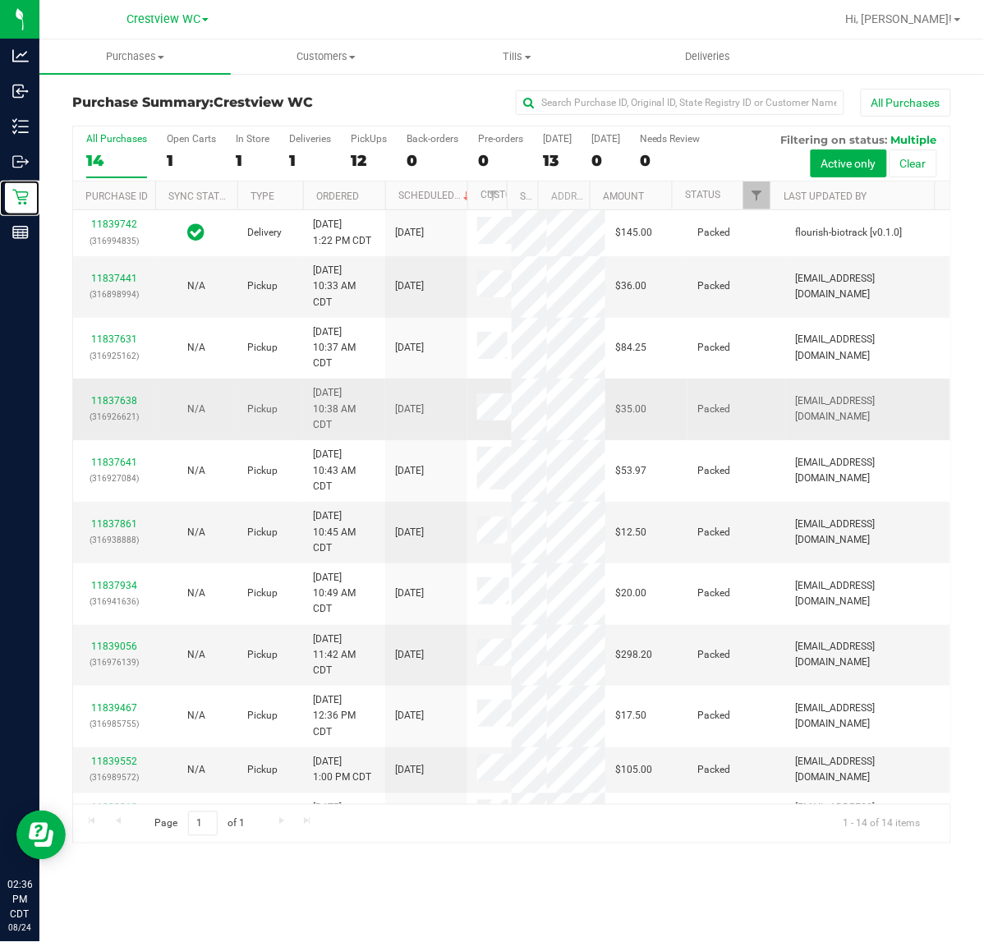
scroll to position [423, 0]
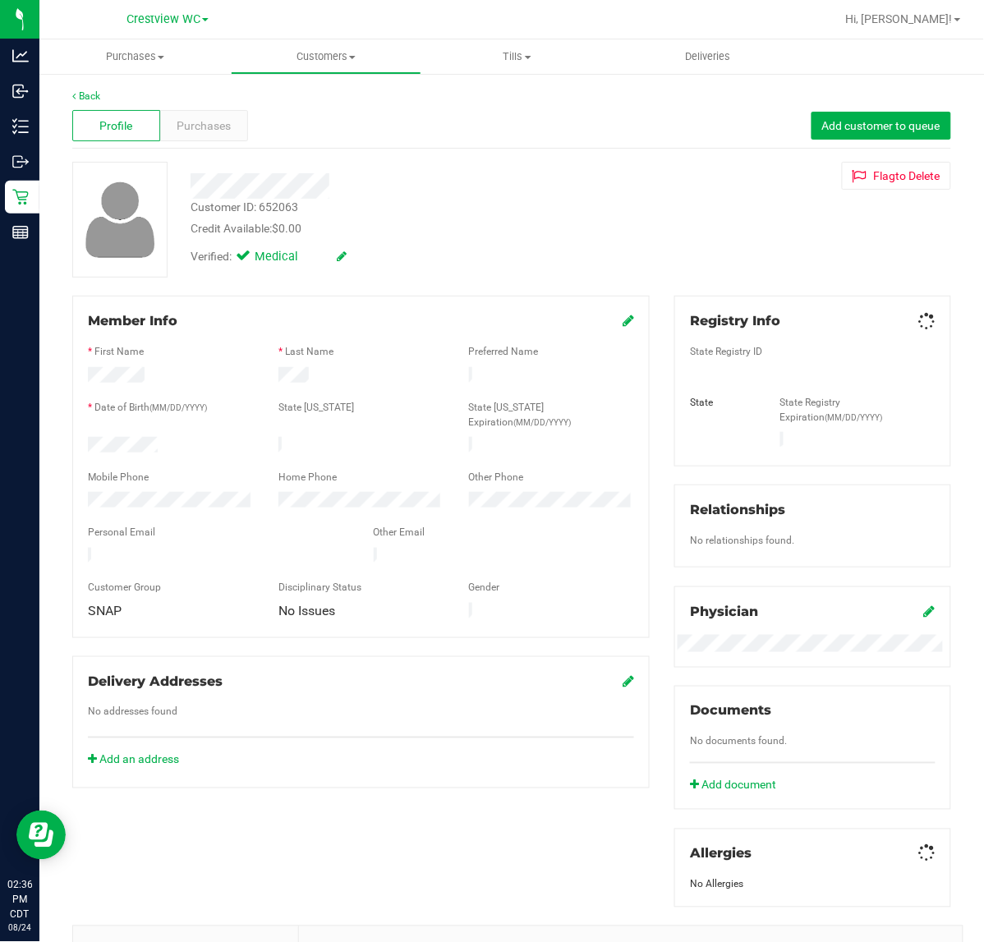
click at [211, 101] on div "Back" at bounding box center [511, 96] width 879 height 15
click at [231, 168] on div at bounding box center [404, 180] width 452 height 37
click at [226, 142] on div "Profile Purchases Add customer to queue" at bounding box center [511, 125] width 879 height 45
click at [226, 137] on div "Purchases" at bounding box center [204, 125] width 88 height 31
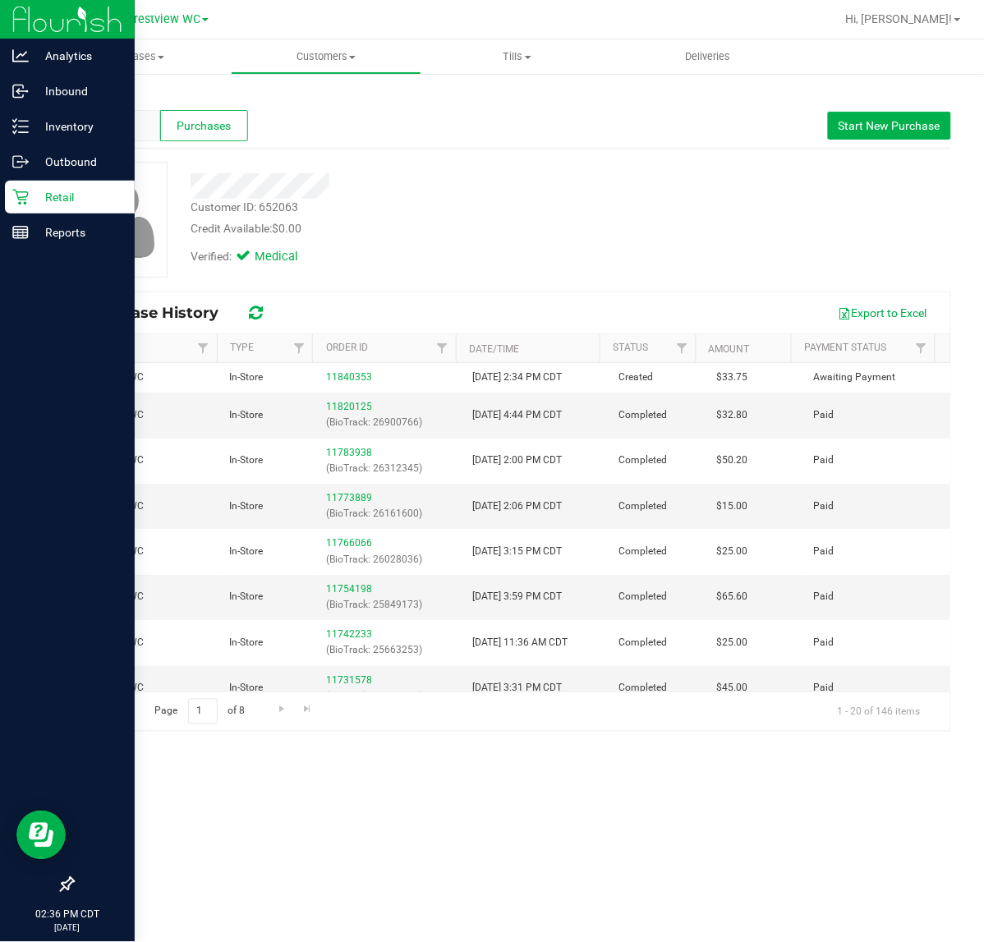
click at [58, 187] on p "Retail" at bounding box center [78, 197] width 99 height 20
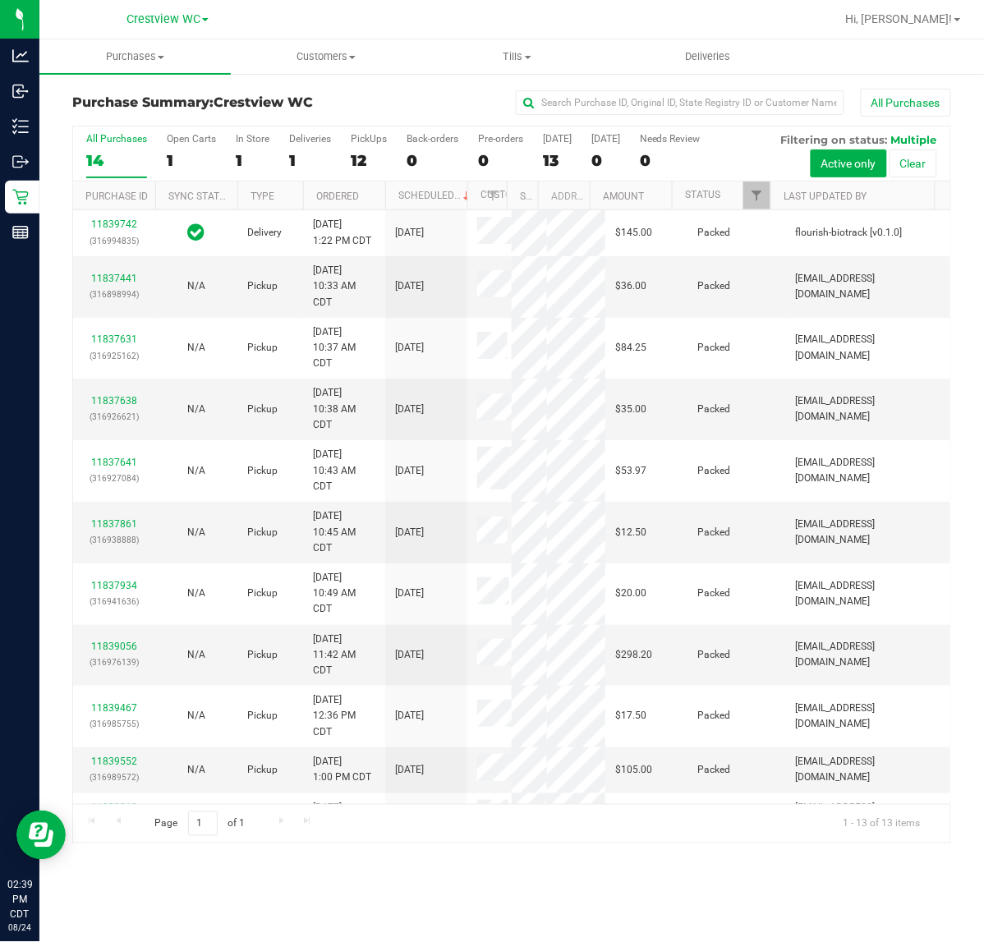
click at [347, 154] on div "All Purchases 14 Open Carts 1 In Store 1 Deliveries 1 PickUps 12 Back-orders 0 …" at bounding box center [511, 153] width 877 height 55
click at [361, 154] on div "12" at bounding box center [369, 160] width 36 height 19
click at [0, 0] on input "PickUps 12" at bounding box center [0, 0] width 0 height 0
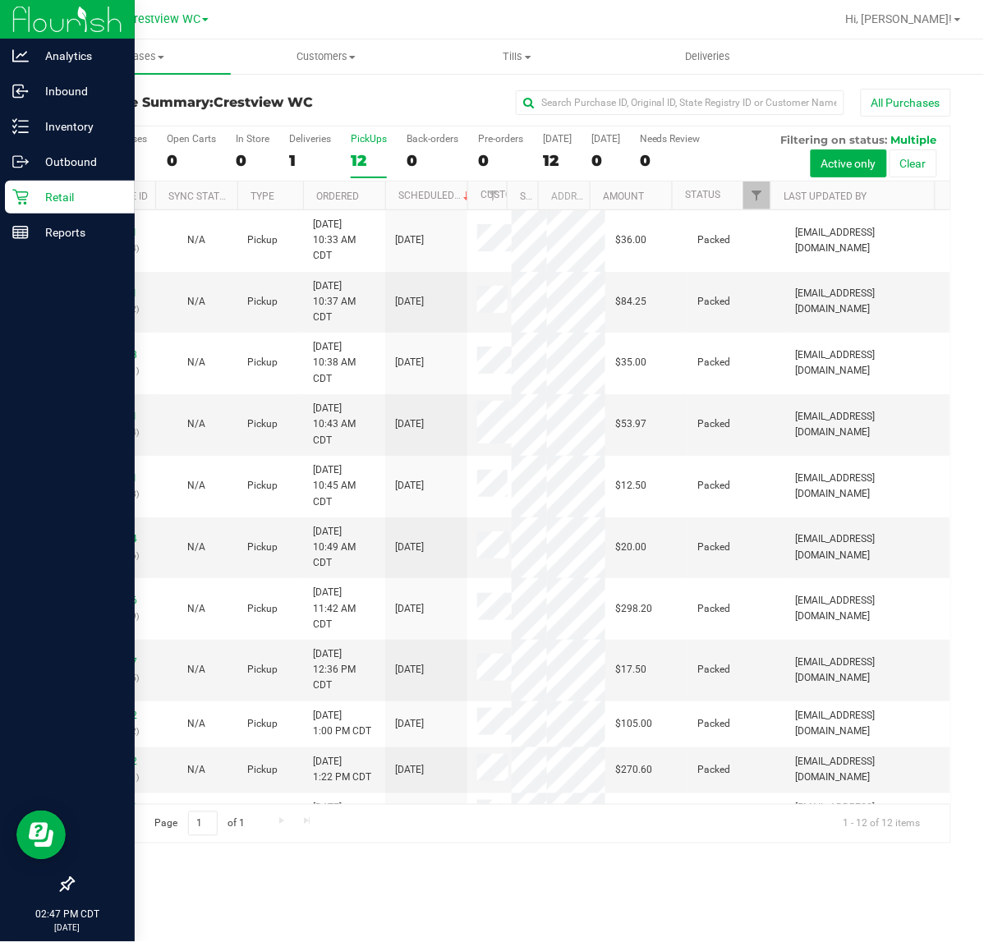
click at [33, 204] on p "Retail" at bounding box center [78, 197] width 99 height 20
click at [92, 228] on p "Reports" at bounding box center [78, 233] width 99 height 20
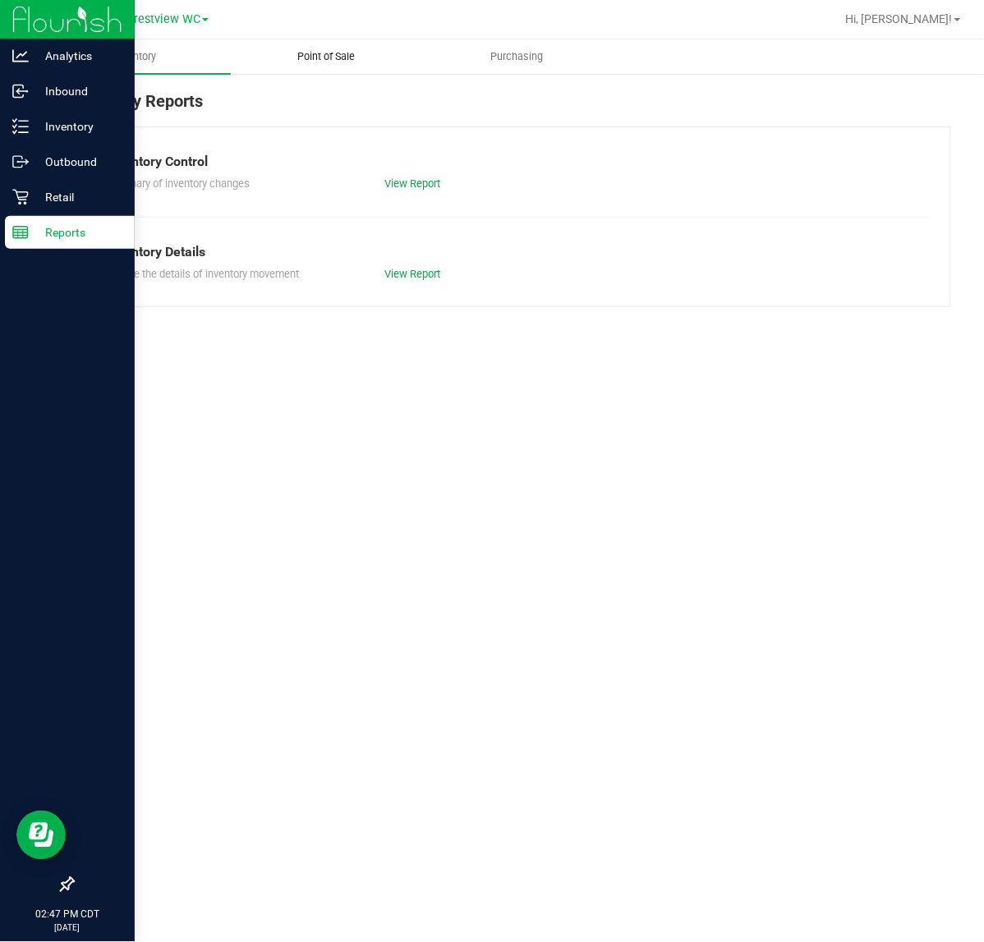
click at [354, 53] on span "Point of Sale" at bounding box center [326, 56] width 102 height 15
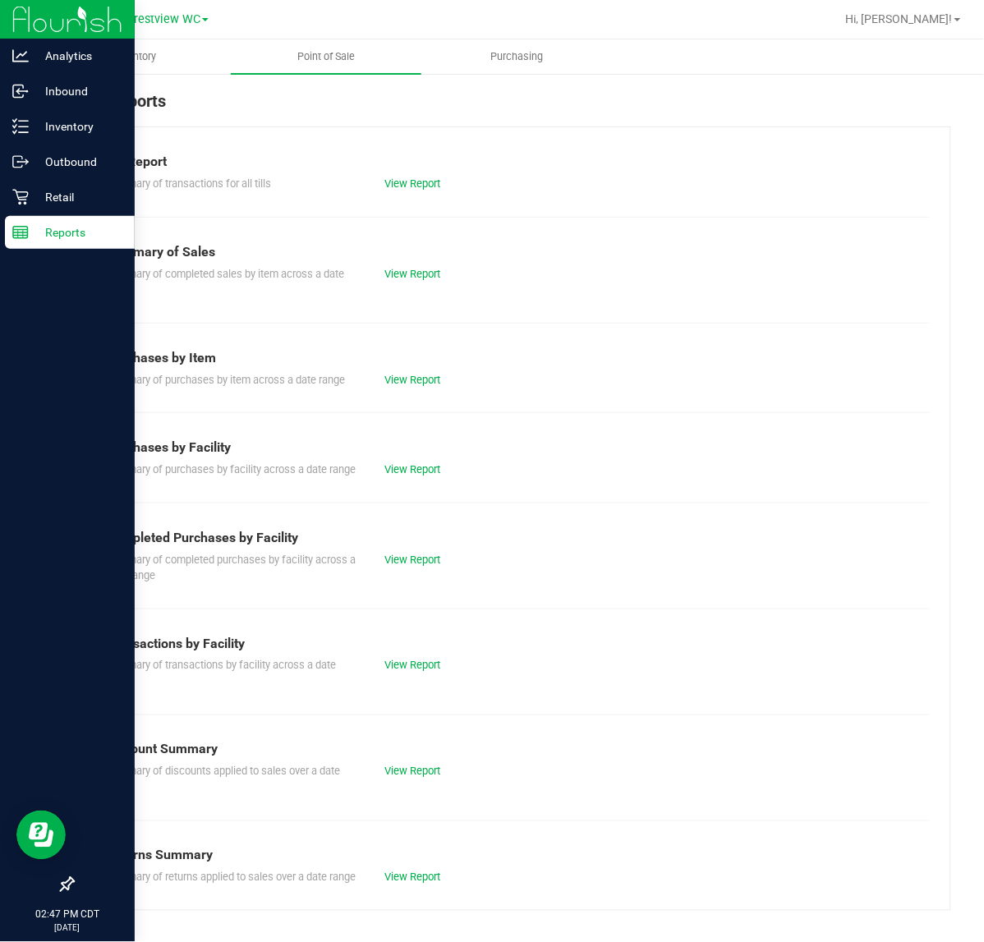
click at [400, 568] on div "View Report" at bounding box center [442, 560] width 140 height 16
click at [14, 131] on icon at bounding box center [20, 126] width 16 height 16
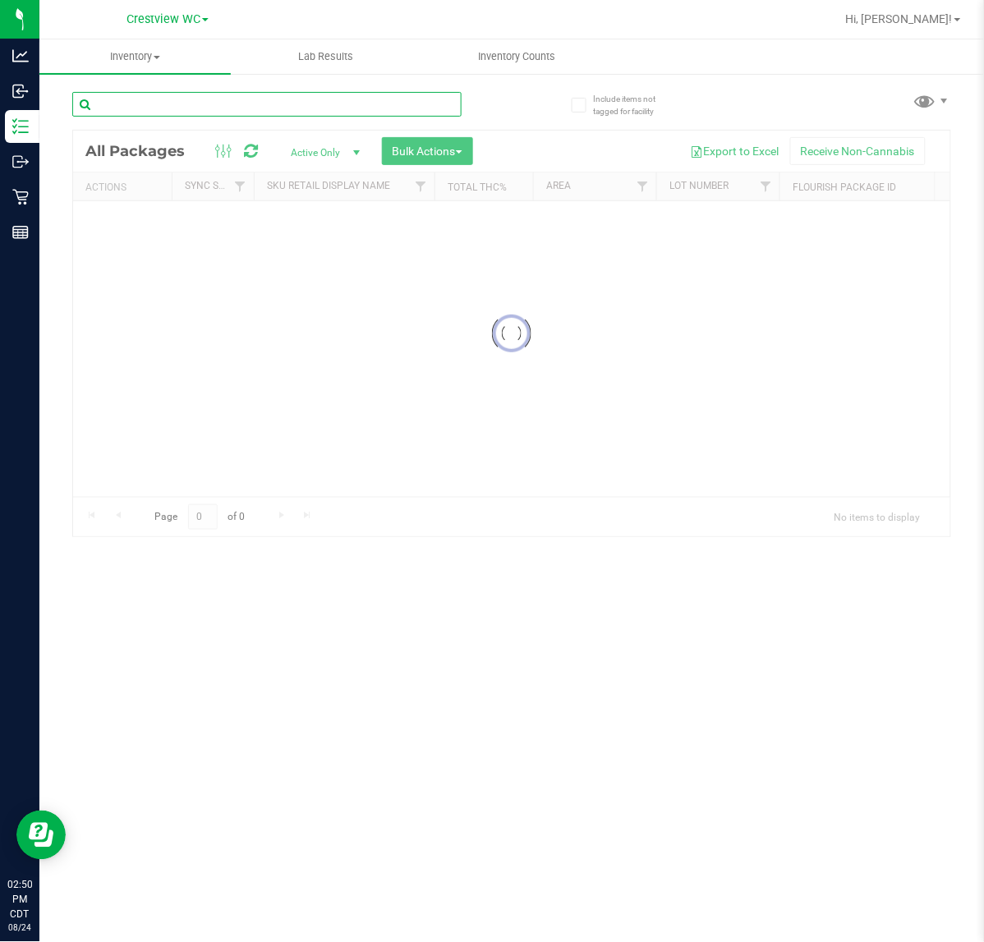
click at [278, 103] on input "text" at bounding box center [266, 104] width 389 height 25
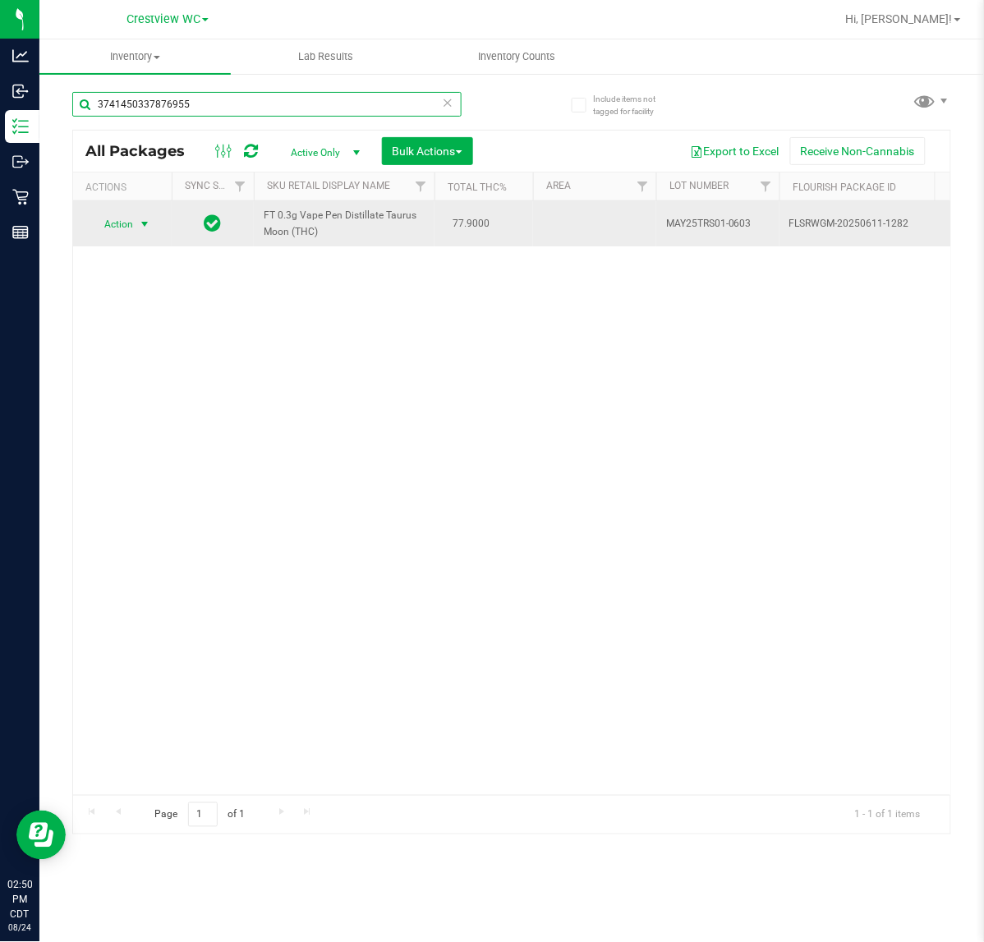
type input "3741450337876955"
click at [145, 222] on span "select" at bounding box center [144, 224] width 13 height 13
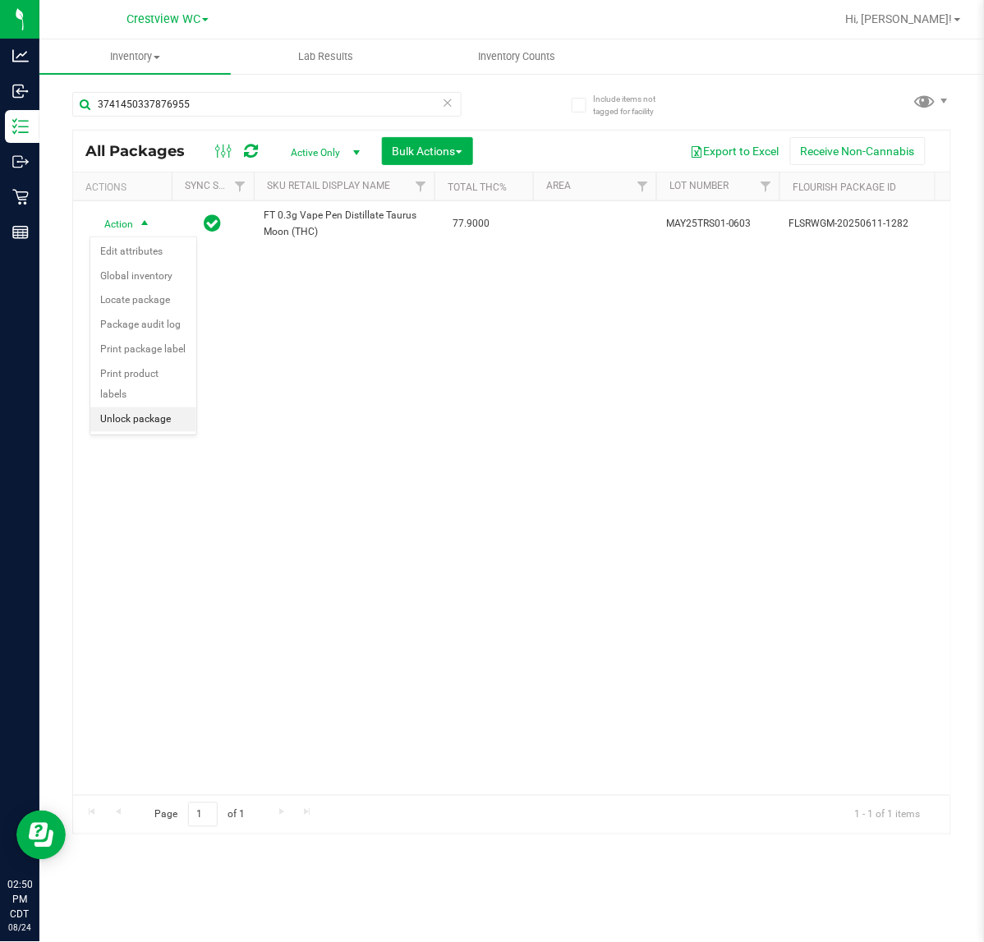
click at [140, 407] on li "Unlock package" at bounding box center [143, 419] width 106 height 25
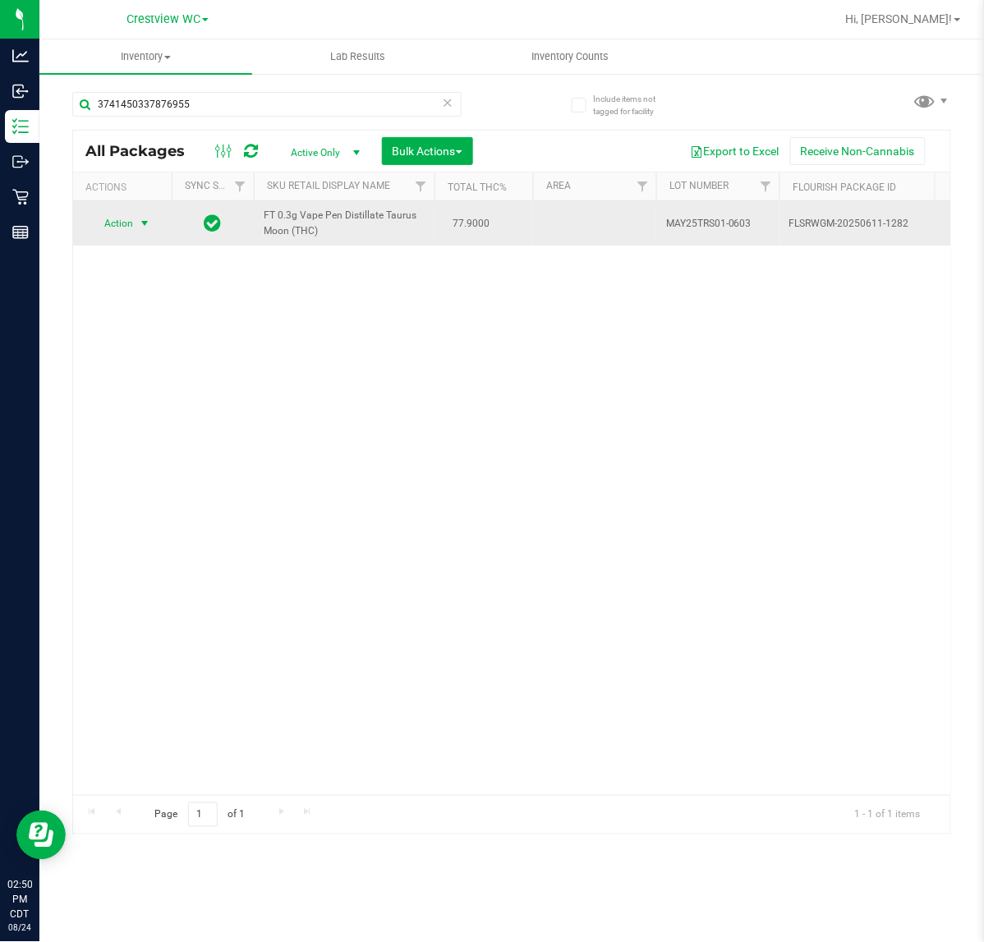
click at [142, 223] on span "select" at bounding box center [144, 223] width 13 height 13
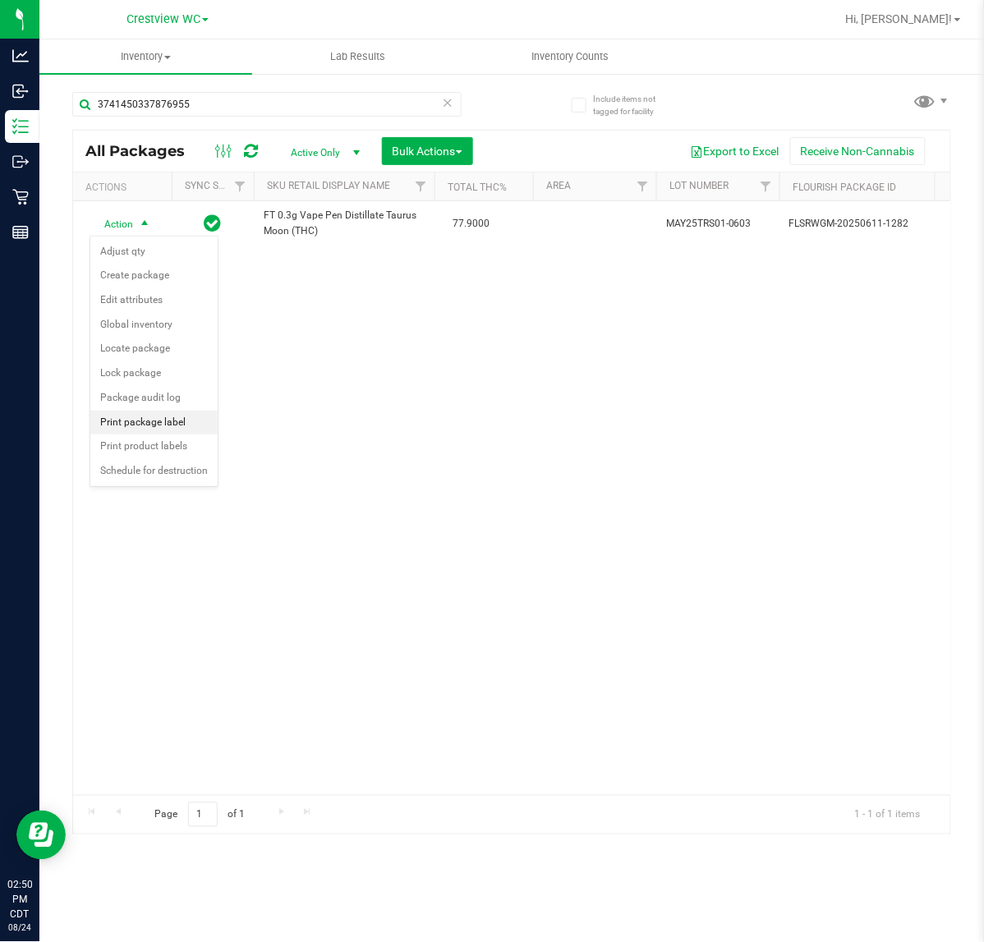
click at [178, 420] on li "Print package label" at bounding box center [153, 423] width 127 height 25
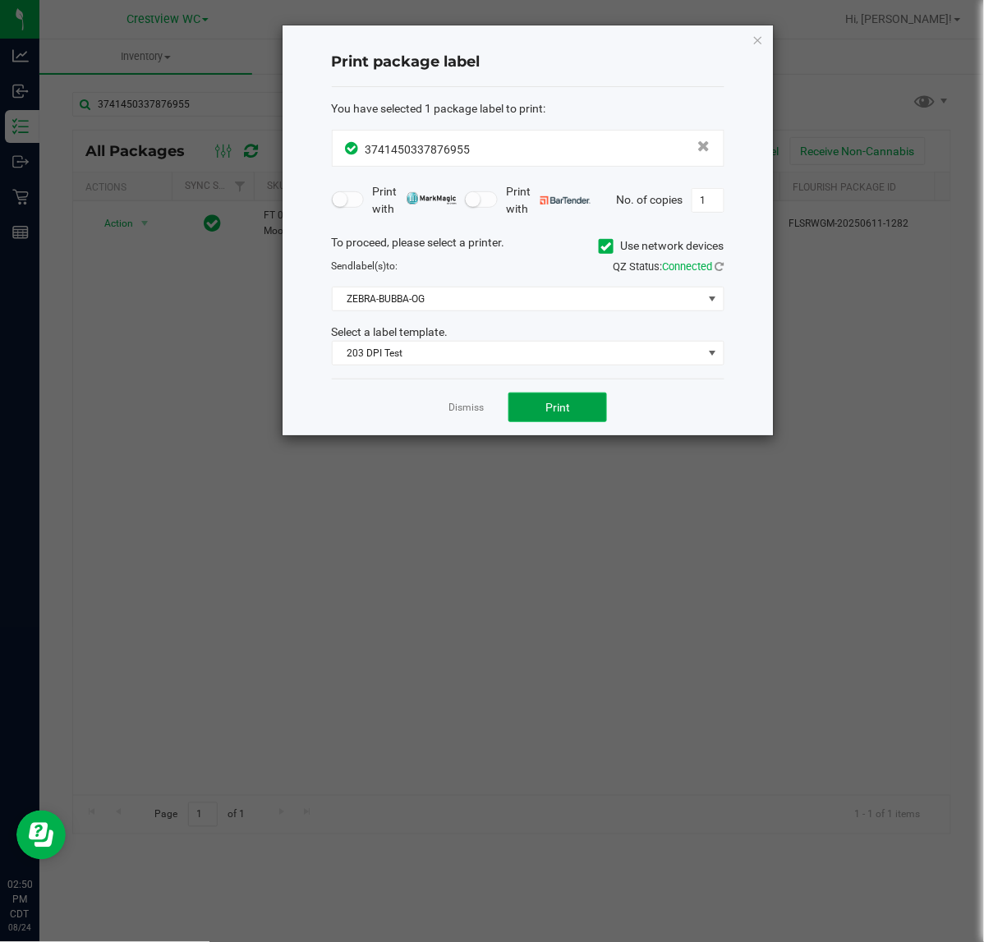
click at [567, 417] on button "Print" at bounding box center [557, 408] width 99 height 30
click at [461, 407] on link "Dismiss" at bounding box center [465, 408] width 35 height 14
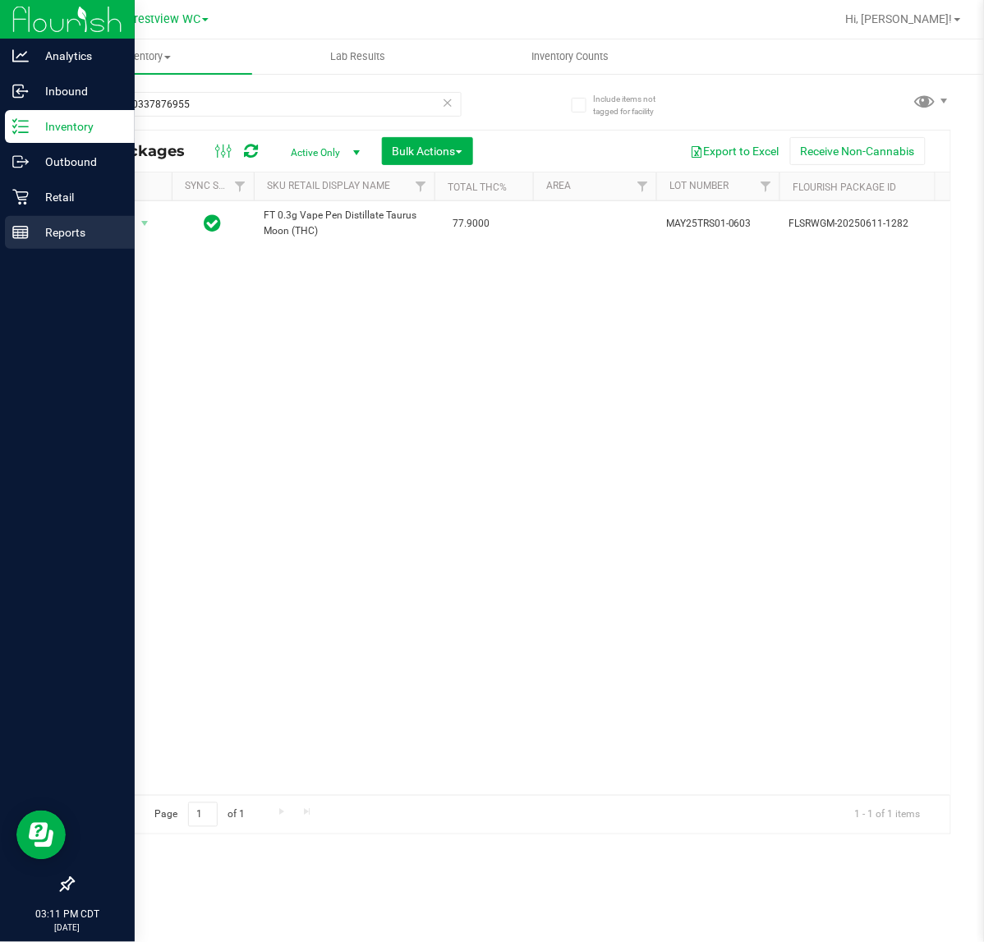
click at [21, 236] on line at bounding box center [20, 236] width 15 height 0
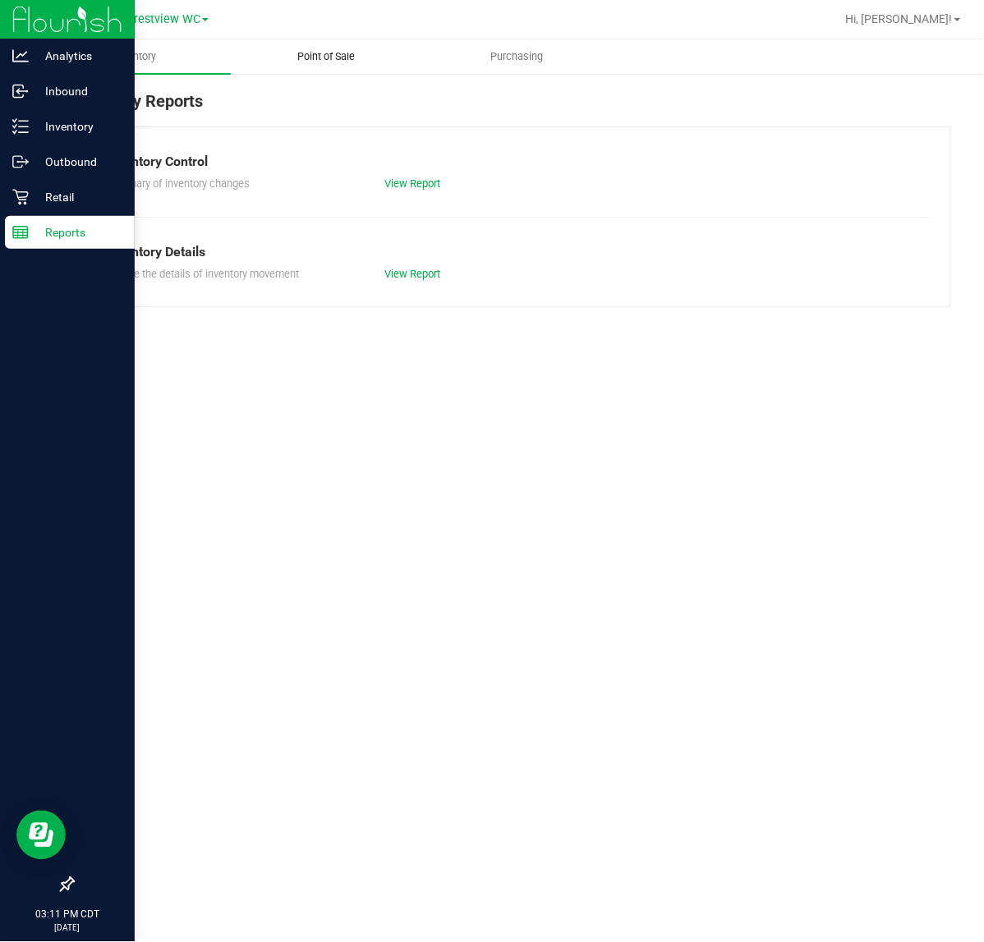
click at [351, 71] on uib-tab-heading "Point of Sale" at bounding box center [327, 56] width 190 height 33
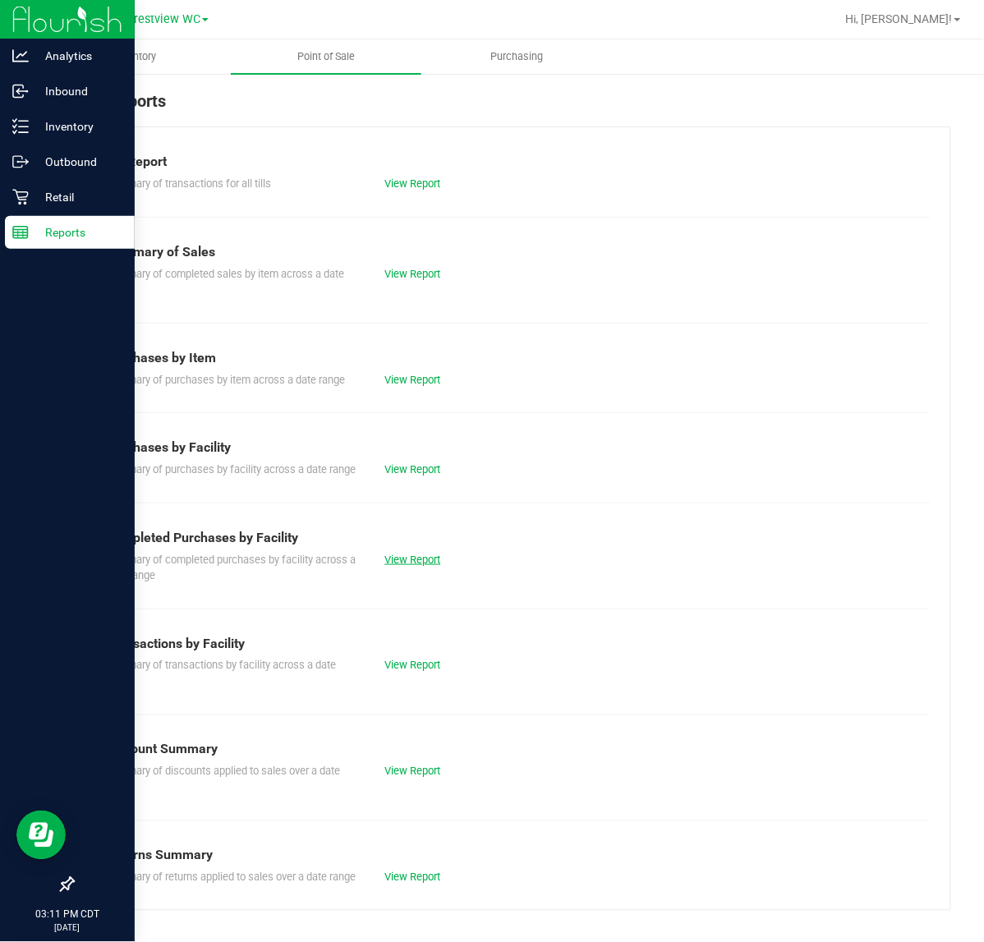
click at [400, 566] on link "View Report" at bounding box center [412, 560] width 56 height 12
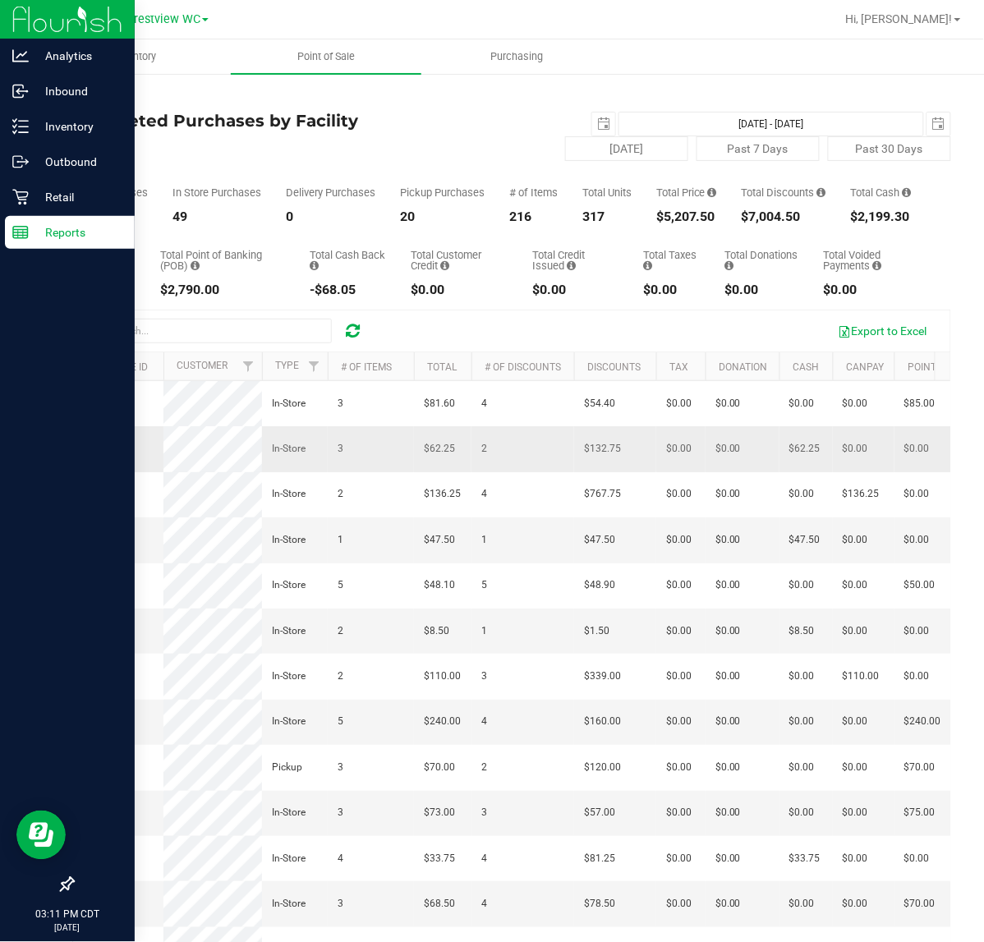
click at [120, 454] on span "11840555" at bounding box center [106, 448] width 46 height 11
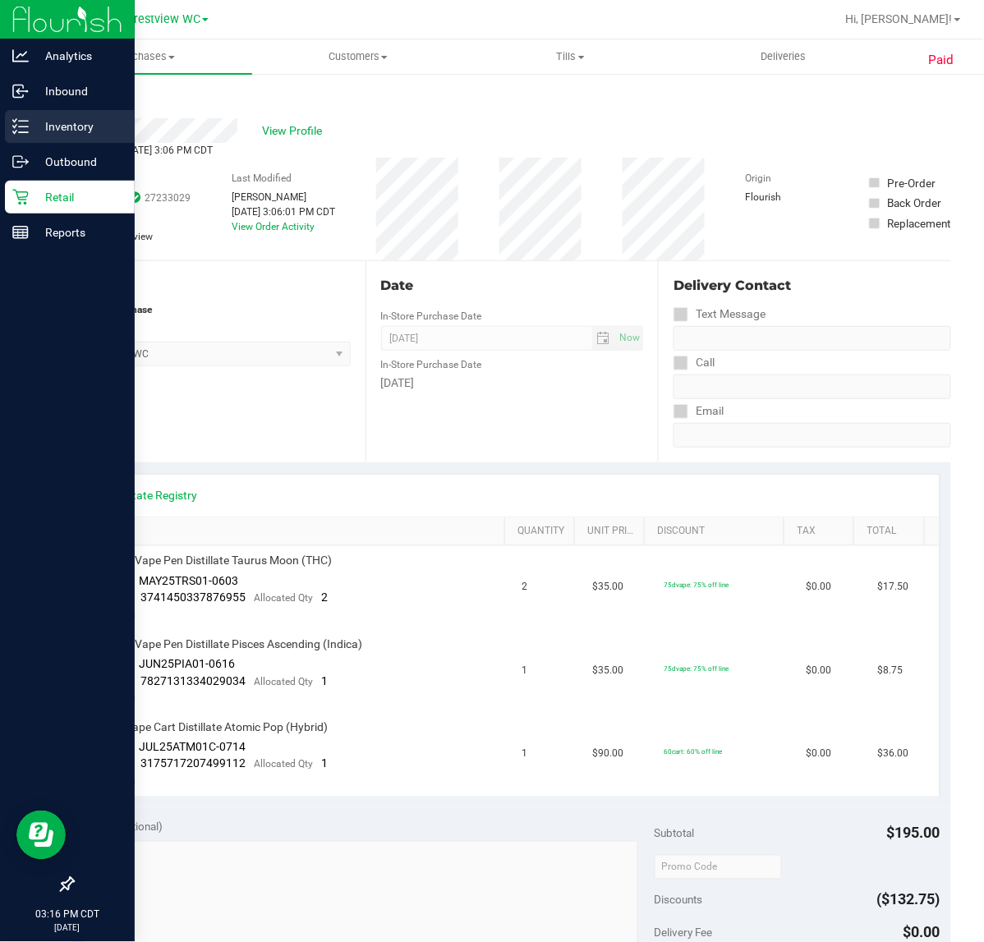
click at [38, 129] on p "Inventory" at bounding box center [78, 127] width 99 height 20
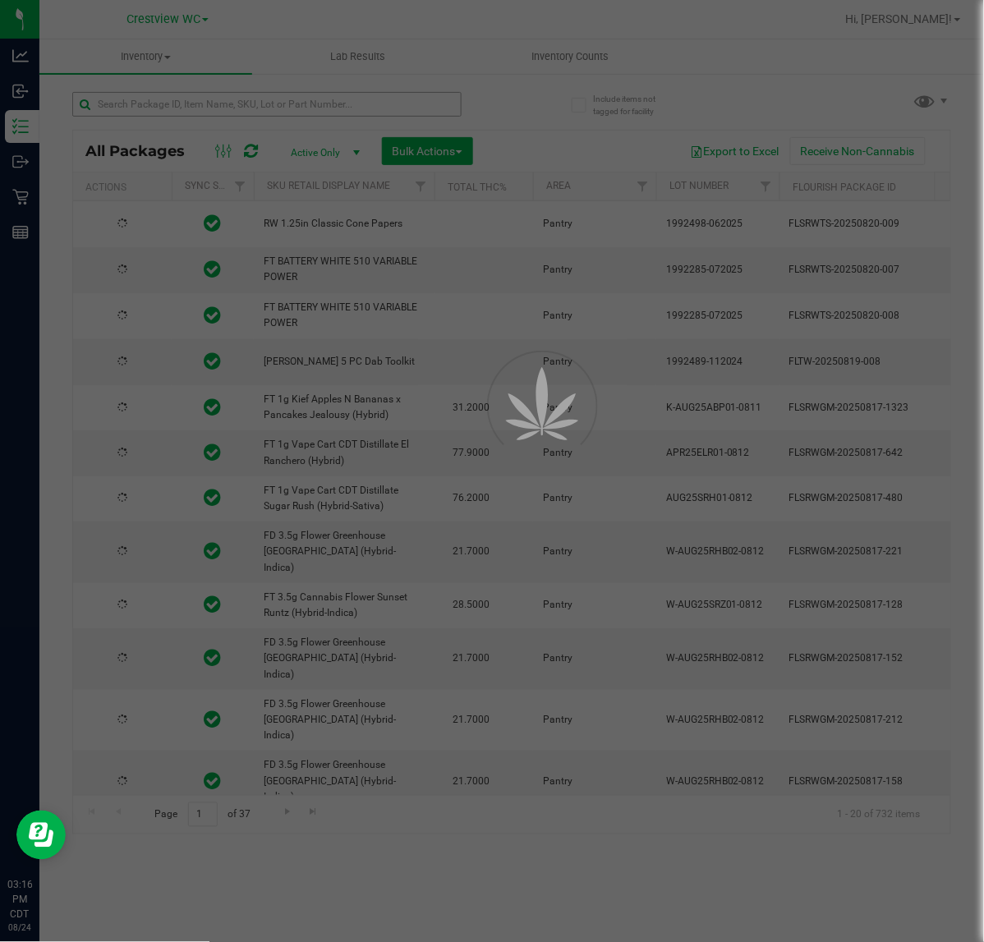
click at [183, 108] on div at bounding box center [492, 471] width 984 height 942
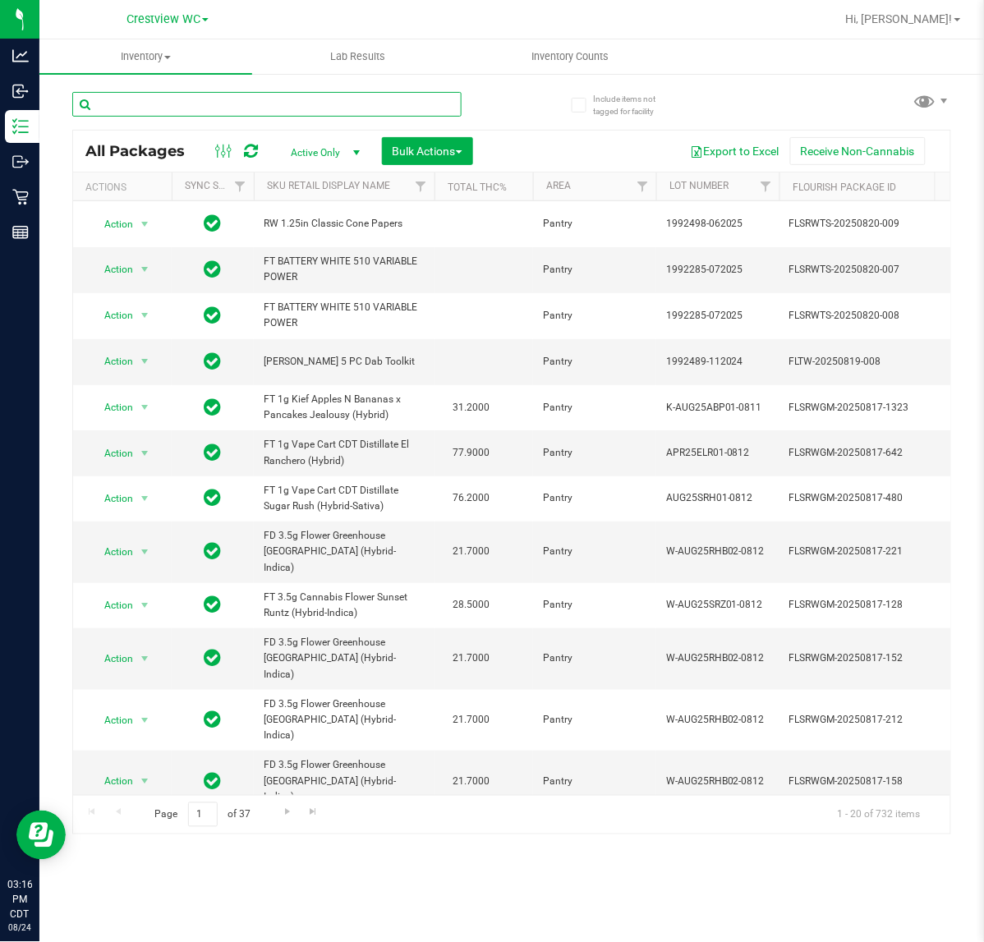
click at [183, 108] on input "text" at bounding box center [266, 104] width 389 height 25
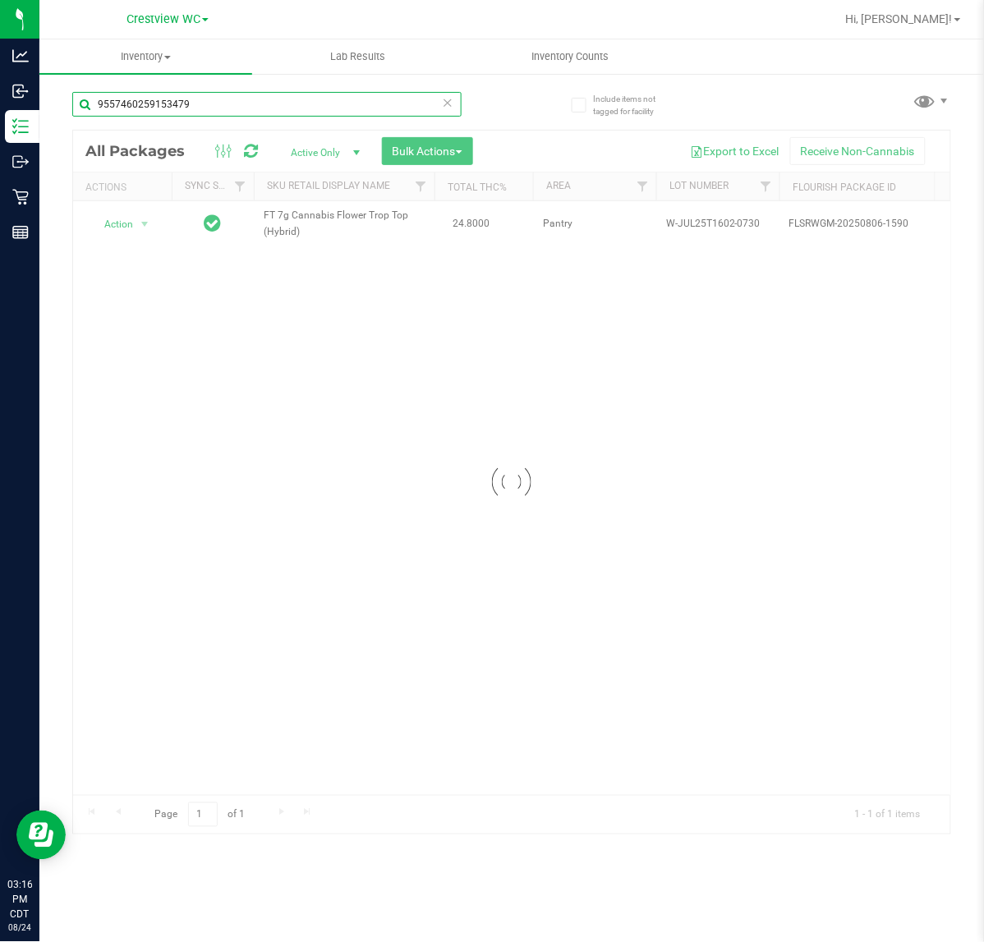
type input "9557460259153479"
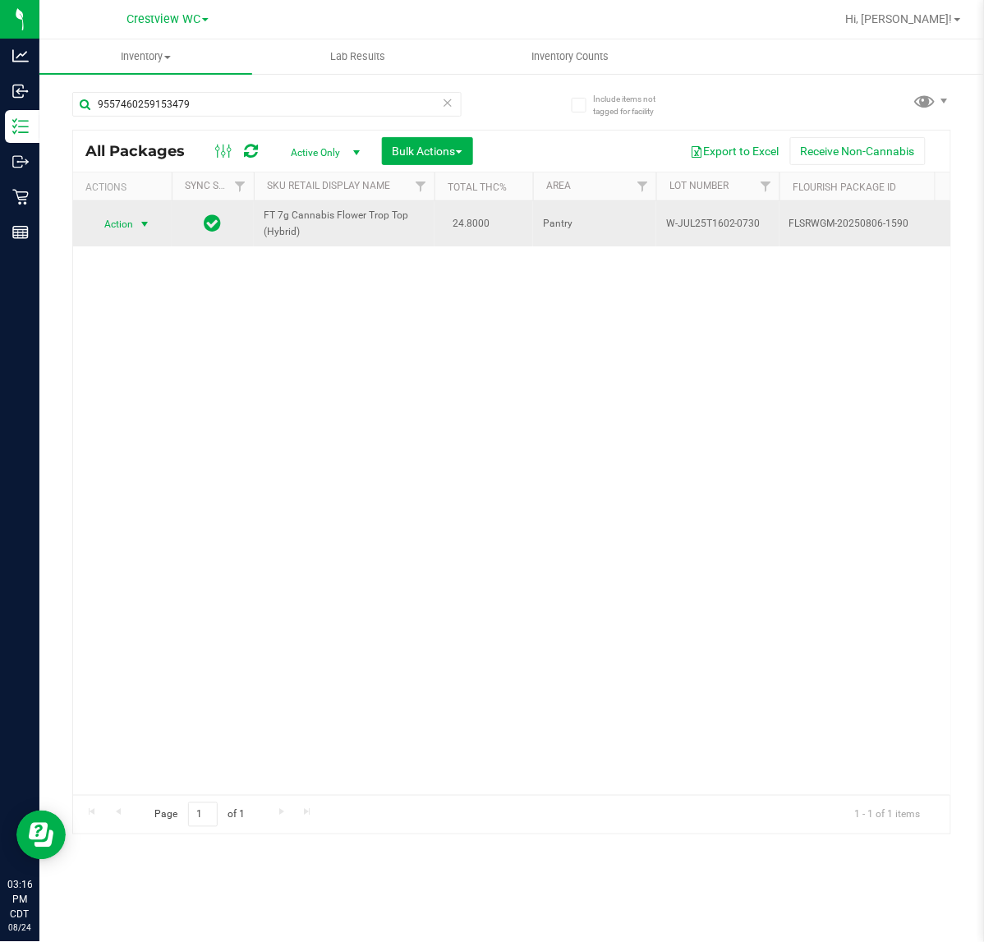
click at [123, 234] on span "Action" at bounding box center [112, 224] width 44 height 23
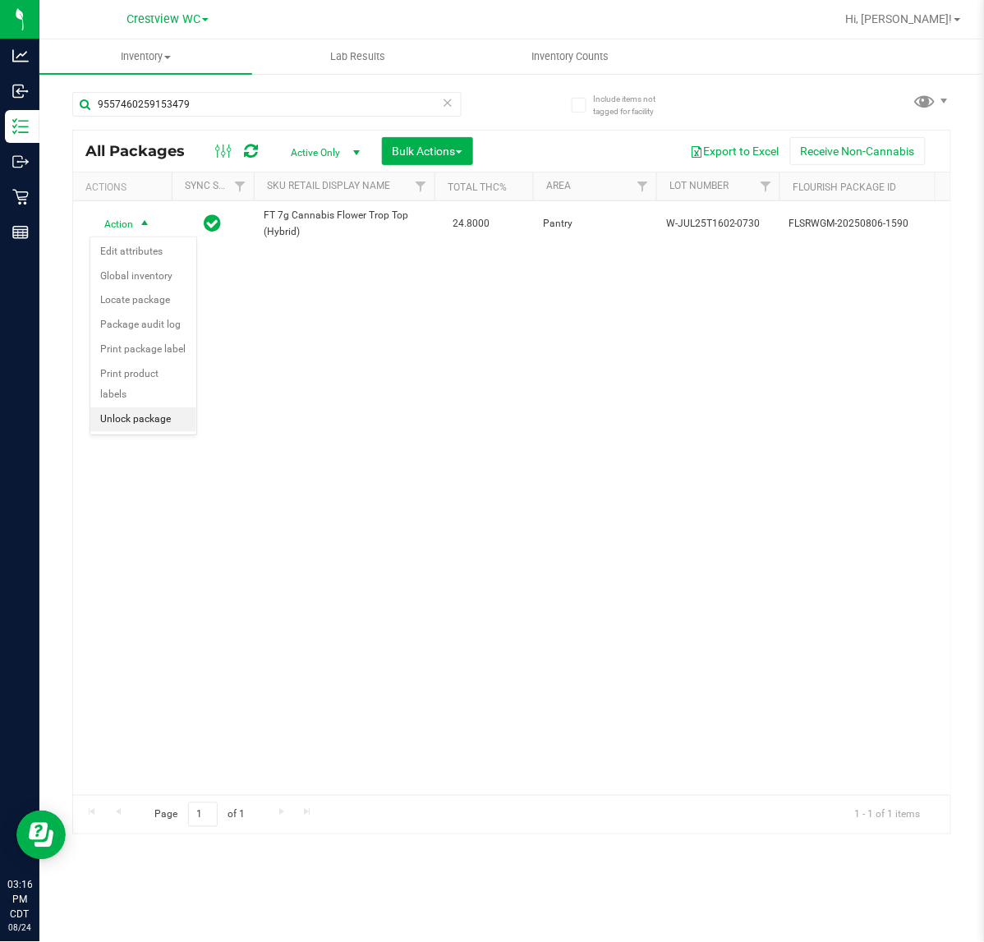
click at [160, 407] on li "Unlock package" at bounding box center [143, 419] width 106 height 25
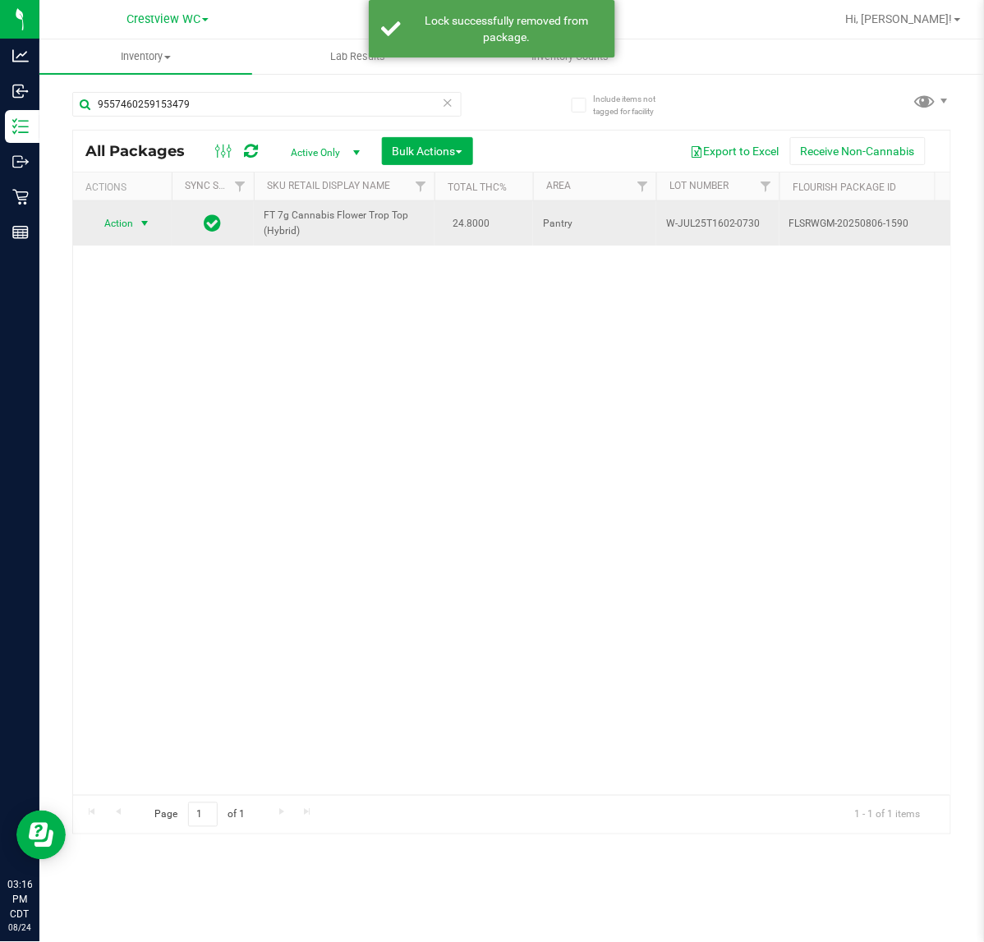
click at [138, 227] on span "select" at bounding box center [144, 223] width 13 height 13
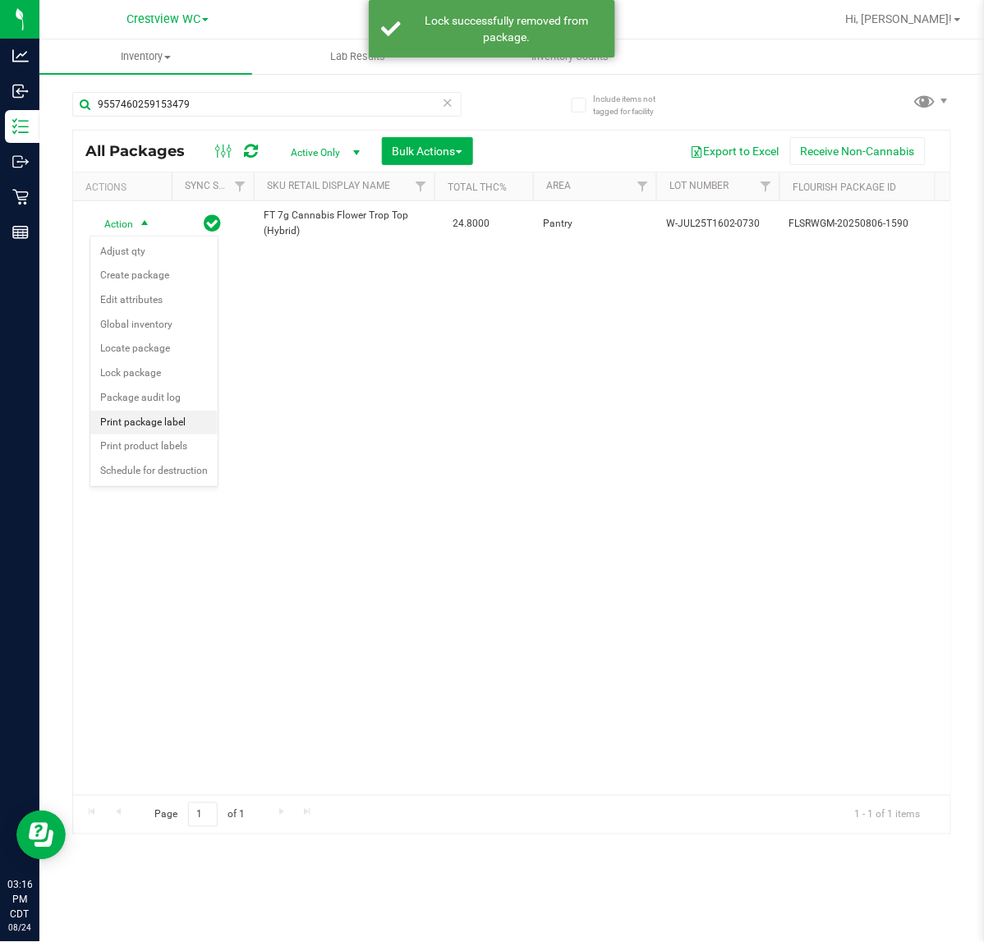
click at [149, 419] on li "Print package label" at bounding box center [153, 423] width 127 height 25
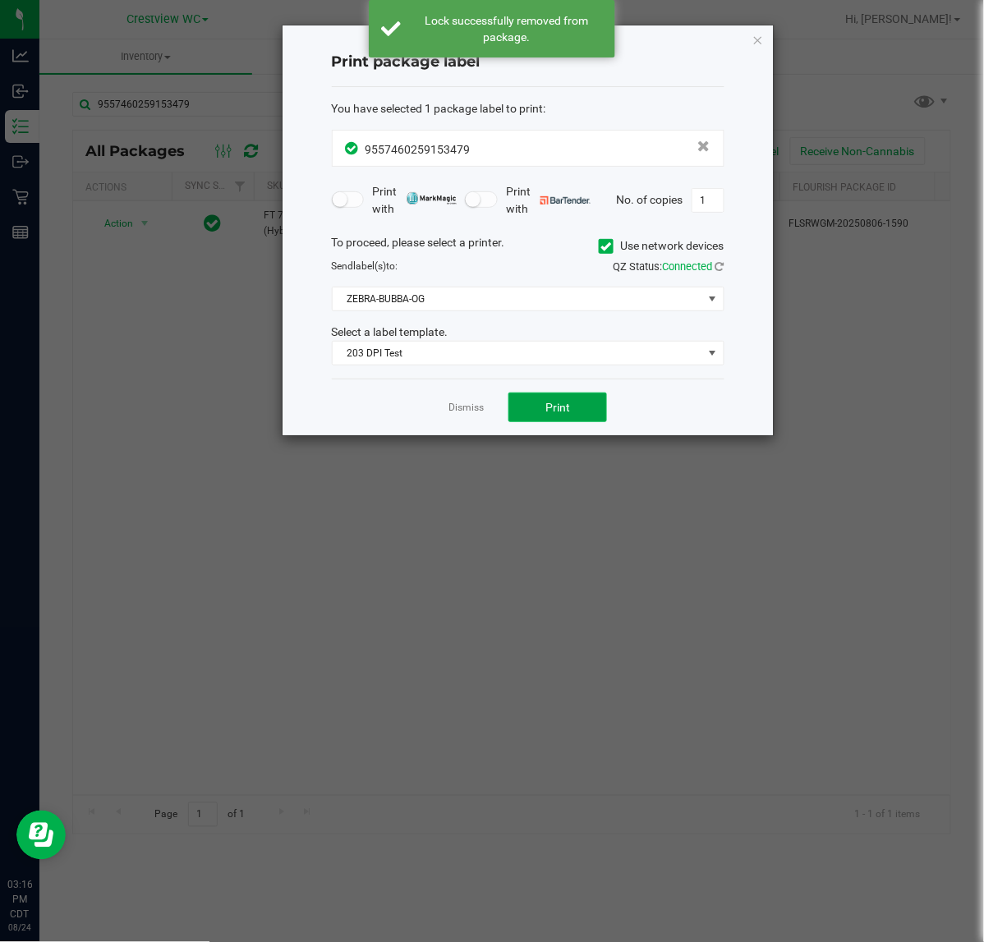
click at [551, 400] on button "Print" at bounding box center [557, 408] width 99 height 30
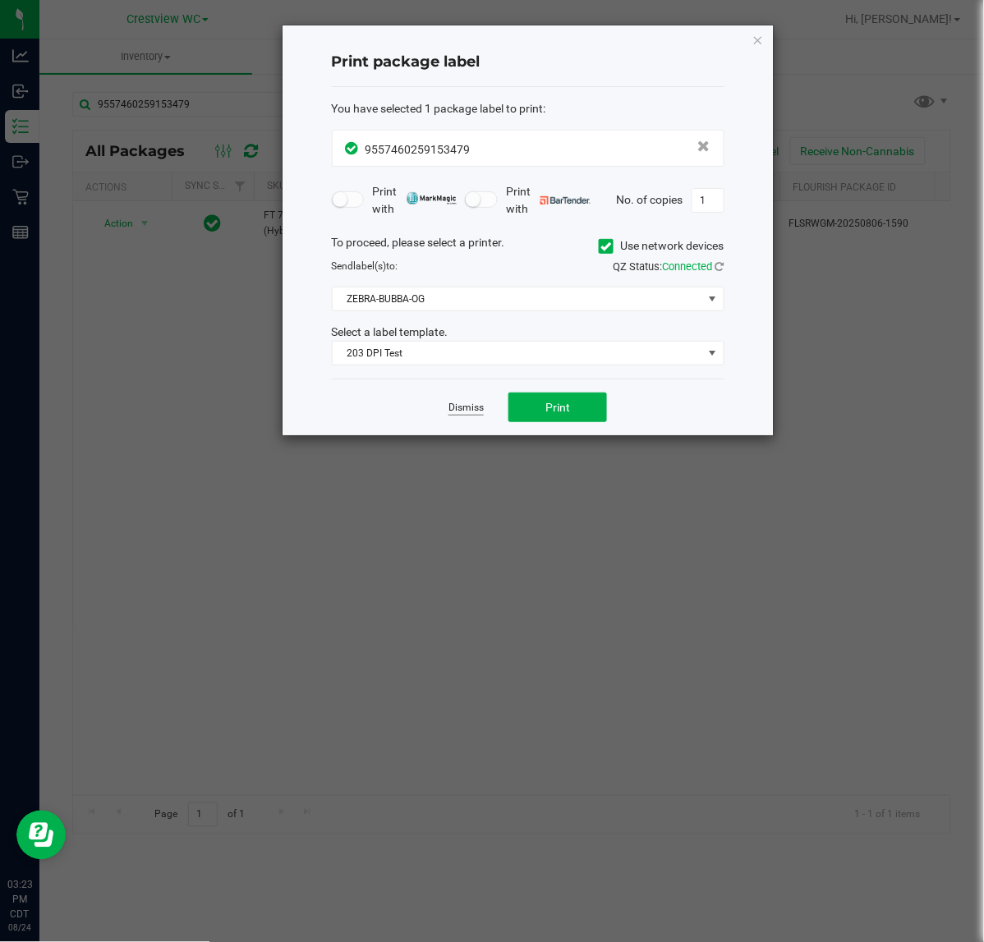
click at [458, 408] on link "Dismiss" at bounding box center [465, 408] width 35 height 14
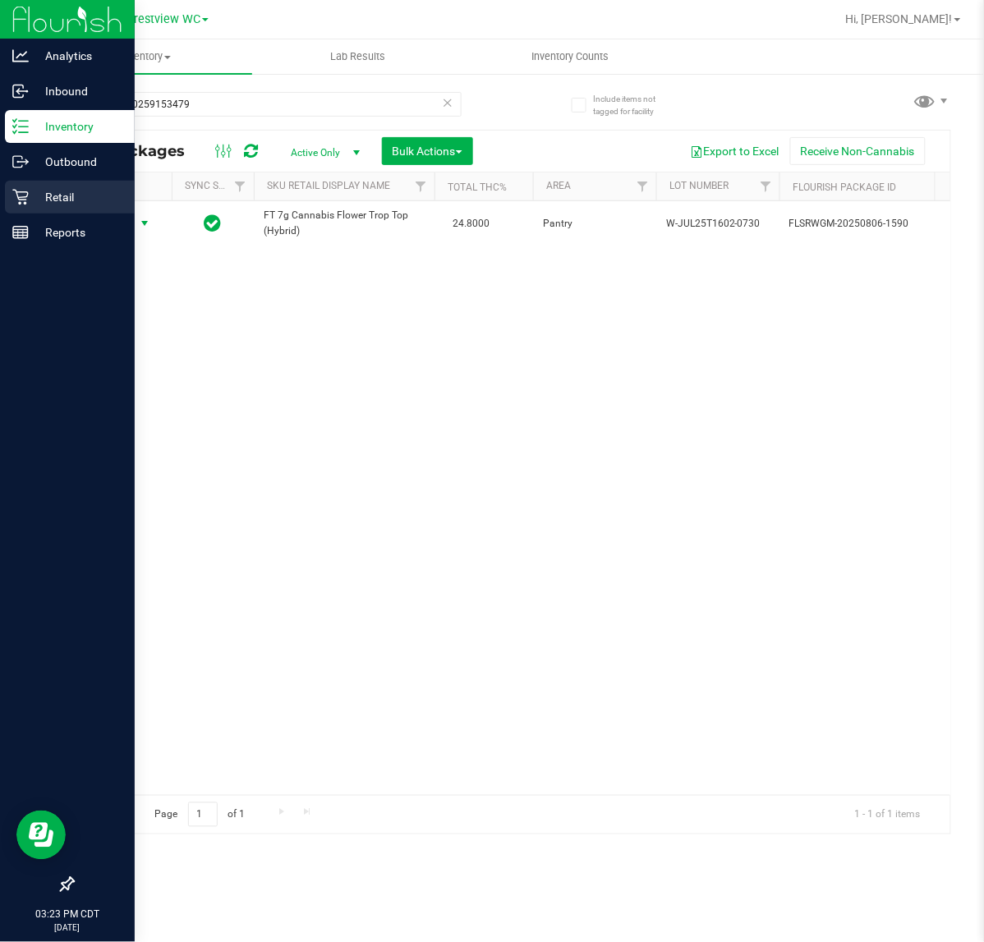
click at [34, 198] on p "Retail" at bounding box center [78, 197] width 99 height 20
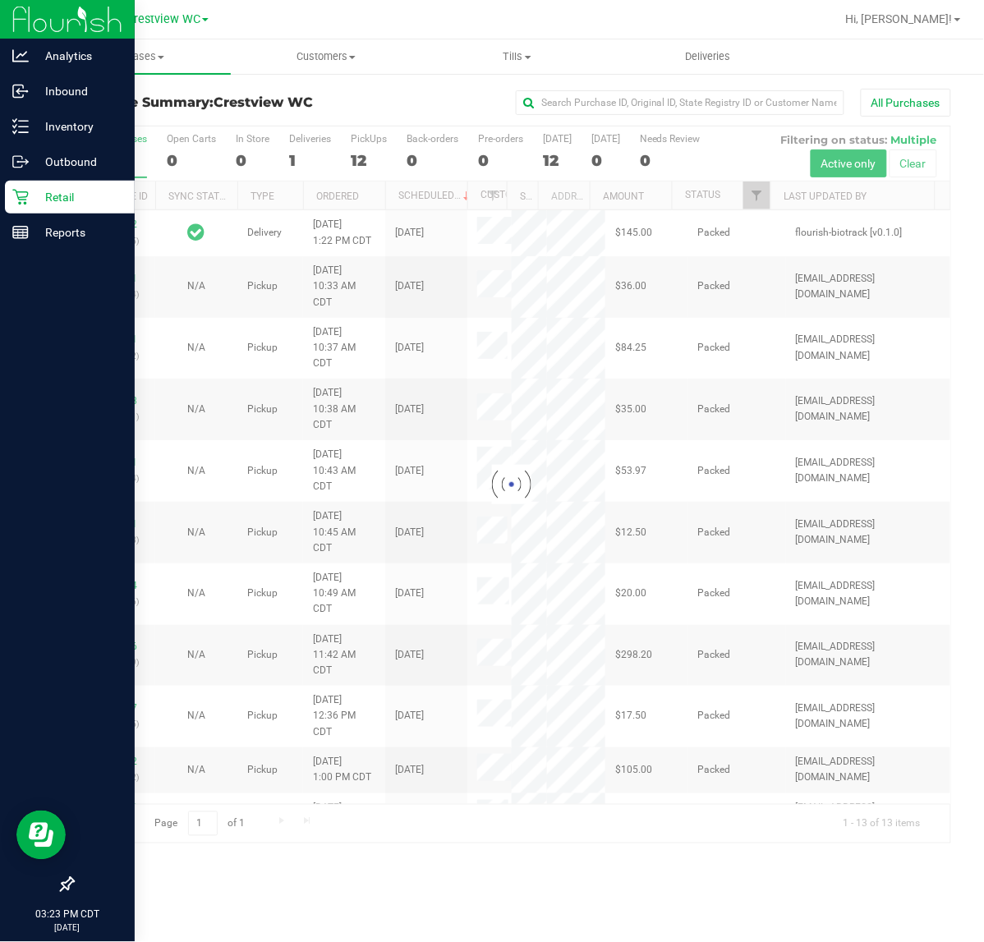
click at [374, 158] on div "12" at bounding box center [369, 160] width 36 height 19
click at [0, 0] on input "PickUps 12" at bounding box center [0, 0] width 0 height 0
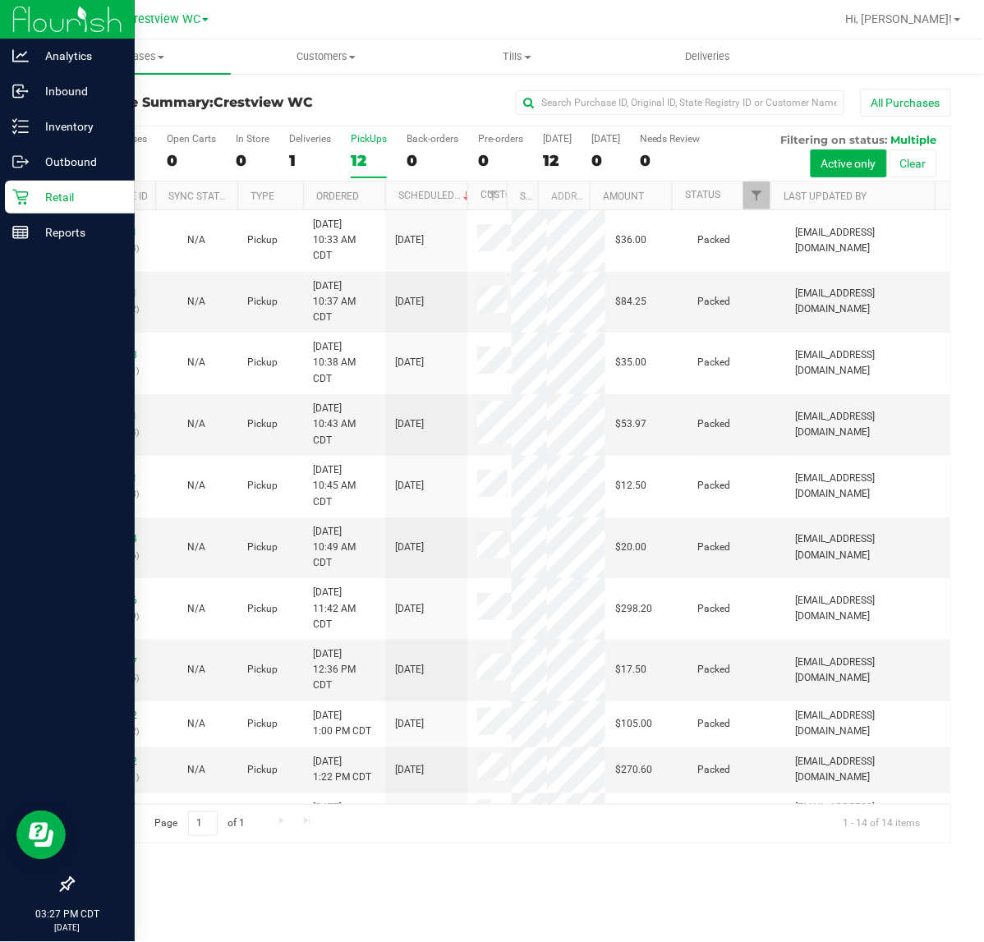
click at [34, 249] on link "Reports" at bounding box center [67, 233] width 135 height 35
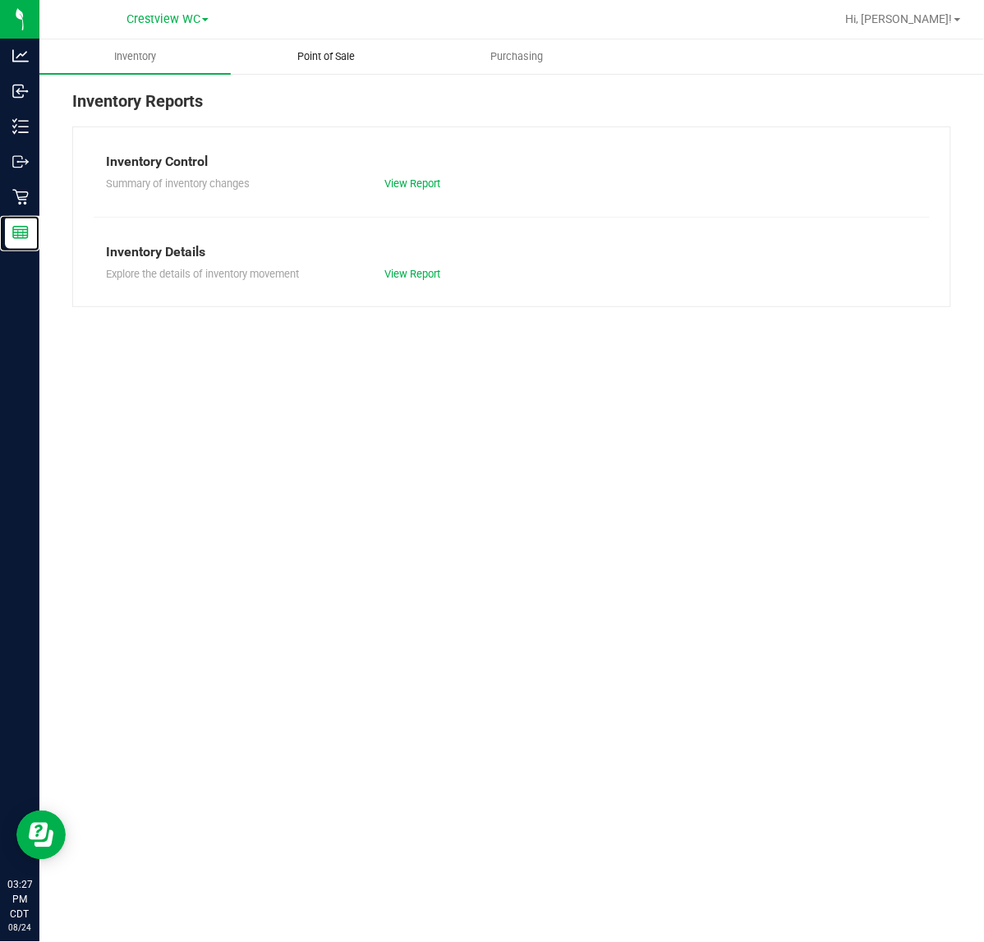
click at [339, 50] on span "Point of Sale" at bounding box center [326, 56] width 102 height 15
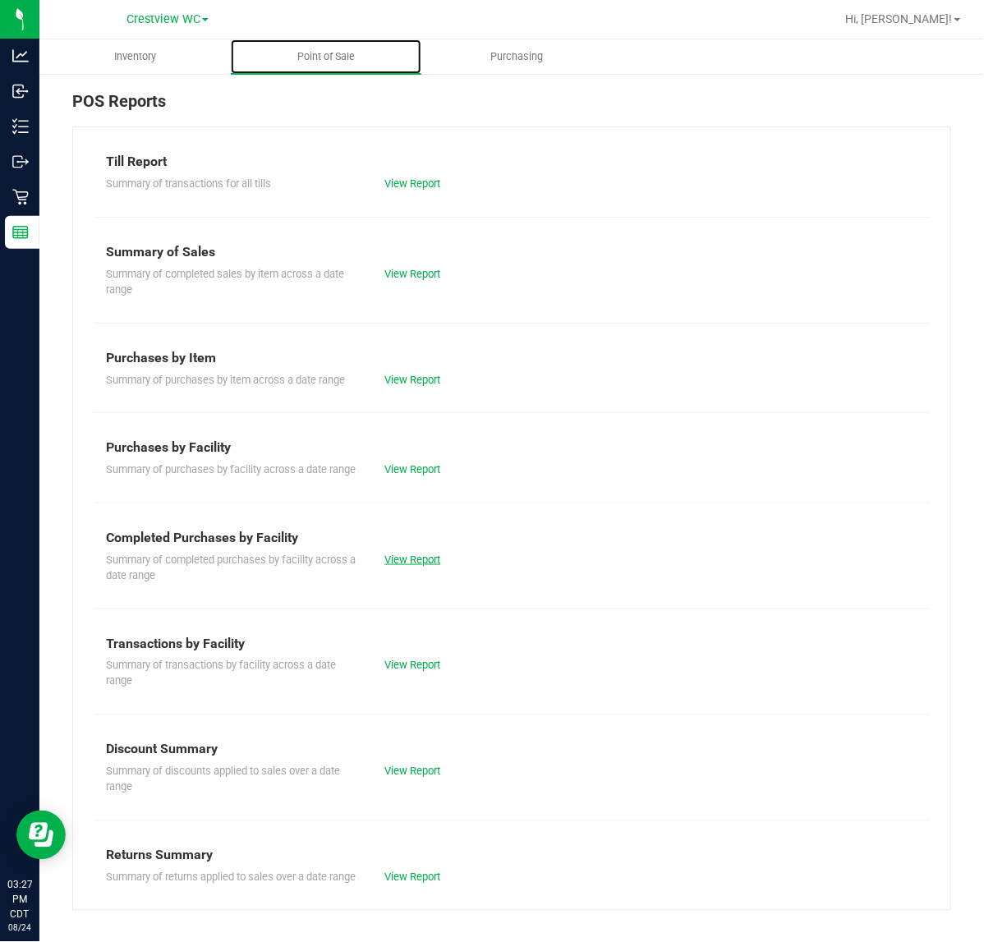
click at [429, 566] on link "View Report" at bounding box center [412, 560] width 56 height 12
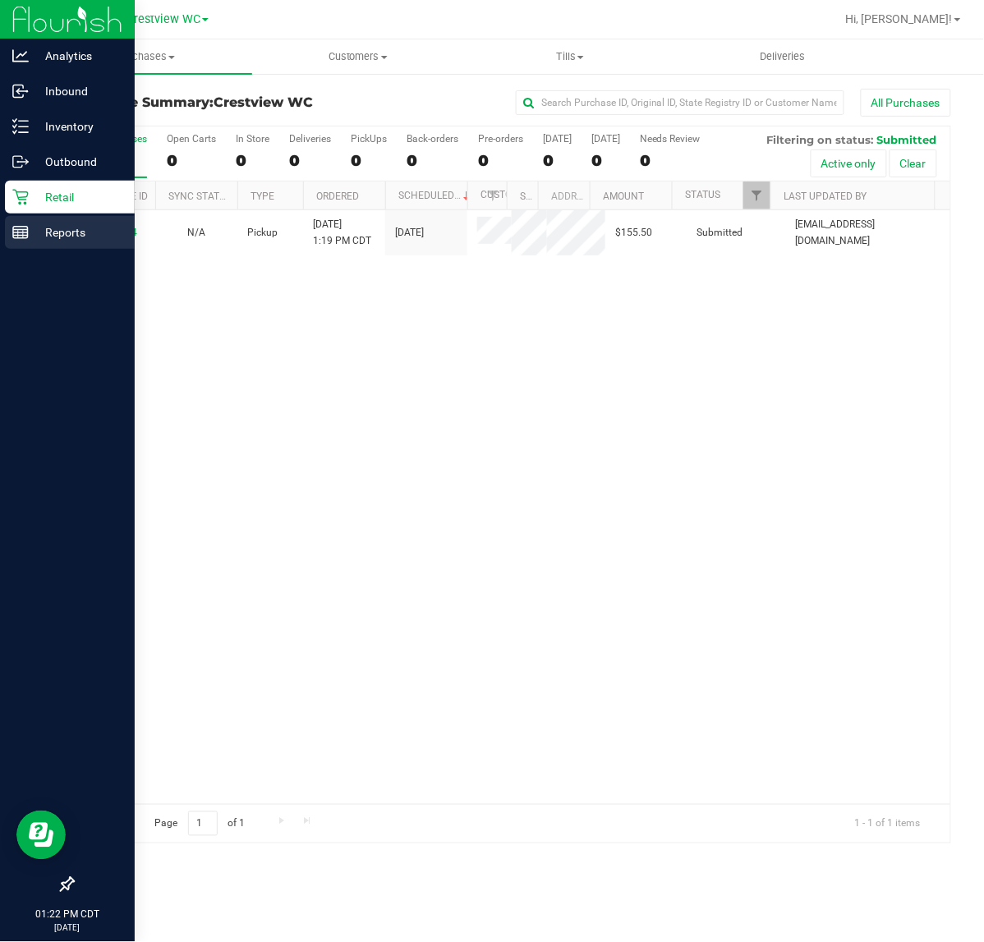
click at [29, 235] on p "Reports" at bounding box center [78, 233] width 99 height 20
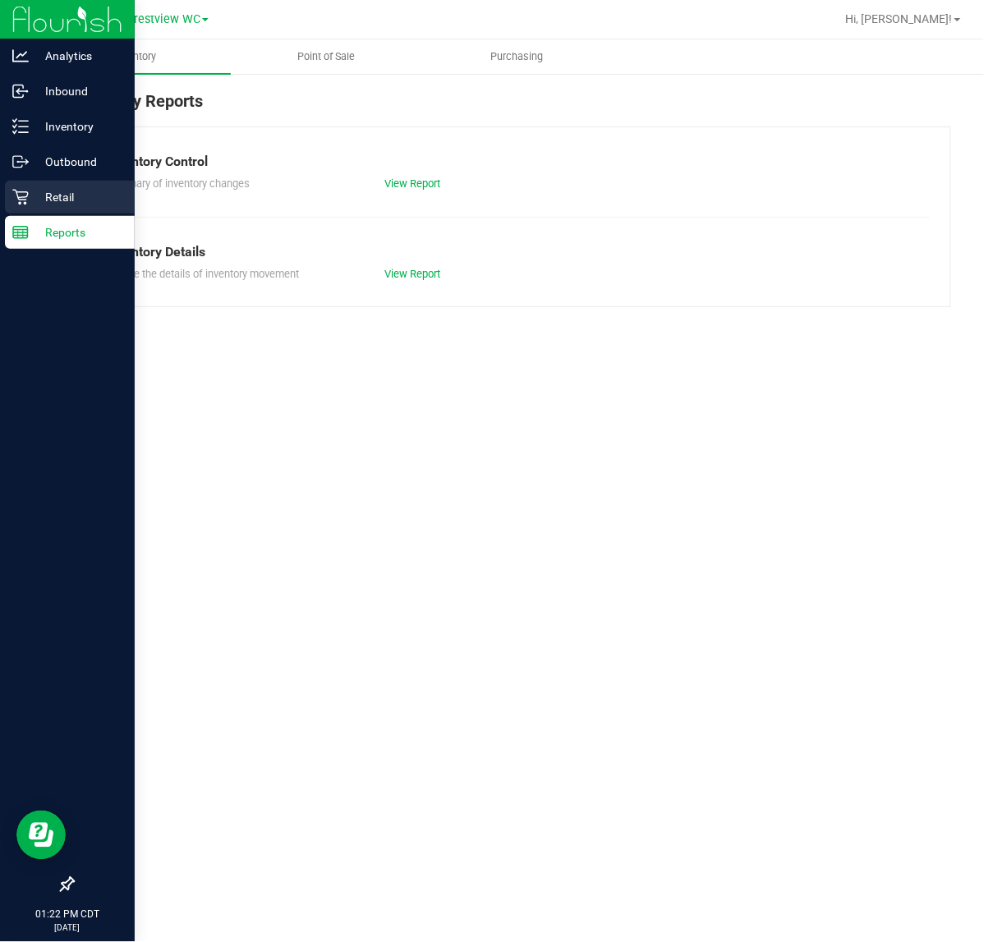
click at [48, 205] on p "Retail" at bounding box center [78, 197] width 99 height 20
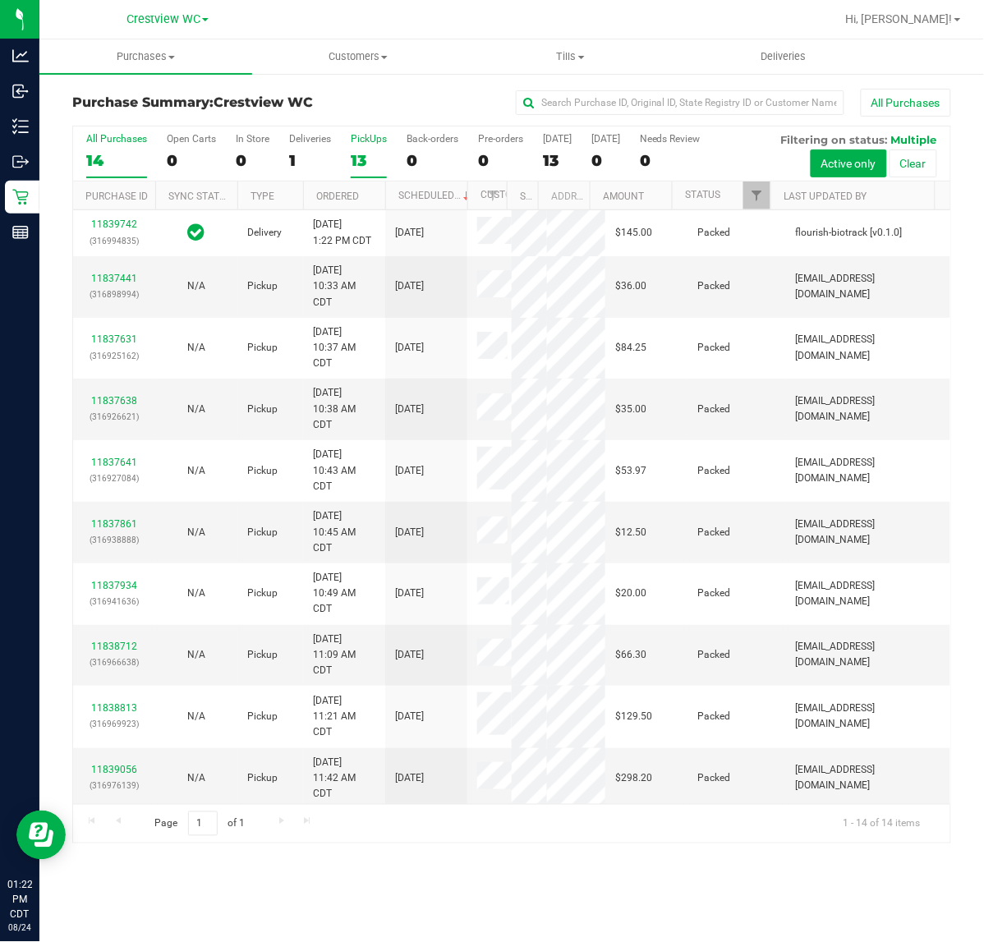
click at [370, 153] on div "13" at bounding box center [369, 160] width 36 height 19
click at [0, 0] on input "PickUps 13" at bounding box center [0, 0] width 0 height 0
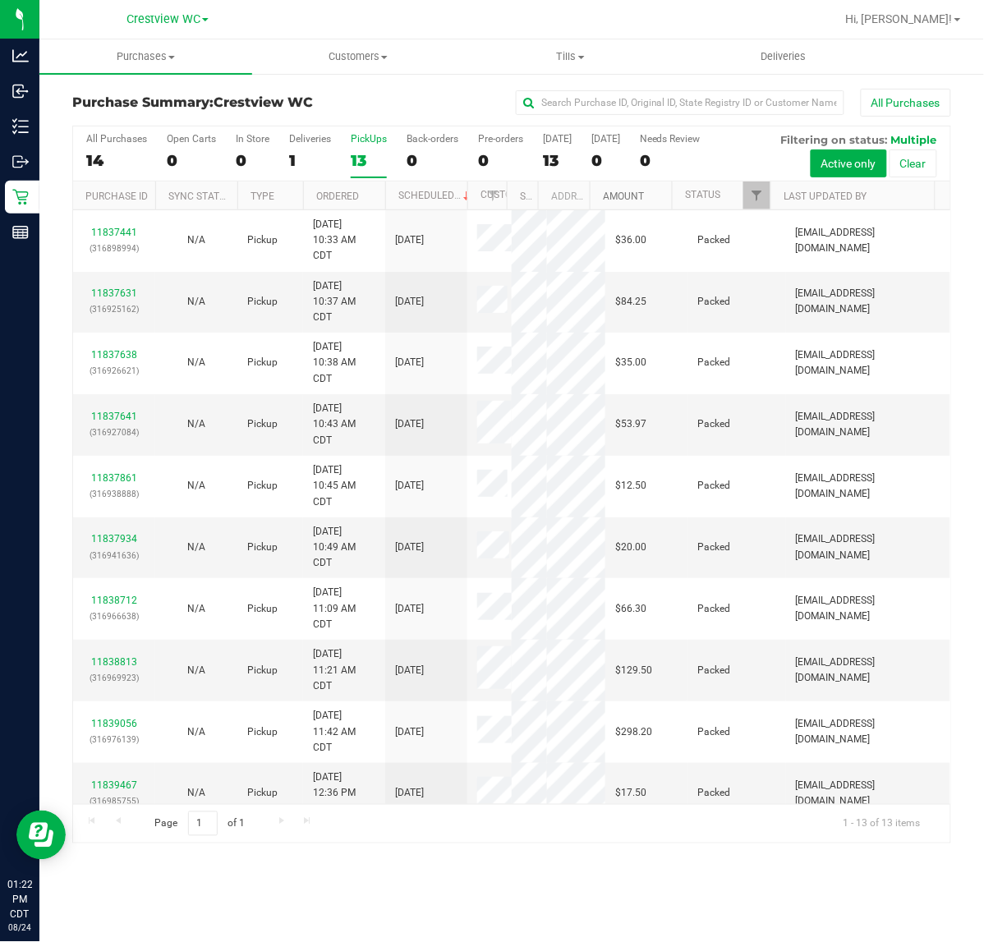
click at [629, 191] on link "Amount" at bounding box center [623, 196] width 41 height 11
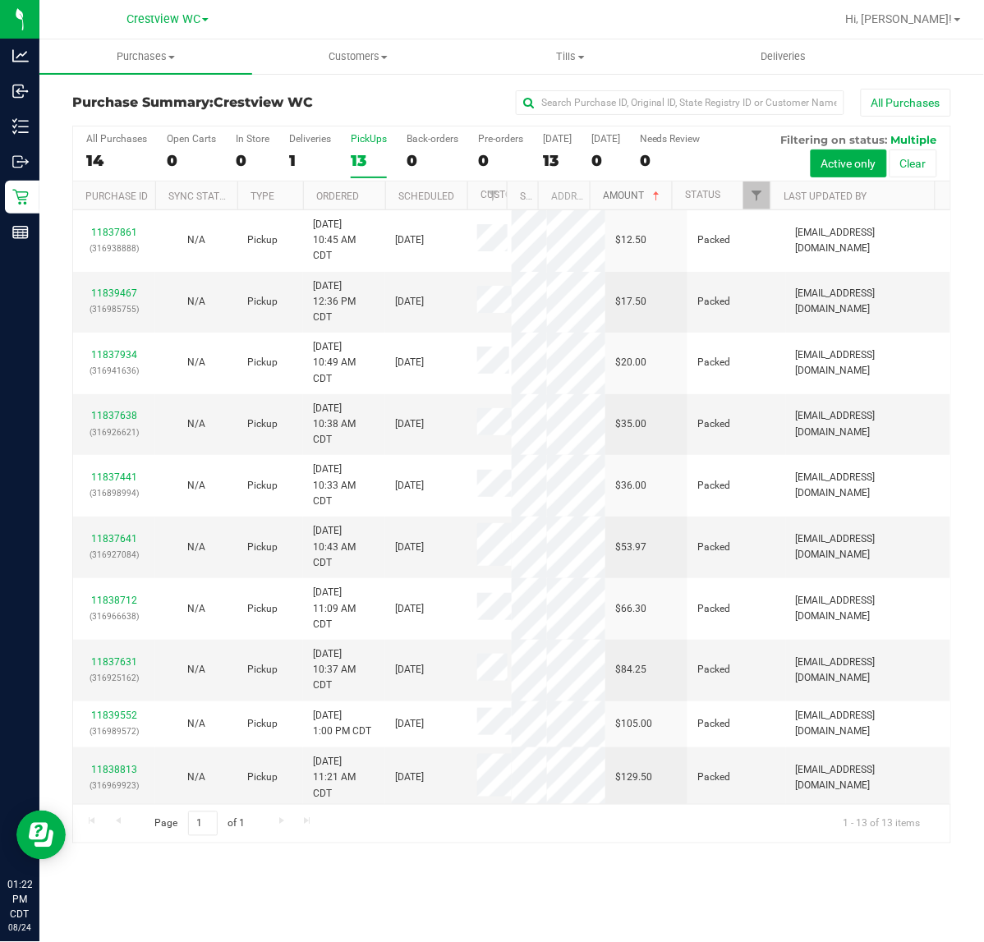
click at [650, 198] on span at bounding box center [656, 196] width 13 height 13
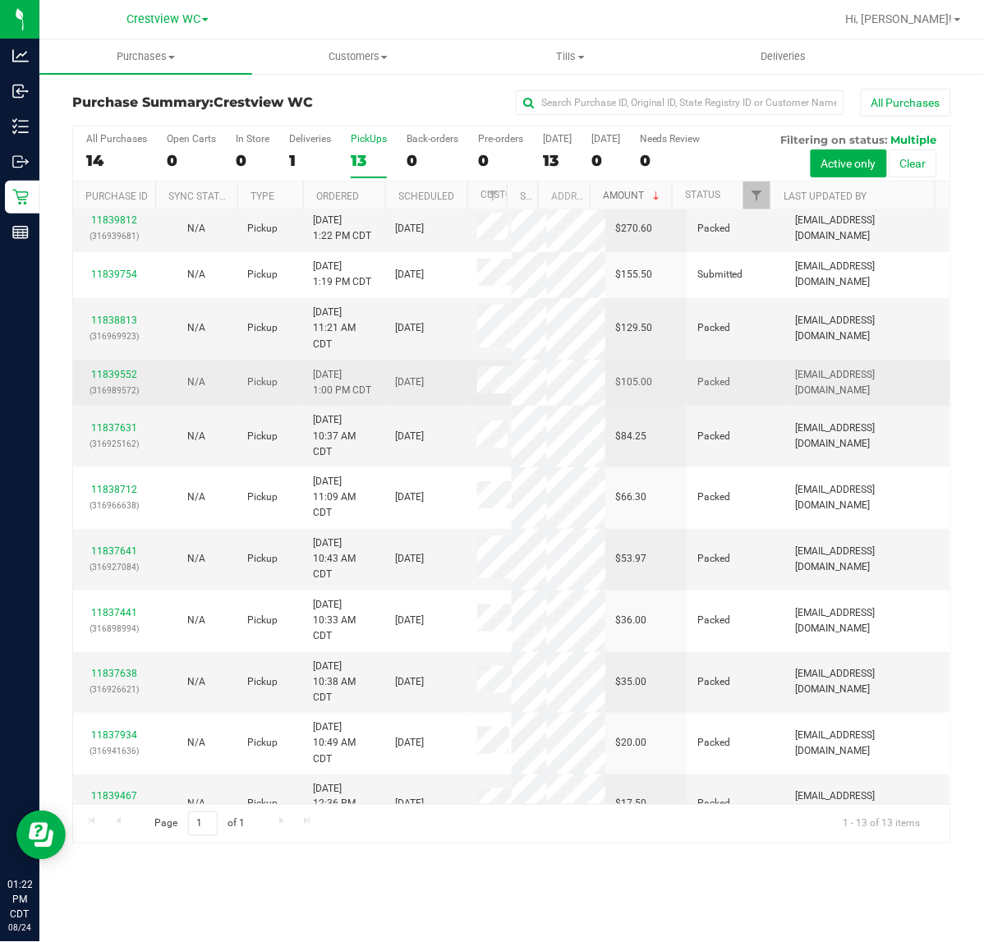
scroll to position [103, 0]
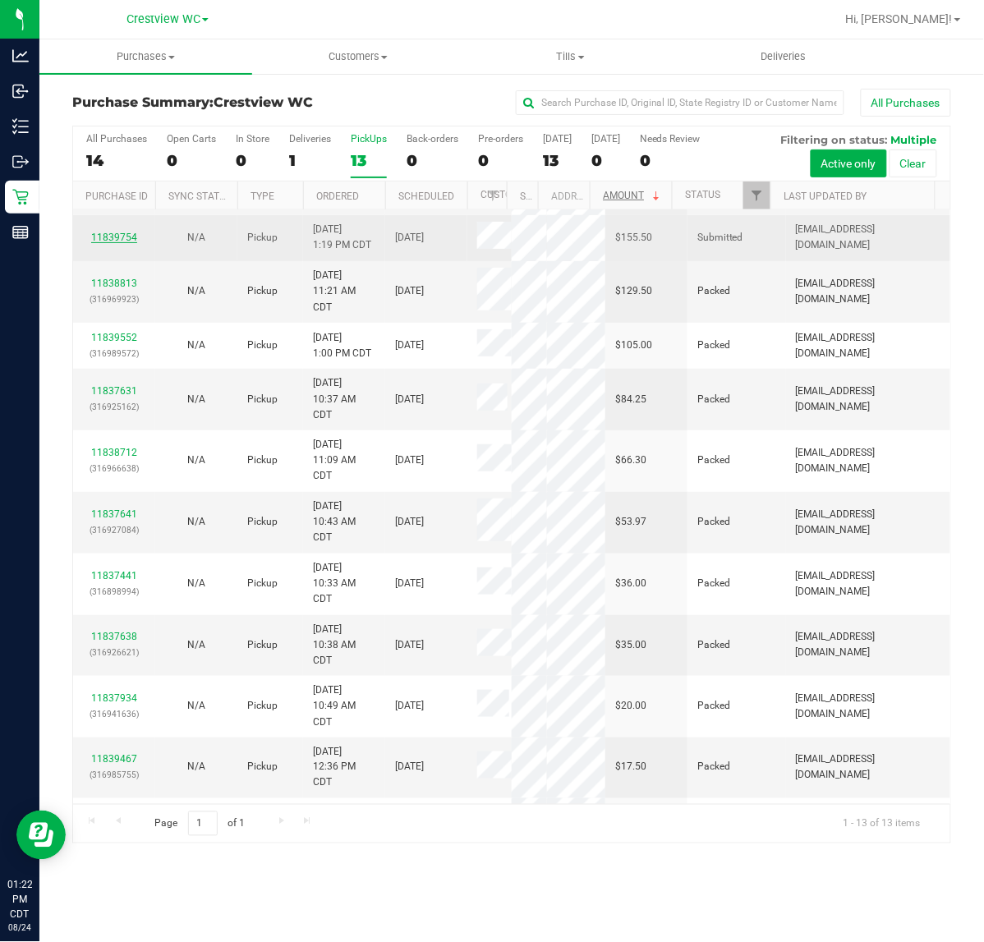
click at [136, 243] on link "11839754" at bounding box center [114, 237] width 46 height 11
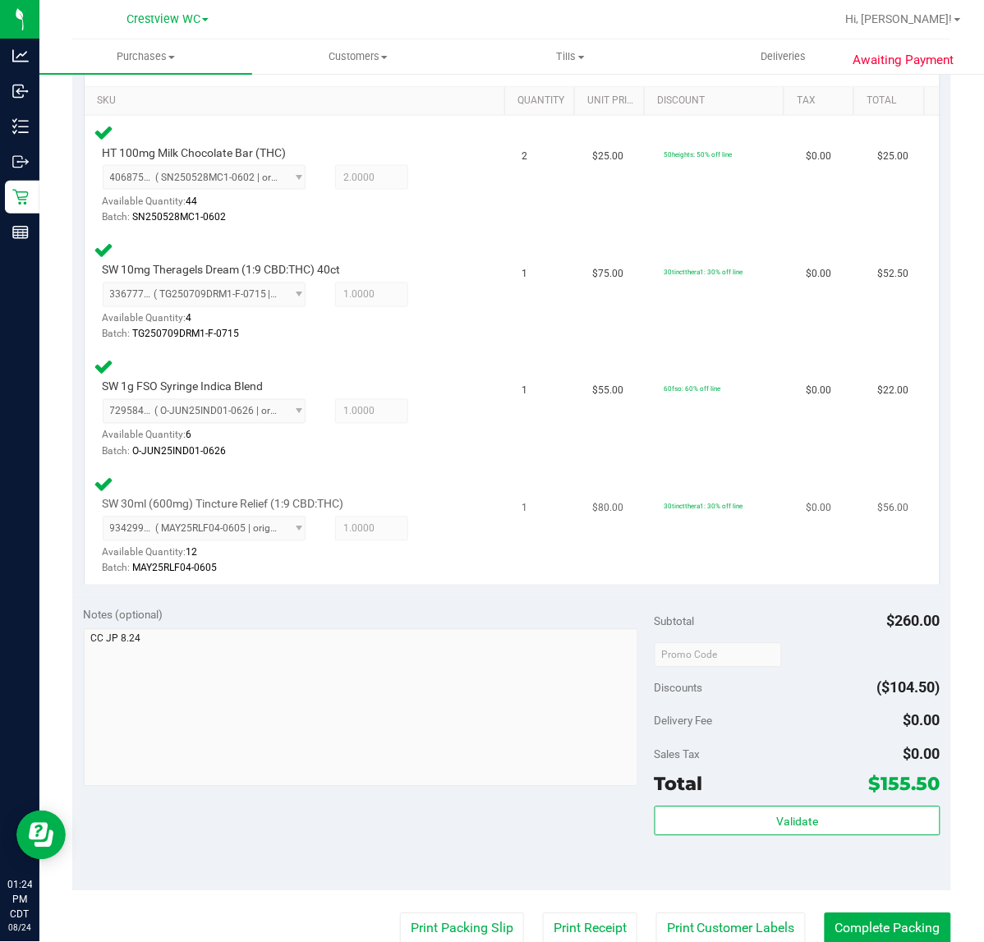
scroll to position [513, 0]
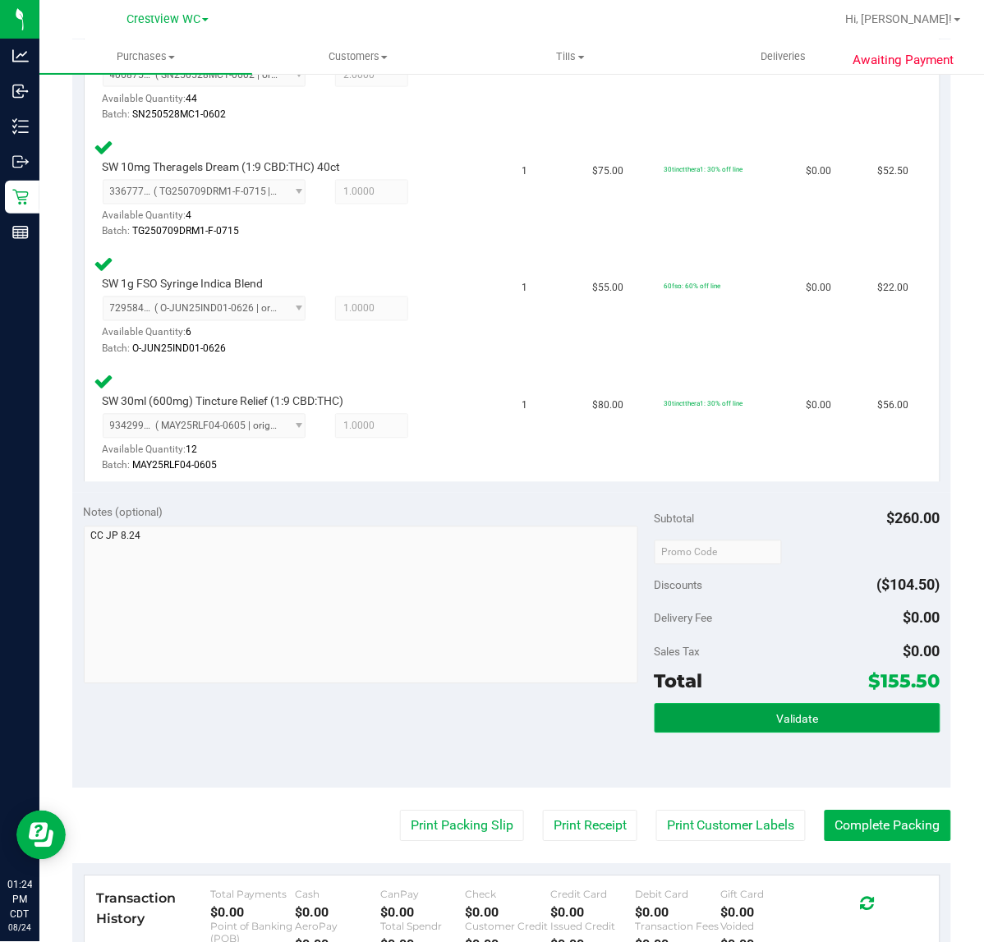
click at [774, 704] on button "Validate" at bounding box center [798, 719] width 286 height 30
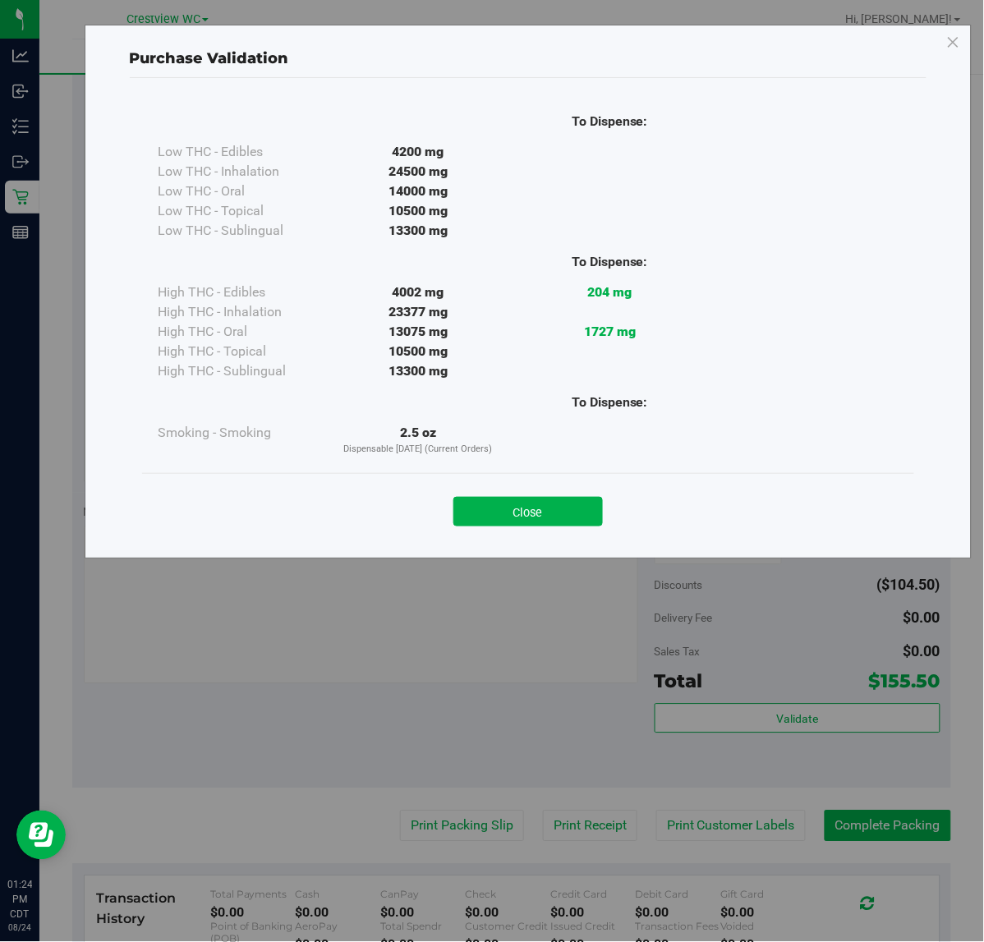
click at [563, 531] on div "Close" at bounding box center [528, 506] width 772 height 67
click at [563, 506] on button "Close" at bounding box center [527, 512] width 149 height 30
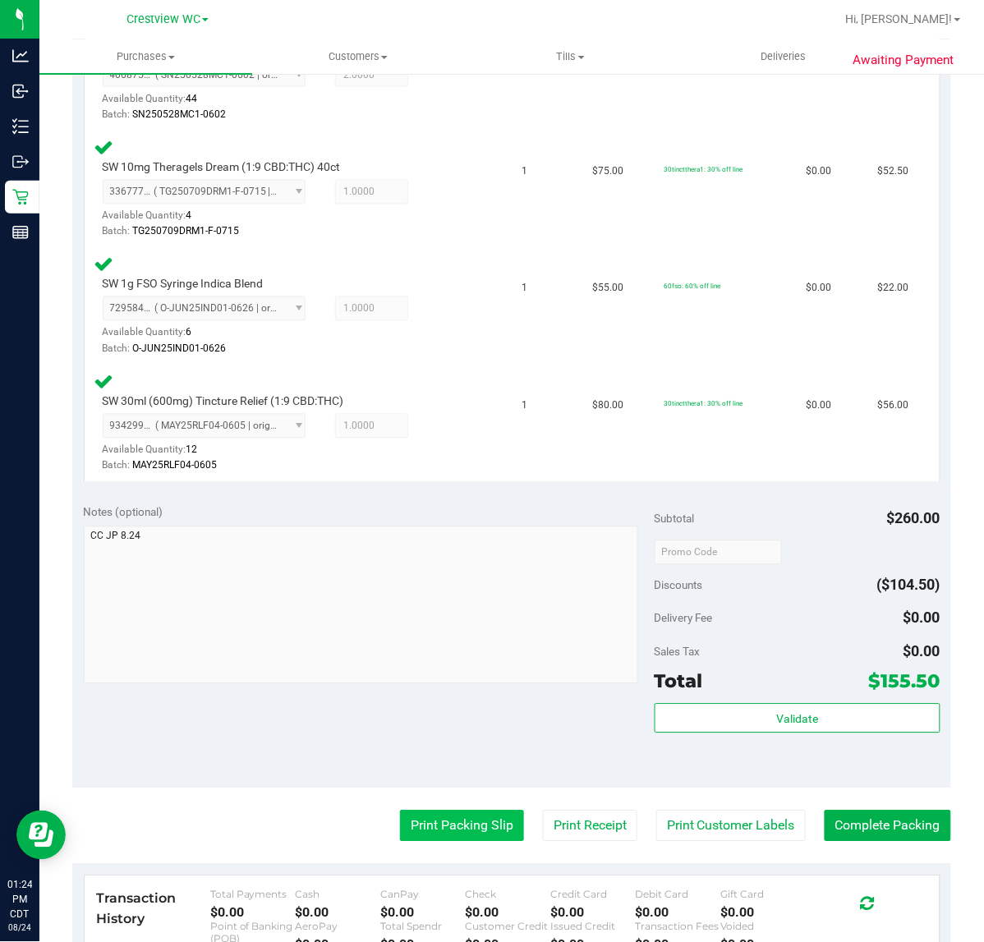
click at [481, 826] on button "Print Packing Slip" at bounding box center [462, 826] width 124 height 31
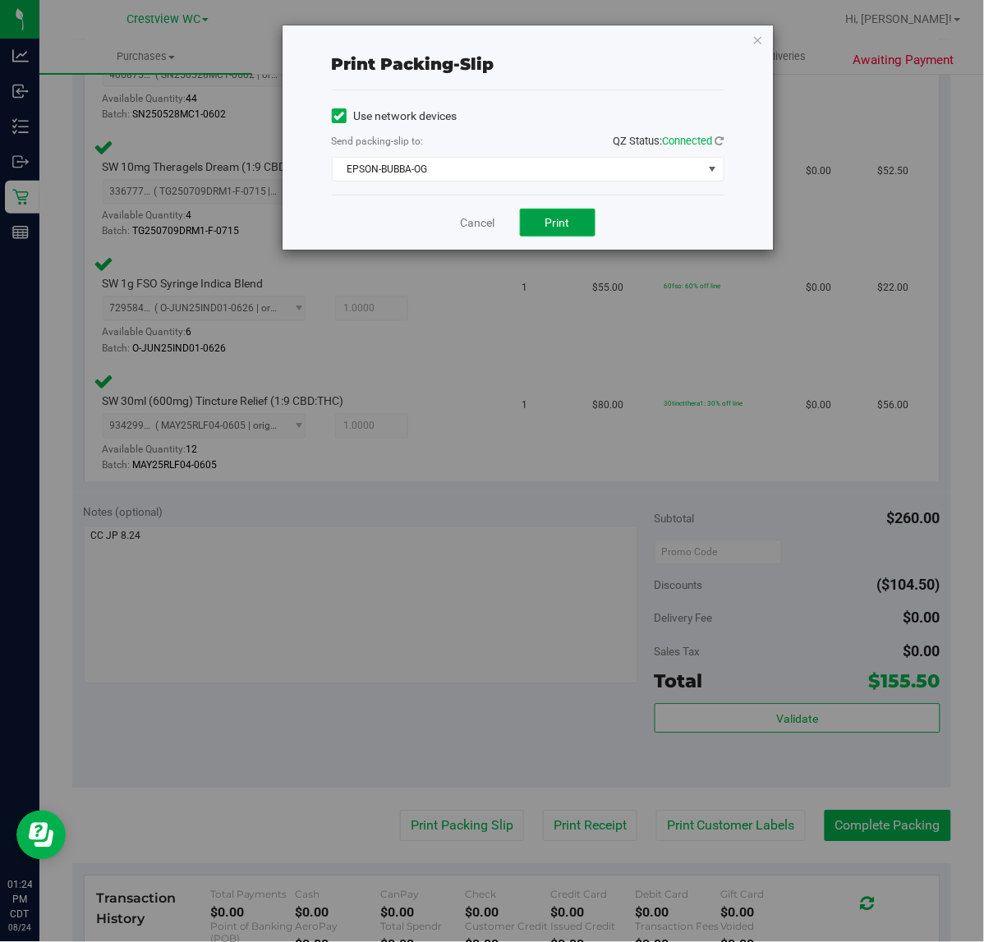
click at [577, 224] on button "Print" at bounding box center [558, 223] width 76 height 28
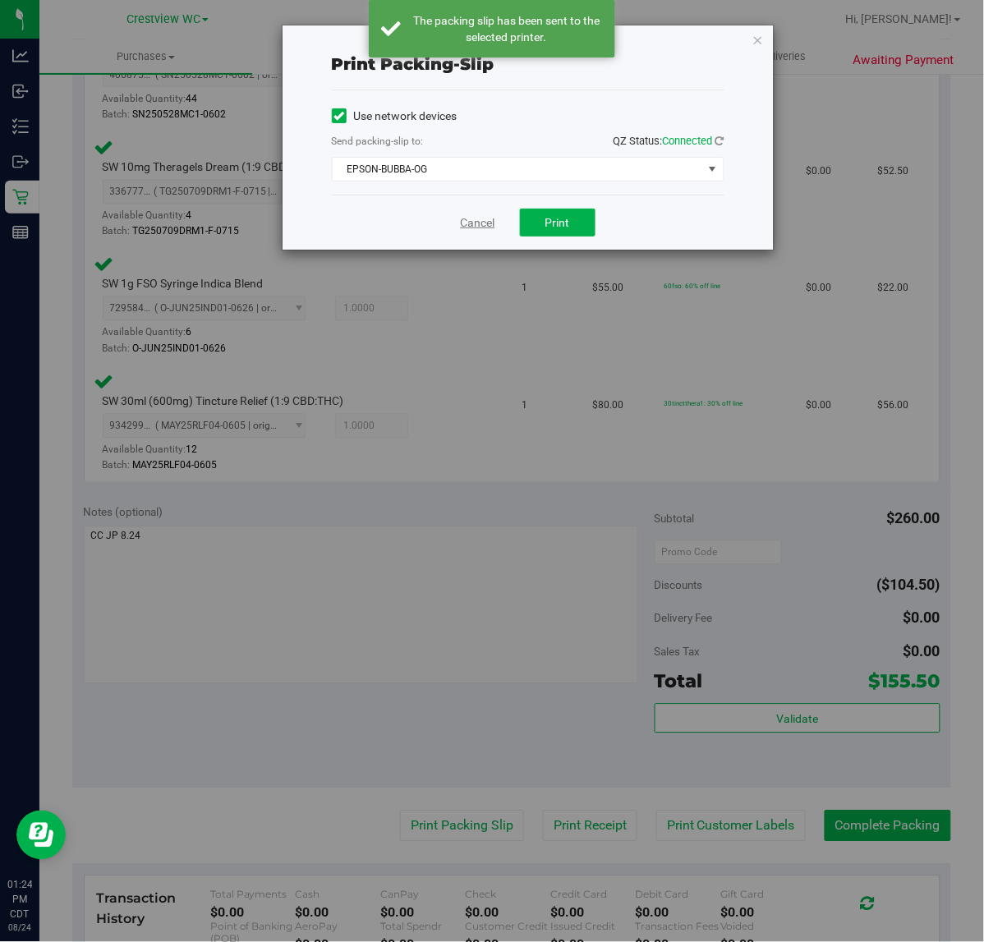
click at [472, 226] on link "Cancel" at bounding box center [478, 222] width 34 height 17
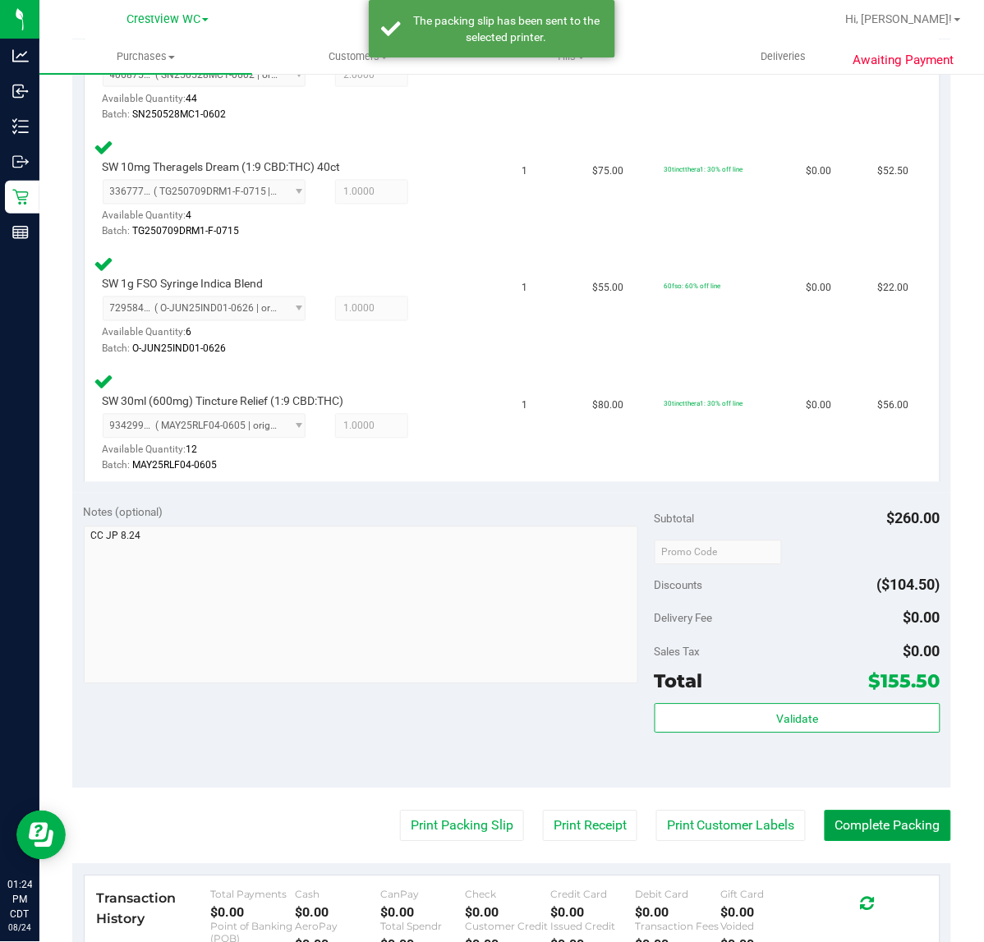
drag, startPoint x: 830, startPoint y: 820, endPoint x: 846, endPoint y: 846, distance: 30.6
click at [826, 820] on button "Complete Packing" at bounding box center [888, 826] width 126 height 31
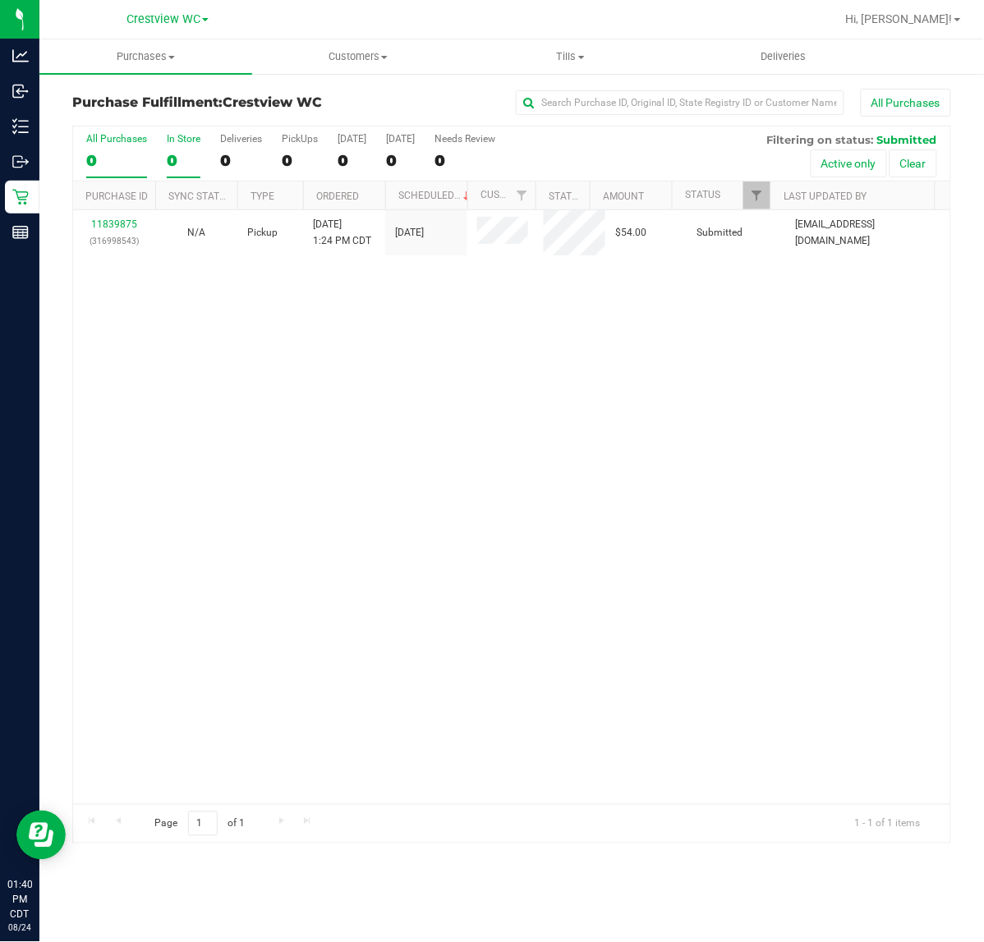
click at [185, 156] on div "0" at bounding box center [184, 160] width 34 height 19
click at [0, 0] on input "In Store 0" at bounding box center [0, 0] width 0 height 0
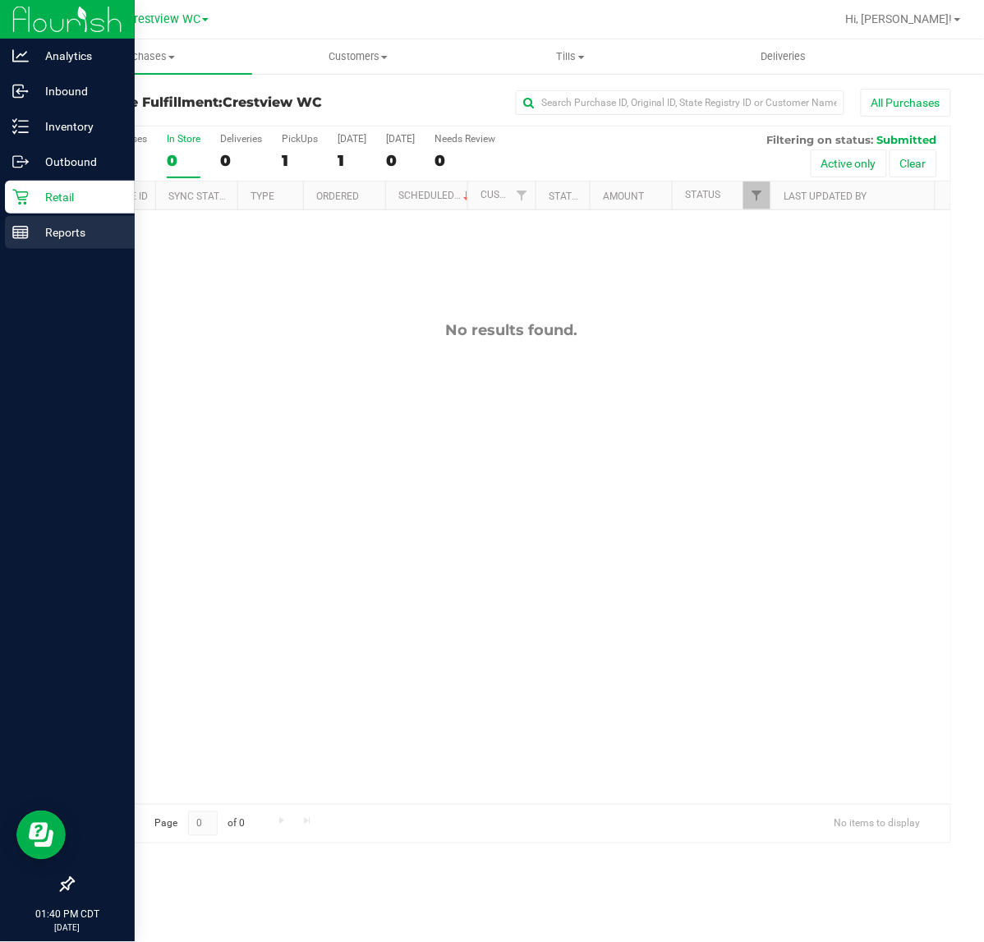
click at [21, 236] on line at bounding box center [20, 236] width 15 height 0
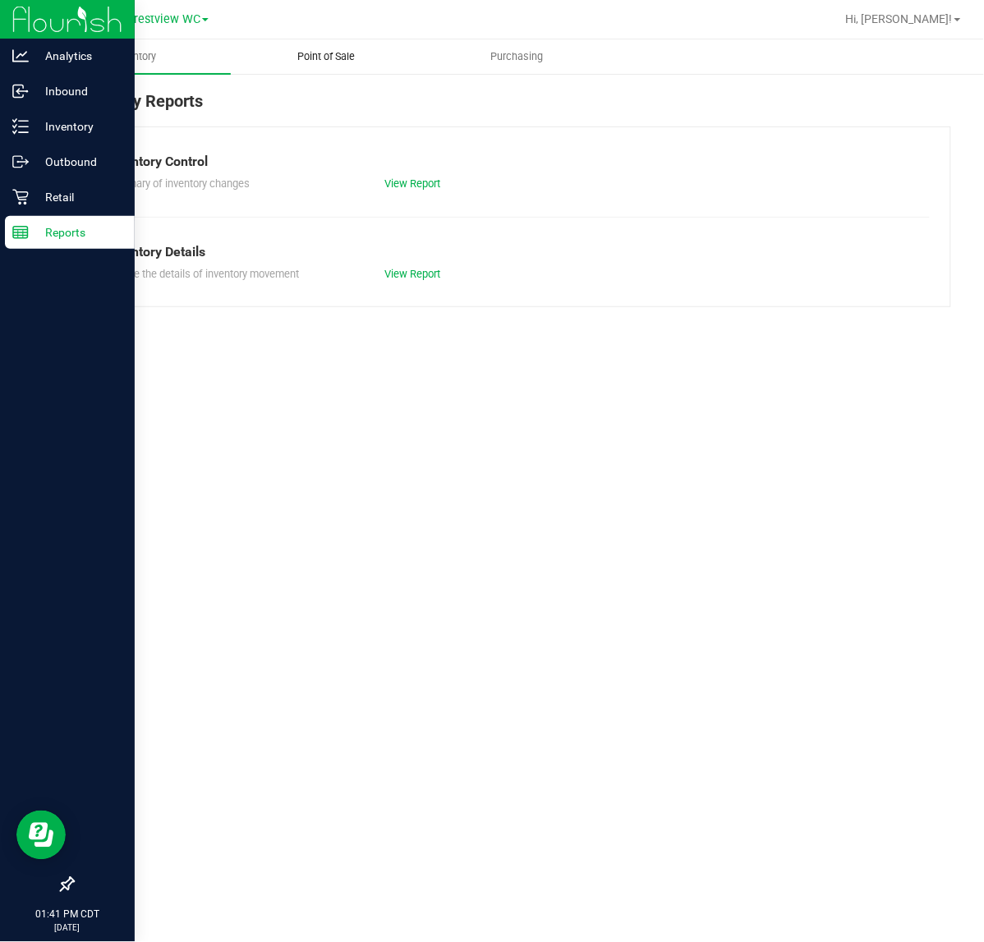
click at [341, 71] on uib-tab-heading "Point of Sale" at bounding box center [327, 56] width 190 height 33
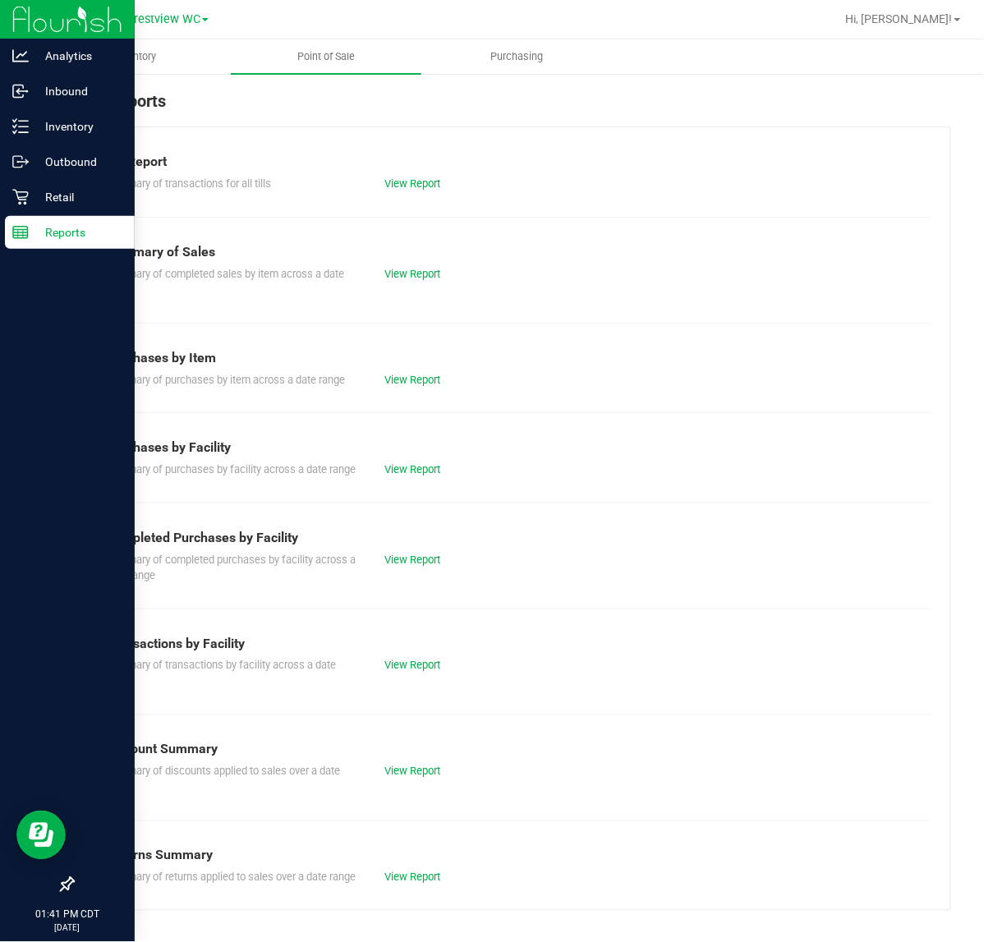
click at [403, 584] on div "Summary of completed purchases by facility across a date range View Report" at bounding box center [512, 566] width 836 height 36
click at [405, 566] on link "View Report" at bounding box center [412, 560] width 56 height 12
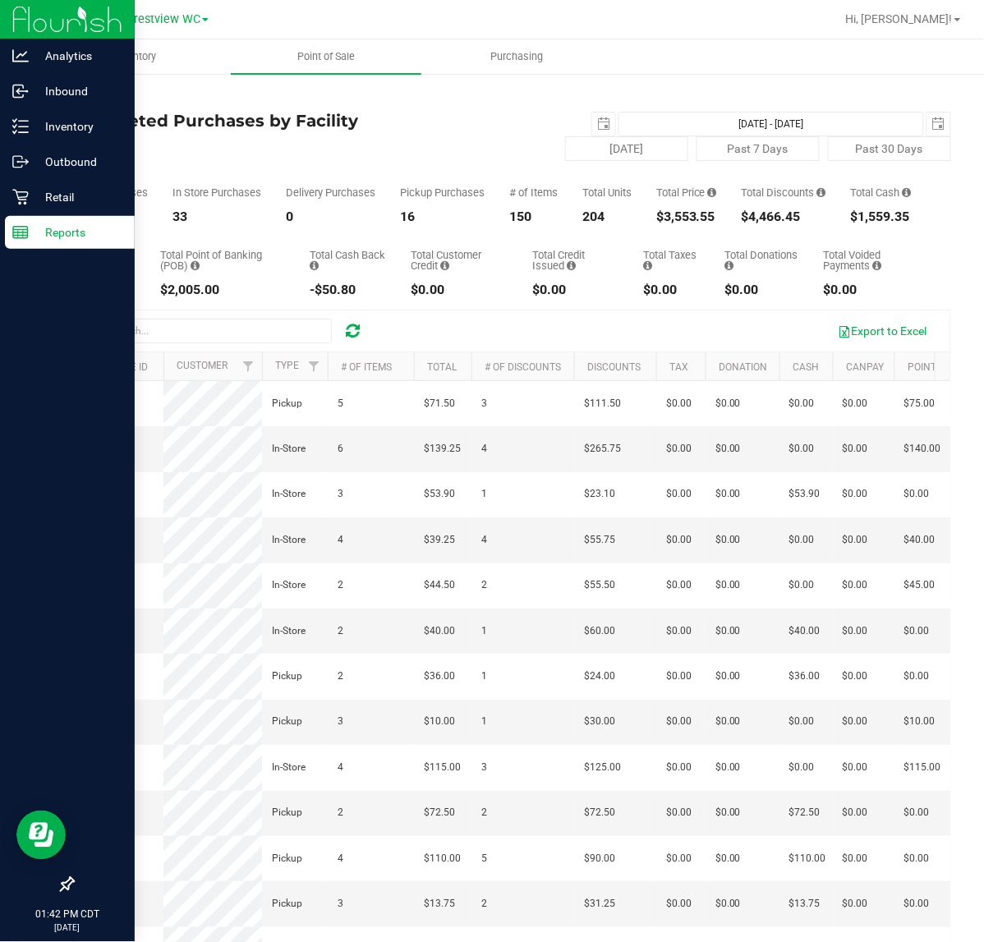
drag, startPoint x: 670, startPoint y: 234, endPoint x: 753, endPoint y: 232, distance: 83.0
click at [751, 223] on div "Total Purchases 49 In Store Purchases 33 Delivery Purchases 0 Pickup Purchases …" at bounding box center [511, 192] width 879 height 62
click at [753, 223] on div "$4,466.45" at bounding box center [784, 216] width 85 height 13
drag, startPoint x: 688, startPoint y: 230, endPoint x: 741, endPoint y: 228, distance: 52.6
click at [741, 223] on div "Total Purchases 49 In Store Purchases 33 Delivery Purchases 0 Pickup Purchases …" at bounding box center [511, 192] width 879 height 62
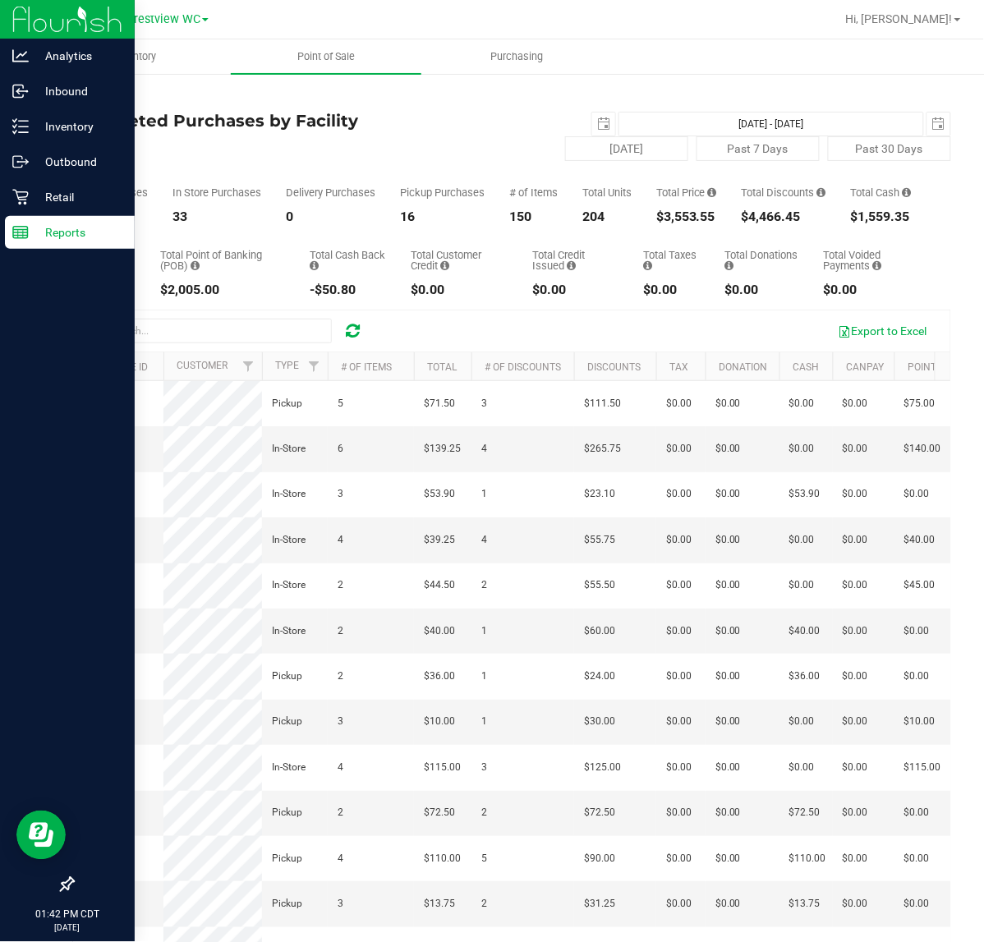
click at [678, 244] on div "Total CanPay $40.00 Total Point of Banking (POB) $2,005.00 Total Cash Back -$50…" at bounding box center [511, 259] width 879 height 73
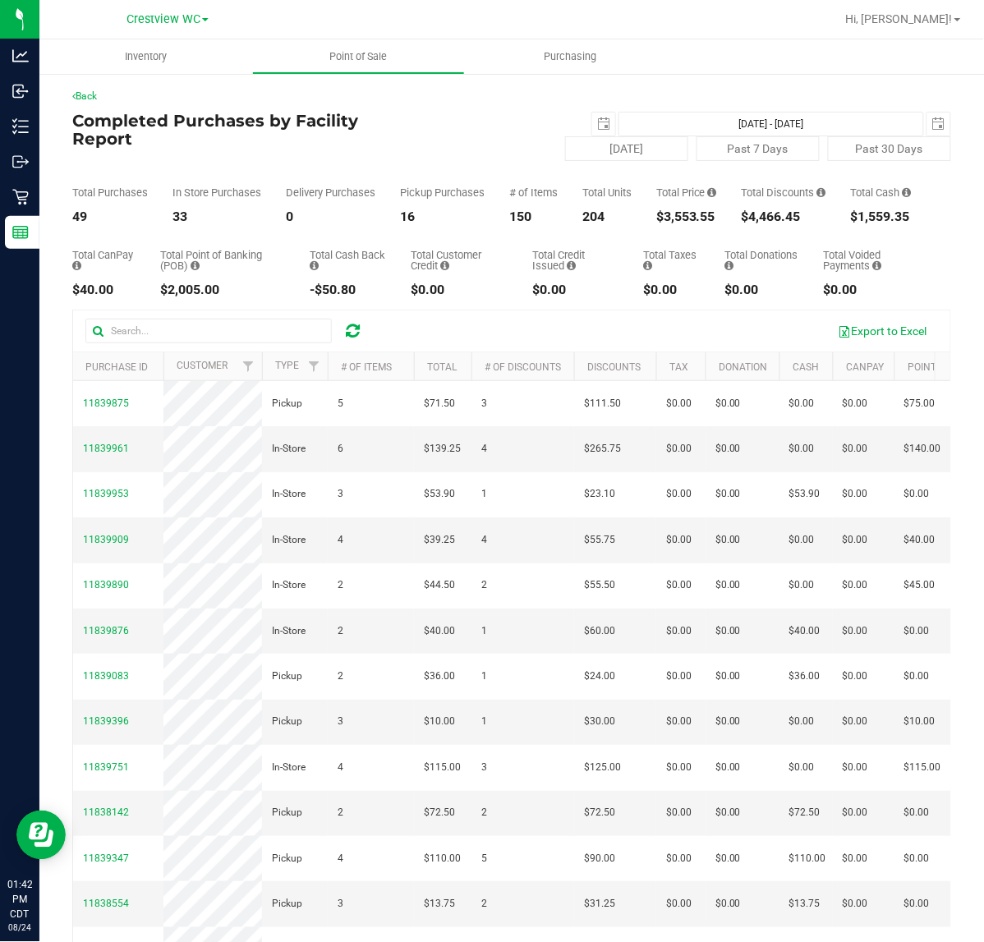
scroll to position [103, 0]
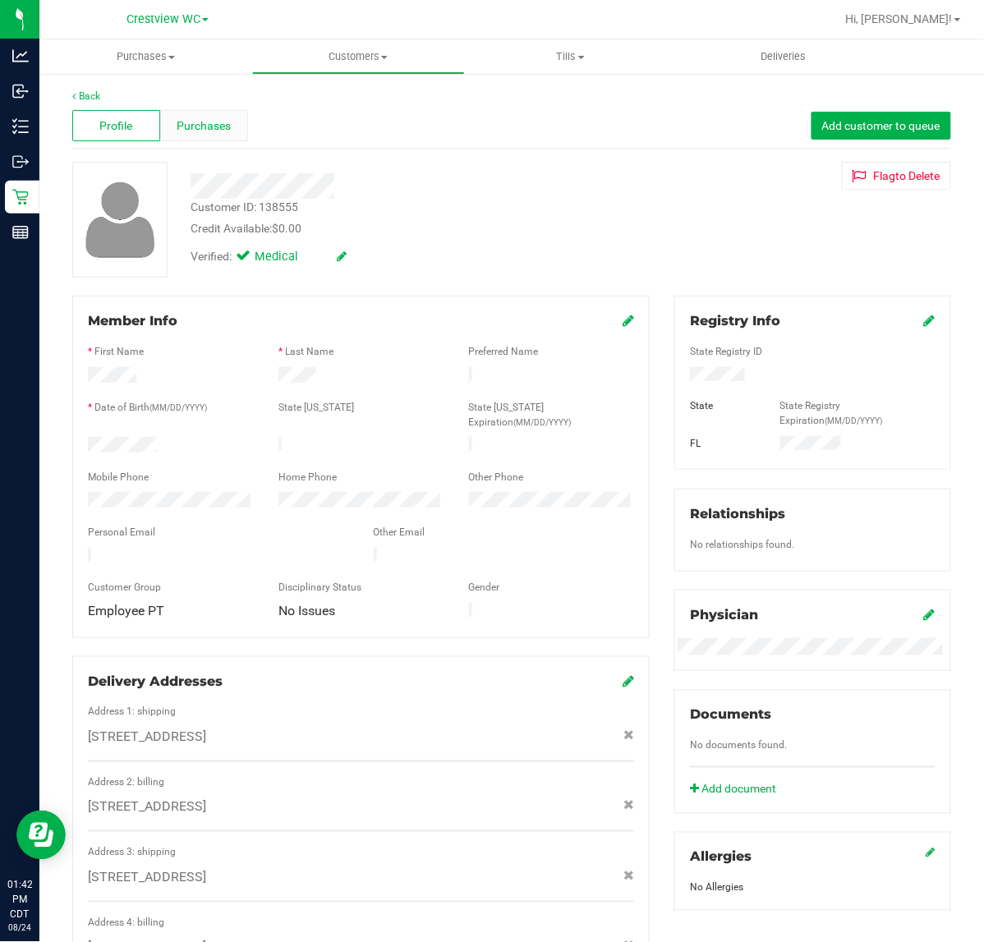
click at [222, 134] on div "Purchases" at bounding box center [204, 125] width 88 height 31
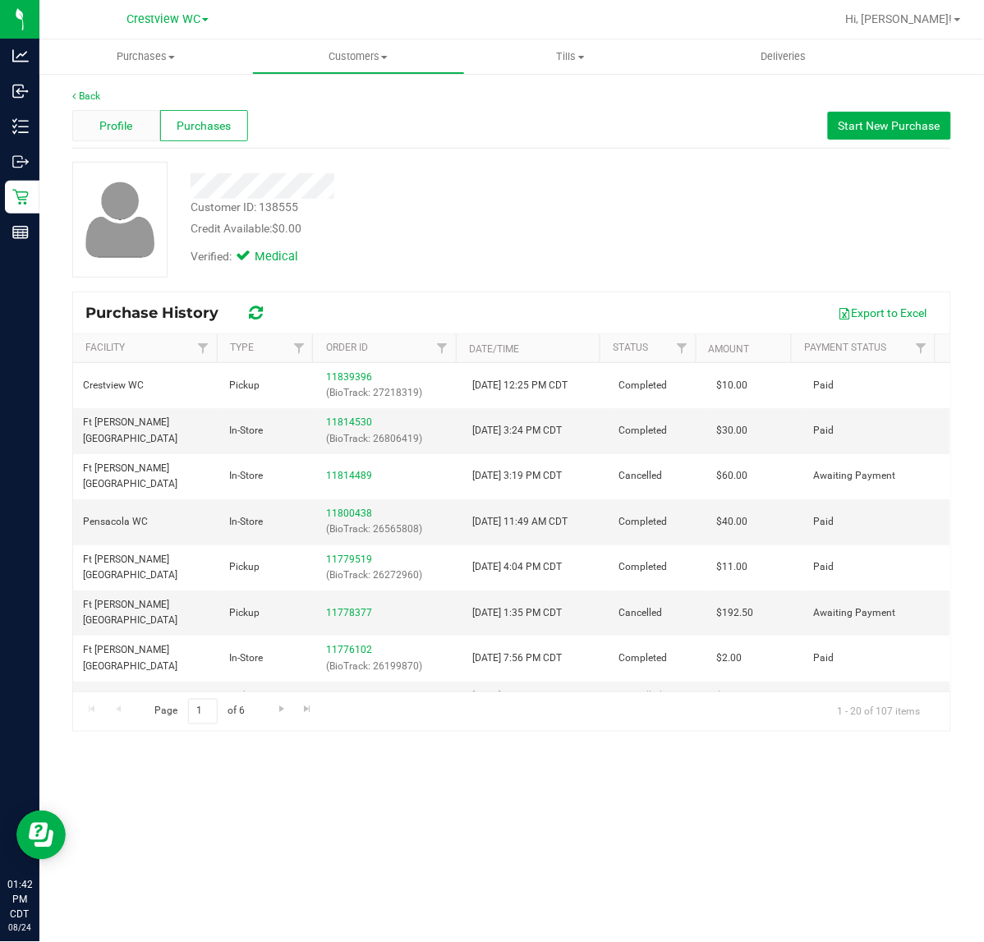
click at [145, 129] on div "Profile" at bounding box center [116, 125] width 88 height 31
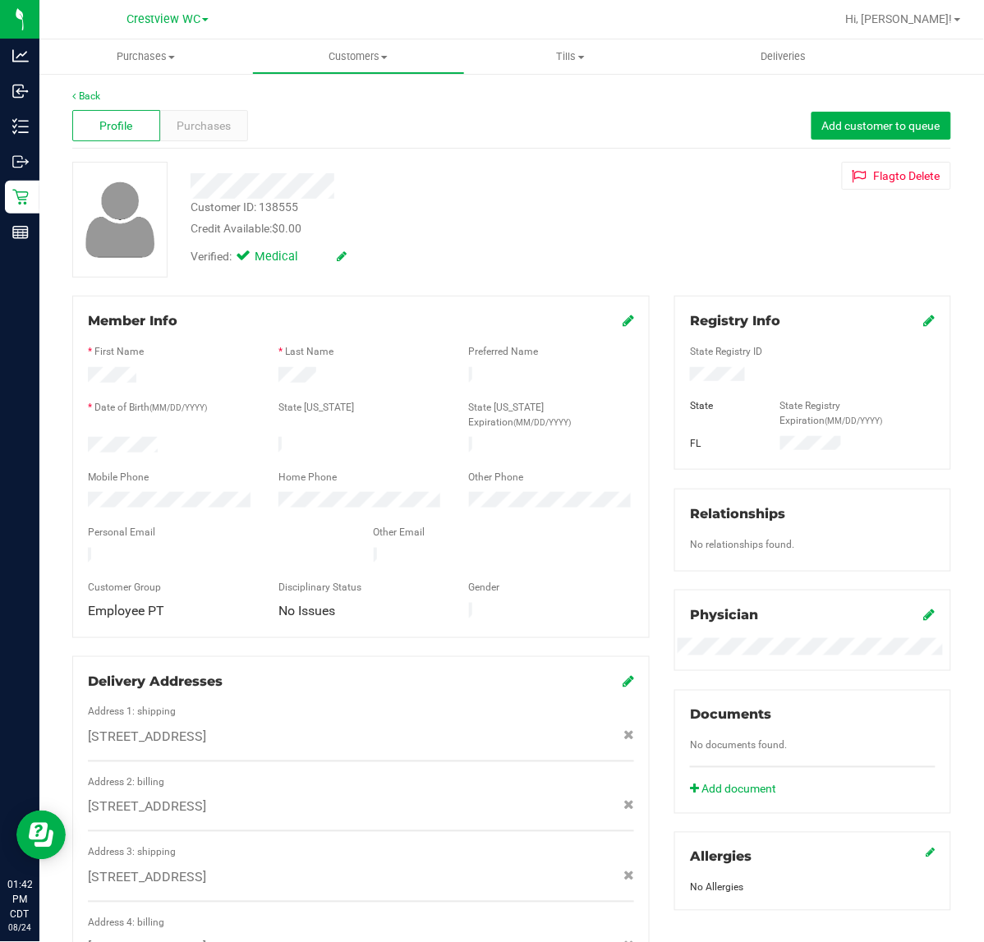
click at [209, 145] on div "Profile Purchases Add customer to queue" at bounding box center [511, 125] width 879 height 45
click at [210, 131] on span "Purchases" at bounding box center [204, 125] width 54 height 17
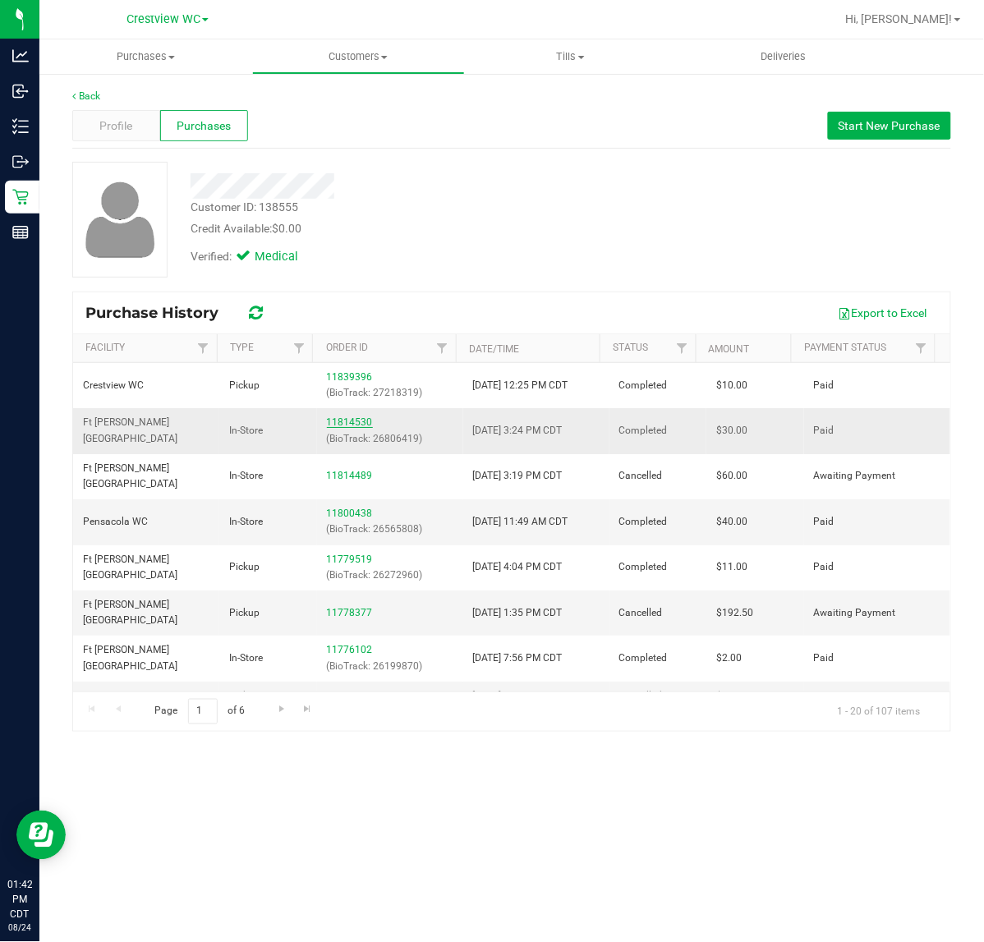
click at [341, 419] on link "11814530" at bounding box center [350, 421] width 46 height 11
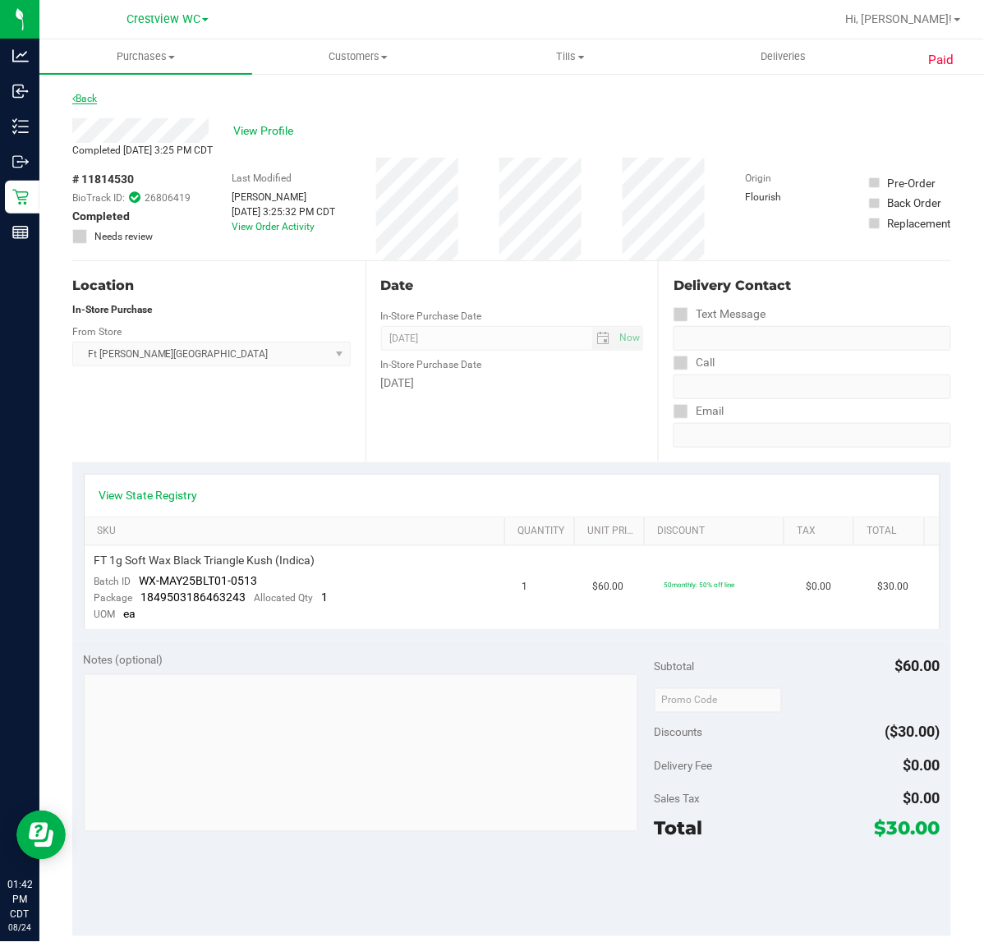
click at [97, 99] on link "Back" at bounding box center [84, 98] width 25 height 11
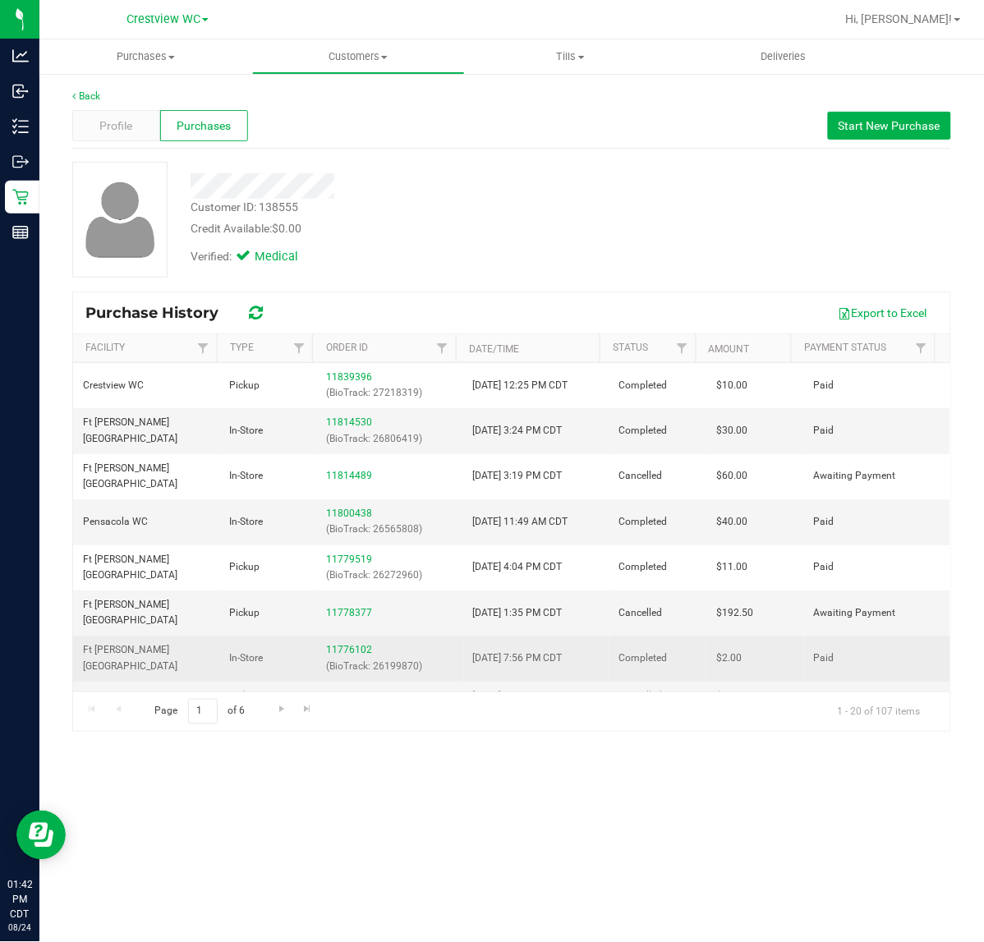
click at [345, 642] on div "11776102 (BioTrack: 26199870)" at bounding box center [390, 657] width 126 height 31
click at [345, 644] on link "11776102" at bounding box center [350, 649] width 46 height 11
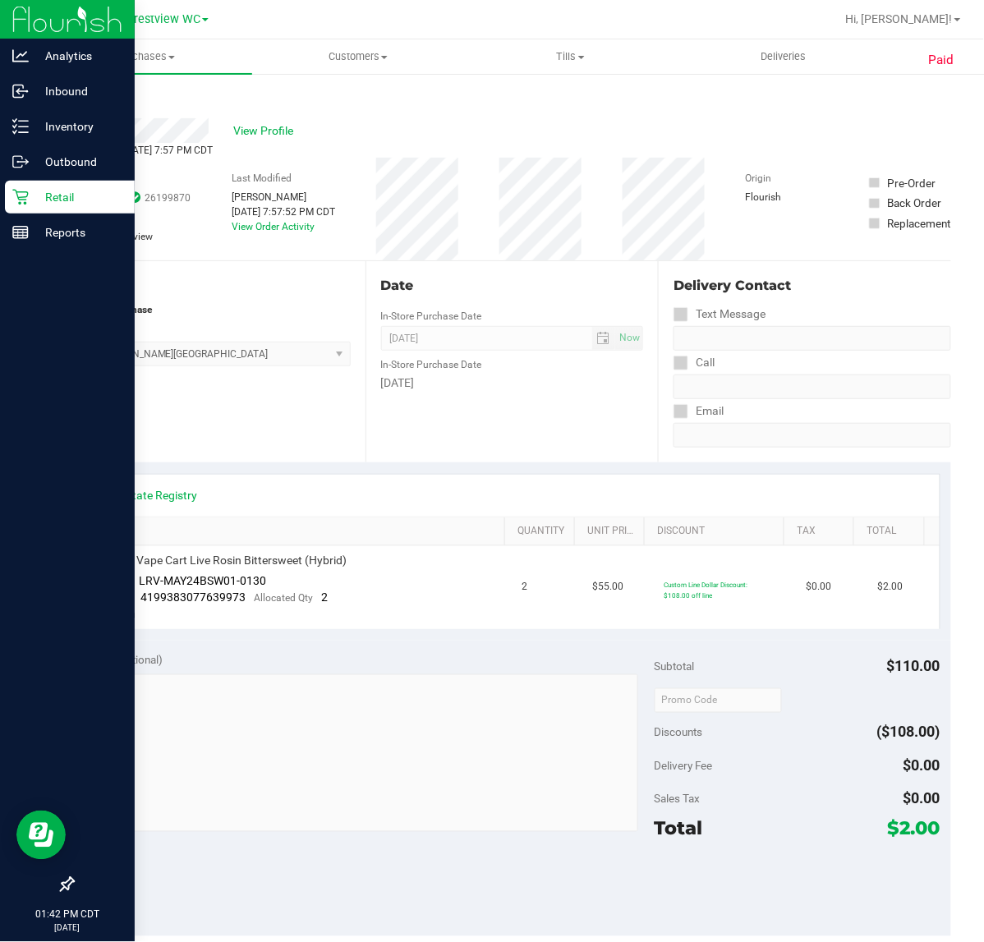
click at [62, 203] on p "Retail" at bounding box center [78, 197] width 99 height 20
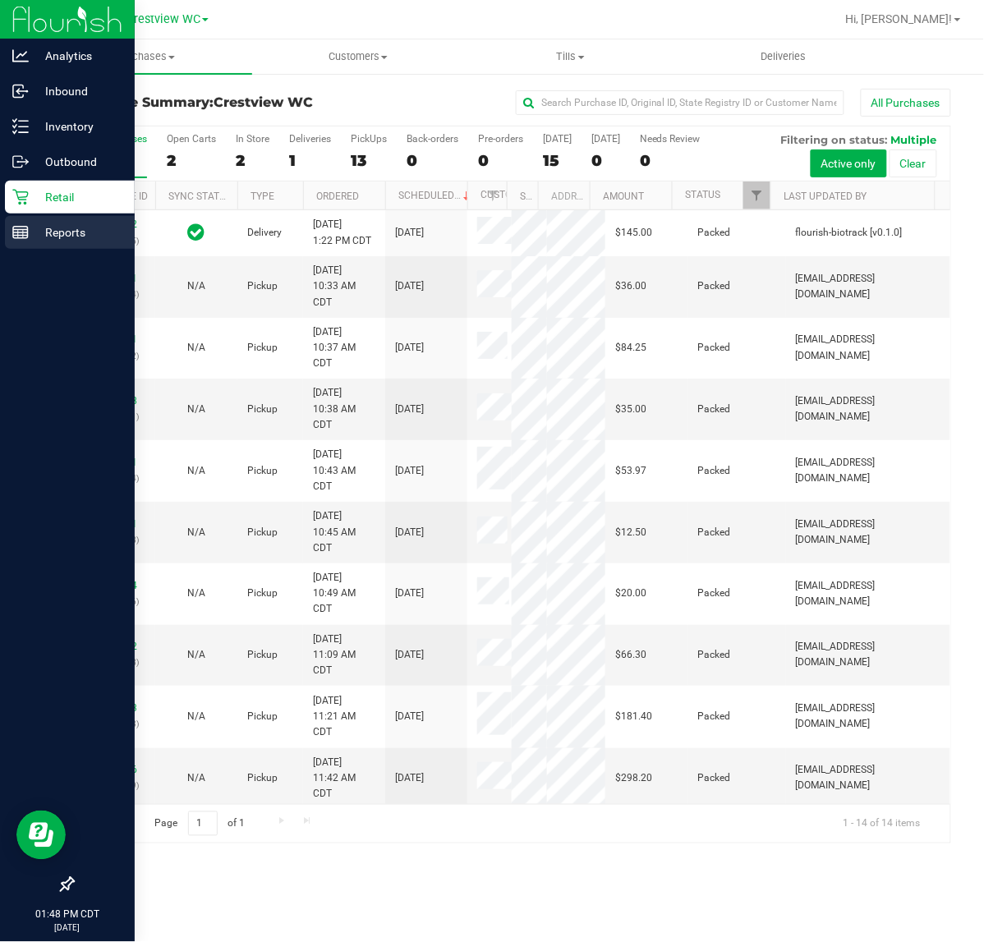
click at [21, 230] on line at bounding box center [20, 230] width 15 height 0
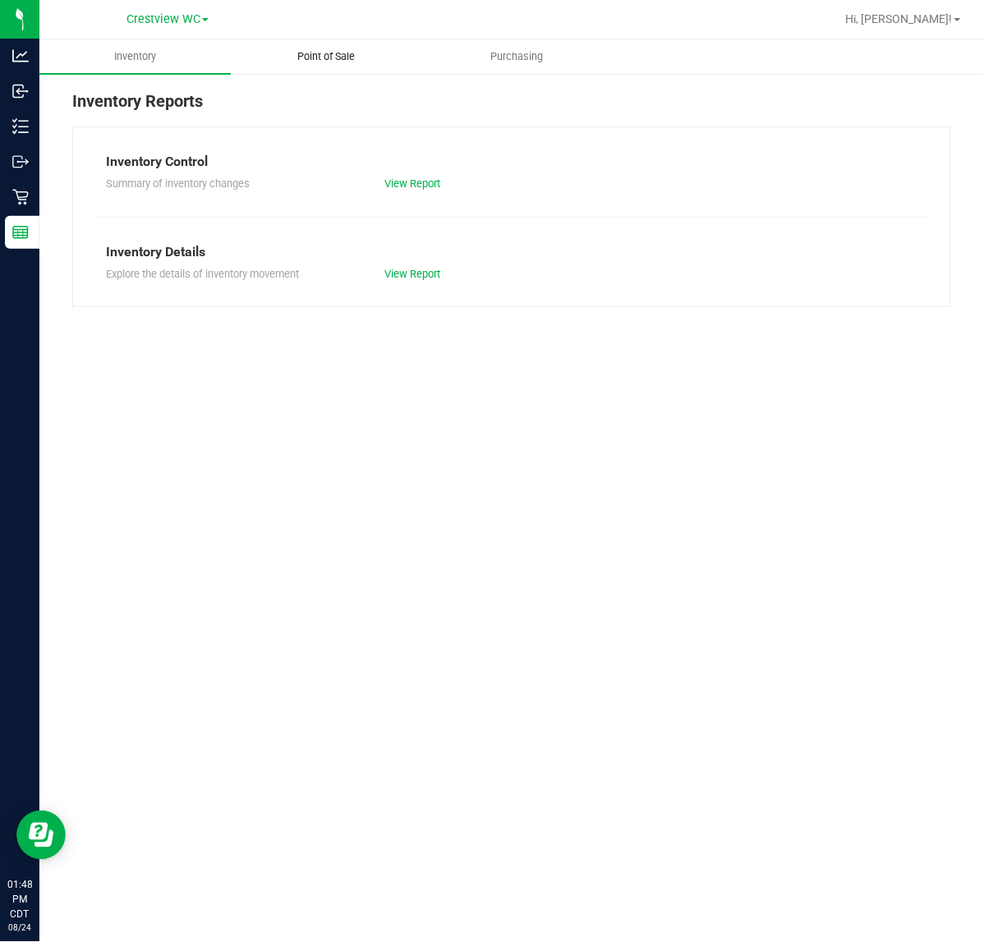
click at [357, 54] on span "Point of Sale" at bounding box center [326, 56] width 102 height 15
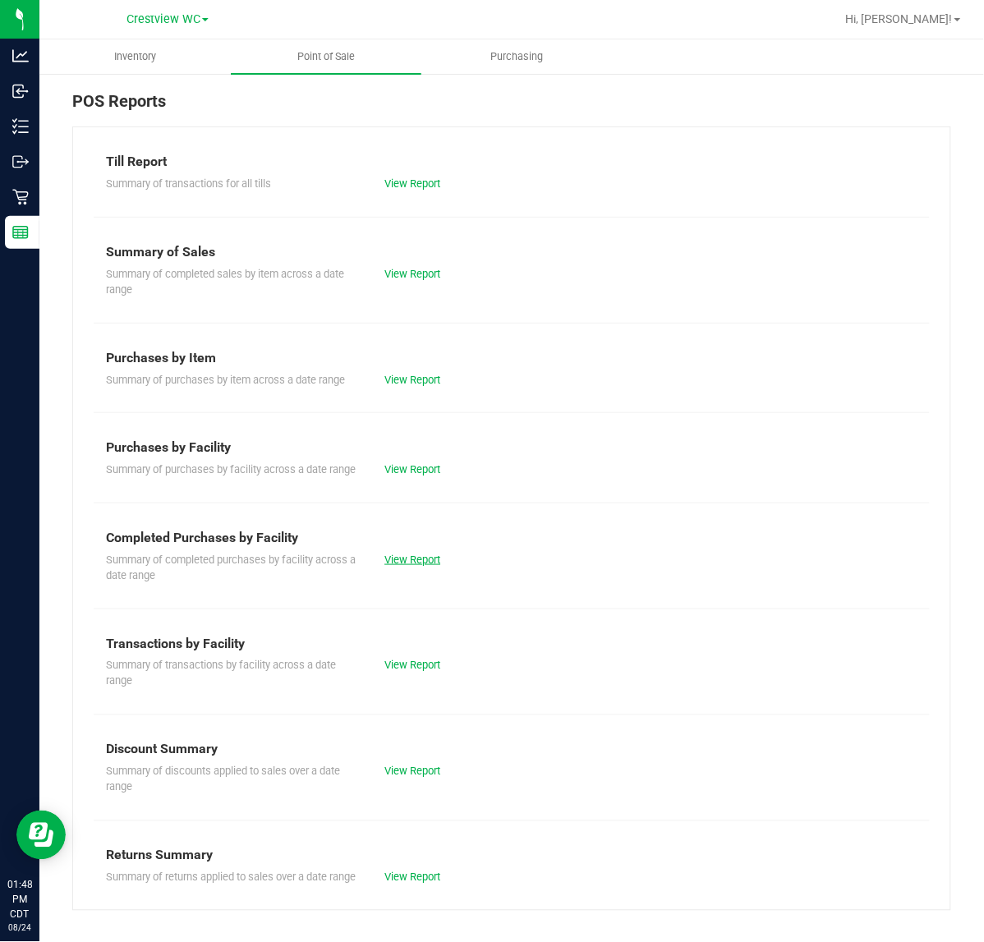
click at [407, 566] on link "View Report" at bounding box center [412, 560] width 56 height 12
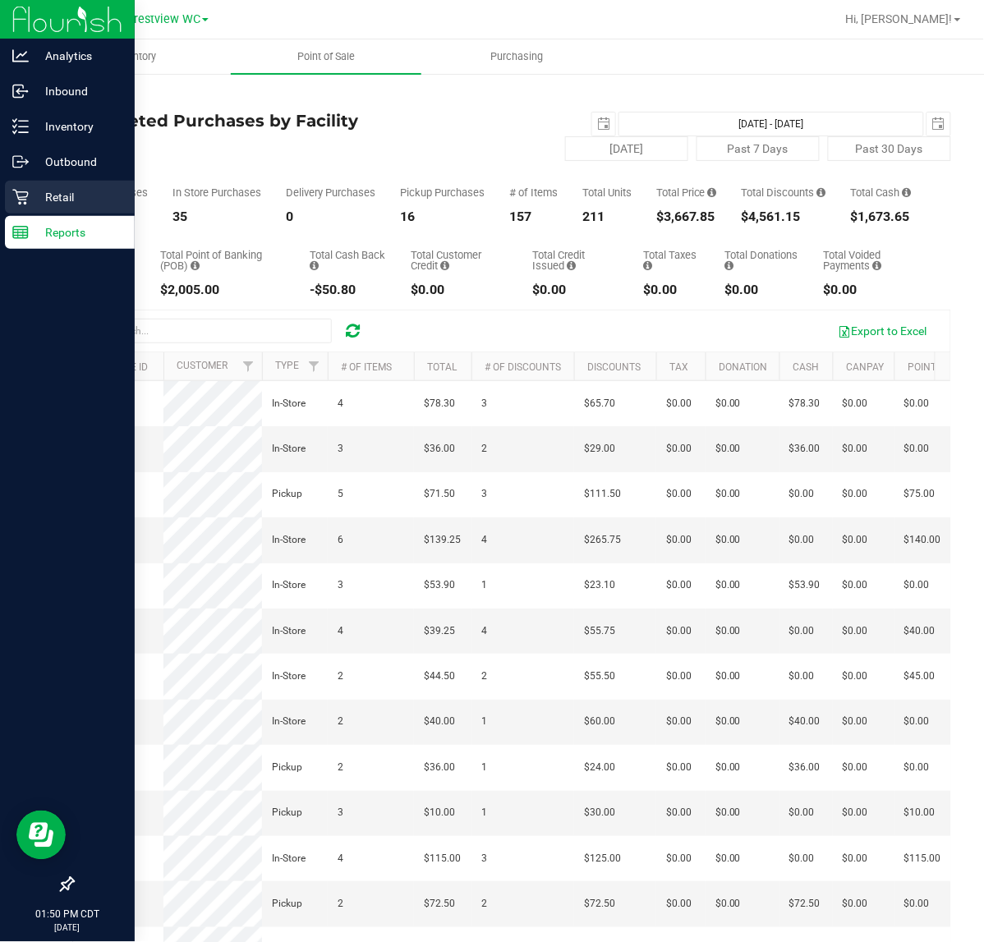
click at [68, 195] on p "Retail" at bounding box center [78, 197] width 99 height 20
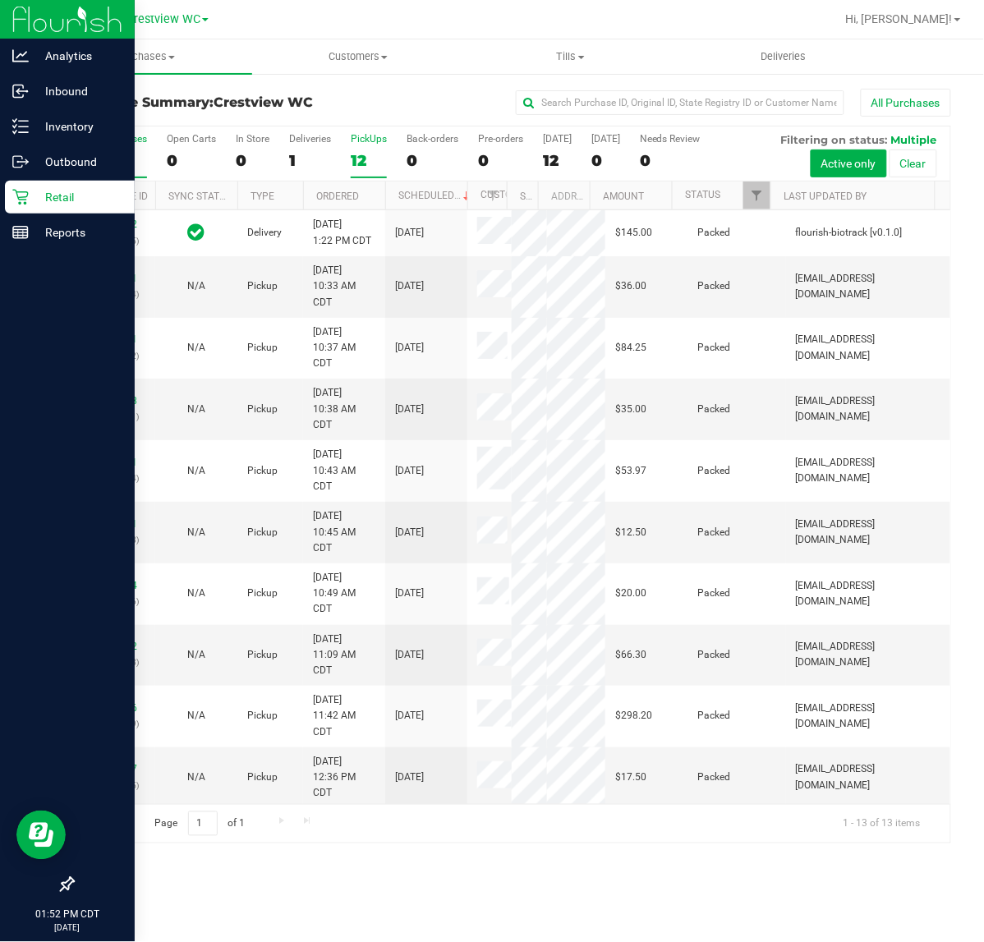
click at [375, 157] on div "12" at bounding box center [369, 160] width 36 height 19
click at [0, 0] on input "PickUps 12" at bounding box center [0, 0] width 0 height 0
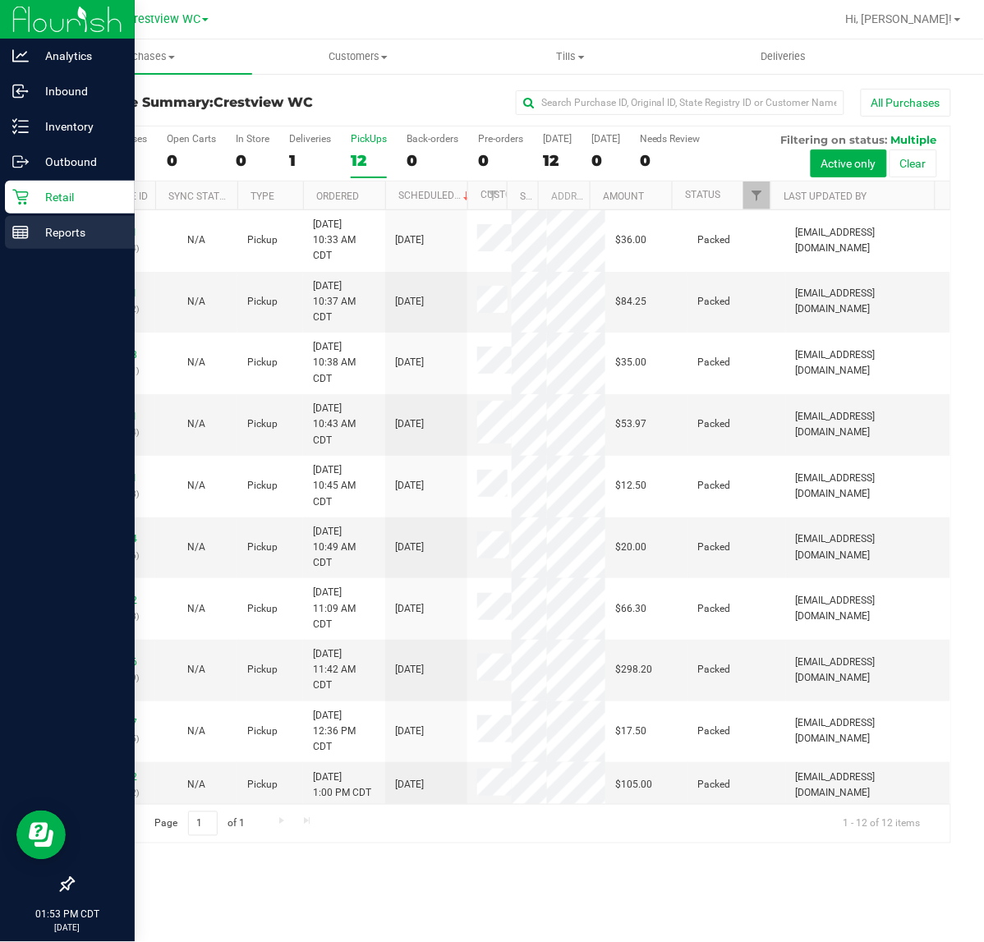
click at [75, 242] on div "Reports" at bounding box center [70, 232] width 130 height 33
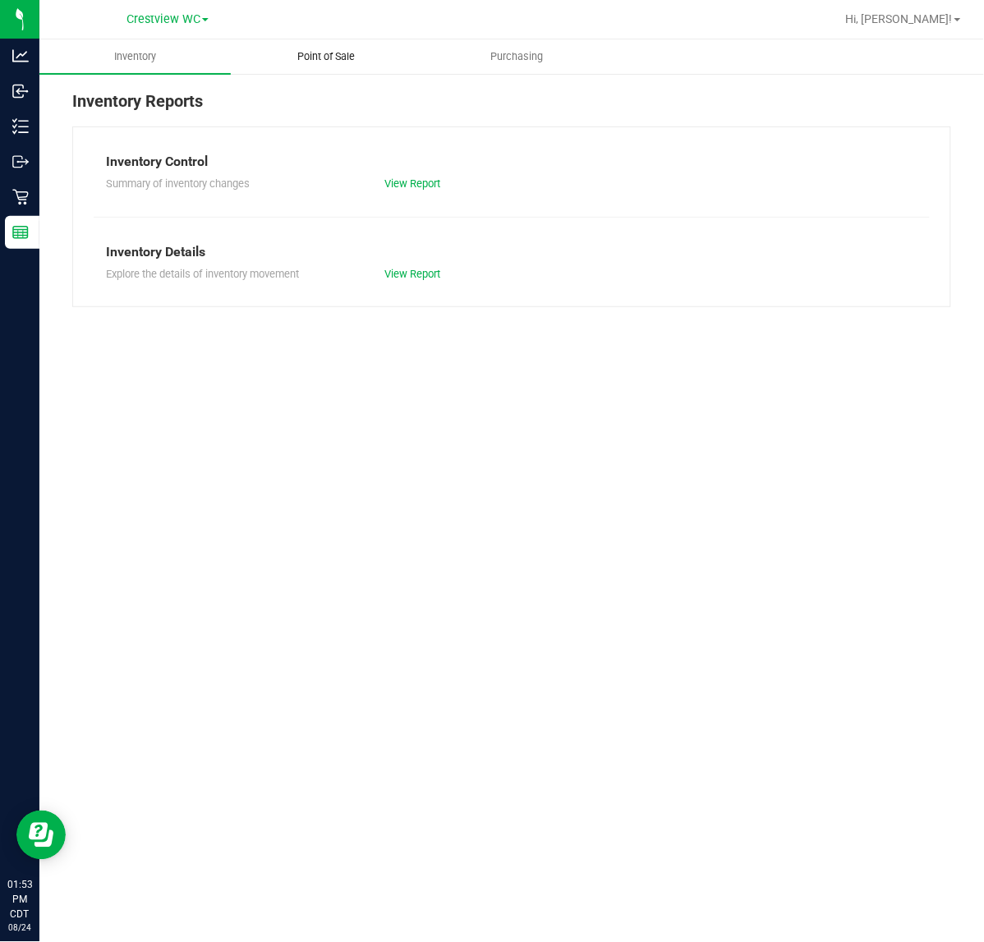
click at [371, 74] on reports "Inventory Point of Sale Purchasing Inventory Reports Inventory Control Summary …" at bounding box center [511, 181] width 944 height 284
click at [368, 67] on uib-tab-heading "Point of Sale" at bounding box center [327, 56] width 190 height 33
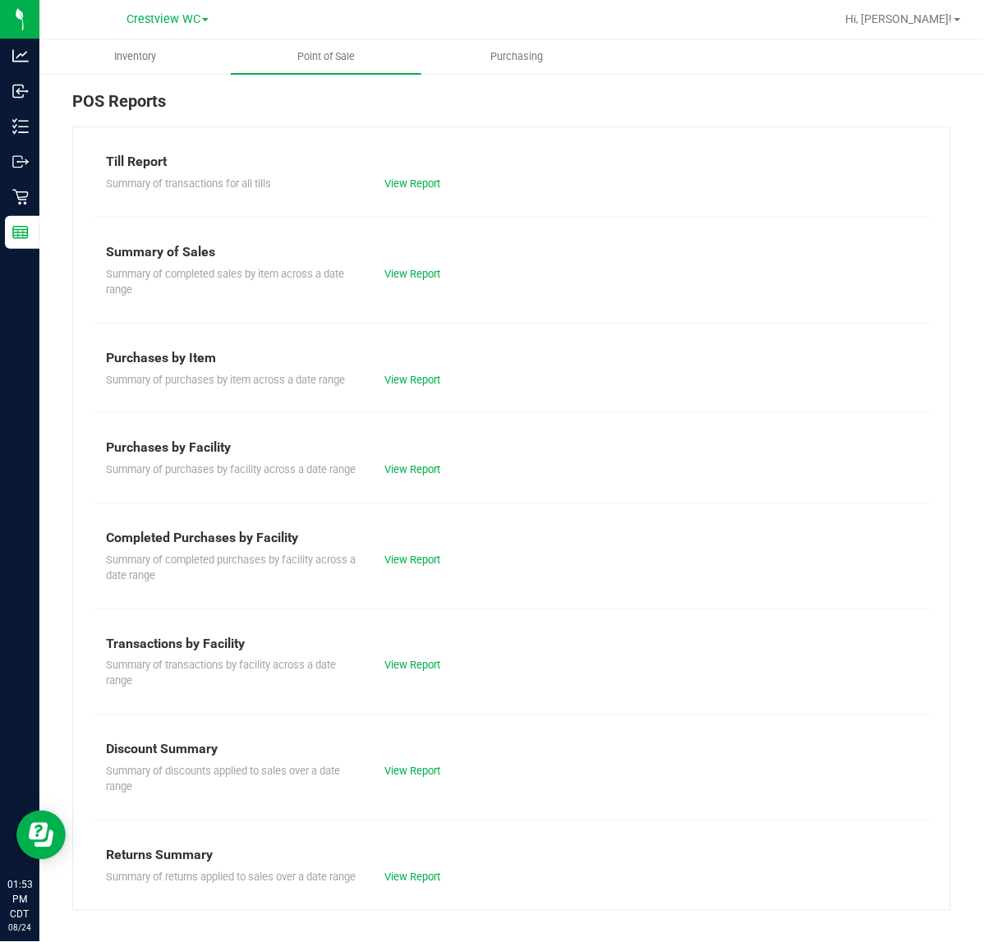
click at [483, 613] on div "Till Report Summary of transactions for all tills View Report Summary of Sales …" at bounding box center [511, 518] width 879 height 784
click at [416, 584] on div "Summary of completed purchases by facility across a date range View Report" at bounding box center [512, 566] width 836 height 36
click at [416, 566] on link "View Report" at bounding box center [412, 560] width 56 height 12
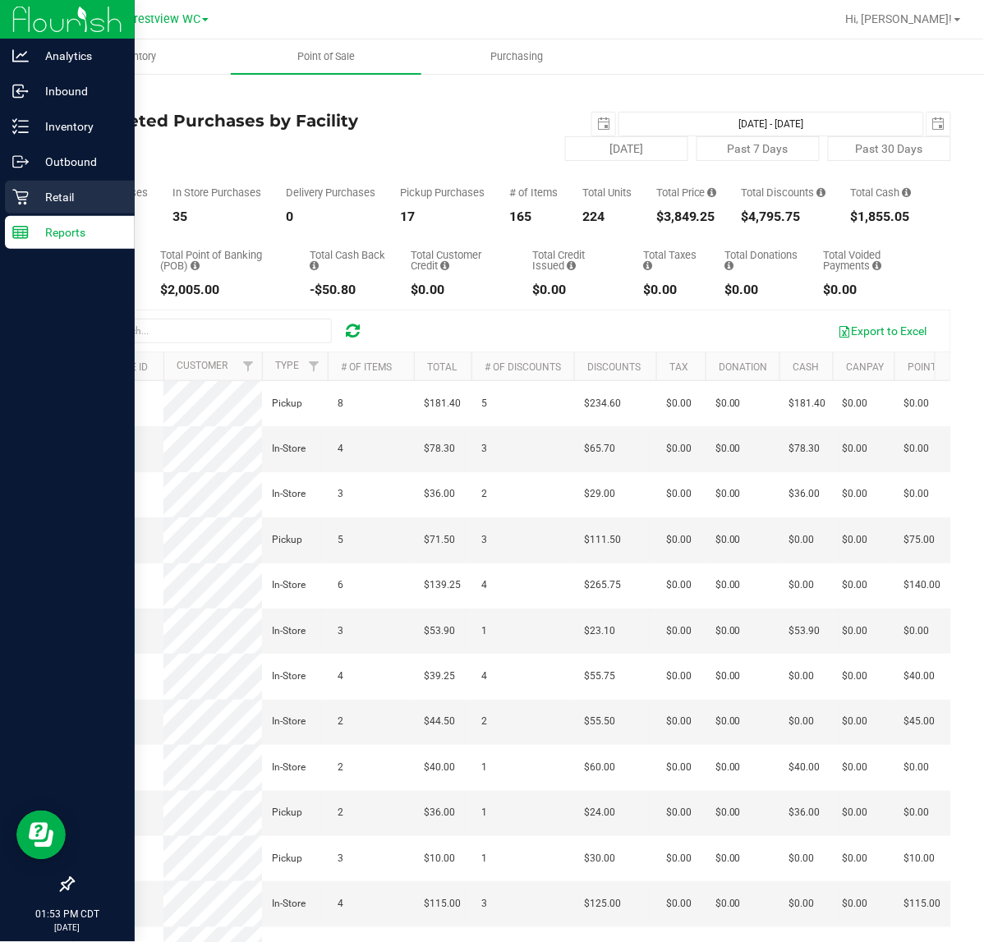
click at [25, 203] on icon at bounding box center [20, 197] width 16 height 16
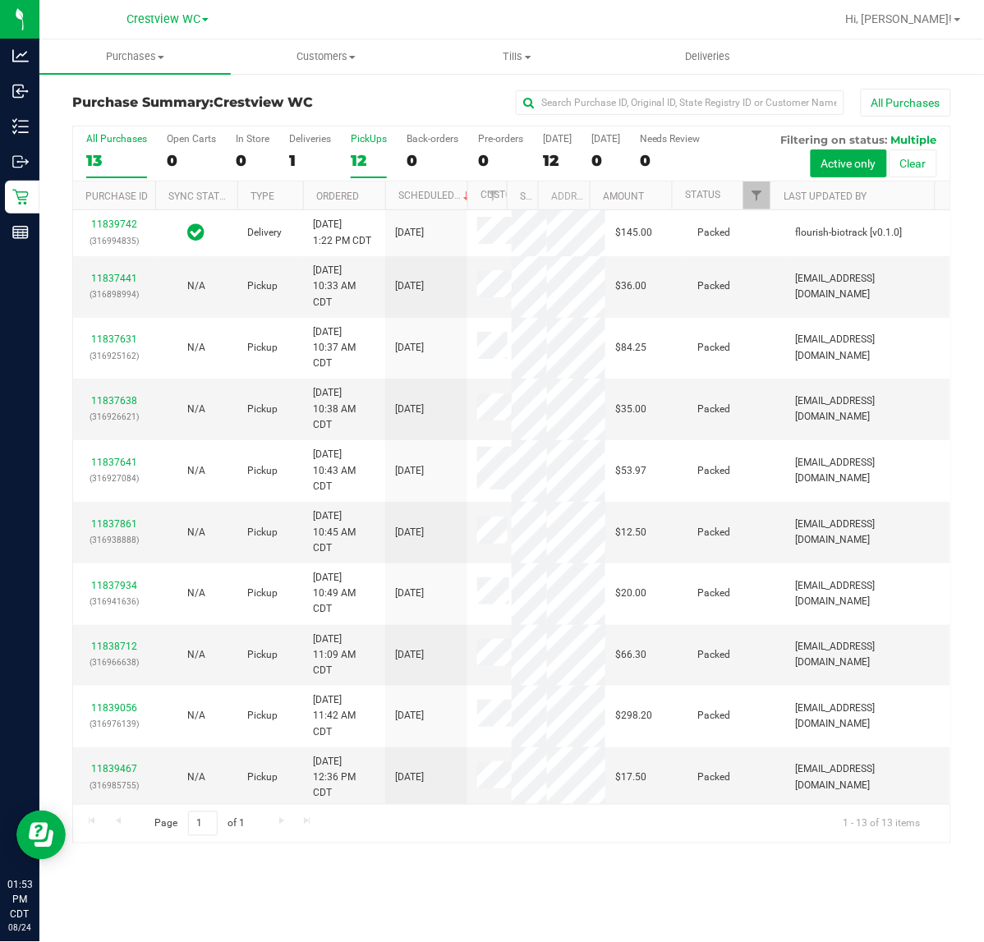
click at [378, 154] on div "12" at bounding box center [369, 160] width 36 height 19
click at [0, 0] on input "PickUps 12" at bounding box center [0, 0] width 0 height 0
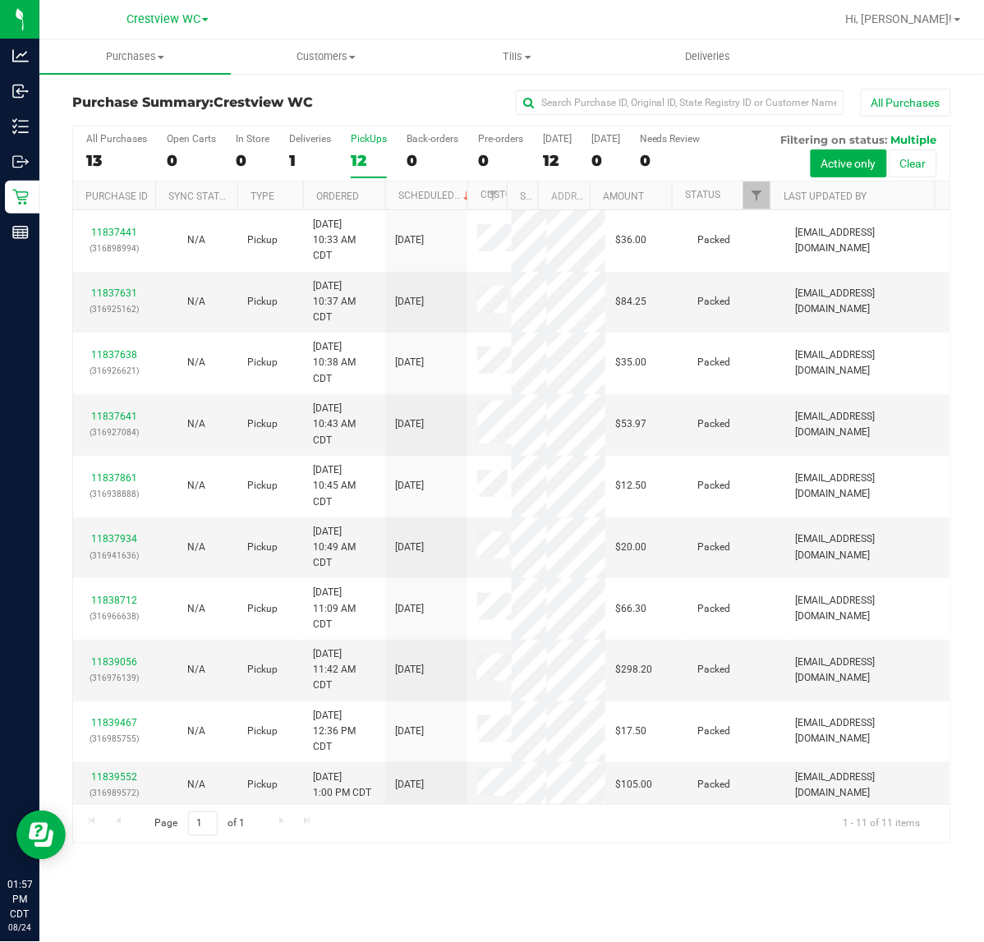
click at [364, 170] on label "PickUps 12" at bounding box center [369, 155] width 36 height 45
click at [0, 0] on input "PickUps 12" at bounding box center [0, 0] width 0 height 0
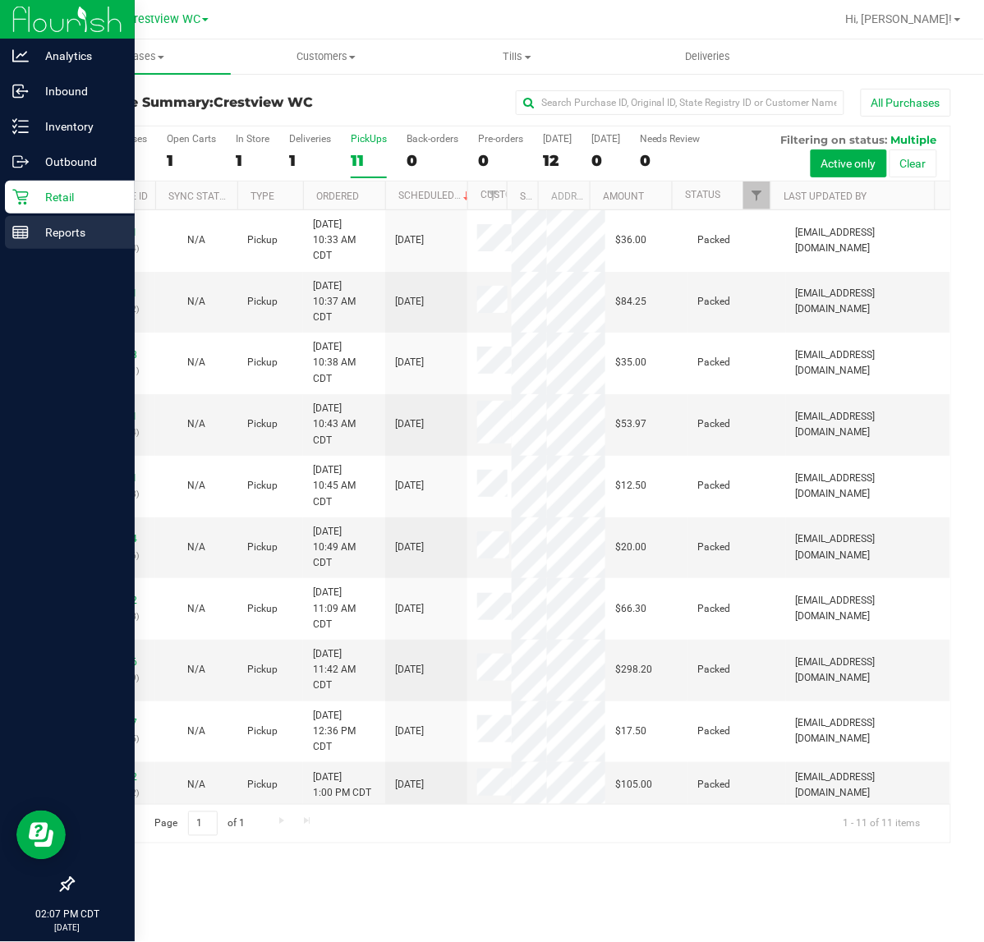
click at [25, 239] on icon at bounding box center [20, 232] width 16 height 16
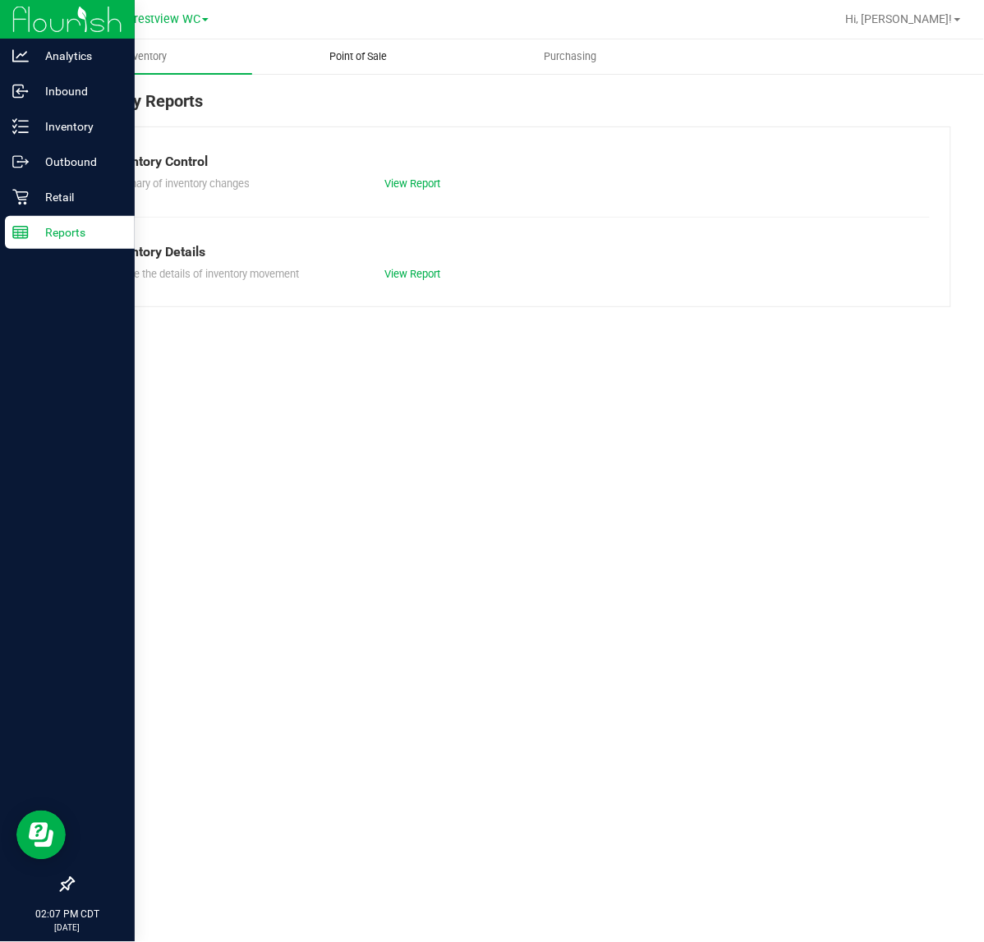
click at [327, 63] on span "Point of Sale" at bounding box center [358, 56] width 102 height 15
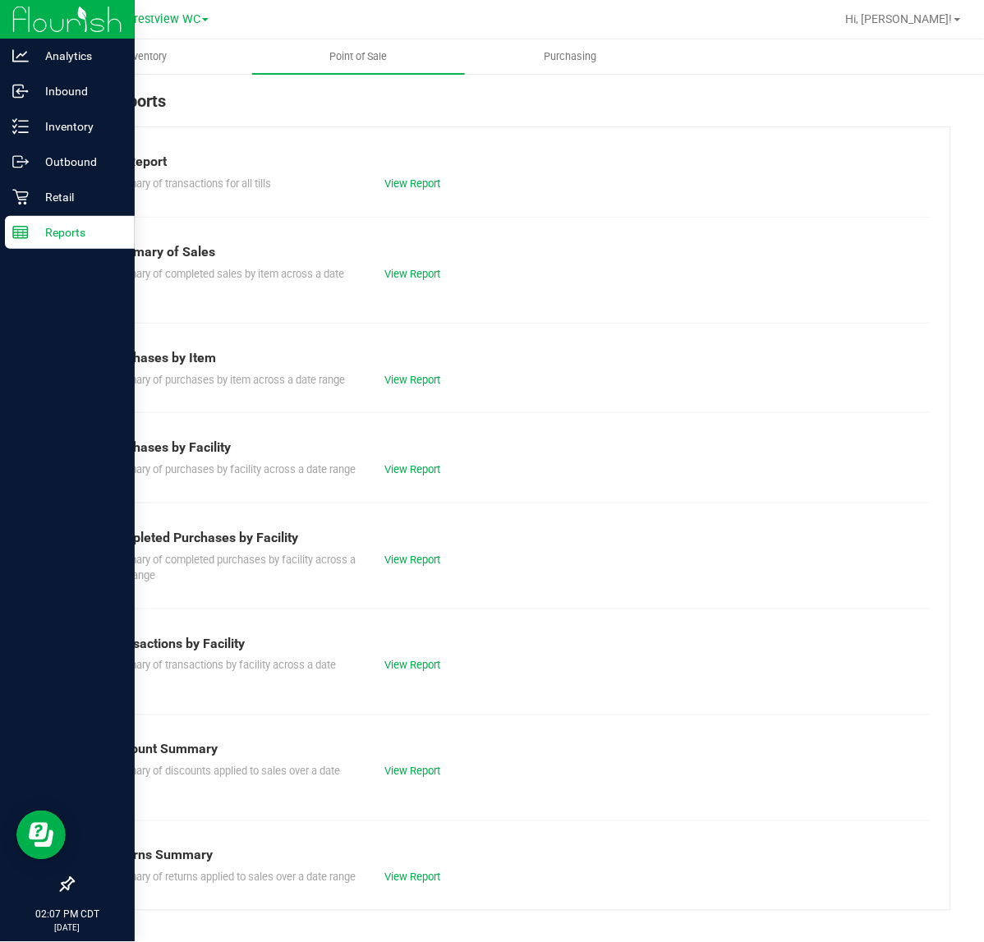
click at [423, 584] on div "Summary of completed purchases by facility across a date range View Report" at bounding box center [512, 566] width 836 height 36
click at [423, 566] on link "View Report" at bounding box center [412, 560] width 56 height 12
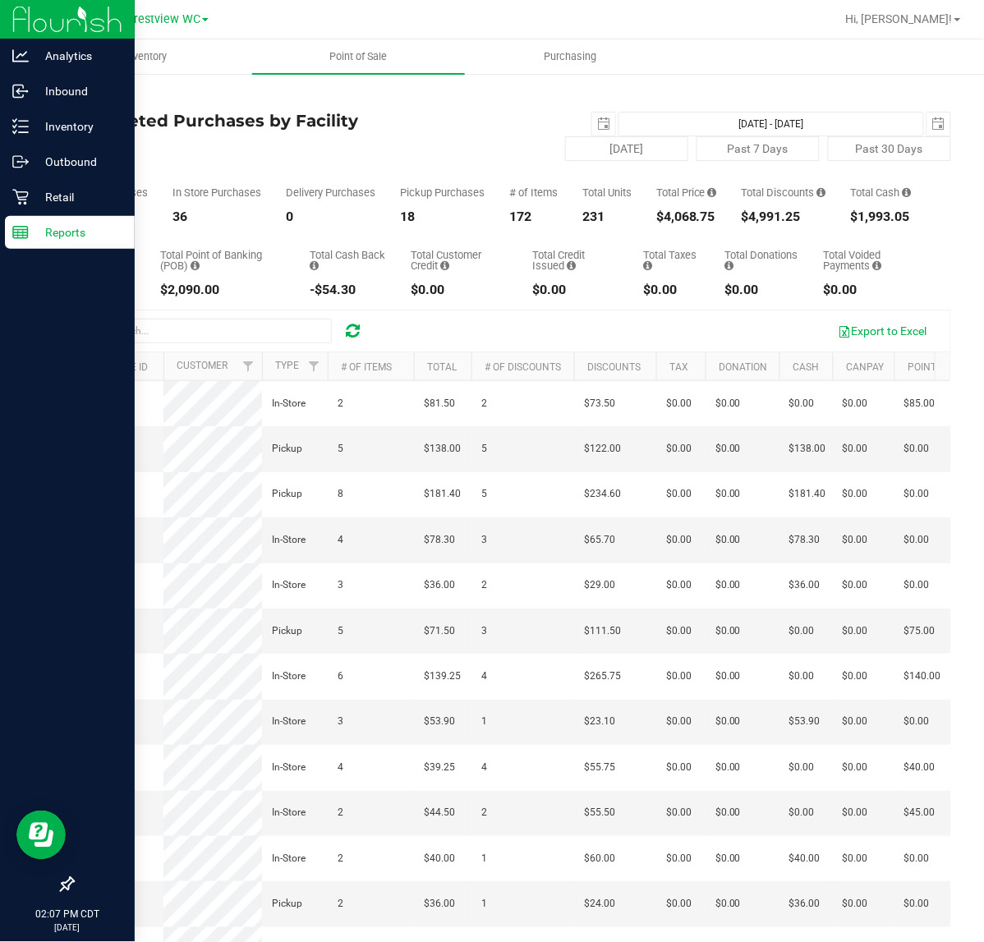
click at [41, 240] on div "Back Completed Purchases by Facility Report 2025-08-24 Aug 24, 2025 - Aug 24, 2…" at bounding box center [511, 551] width 944 height 958
click at [34, 239] on p "Reports" at bounding box center [78, 233] width 99 height 20
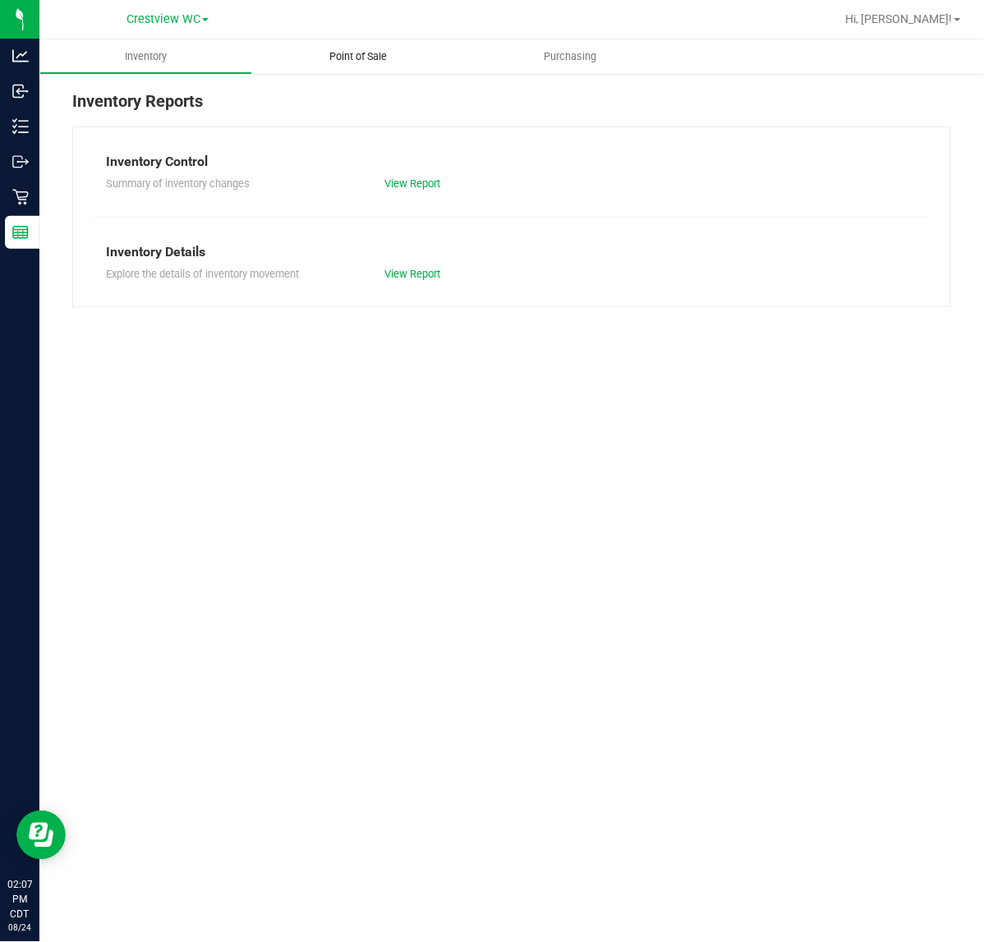
drag, startPoint x: 363, startPoint y: 49, endPoint x: 374, endPoint y: 80, distance: 32.2
click at [362, 50] on span "Point of Sale" at bounding box center [358, 56] width 102 height 15
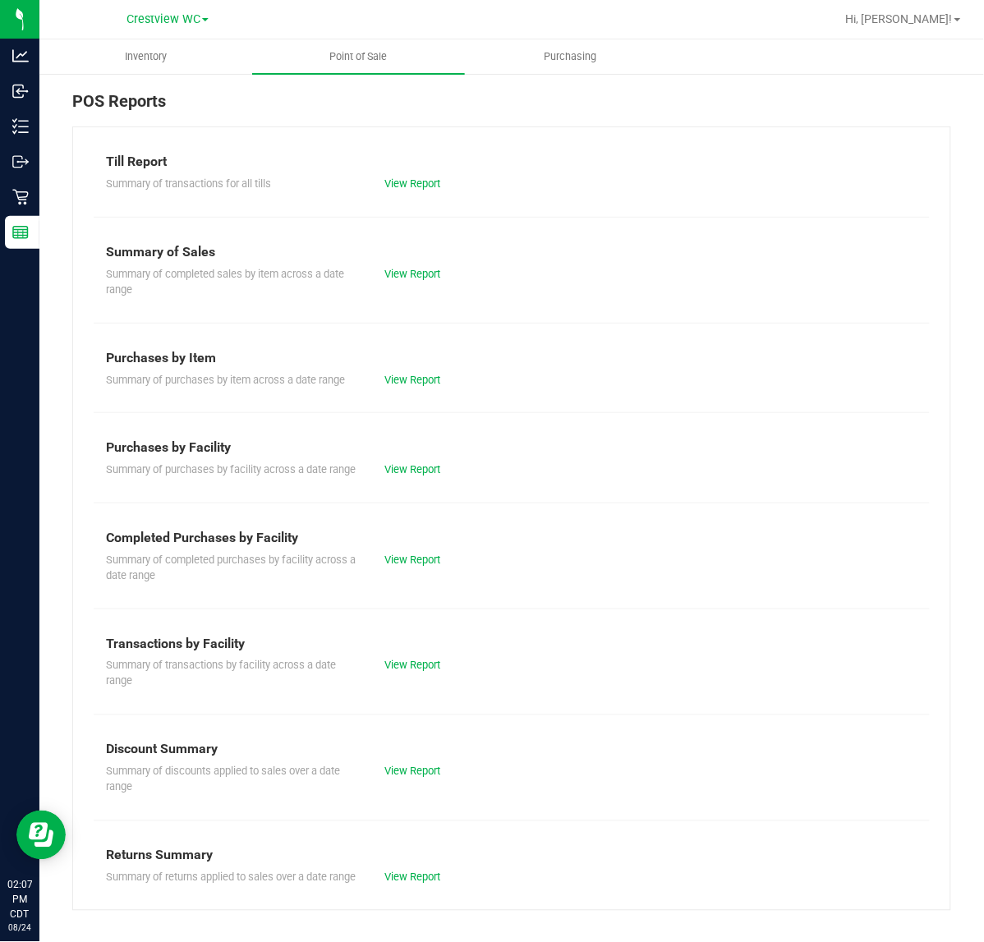
click at [415, 478] on div "Summary of purchases by facility across a date range View Report" at bounding box center [512, 467] width 836 height 21
click at [415, 477] on div "View Report" at bounding box center [442, 470] width 140 height 16
click at [416, 473] on link "View Report" at bounding box center [412, 469] width 56 height 12
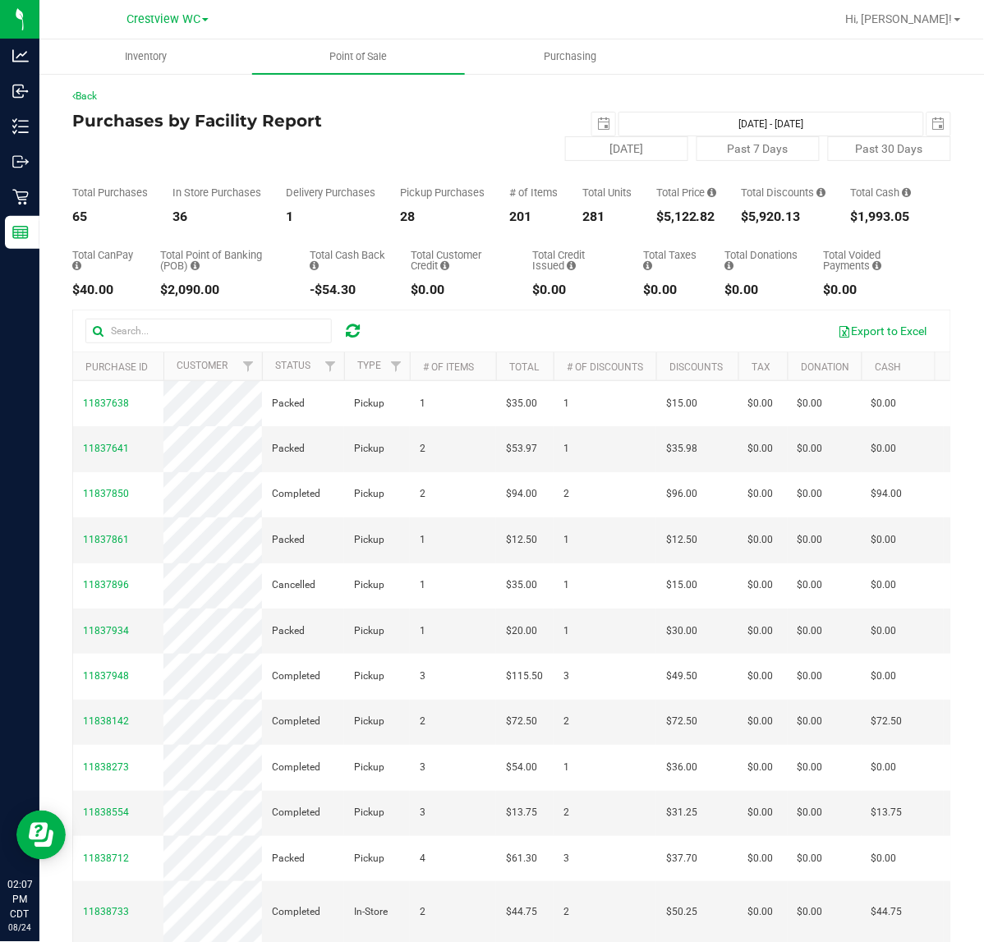
drag, startPoint x: 672, startPoint y: 228, endPoint x: 776, endPoint y: 235, distance: 104.5
click at [764, 223] on div "Total Purchases 65 In Store Purchases 36 Delivery Purchases 1 Pickup Purchases …" at bounding box center [511, 192] width 879 height 62
click at [705, 260] on div "Total CanPay $40.00 Total Point of Banking (POB) $2,090.00 Total Cash Back -$54…" at bounding box center [511, 259] width 879 height 73
click at [326, 373] on span "Filter" at bounding box center [330, 366] width 13 height 13
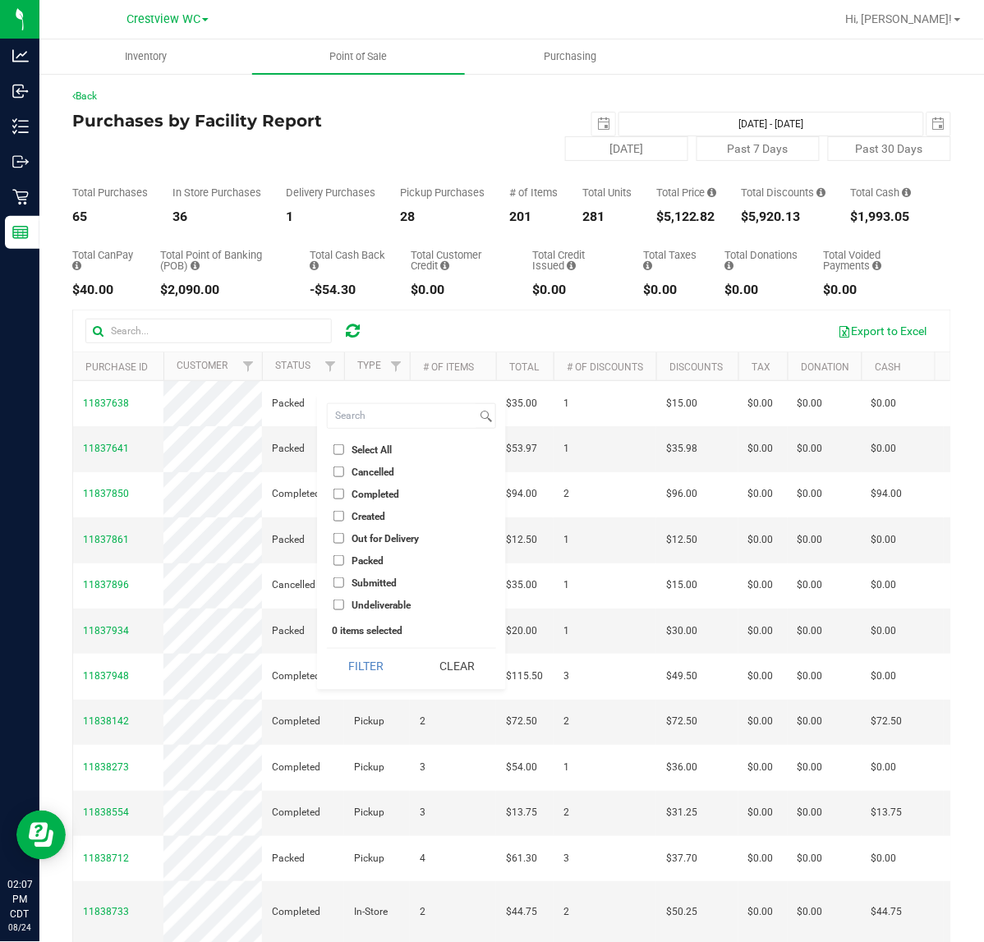
click at [360, 563] on span "Packed" at bounding box center [367, 561] width 32 height 10
click at [344, 563] on input "Packed" at bounding box center [338, 560] width 11 height 11
checkbox input "true"
click at [362, 670] on button "Filter" at bounding box center [366, 667] width 79 height 36
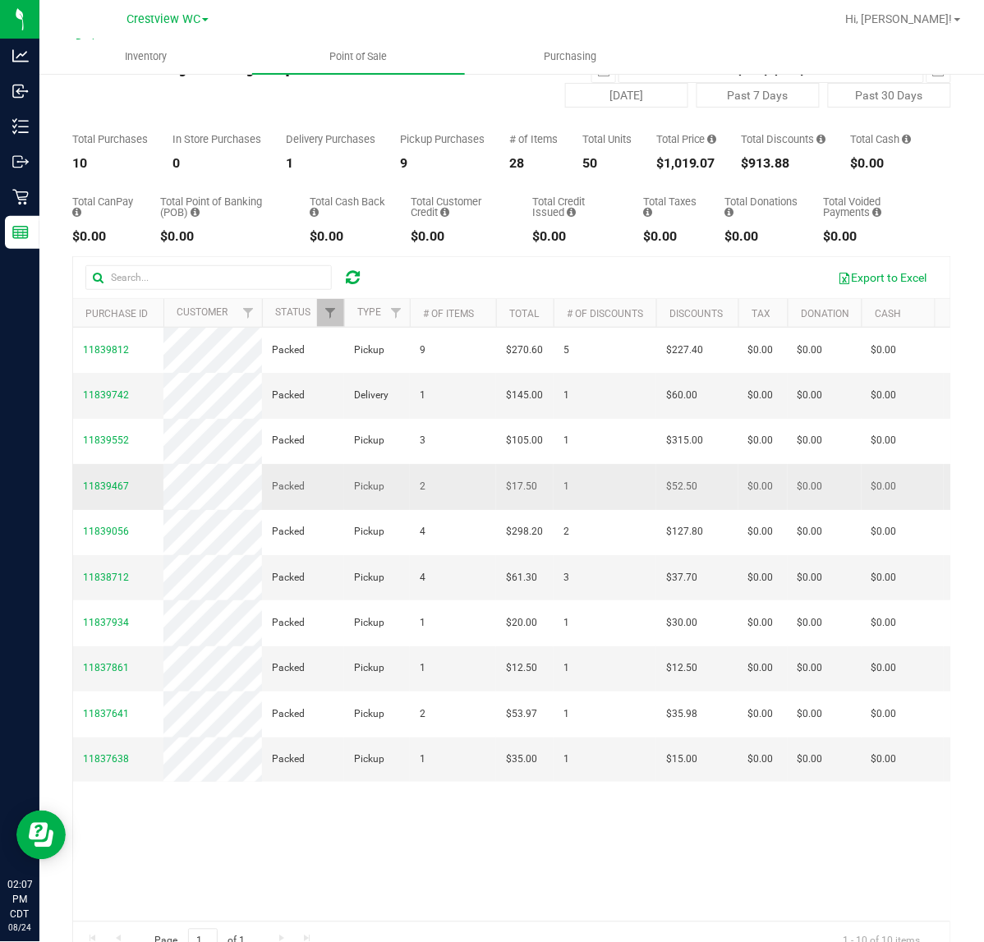
scroll to position [103, 0]
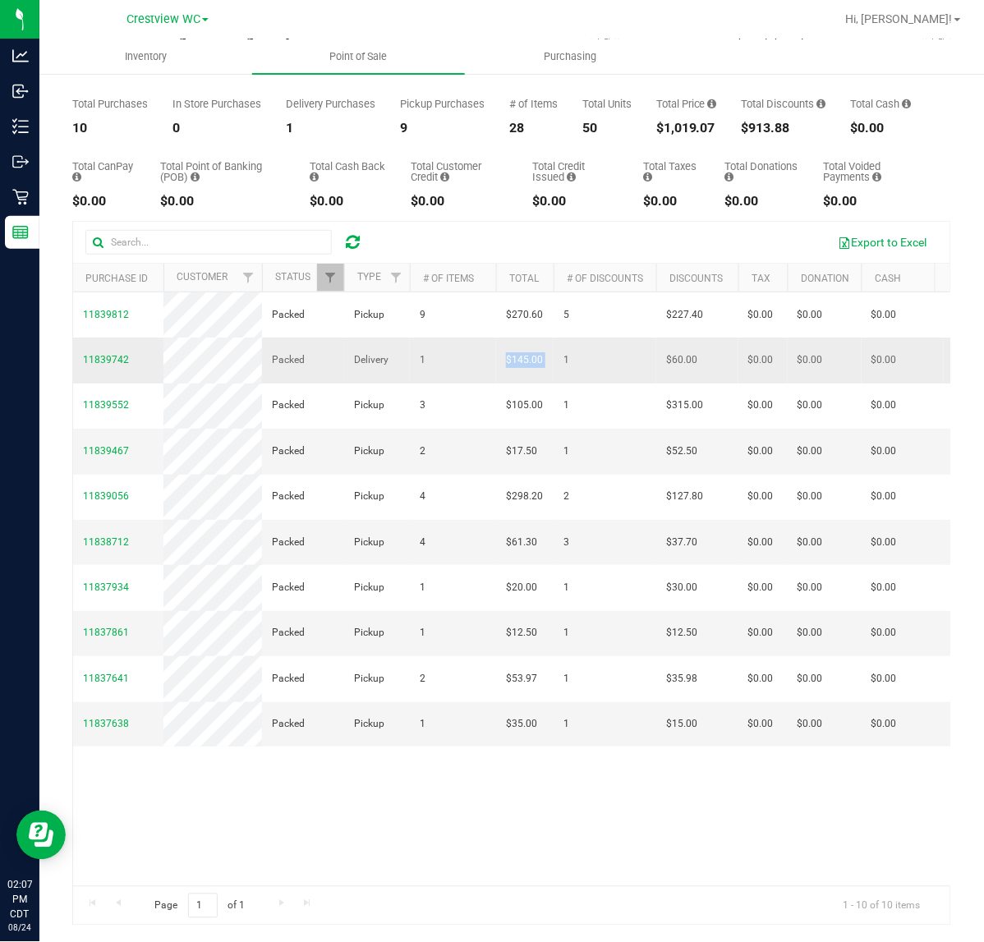
drag, startPoint x: 498, startPoint y: 351, endPoint x: 556, endPoint y: 346, distance: 58.5
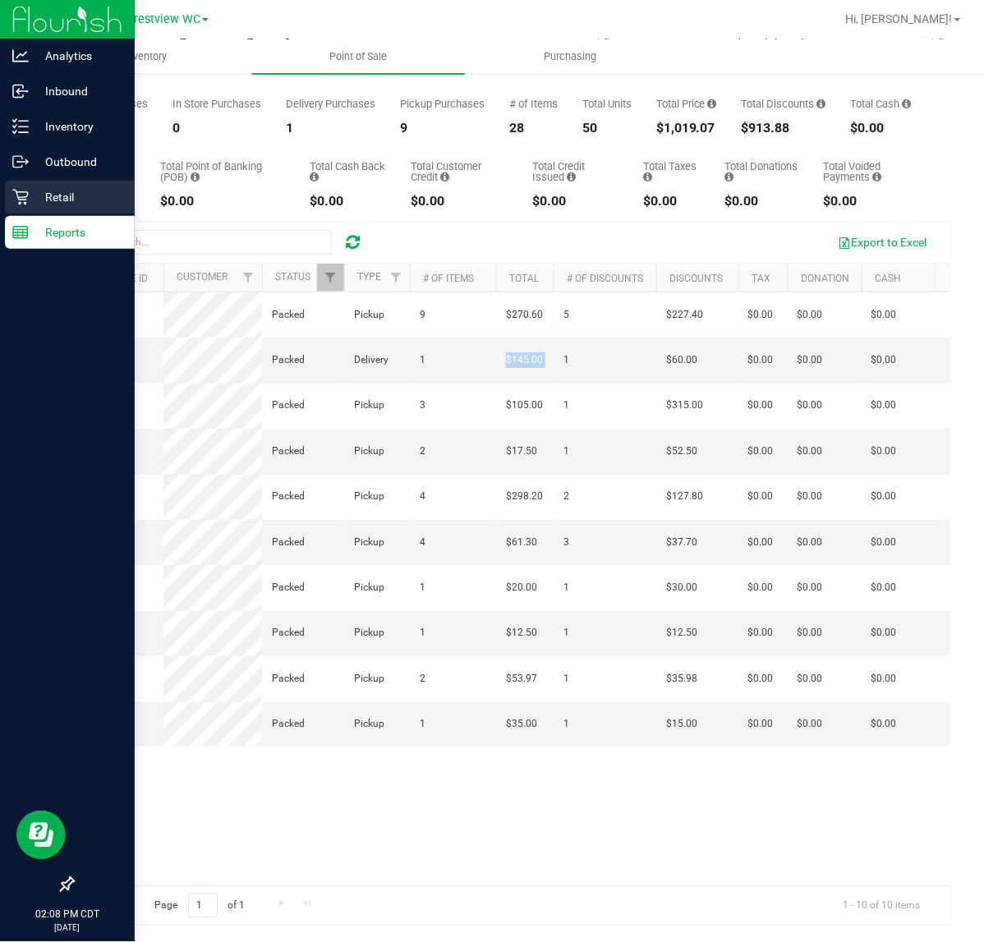
click at [29, 200] on p "Retail" at bounding box center [78, 197] width 99 height 20
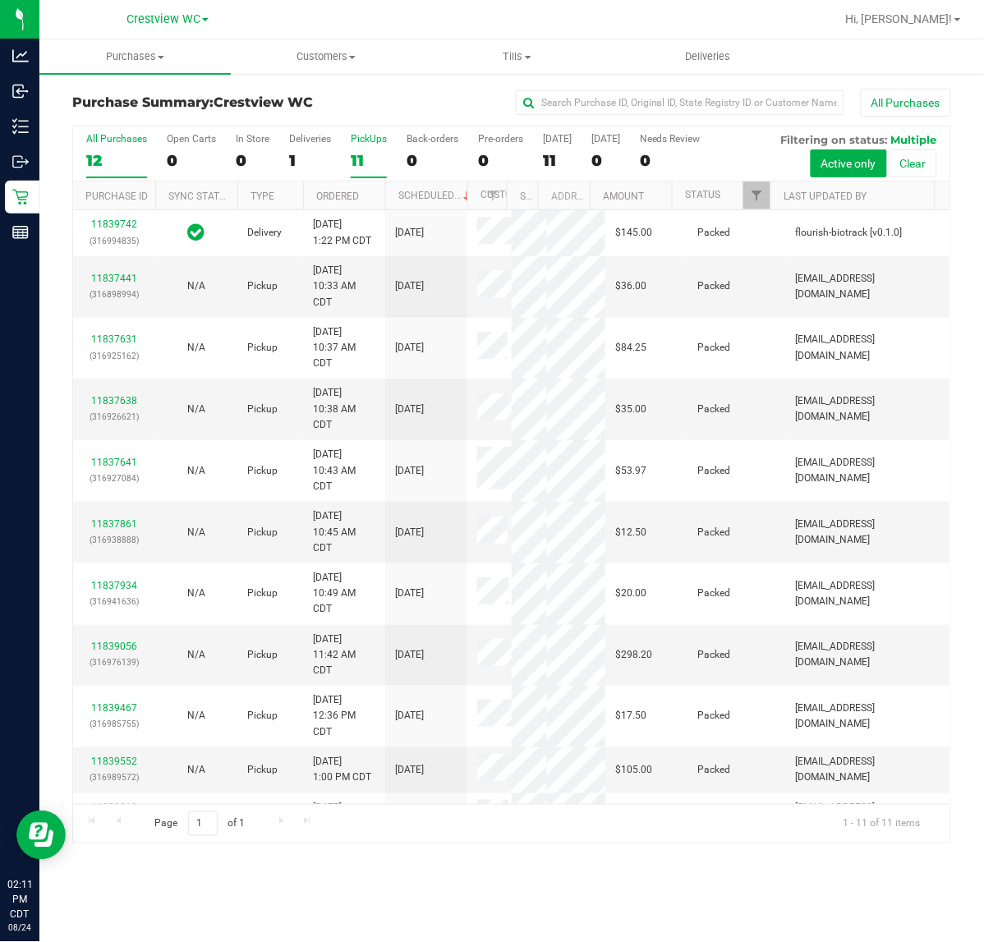
click at [380, 156] on div "11" at bounding box center [369, 160] width 36 height 19
click at [0, 0] on input "PickUps 11" at bounding box center [0, 0] width 0 height 0
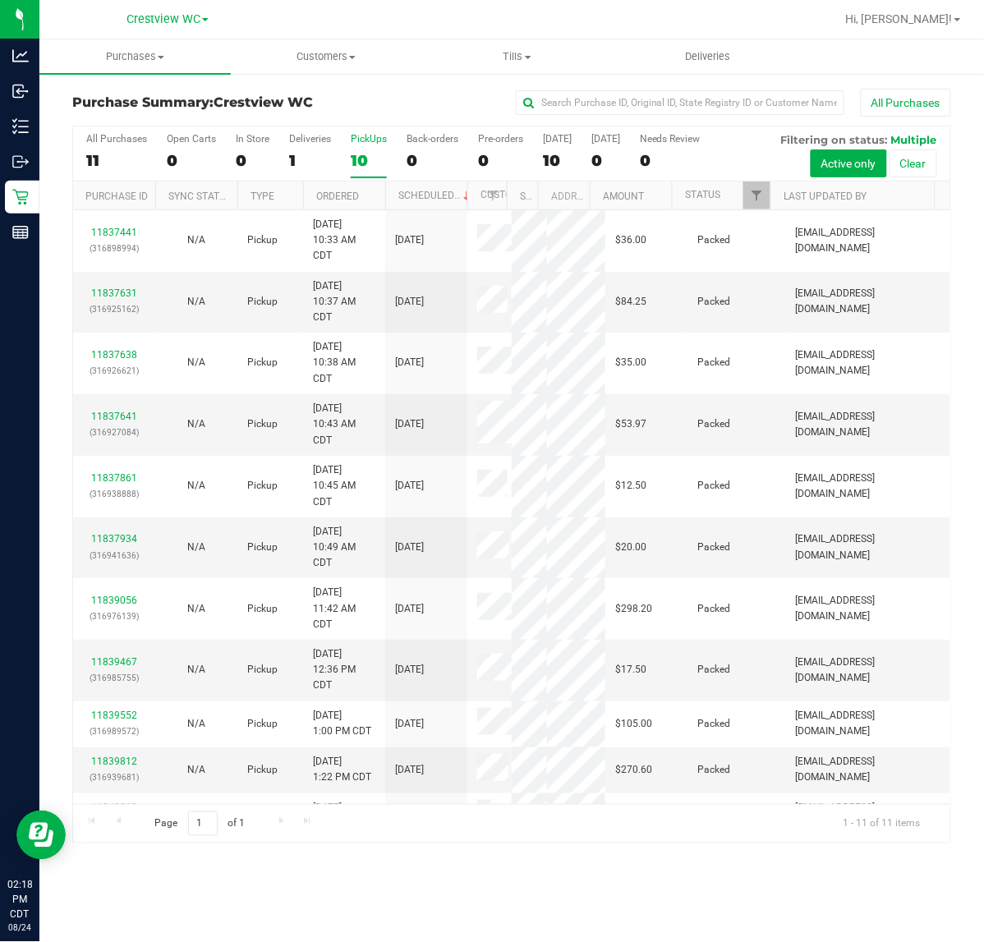
click at [371, 153] on div "10" at bounding box center [369, 160] width 36 height 19
click at [0, 0] on input "PickUps 10" at bounding box center [0, 0] width 0 height 0
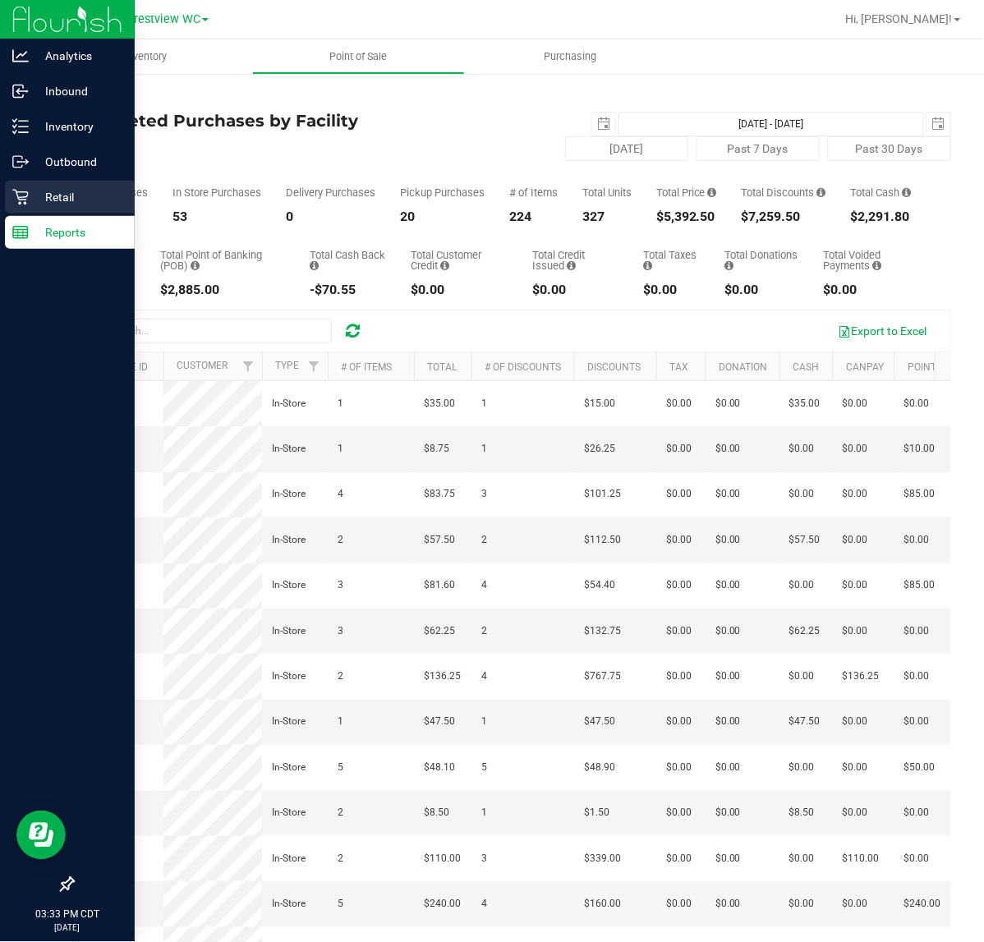
click at [7, 190] on div "Retail" at bounding box center [70, 197] width 130 height 33
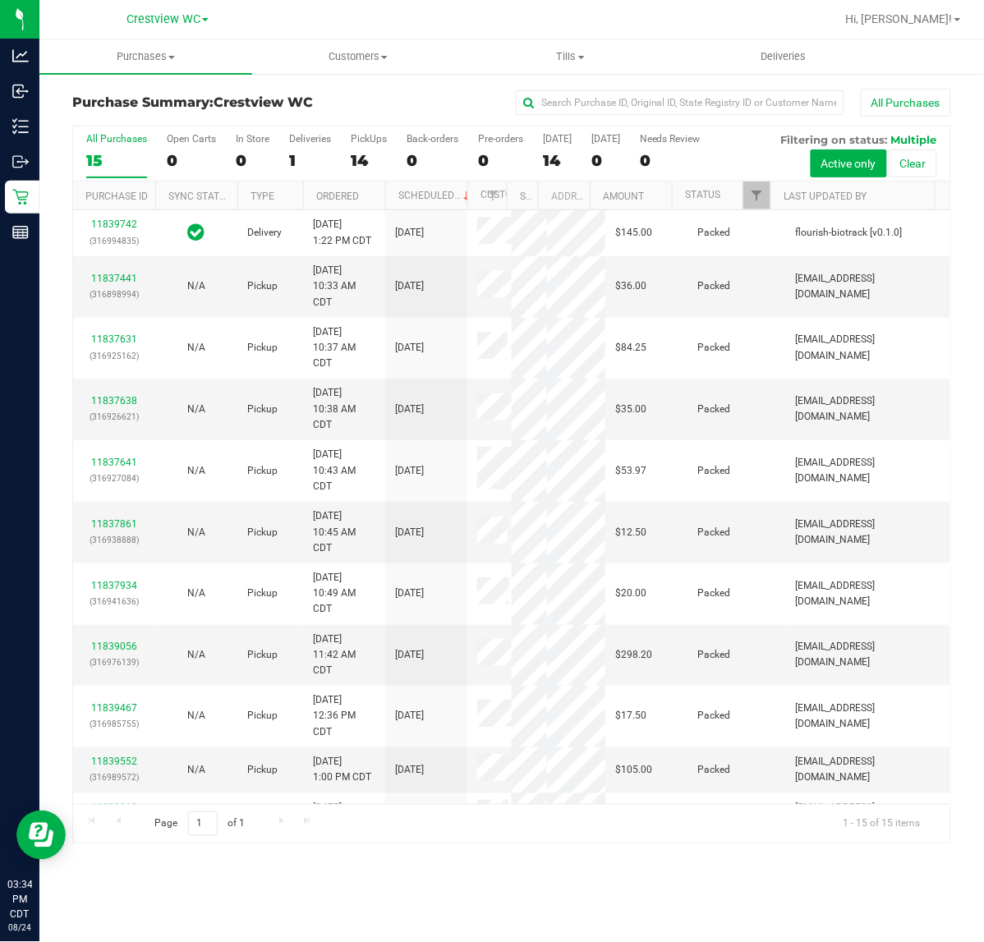
click at [342, 145] on div "All Purchases 15 Open Carts 0 In Store 0 Deliveries 1 PickUps 14 Back-orders 0 …" at bounding box center [511, 153] width 877 height 55
click at [349, 145] on div "All Purchases 15 Open Carts 0 In Store 0 Deliveries 1 PickUps 14 Back-orders 0 …" at bounding box center [511, 153] width 877 height 55
click at [354, 146] on label "PickUps 14" at bounding box center [369, 155] width 36 height 45
click at [0, 0] on input "PickUps 14" at bounding box center [0, 0] width 0 height 0
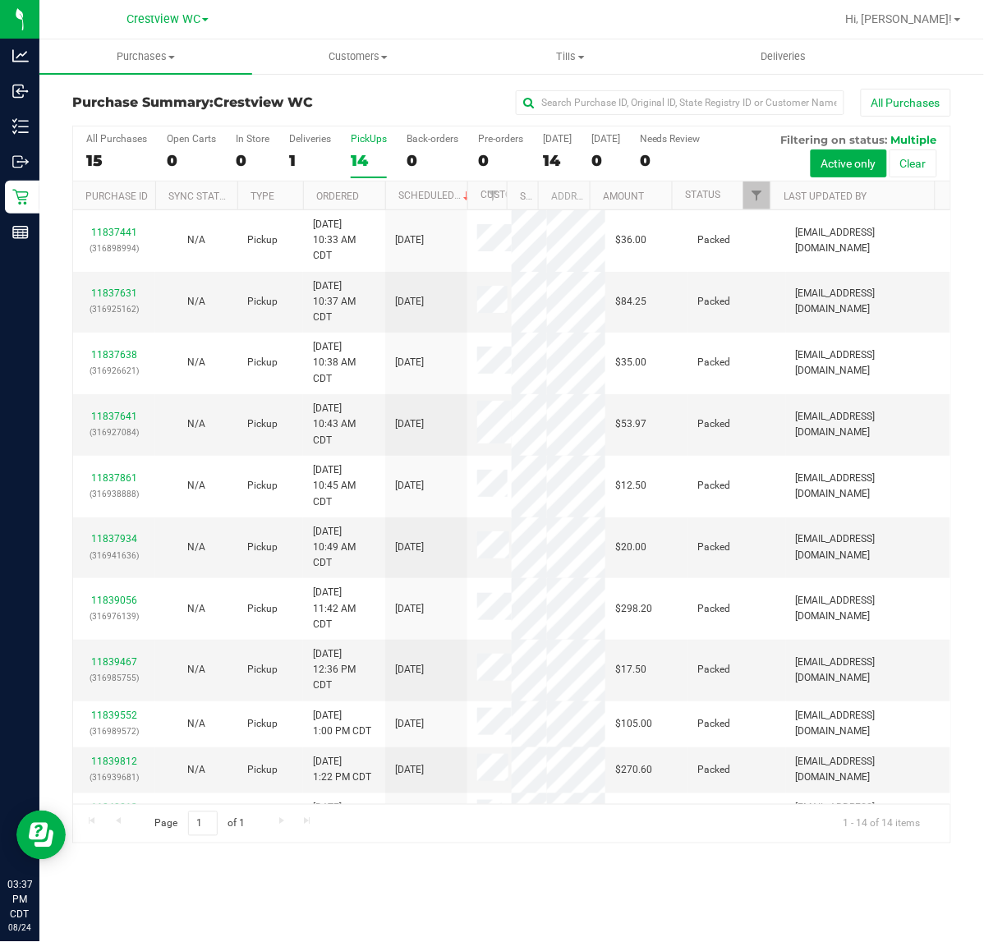
click at [372, 151] on div "14" at bounding box center [369, 160] width 36 height 19
click at [0, 0] on input "PickUps 14" at bounding box center [0, 0] width 0 height 0
click at [363, 154] on div "14" at bounding box center [369, 160] width 36 height 19
click at [0, 0] on input "PickUps 14" at bounding box center [0, 0] width 0 height 0
drag, startPoint x: 260, startPoint y: 101, endPoint x: 67, endPoint y: 104, distance: 193.8
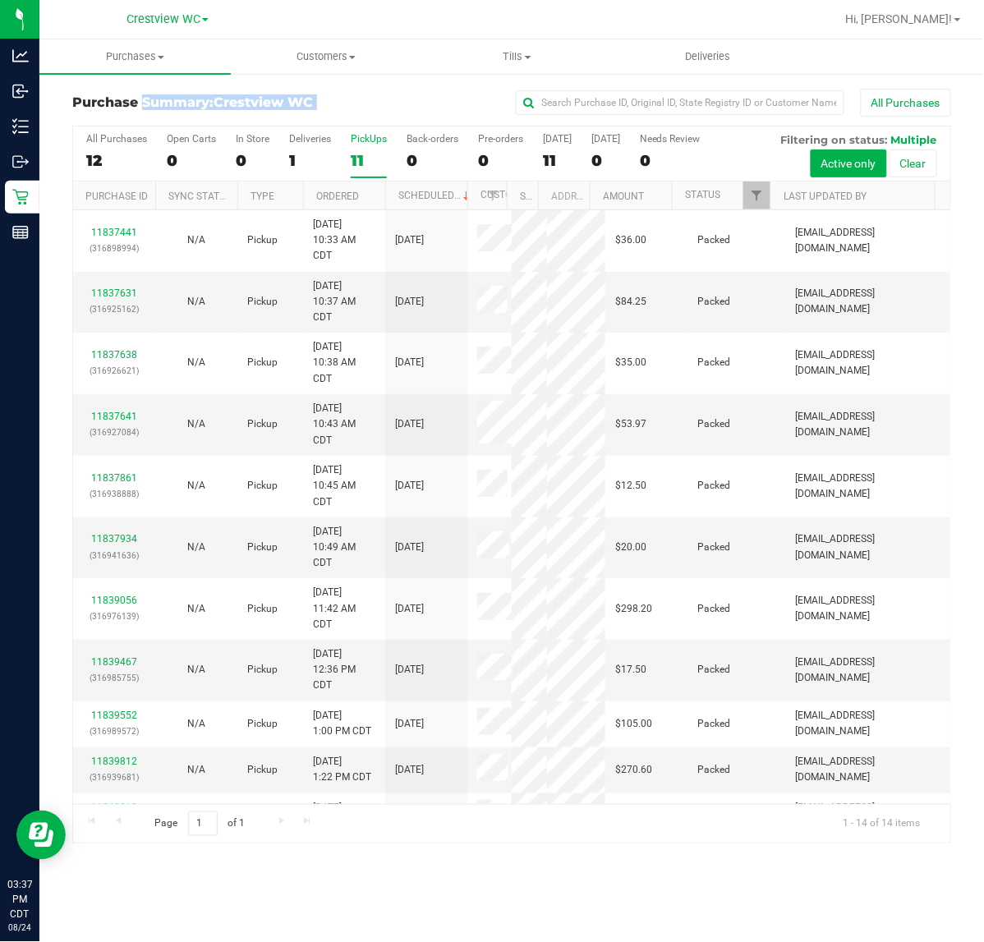
click at [67, 104] on div "Purchase Summary: Crestview WC All Purchases All Purchases 12 Open Carts 0 In S…" at bounding box center [511, 466] width 944 height 788
click at [64, 103] on div "Purchase Summary: Crestview WC All Purchases All Purchases 12 Open Carts 0 In S…" at bounding box center [511, 466] width 944 height 788
drag, startPoint x: 67, startPoint y: 99, endPoint x: 387, endPoint y: 101, distance: 319.5
click at [387, 101] on div "Purchase Summary: Crestview WC All Purchases All Purchases 12 Open Carts 0 In S…" at bounding box center [511, 466] width 944 height 788
click at [387, 101] on div "All Purchases" at bounding box center [658, 103] width 586 height 28
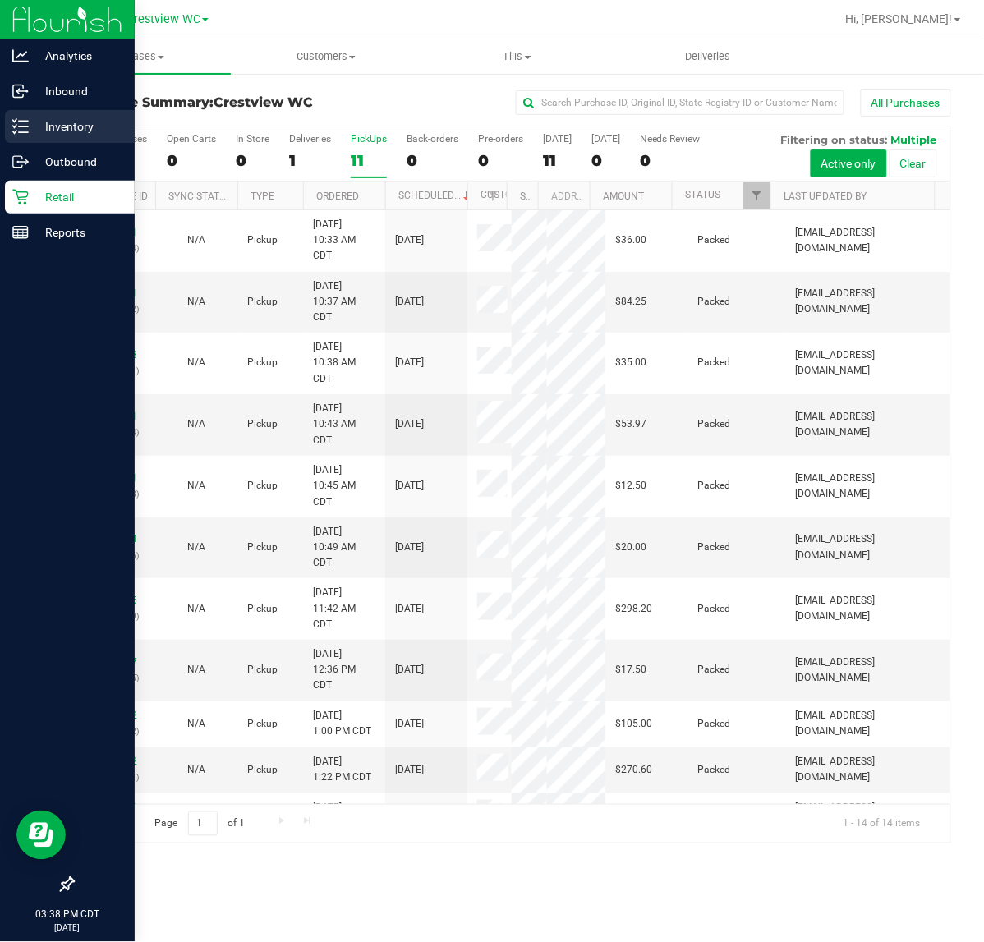
click at [21, 122] on icon at bounding box center [20, 126] width 16 height 16
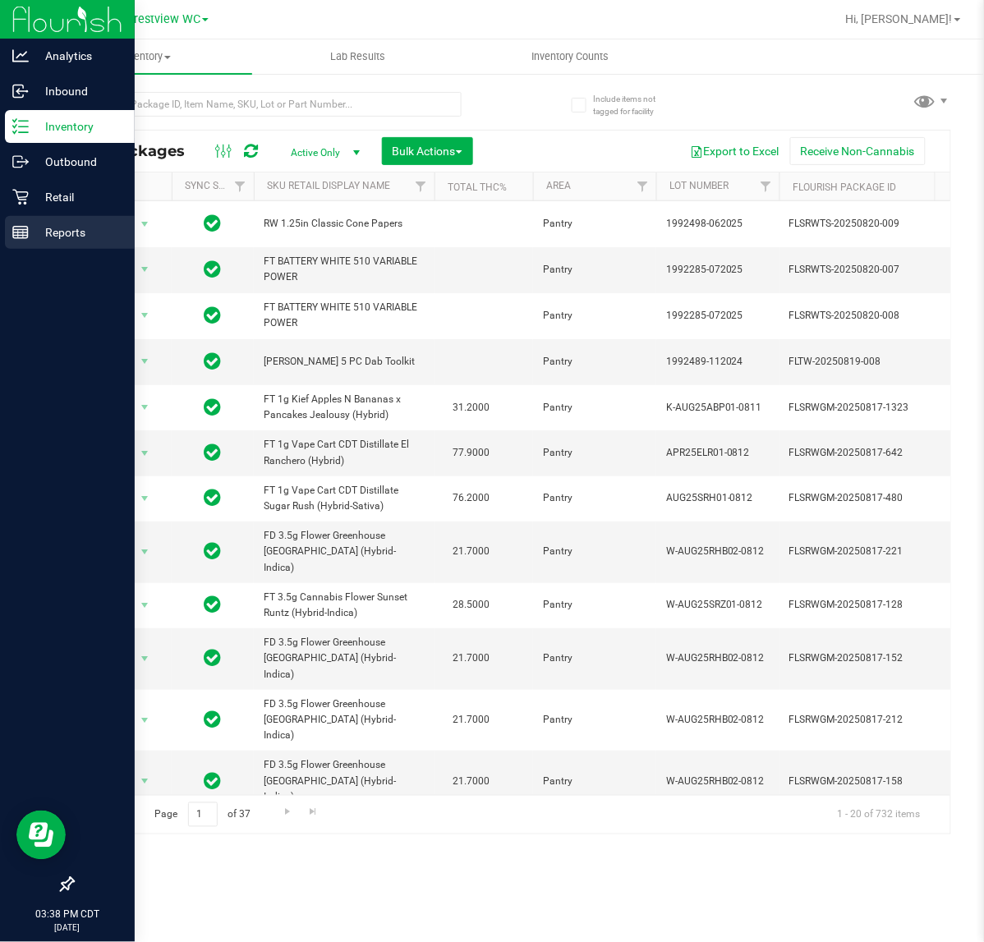
click at [38, 227] on p "Reports" at bounding box center [78, 233] width 99 height 20
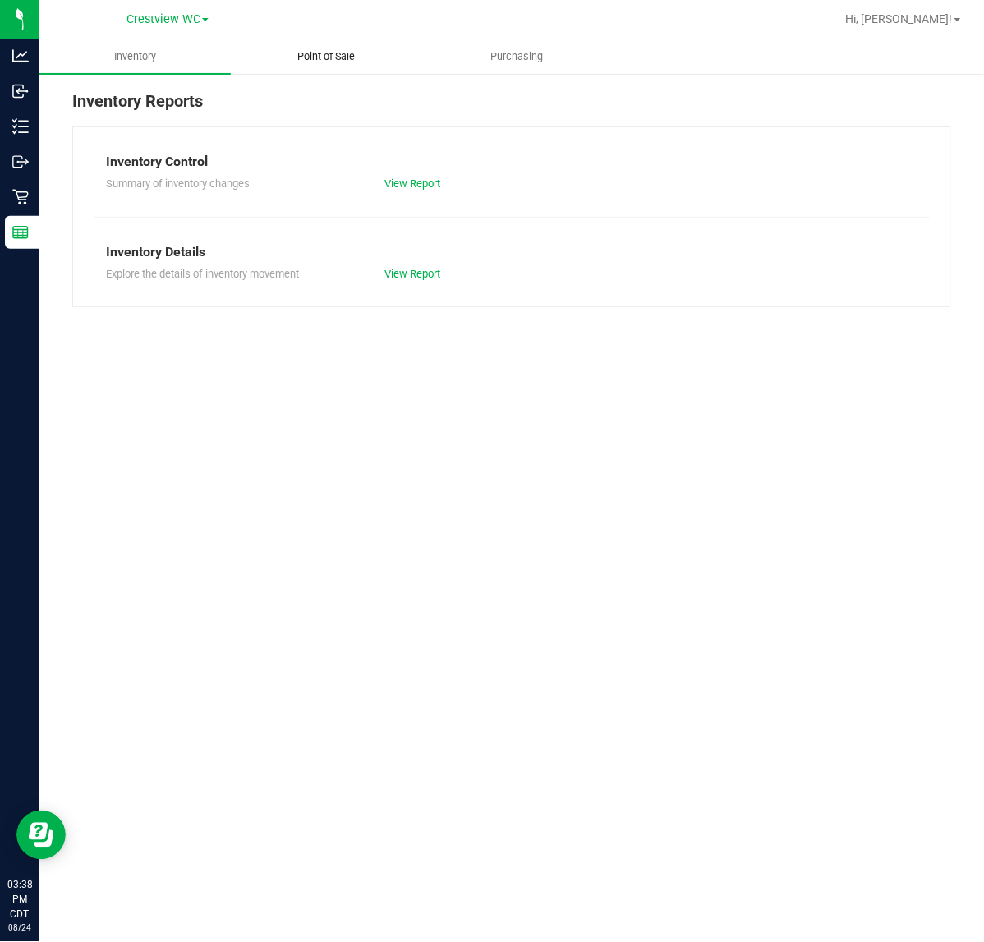
click at [365, 71] on ul "Inventory Point of Sale Purchasing" at bounding box center [531, 56] width 984 height 35
click at [365, 68] on uib-tab-heading "Point of Sale" at bounding box center [327, 56] width 190 height 33
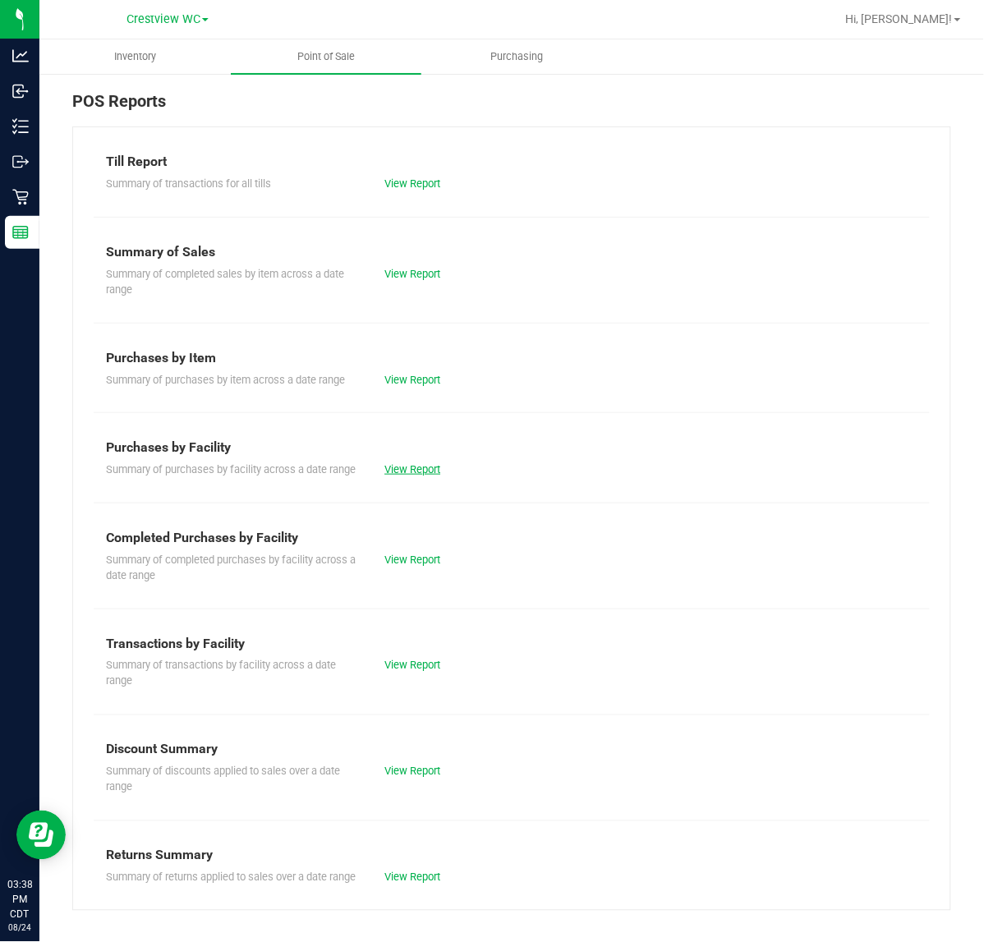
drag, startPoint x: 390, startPoint y: 485, endPoint x: 394, endPoint y: 473, distance: 12.2
click at [392, 478] on div "Summary of purchases by facility across a date range View Report" at bounding box center [512, 467] width 836 height 21
click at [394, 473] on link "View Report" at bounding box center [412, 469] width 56 height 12
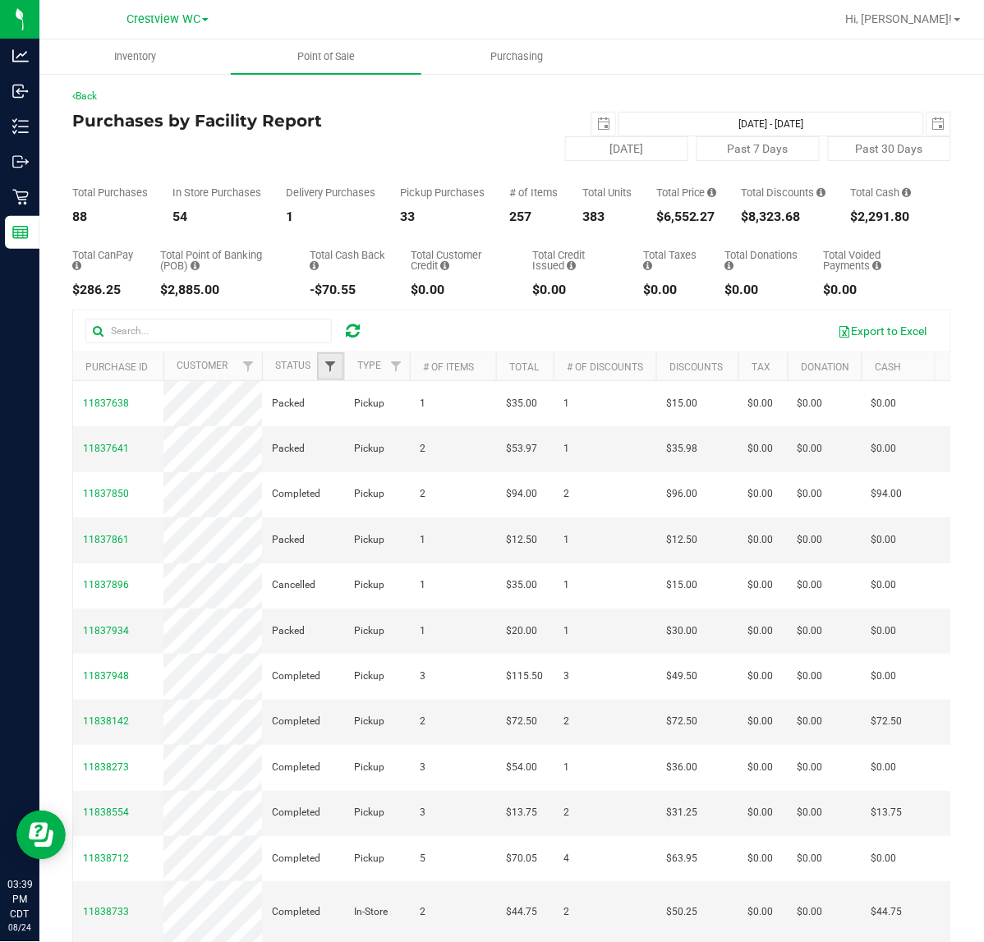
click at [333, 373] on span "Filter" at bounding box center [330, 366] width 13 height 13
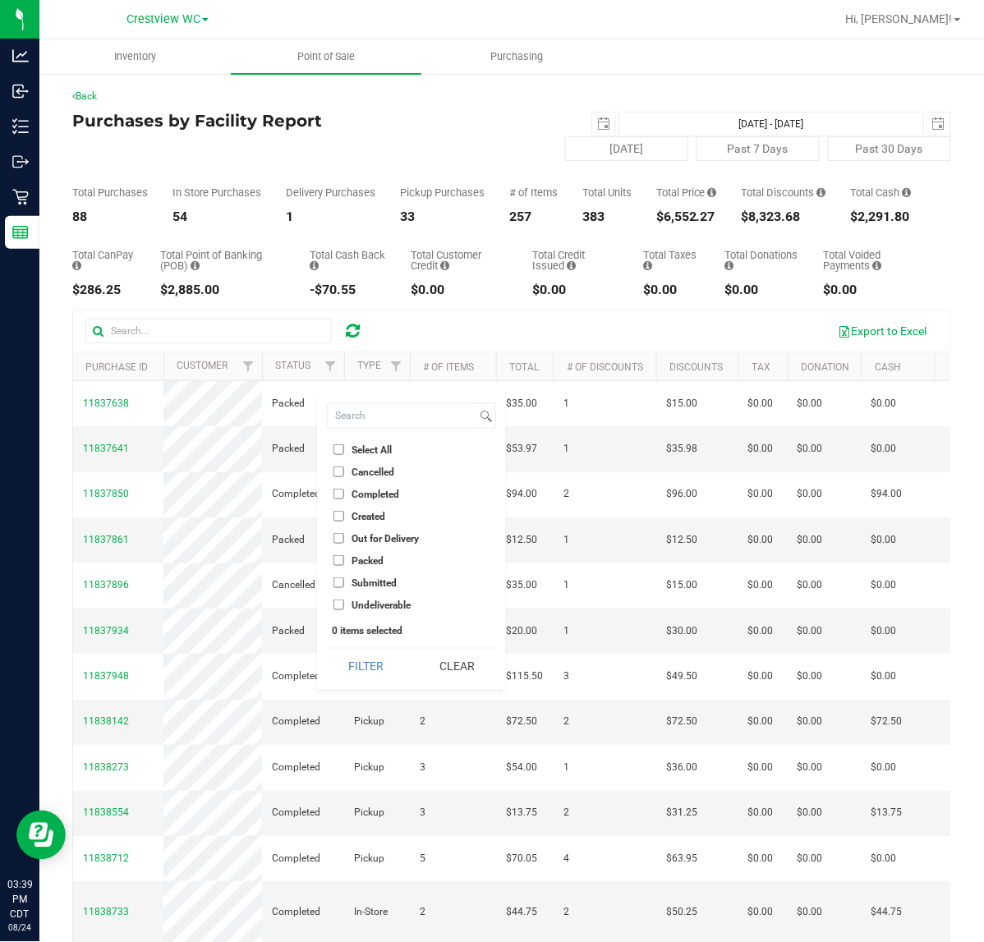
click at [372, 474] on span "Cancelled" at bounding box center [372, 472] width 43 height 10
click at [344, 474] on input "Cancelled" at bounding box center [338, 471] width 11 height 11
checkbox input "true"
click at [364, 655] on button "Filter" at bounding box center [366, 667] width 79 height 36
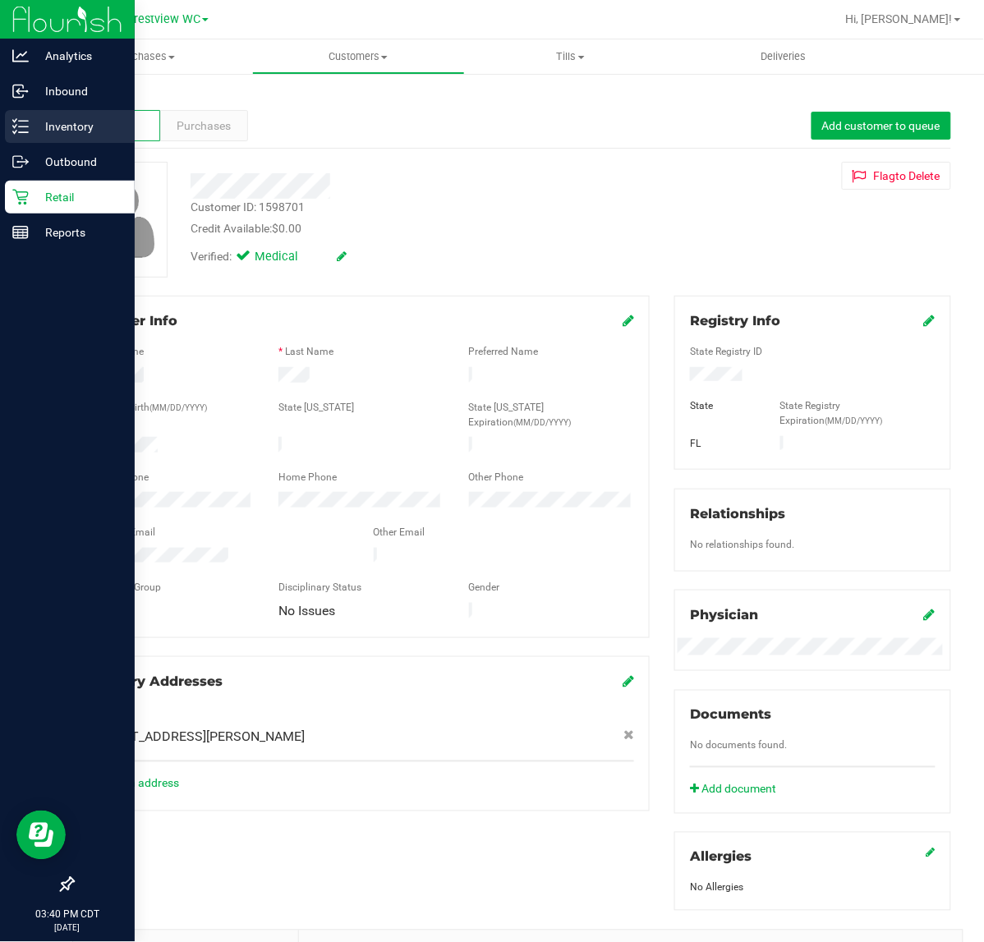
click at [67, 133] on p "Inventory" at bounding box center [78, 127] width 99 height 20
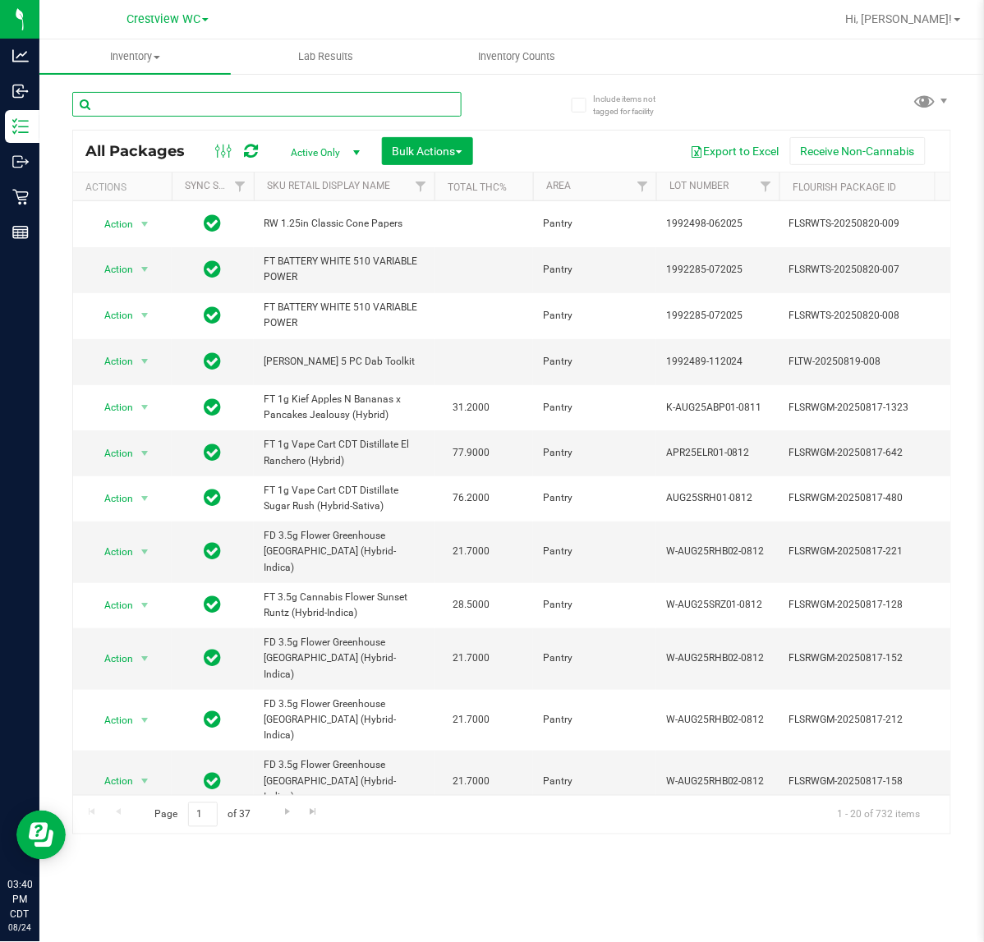
click at [428, 103] on input "text" at bounding box center [266, 104] width 389 height 25
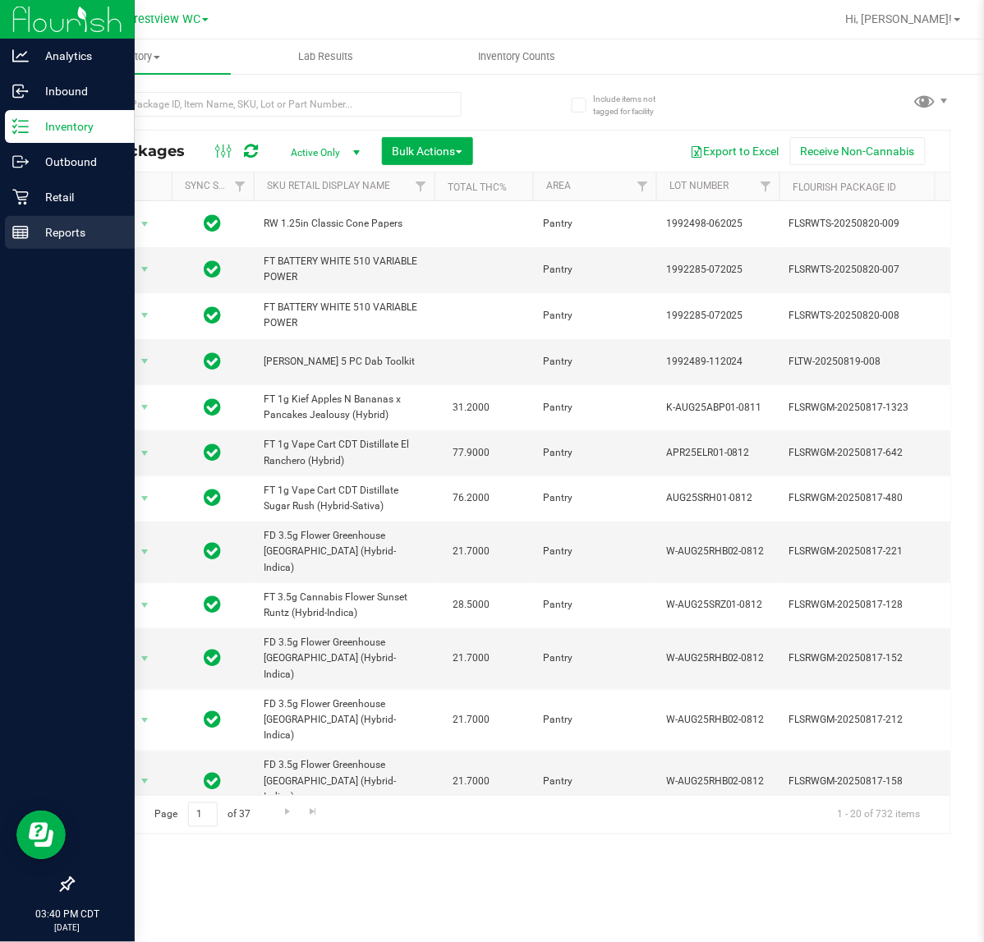
click at [13, 241] on div "Reports" at bounding box center [70, 232] width 130 height 33
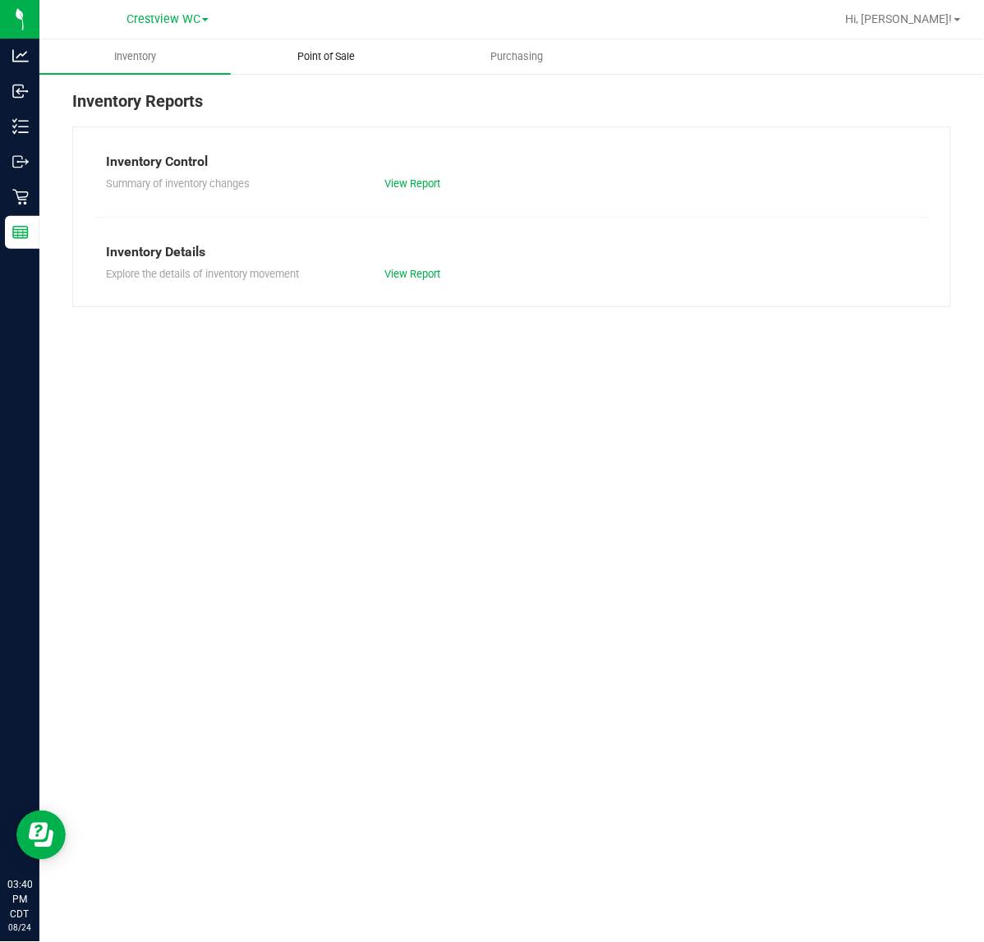
click at [402, 68] on uib-tab-heading "Point of Sale" at bounding box center [327, 56] width 190 height 33
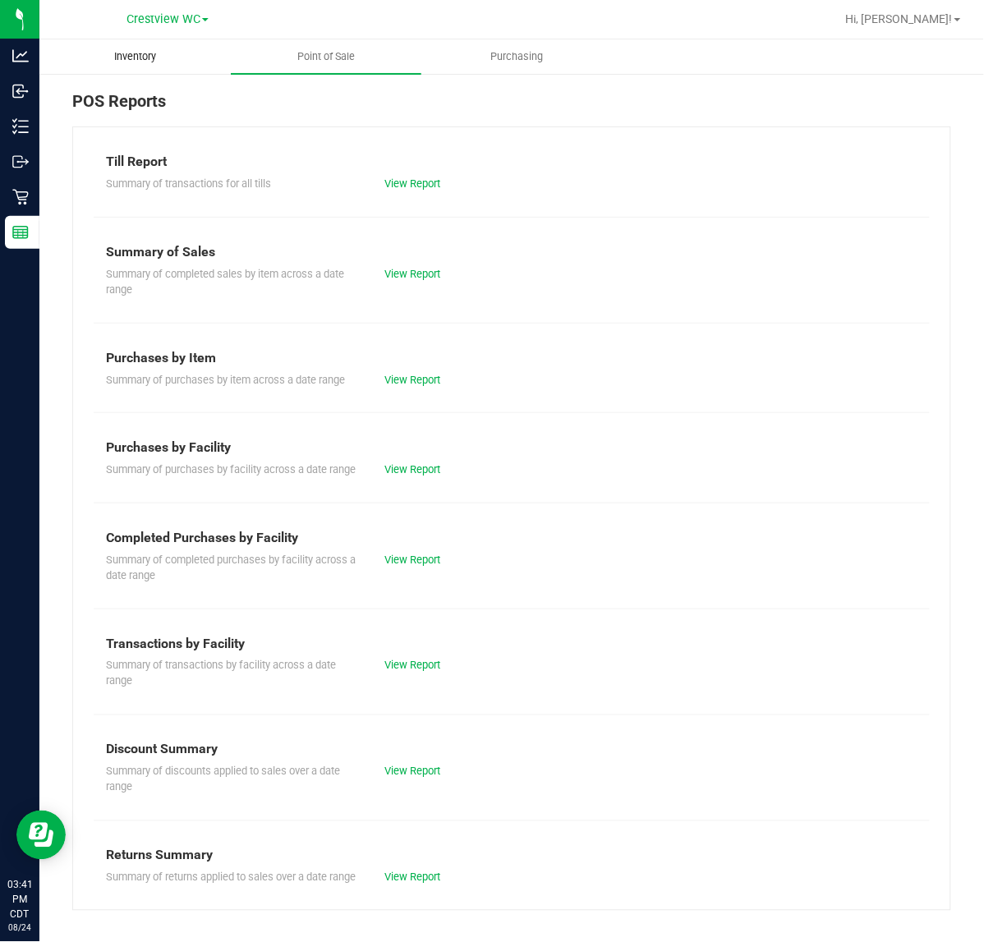
click at [171, 64] on uib-tab-heading "Inventory" at bounding box center [135, 56] width 190 height 33
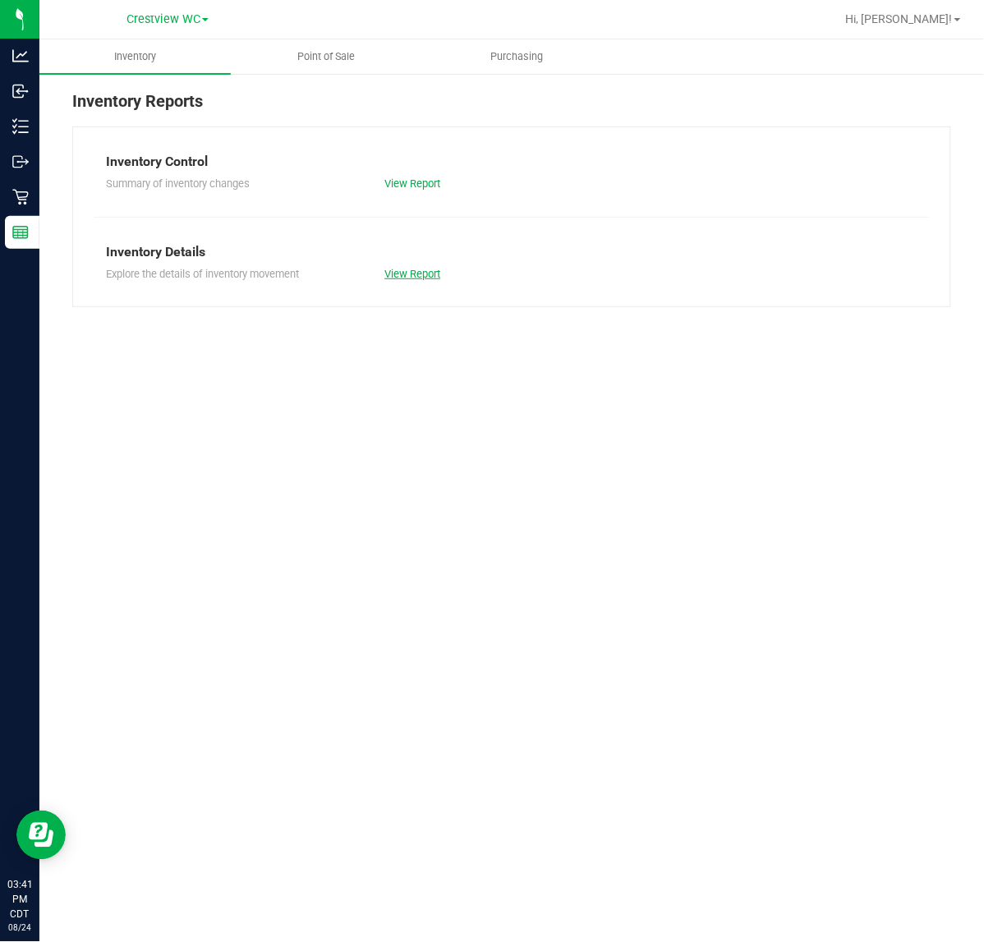
click at [415, 277] on link "View Report" at bounding box center [412, 274] width 56 height 12
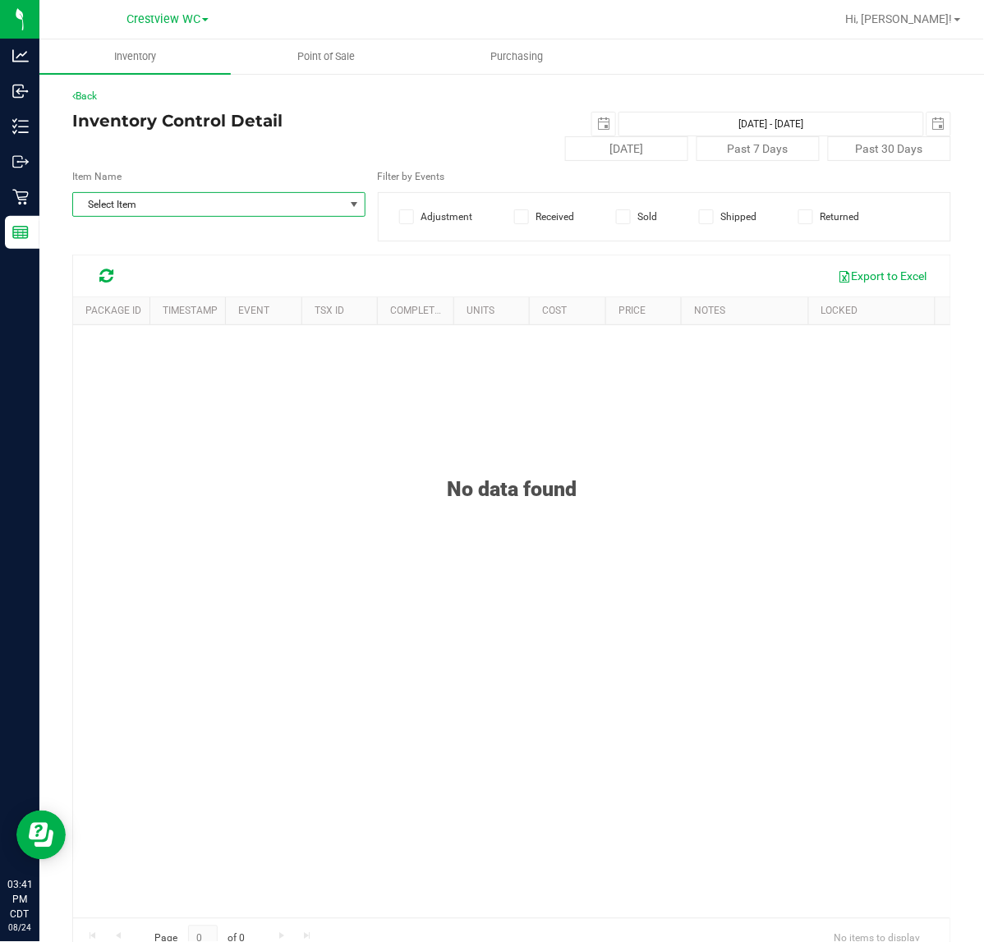
click at [232, 207] on span "Select Item" at bounding box center [208, 204] width 271 height 23
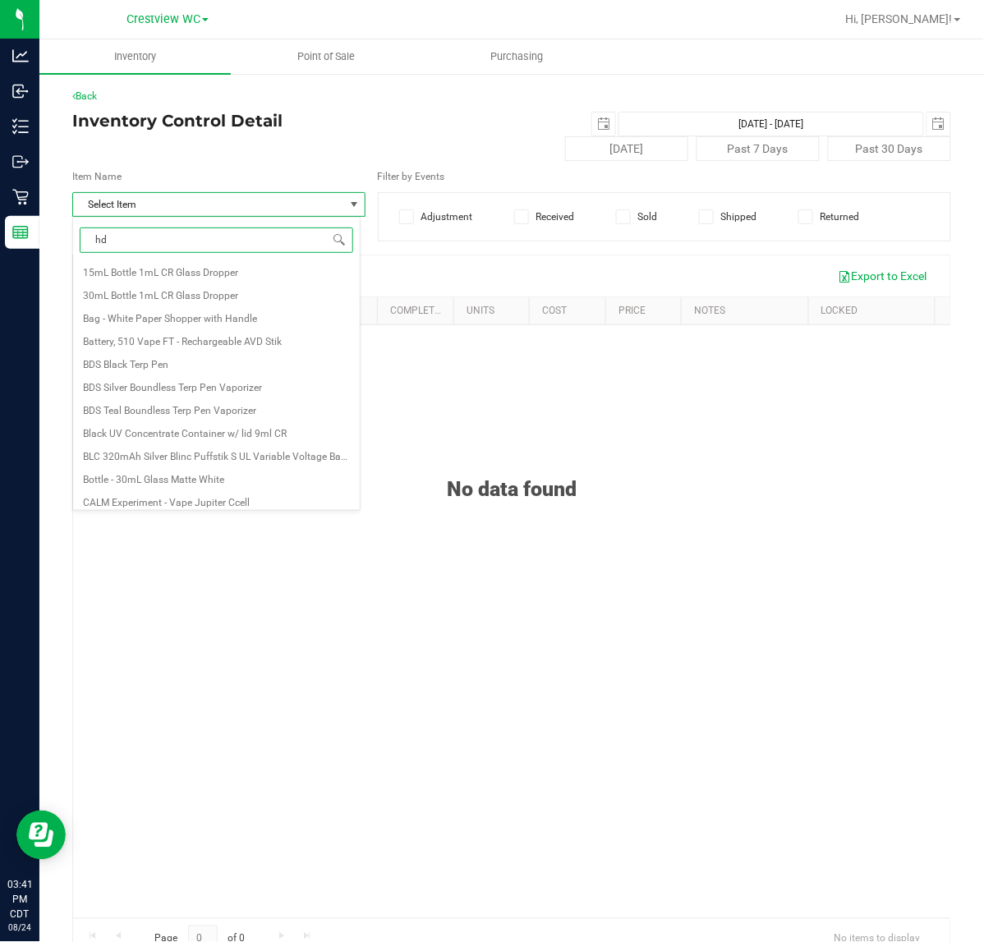
type input "hdw"
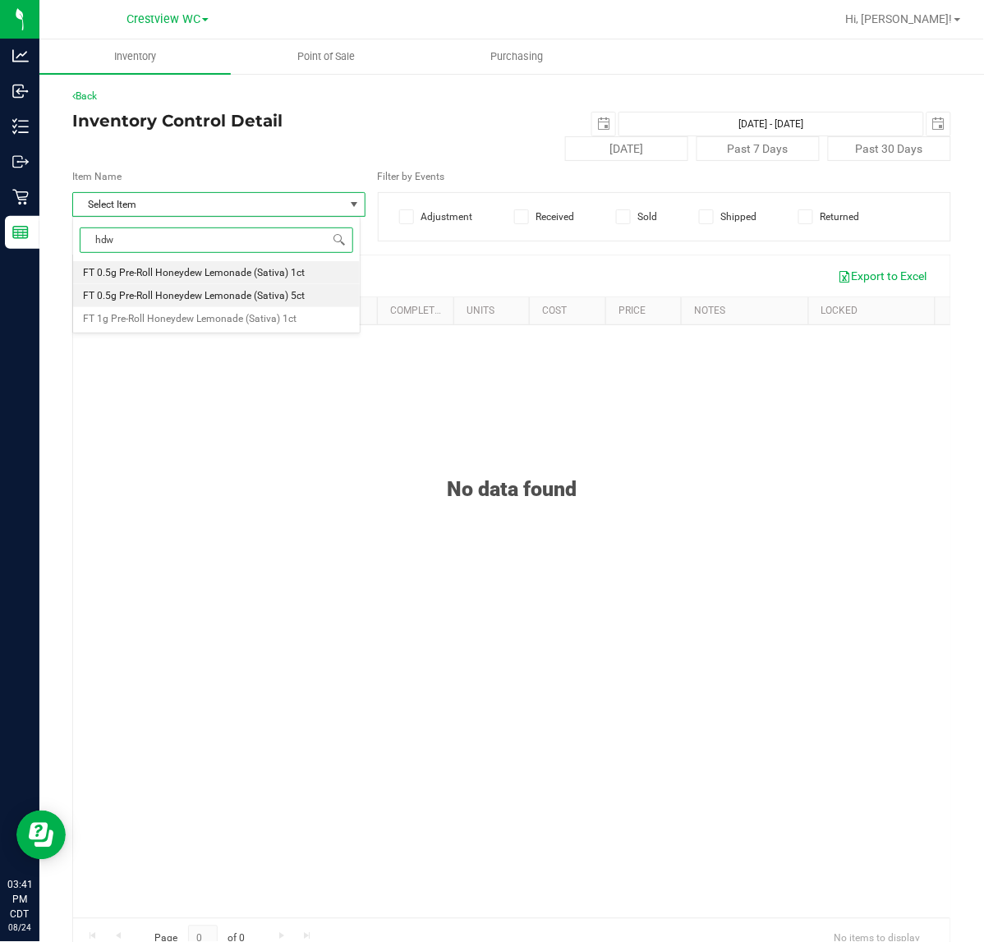
click at [224, 301] on span "FT 0.5g Pre-Roll Honeydew Lemonade (Sativa) 5ct" at bounding box center [194, 295] width 222 height 11
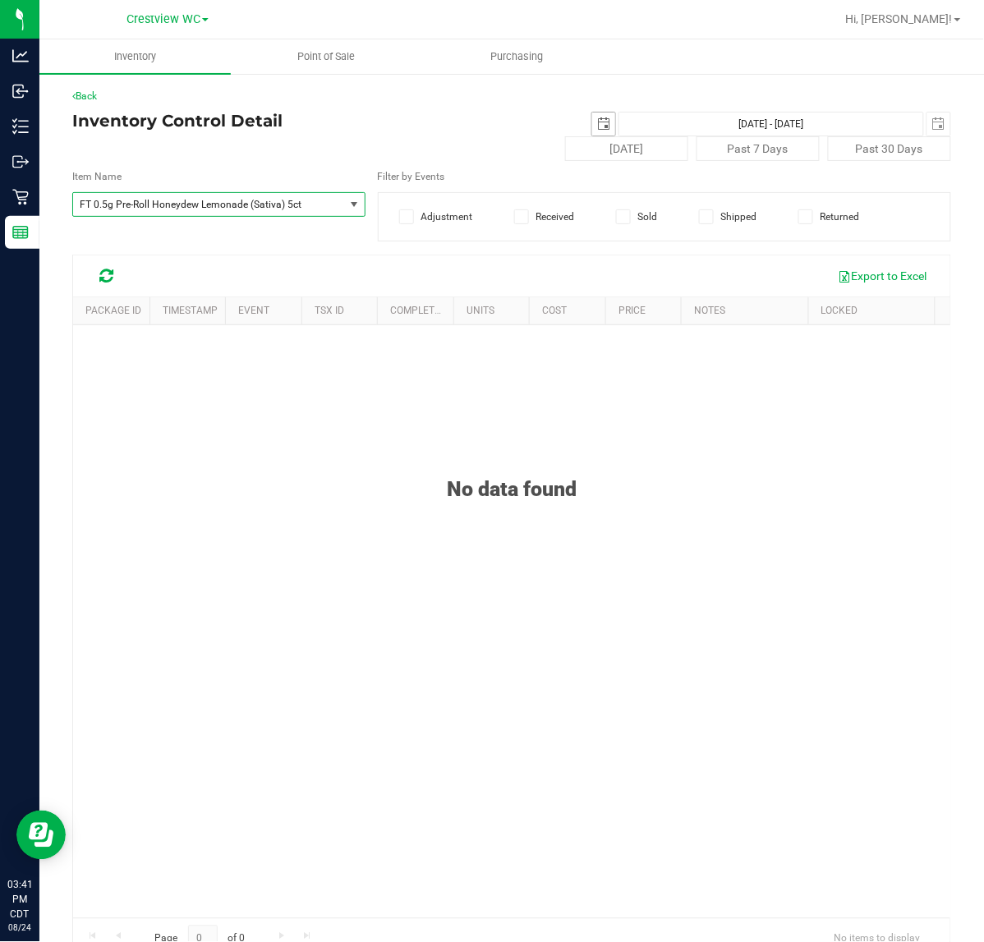
click at [597, 119] on span "select" at bounding box center [603, 123] width 13 height 13
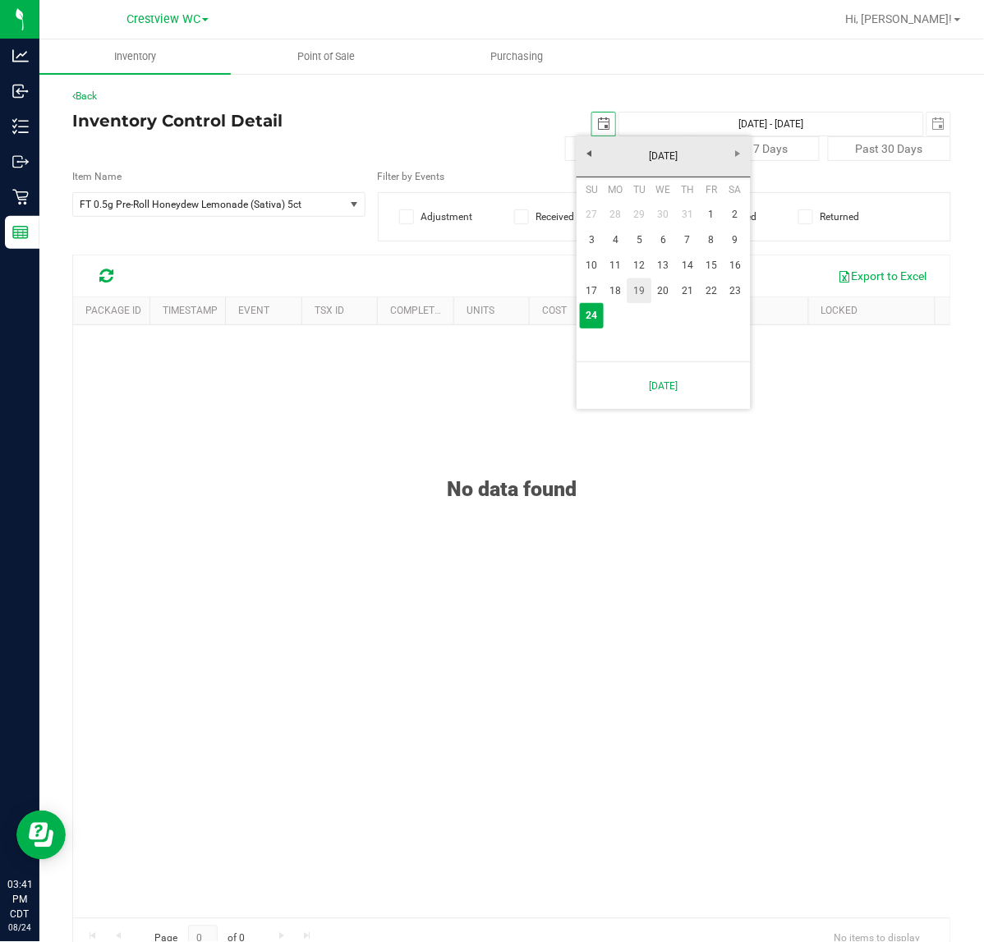
click at [645, 294] on link "19" at bounding box center [639, 290] width 24 height 25
type input "[DATE]"
type input "[DATE] - [DATE]"
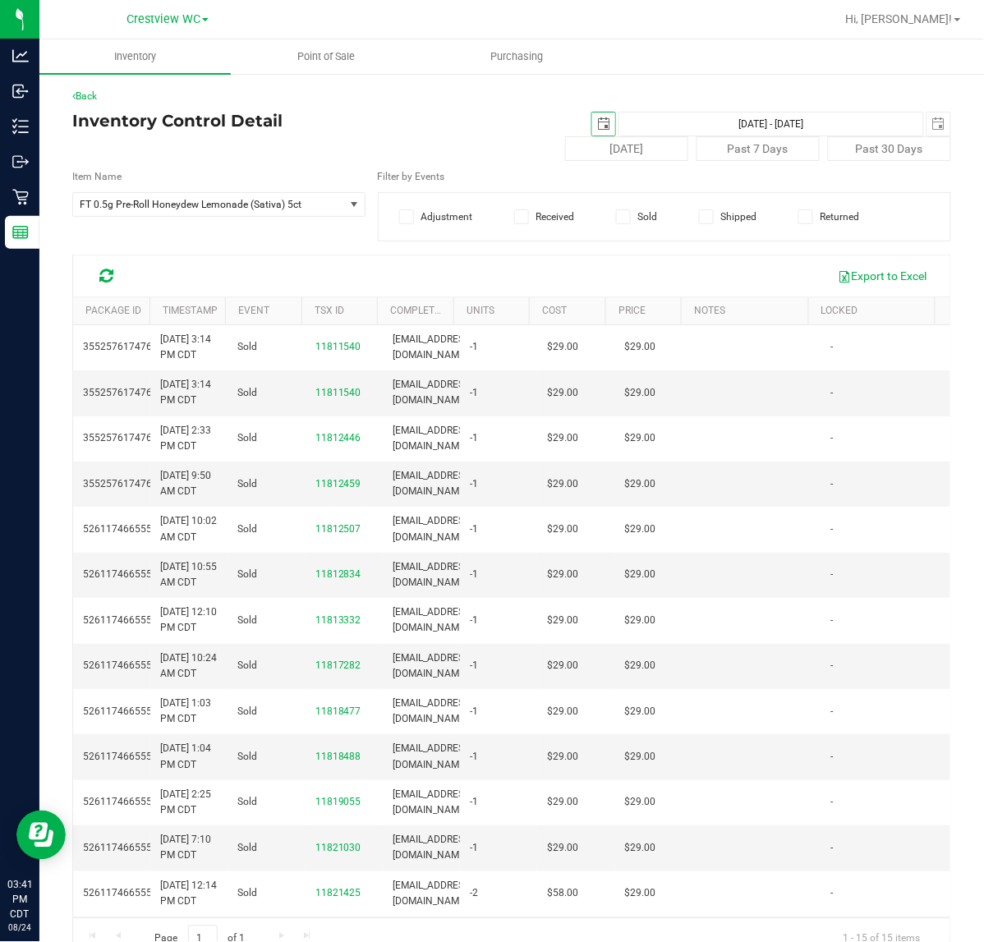
click at [597, 128] on span "select" at bounding box center [603, 123] width 13 height 13
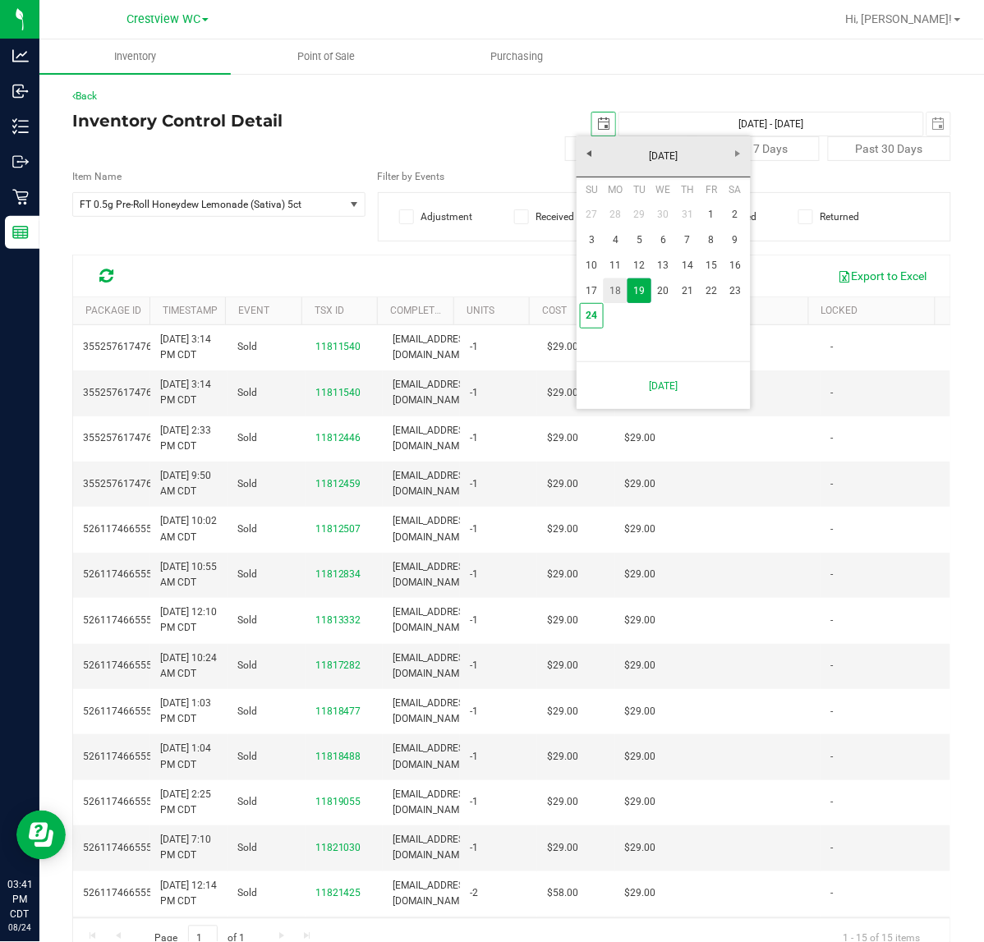
click at [613, 288] on link "18" at bounding box center [616, 290] width 24 height 25
type input "[DATE]"
type input "[DATE] - [DATE]"
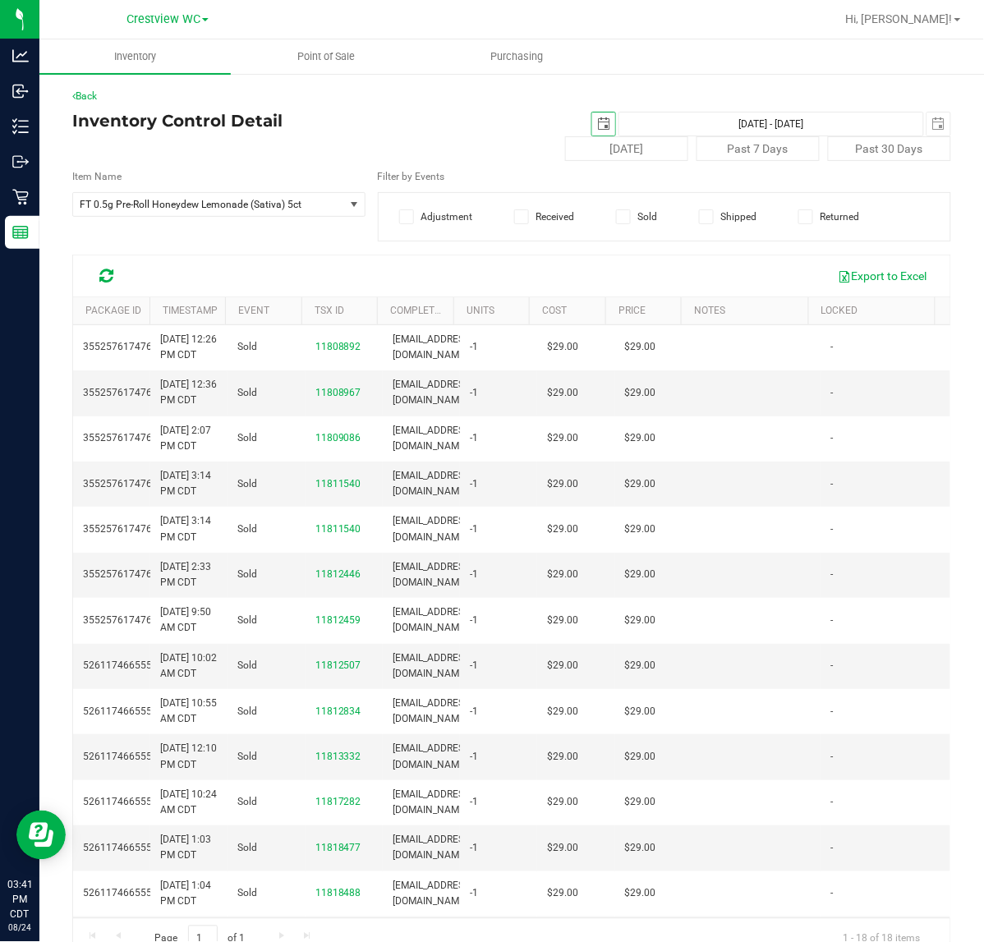
click at [581, 108] on div "Back Inventory Control Detail [DATE] [DATE] - [DATE] [DATE] [DATE] Past 7 Days …" at bounding box center [511, 524] width 879 height 870
click at [597, 117] on span "select" at bounding box center [603, 123] width 13 height 13
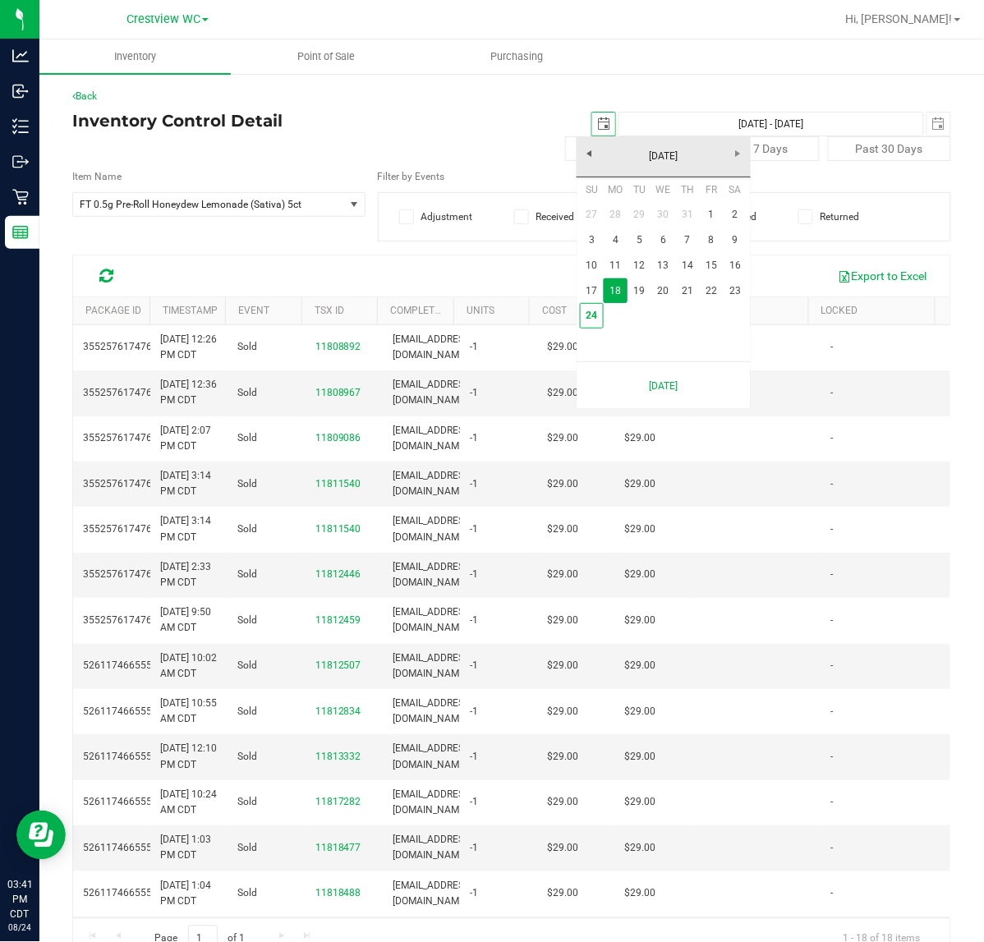
scroll to position [0, 41]
click at [684, 269] on link "14" at bounding box center [688, 265] width 24 height 25
type input "[DATE]"
type input "[DATE] - [DATE]"
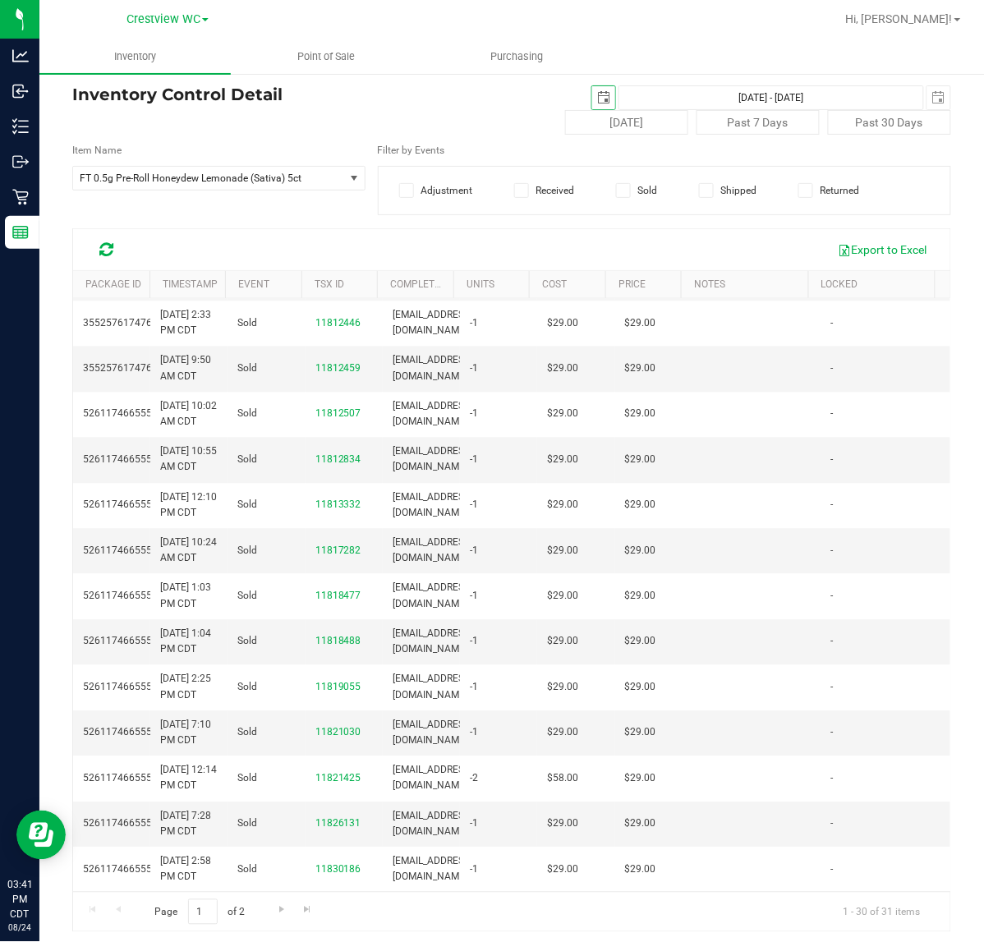
scroll to position [34, 0]
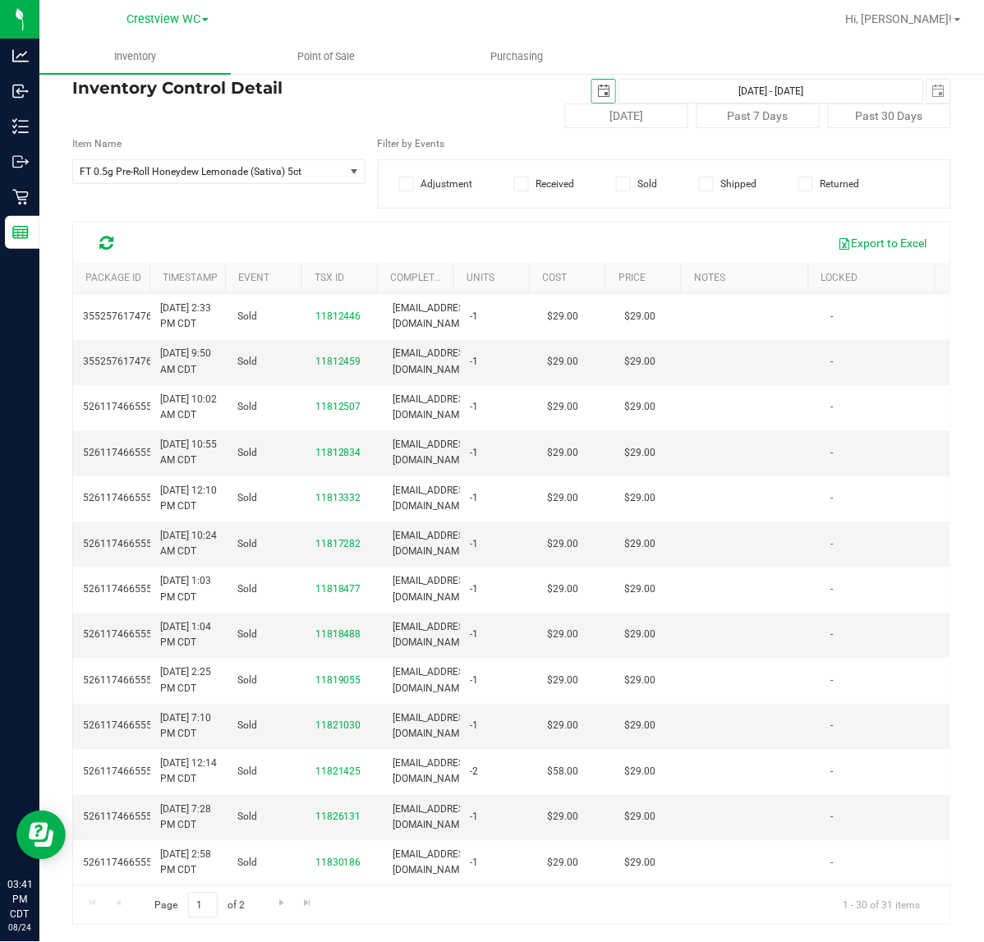
click at [592, 99] on span "select" at bounding box center [603, 91] width 23 height 23
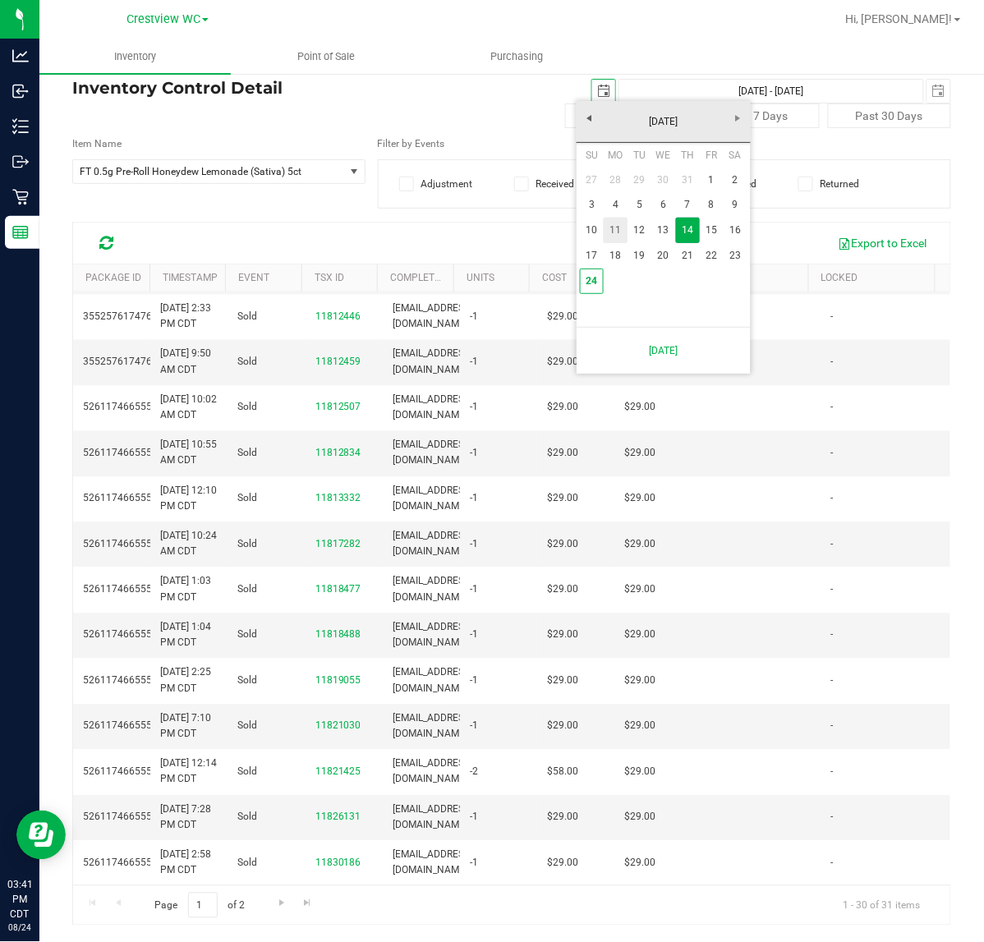
click at [613, 239] on link "11" at bounding box center [616, 230] width 24 height 25
type input "[DATE]"
type input "[DATE] - [DATE]"
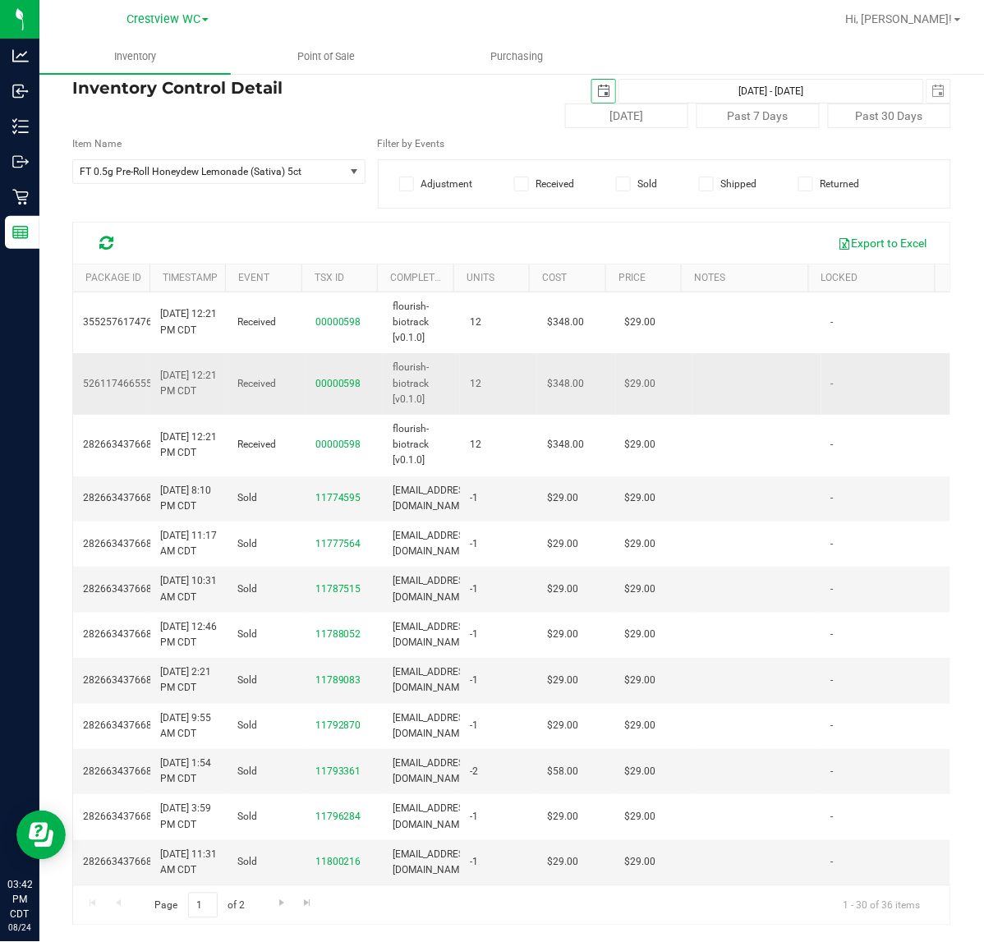
scroll to position [0, 137]
type input "[DATE]"
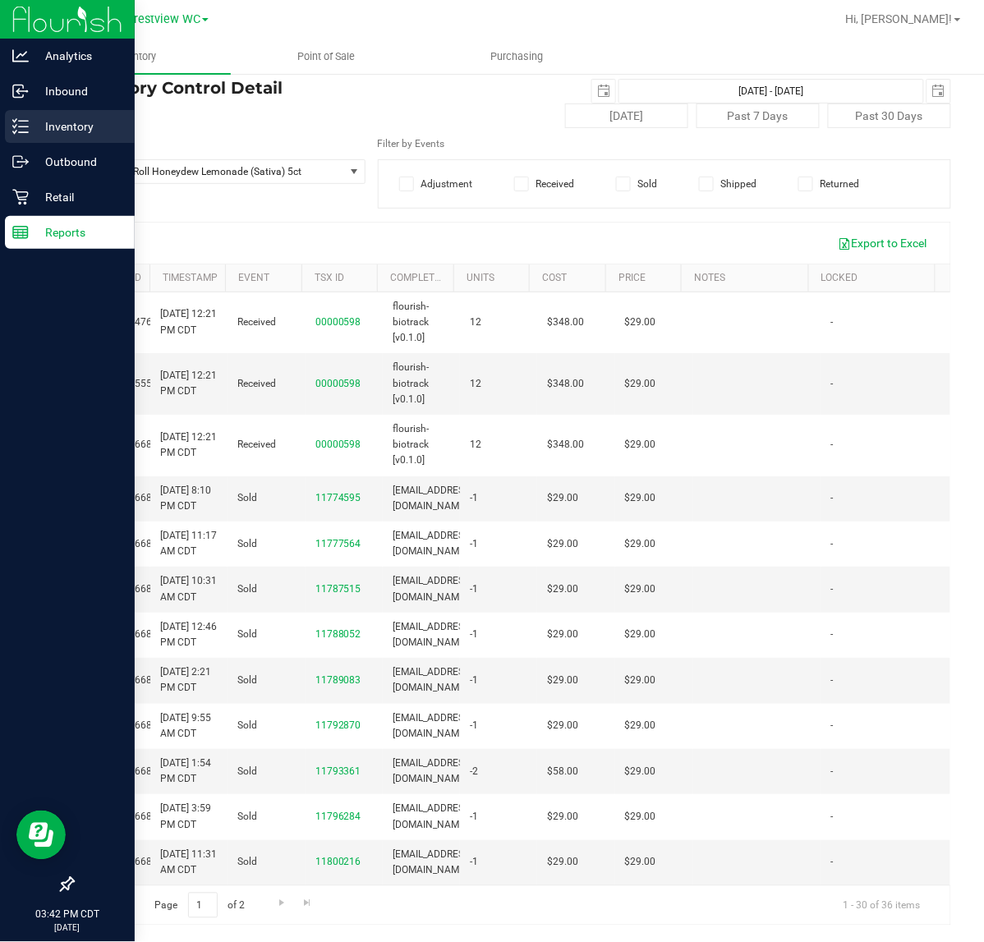
click at [18, 126] on icon at bounding box center [20, 126] width 16 height 16
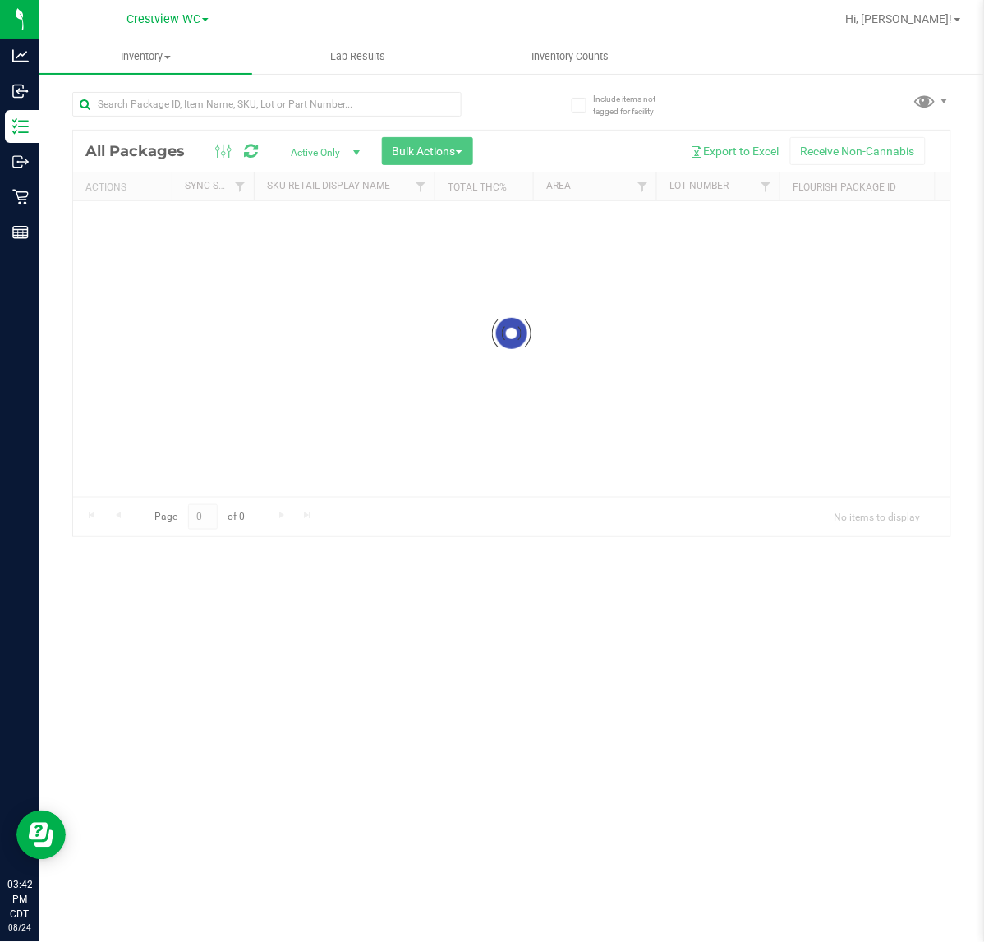
click at [199, 119] on div at bounding box center [266, 111] width 389 height 38
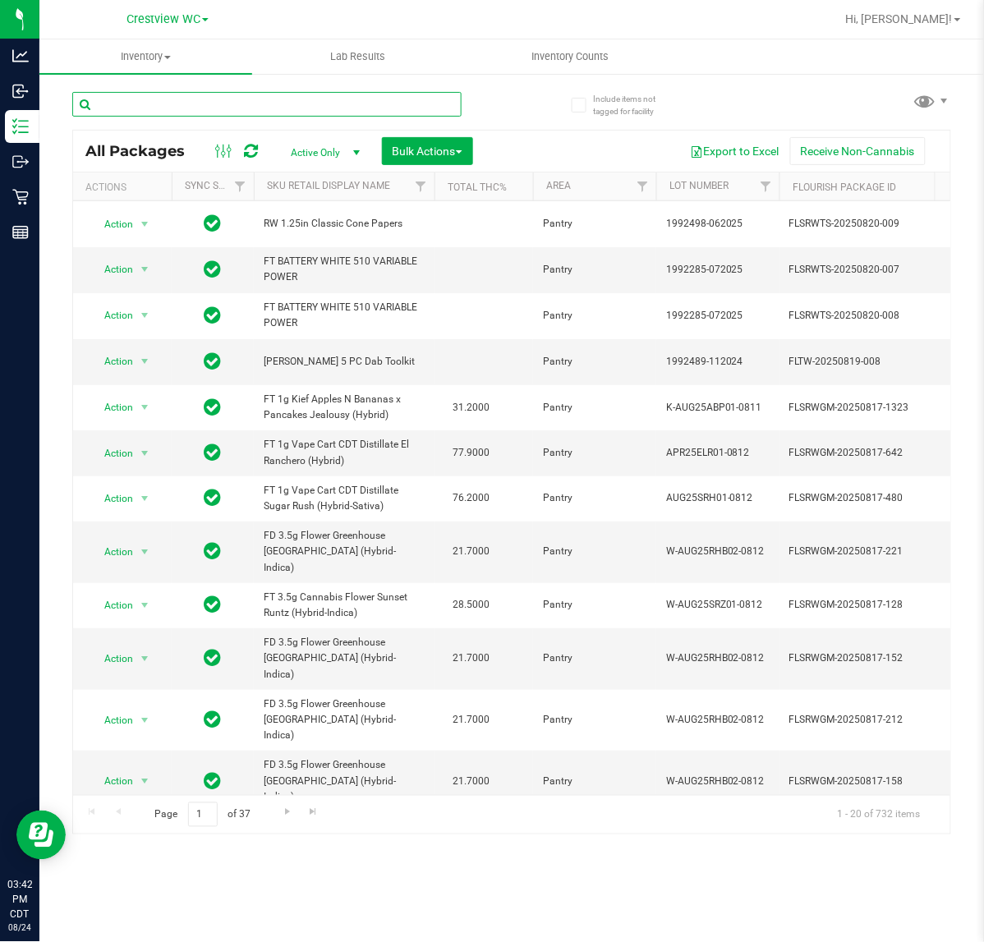
click at [198, 108] on input "text" at bounding box center [266, 104] width 389 height 25
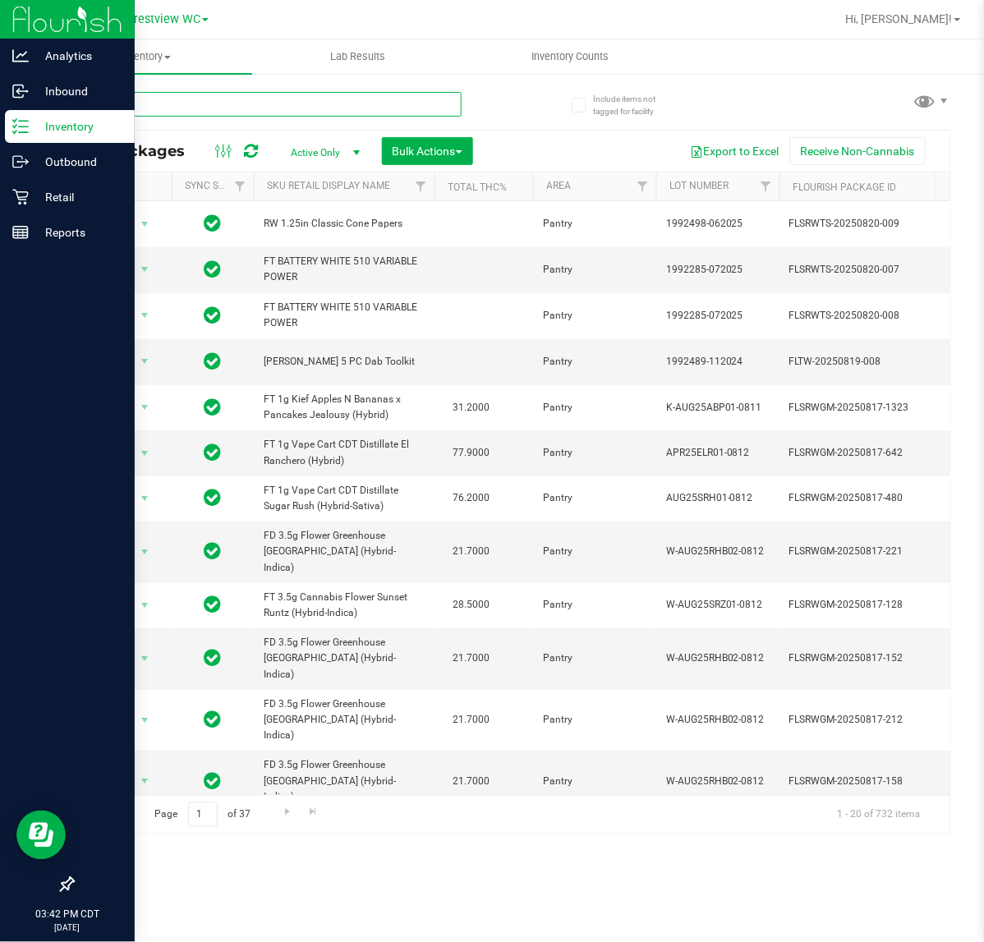
type input "hdw"
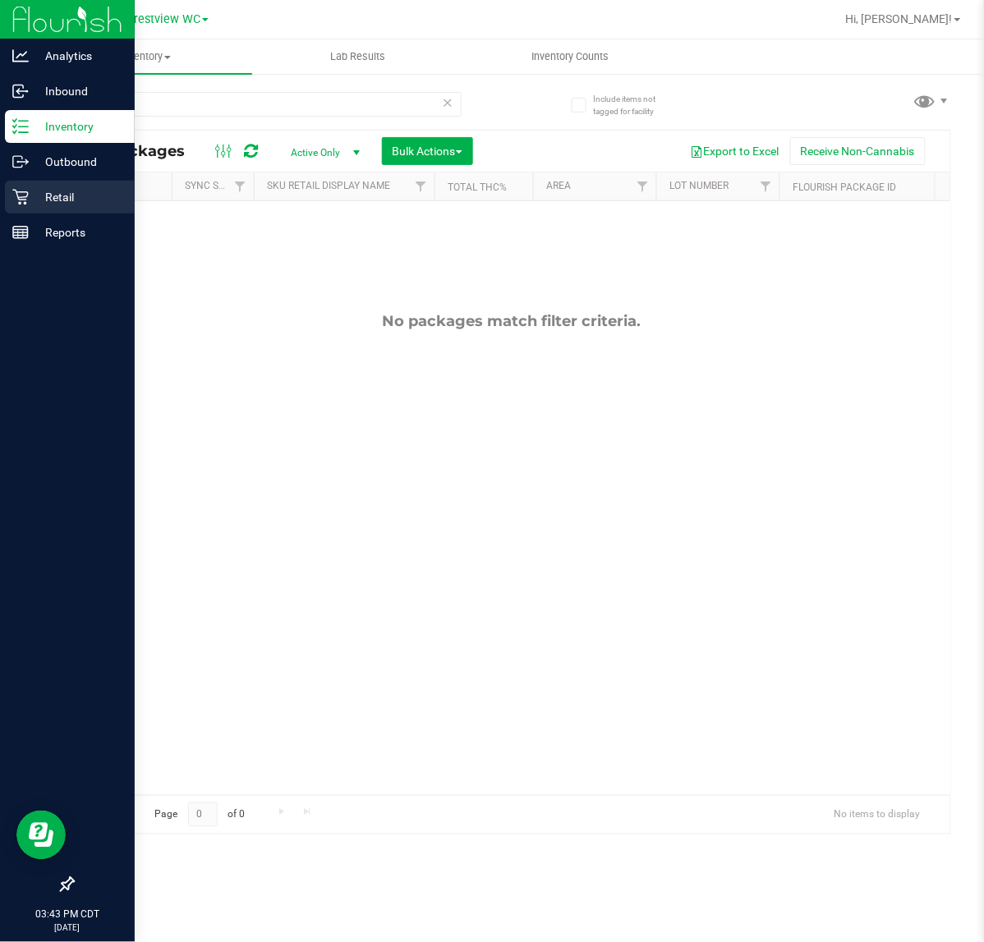
click at [38, 194] on p "Retail" at bounding box center [78, 197] width 99 height 20
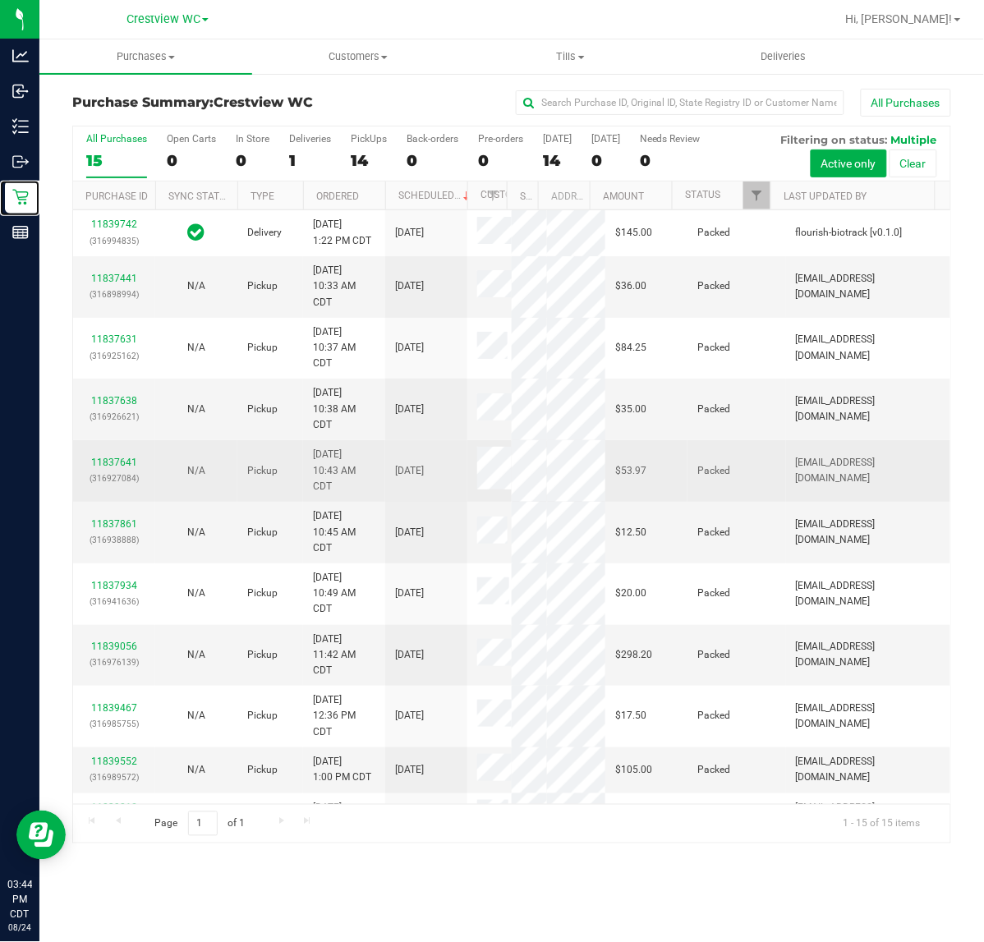
scroll to position [421, 0]
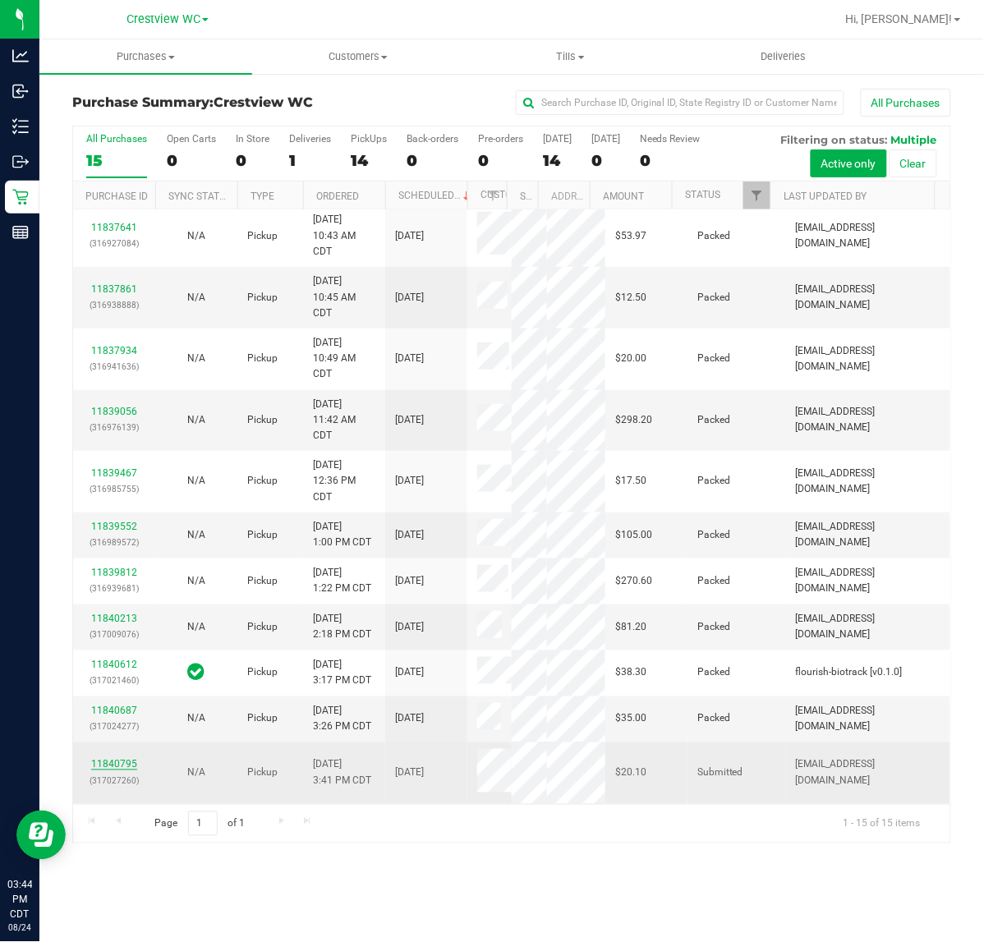
click at [122, 768] on link "11840795" at bounding box center [114, 764] width 46 height 11
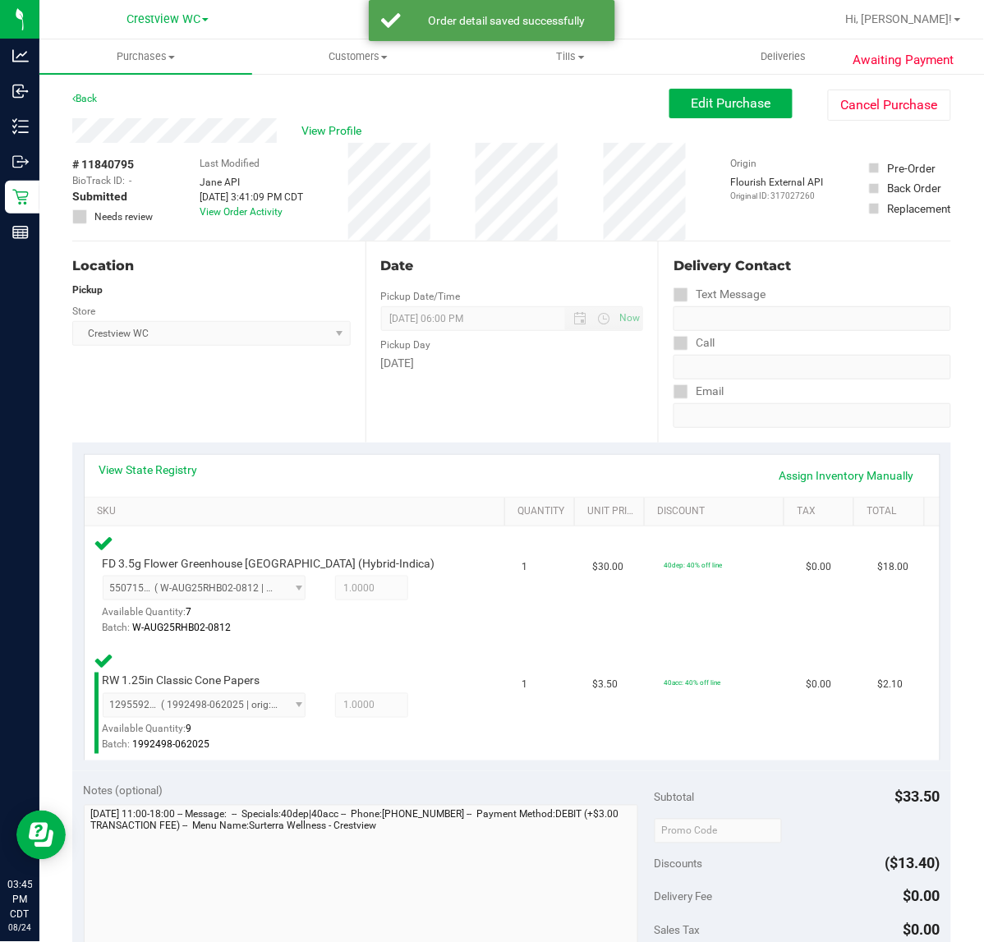
scroll to position [538, 0]
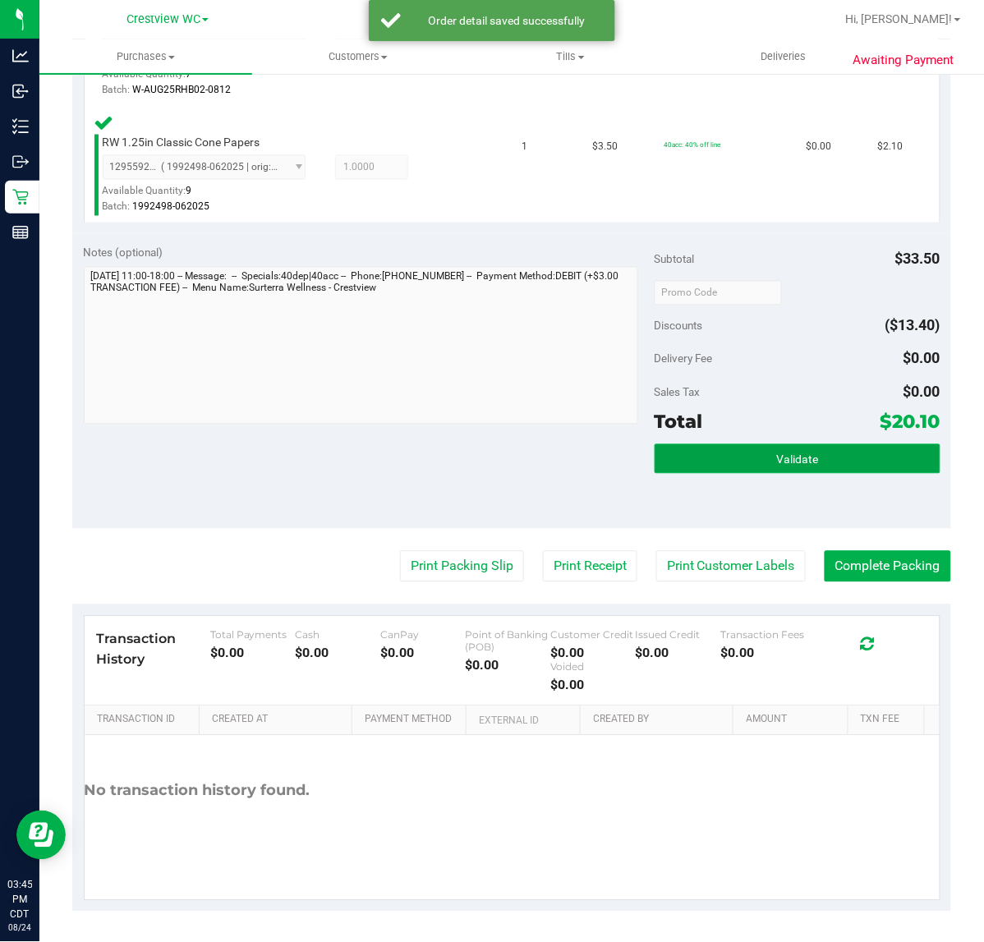
click at [817, 470] on button "Validate" at bounding box center [798, 459] width 286 height 30
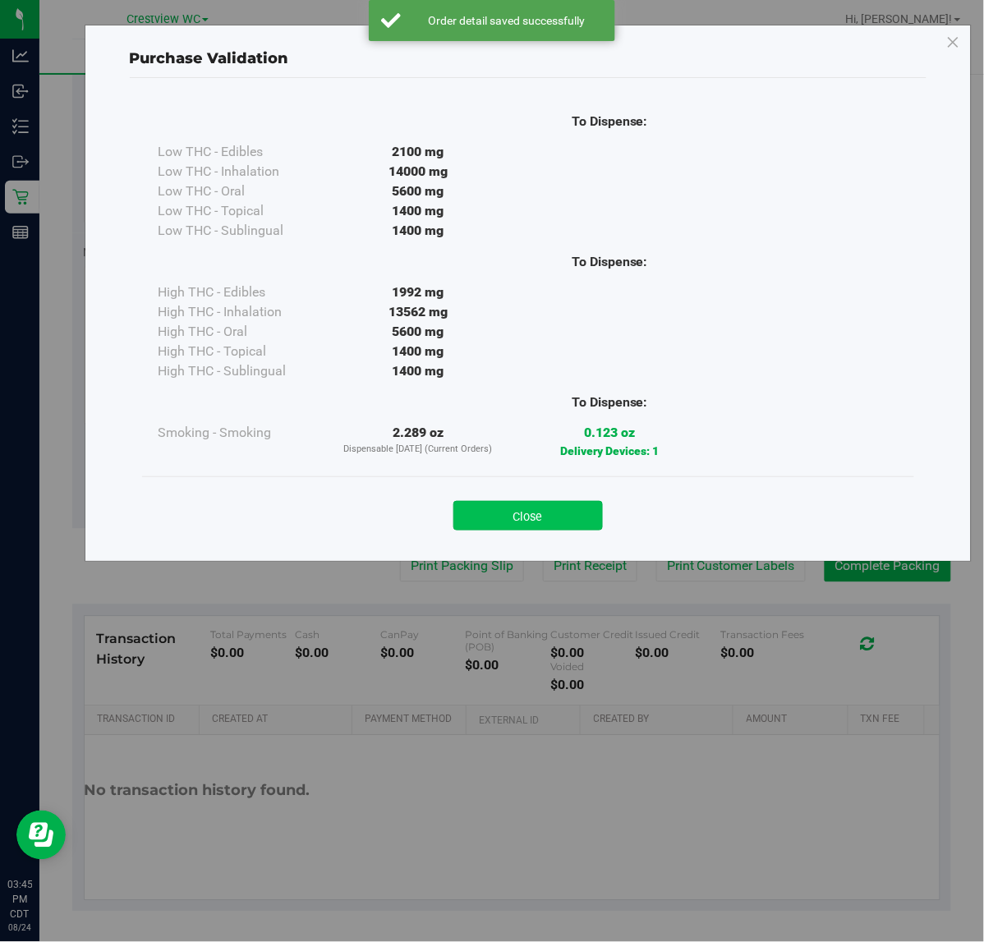
click at [531, 524] on button "Close" at bounding box center [527, 516] width 149 height 30
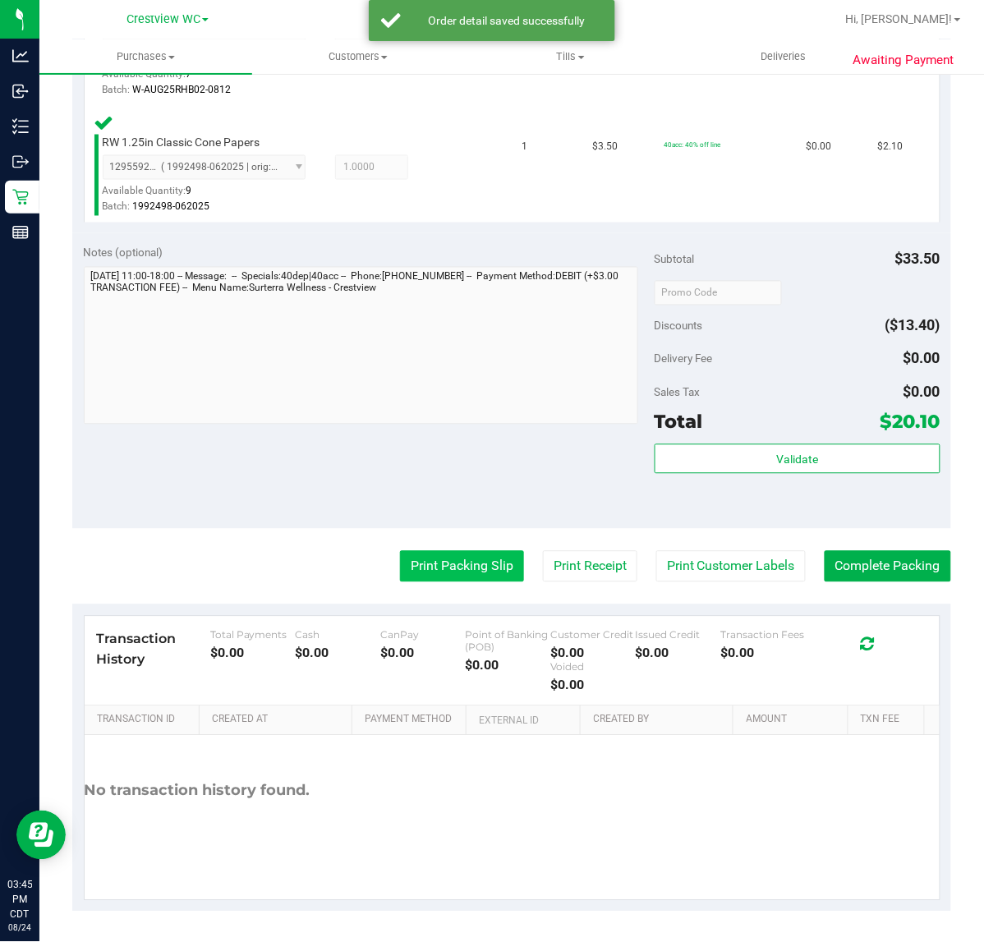
click at [402, 573] on button "Print Packing Slip" at bounding box center [462, 566] width 124 height 31
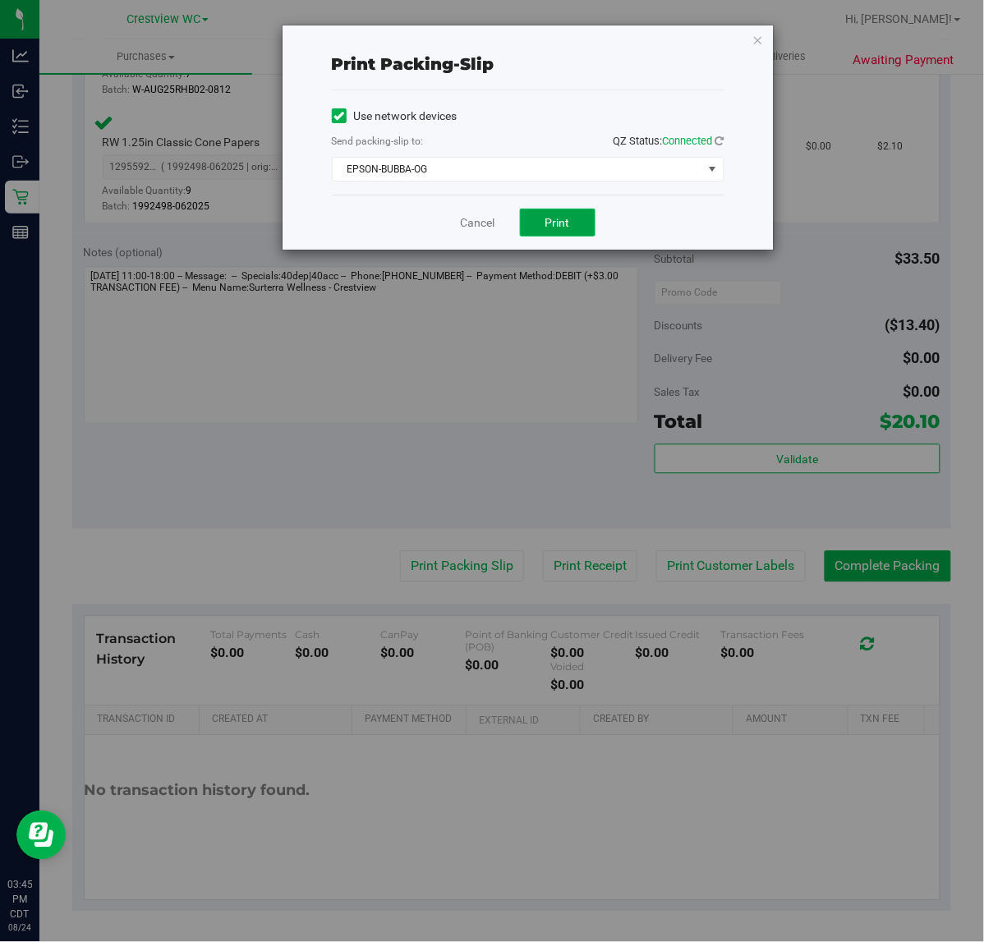
click at [542, 214] on button "Print" at bounding box center [558, 223] width 76 height 28
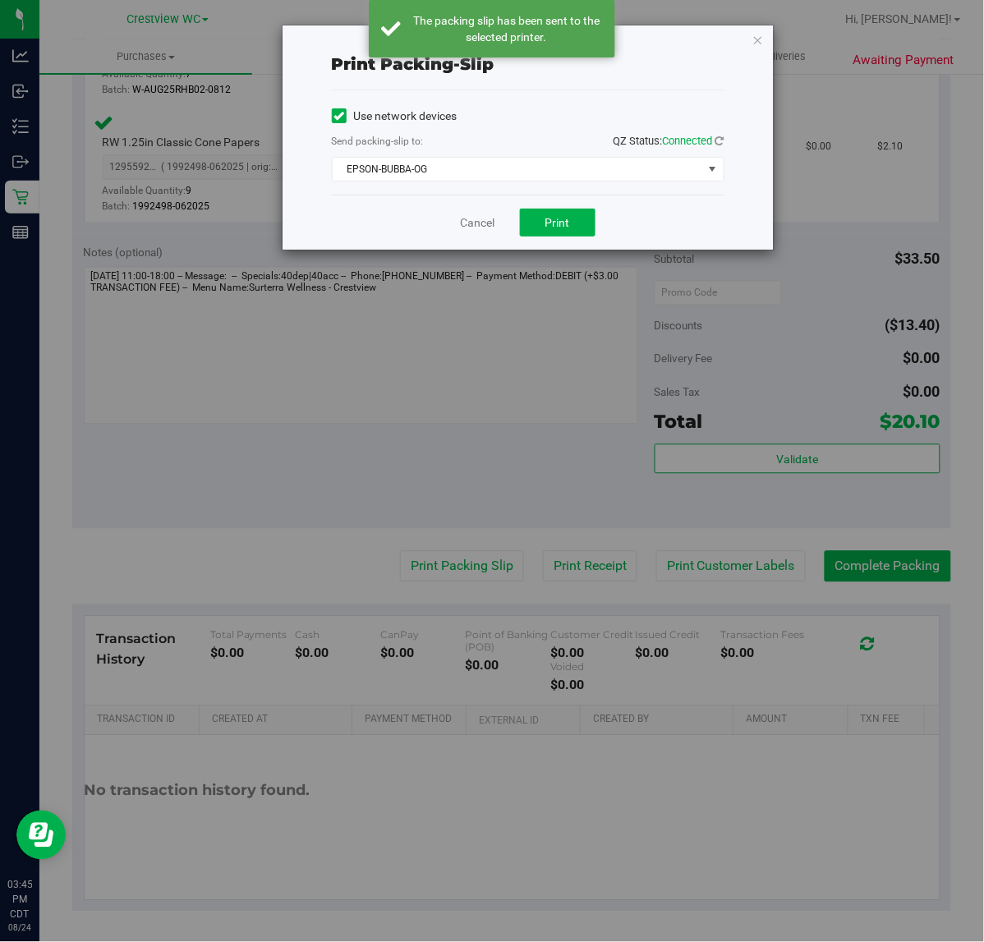
click at [474, 250] on div "Cancel Print" at bounding box center [528, 222] width 393 height 55
click at [895, 556] on div "Print packing-slip Use network devices Send packing-slip to: QZ Status: Connect…" at bounding box center [498, 471] width 996 height 942
click at [470, 179] on span "EPSON-BUBBA-OG" at bounding box center [518, 169] width 370 height 23
click at [838, 404] on div "Print packing-slip Use network devices Send packing-slip to: QZ Status: Connect…" at bounding box center [498, 471] width 996 height 942
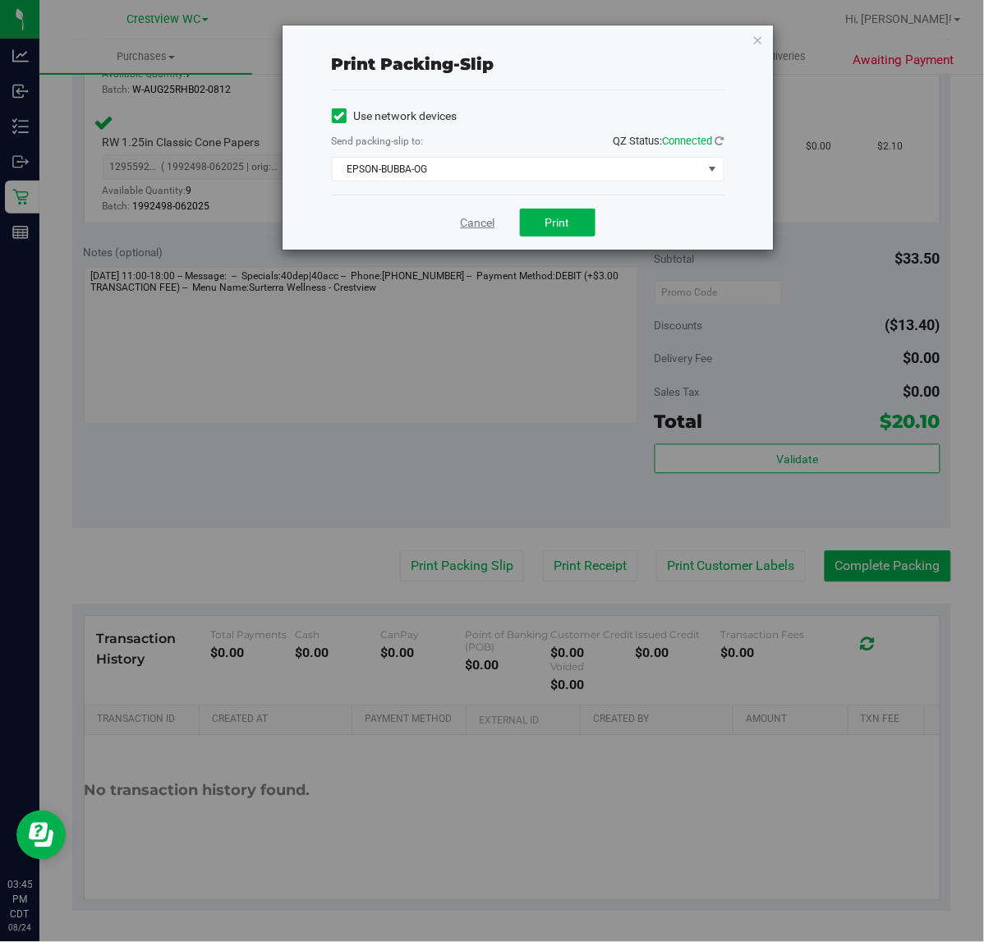
click at [478, 226] on link "Cancel" at bounding box center [478, 222] width 34 height 17
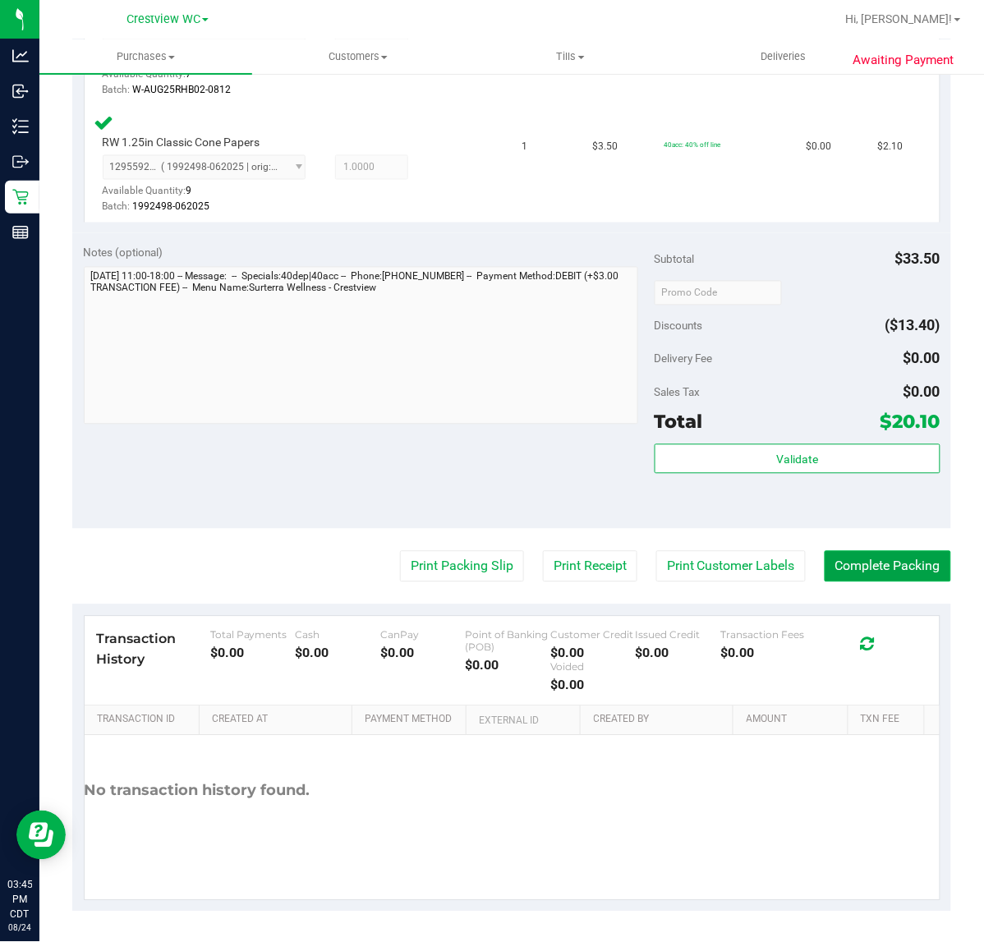
click at [865, 555] on button "Complete Packing" at bounding box center [888, 566] width 126 height 31
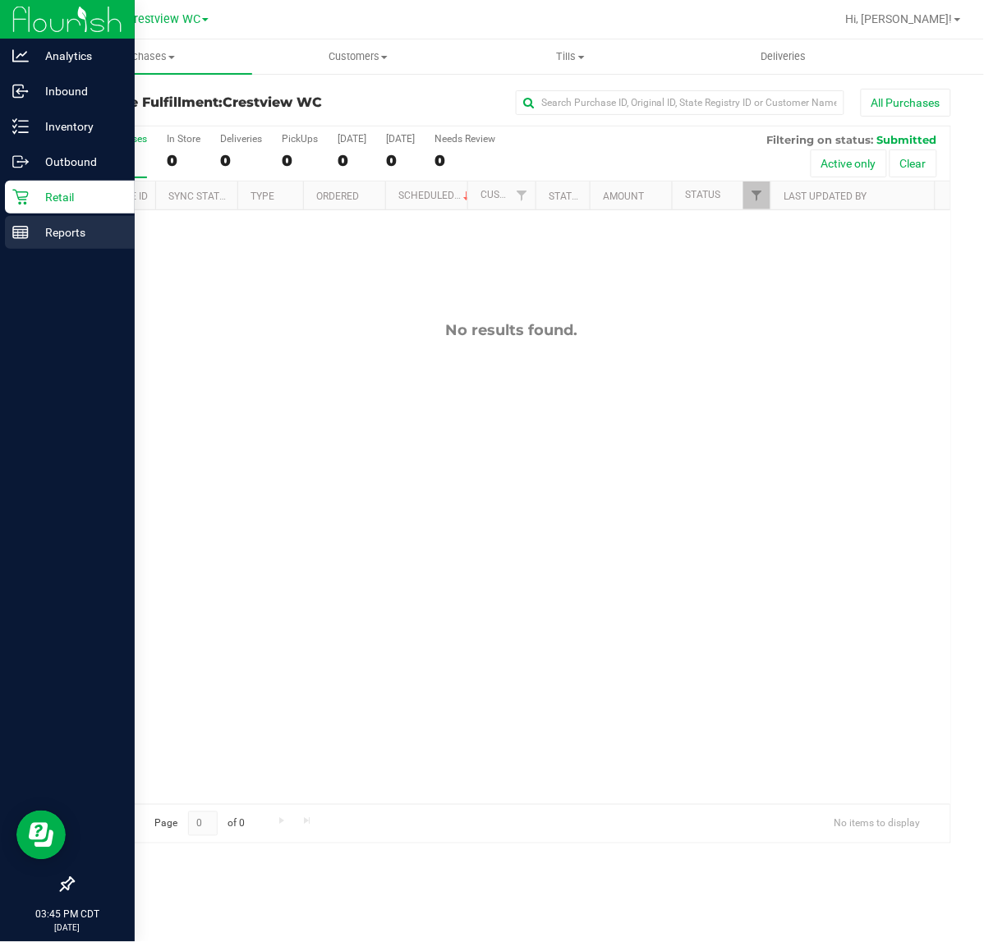
click at [34, 242] on div "Reports" at bounding box center [70, 232] width 130 height 33
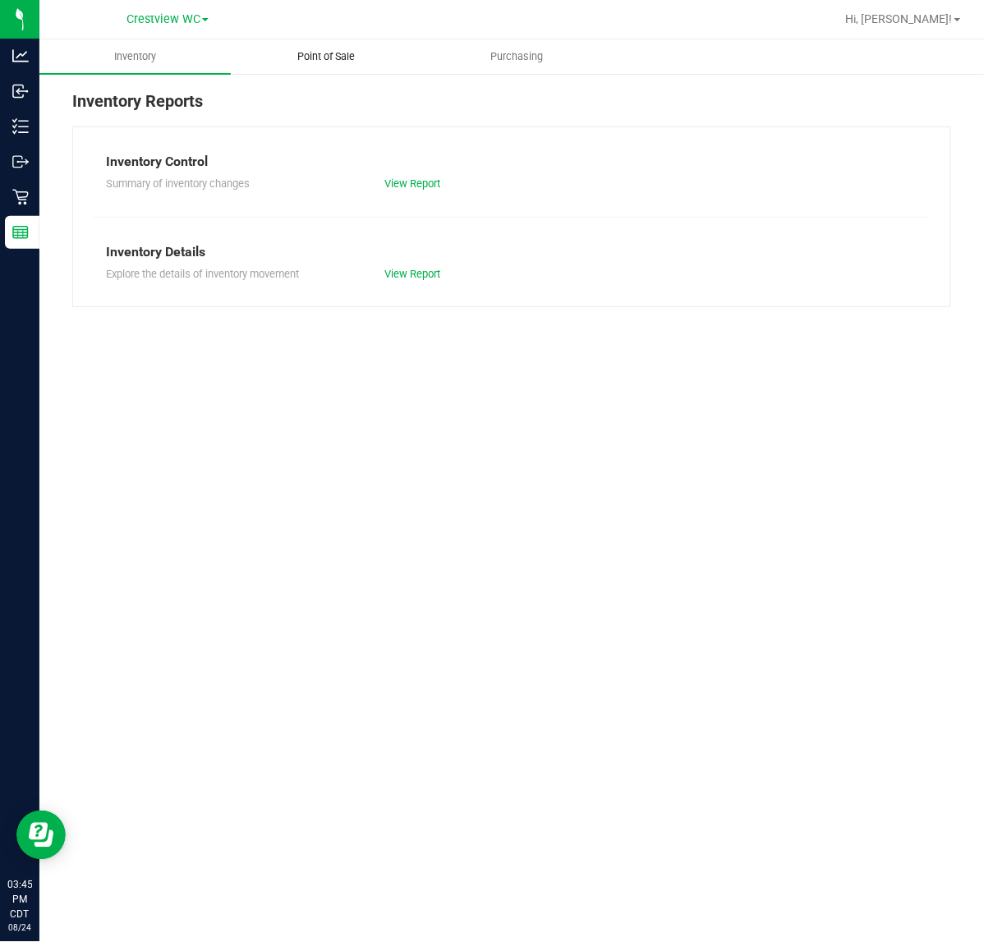
click at [355, 67] on uib-tab-heading "Point of Sale" at bounding box center [327, 56] width 190 height 33
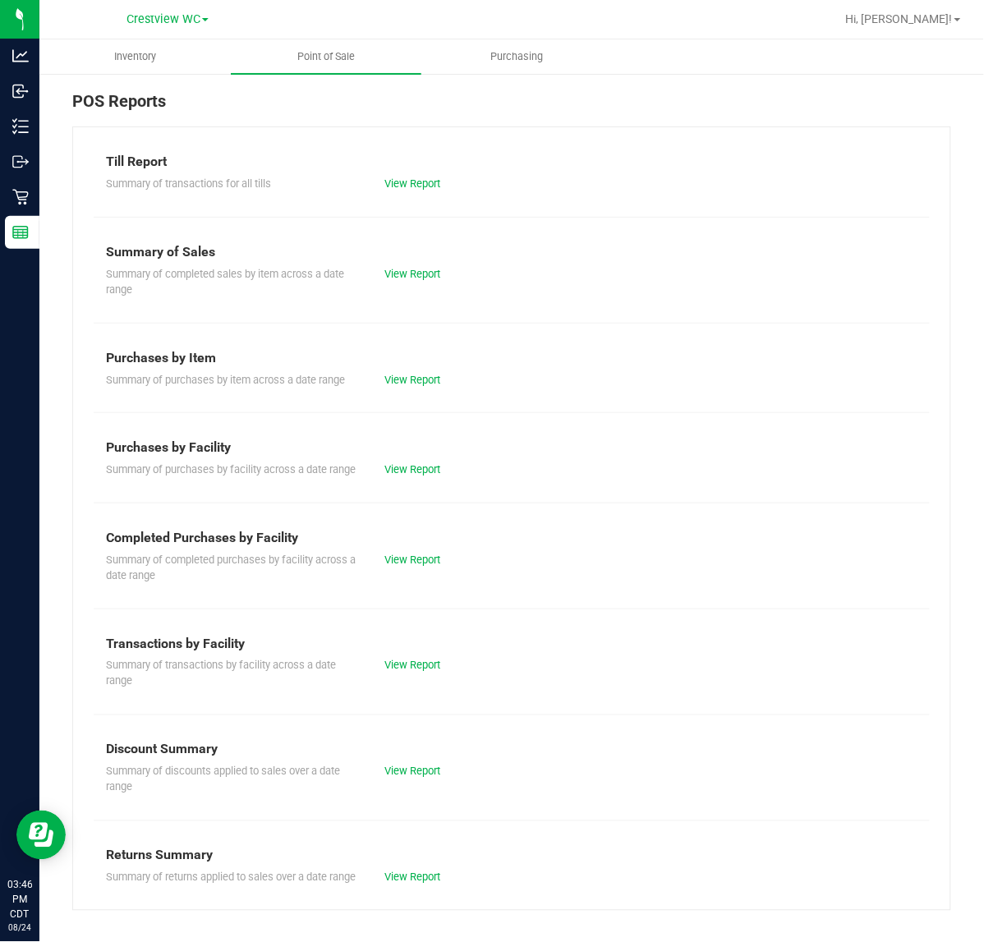
click at [398, 567] on div "View Report" at bounding box center [442, 560] width 140 height 16
click at [398, 566] on link "View Report" at bounding box center [412, 560] width 56 height 12
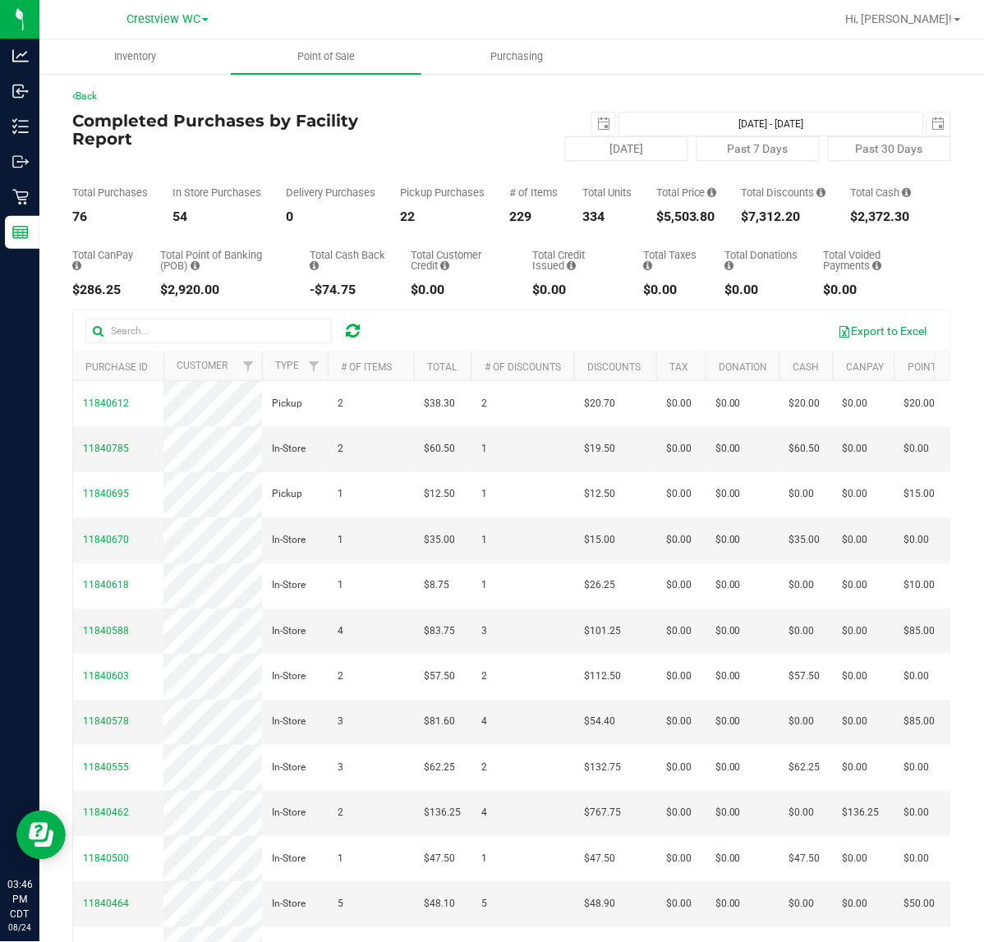
drag, startPoint x: 641, startPoint y: 230, endPoint x: 720, endPoint y: 220, distance: 79.5
click at [720, 220] on div "Total Purchases 76 In Store Purchases 54 Delivery Purchases 0 Pickup Purchases …" at bounding box center [511, 192] width 879 height 62
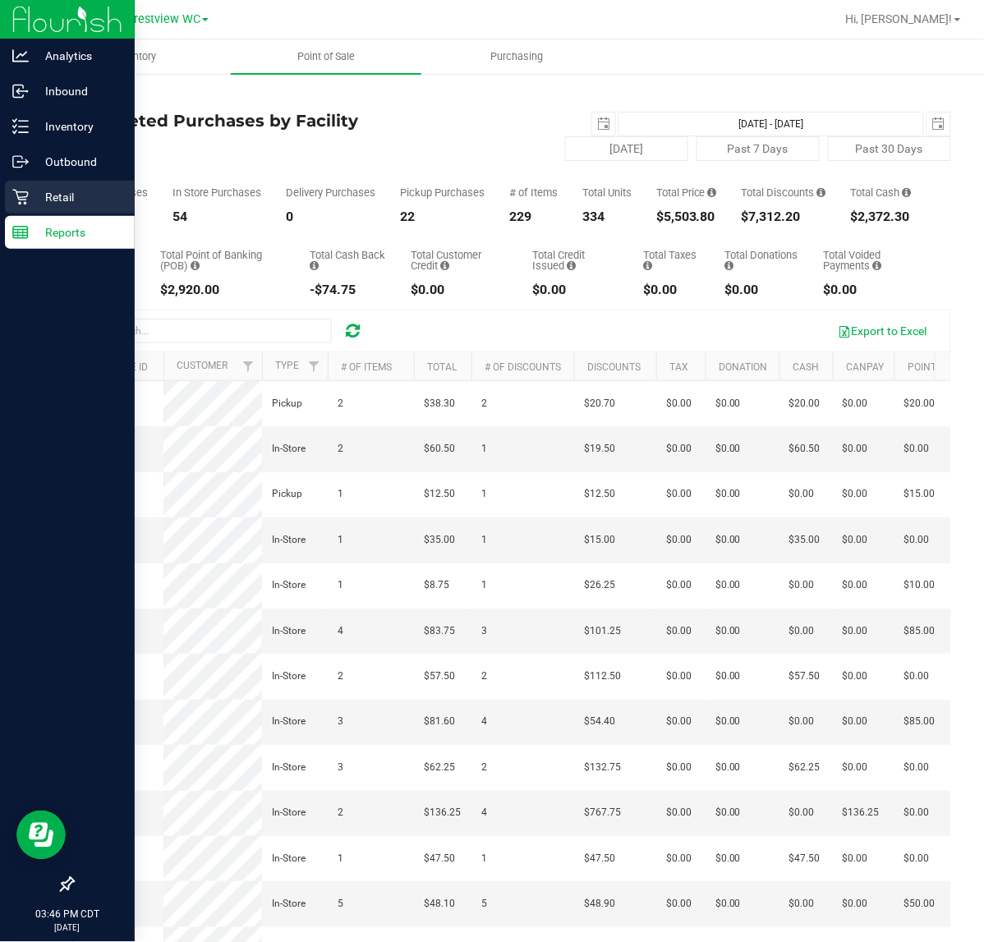
click at [38, 187] on p "Retail" at bounding box center [78, 197] width 99 height 20
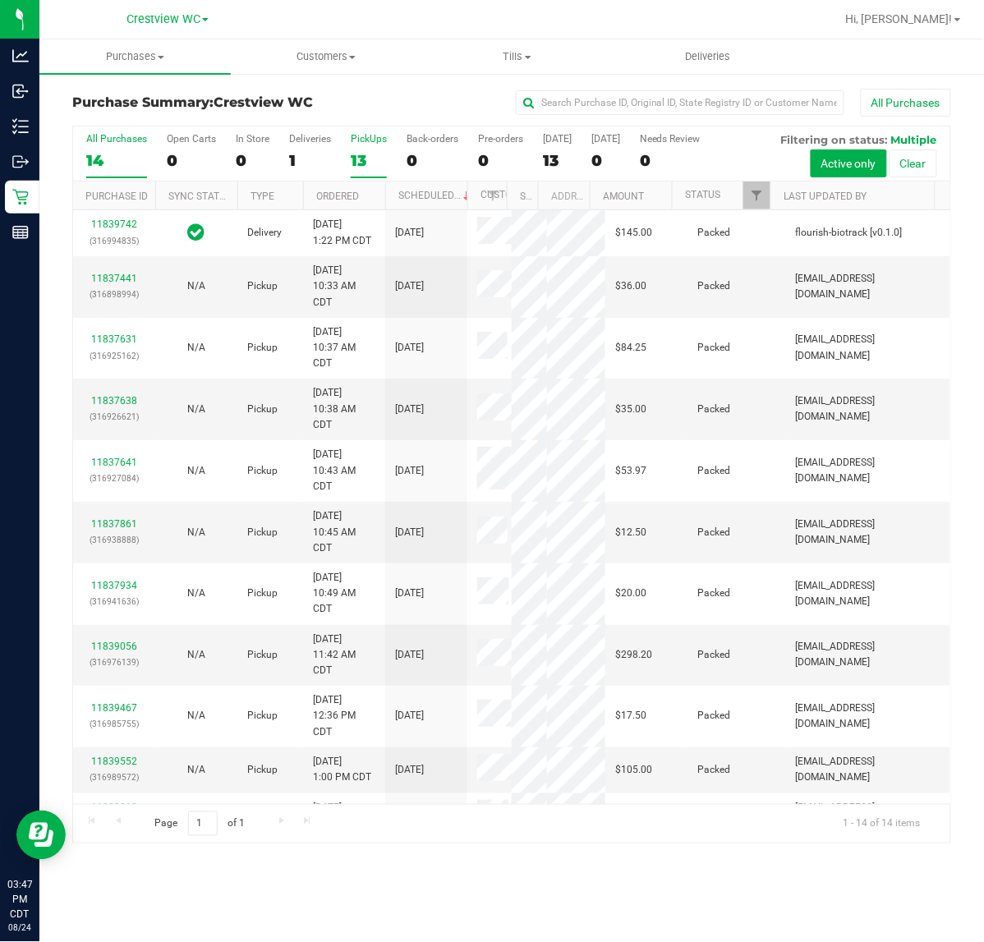
click at [368, 161] on div "13" at bounding box center [369, 160] width 36 height 19
click at [0, 0] on input "PickUps 13" at bounding box center [0, 0] width 0 height 0
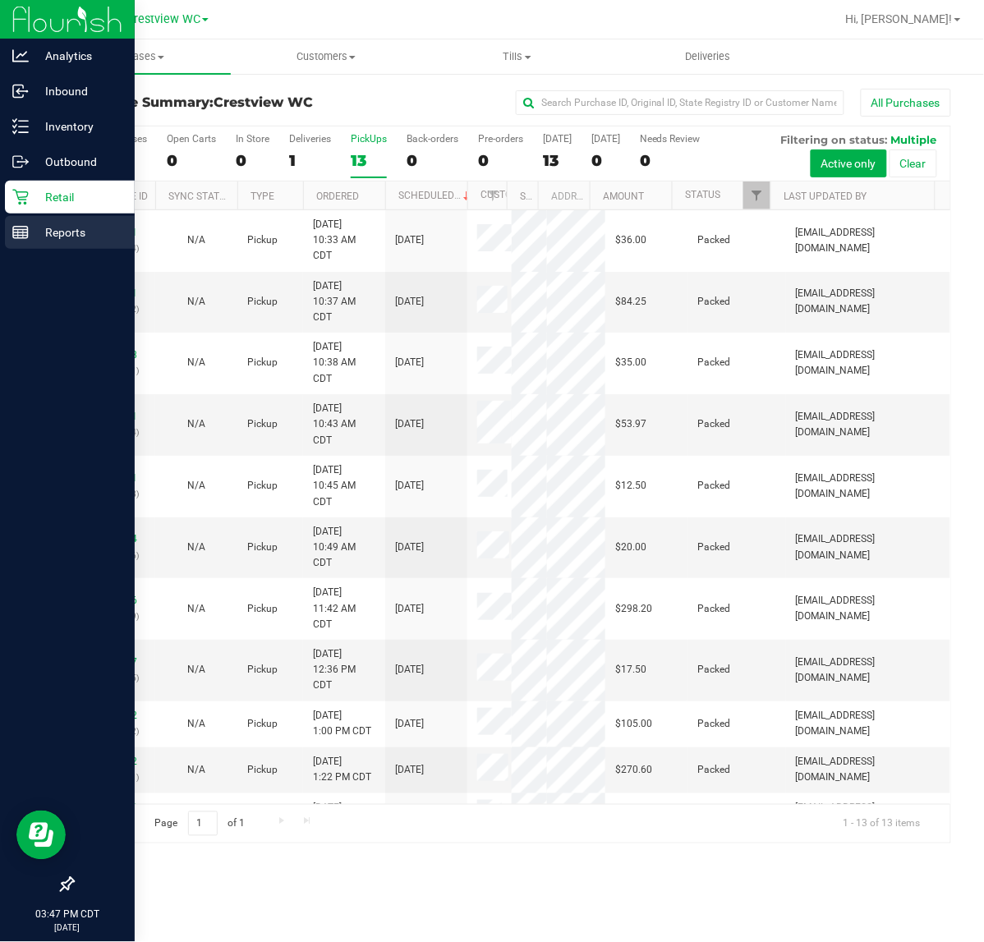
click at [42, 227] on p "Reports" at bounding box center [78, 233] width 99 height 20
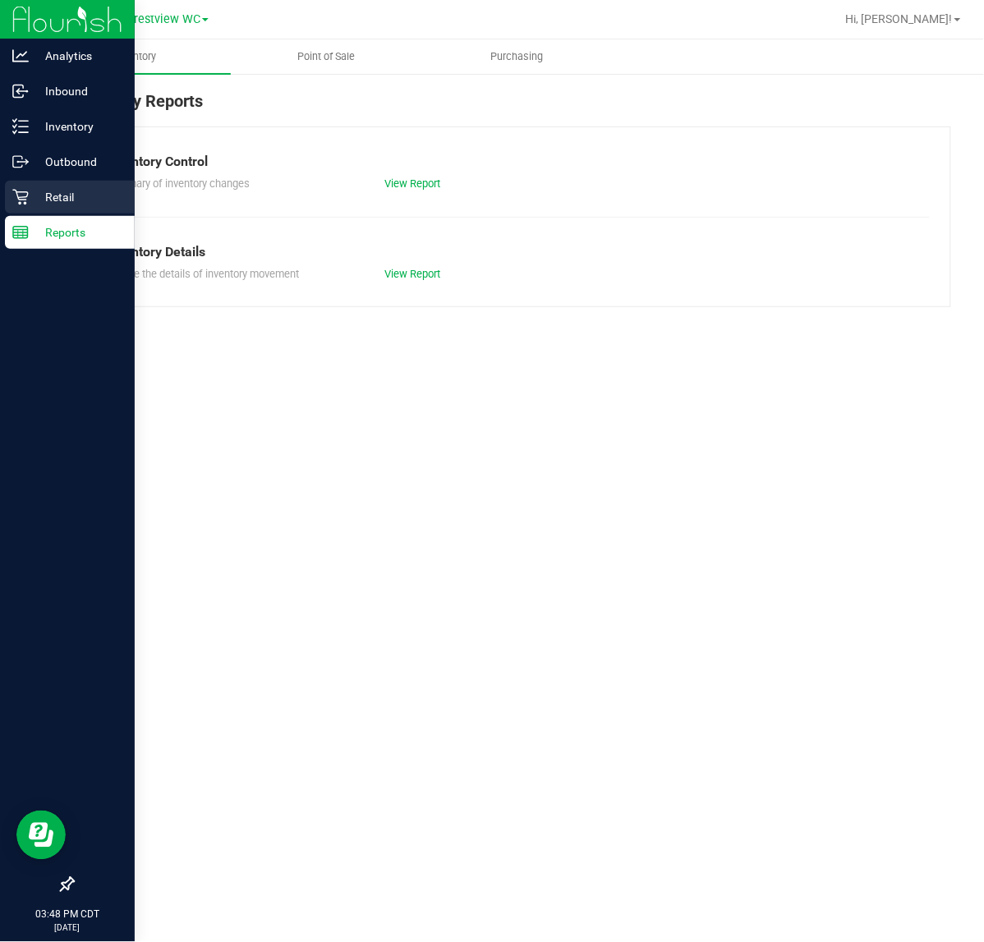
click at [26, 190] on icon at bounding box center [20, 197] width 16 height 16
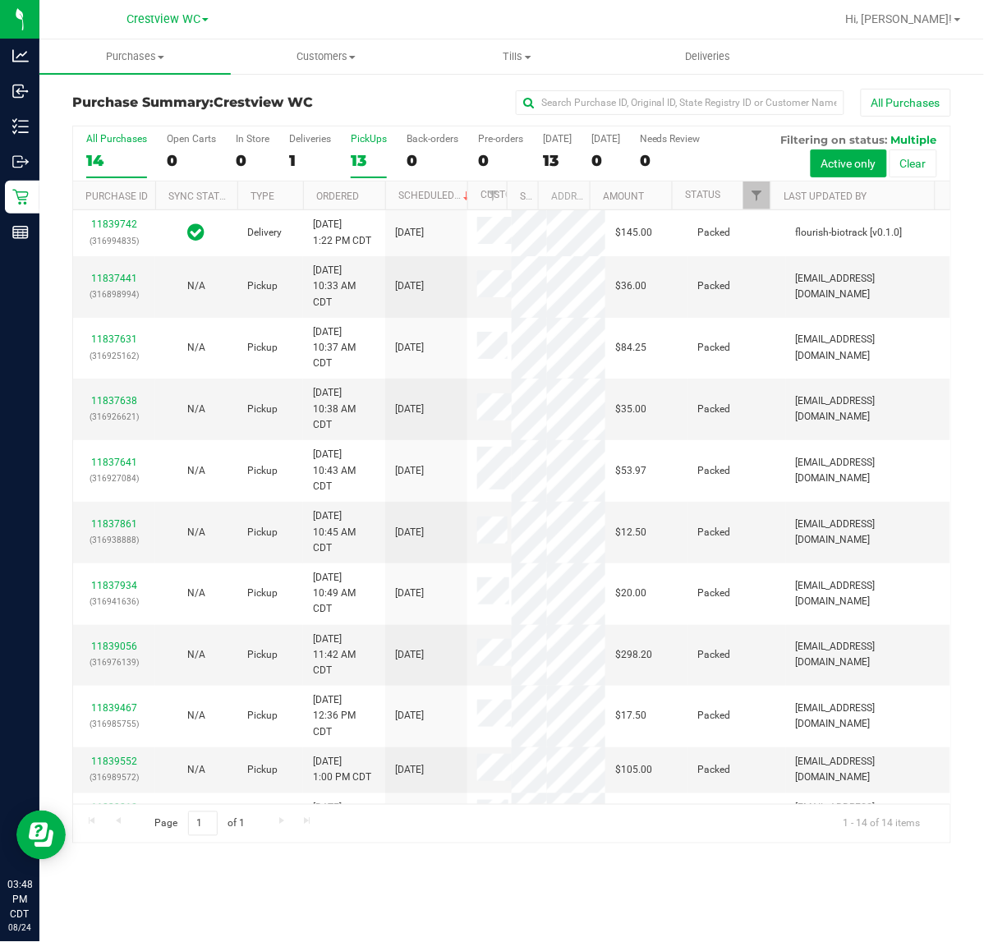
click at [354, 157] on div "13" at bounding box center [369, 160] width 36 height 19
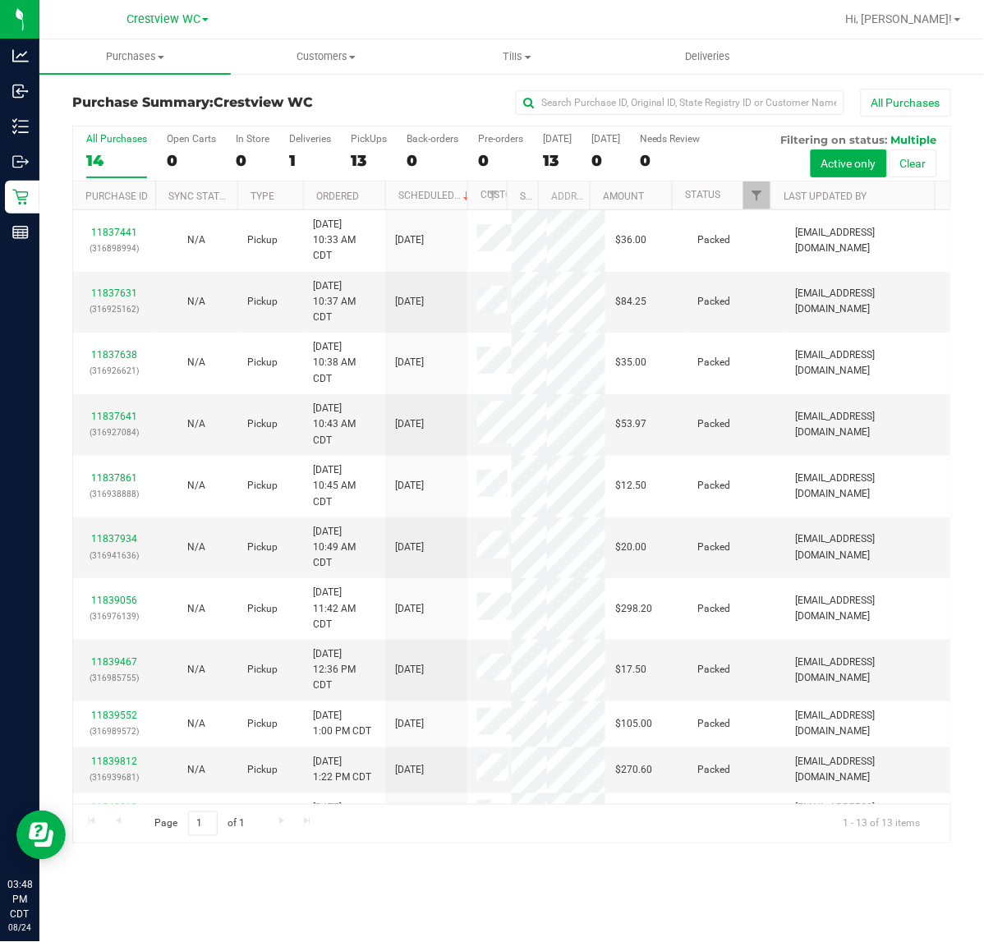
click at [387, 121] on div "Purchase Summary: Crestview WC All Purchases" at bounding box center [511, 107] width 879 height 36
drag, startPoint x: 271, startPoint y: 308, endPoint x: 429, endPoint y: 103, distance: 259.4
click at [429, 103] on div "All Purchases" at bounding box center [658, 103] width 586 height 28
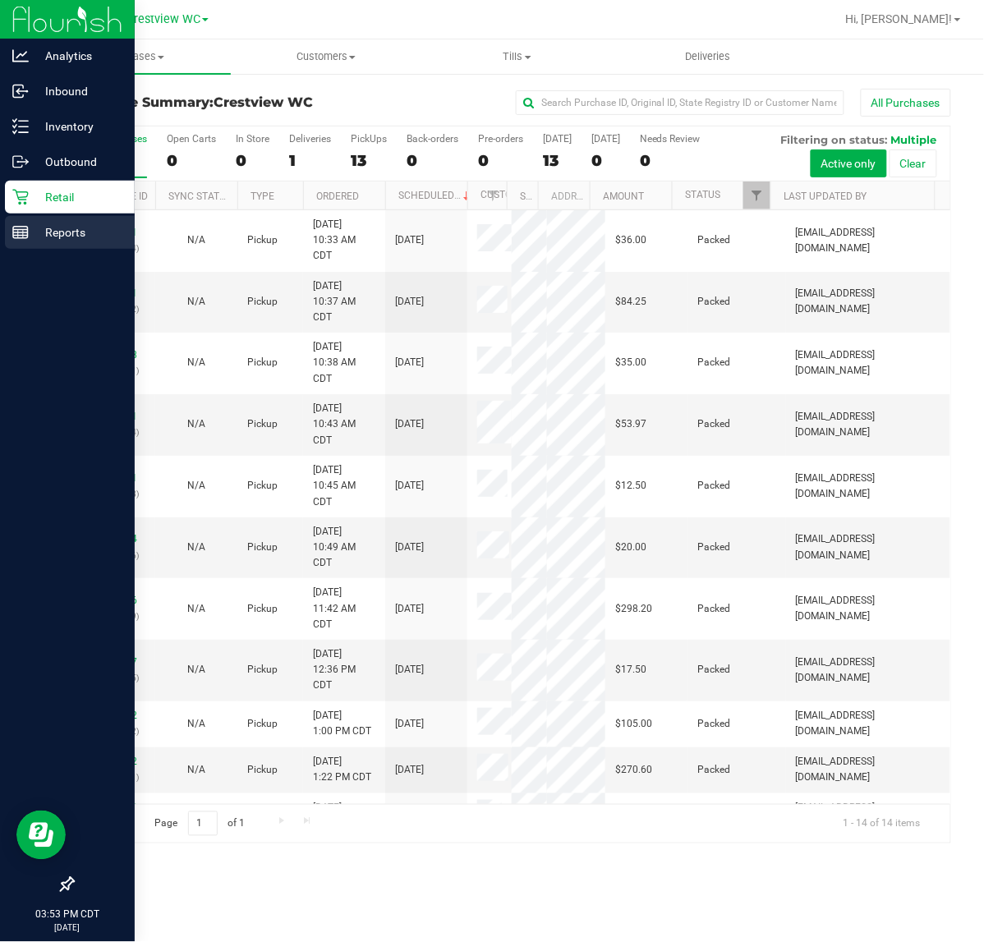
click at [25, 231] on icon at bounding box center [20, 232] width 16 height 16
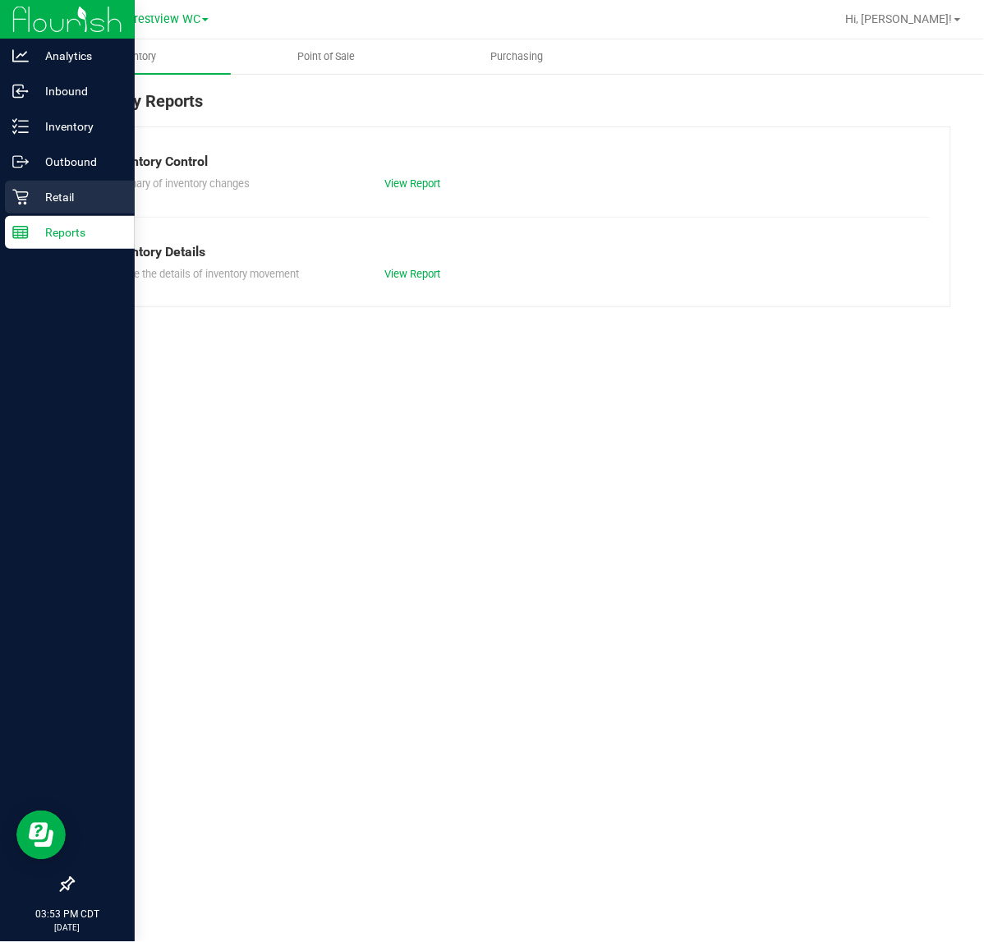
click at [76, 200] on p "Retail" at bounding box center [78, 197] width 99 height 20
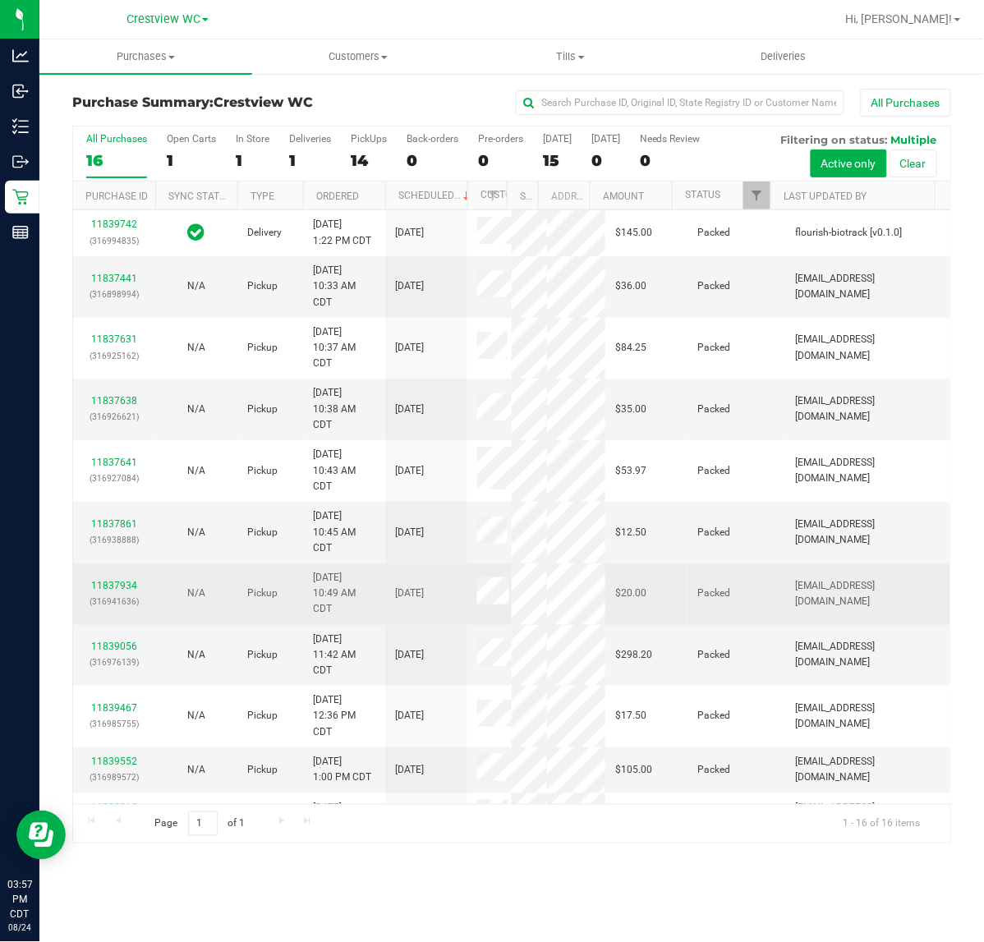
scroll to position [466, 0]
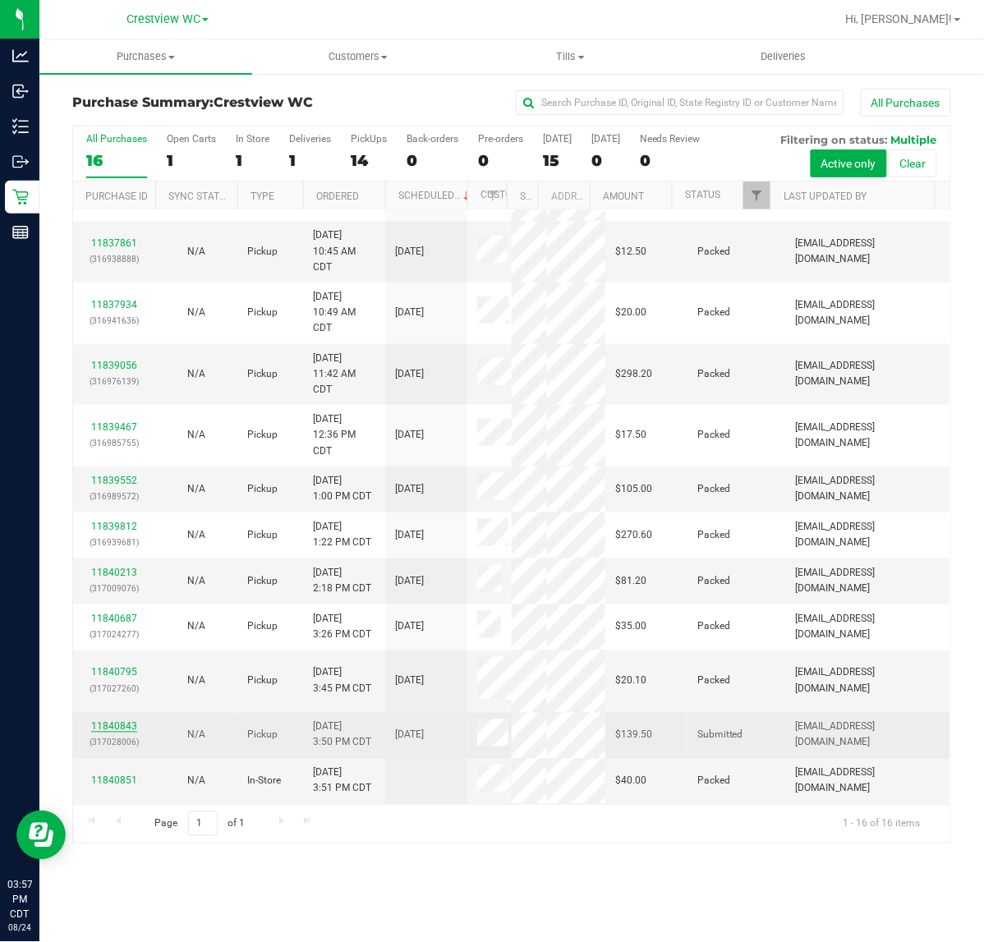
click at [103, 728] on link "11840843" at bounding box center [114, 726] width 46 height 11
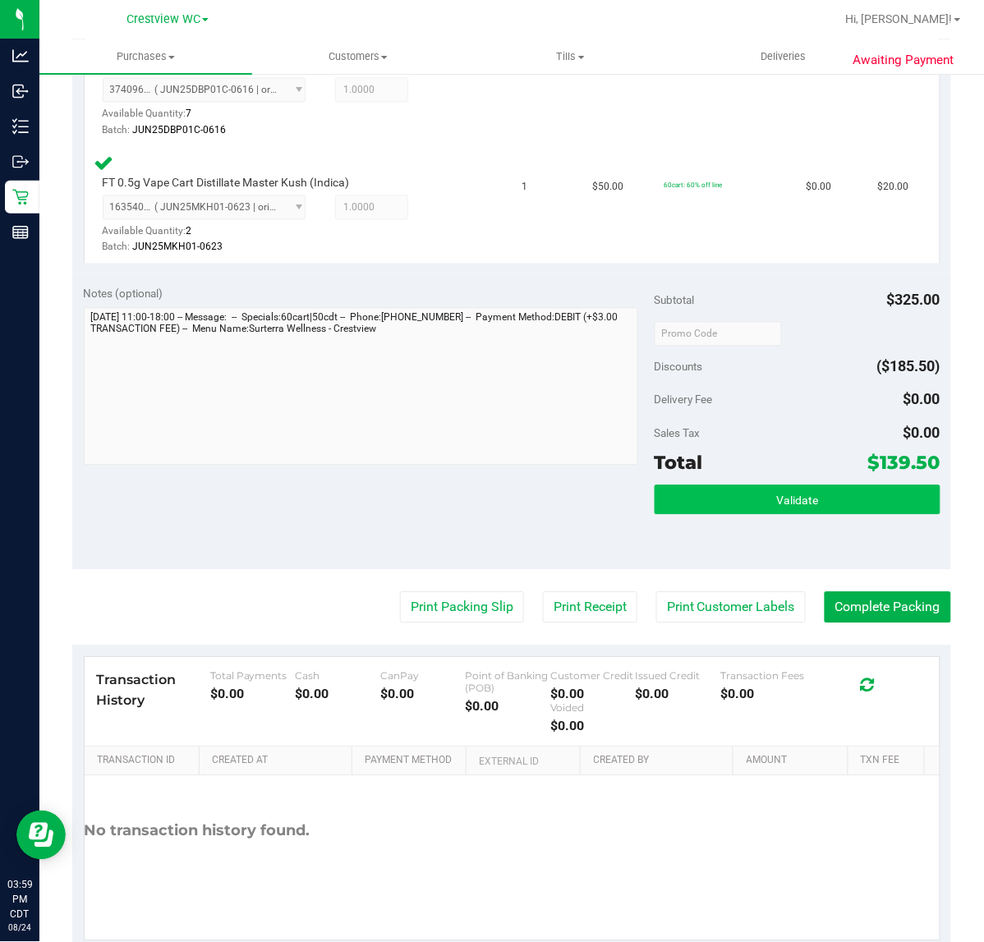
scroll to position [769, 0]
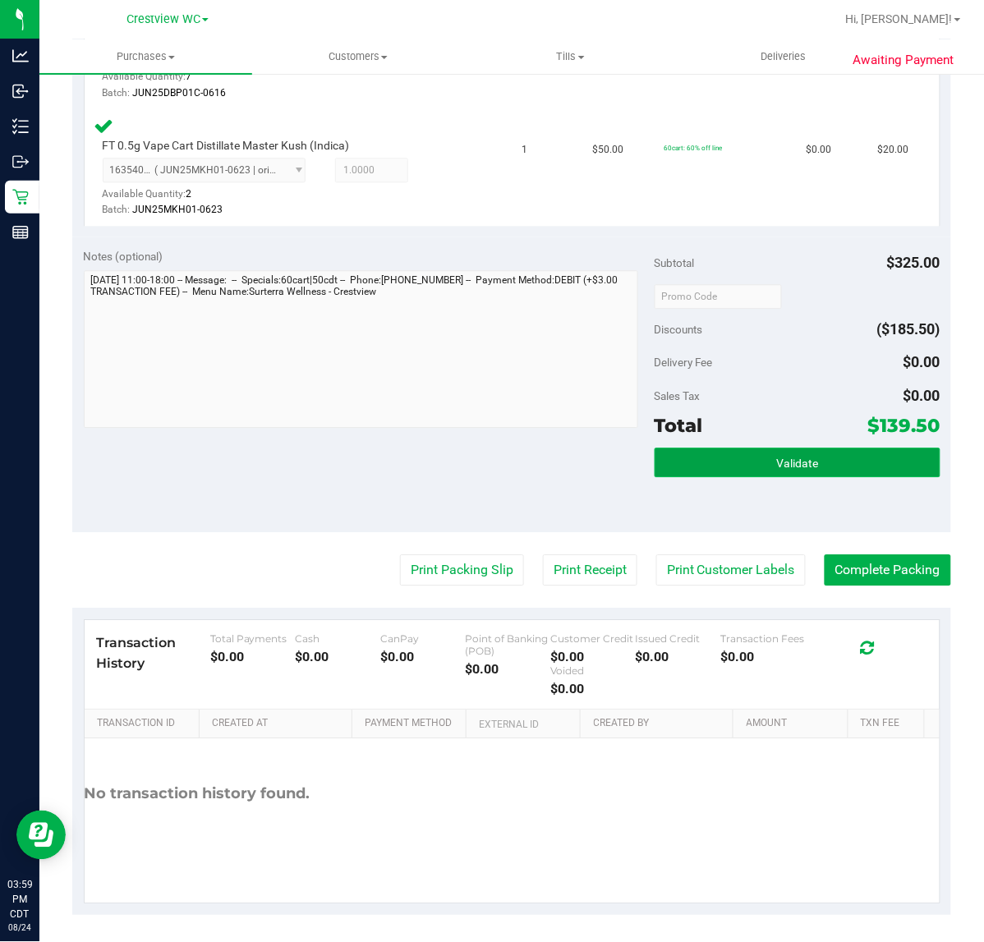
click at [750, 471] on button "Validate" at bounding box center [798, 463] width 286 height 30
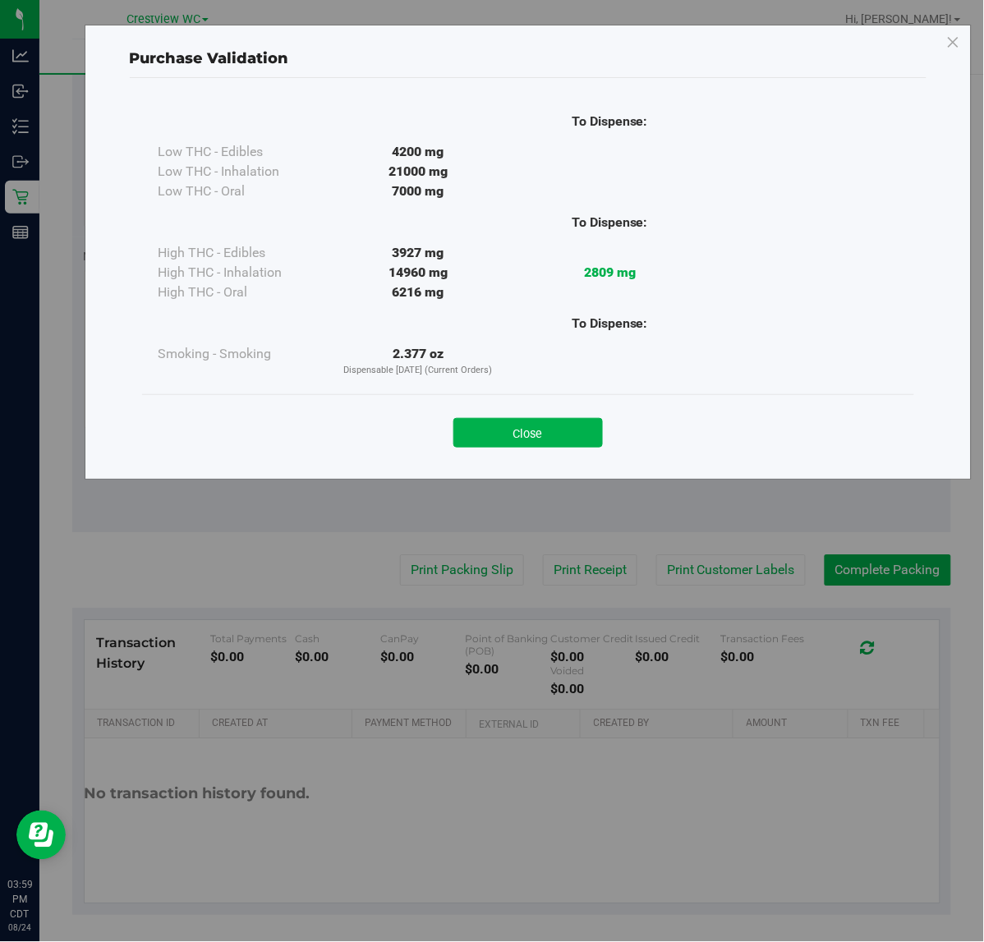
drag, startPoint x: 543, startPoint y: 413, endPoint x: 535, endPoint y: 449, distance: 36.9
click at [543, 416] on div "Close" at bounding box center [527, 427] width 747 height 41
click at [535, 450] on div "Close" at bounding box center [528, 427] width 772 height 67
click at [526, 445] on button "Close" at bounding box center [527, 433] width 149 height 30
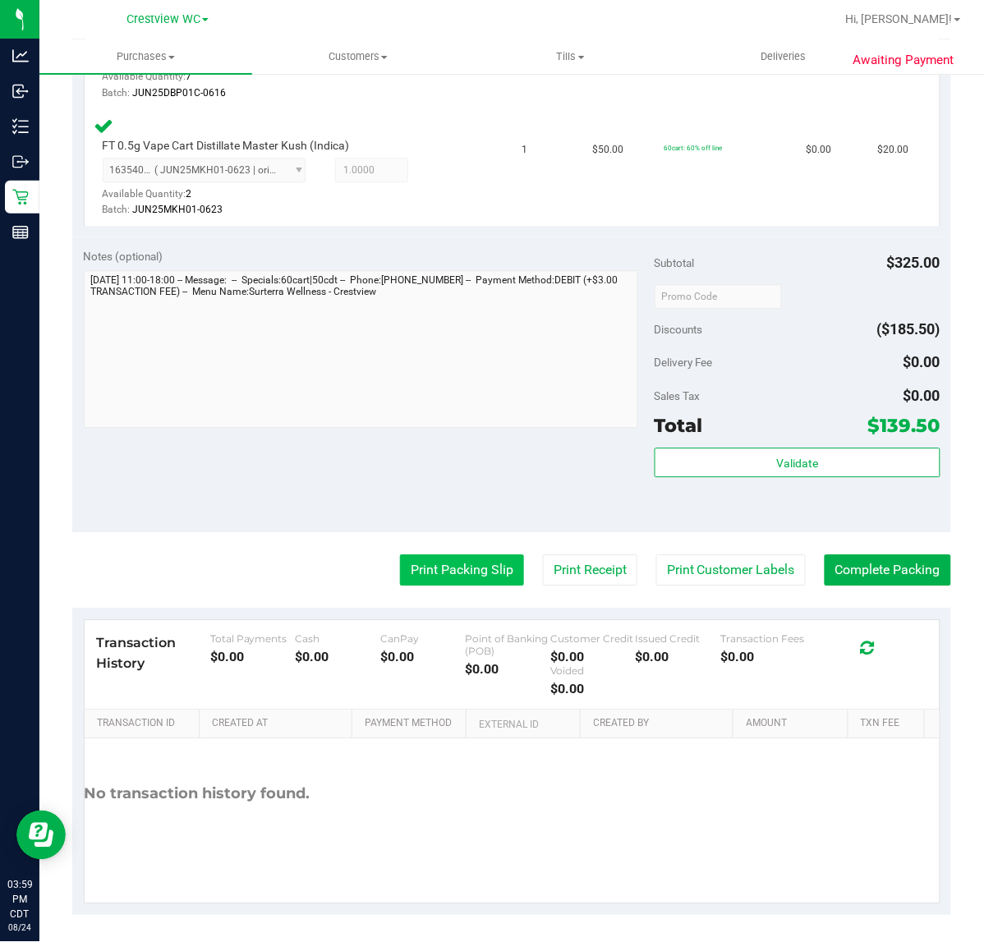
click at [437, 557] on button "Print Packing Slip" at bounding box center [462, 569] width 124 height 31
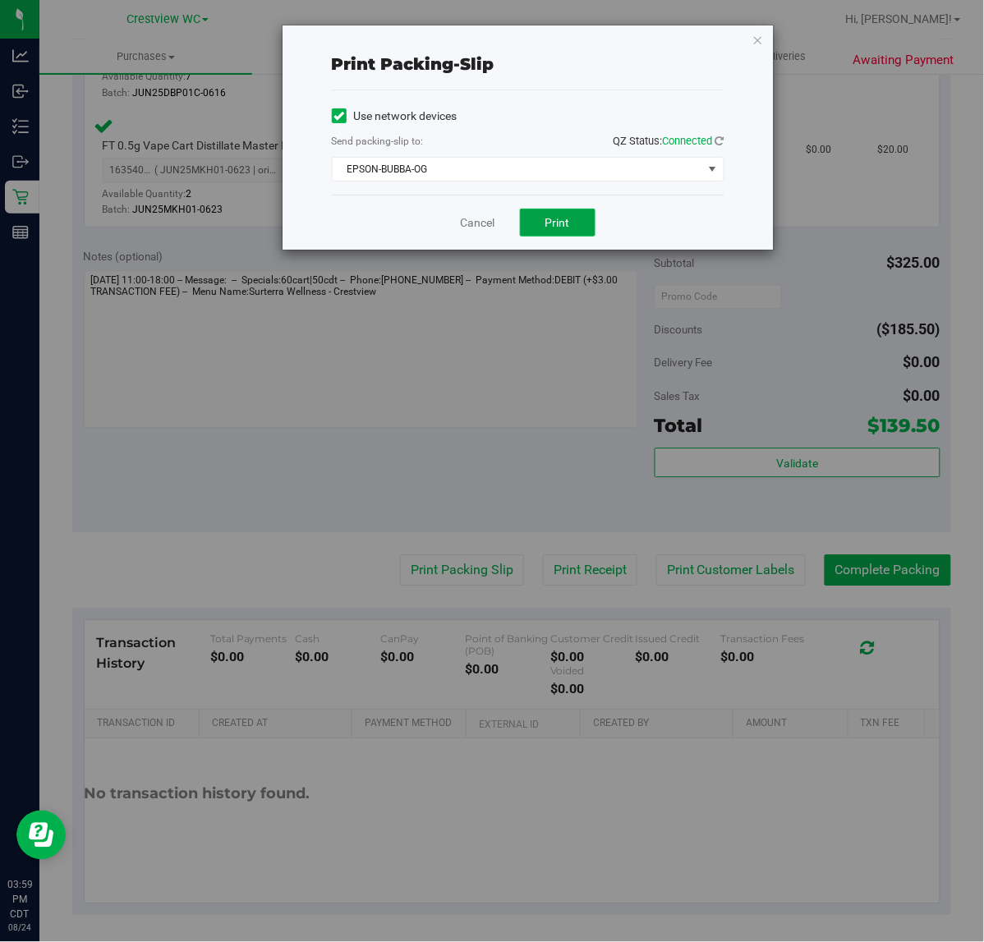
click at [567, 216] on button "Print" at bounding box center [558, 223] width 76 height 28
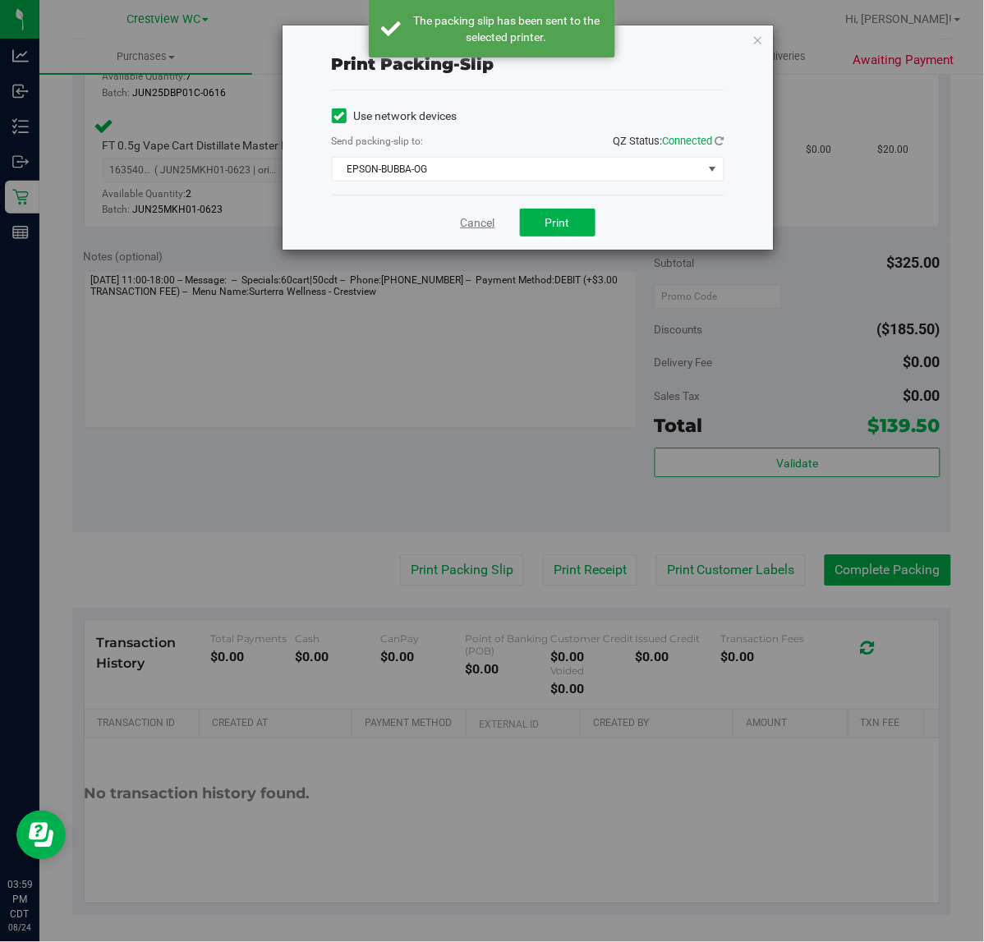
click at [480, 216] on link "Cancel" at bounding box center [478, 222] width 34 height 17
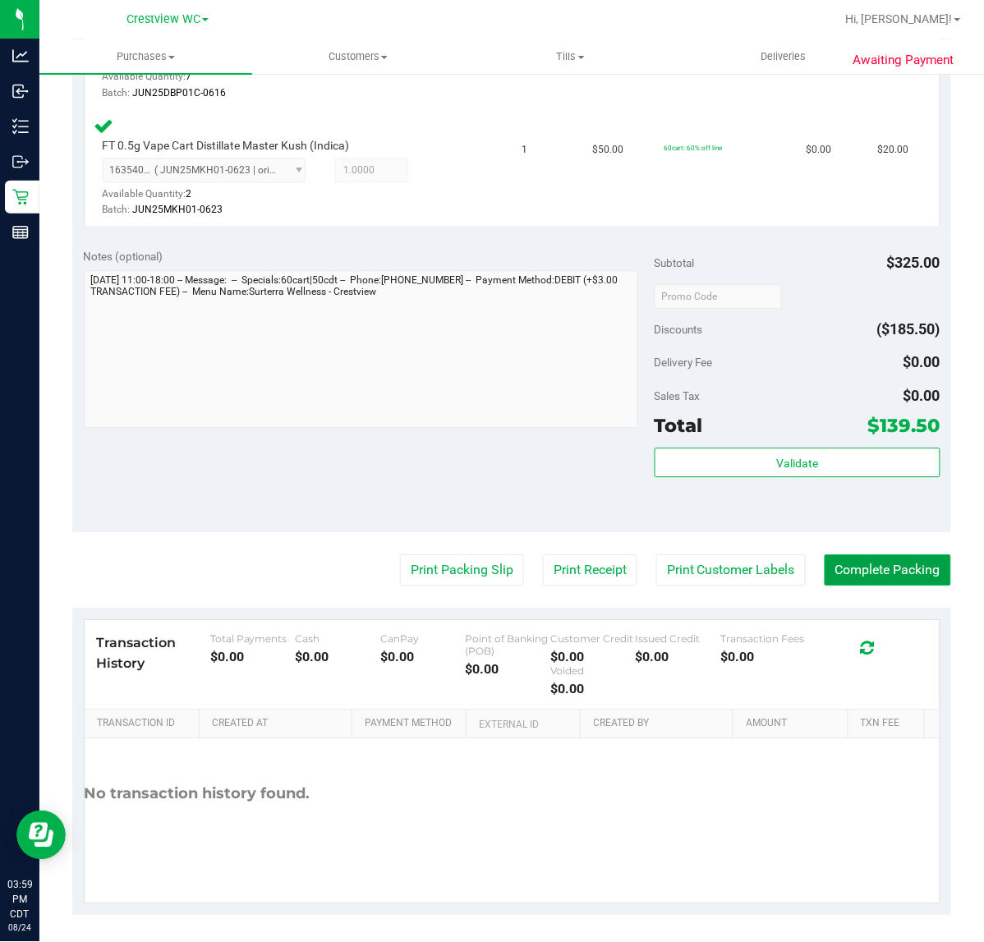
click at [895, 572] on button "Complete Packing" at bounding box center [888, 569] width 126 height 31
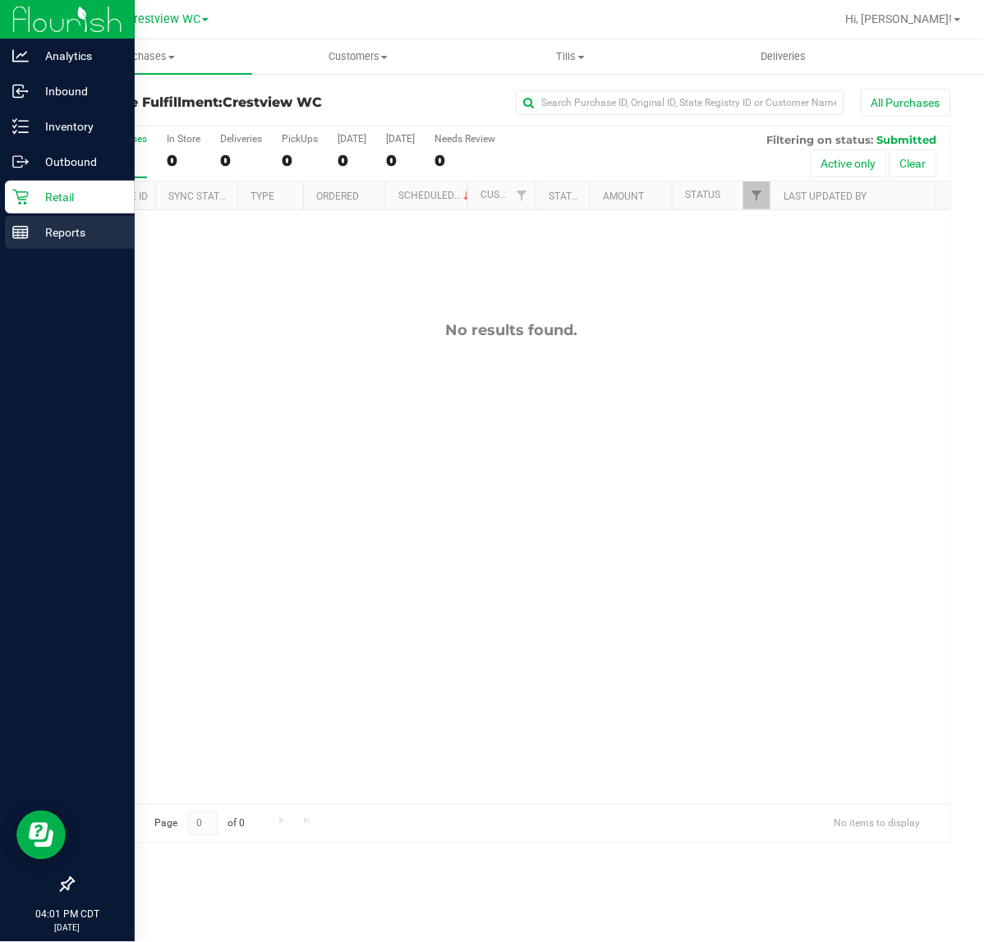
click at [31, 232] on p "Reports" at bounding box center [78, 233] width 99 height 20
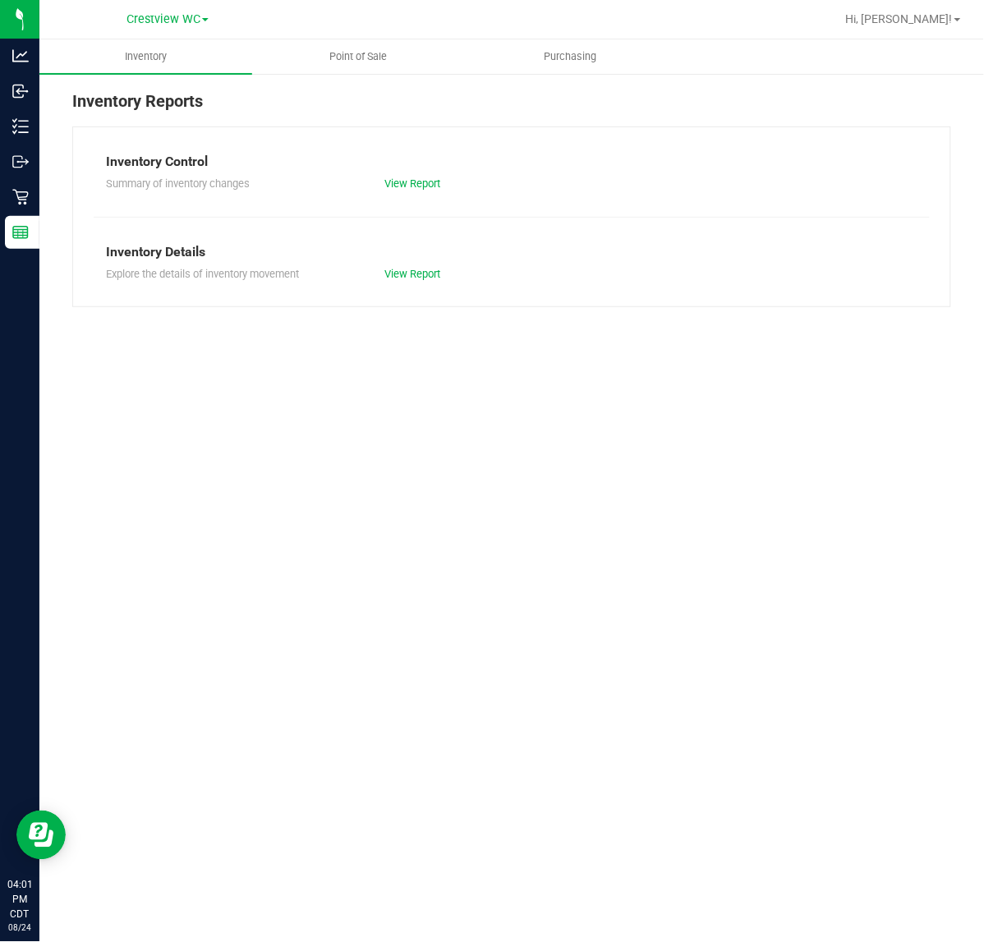
click at [341, 74] on reports "Inventory Point of Sale Purchasing Inventory Reports Inventory Control Summary …" at bounding box center [511, 181] width 944 height 284
click at [351, 64] on uib-tab-heading "Point of Sale" at bounding box center [358, 56] width 211 height 33
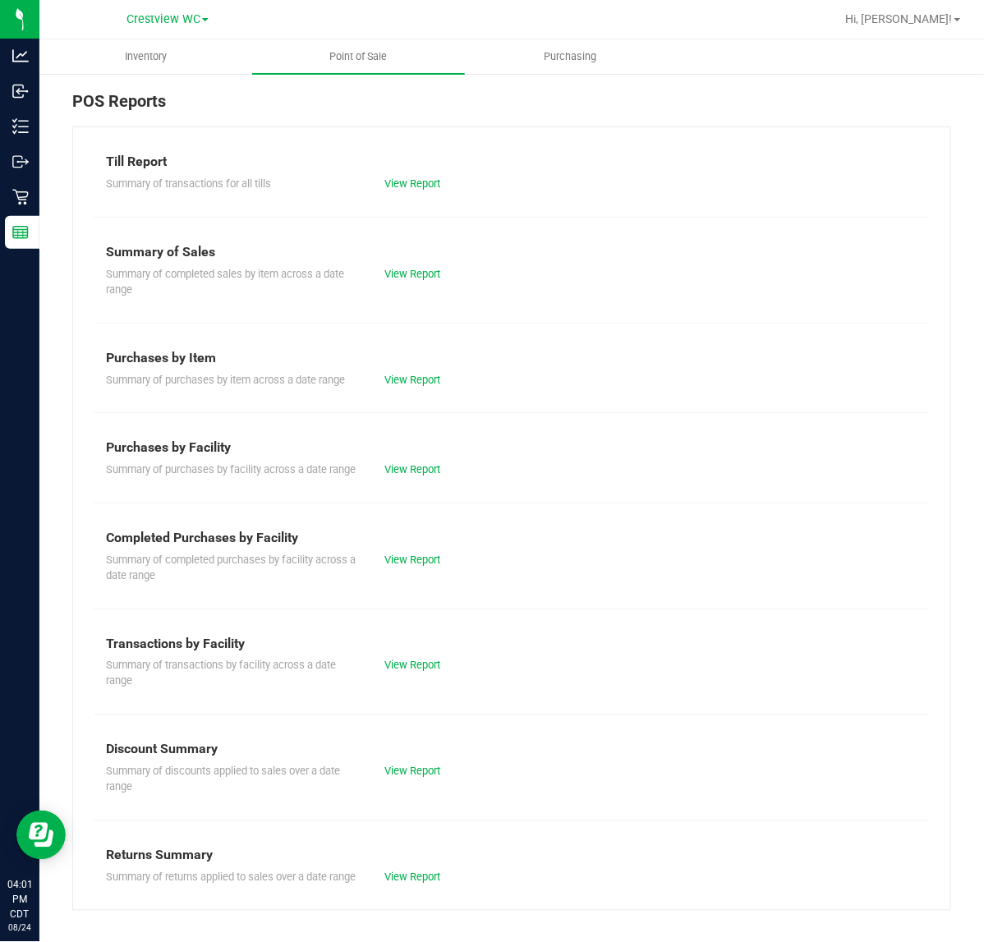
click at [561, 172] on div "Summary of transactions for all tills View Report" at bounding box center [512, 182] width 836 height 21
click at [429, 566] on link "View Report" at bounding box center [412, 560] width 56 height 12
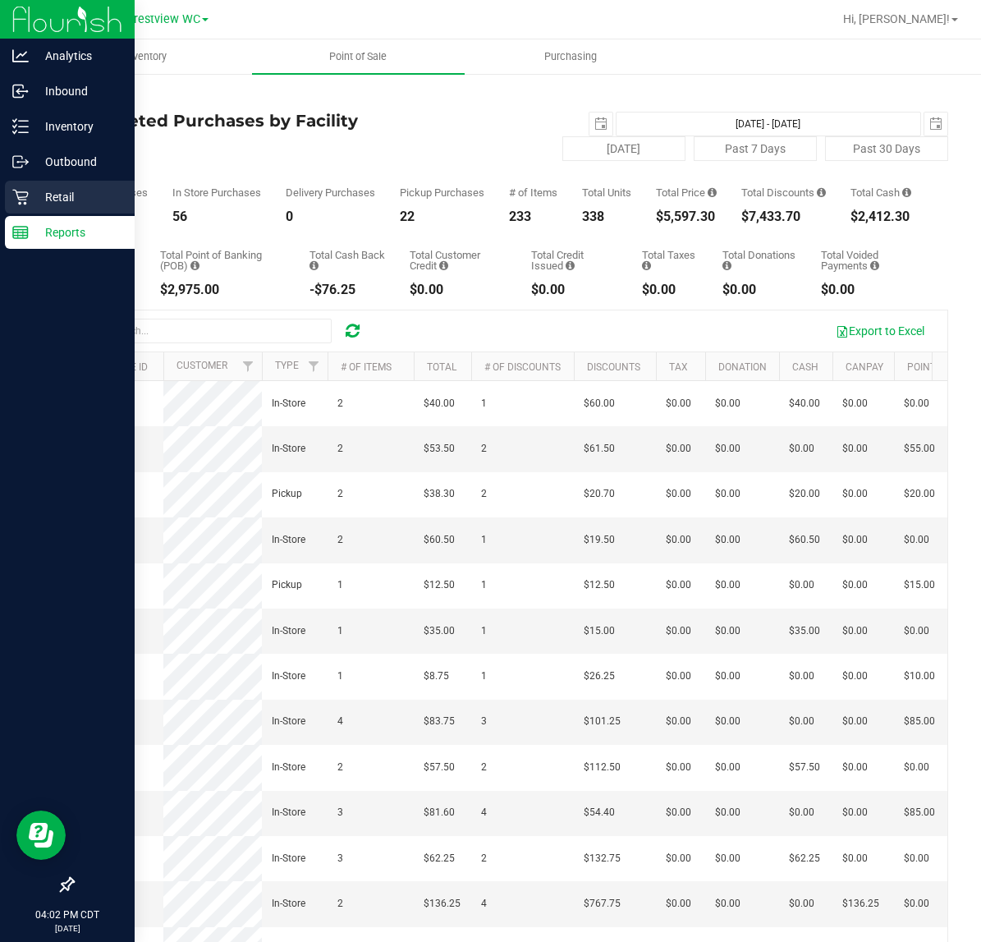
click at [22, 195] on icon at bounding box center [20, 197] width 16 height 16
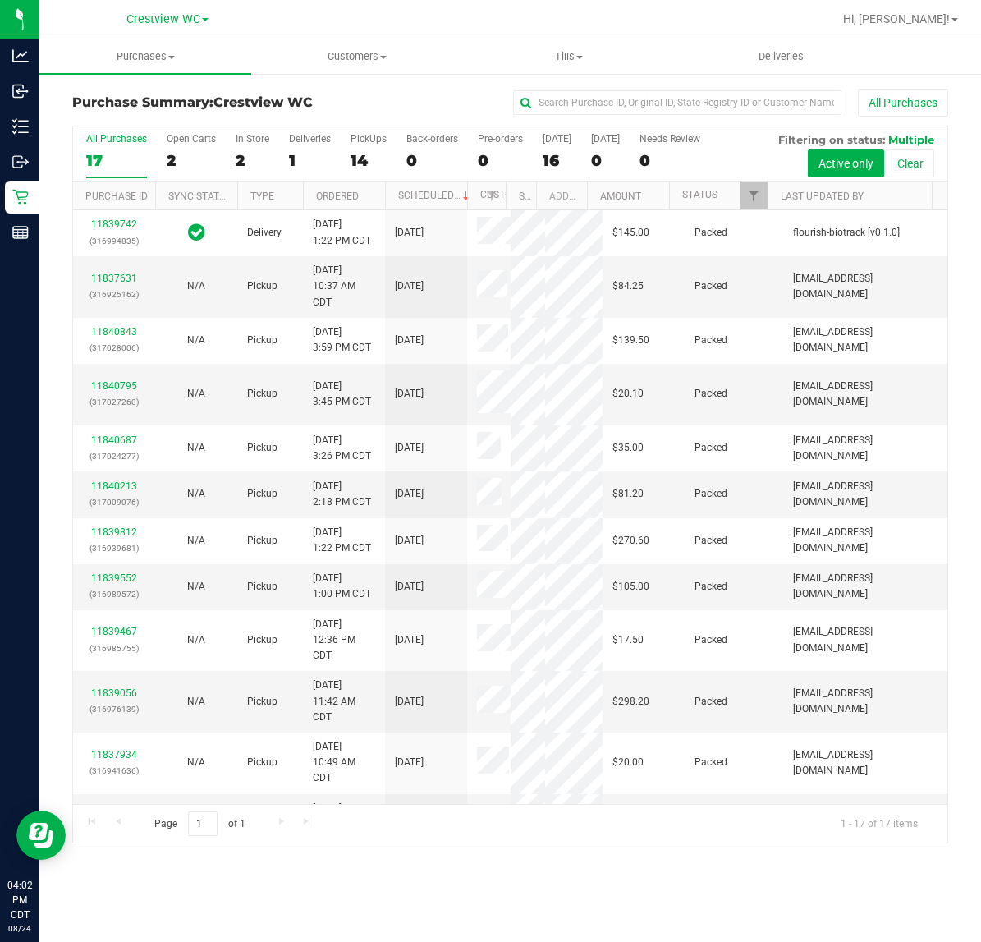
click at [240, 156] on div "2" at bounding box center [253, 160] width 34 height 19
click at [0, 0] on input "In Store 2" at bounding box center [0, 0] width 0 height 0
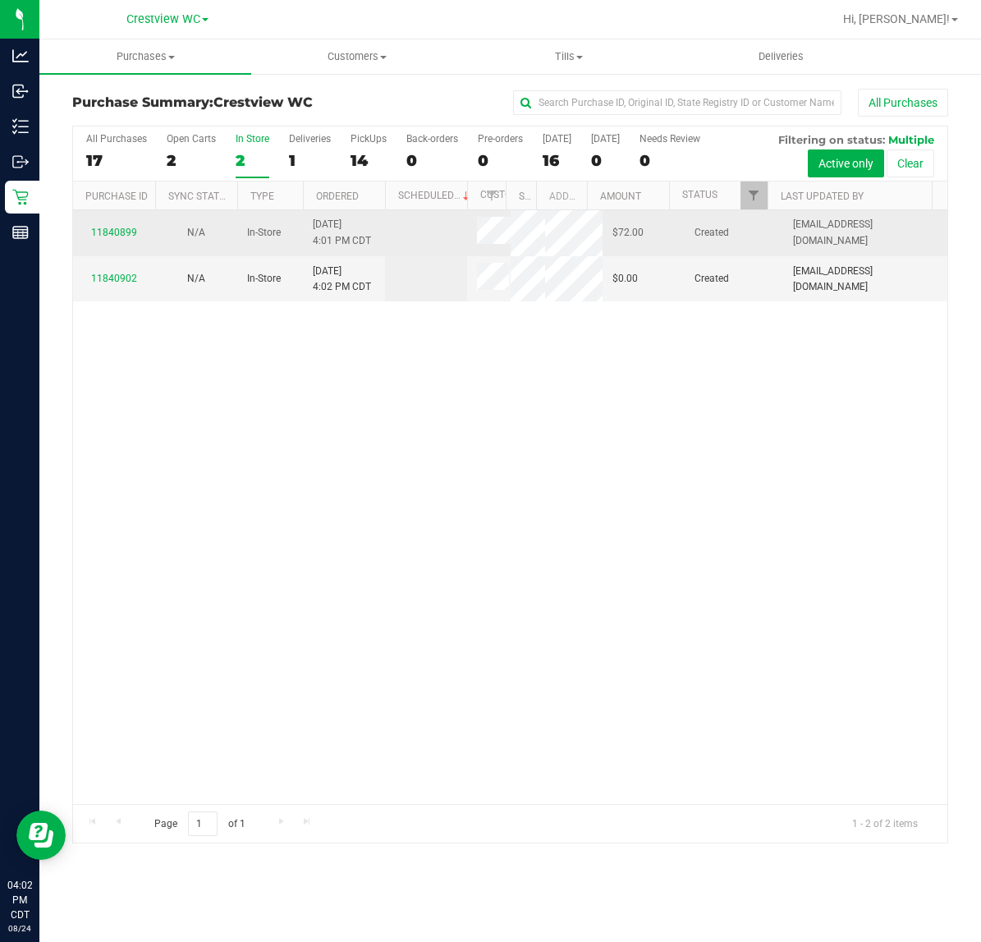
click at [494, 232] on span at bounding box center [494, 233] width 34 height 32
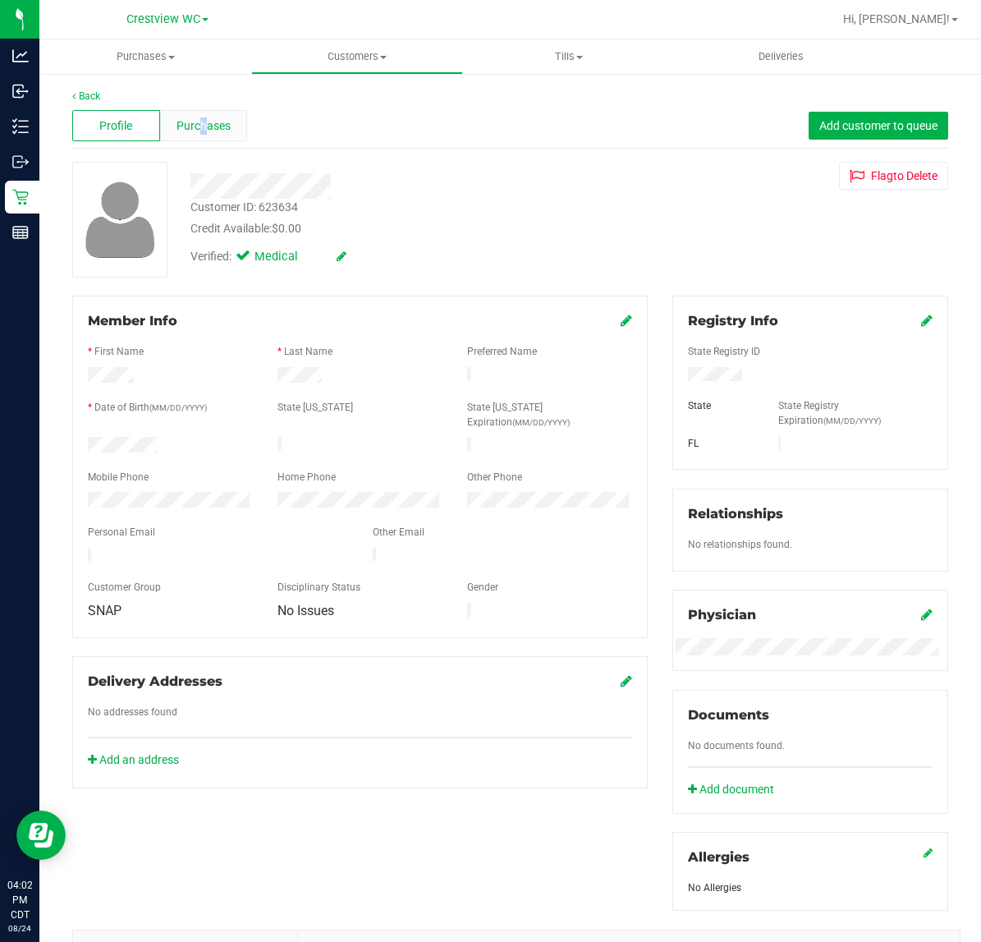
click at [202, 141] on div "Profile Purchases Add customer to queue" at bounding box center [510, 125] width 876 height 45
click at [204, 136] on div "Purchases" at bounding box center [204, 125] width 88 height 31
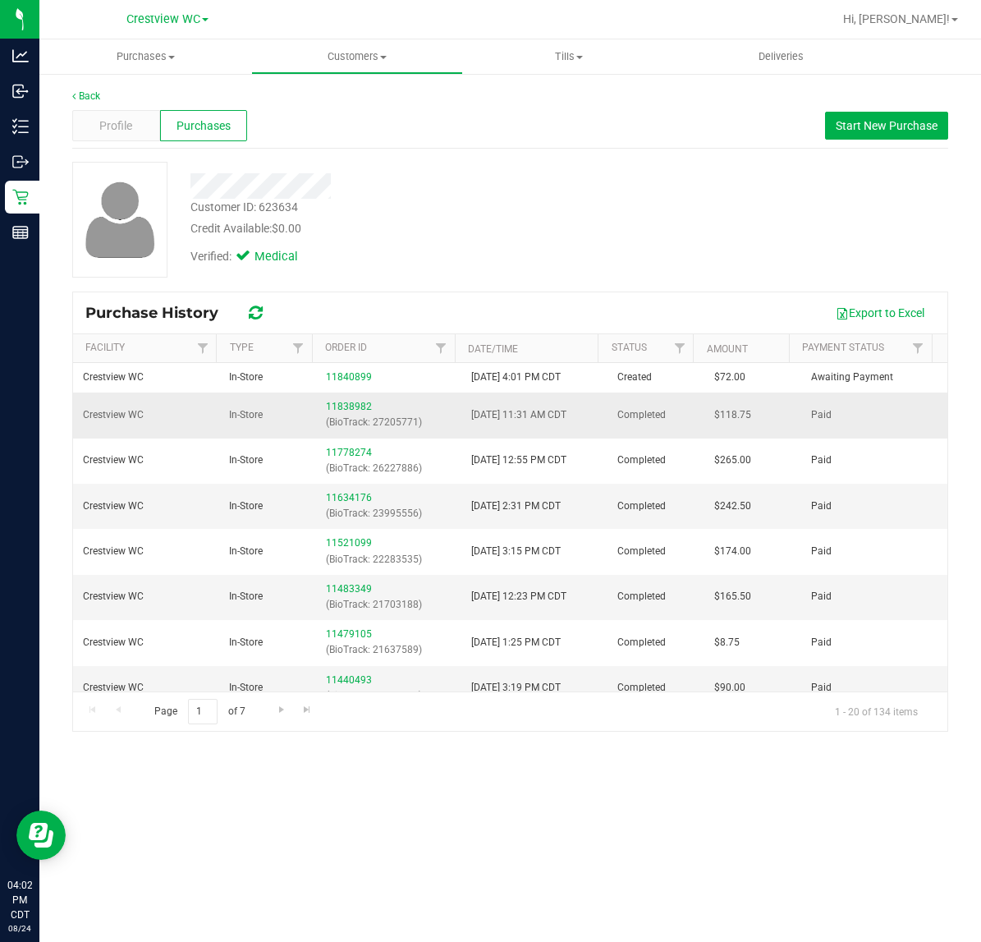
drag, startPoint x: 466, startPoint y: 419, endPoint x: 560, endPoint y: 408, distance: 95.0
click at [560, 408] on tr "Crestview WC In-Store 11838982 (BioTrack: 27205771) [DATE] 11:31 AM CDT Complet…" at bounding box center [510, 415] width 875 height 45
click at [560, 408] on span "[DATE] 11:31 AM CDT" at bounding box center [518, 415] width 95 height 16
click at [347, 408] on link "11838982" at bounding box center [349, 406] width 46 height 11
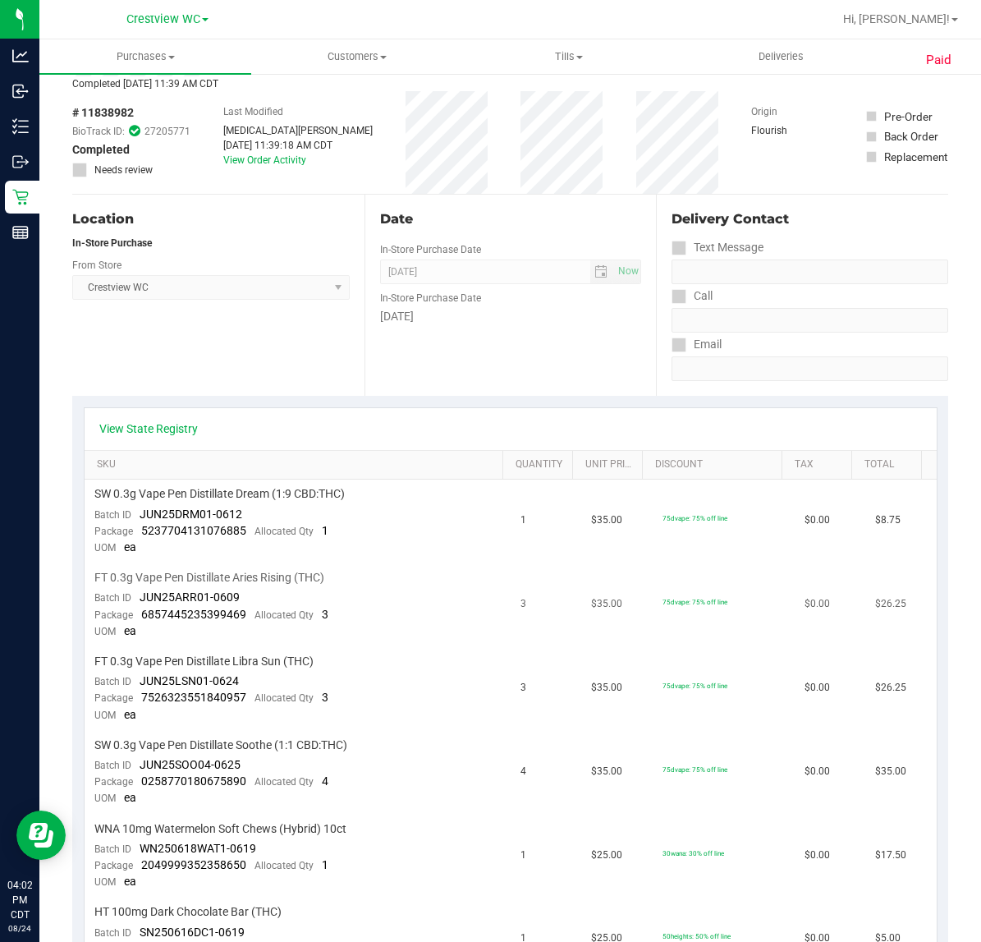
scroll to position [103, 0]
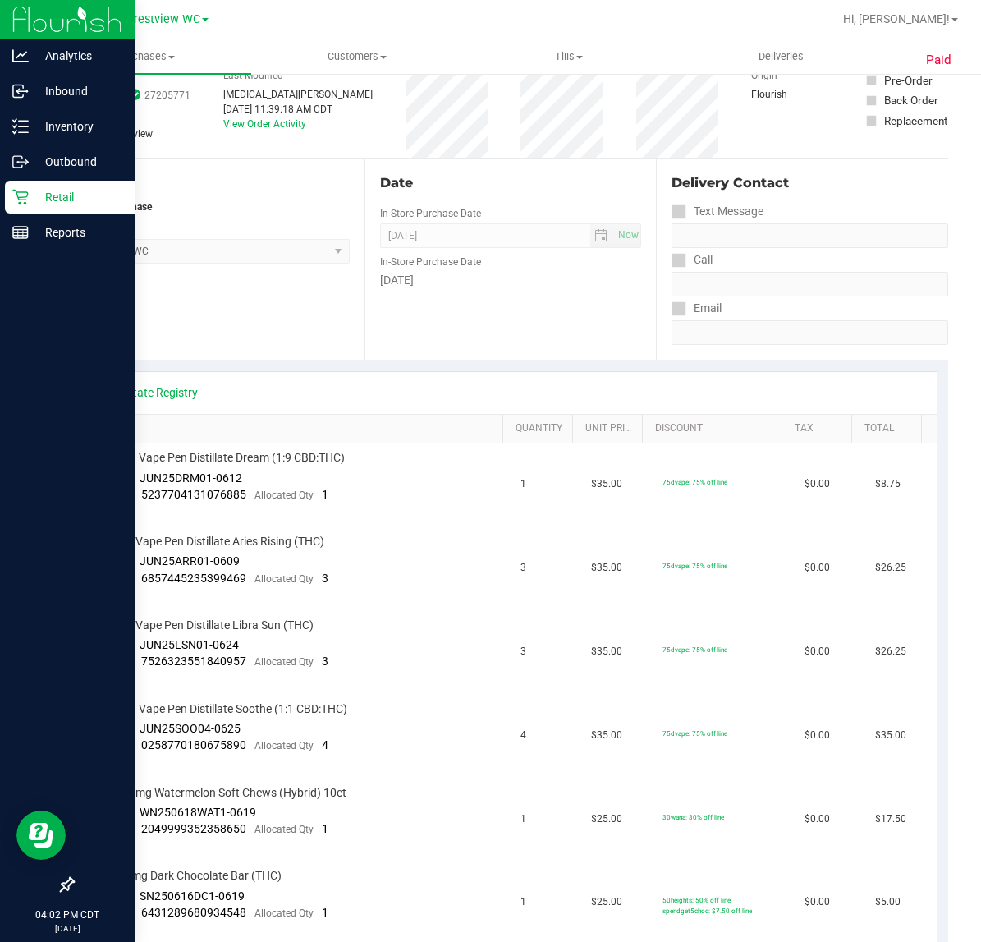
click at [39, 200] on div "Paid Back View Profile Completed [DATE] 11:39 AM CDT # 11838982 BioTrack ID: 27…" at bounding box center [510, 818] width 942 height 1697
click at [30, 200] on p "Retail" at bounding box center [78, 197] width 99 height 20
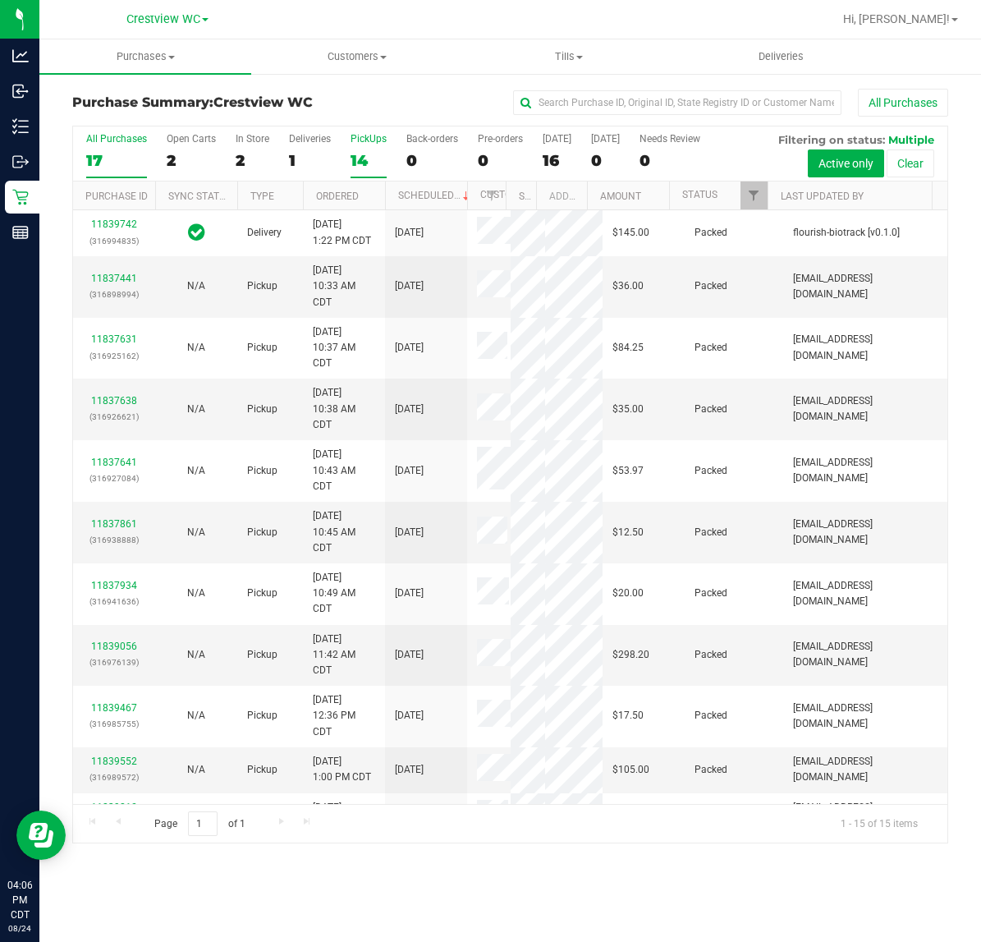
click at [347, 136] on div "All Purchases 17 Open Carts 2 In Store 2 Deliveries 1 PickUps 14 Back-orders 0 …" at bounding box center [510, 132] width 875 height 13
click at [380, 151] on div "14" at bounding box center [369, 160] width 36 height 19
click at [0, 0] on input "PickUps 14" at bounding box center [0, 0] width 0 height 0
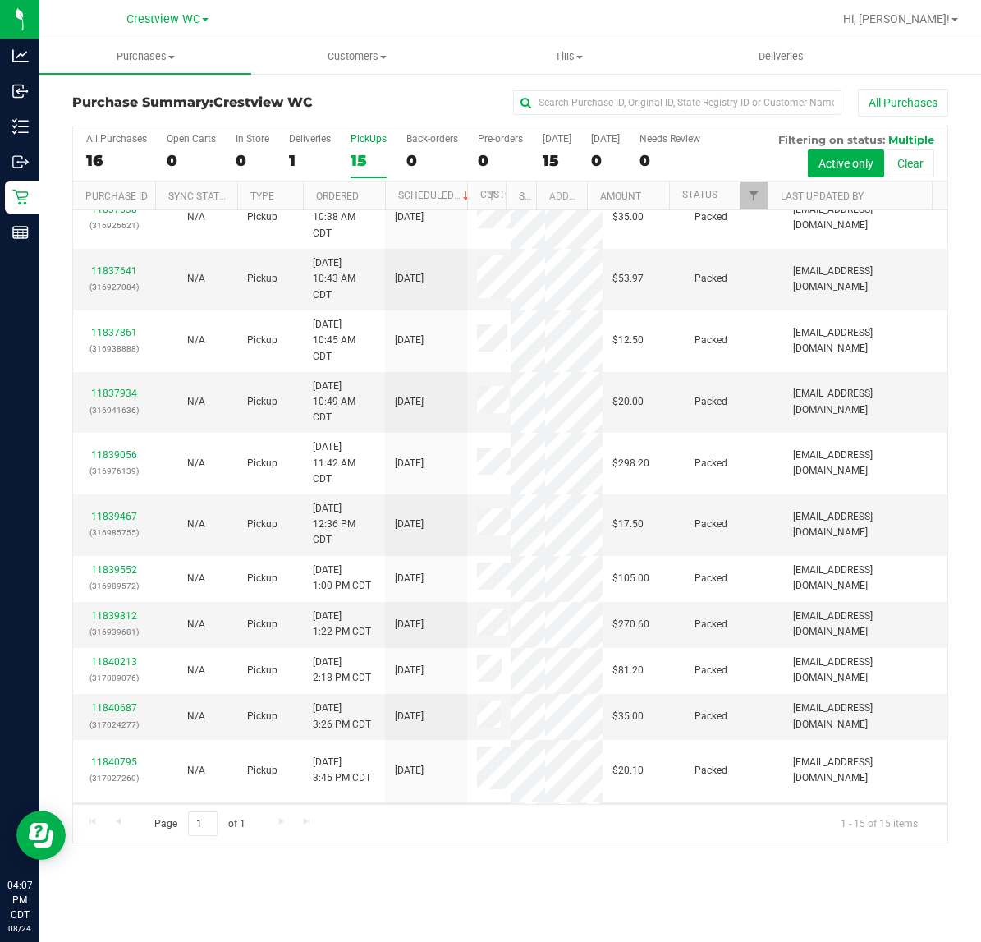
scroll to position [421, 0]
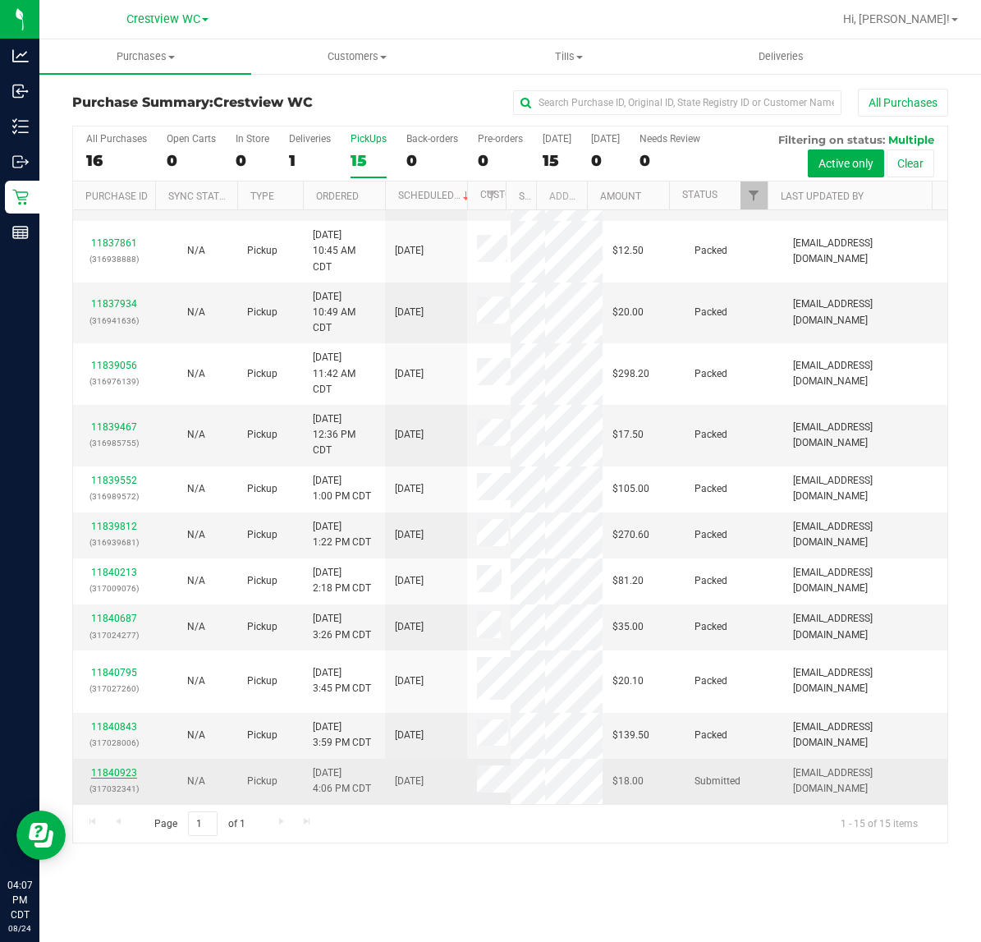
click at [112, 772] on link "11840923" at bounding box center [114, 772] width 46 height 11
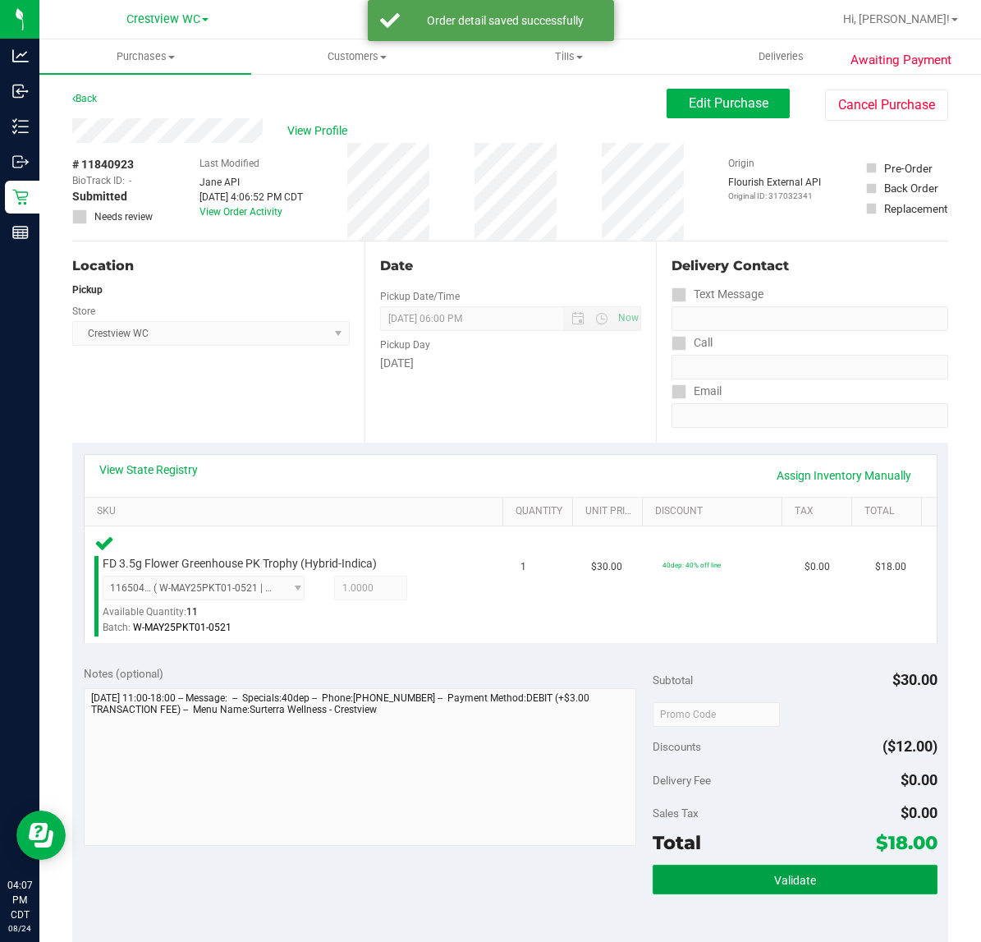
click at [735, 870] on button "Validate" at bounding box center [795, 880] width 285 height 30
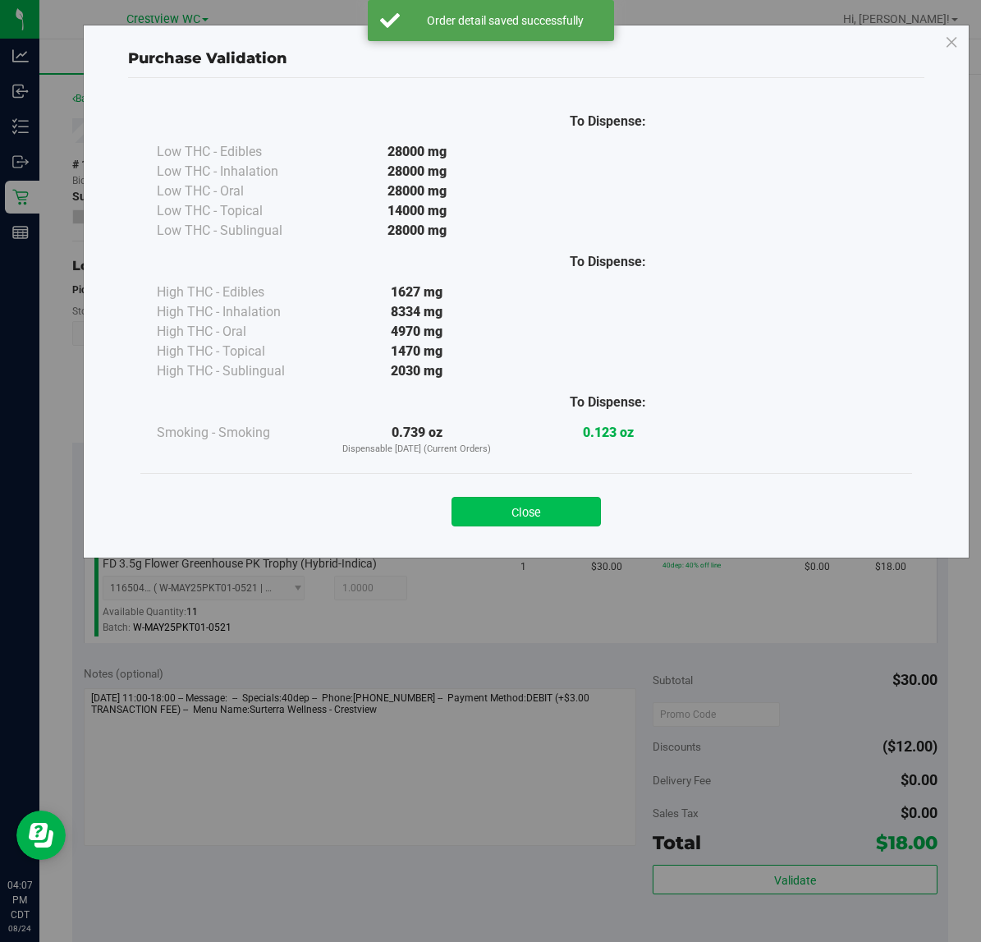
click at [517, 507] on button "Close" at bounding box center [526, 512] width 149 height 30
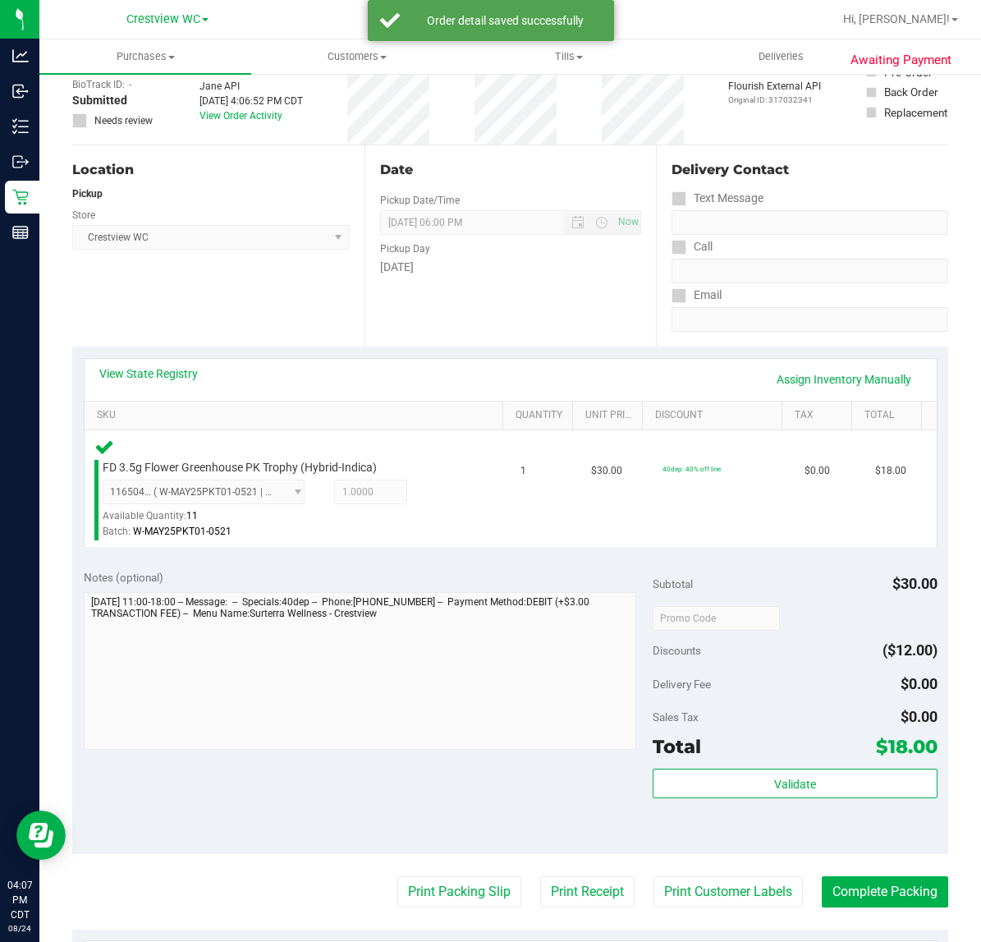
scroll to position [420, 0]
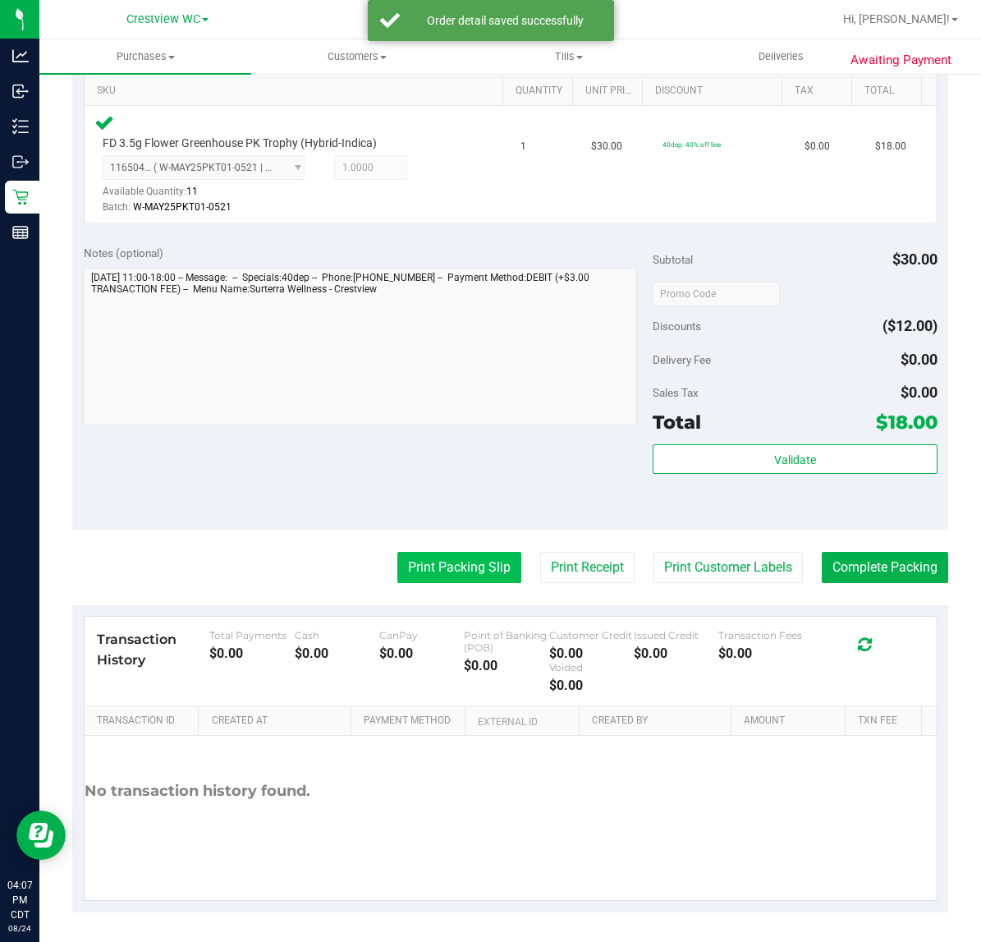
click at [421, 556] on button "Print Packing Slip" at bounding box center [459, 567] width 124 height 31
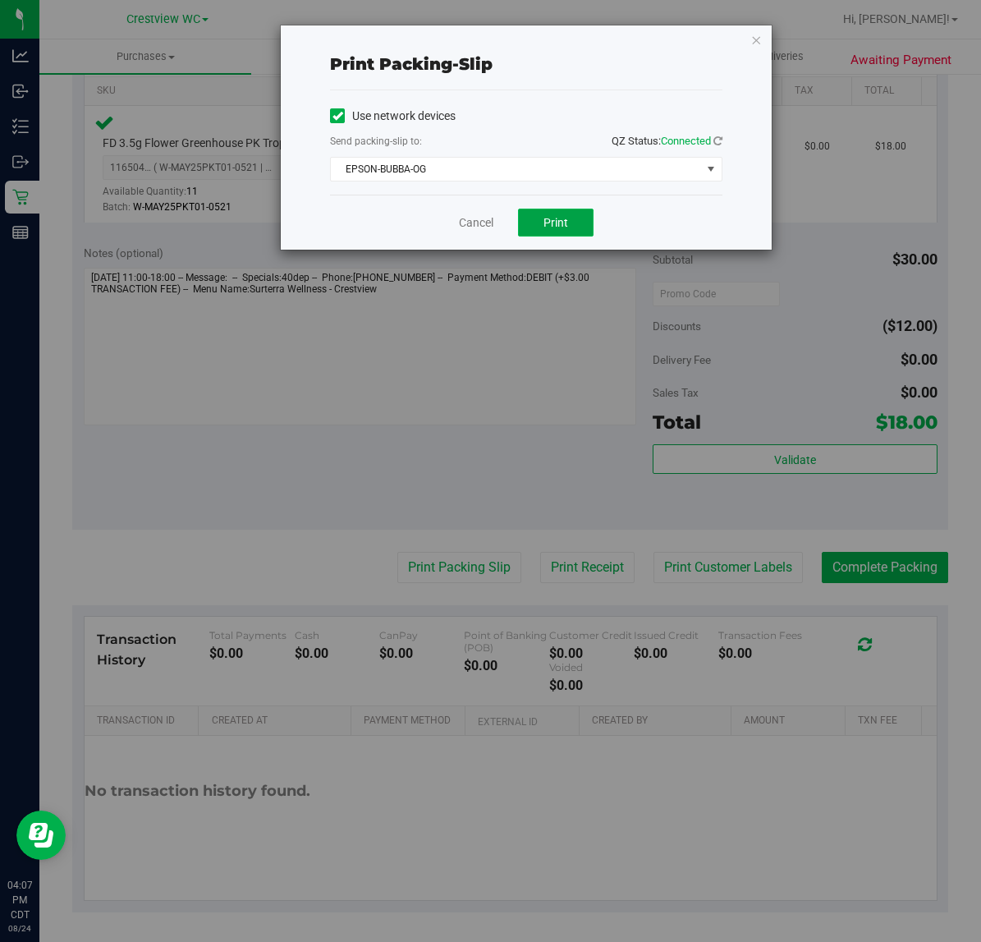
click at [544, 214] on button "Print" at bounding box center [556, 223] width 76 height 28
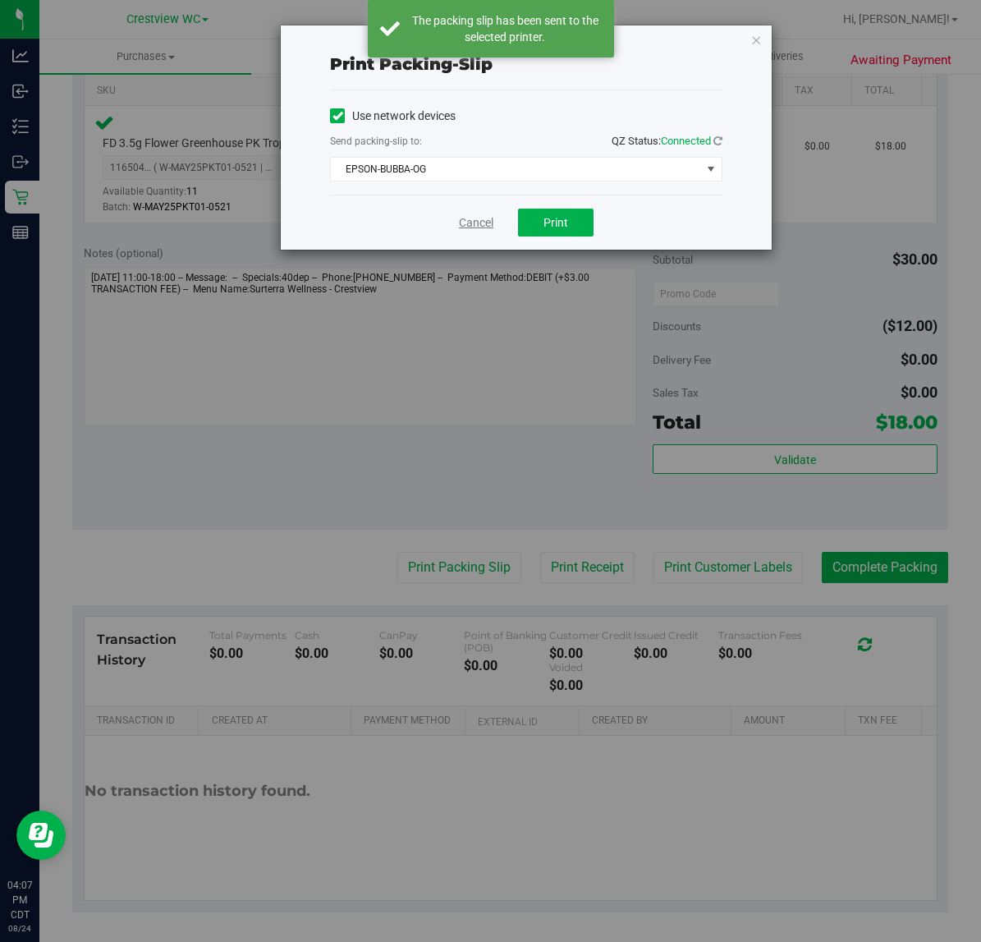
click at [474, 226] on link "Cancel" at bounding box center [476, 222] width 34 height 17
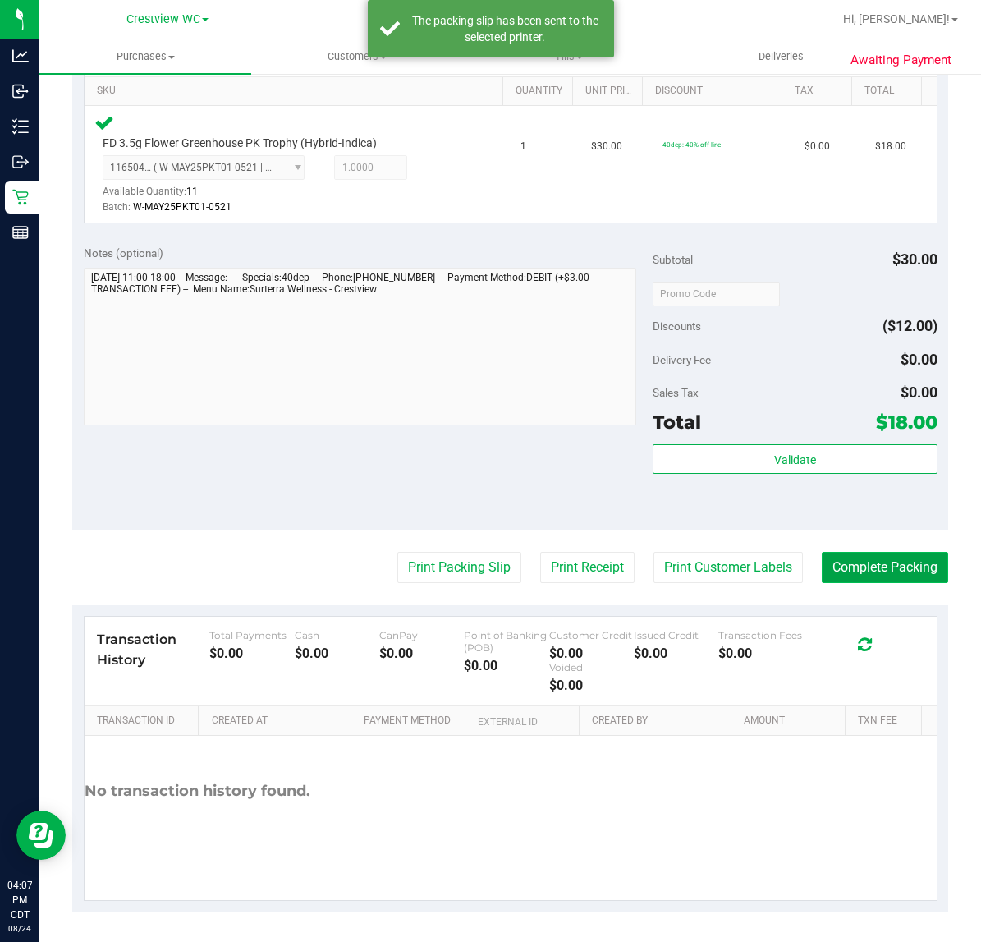
click at [880, 579] on button "Complete Packing" at bounding box center [885, 567] width 126 height 31
